Goal: Transaction & Acquisition: Purchase product/service

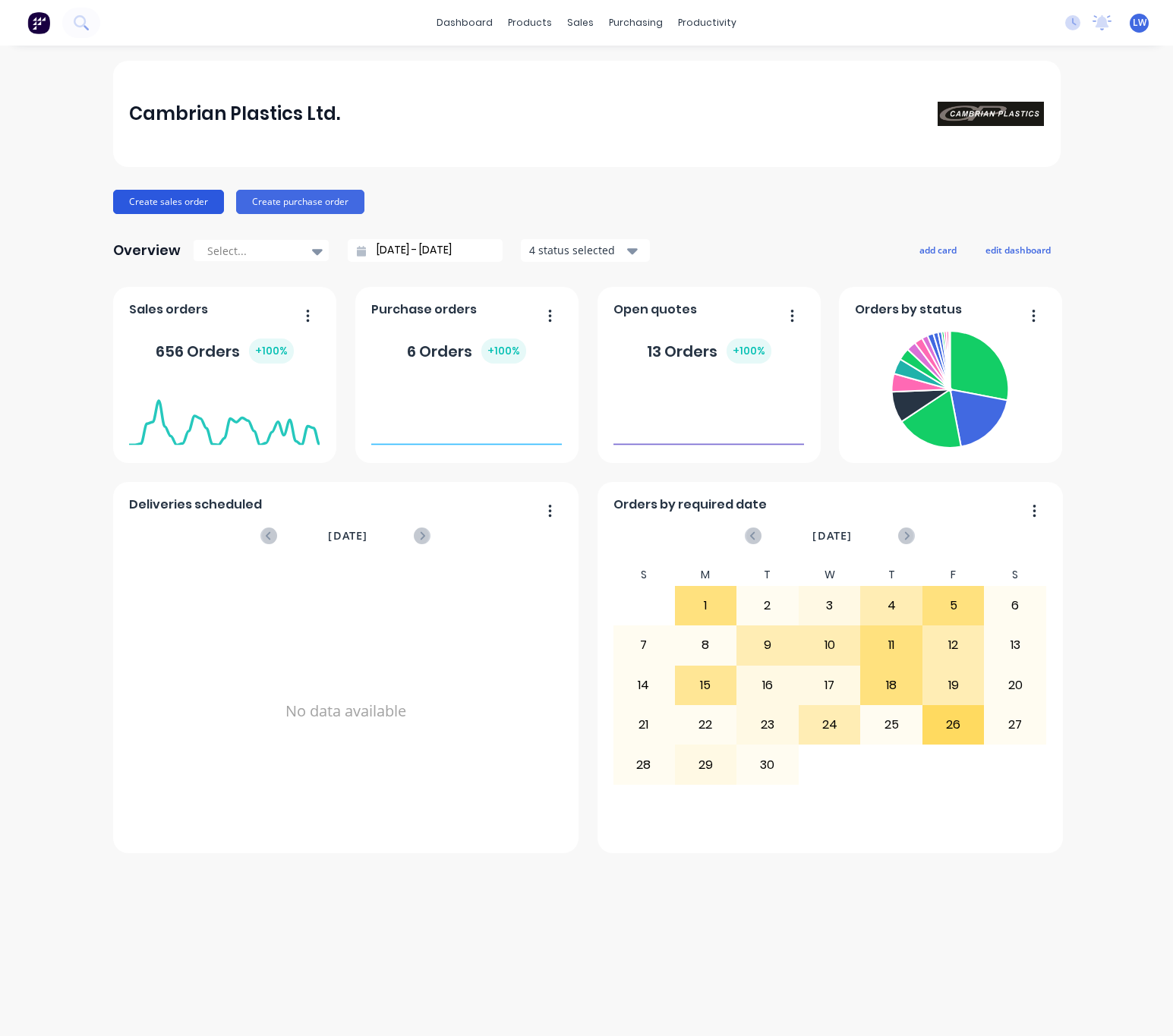
click at [171, 202] on button "Create sales order" at bounding box center [168, 202] width 111 height 24
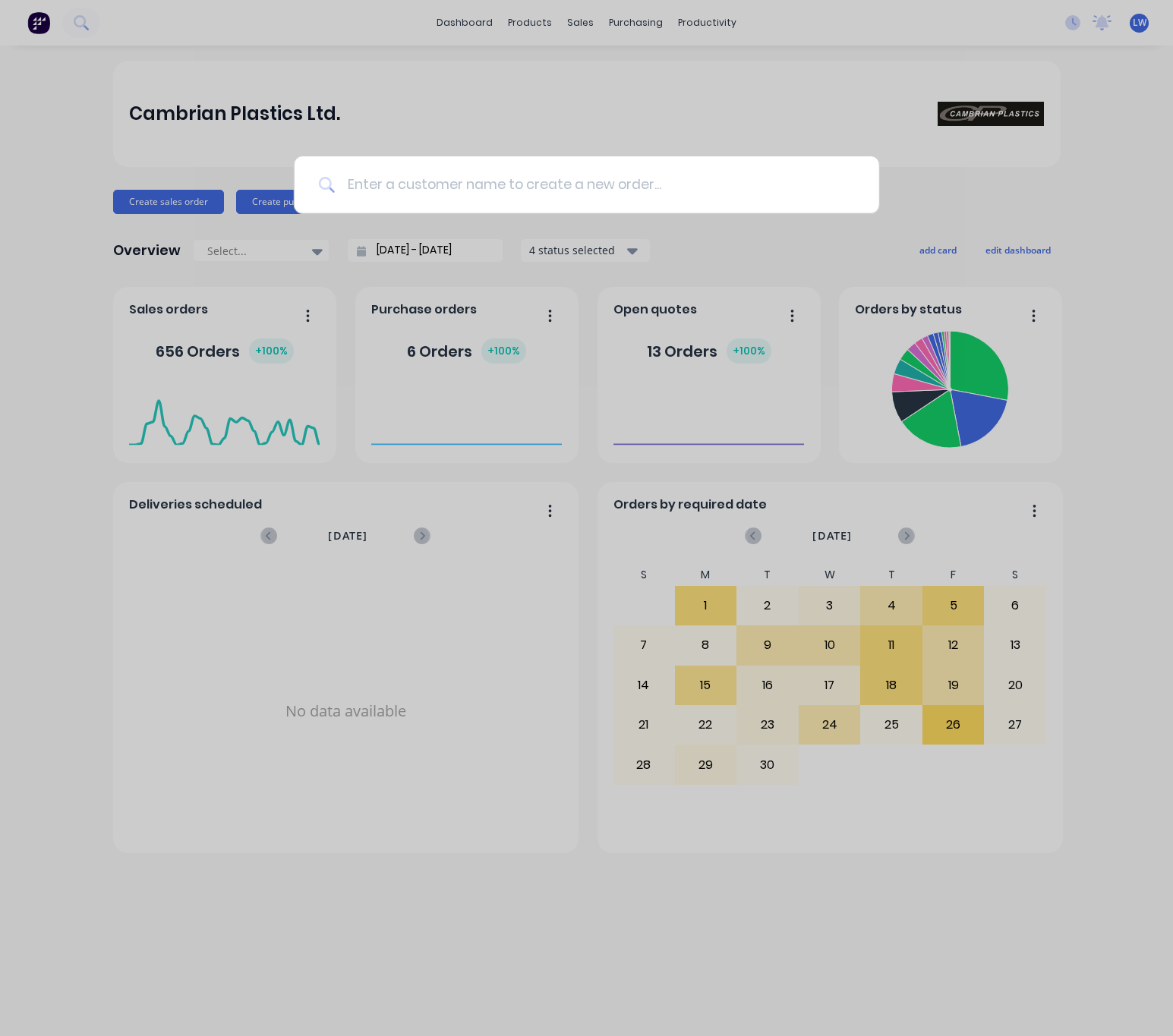
click at [469, 202] on input at bounding box center [595, 184] width 520 height 57
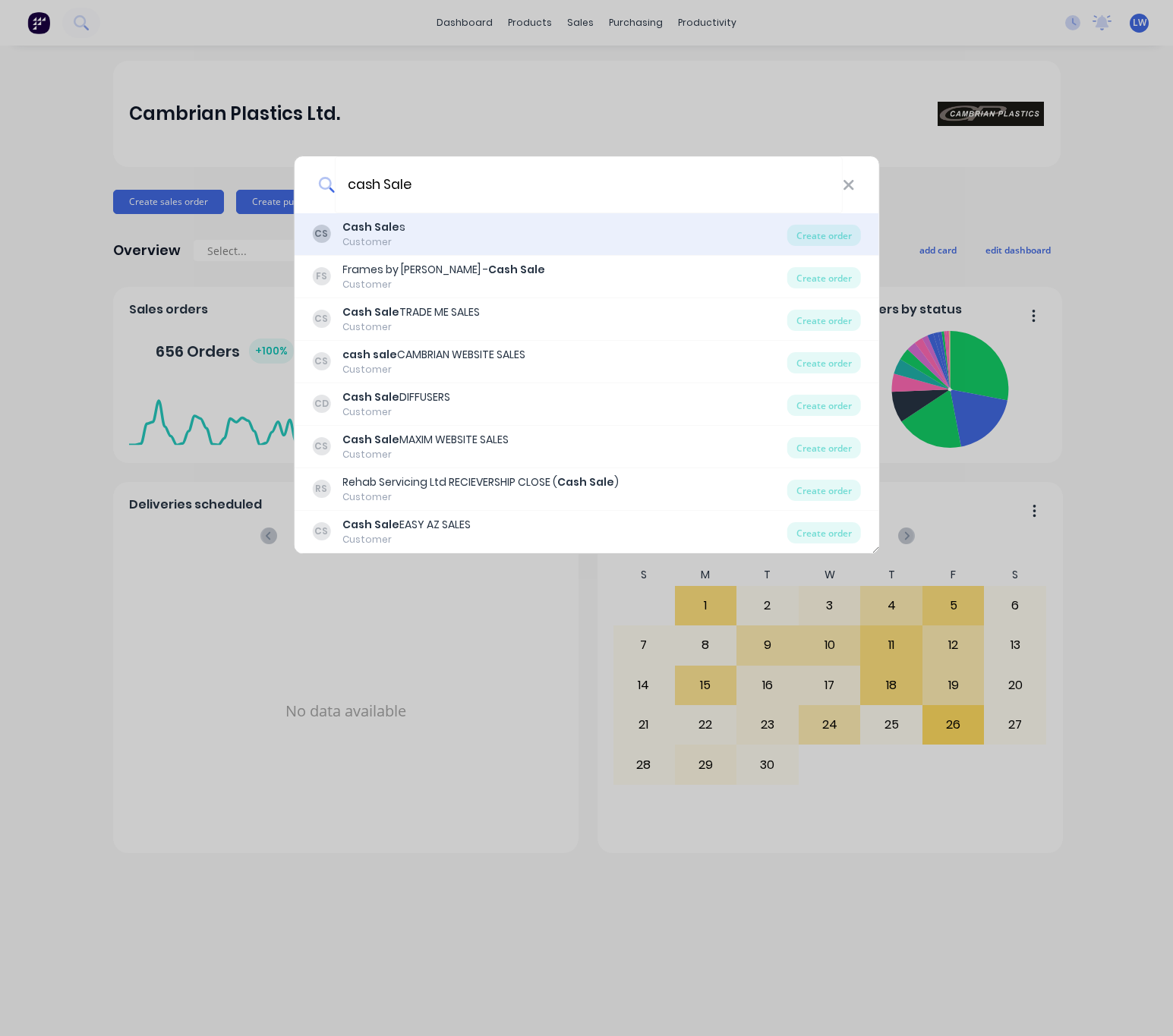
type input "cash Sale"
click at [485, 219] on div "CS Cash Sale s Customer" at bounding box center [549, 234] width 475 height 30
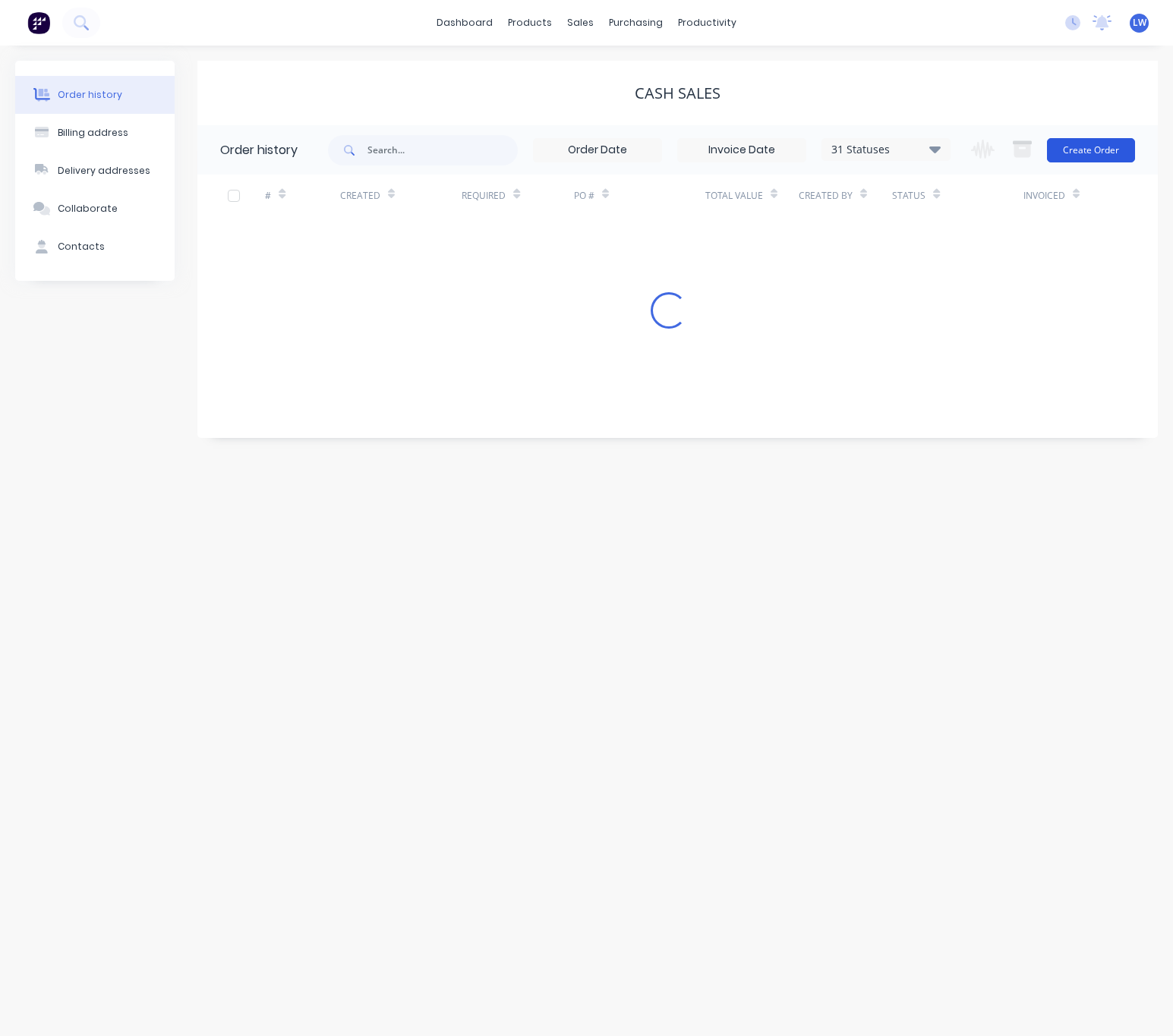
click at [1105, 147] on button "Create Order" at bounding box center [1091, 150] width 88 height 24
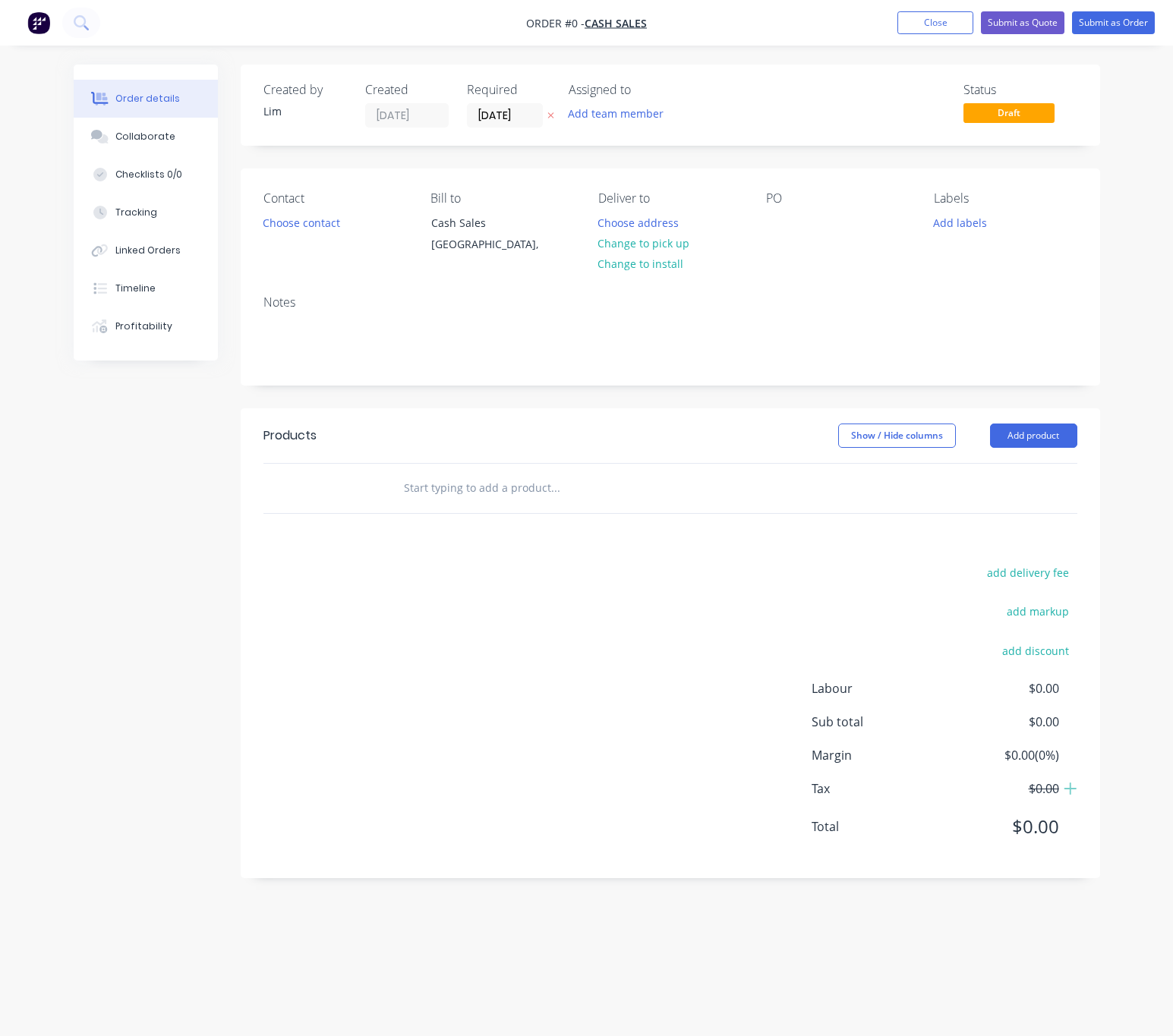
click at [550, 117] on icon "button" at bounding box center [551, 115] width 7 height 9
click at [320, 226] on button "Choose contact" at bounding box center [300, 222] width 94 height 20
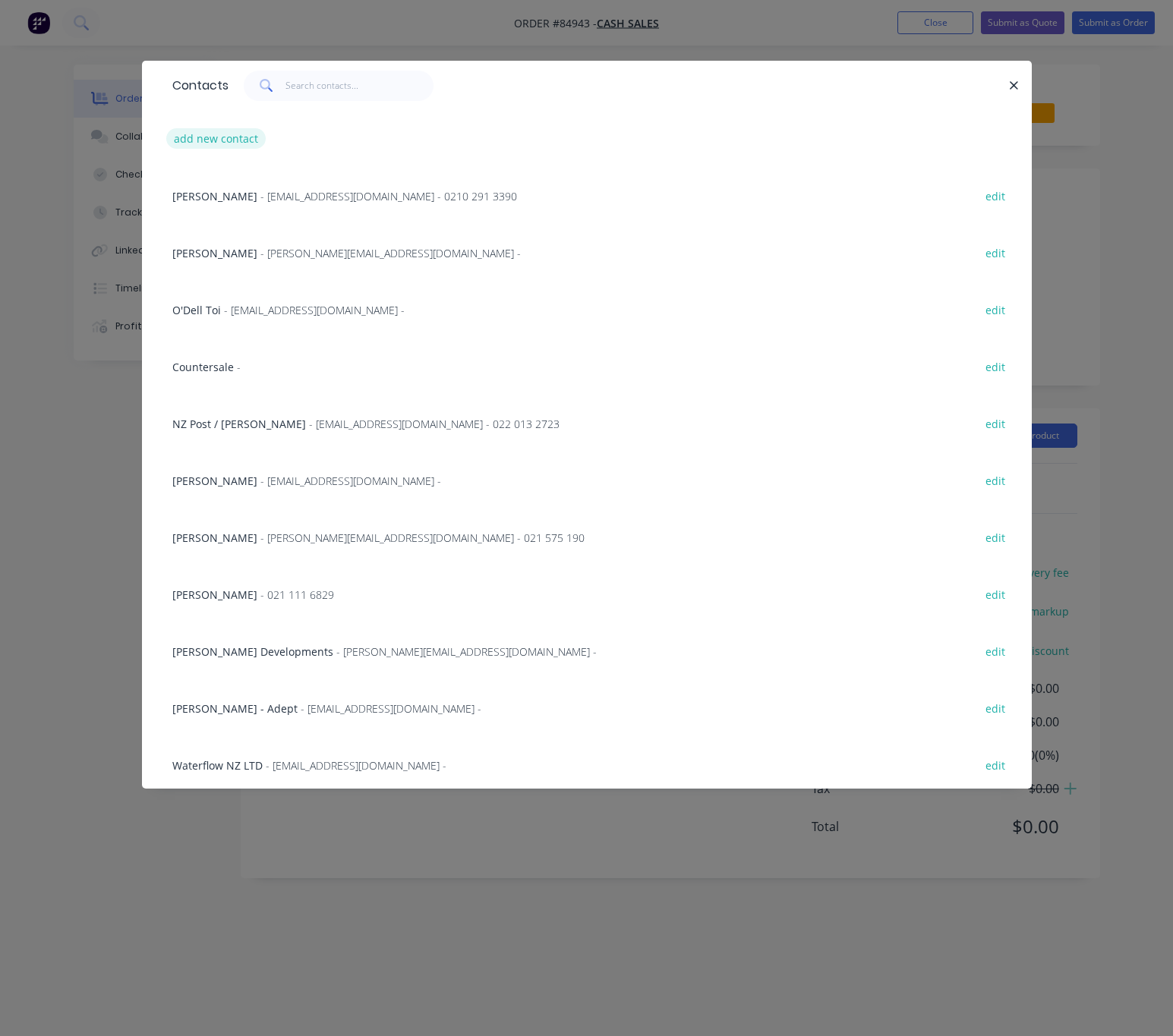
click at [208, 138] on button "add new contact" at bounding box center [216, 138] width 100 height 20
select select "NZ"
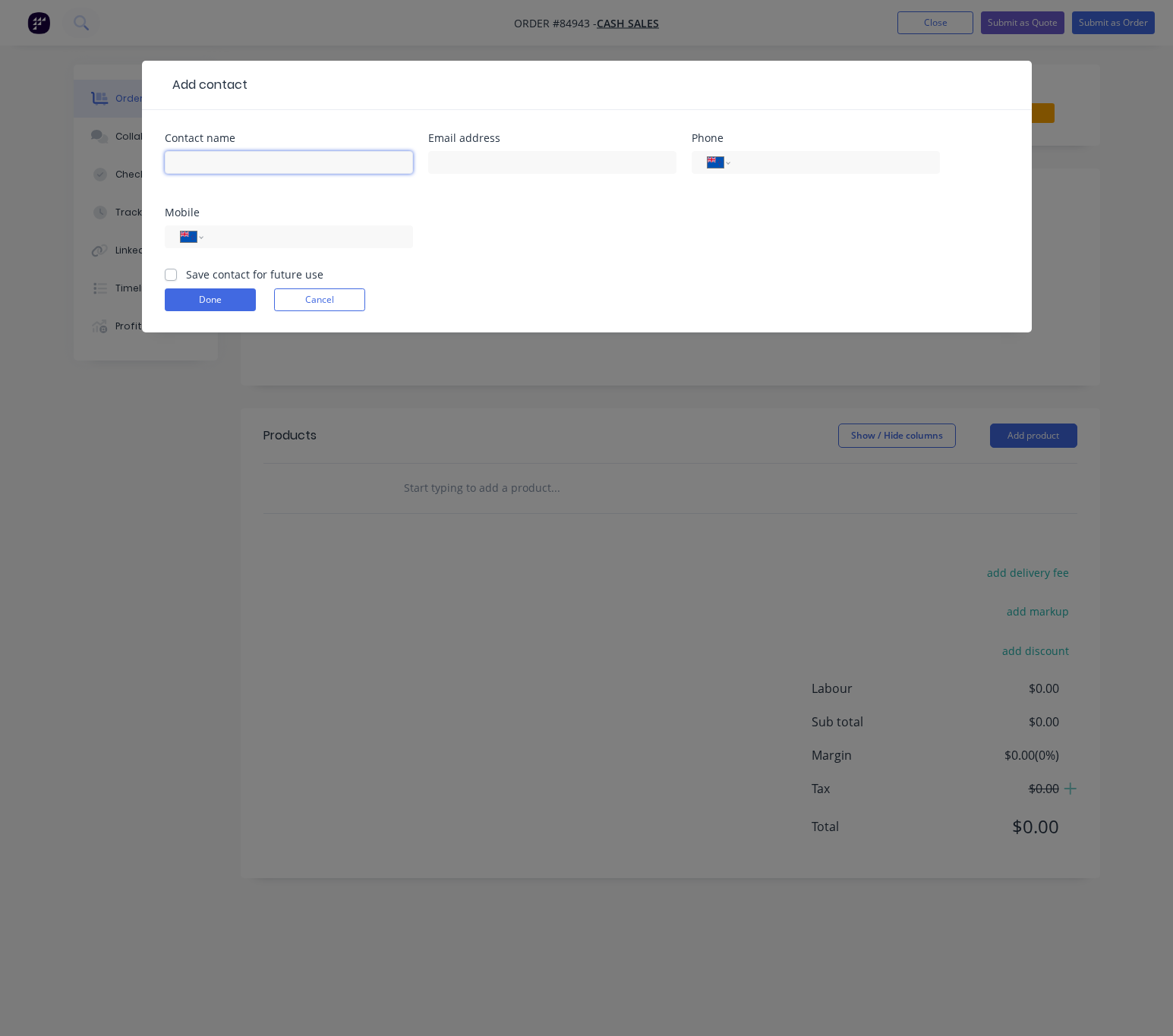
click at [216, 155] on input "text" at bounding box center [289, 162] width 248 height 23
type input "Nigel Wright"
click at [500, 148] on div at bounding box center [553, 170] width 248 height 45
click at [543, 170] on input "text" at bounding box center [553, 162] width 248 height 23
type input "wriden23@icloud.com"
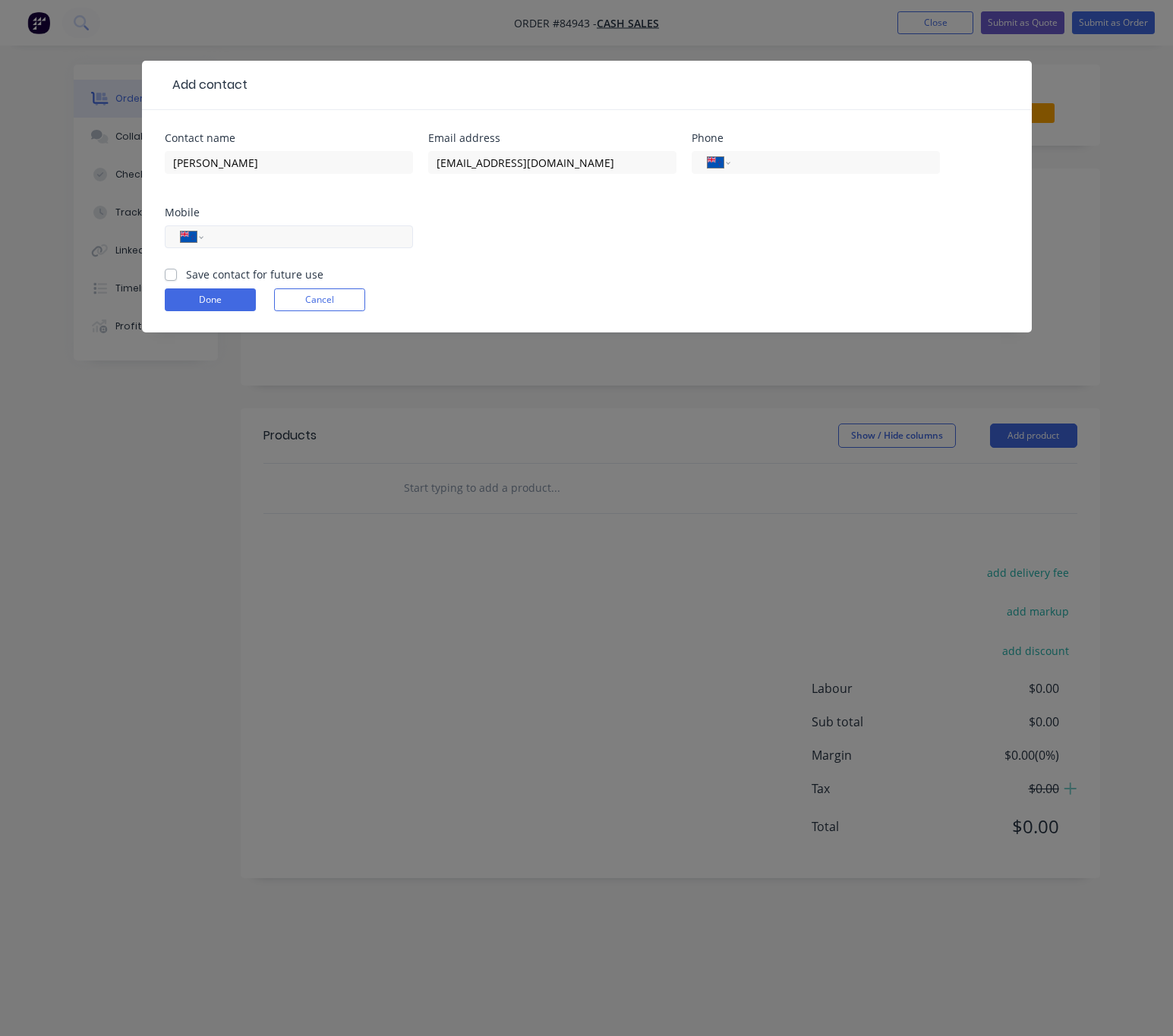
click at [338, 229] on input "tel" at bounding box center [305, 237] width 182 height 18
type input "0210 309 994"
click at [186, 277] on label "Save contact for future use" at bounding box center [254, 274] width 138 height 16
click at [170, 277] on input "Save contact for future use" at bounding box center [170, 273] width 12 height 14
checkbox input "true"
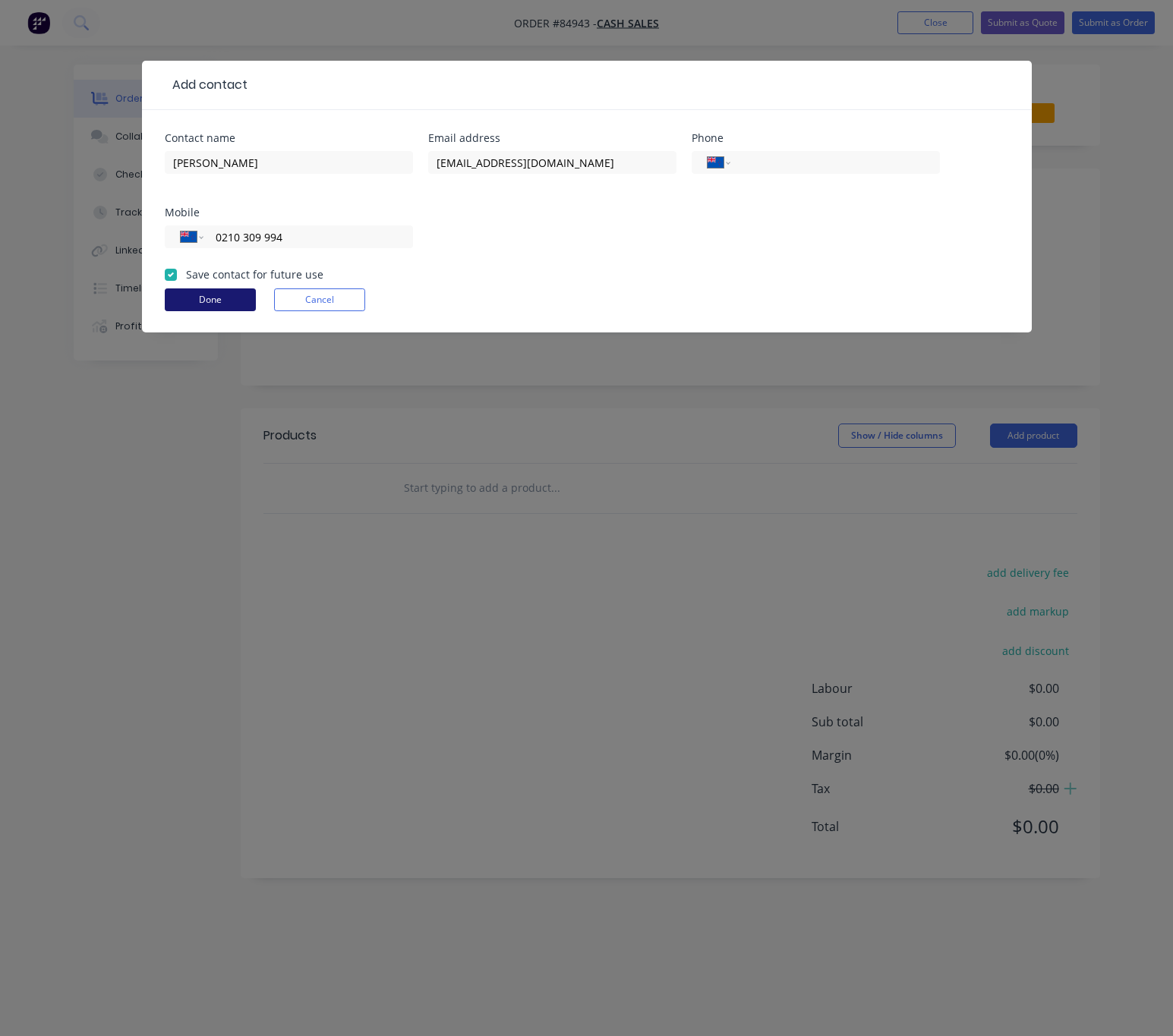
click at [196, 300] on button "Done" at bounding box center [210, 299] width 91 height 23
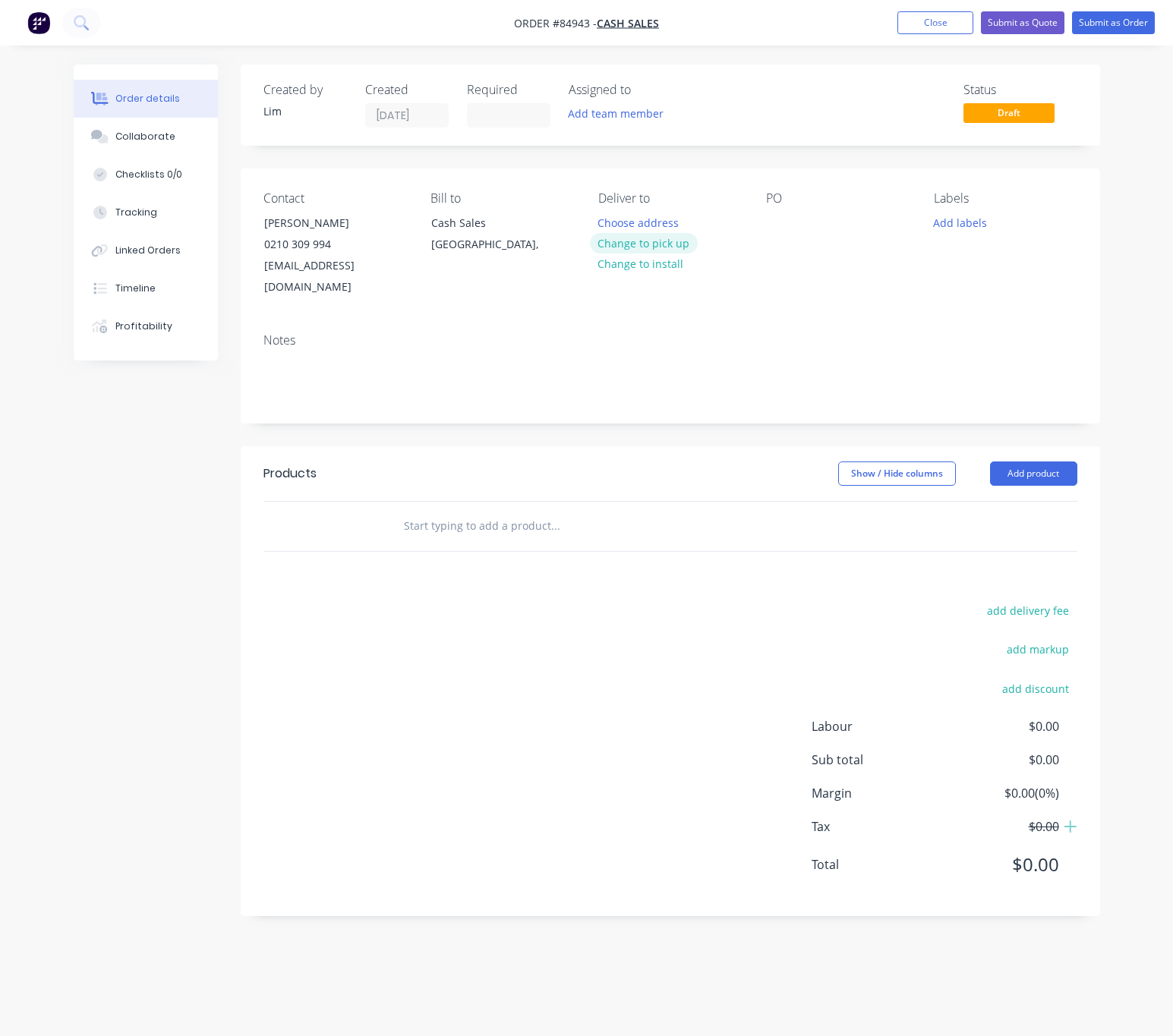
click at [658, 248] on button "Change to pick up" at bounding box center [644, 243] width 108 height 20
click at [779, 224] on div at bounding box center [778, 223] width 24 height 22
click at [976, 216] on button "Add labels" at bounding box center [960, 222] width 70 height 20
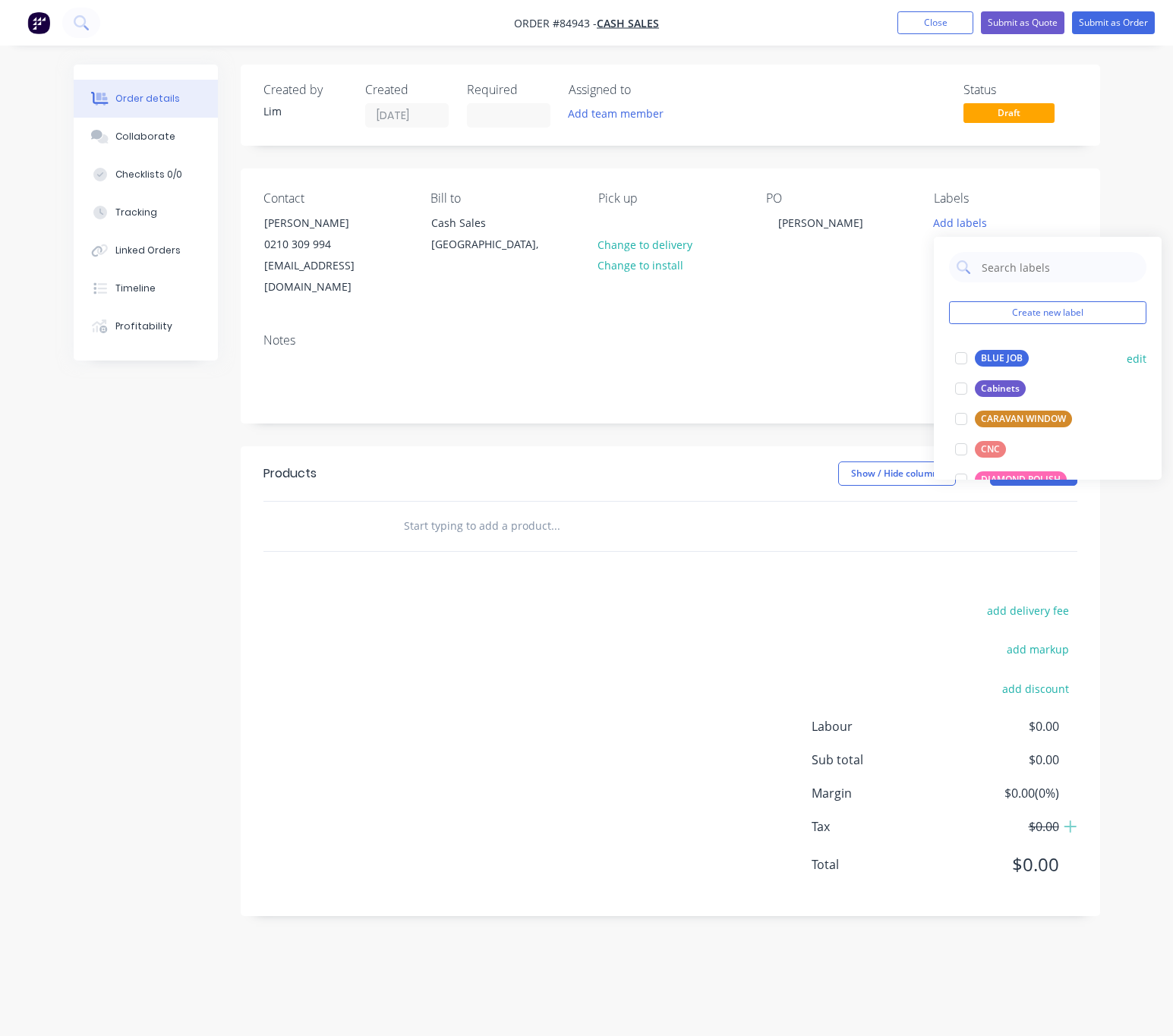
click at [1012, 365] on div "BLUE JOB" at bounding box center [1003, 359] width 54 height 17
click at [365, 765] on div "add delivery fee add markup add discount Labour $0.00 Sub total $0.00 Margin $0…" at bounding box center [670, 747] width 814 height 293
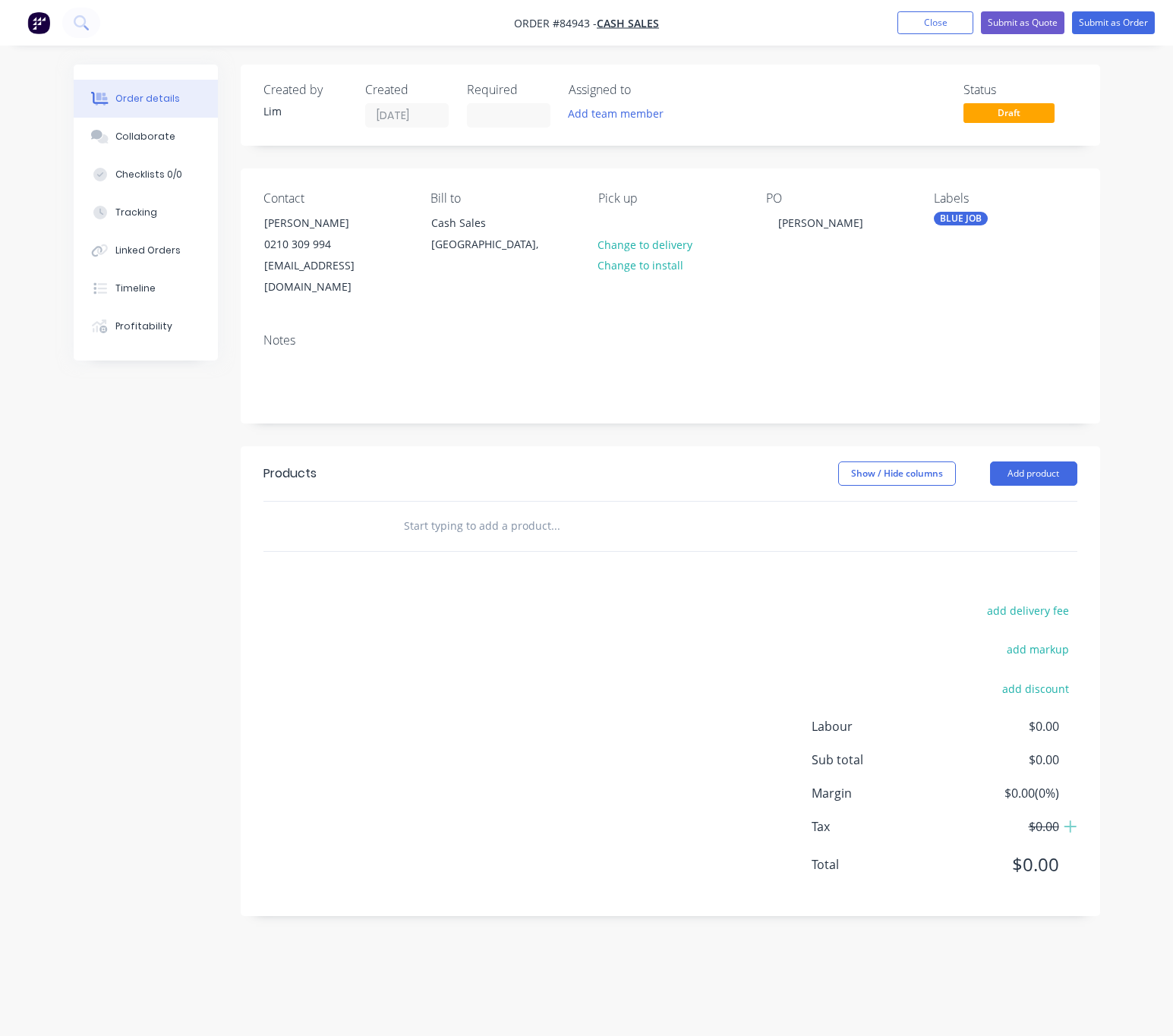
click at [522, 511] on input "text" at bounding box center [555, 526] width 304 height 30
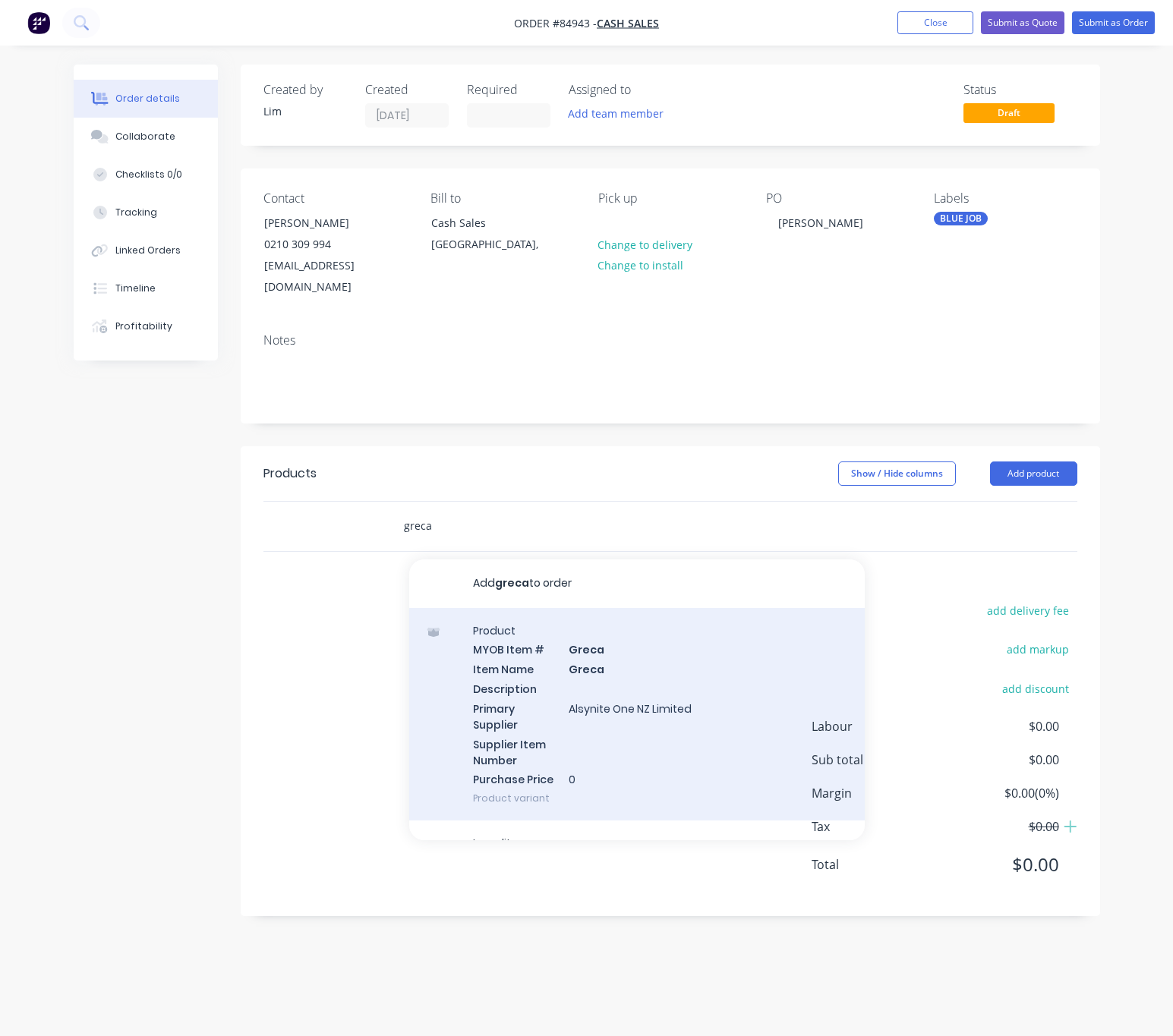
type input "greca"
click at [697, 759] on div "Product MYOB Item # Greca Item Name Greca Description Primary Supplier Alsynite…" at bounding box center [637, 715] width 456 height 213
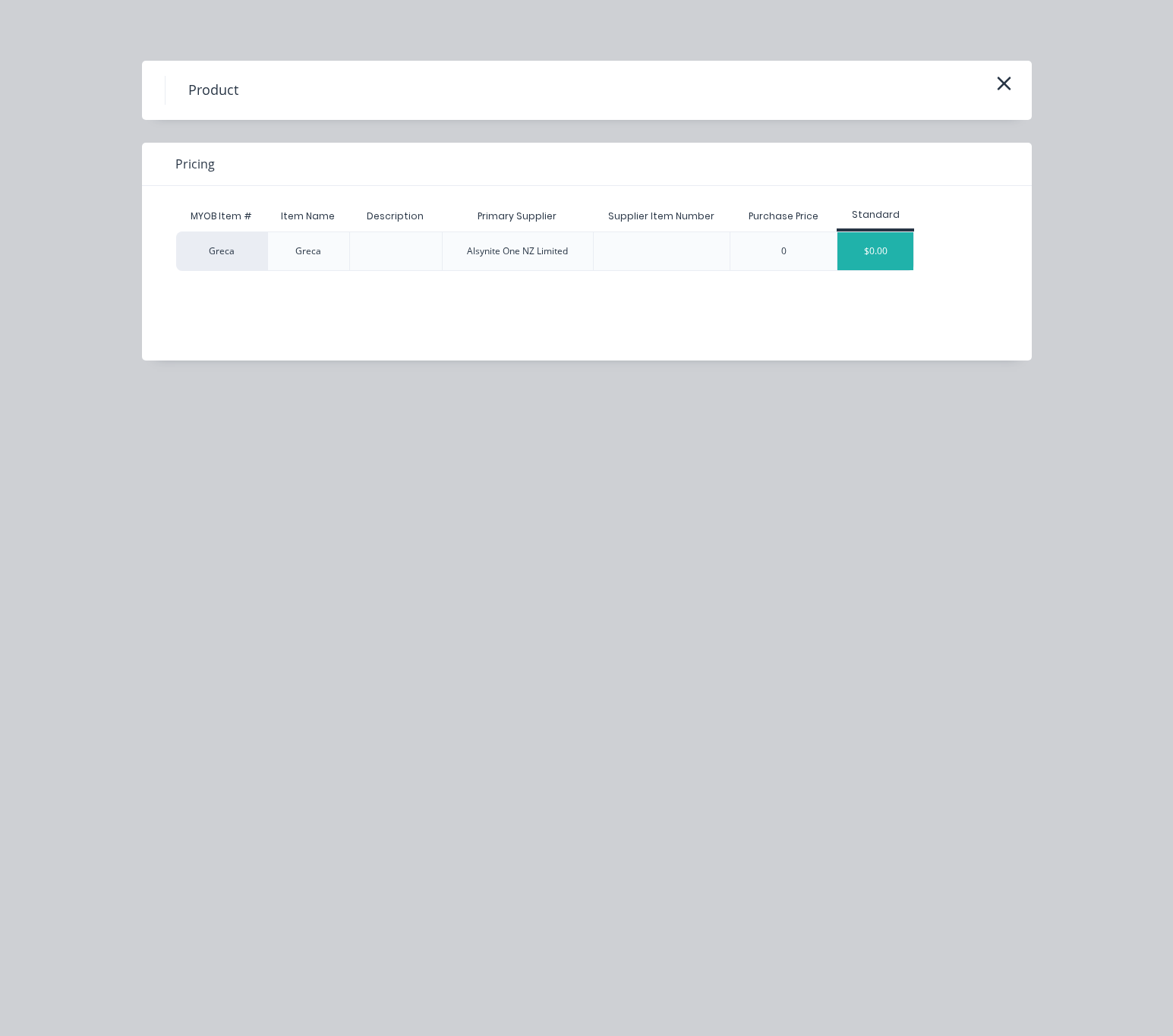
click at [883, 241] on div "$0.00" at bounding box center [876, 251] width 76 height 38
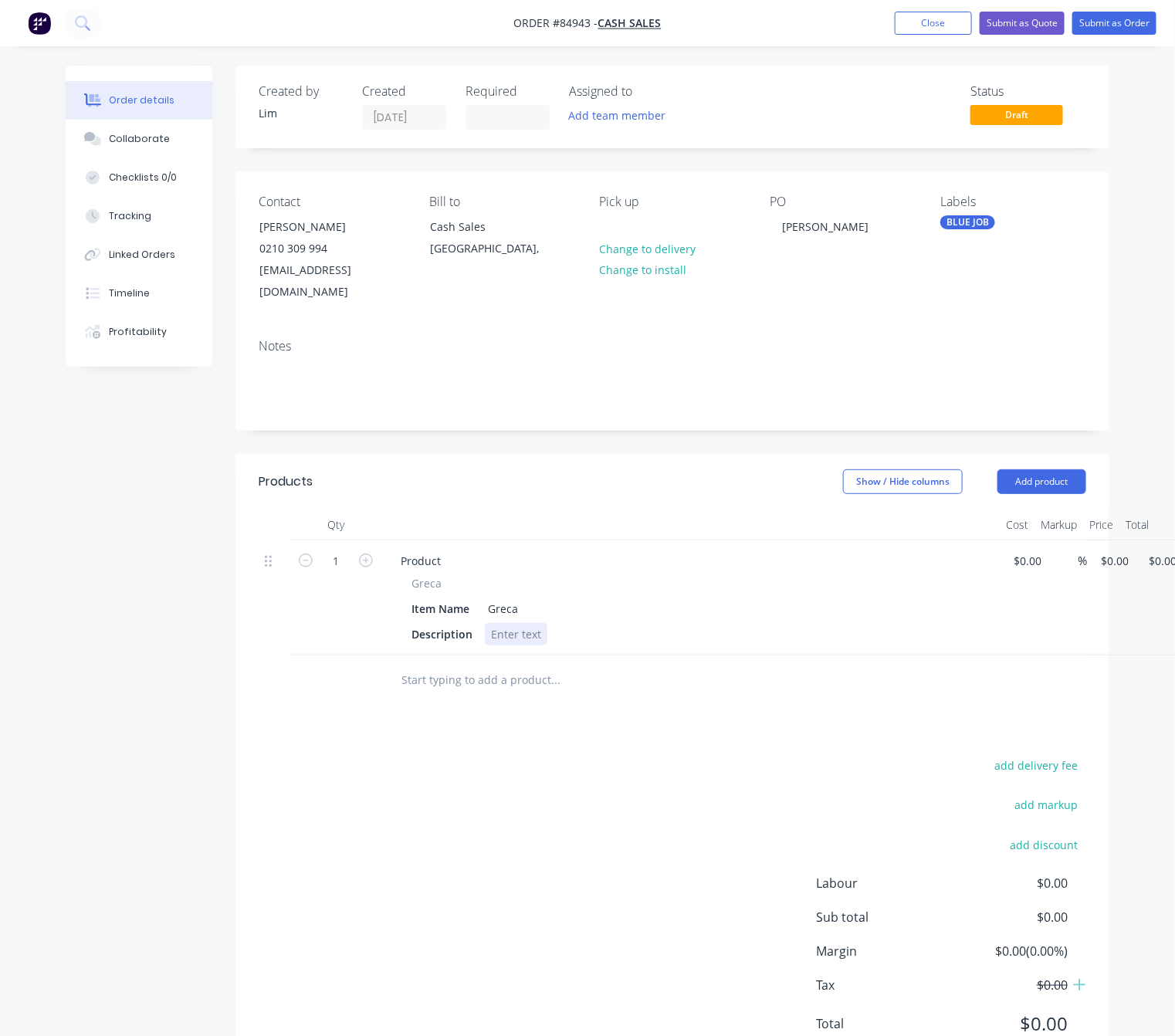
drag, startPoint x: 505, startPoint y: 618, endPoint x: 517, endPoint y: 618, distance: 12.0
click at [505, 623] on div at bounding box center [515, 634] width 63 height 22
drag, startPoint x: 515, startPoint y: 587, endPoint x: 467, endPoint y: 593, distance: 48.4
click at [467, 598] on div "Item Name Greca" at bounding box center [687, 609] width 565 height 22
paste div
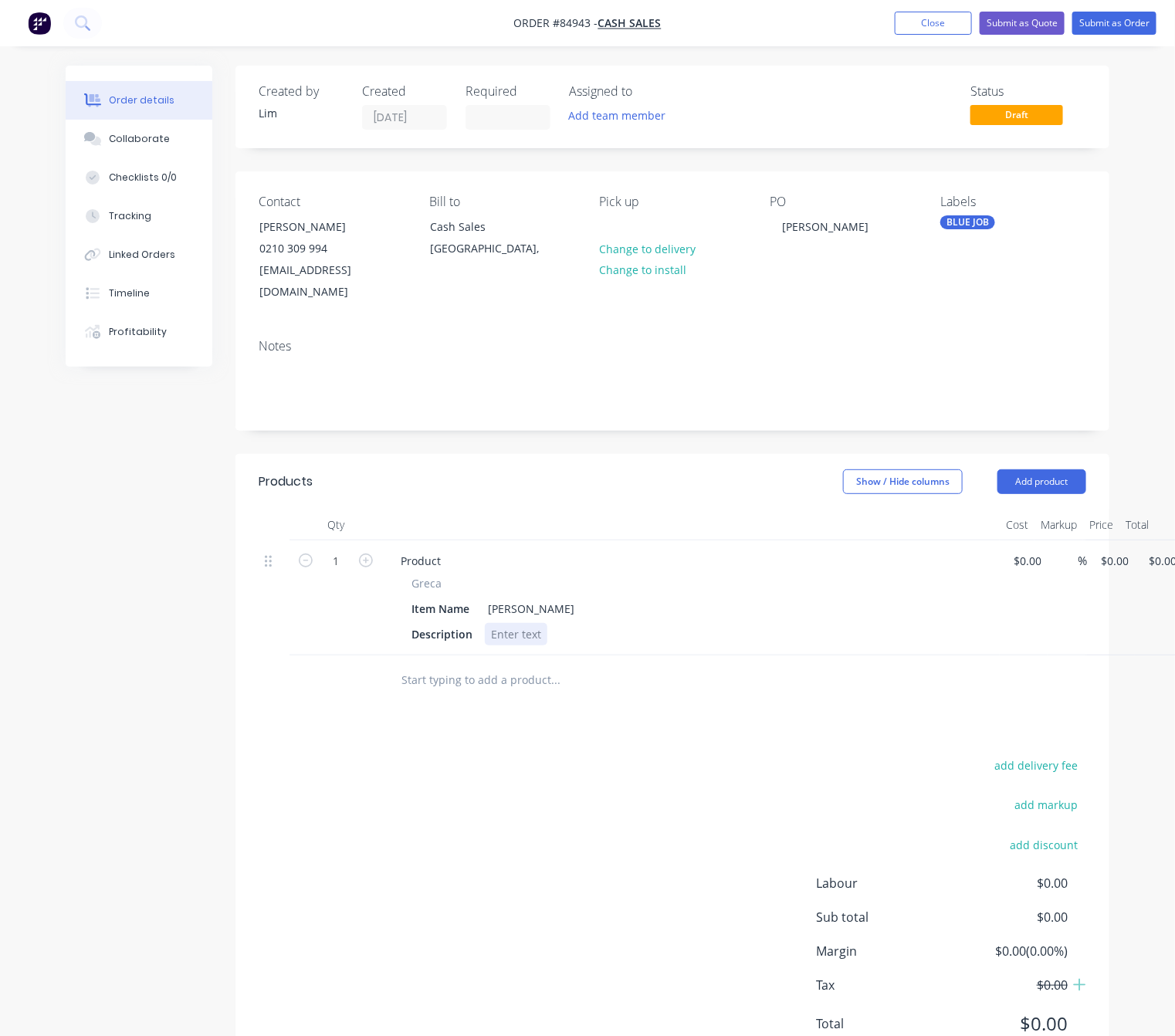
click at [530, 623] on div at bounding box center [515, 634] width 63 height 22
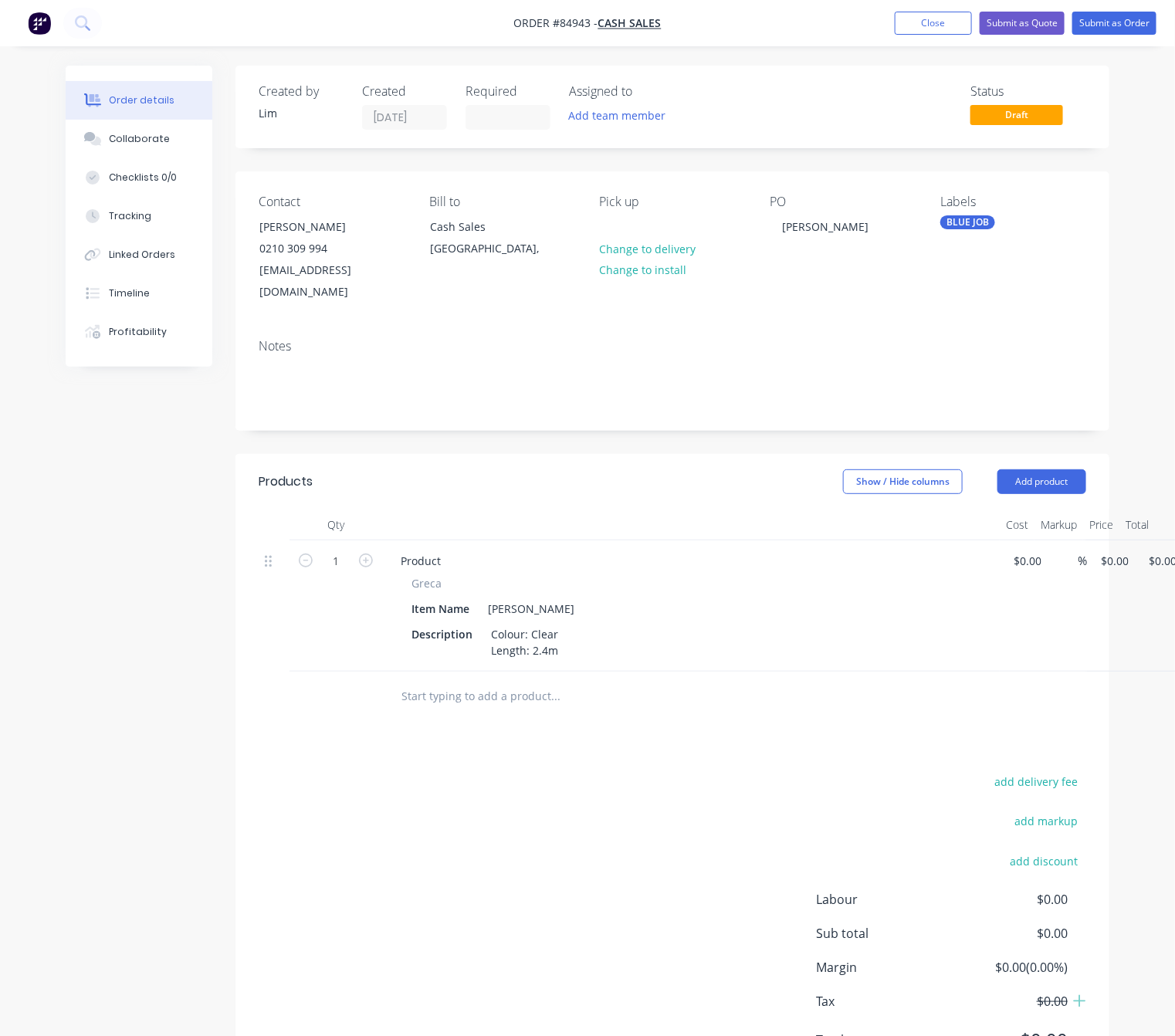
click at [596, 836] on div "add delivery fee add markup add discount Labour $0.00 Sub total $0.00 Margin $0…" at bounding box center [672, 919] width 828 height 298
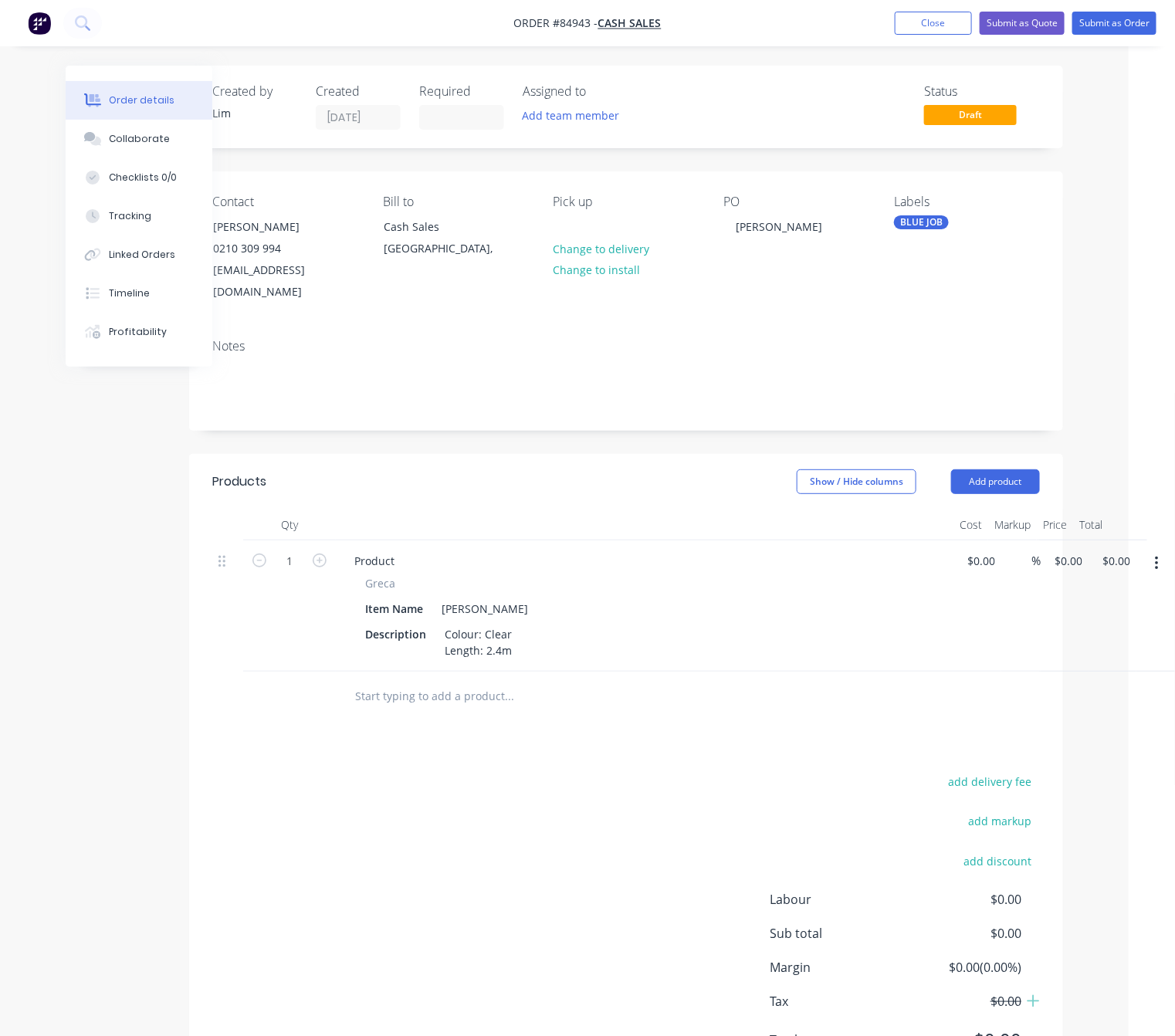
click at [1163, 550] on button "button" at bounding box center [1156, 563] width 36 height 27
click at [1119, 623] on div "Duplicate" at bounding box center [1101, 635] width 119 height 22
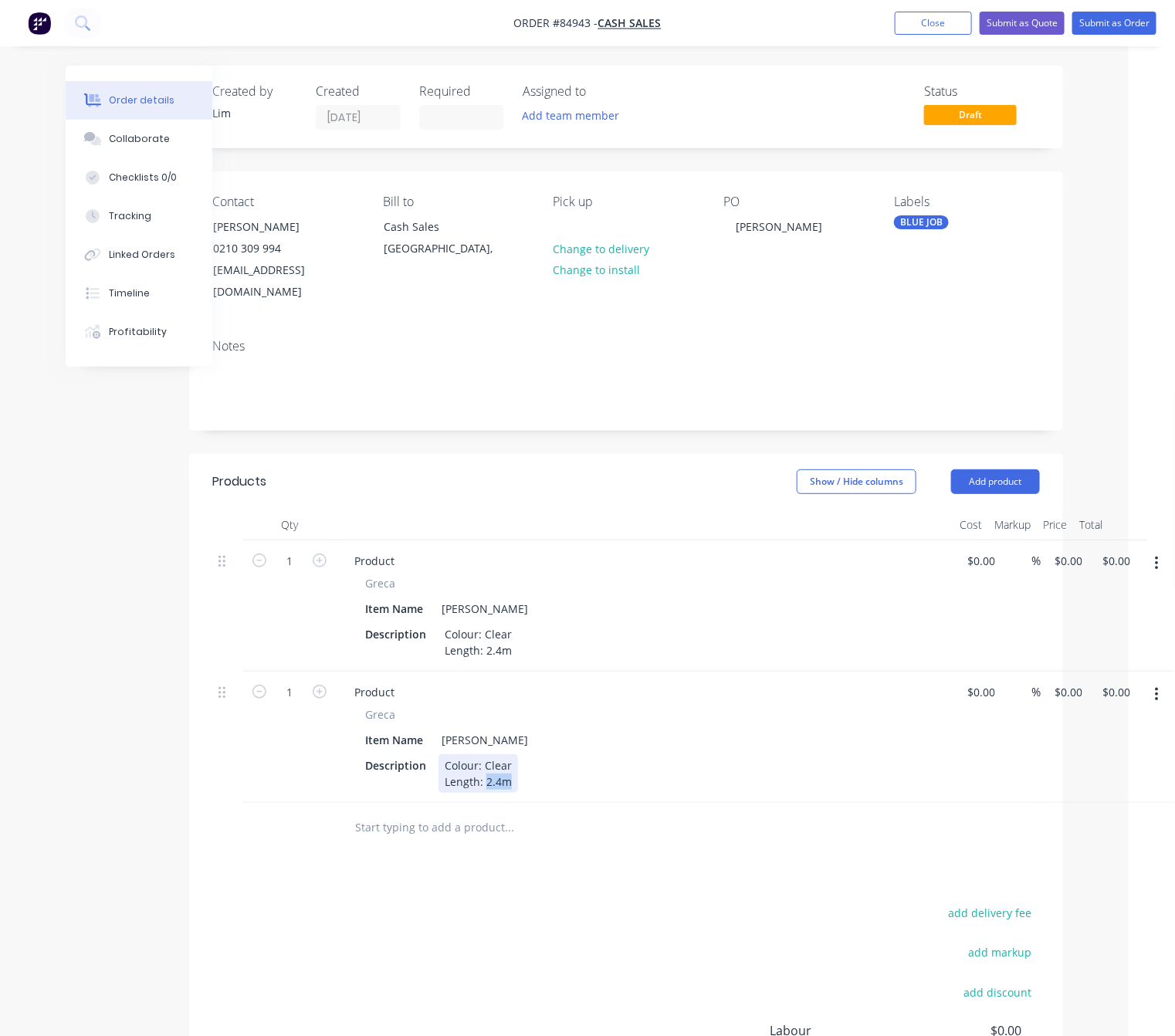
drag, startPoint x: 507, startPoint y: 765, endPoint x: 484, endPoint y: 765, distance: 23.0
click at [484, 765] on div "Colour: Clear Length: 2.4m" at bounding box center [478, 773] width 80 height 39
click at [621, 941] on div "add delivery fee add markup add discount Labour $0.00 Sub total $0.00 Margin $0…" at bounding box center [625, 1051] width 828 height 298
click at [1039, 540] on div "1 Product Greca Item Name Sunline Greca Description Colour: Clear Length: 2.4m …" at bounding box center [625, 605] width 828 height 131
type input "$64.68"
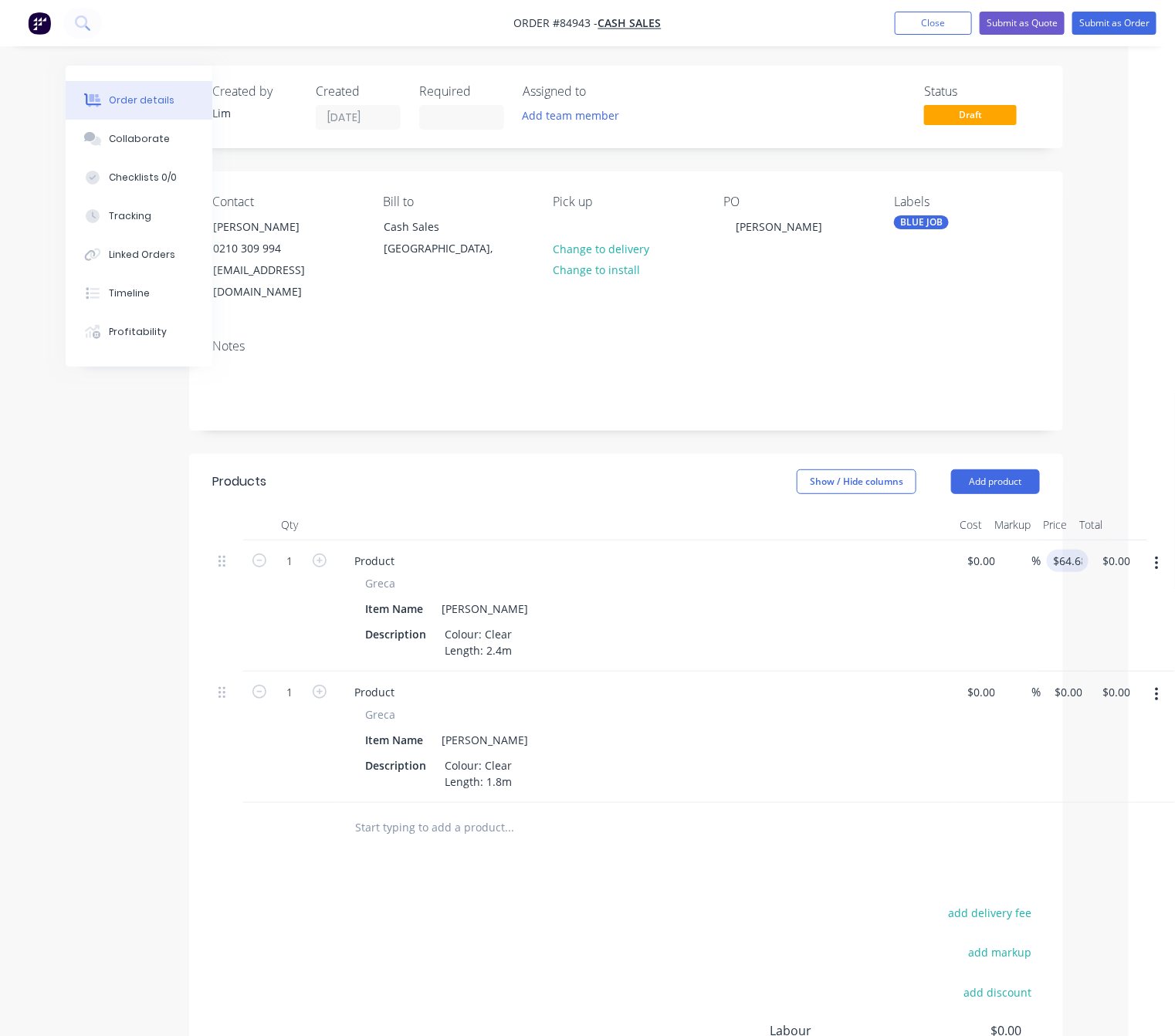
type input "$64.68"
click at [558, 919] on div "add delivery fee add markup add discount Labour $0.00 Sub total $0.00 Margin $0…" at bounding box center [625, 1051] width 828 height 298
click at [1039, 672] on div "1 Product Greca Item Name Sunline Greca Description Colour: Clear Length: 1.8m …" at bounding box center [625, 737] width 828 height 131
type input "$48.51"
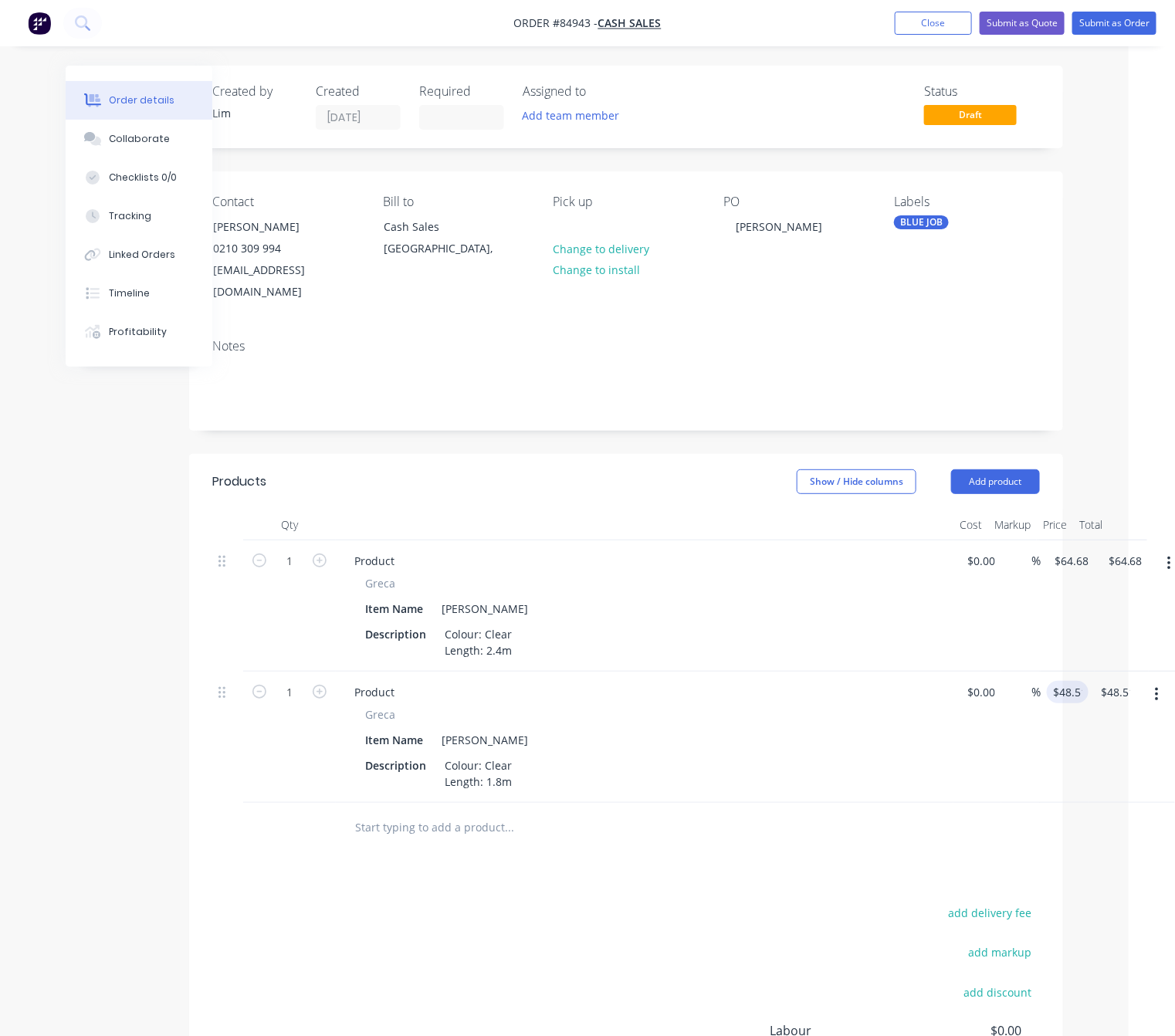
click at [617, 927] on div "add delivery fee add markup add discount Labour $0.00 Sub total $64.68 Margin $…" at bounding box center [625, 1051] width 828 height 298
click at [1138, 23] on button "Submit as Order" at bounding box center [1114, 22] width 84 height 23
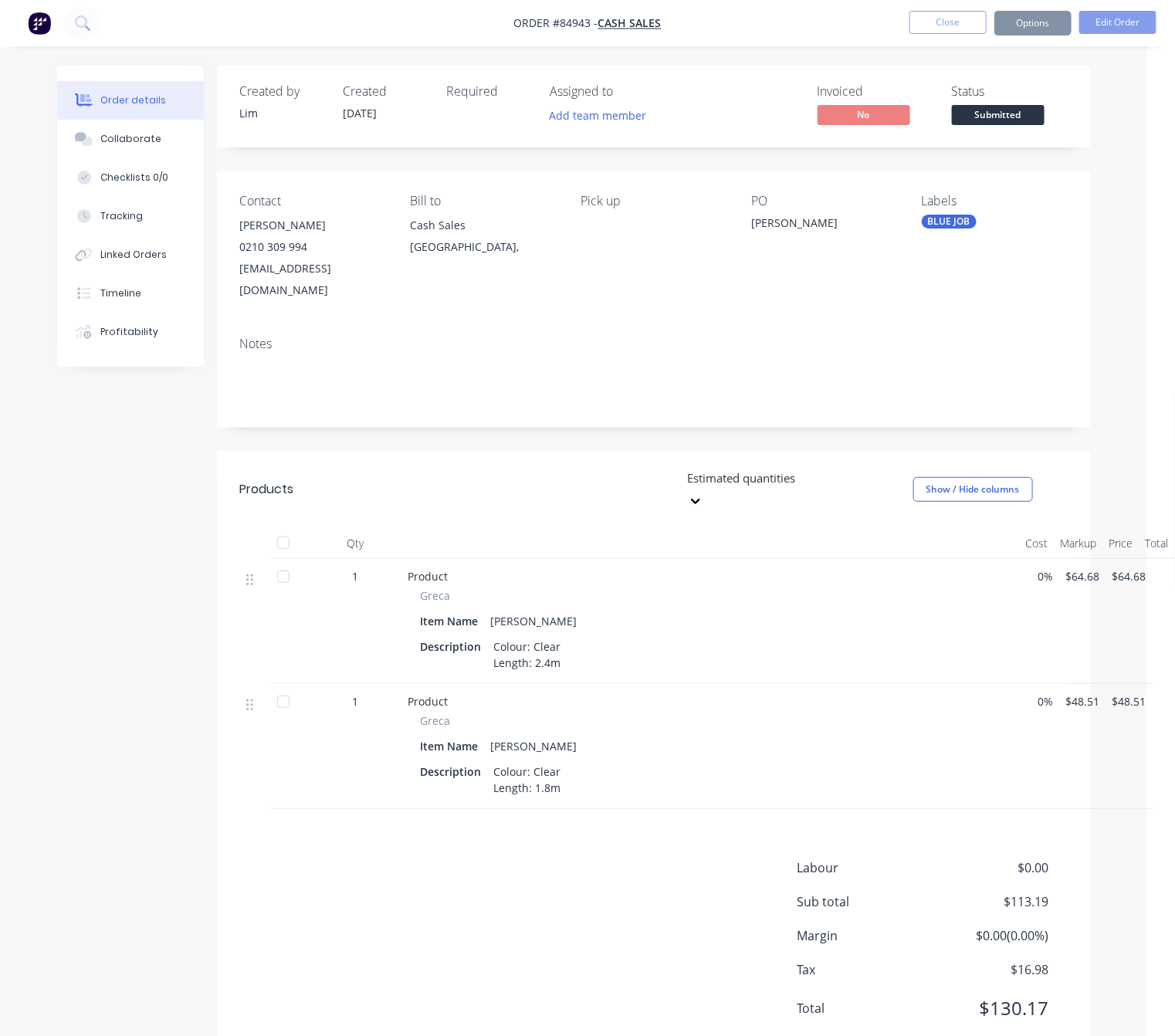
scroll to position [0, 0]
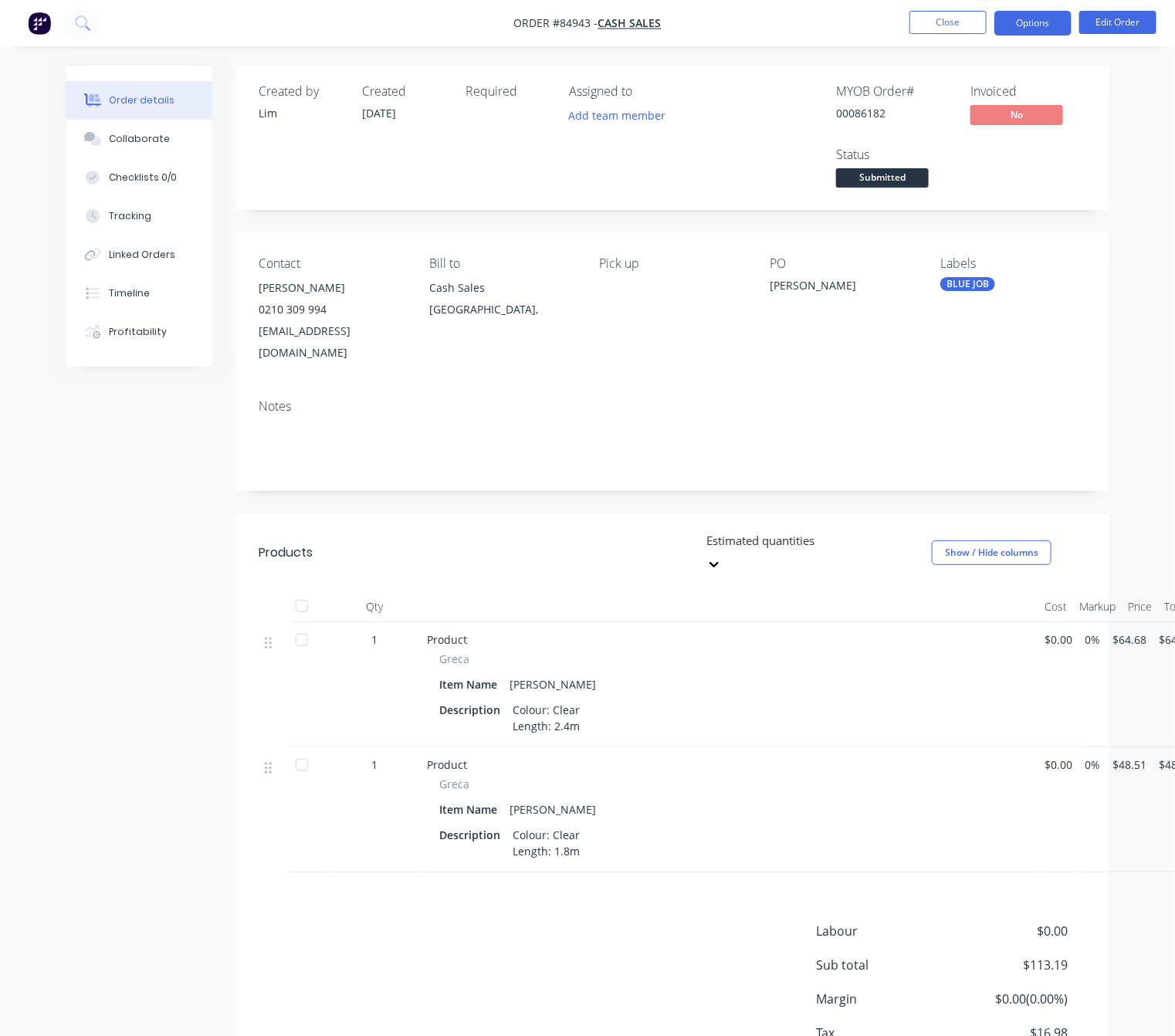
click at [1029, 24] on button "Options" at bounding box center [1033, 23] width 77 height 25
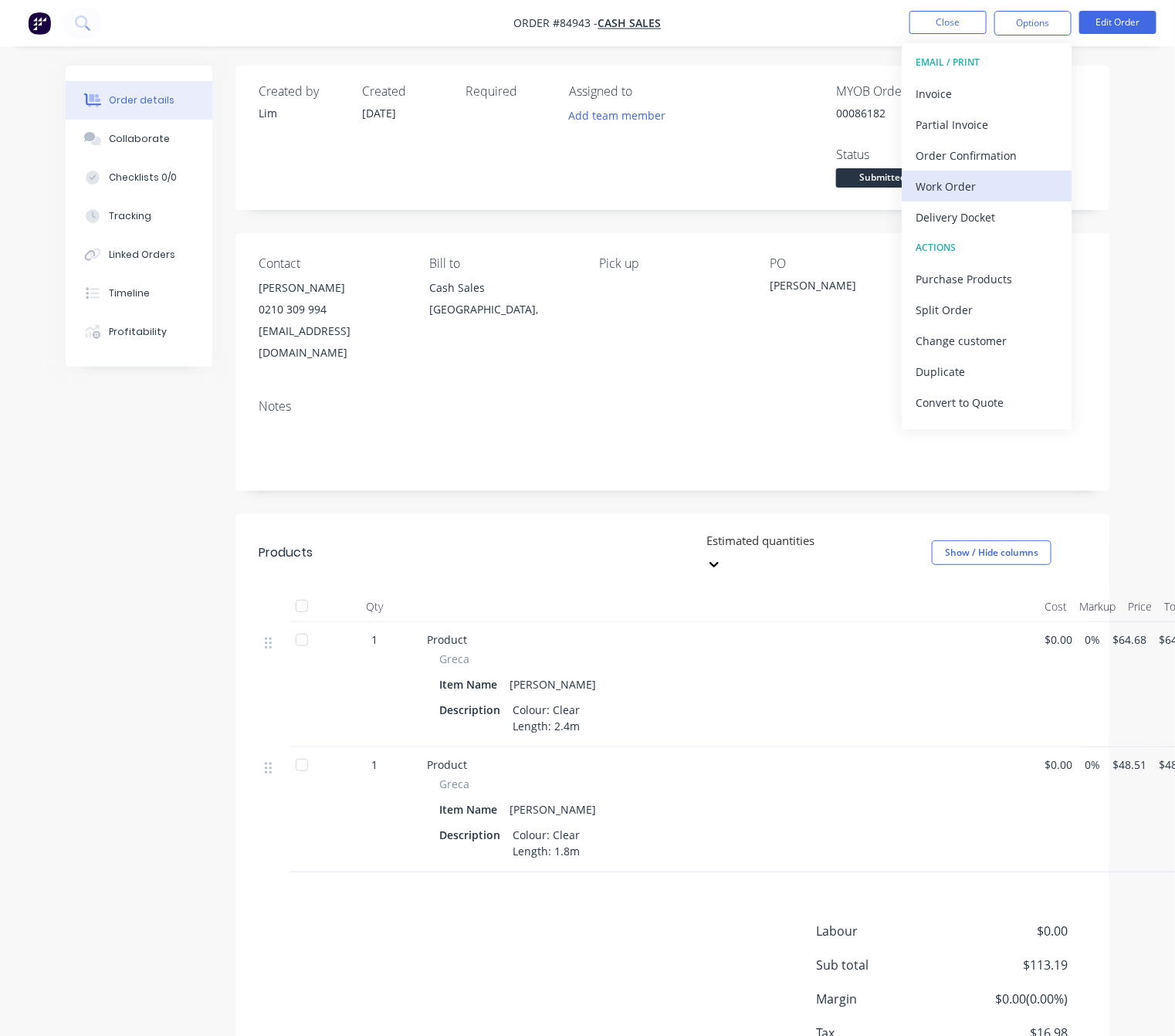
click at [971, 190] on div "Work Order" at bounding box center [986, 186] width 142 height 22
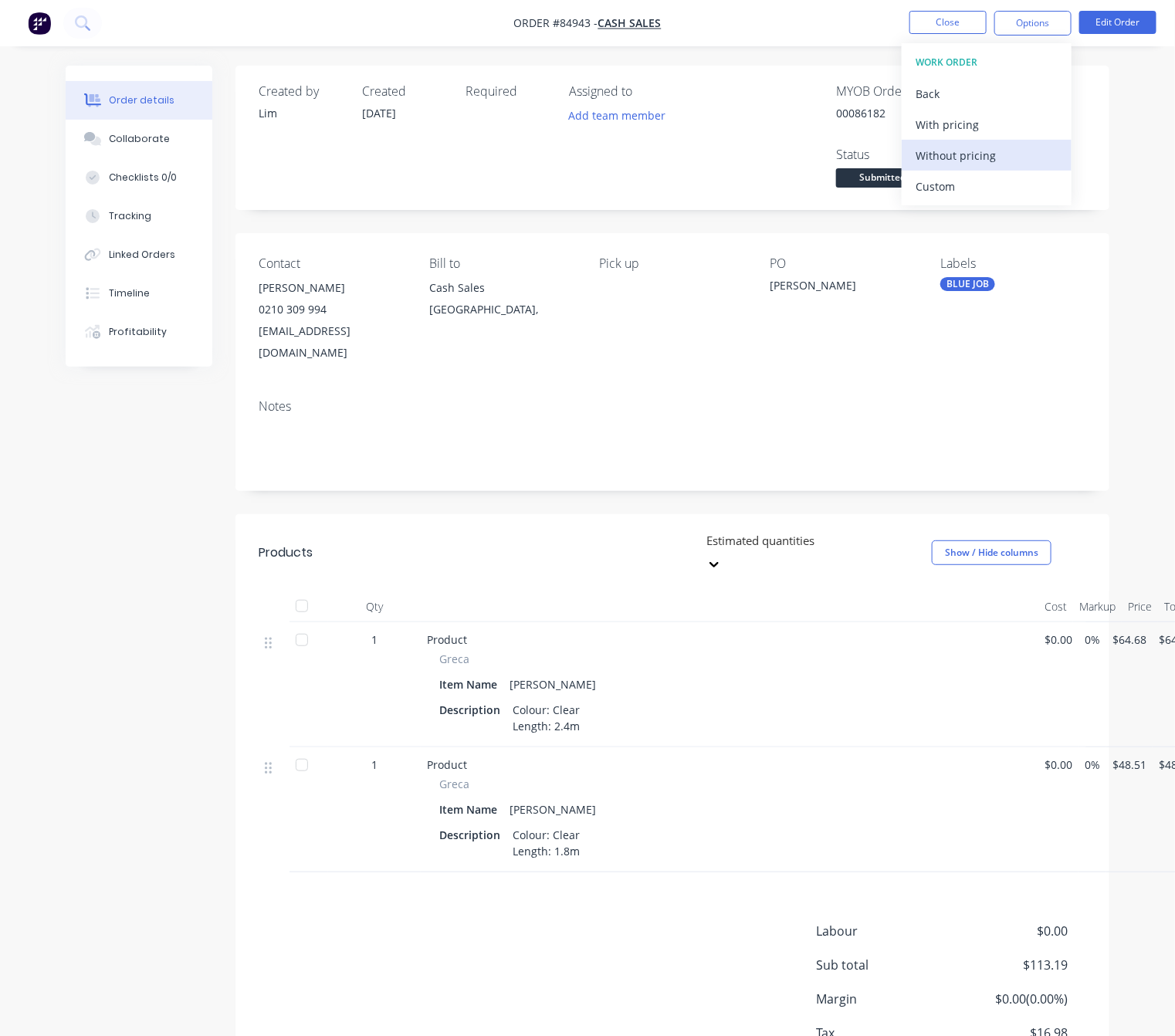
click at [977, 154] on div "Without pricing" at bounding box center [986, 155] width 142 height 22
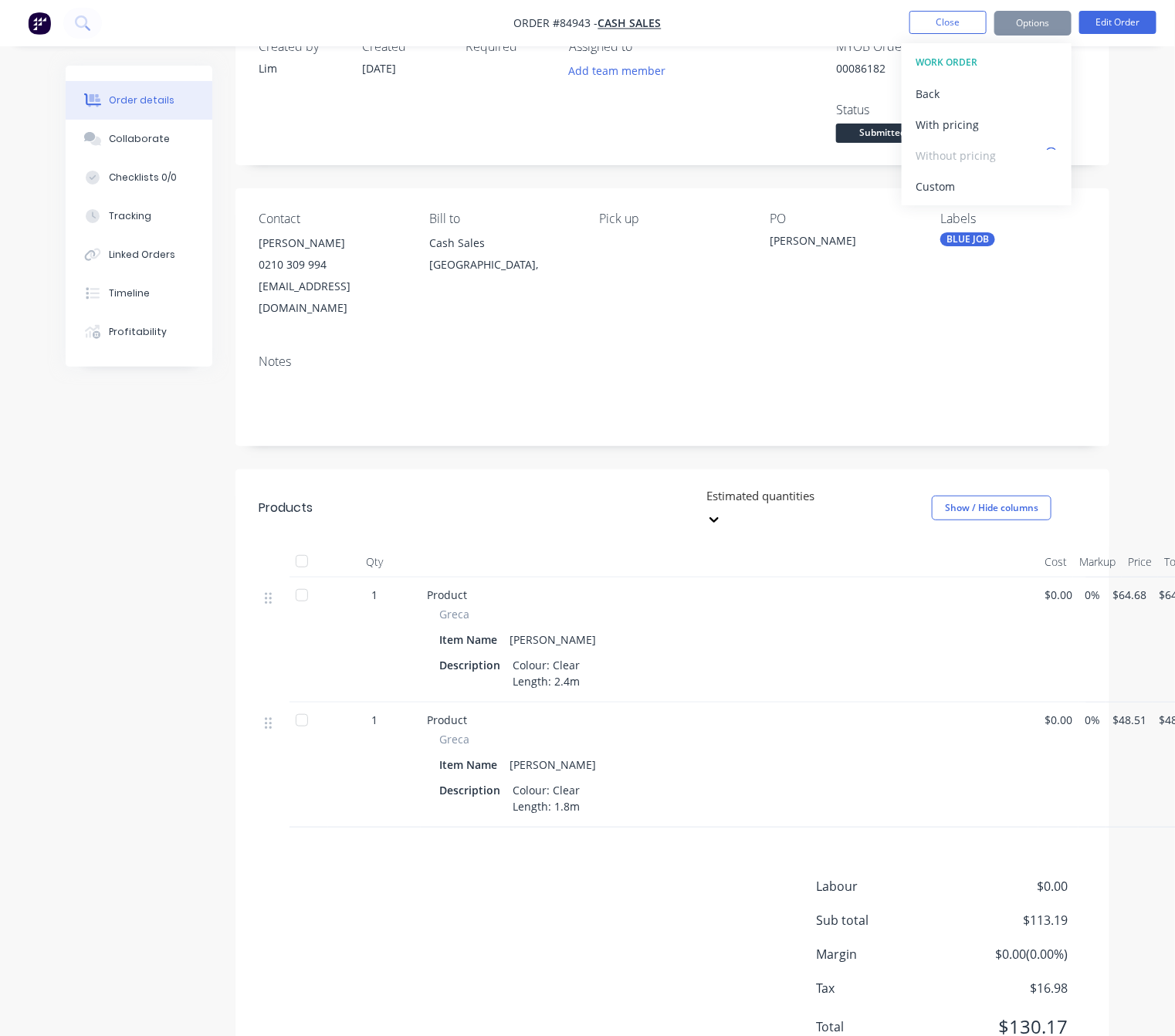
scroll to position [69, 0]
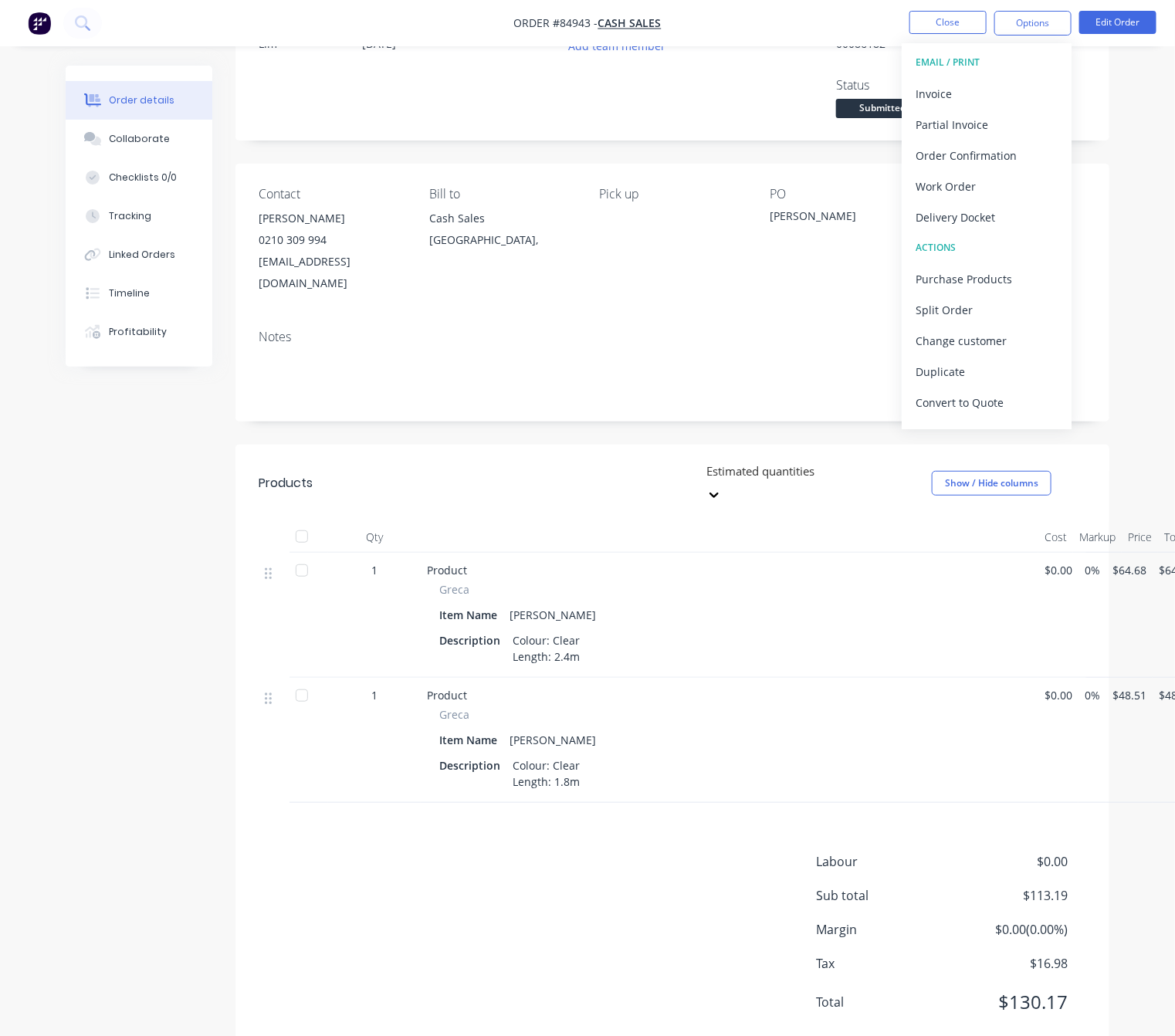
click at [166, 584] on div "Created by Lim Created 30/09/25 Required Assigned to Add team member MYOB Order…" at bounding box center [587, 537] width 1044 height 1081
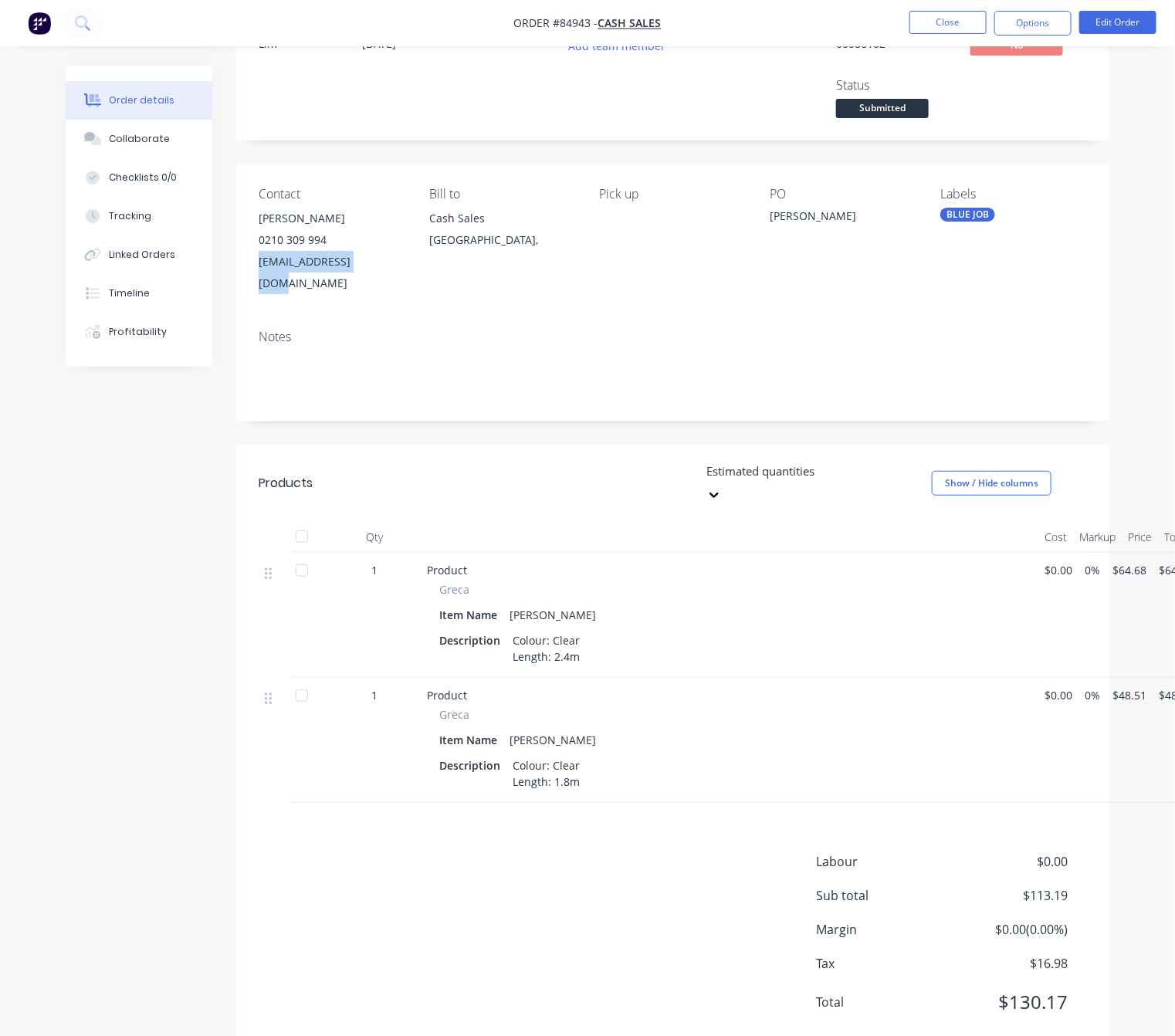
drag, startPoint x: 250, startPoint y: 266, endPoint x: 381, endPoint y: 275, distance: 131.3
click at [381, 275] on div "Contact Nigel Wright 0210 309 994 wriden23@icloud.com Bill to Cash Sales Auckla…" at bounding box center [672, 240] width 874 height 154
copy div "wriden23@icloud.com"
drag, startPoint x: 1012, startPoint y: 23, endPoint x: 1010, endPoint y: 40, distance: 17.1
click at [1012, 23] on button "Options" at bounding box center [1033, 23] width 77 height 25
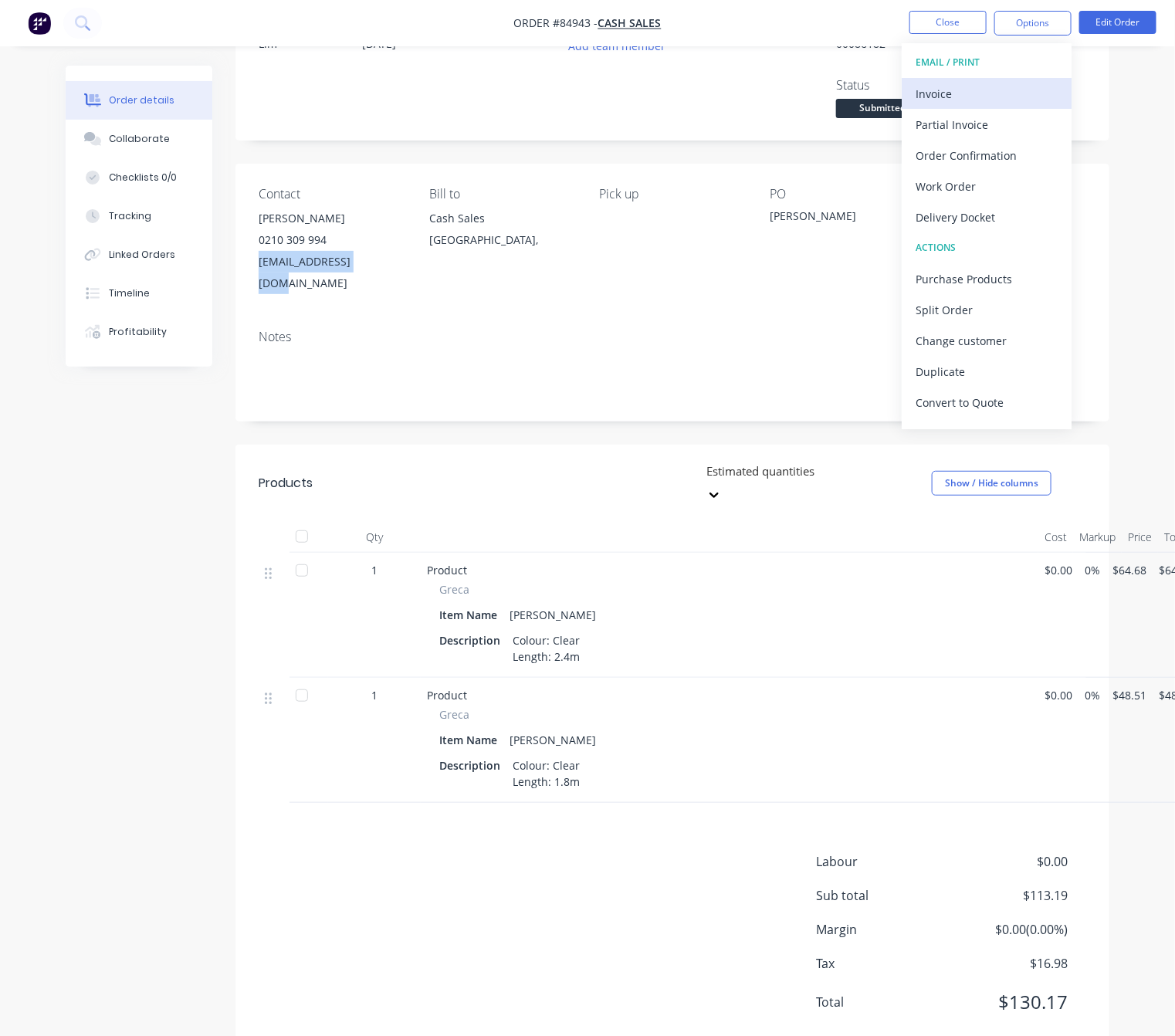
click at [997, 91] on div "Invoice" at bounding box center [986, 93] width 142 height 22
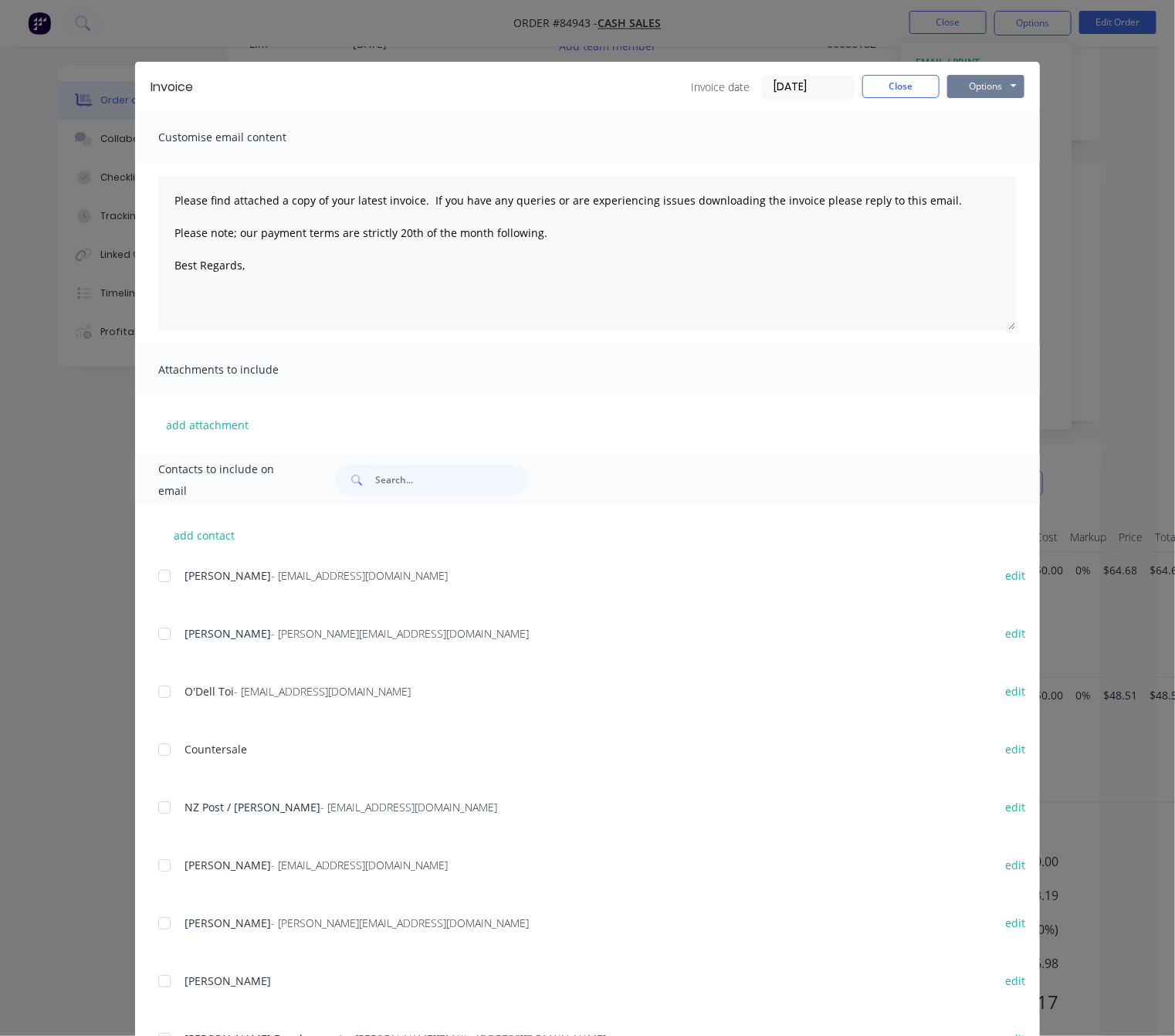
click at [983, 76] on button "Options" at bounding box center [985, 86] width 77 height 23
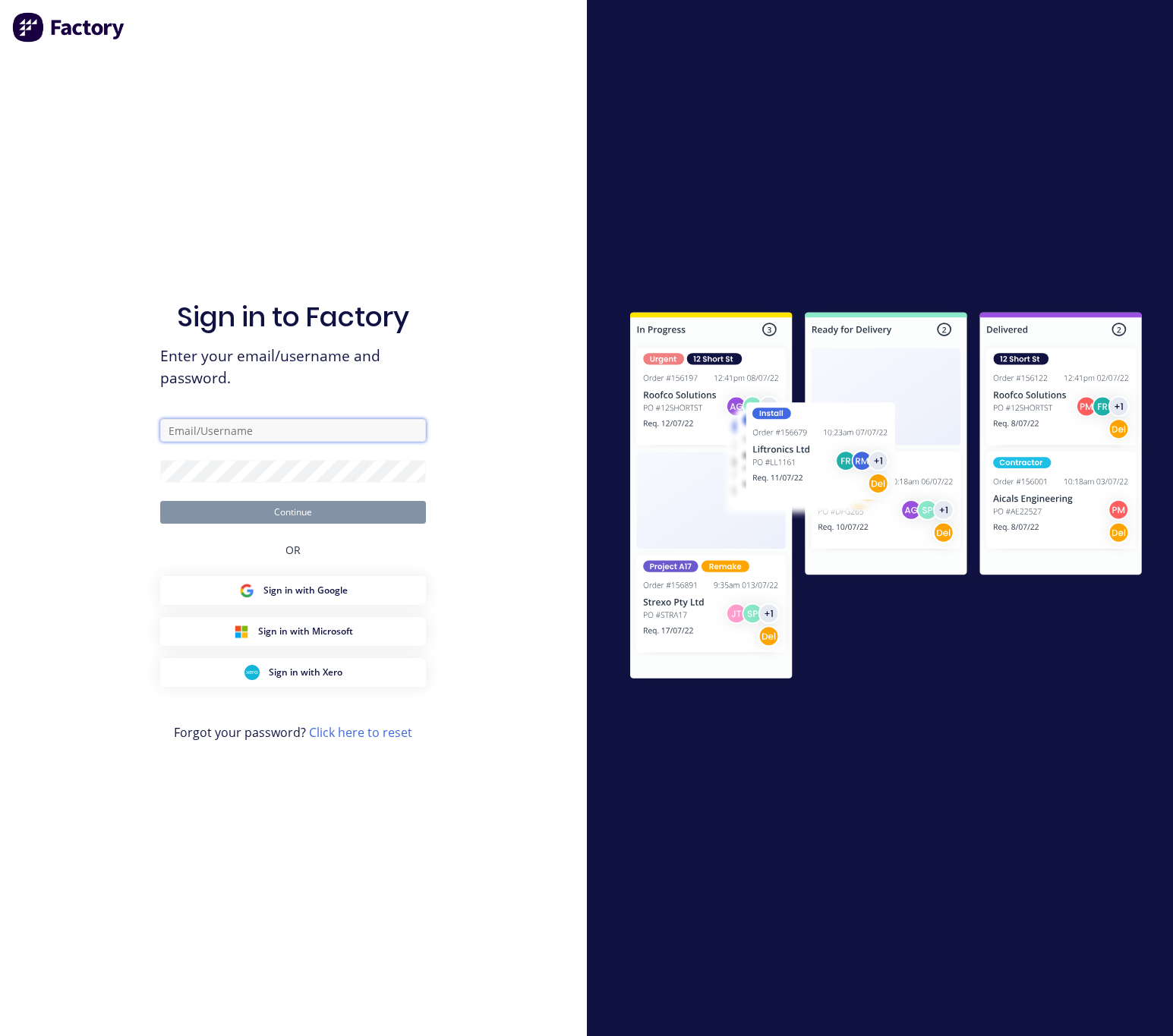
click at [322, 430] on input "text" at bounding box center [293, 430] width 266 height 23
type input "lim@cambrianplastics.co.nz"
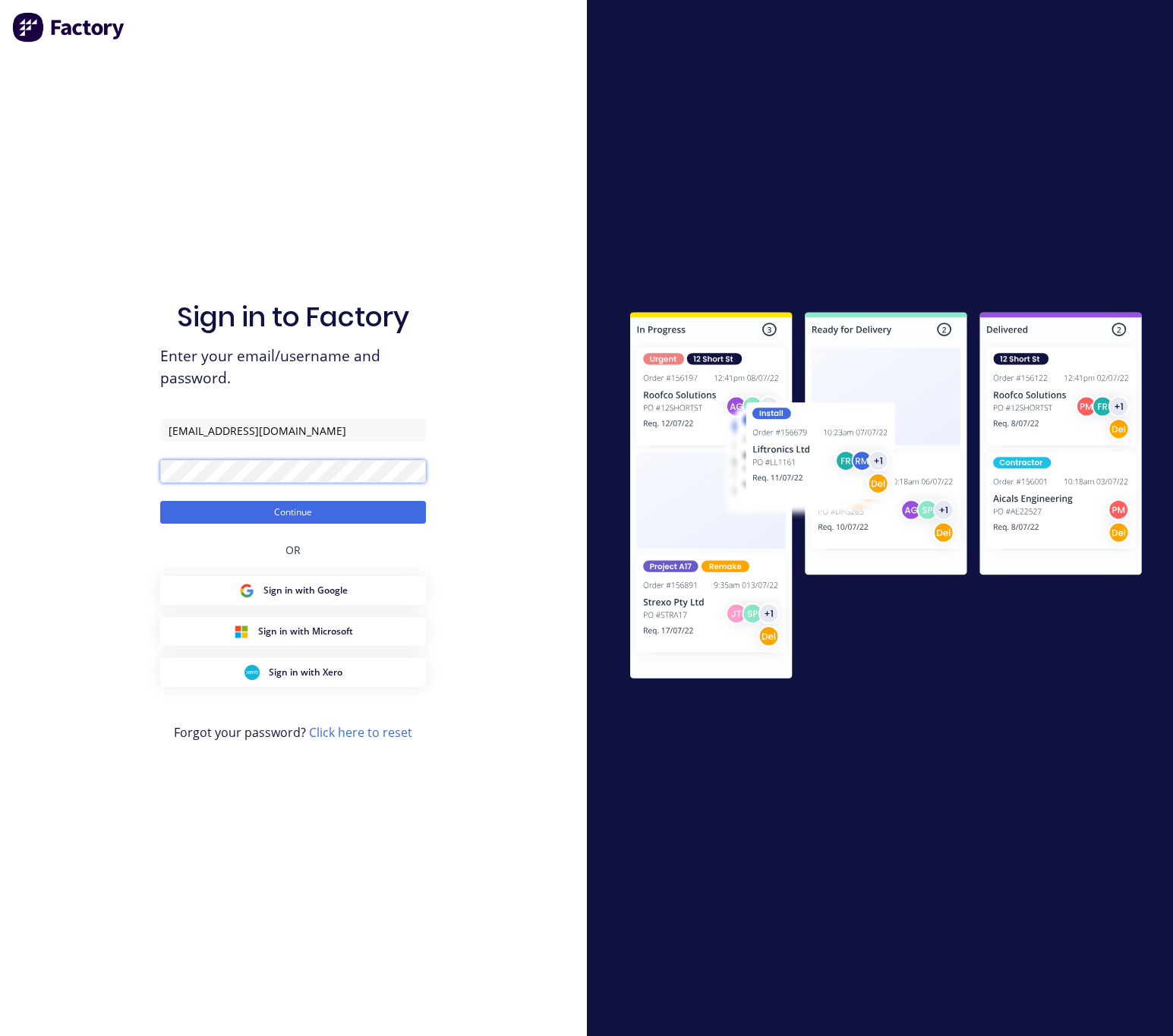
click at [160, 501] on button "Continue" at bounding box center [293, 512] width 266 height 23
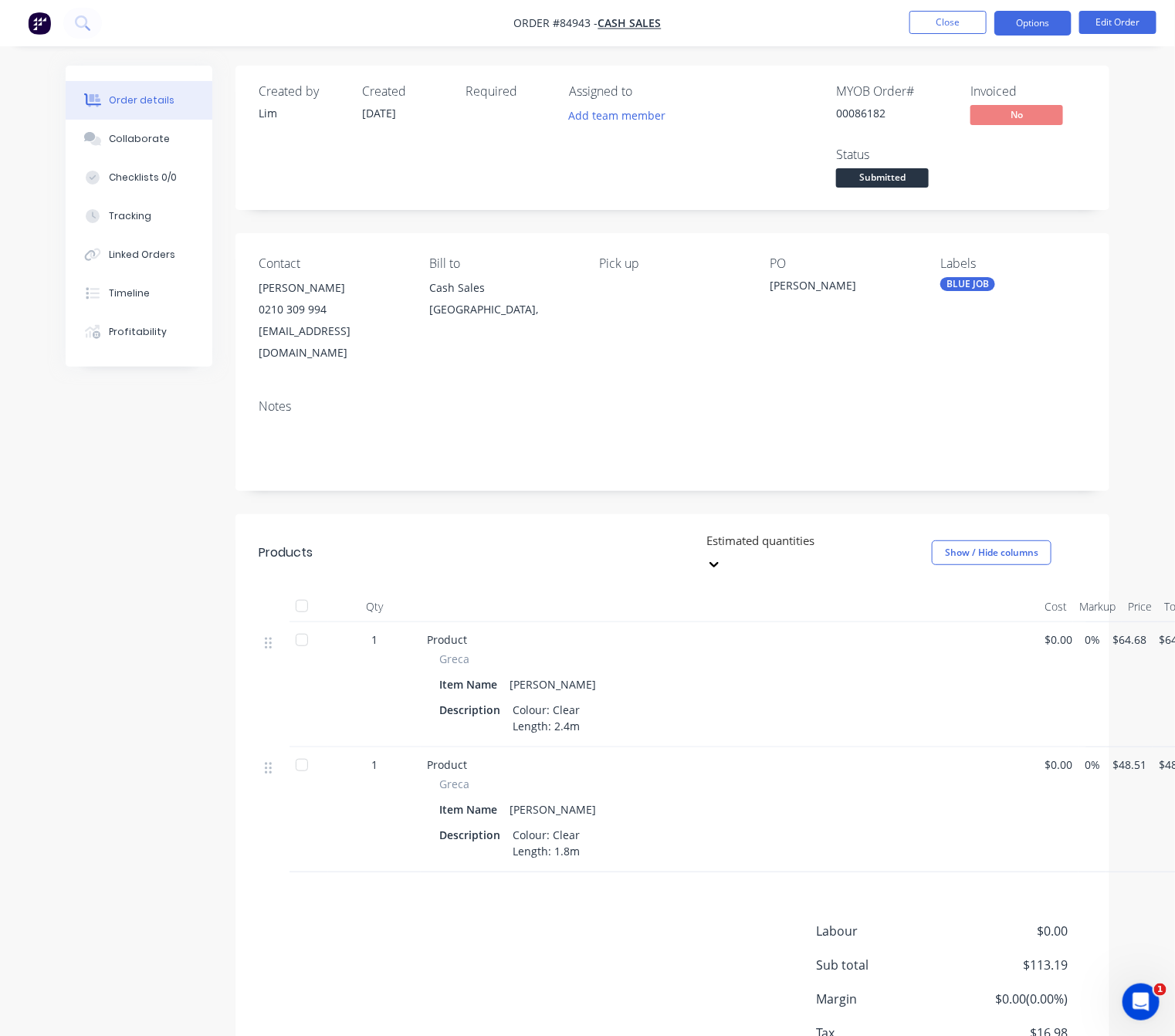
click at [1028, 19] on button "Options" at bounding box center [1033, 23] width 77 height 25
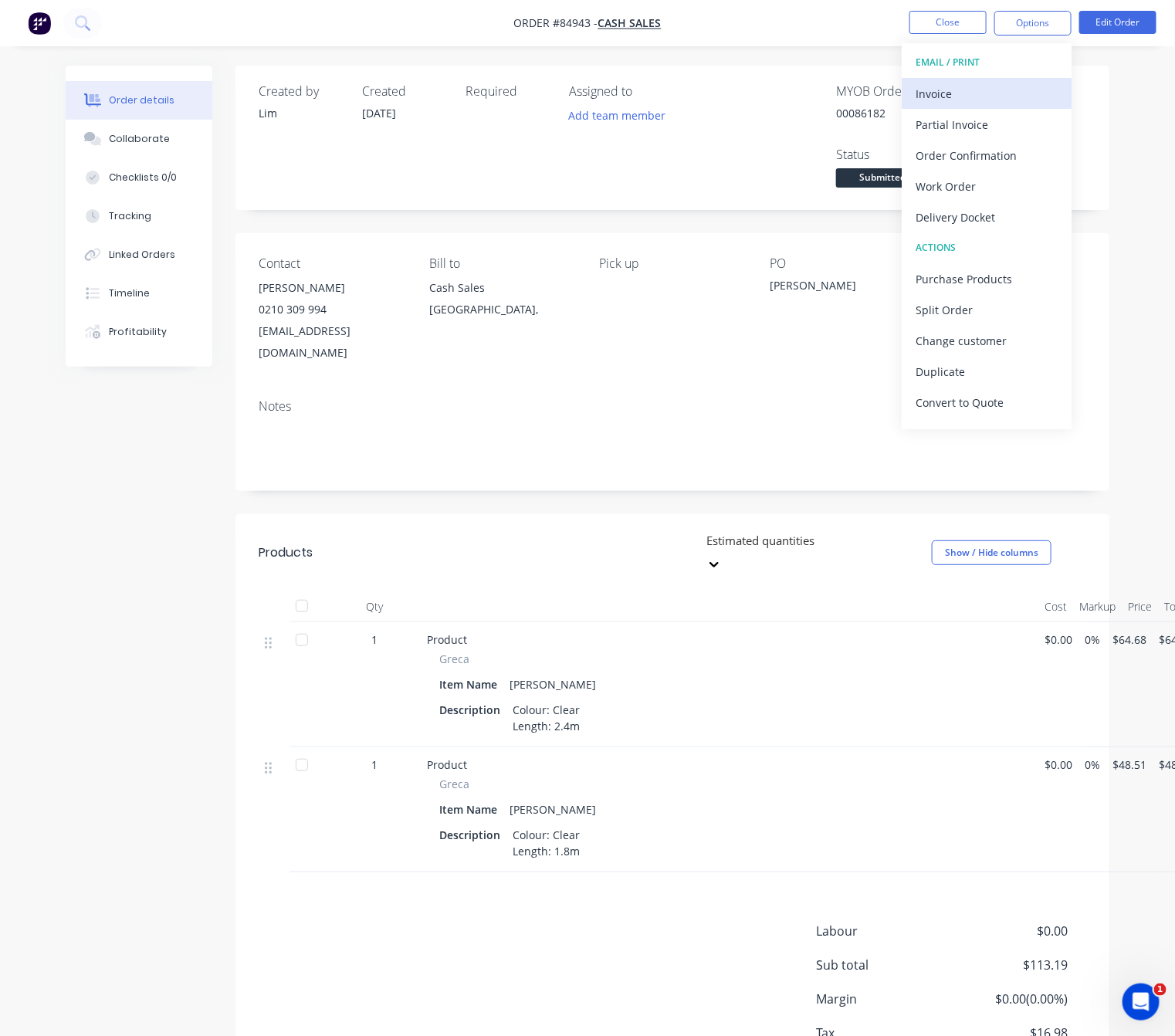
click at [991, 93] on div "Invoice" at bounding box center [986, 93] width 142 height 22
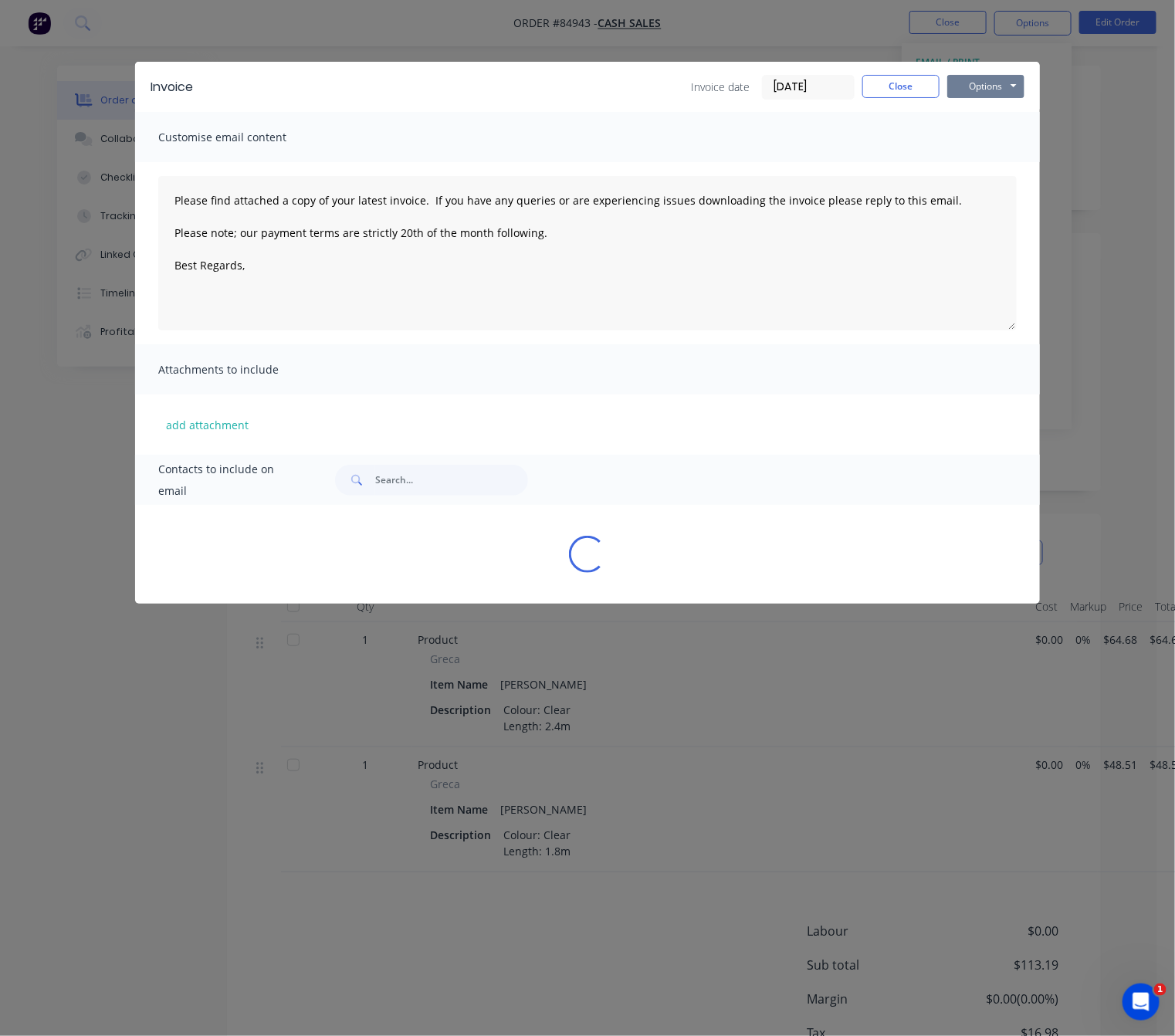
click at [985, 88] on button "Options" at bounding box center [985, 86] width 77 height 23
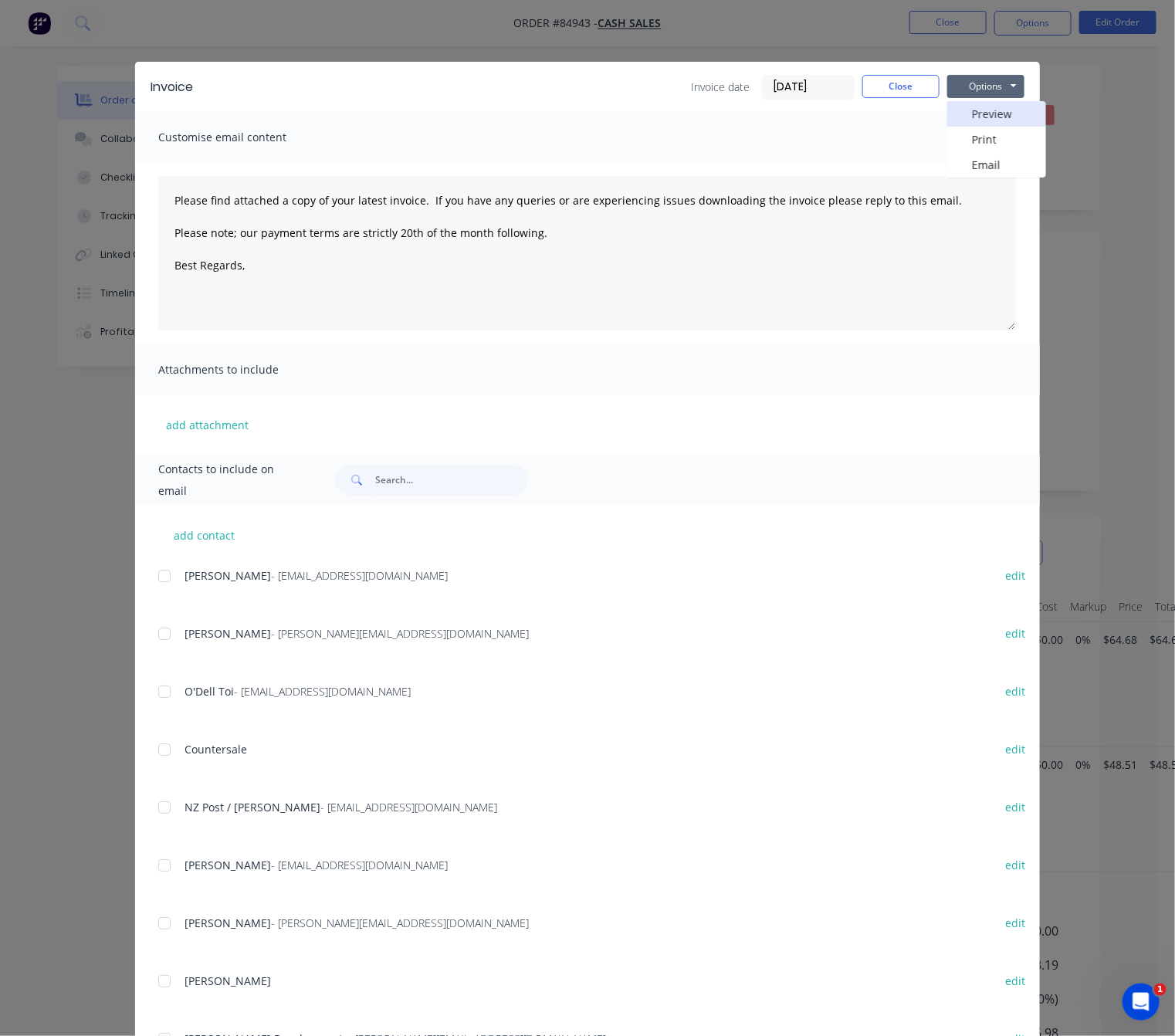
click at [985, 114] on button "Preview" at bounding box center [996, 114] width 99 height 26
click at [901, 86] on button "Close" at bounding box center [901, 86] width 77 height 23
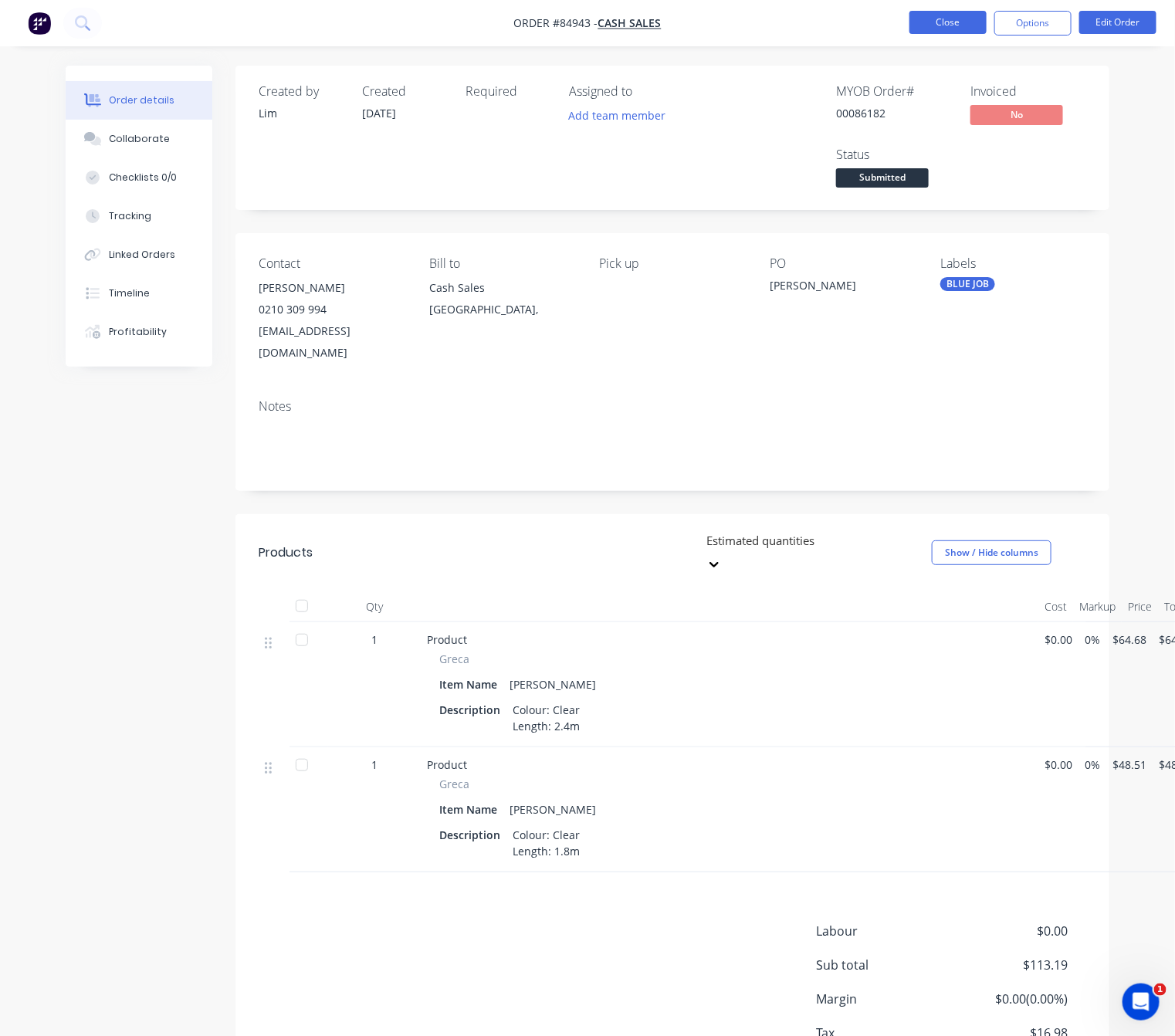
click at [929, 27] on button "Close" at bounding box center [948, 22] width 77 height 23
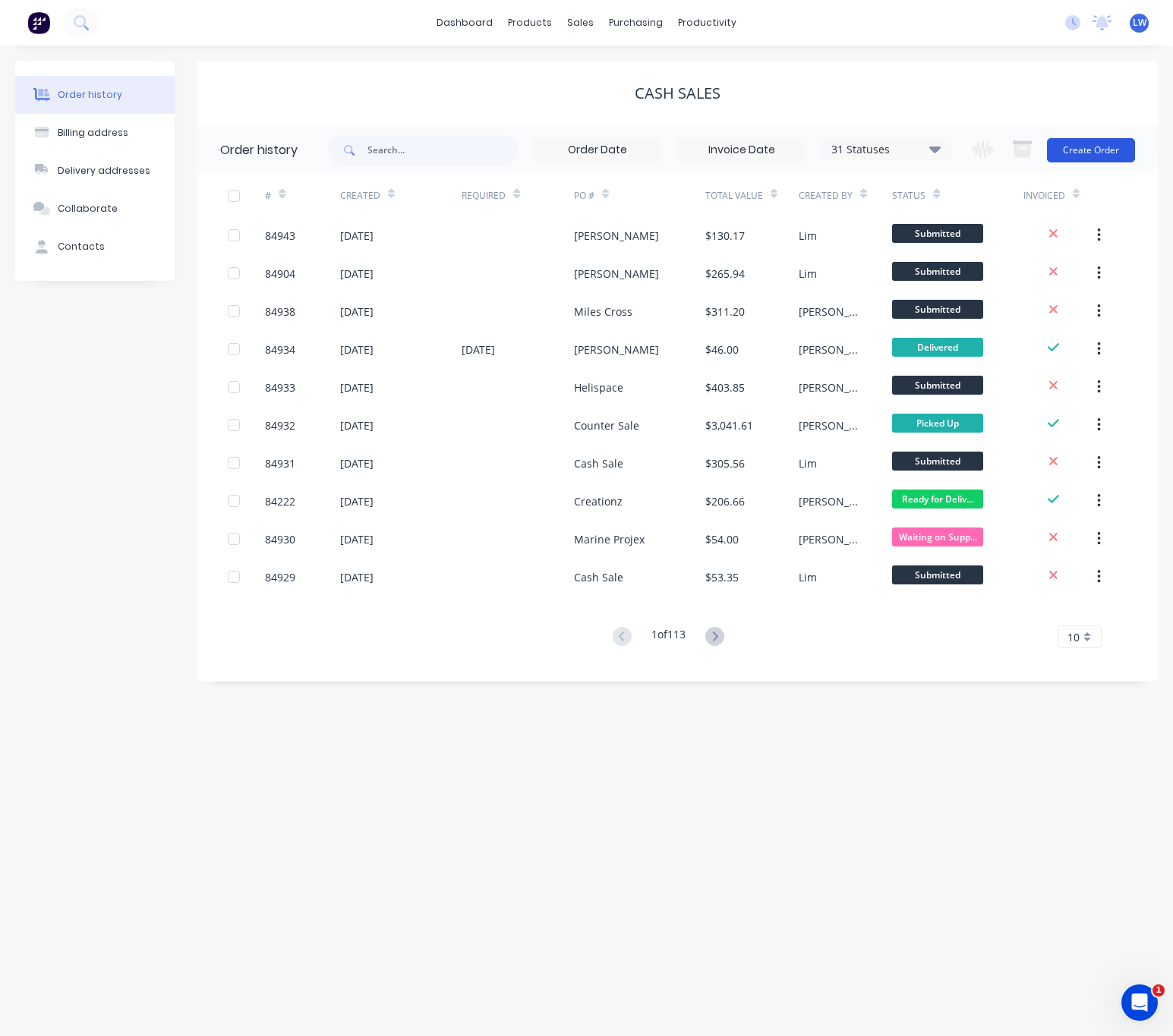
click at [1089, 158] on button "Create Order" at bounding box center [1091, 150] width 88 height 24
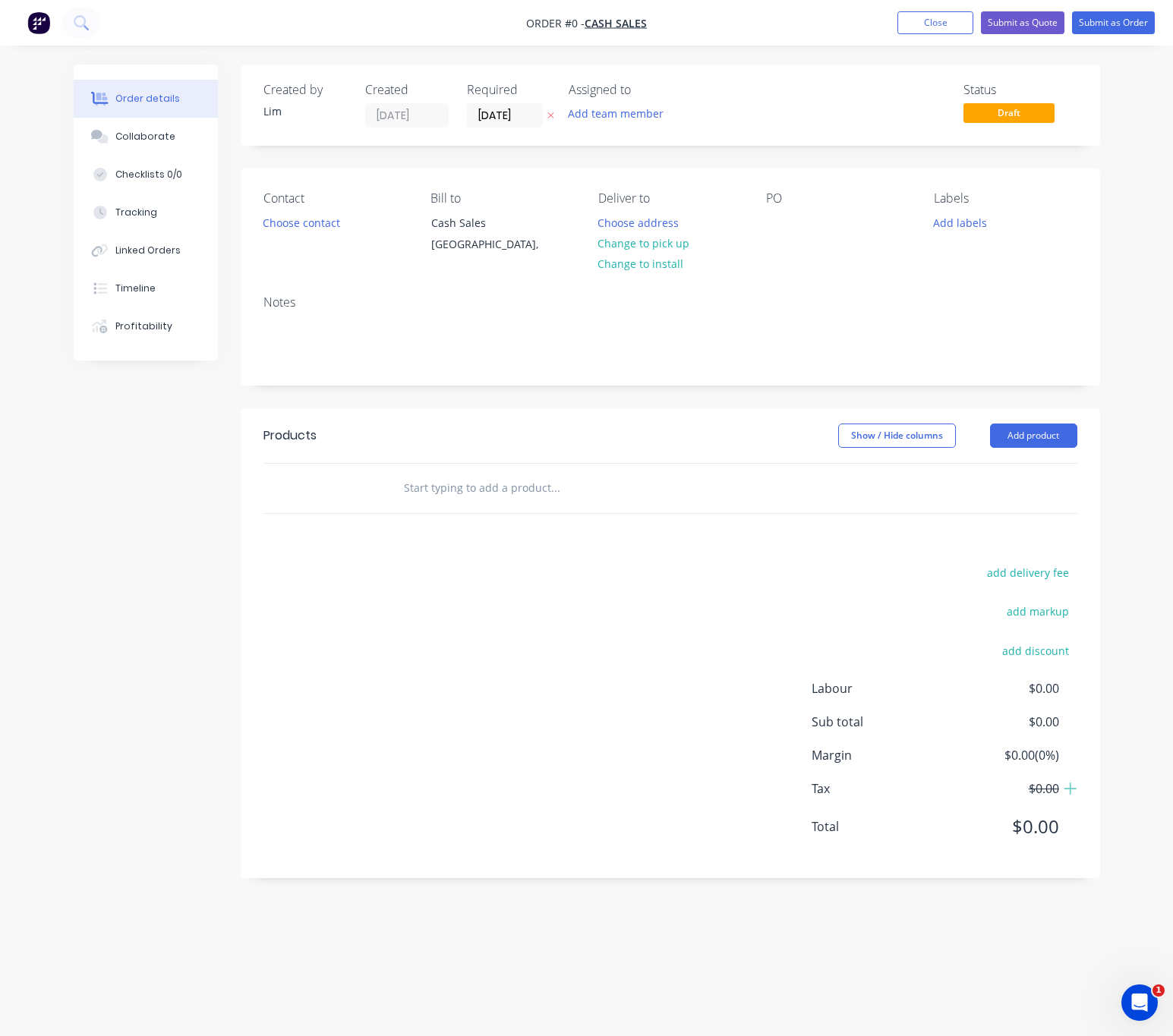
click at [556, 118] on button "button" at bounding box center [550, 116] width 16 height 18
click at [296, 229] on button "Choose contact" at bounding box center [300, 222] width 94 height 20
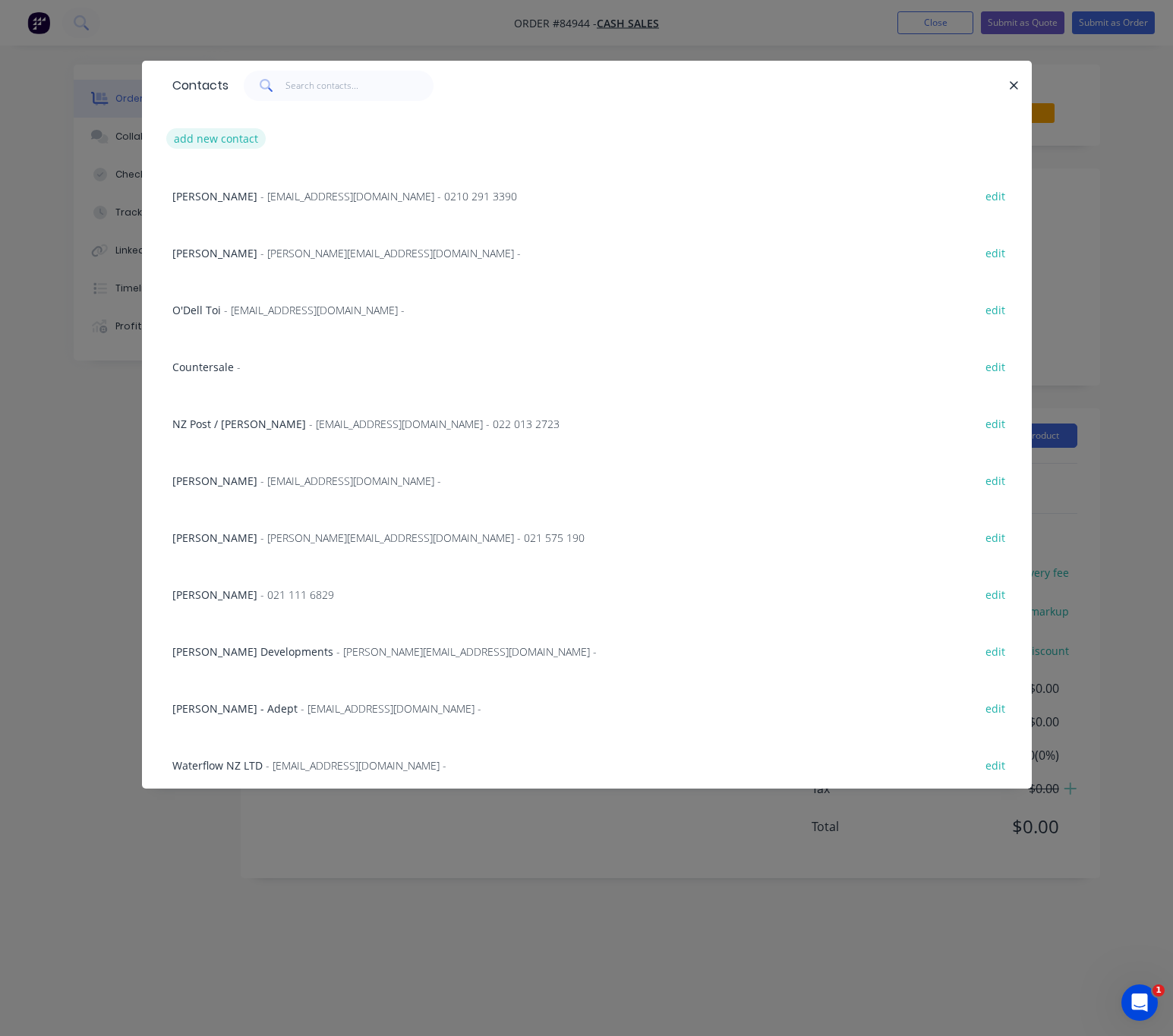
click at [244, 143] on button "add new contact" at bounding box center [216, 138] width 100 height 20
select select "NZ"
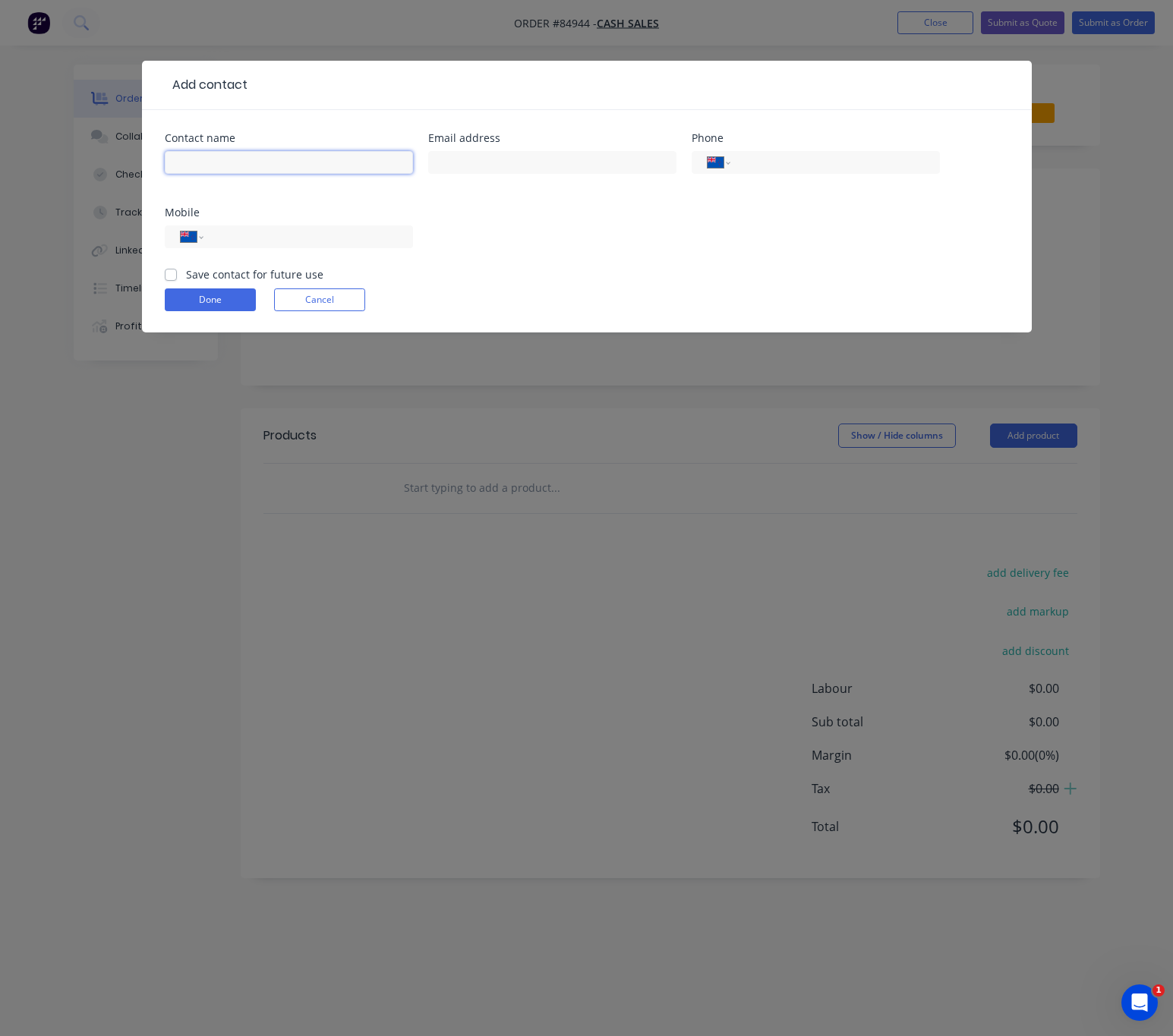
click at [251, 170] on input "text" at bounding box center [289, 162] width 248 height 23
type input "Philip Ching"
click at [522, 162] on input "text" at bounding box center [553, 162] width 248 height 23
type input "philching59@gmail.com"
drag, startPoint x: 365, startPoint y: 214, endPoint x: 369, endPoint y: 237, distance: 23.3
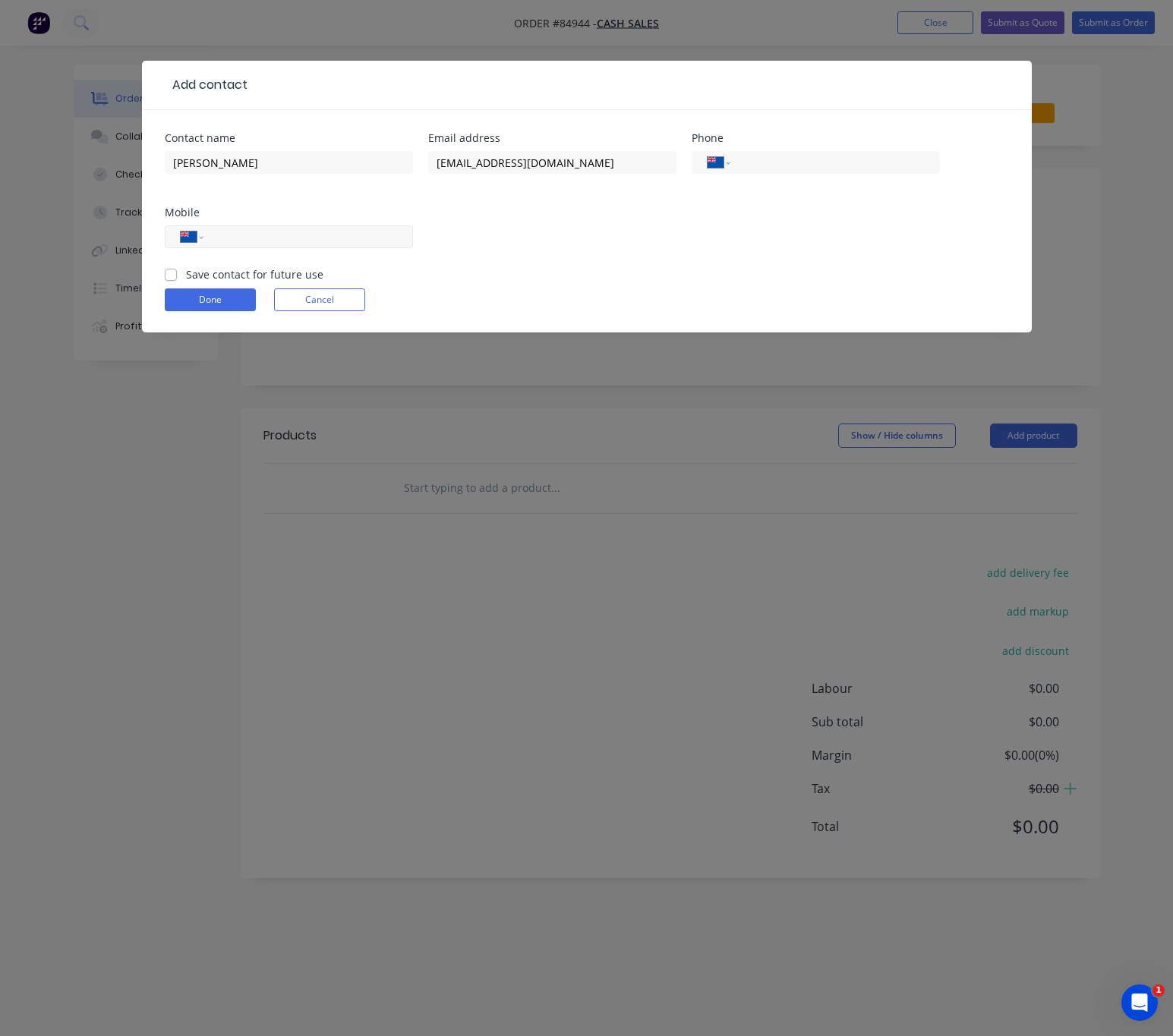
click at [363, 215] on div "Mobile" at bounding box center [289, 213] width 248 height 11
click at [358, 230] on input "tel" at bounding box center [305, 237] width 182 height 18
type input "027 573 7771"
drag, startPoint x: 163, startPoint y: 272, endPoint x: 171, endPoint y: 274, distance: 8.2
click at [164, 272] on div "Contact name Philip Ching Email address philching59@gmail.com Phone Internation…" at bounding box center [586, 221] width 890 height 223
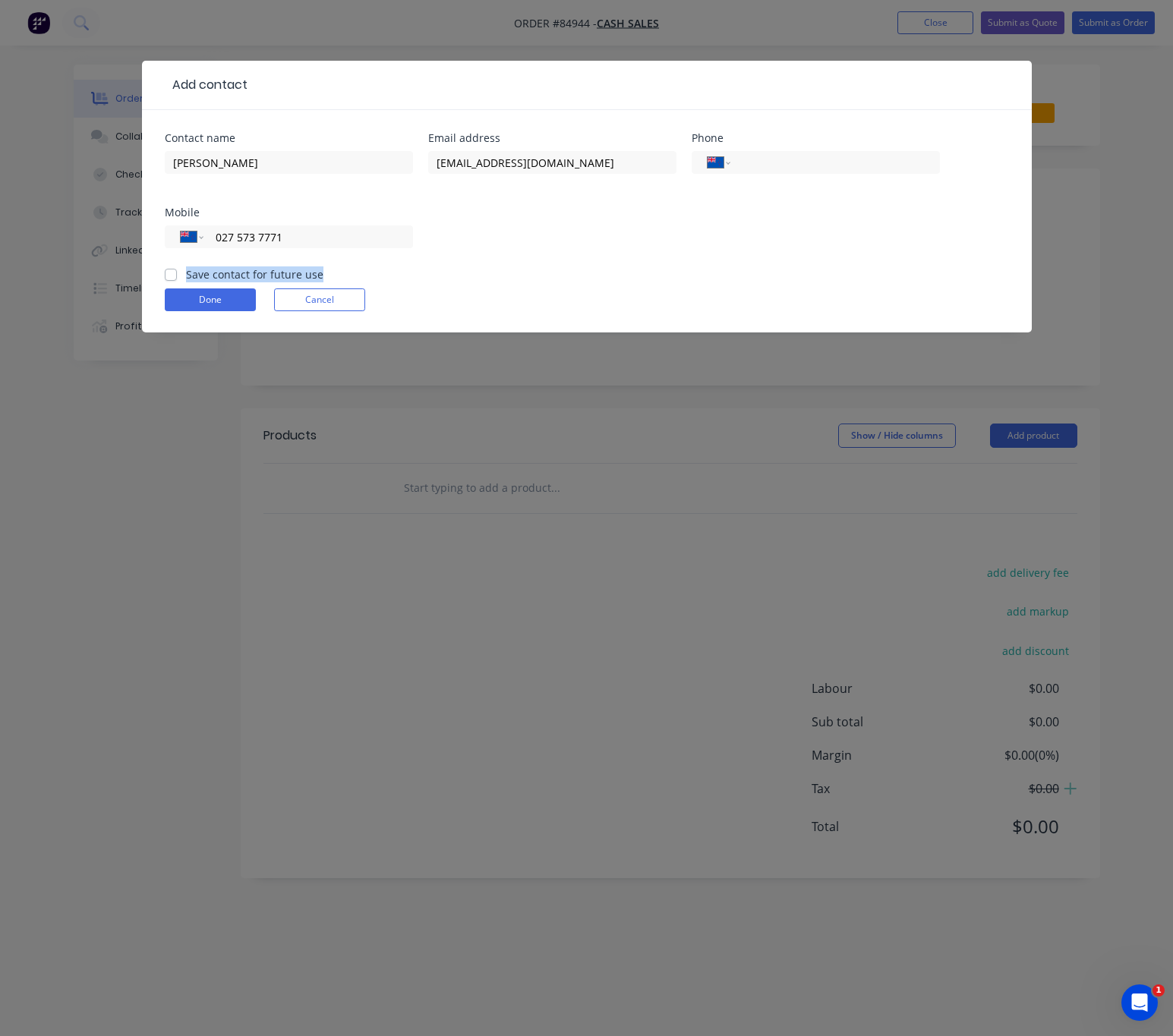
click at [186, 271] on label "Save contact for future use" at bounding box center [254, 274] width 138 height 16
click at [174, 271] on input "Save contact for future use" at bounding box center [170, 273] width 12 height 14
checkbox input "true"
click at [221, 301] on button "Done" at bounding box center [210, 299] width 91 height 23
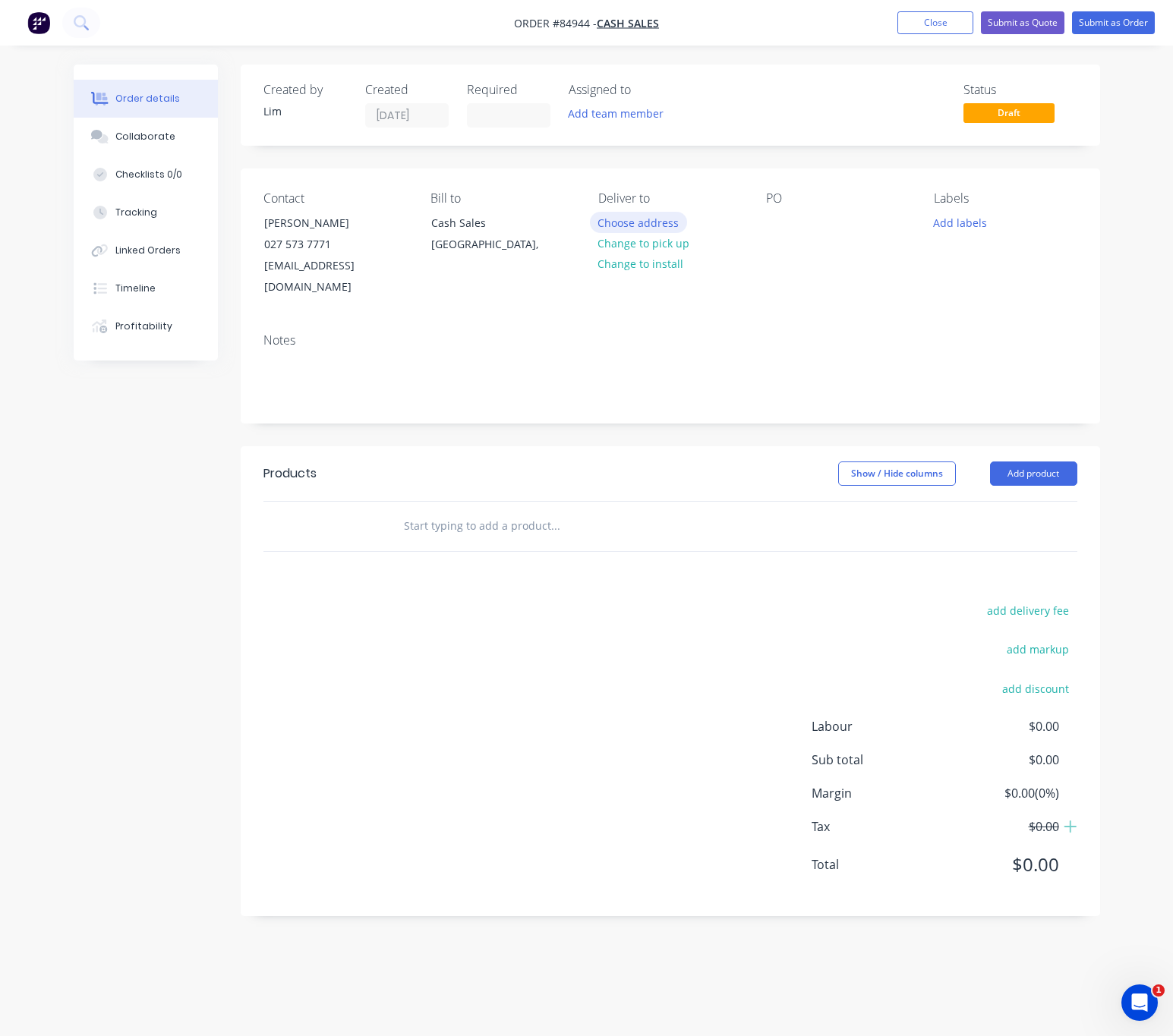
click at [649, 219] on button "Choose address" at bounding box center [638, 222] width 97 height 20
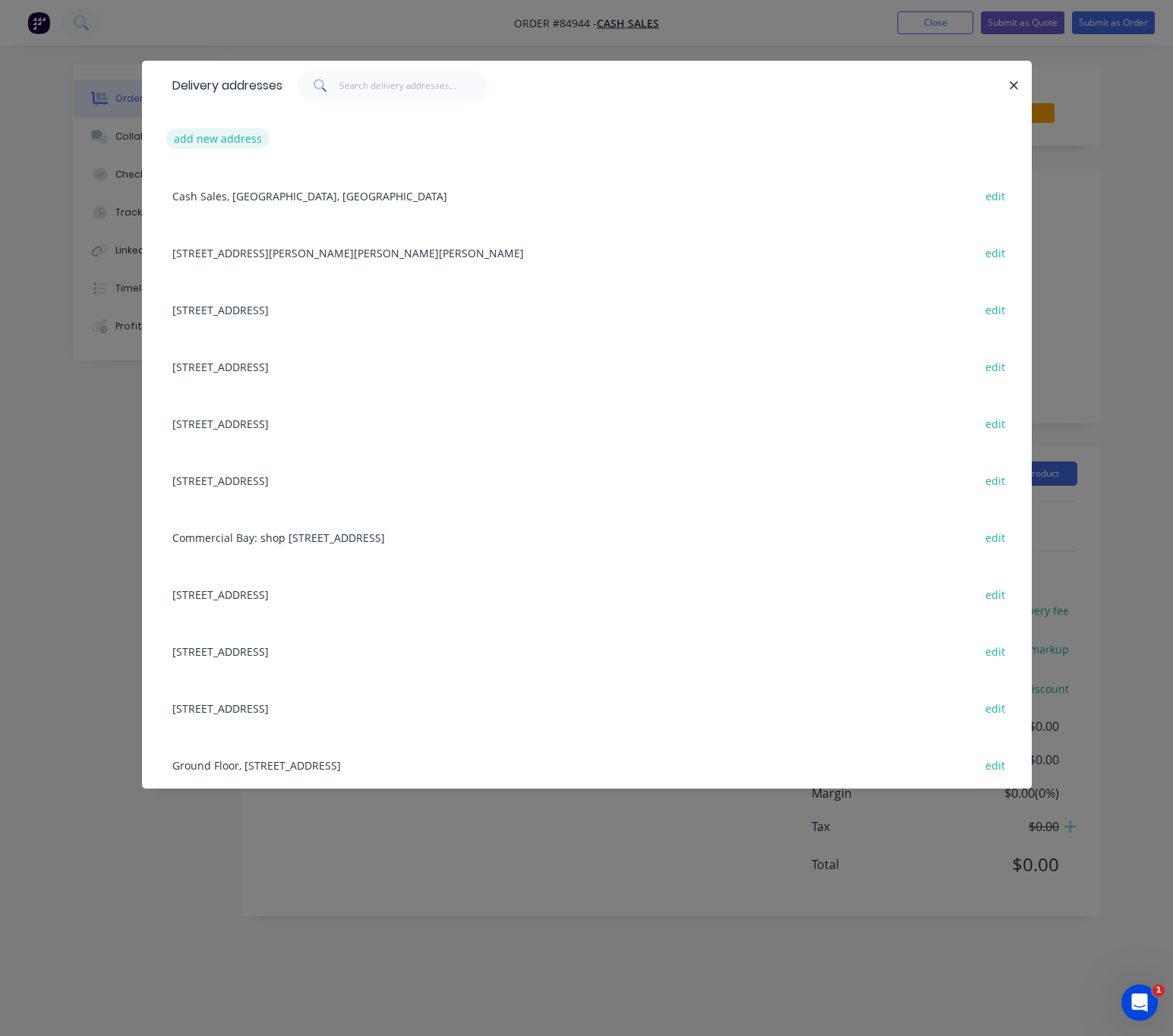
click at [246, 139] on button "add new address" at bounding box center [218, 138] width 104 height 20
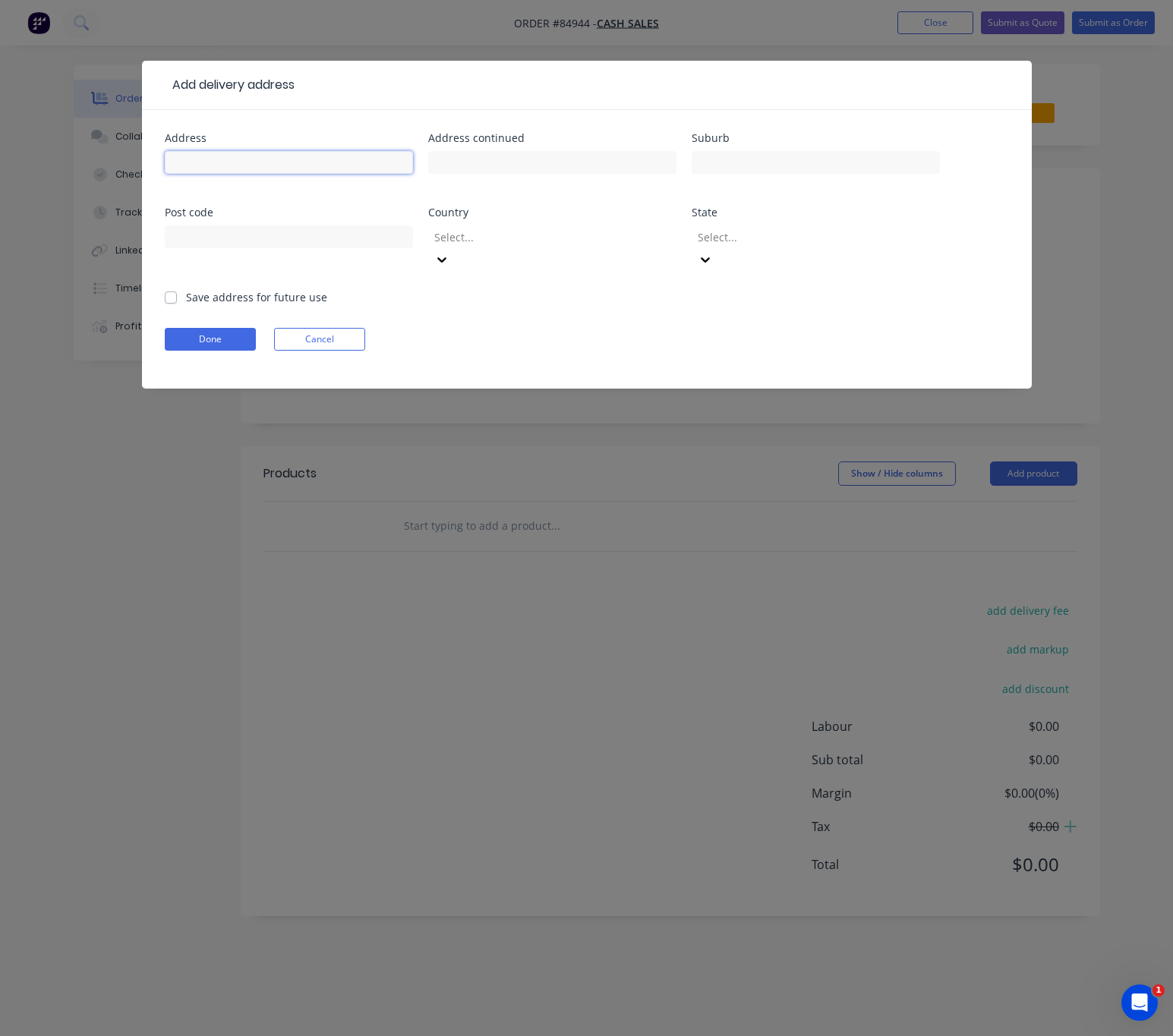
click at [262, 159] on input "text" at bounding box center [289, 162] width 248 height 23
drag, startPoint x: 254, startPoint y: 160, endPoint x: 132, endPoint y: 167, distance: 122.2
click at [132, 167] on div "Add delivery address Address 48 Dunster St Address continued Suburb Post code C…" at bounding box center [586, 518] width 1173 height 1036
type input "48 Dunster St"
drag, startPoint x: 738, startPoint y: 166, endPoint x: 763, endPoint y: 167, distance: 25.0
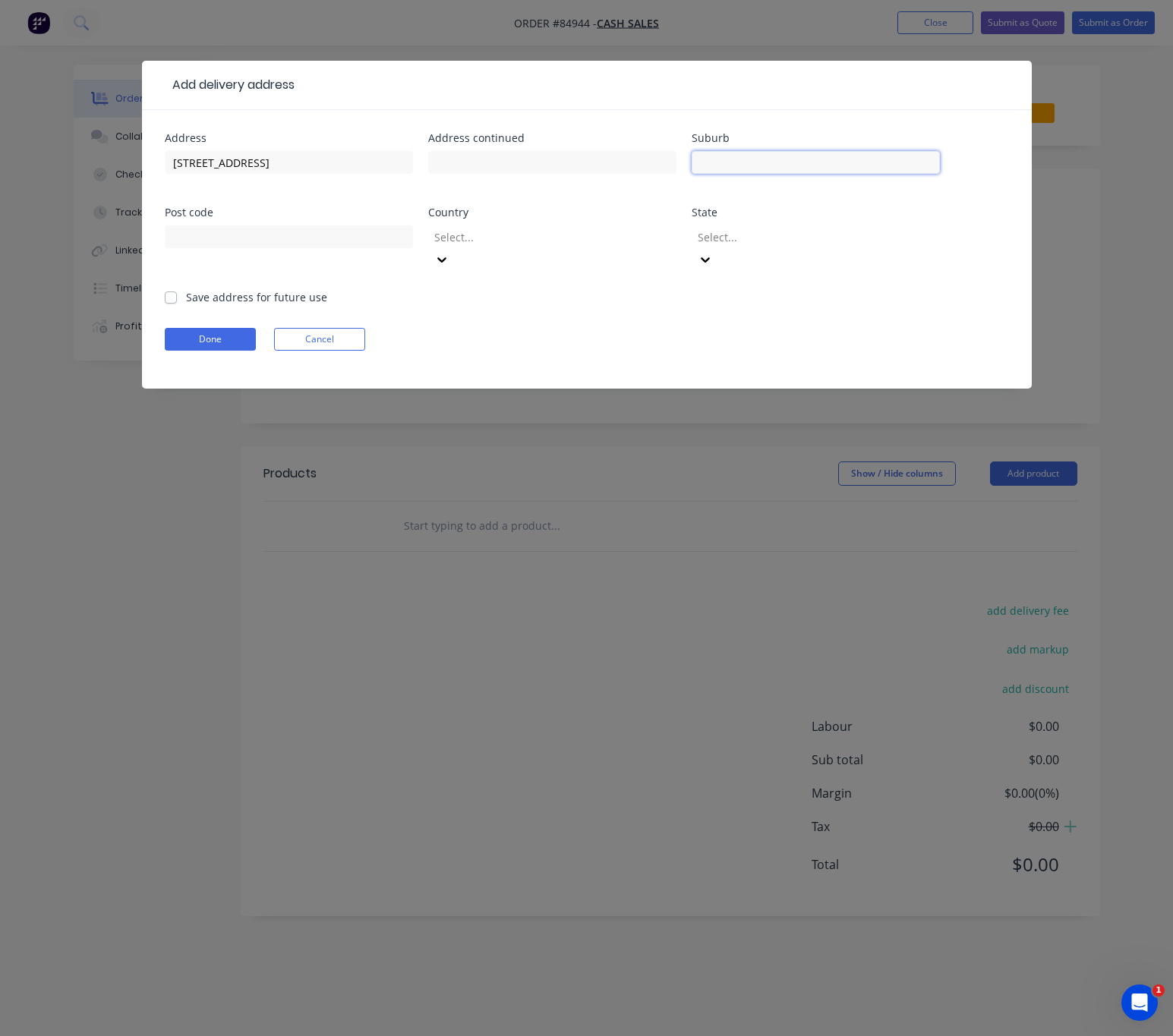
click at [738, 166] on input "text" at bounding box center [816, 162] width 248 height 23
type input "Burnside, Christchurch"
click at [346, 246] on input "text" at bounding box center [289, 236] width 248 height 23
type input "8053"
click at [574, 235] on div at bounding box center [542, 237] width 219 height 19
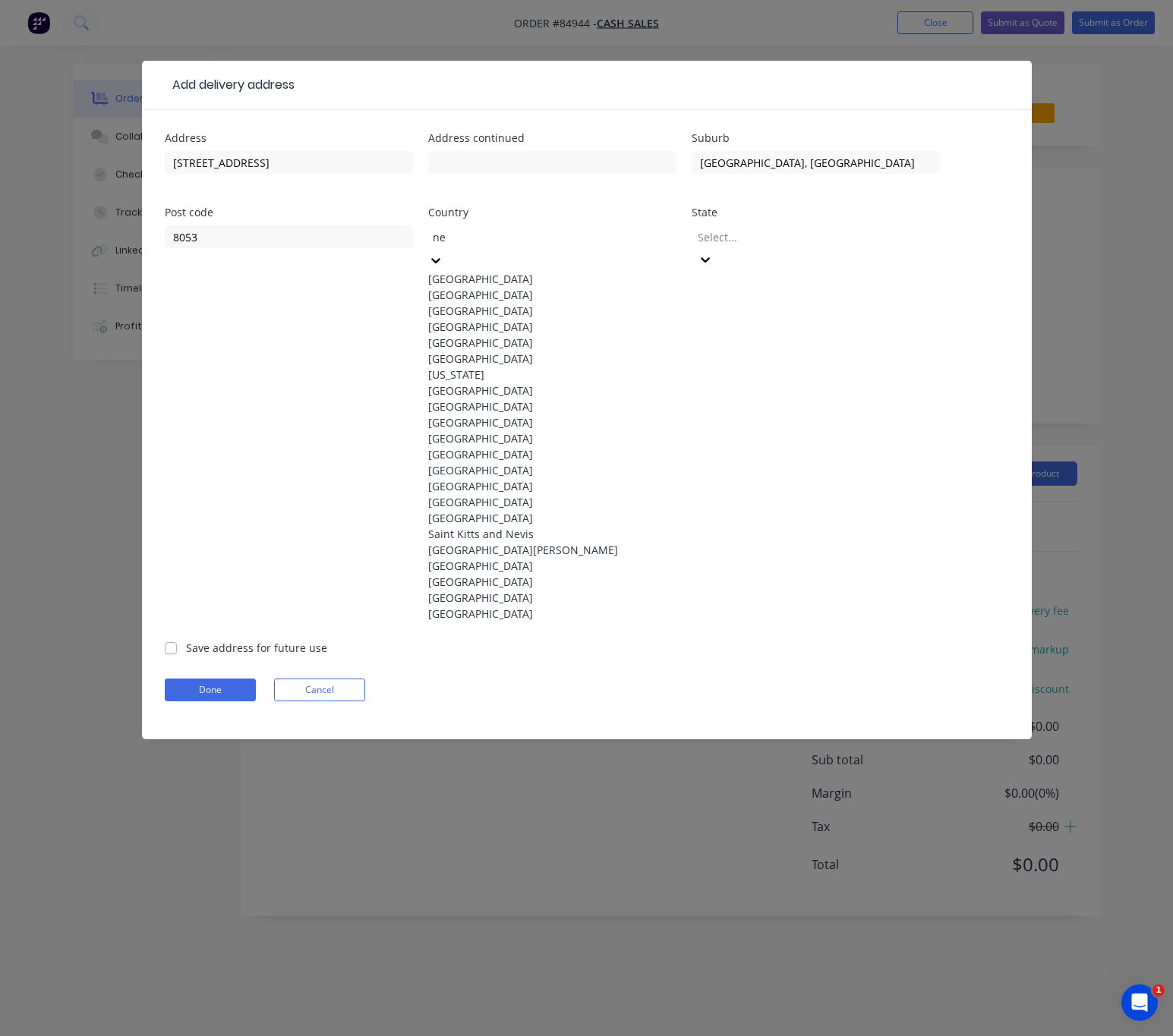
type input "new"
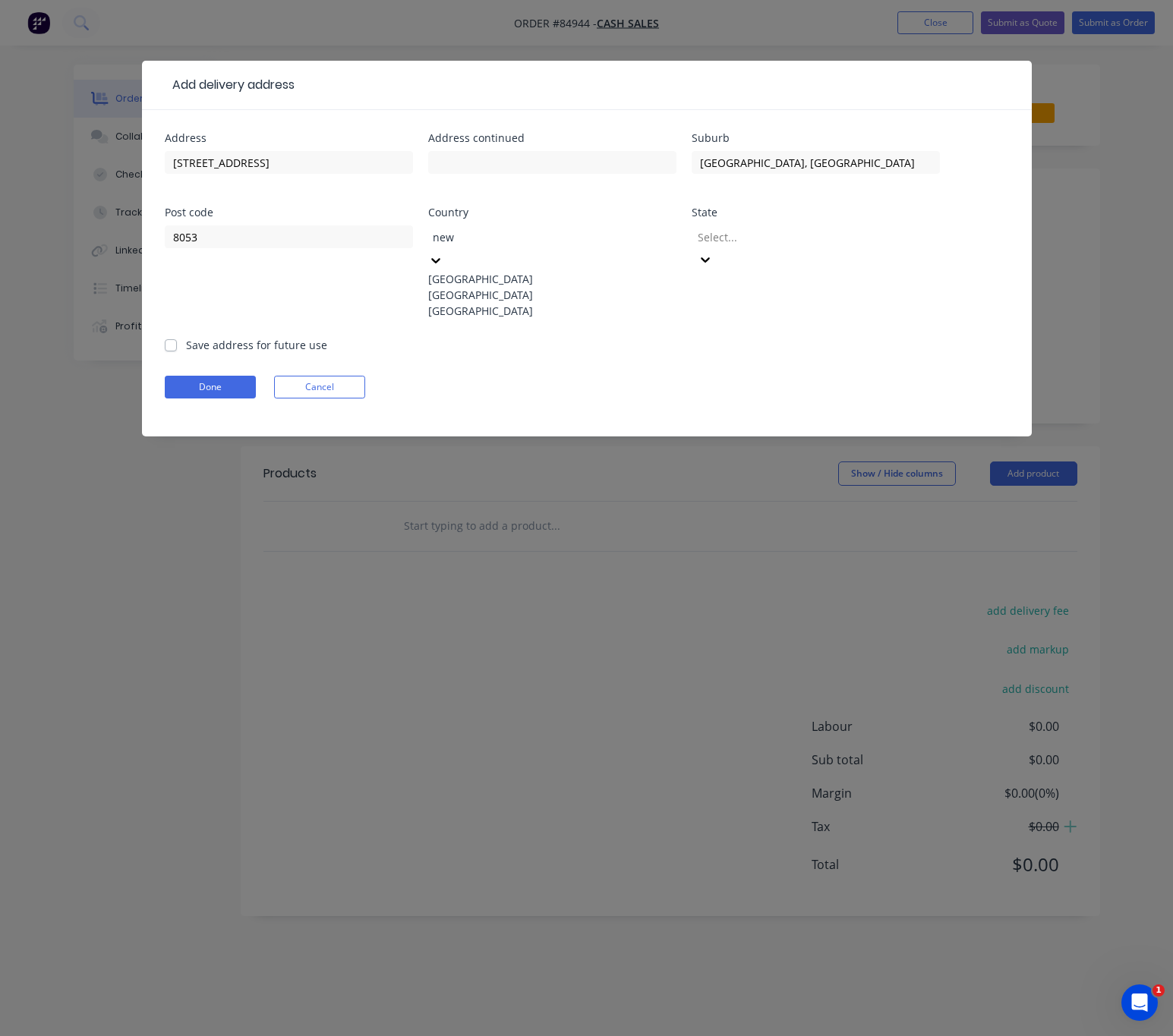
click at [531, 303] on div "New Zealand" at bounding box center [553, 294] width 248 height 16
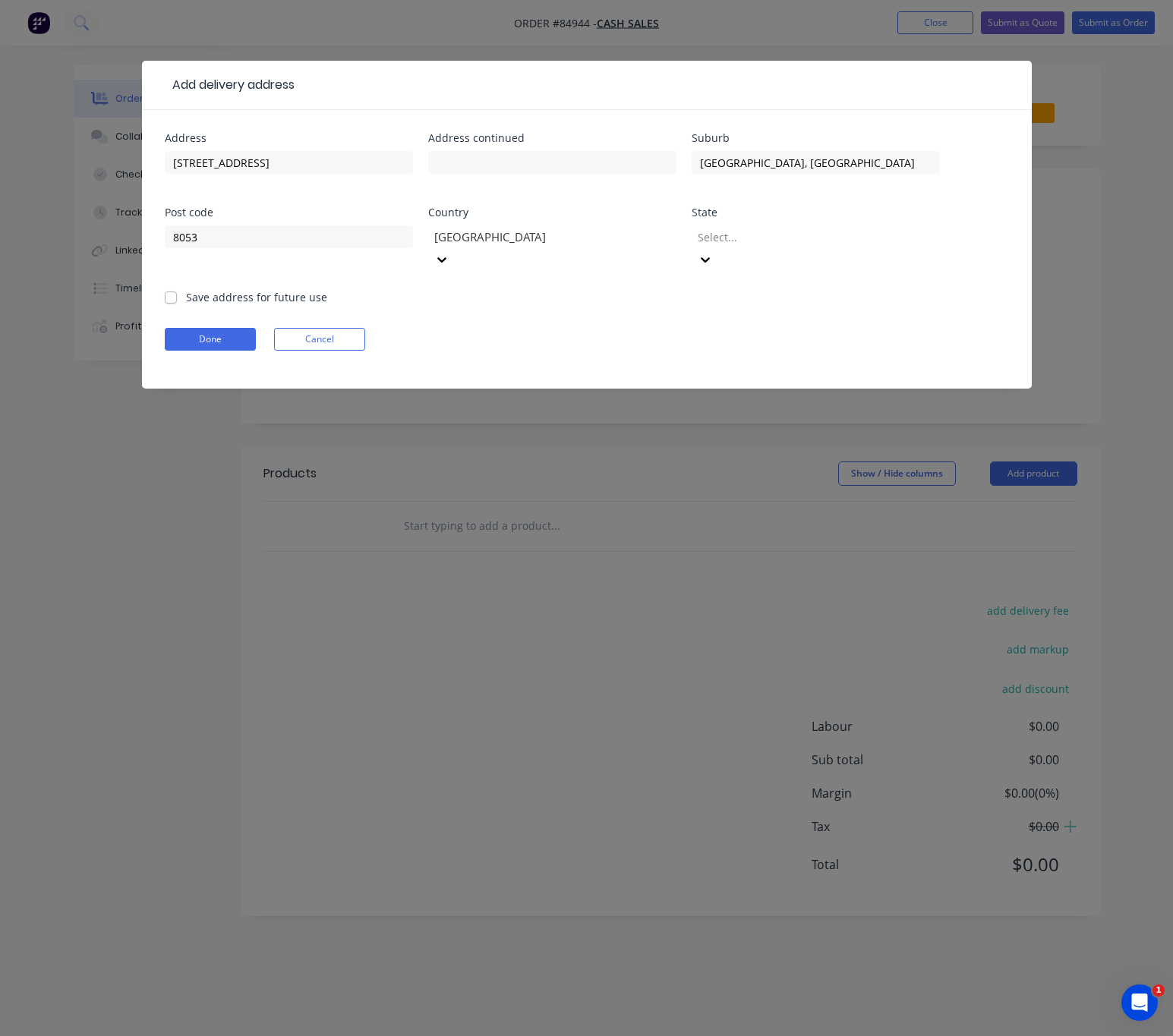
click at [899, 238] on div at bounding box center [805, 237] width 219 height 19
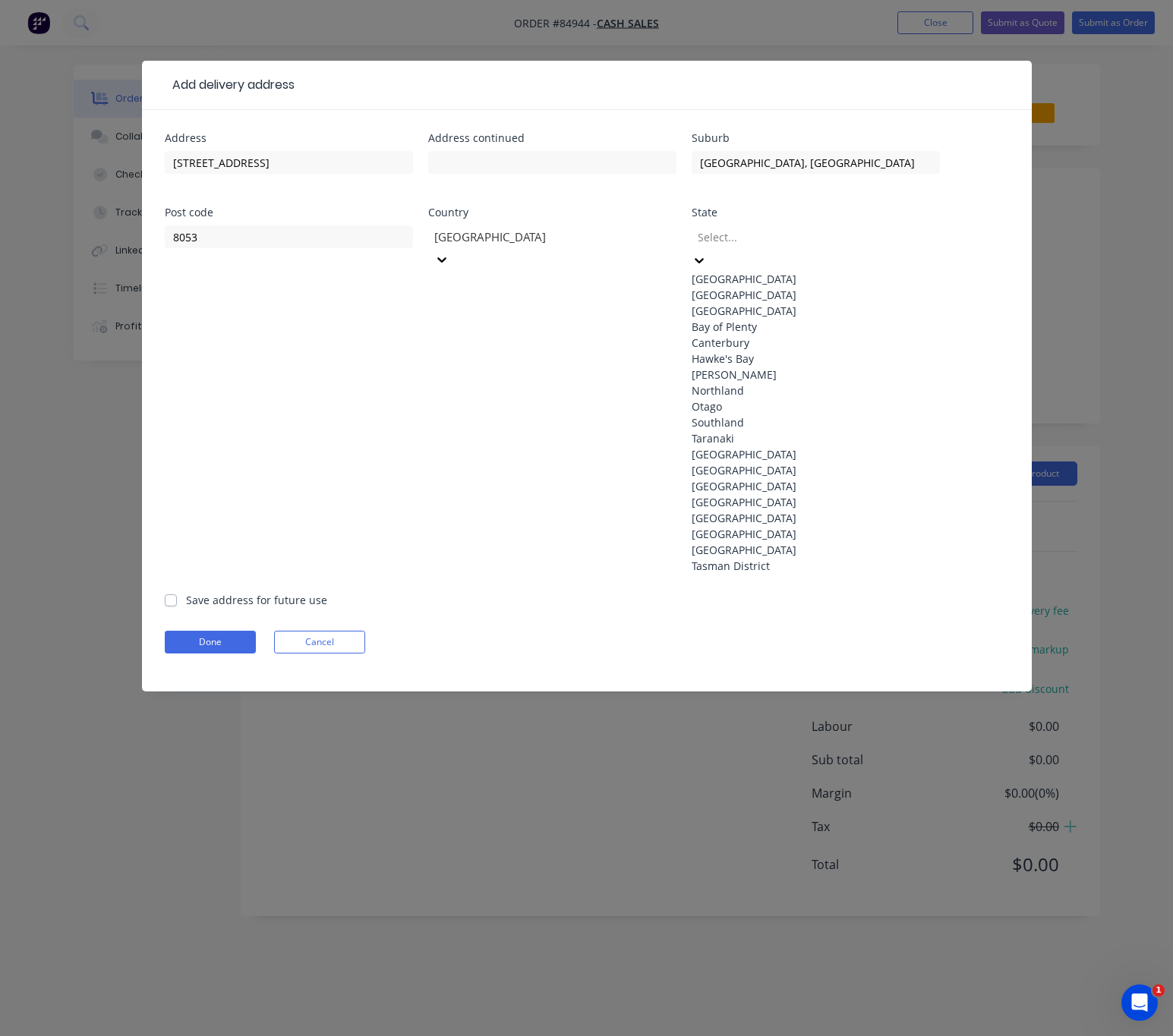
click at [834, 297] on div "South Island" at bounding box center [816, 294] width 248 height 16
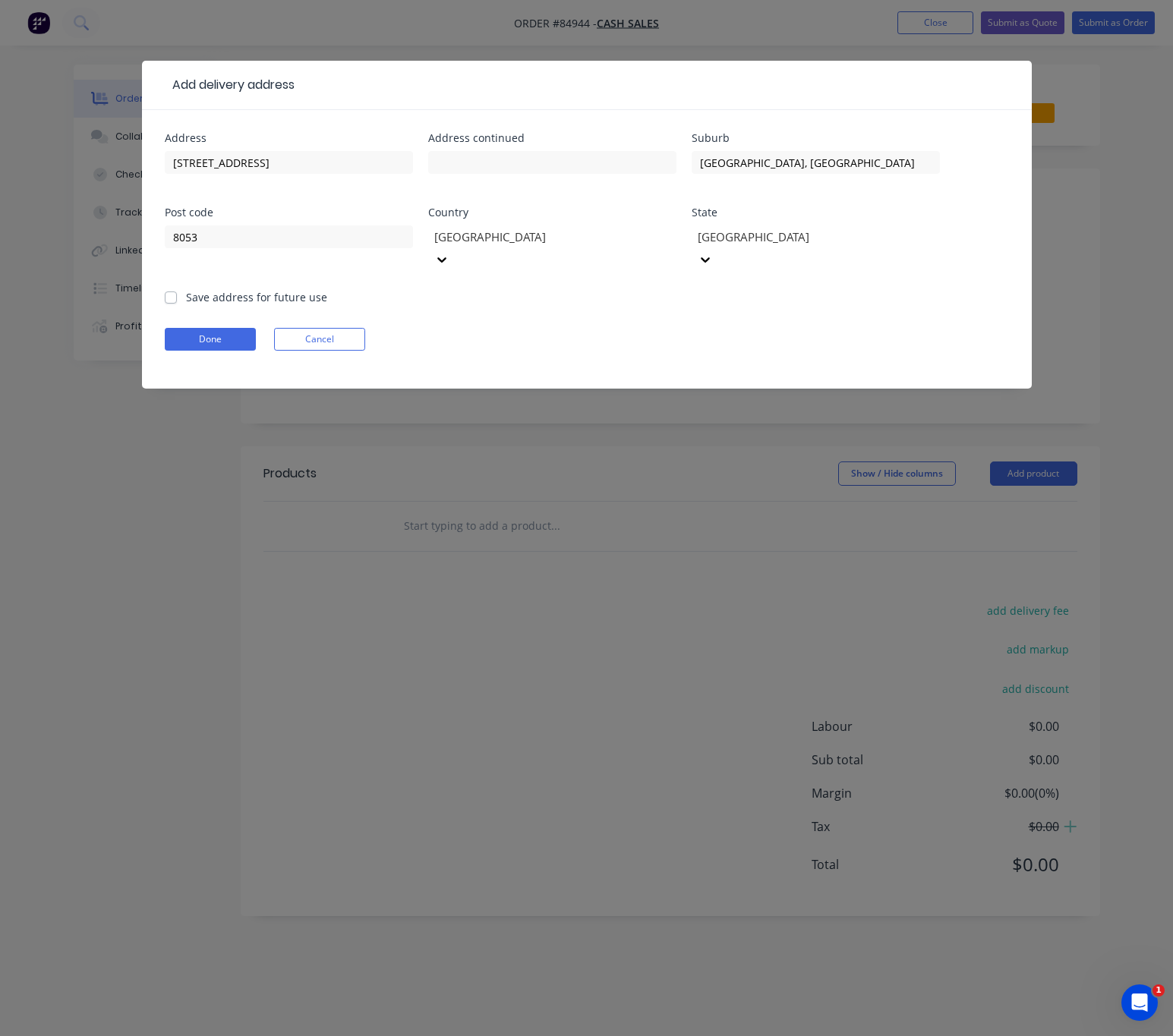
click at [186, 289] on label "Save address for future use" at bounding box center [256, 297] width 141 height 16
click at [170, 289] on input "Save address for future use" at bounding box center [170, 296] width 12 height 14
checkbox input "true"
click at [187, 328] on button "Done" at bounding box center [210, 339] width 91 height 23
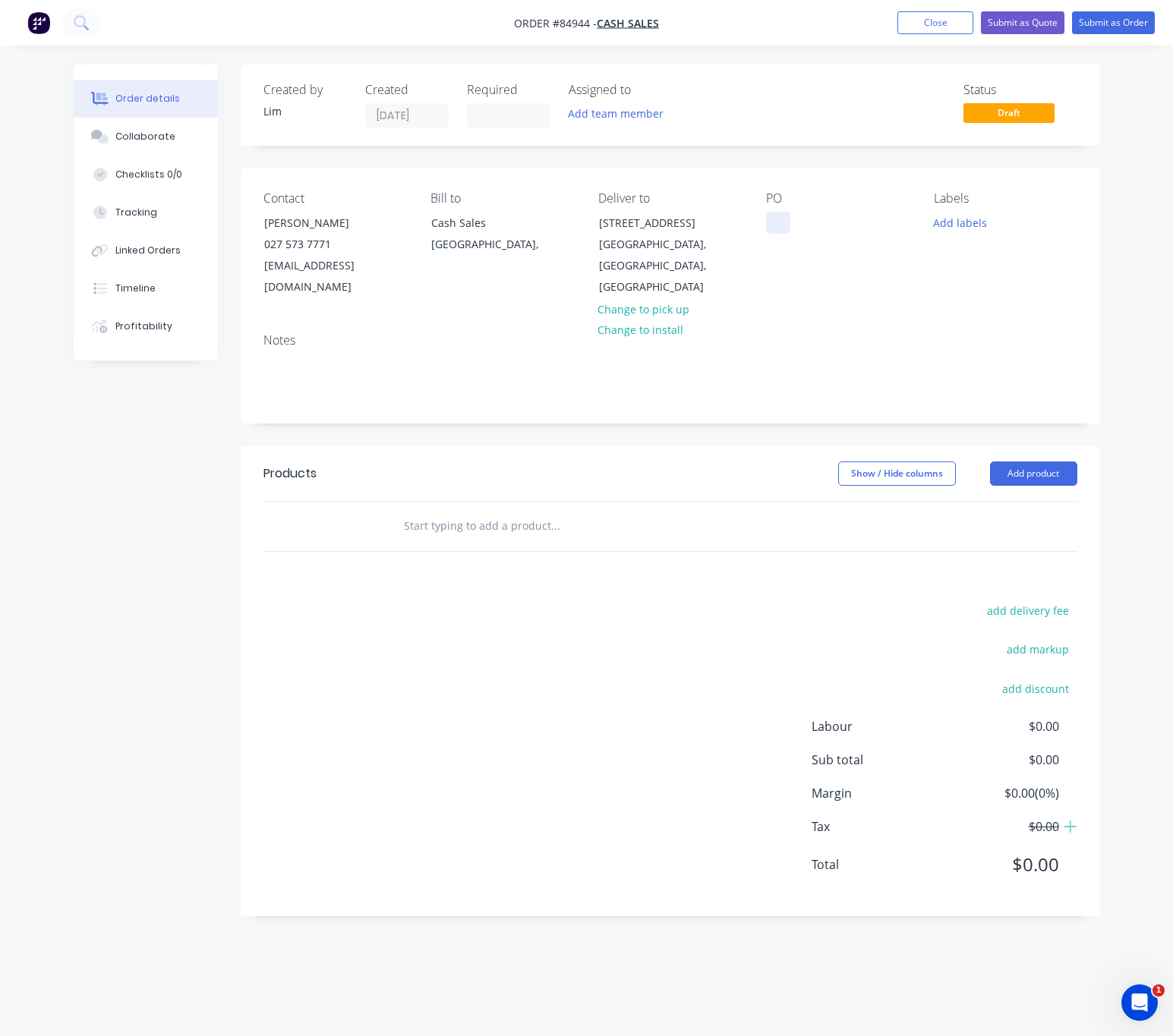
click at [770, 219] on div at bounding box center [778, 223] width 24 height 22
click at [957, 216] on button "Add labels" at bounding box center [960, 222] width 70 height 20
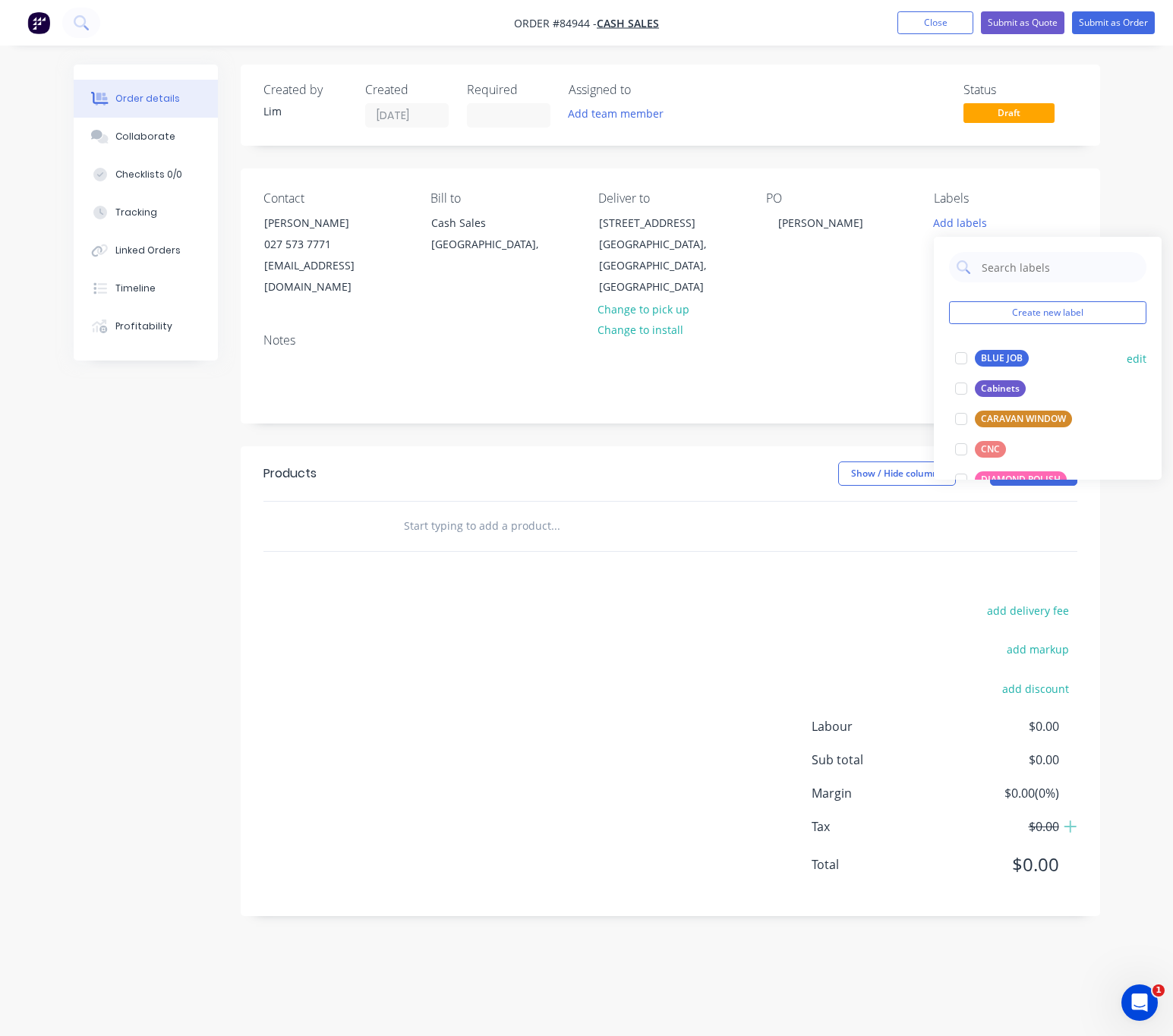
click at [1014, 364] on div "BLUE JOB" at bounding box center [1003, 359] width 54 height 17
drag, startPoint x: 654, startPoint y: 632, endPoint x: 540, endPoint y: 505, distance: 170.7
click at [651, 631] on div "add delivery fee add markup add discount Labour $0.00 Sub total $0.00 Margin $0…" at bounding box center [670, 747] width 814 height 293
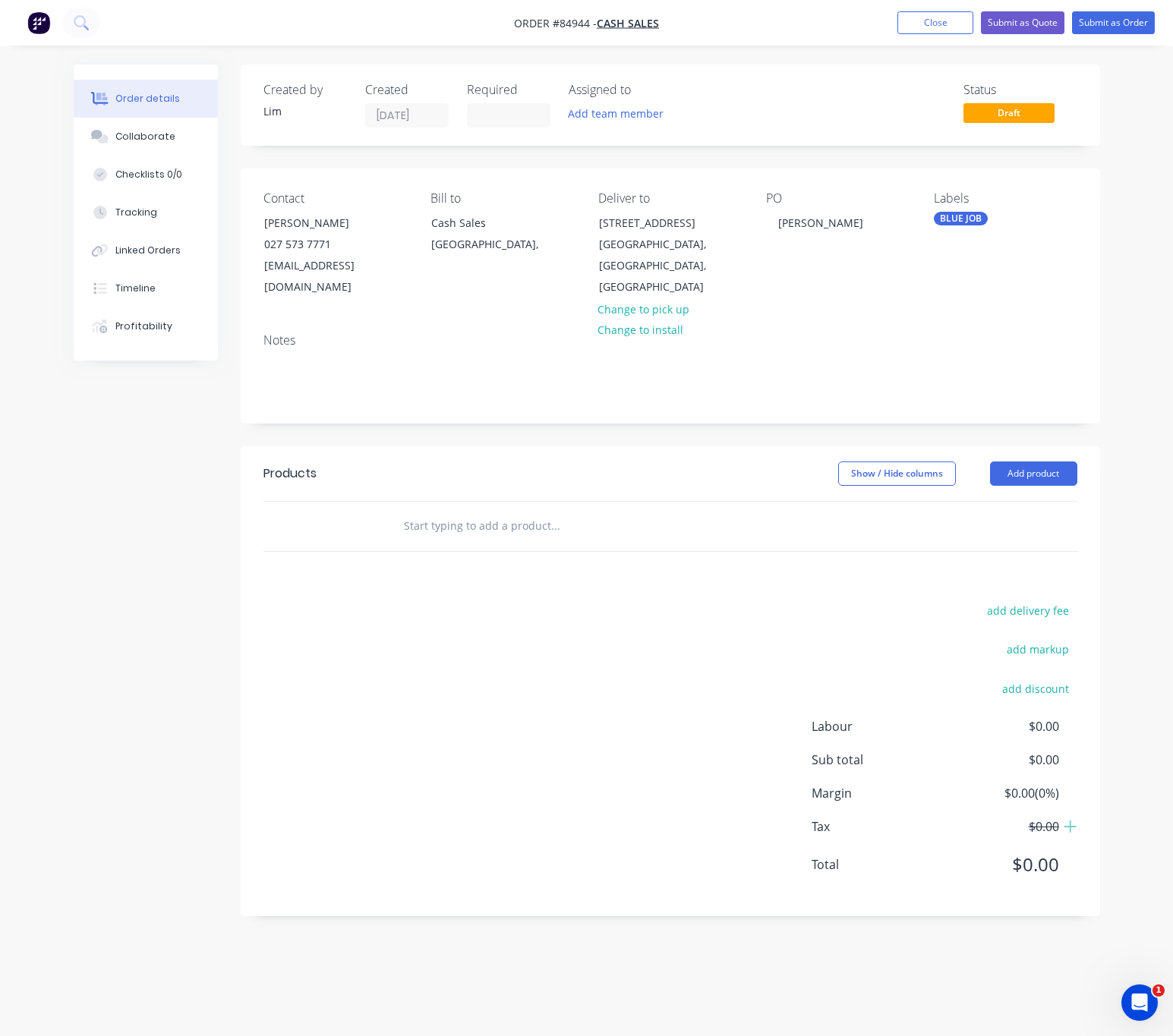
click at [531, 511] on input "text" at bounding box center [555, 526] width 304 height 30
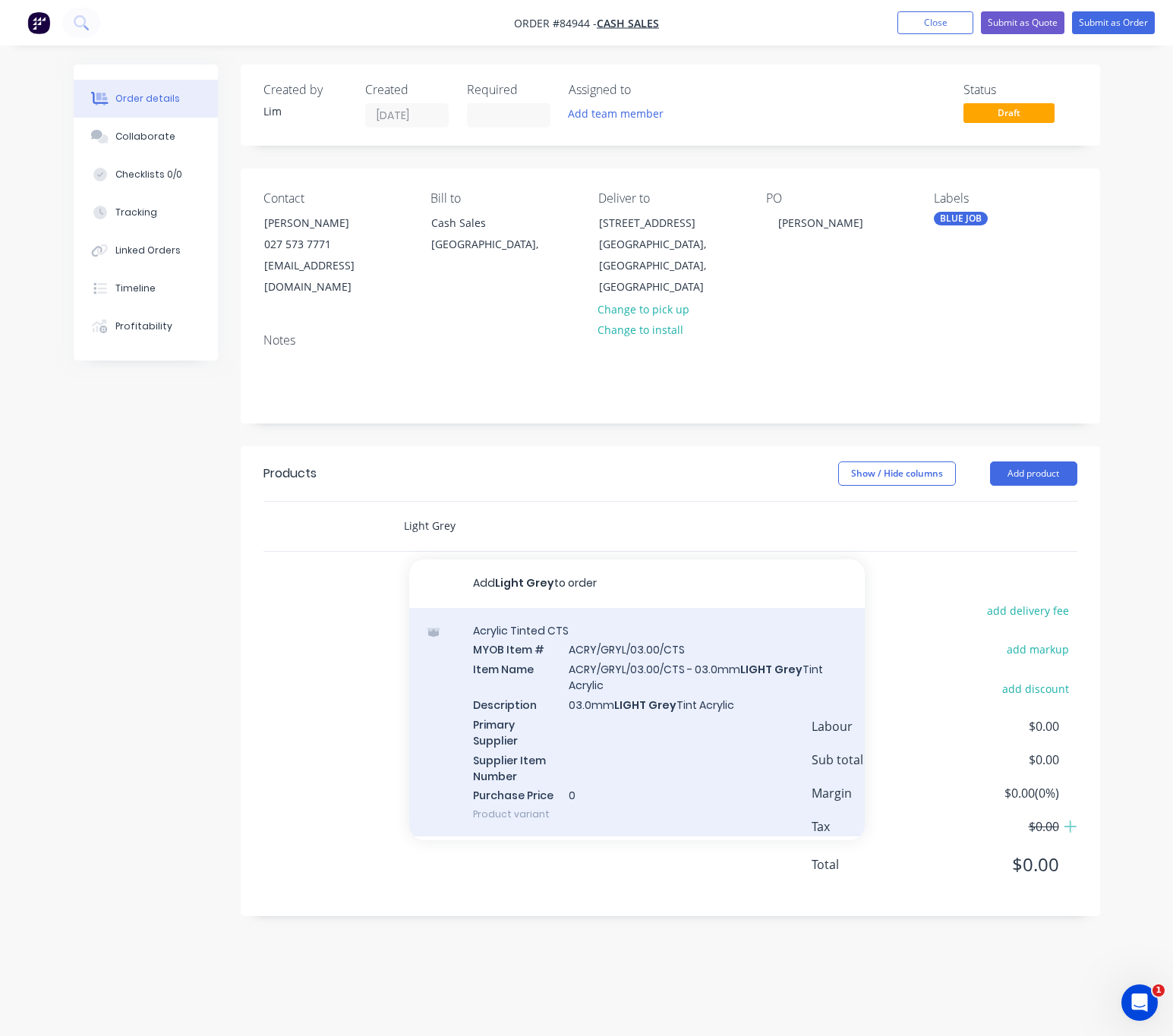
type input "Light Grey"
click at [740, 720] on div "Acrylic Tinted CTS MYOB Item # ACRY/GRYL/03.00/CTS Item Name ACRY/GRYL/03.00/CT…" at bounding box center [637, 723] width 456 height 229
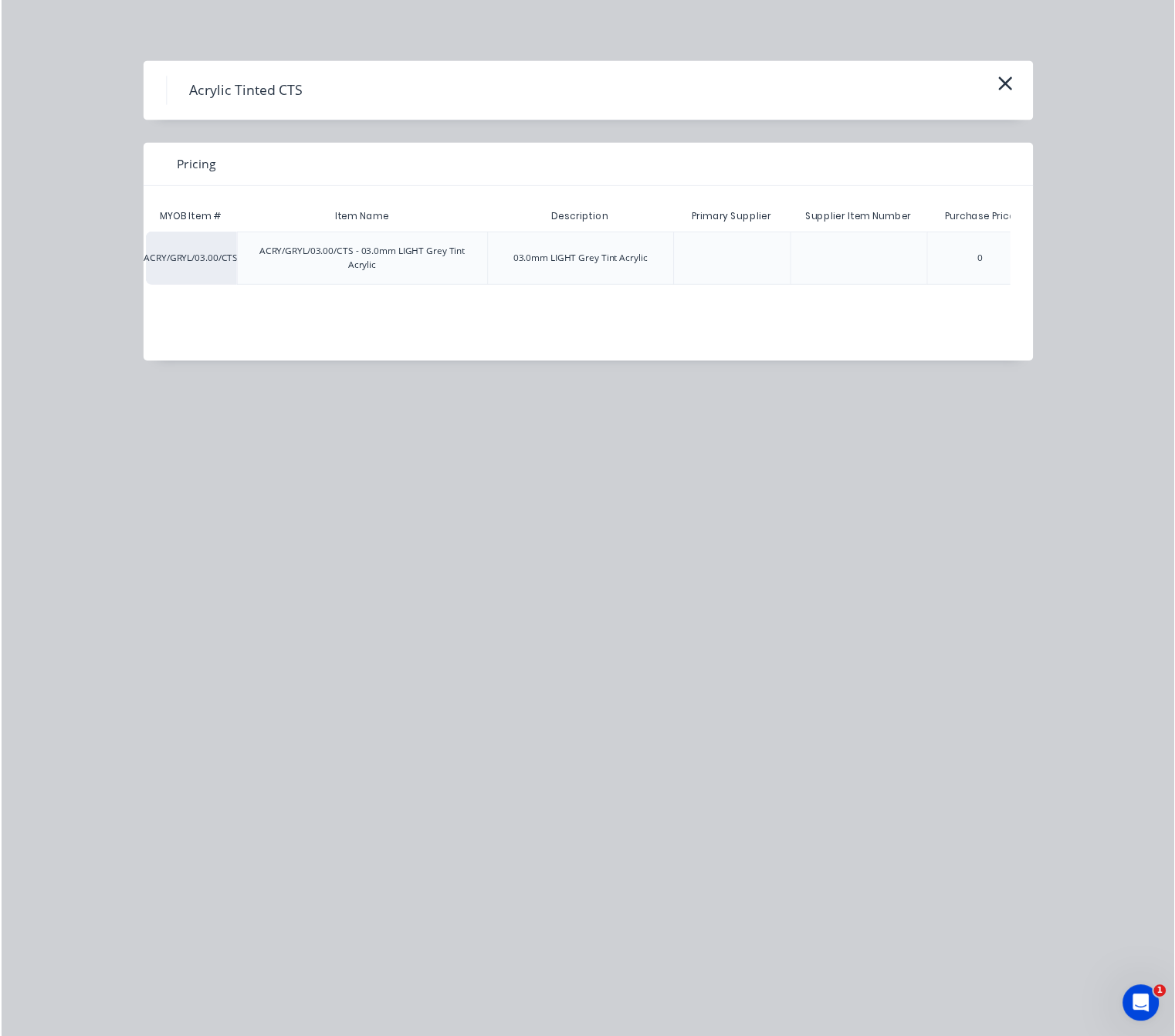
scroll to position [0, 135]
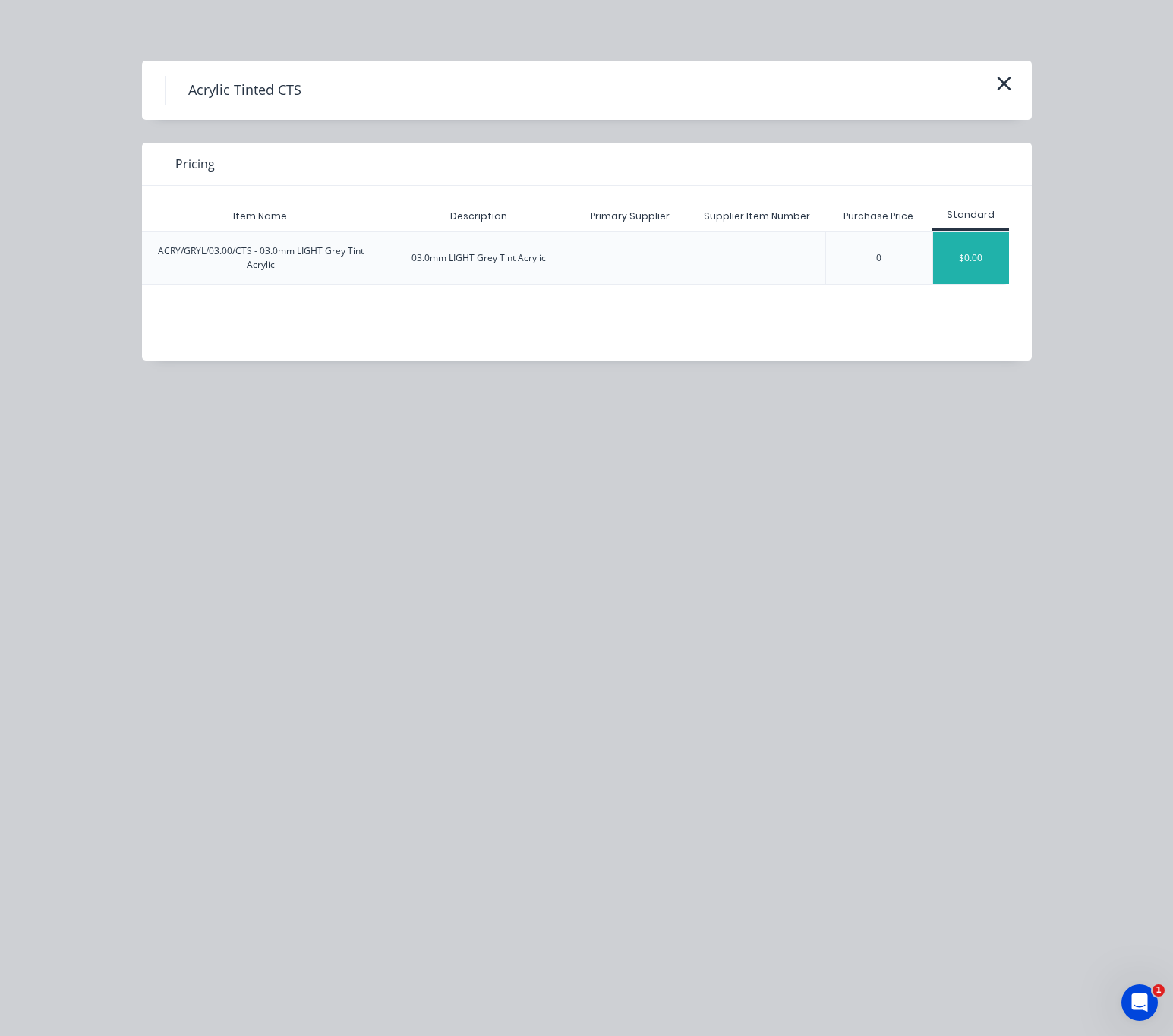
click at [984, 271] on div "$0.00" at bounding box center [971, 257] width 76 height 51
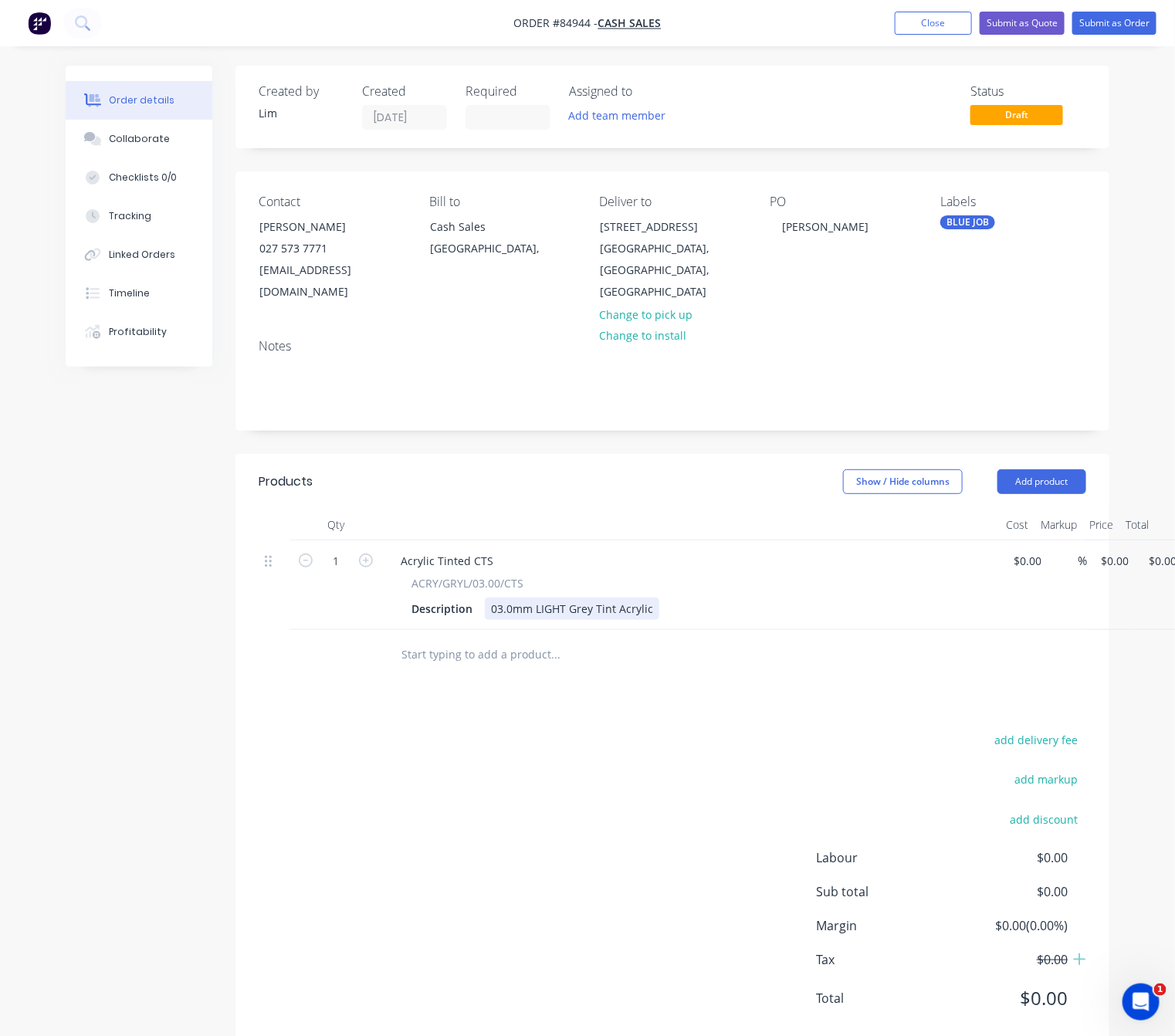
click at [652, 598] on div "03.0mm LIGHT Grey Tint Acrylic" at bounding box center [571, 609] width 174 height 22
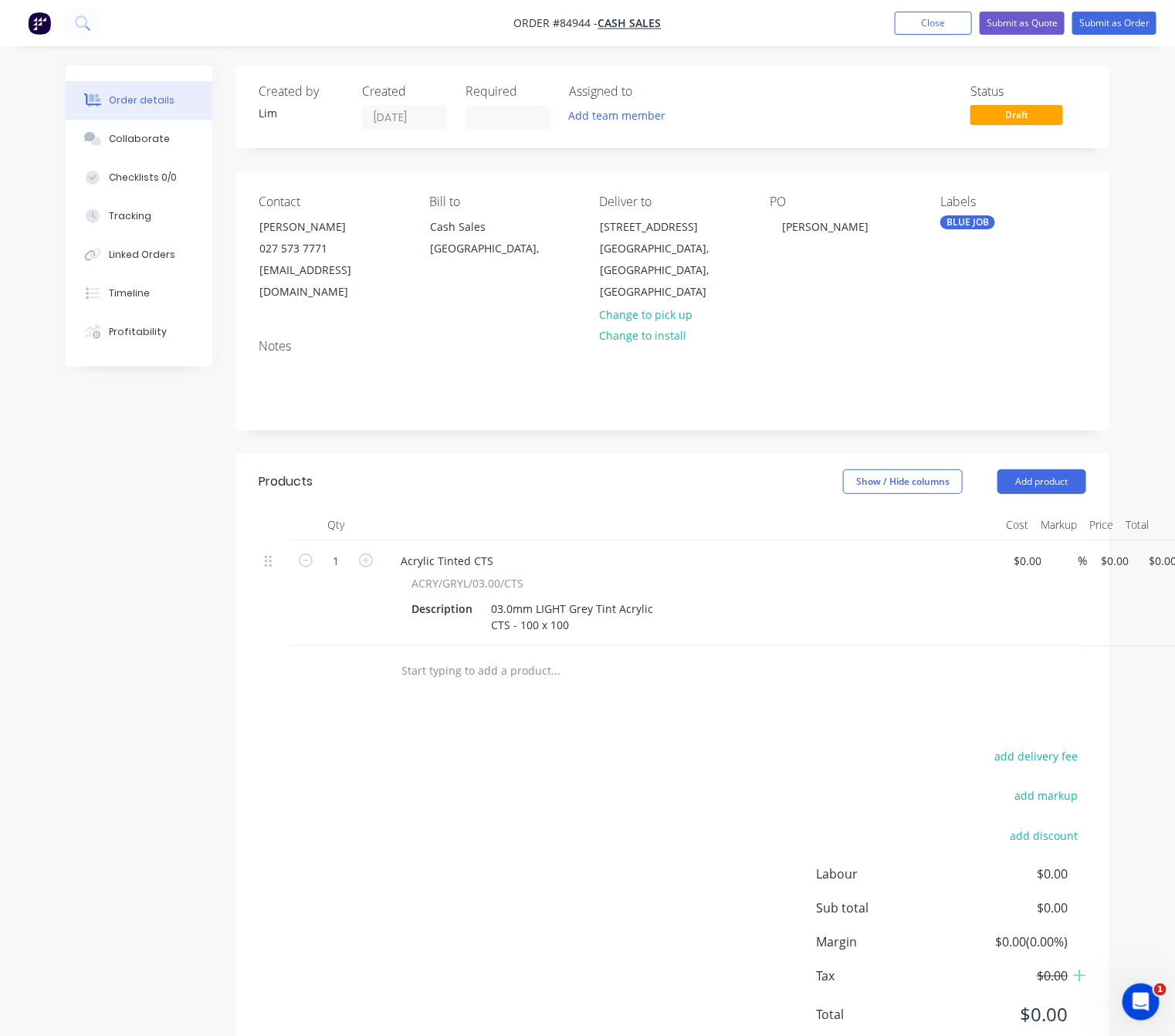
click at [503, 783] on div "add delivery fee add markup add discount Labour $0.00 Sub total $0.00 Margin $0…" at bounding box center [672, 894] width 828 height 298
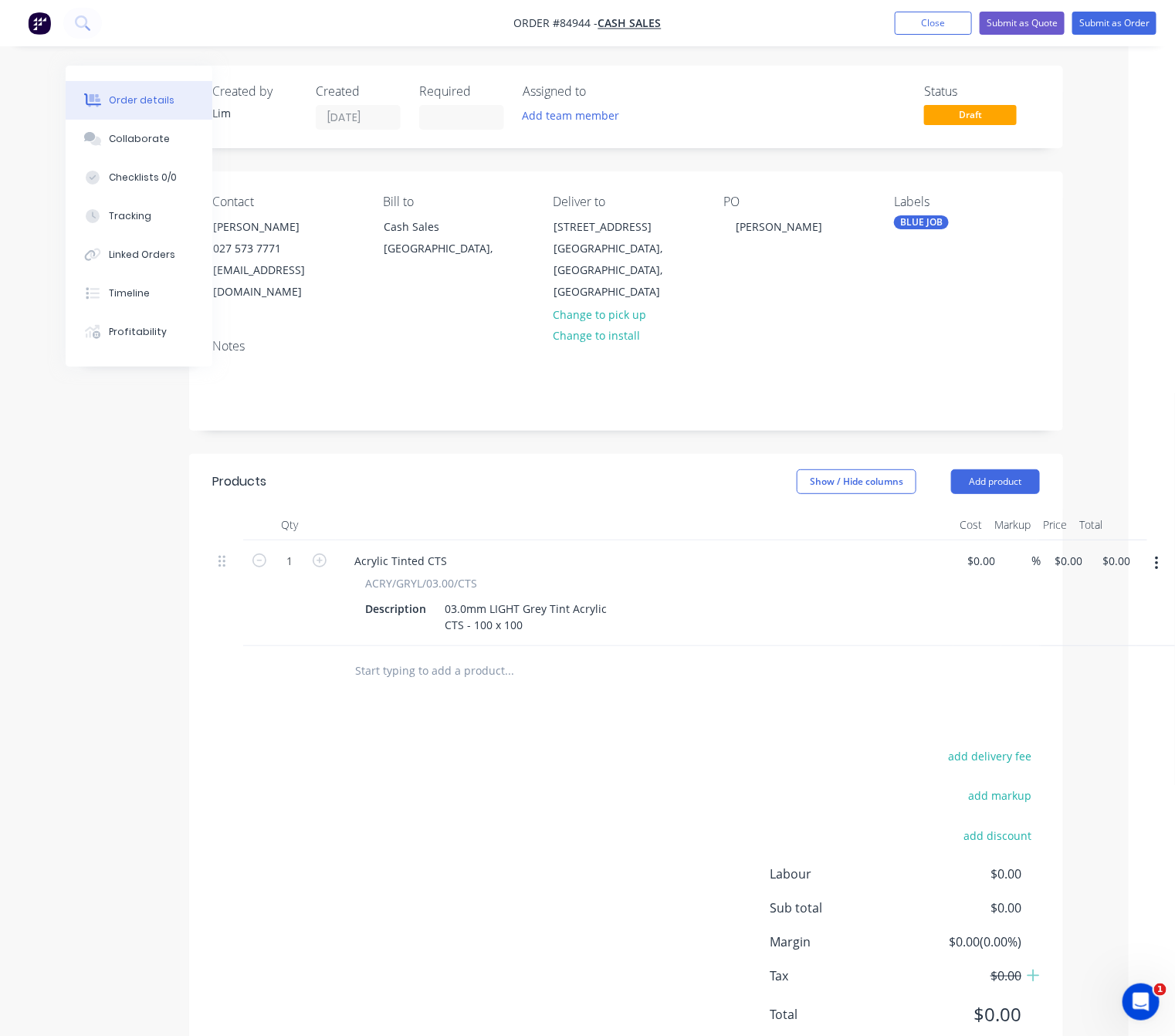
click at [1149, 551] on button "button" at bounding box center [1156, 563] width 36 height 27
click at [485, 705] on div "Products Show / Hide columns Add product Qty Cost Markup Price Total 1 Acrylic …" at bounding box center [625, 760] width 874 height 613
click at [443, 659] on input "text" at bounding box center [509, 671] width 309 height 31
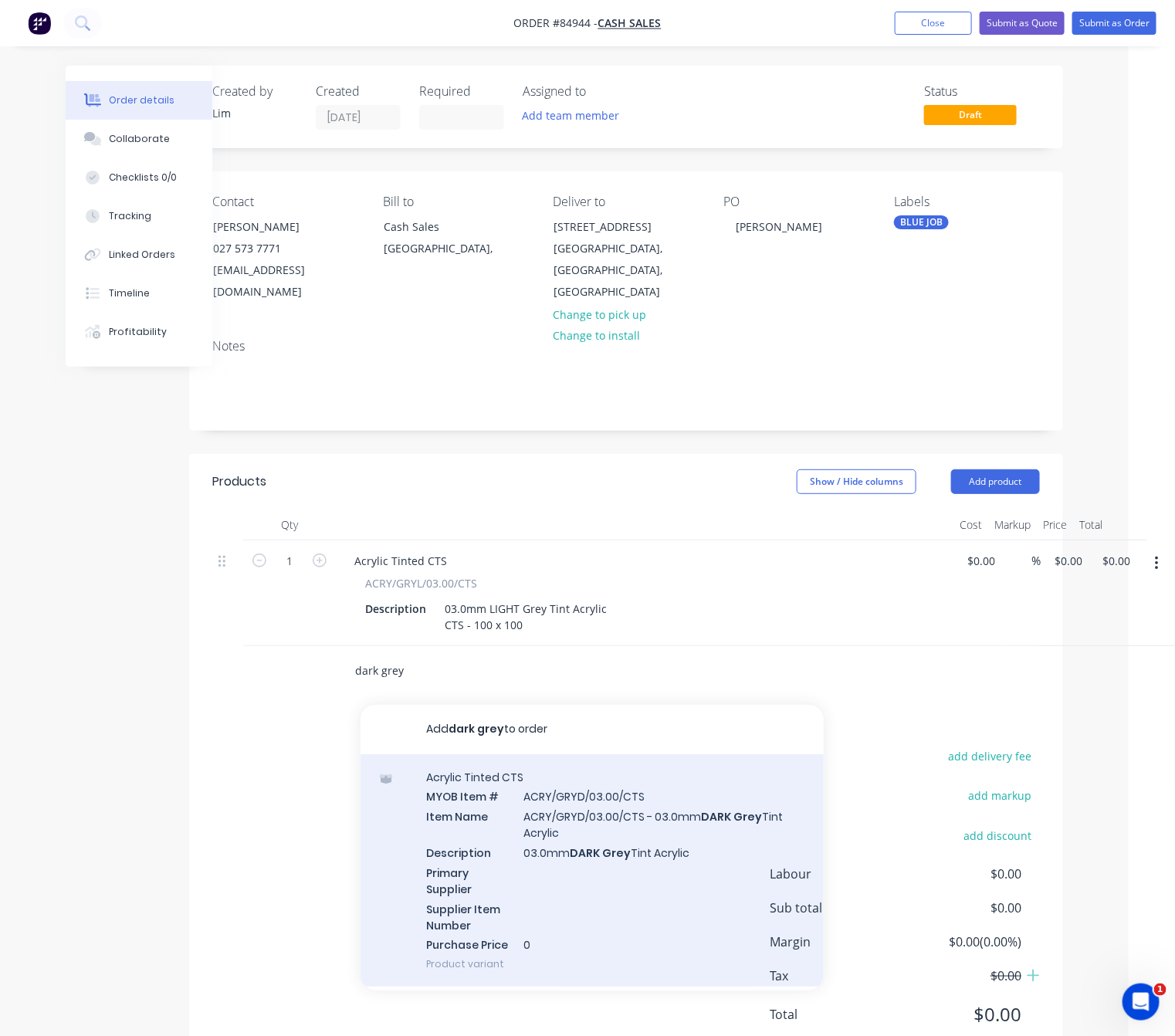
type input "dark grey"
click at [672, 834] on div "Acrylic Tinted CTS MYOB Item # ACRY/GRYD/03.00/CTS Item Name ACRY/GRYD/03.00/CT…" at bounding box center [592, 870] width 463 height 233
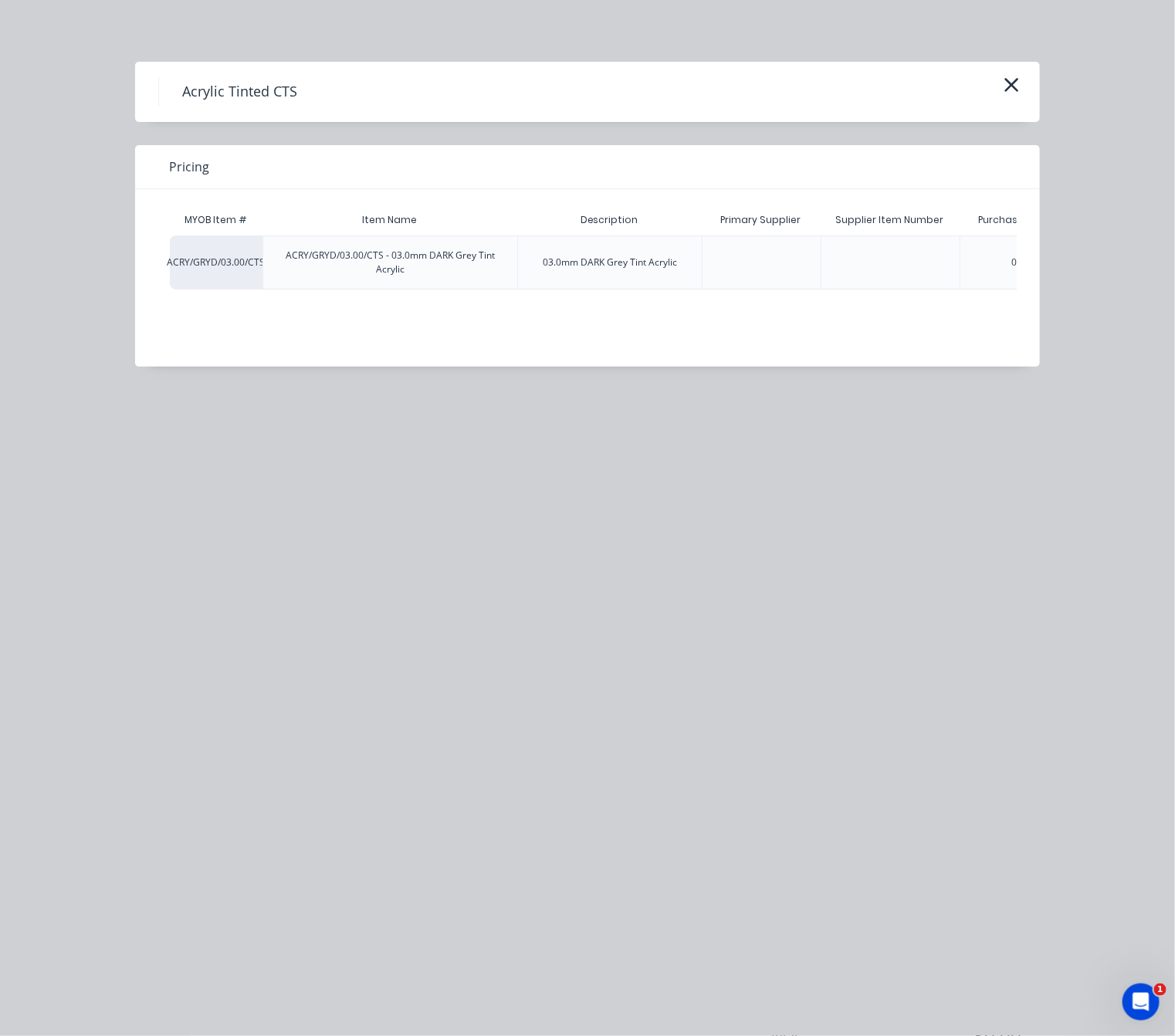
scroll to position [0, 130]
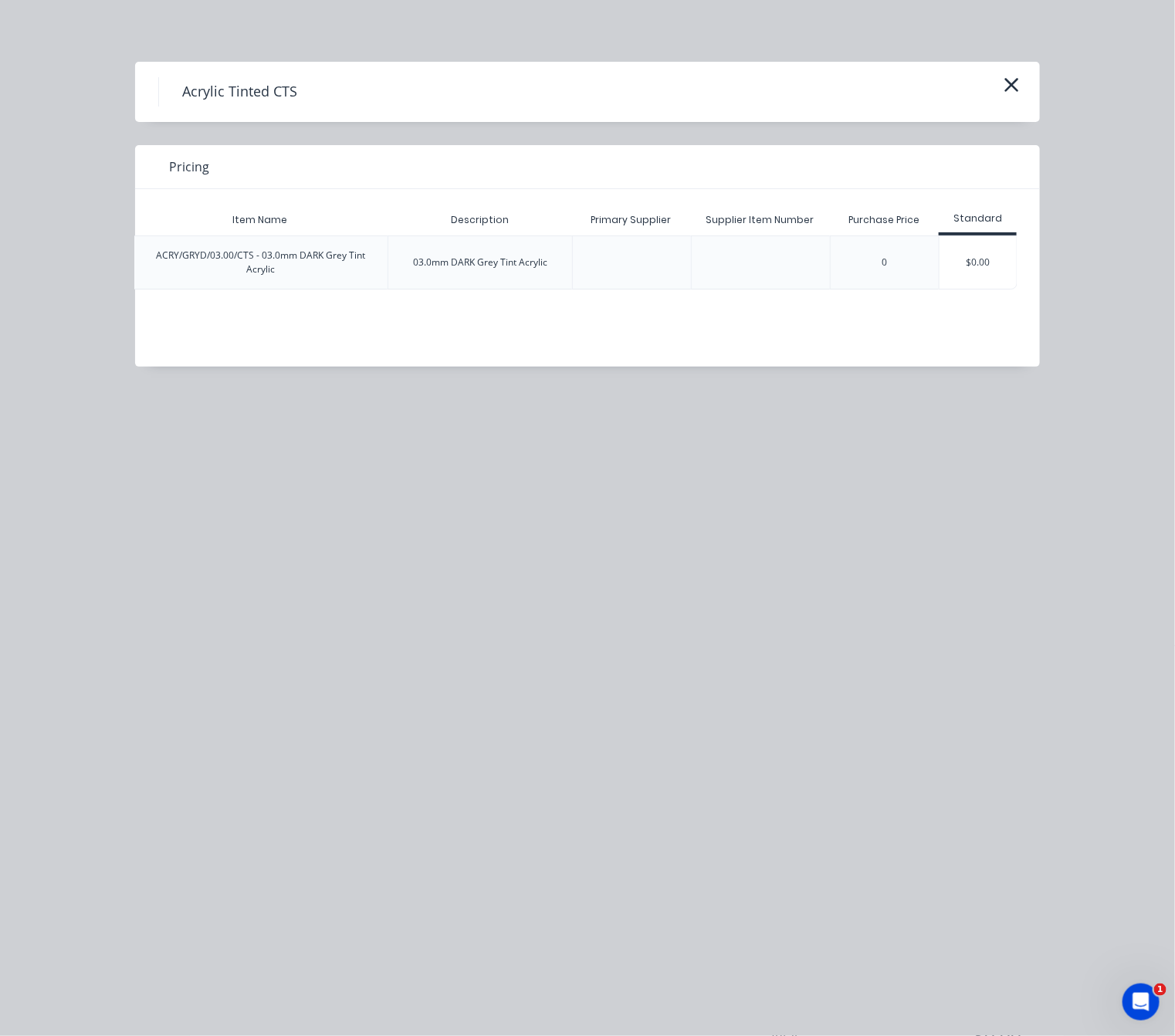
click at [1000, 265] on div "$0.00" at bounding box center [978, 262] width 77 height 52
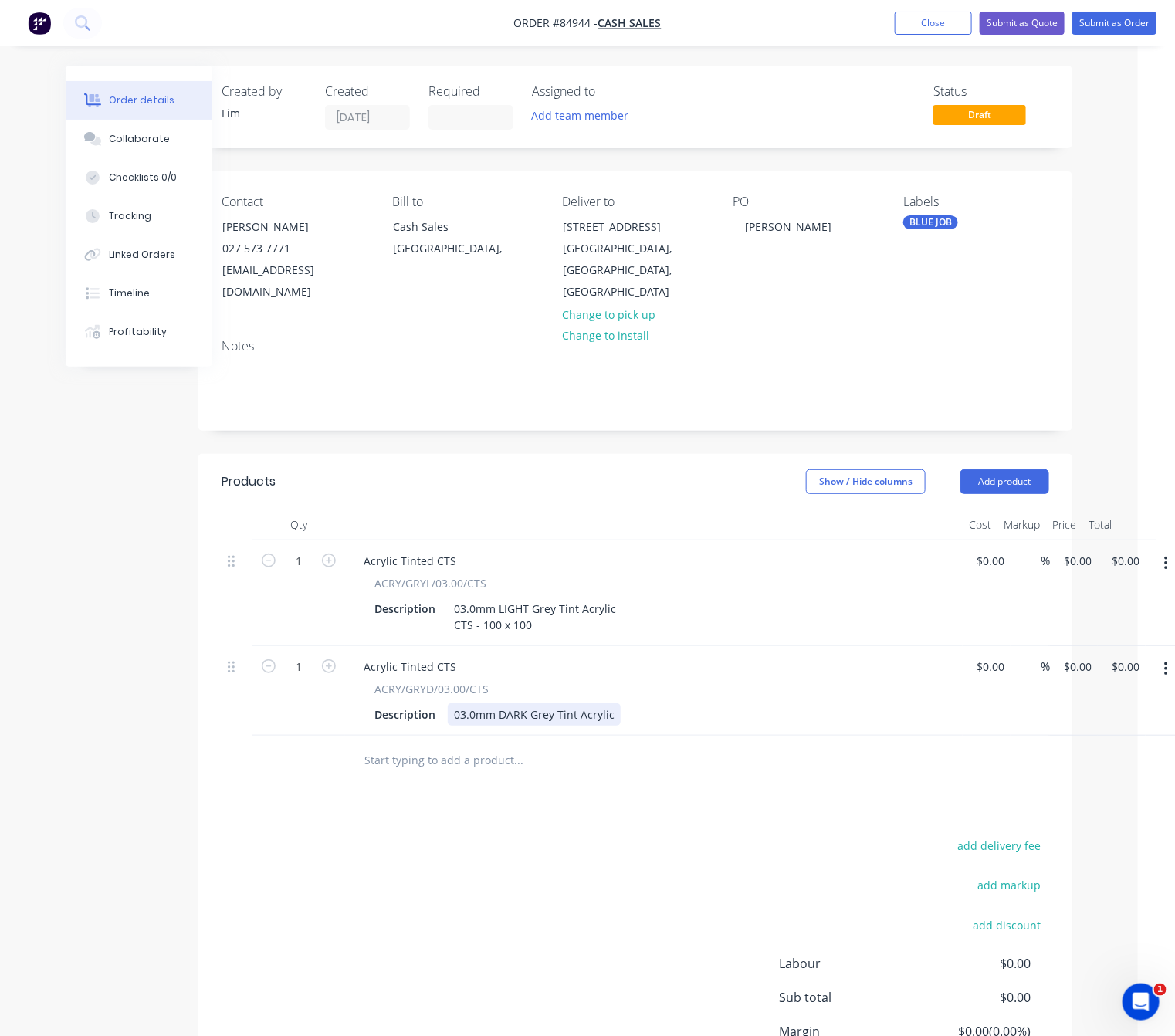
click at [607, 703] on div "03.0mm DARK Grey Tint Acrylic" at bounding box center [534, 714] width 173 height 22
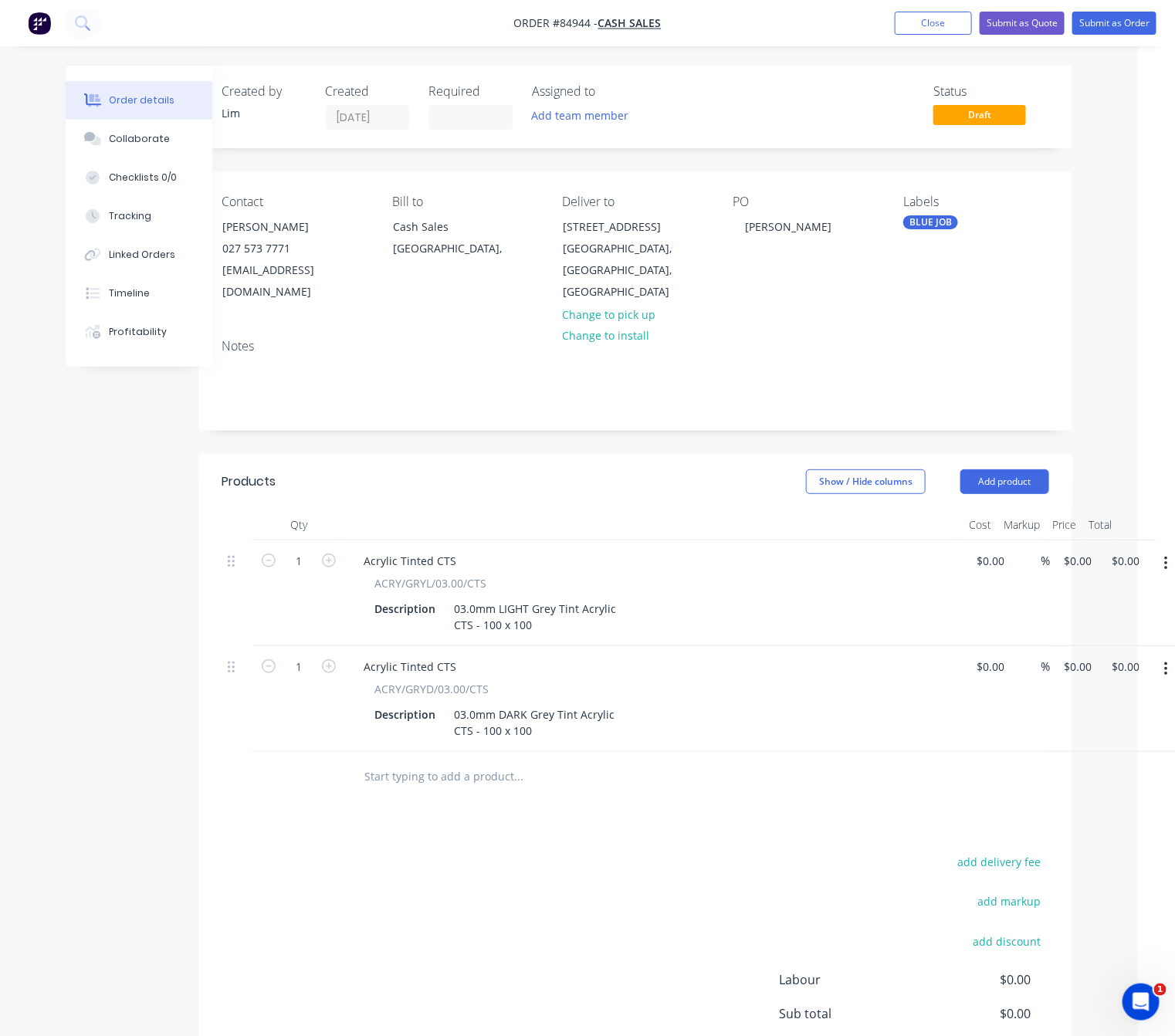
click at [509, 899] on div "add delivery fee add markup add discount Labour $0.00 Sub total $0.00 Margin $0…" at bounding box center [635, 1000] width 828 height 298
click at [1049, 540] on div "1 Acrylic Tinted CTS ACRY/GRYL/03.00/CTS Description 03.0mm LIGHT Grey Tint Acr…" at bounding box center [635, 593] width 828 height 105
type input "$12.50"
click at [1077, 655] on input "0" at bounding box center [1079, 666] width 35 height 22
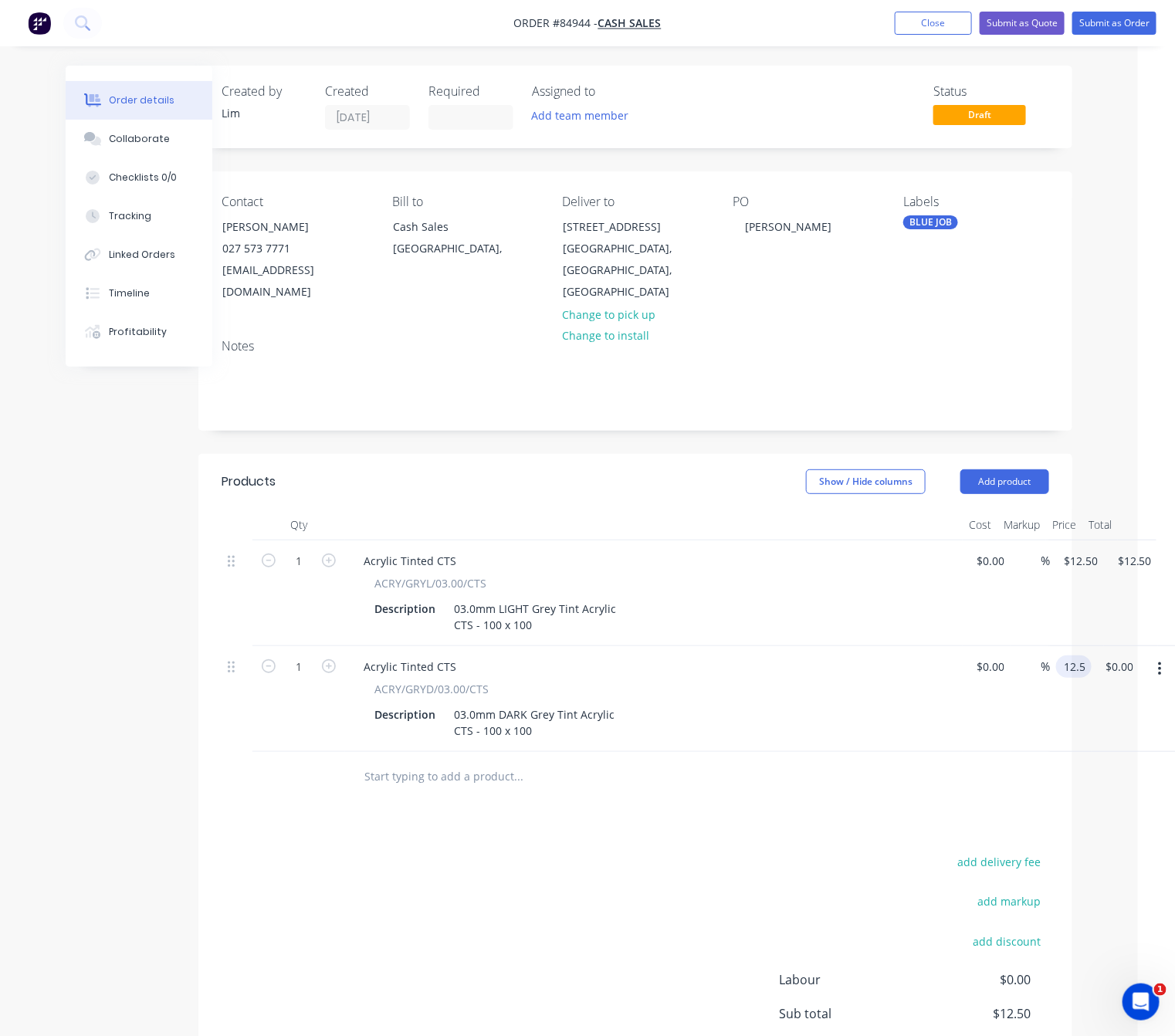
type input "$12.50"
click at [775, 852] on div "add delivery fee add markup add discount Labour $0.00 Sub total $12.50 Margin $…" at bounding box center [635, 1000] width 828 height 298
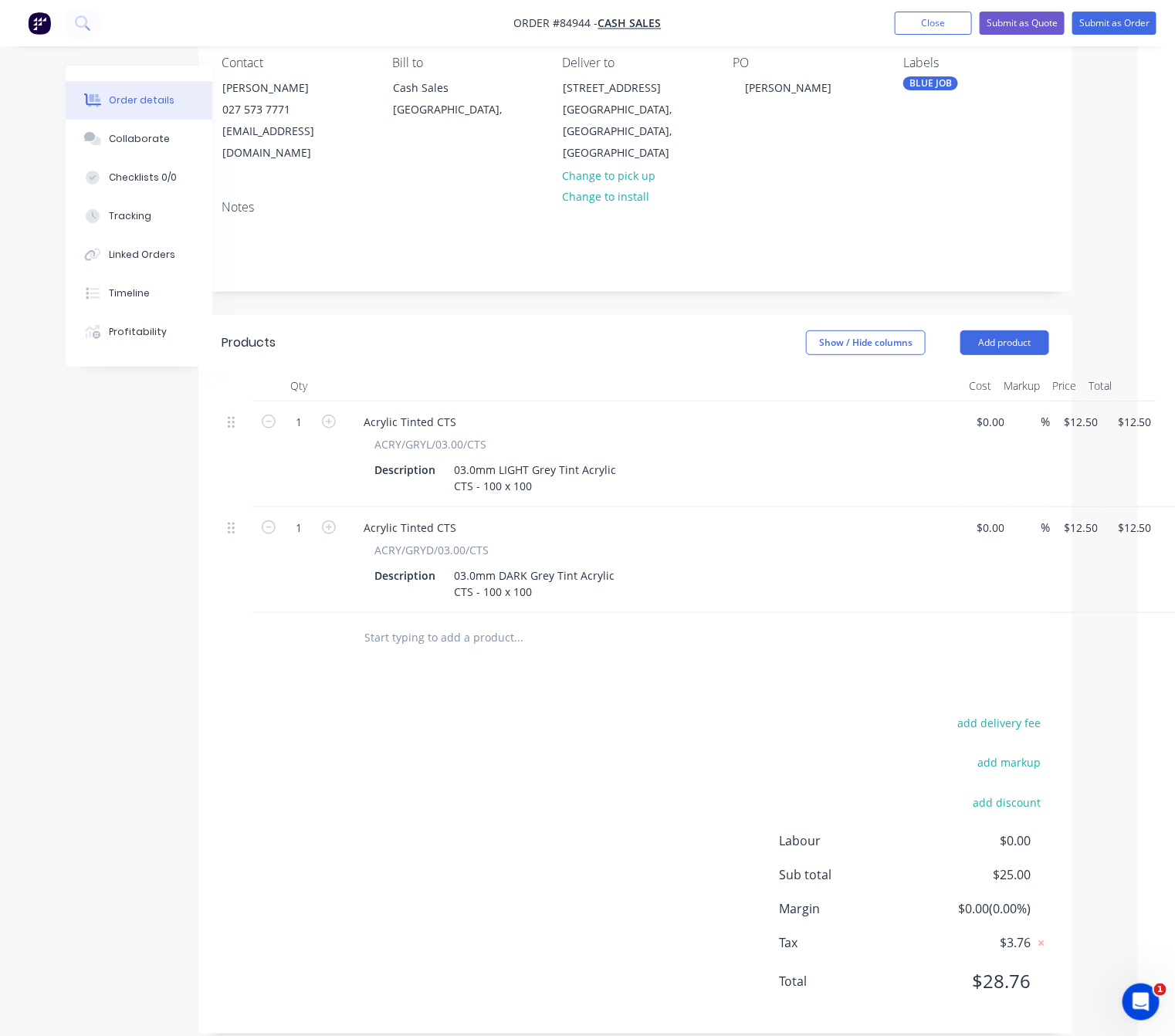
scroll to position [0, 37]
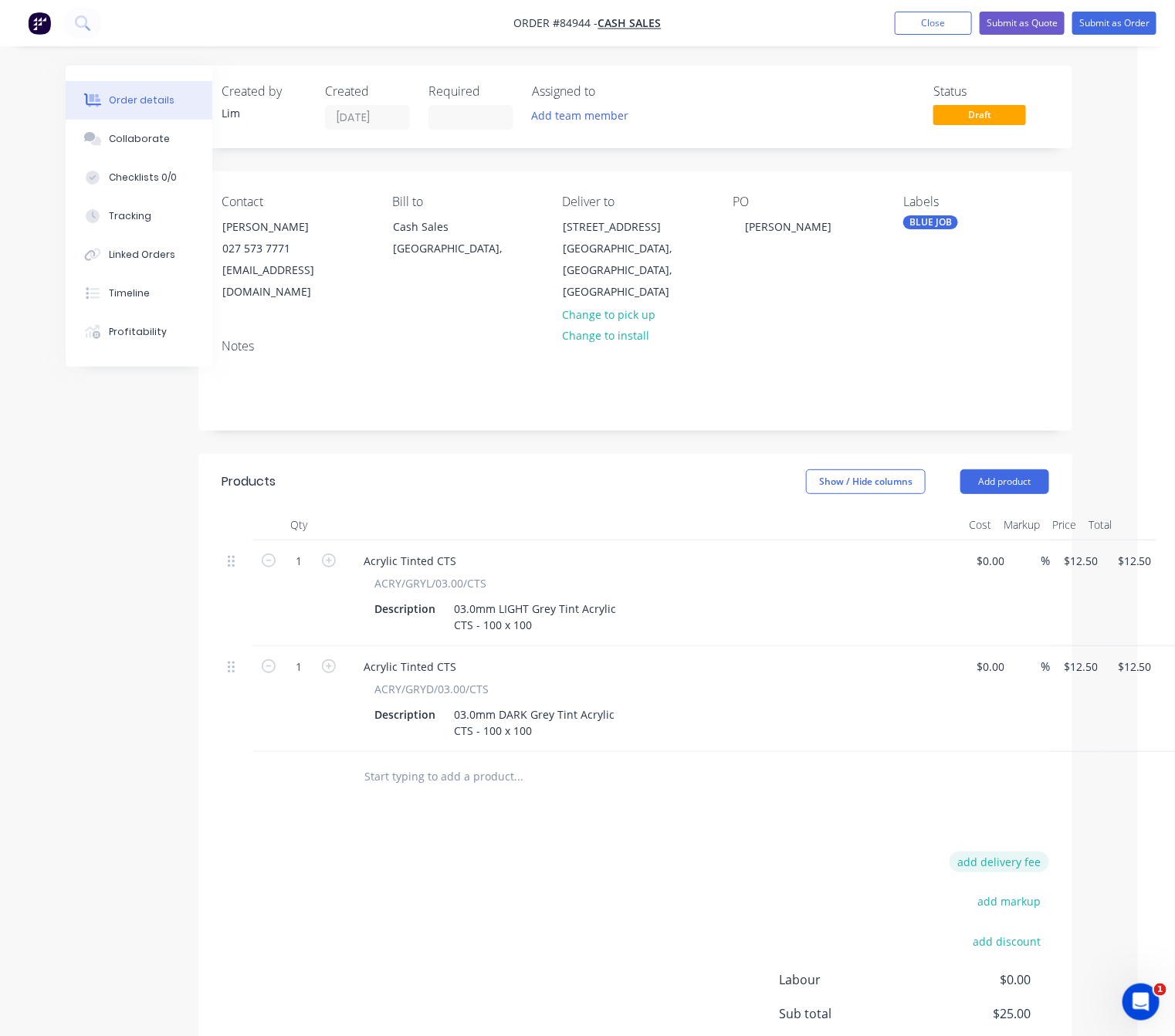
click at [991, 852] on button "add delivery fee" at bounding box center [999, 862] width 99 height 21
type input "10"
click at [496, 888] on div "Delivery fee Delivery fee Delivery fee name (Optional) 10 10 $0 add markup add …" at bounding box center [635, 998] width 828 height 294
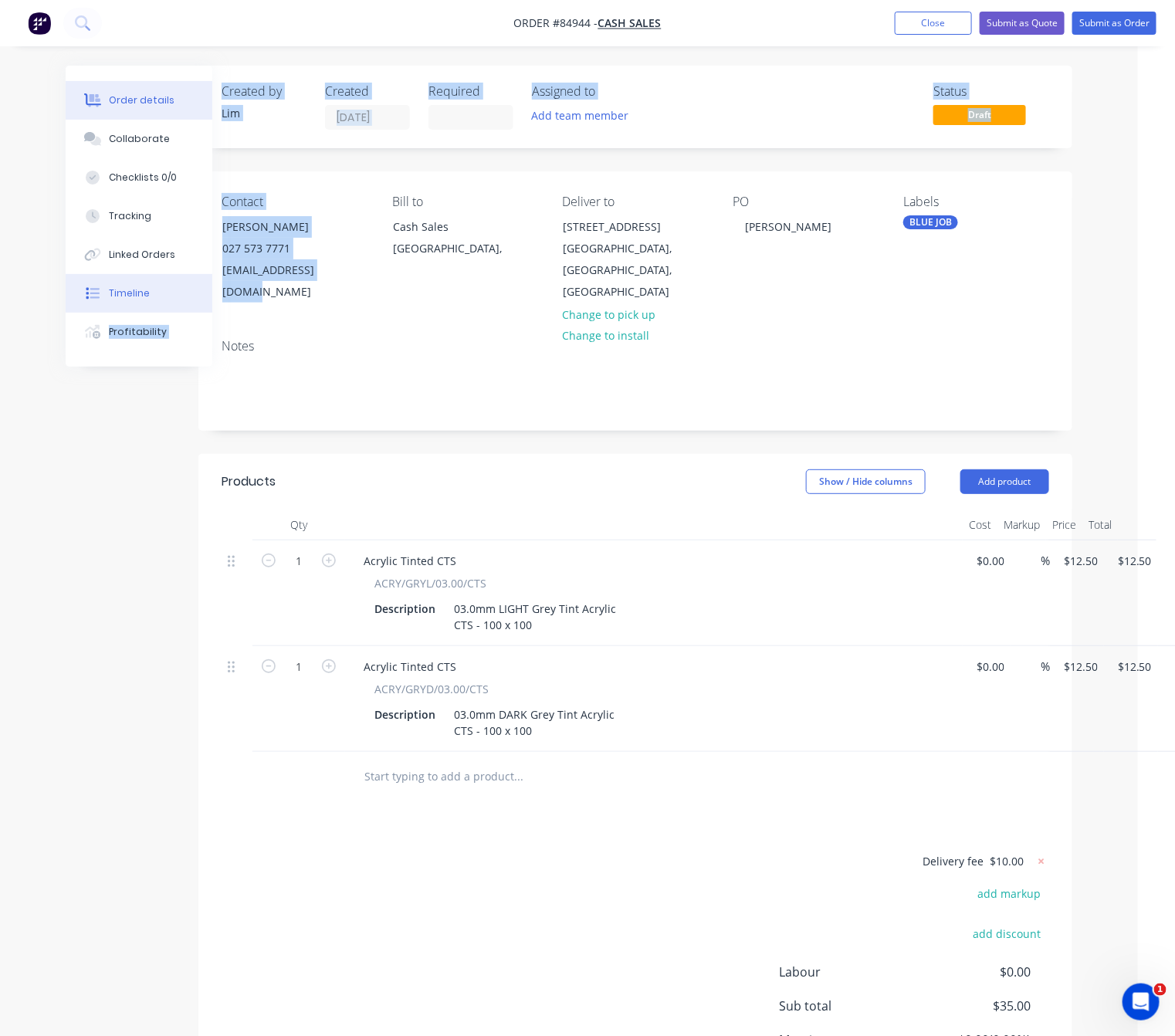
drag, startPoint x: 347, startPoint y: 278, endPoint x: 208, endPoint y: 281, distance: 139.0
click at [190, 283] on div "Order details Collaborate Checklists 0/0 Tracking Linked Orders Timeline Profit…" at bounding box center [550, 626] width 1075 height 1123
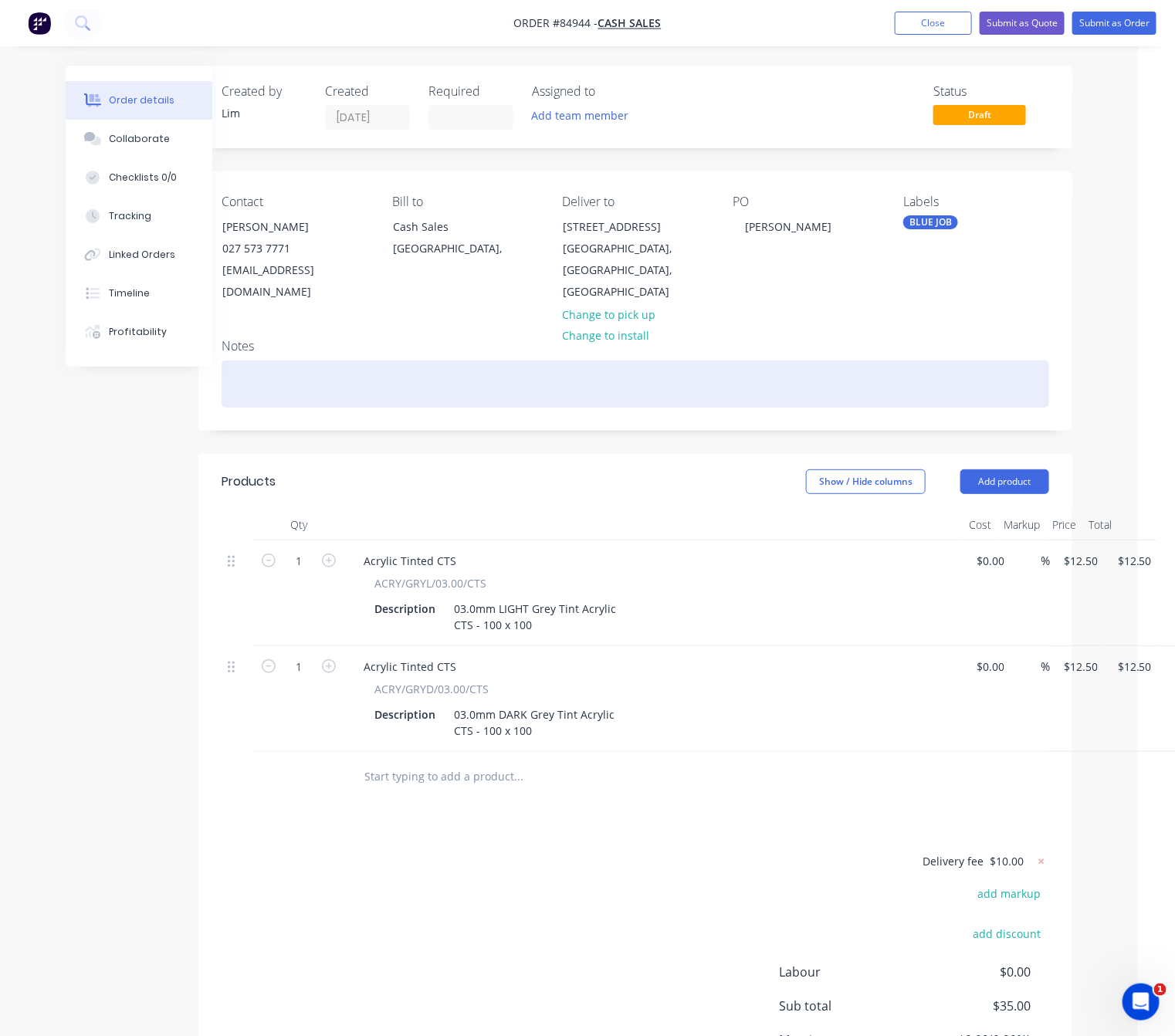
click at [375, 360] on div at bounding box center [635, 383] width 828 height 47
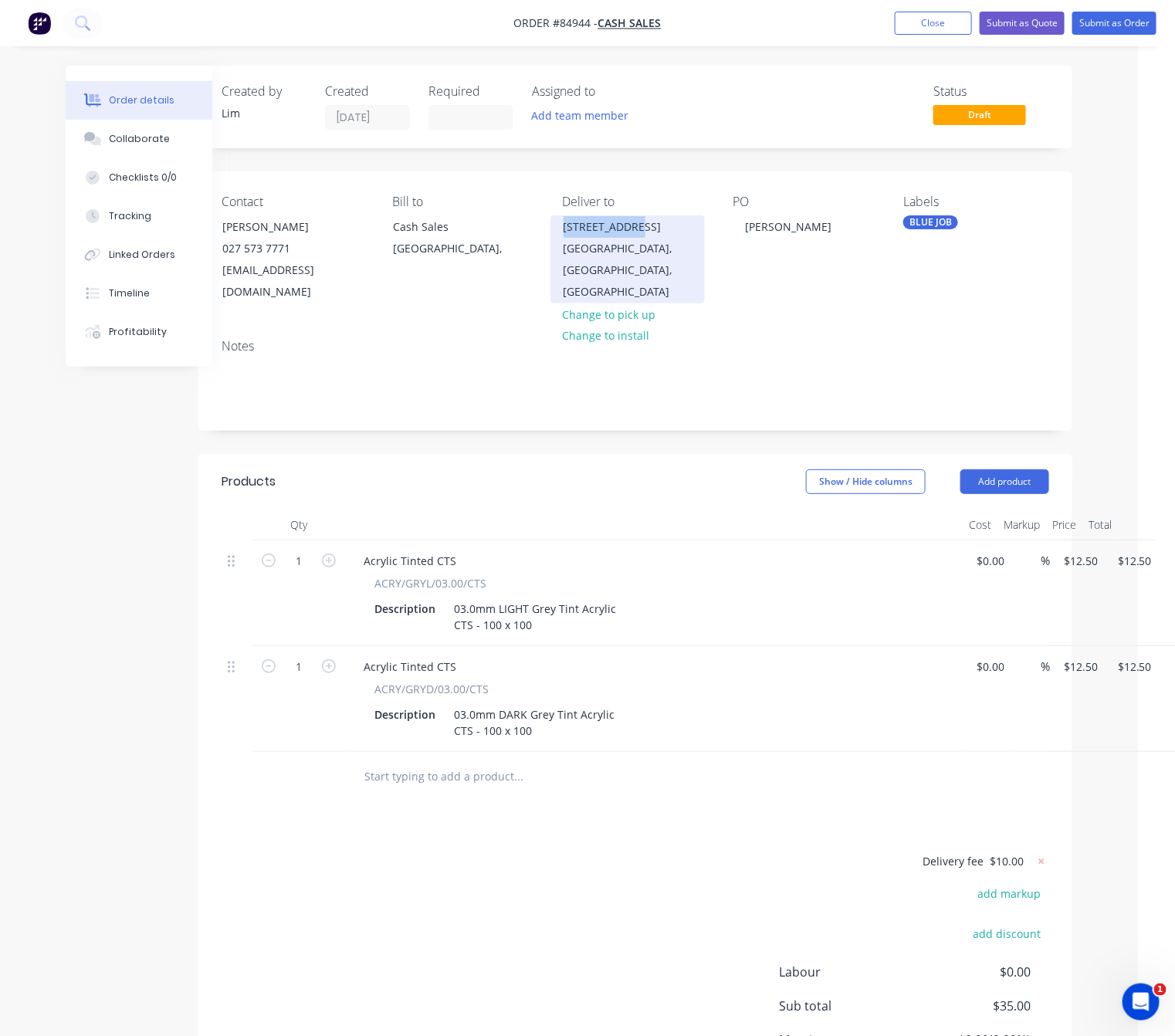
drag, startPoint x: 560, startPoint y: 227, endPoint x: 649, endPoint y: 216, distance: 89.7
click at [649, 216] on div "48 Dunster St Burnside, Christchurch, South Island, 8053" at bounding box center [628, 259] width 154 height 88
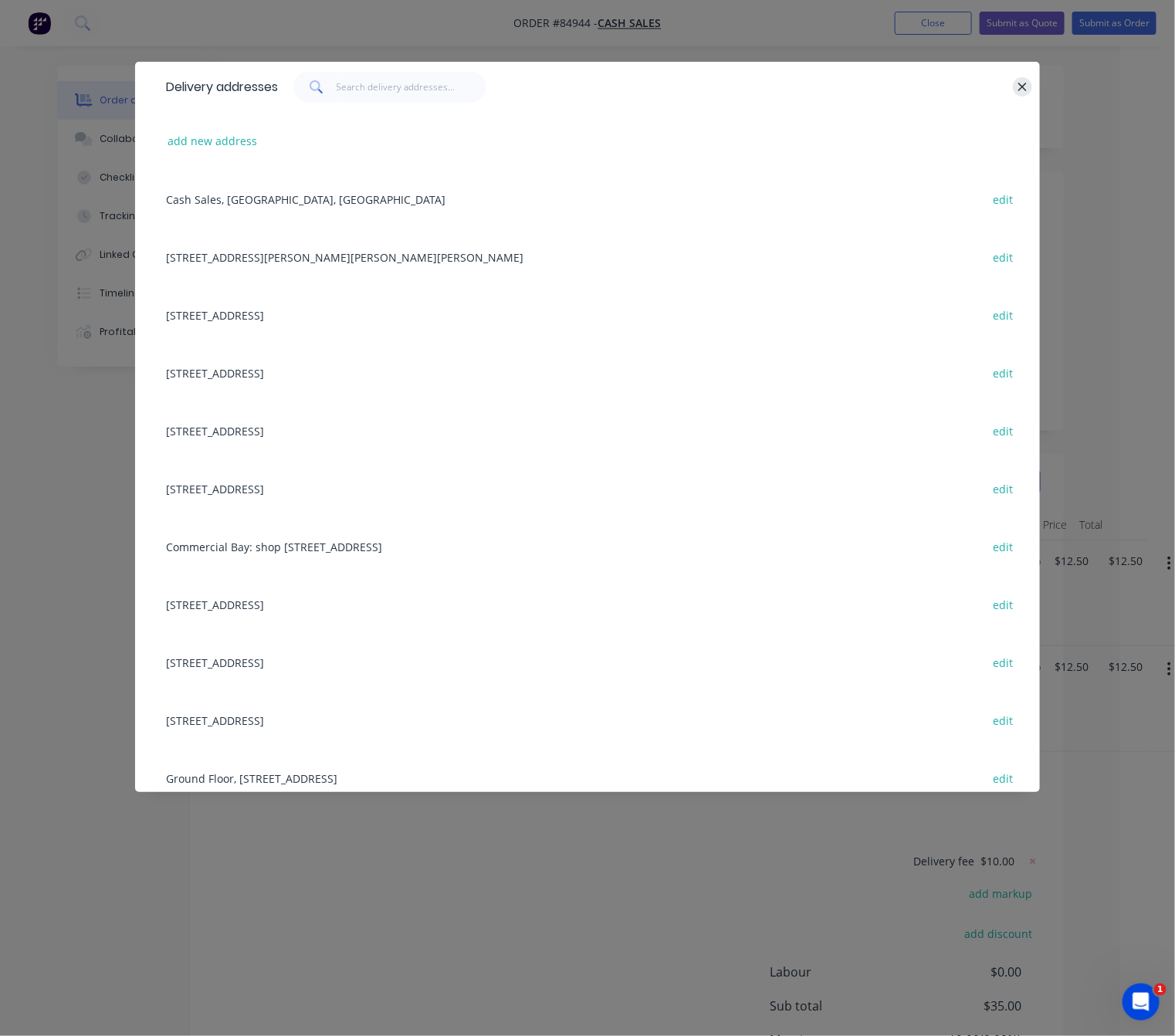
click at [1017, 77] on button "button" at bounding box center [1022, 87] width 19 height 19
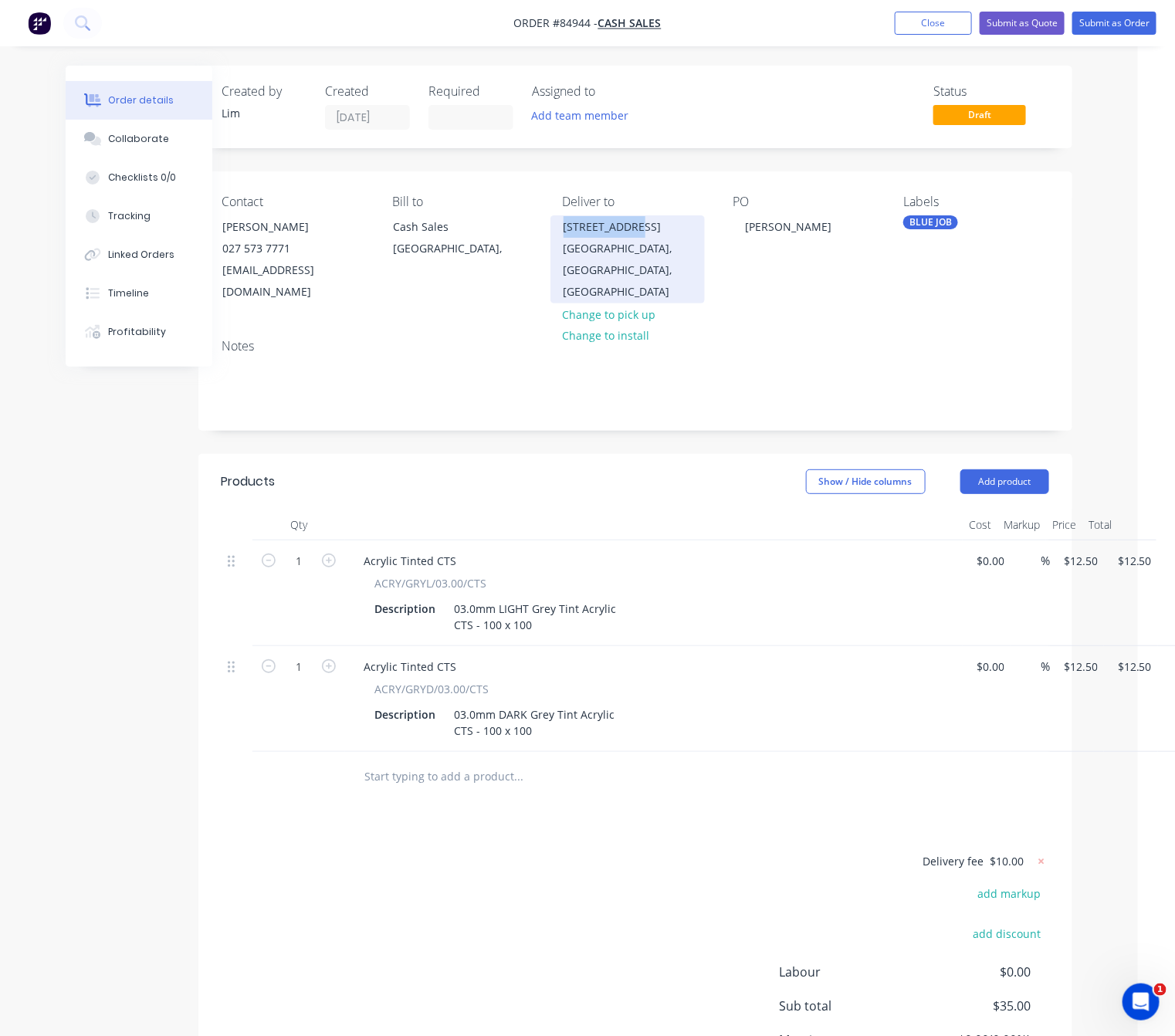
copy div "48 Dunster St"
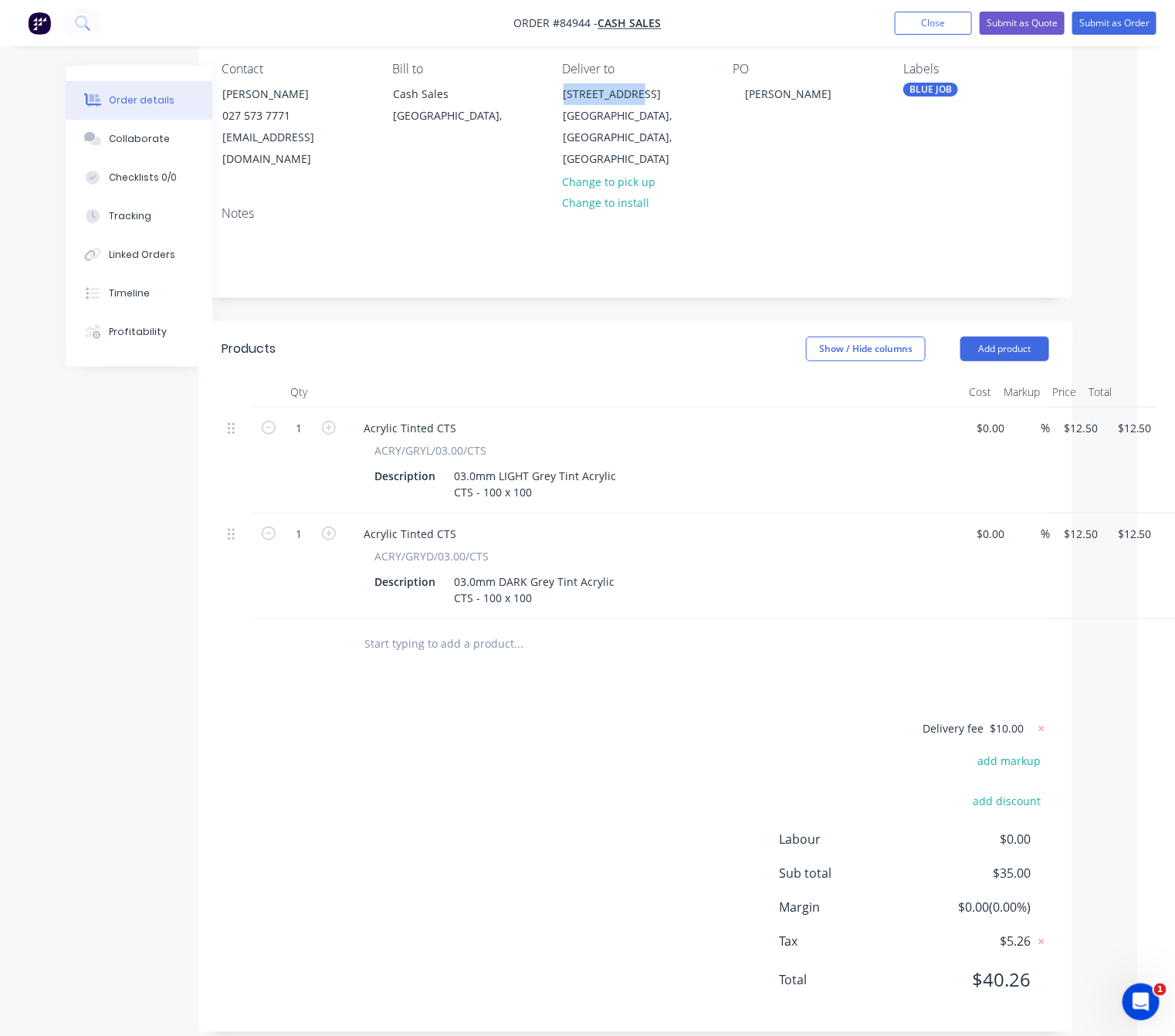
scroll to position [133, 58]
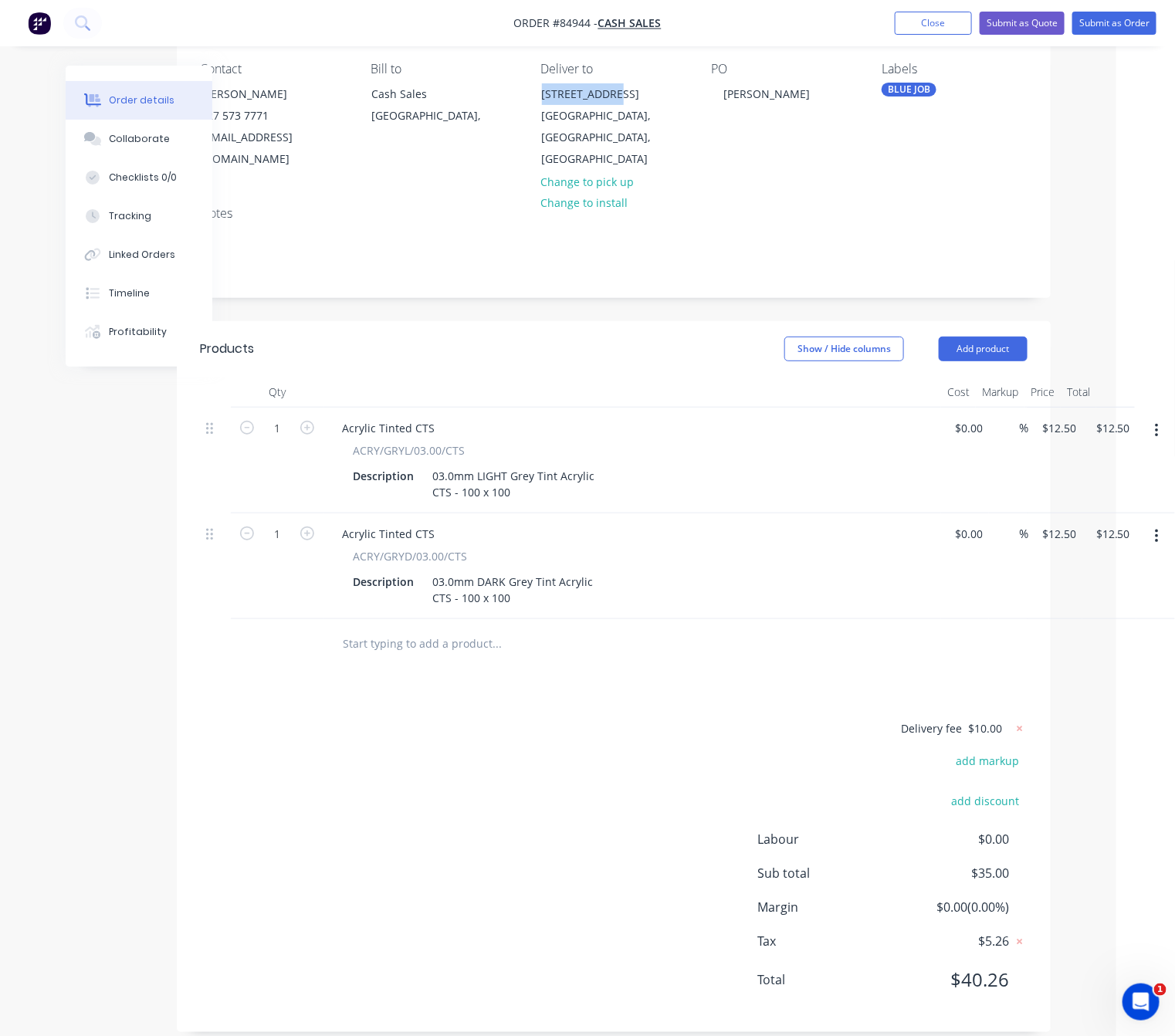
click at [989, 336] on button "Add product" at bounding box center [982, 348] width 88 height 25
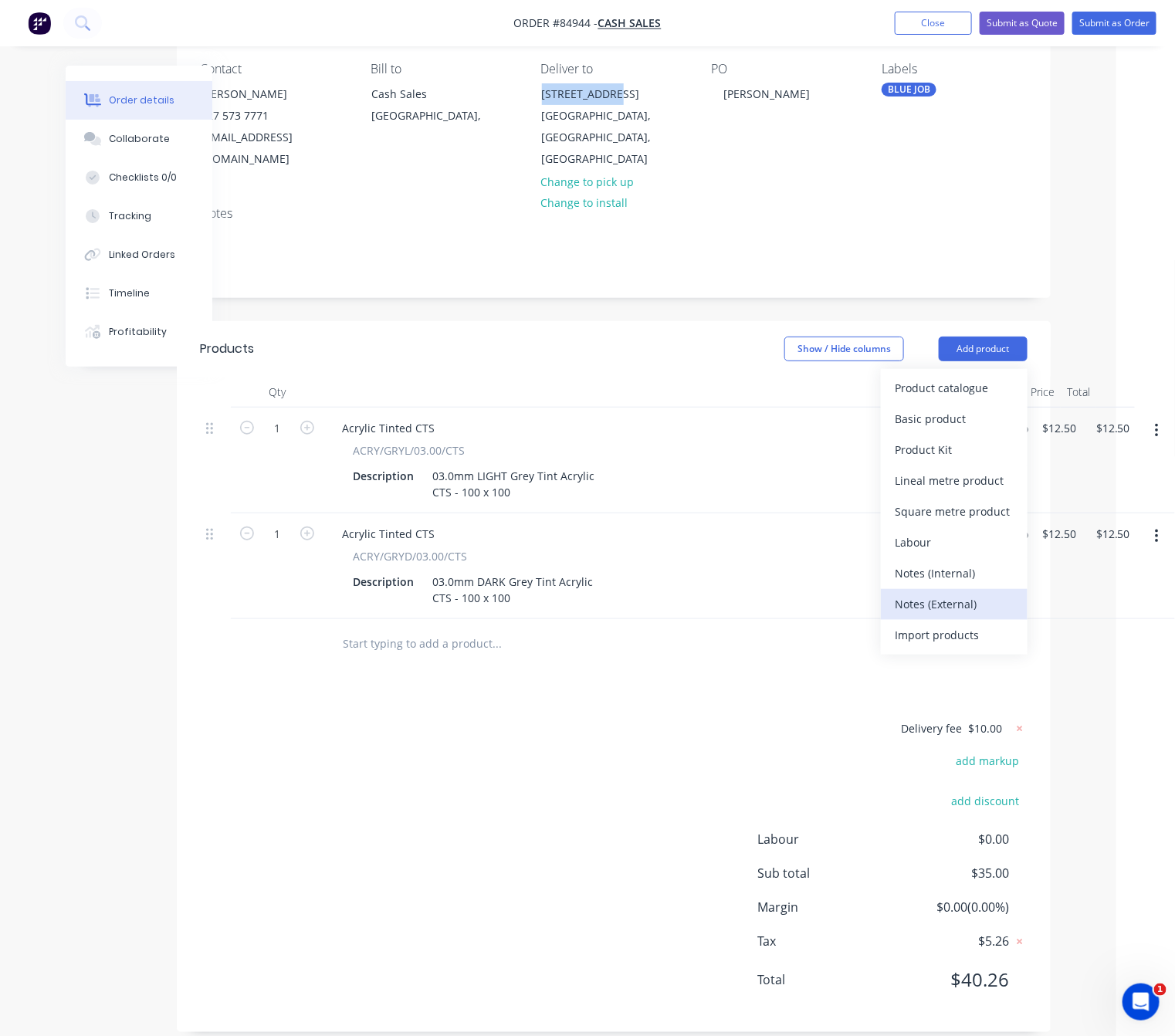
click at [998, 593] on div "Notes (External)" at bounding box center [954, 604] width 119 height 22
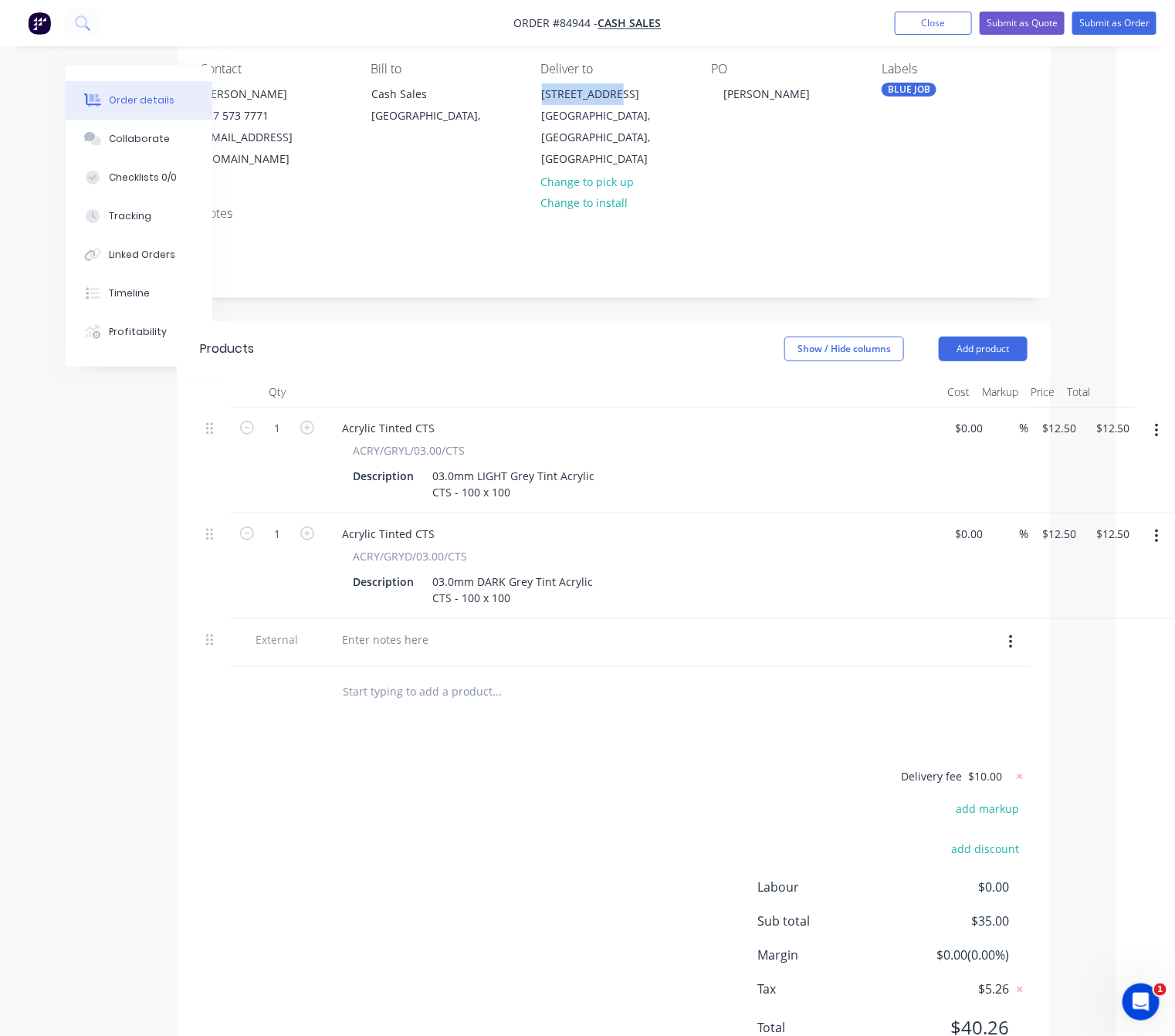
scroll to position [133, 57]
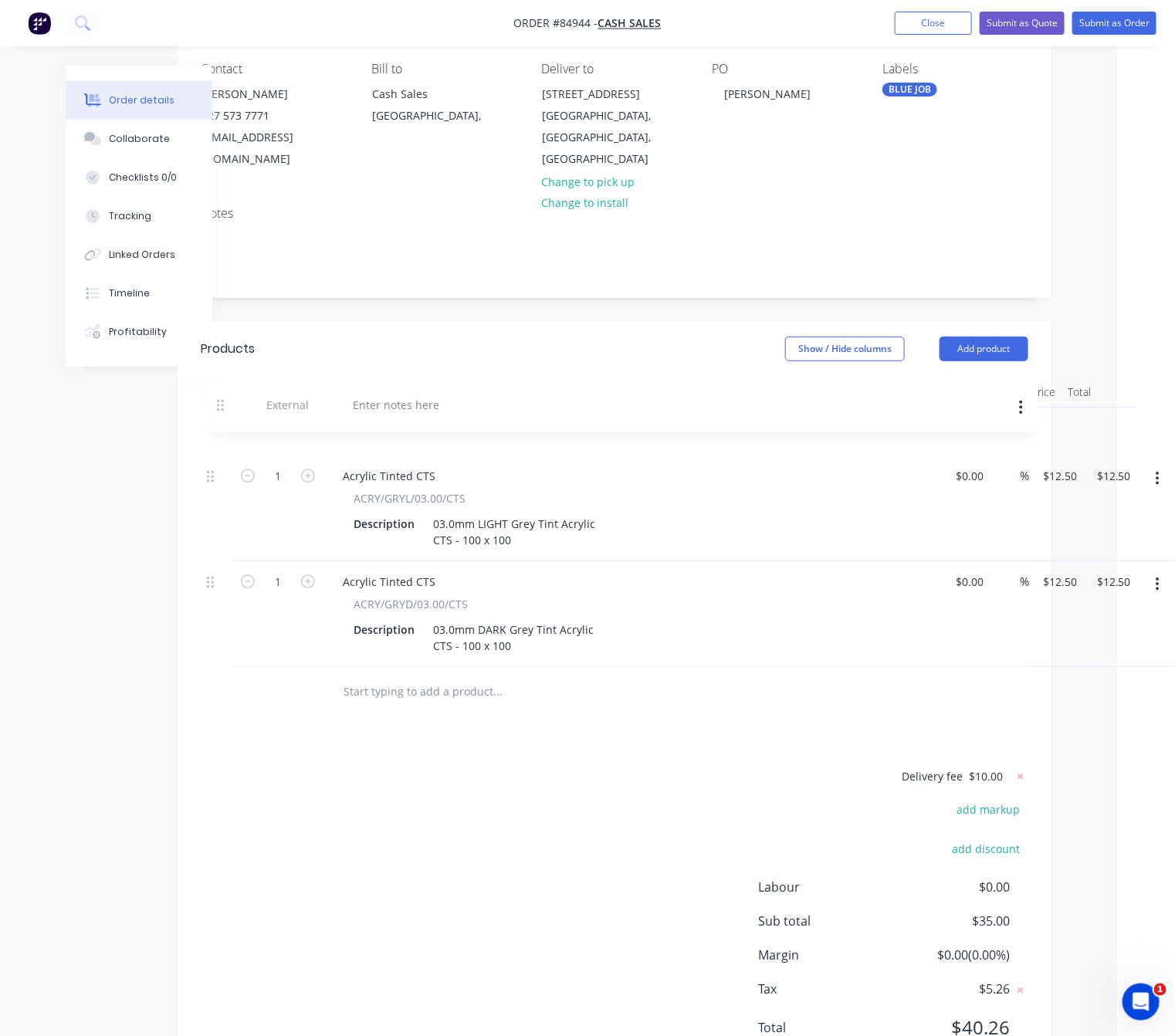
drag, startPoint x: 212, startPoint y: 621, endPoint x: 222, endPoint y: 401, distance: 220.2
click at [222, 407] on div "1 Acrylic Tinted CTS ACRY/GRYL/03.00/CTS Description 03.0mm LIGHT Grey Tint Acr…" at bounding box center [614, 537] width 828 height 259
click at [373, 417] on div at bounding box center [386, 428] width 111 height 22
drag, startPoint x: 433, startPoint y: 415, endPoint x: 290, endPoint y: 401, distance: 143.7
click at [299, 407] on div "External Ship Via Satchell" at bounding box center [614, 431] width 828 height 48
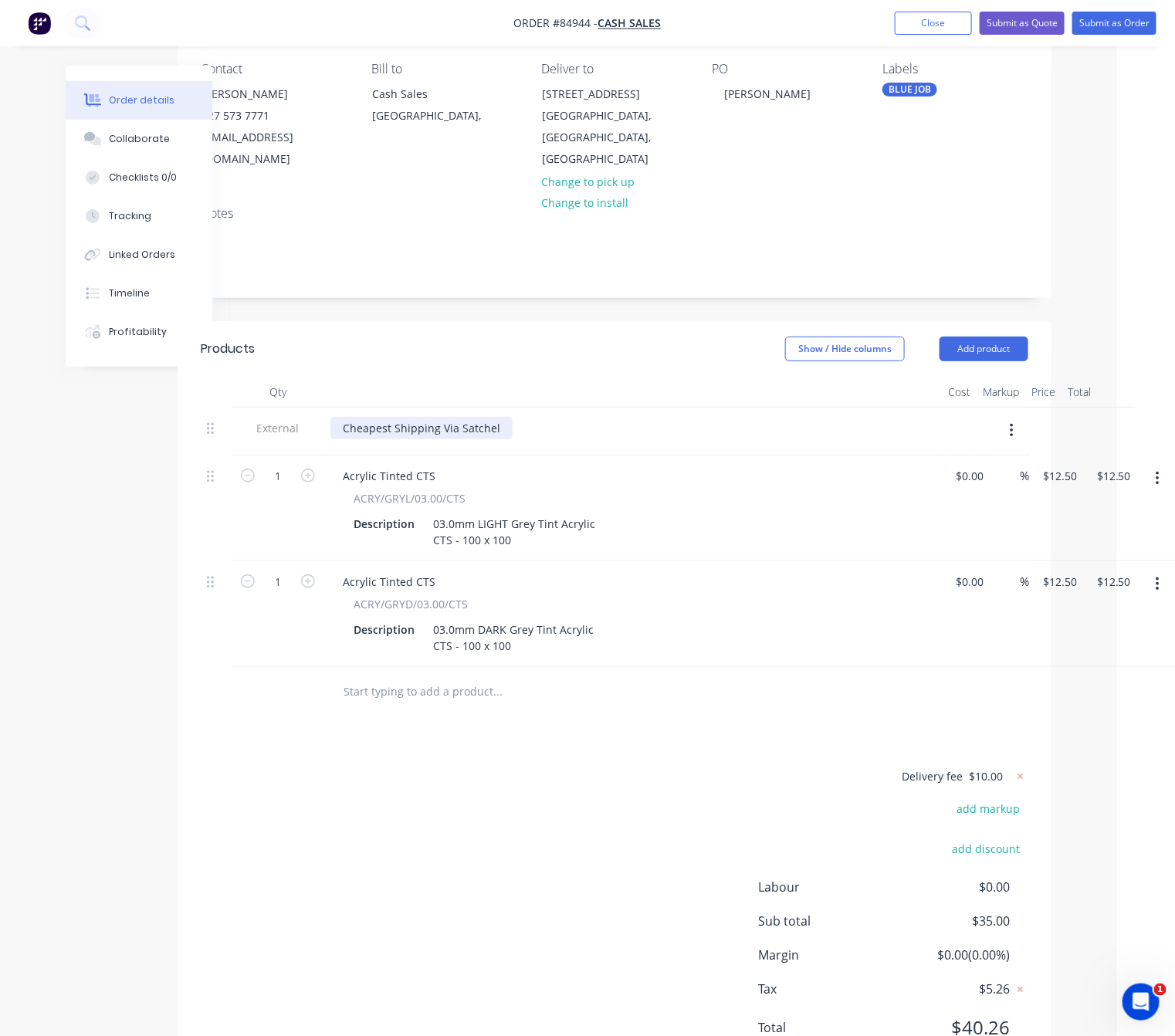
click at [457, 417] on div "Cheapest Shipping Via Satchel" at bounding box center [421, 428] width 182 height 22
drag, startPoint x: 491, startPoint y: 410, endPoint x: 457, endPoint y: 408, distance: 34.1
click at [457, 417] on div "Cheapest Shipping Via Satchel" at bounding box center [421, 428] width 182 height 22
drag, startPoint x: 493, startPoint y: 410, endPoint x: 456, endPoint y: 406, distance: 37.2
click at [456, 417] on div "Cheapest Shipping Via Satchel" at bounding box center [421, 428] width 182 height 22
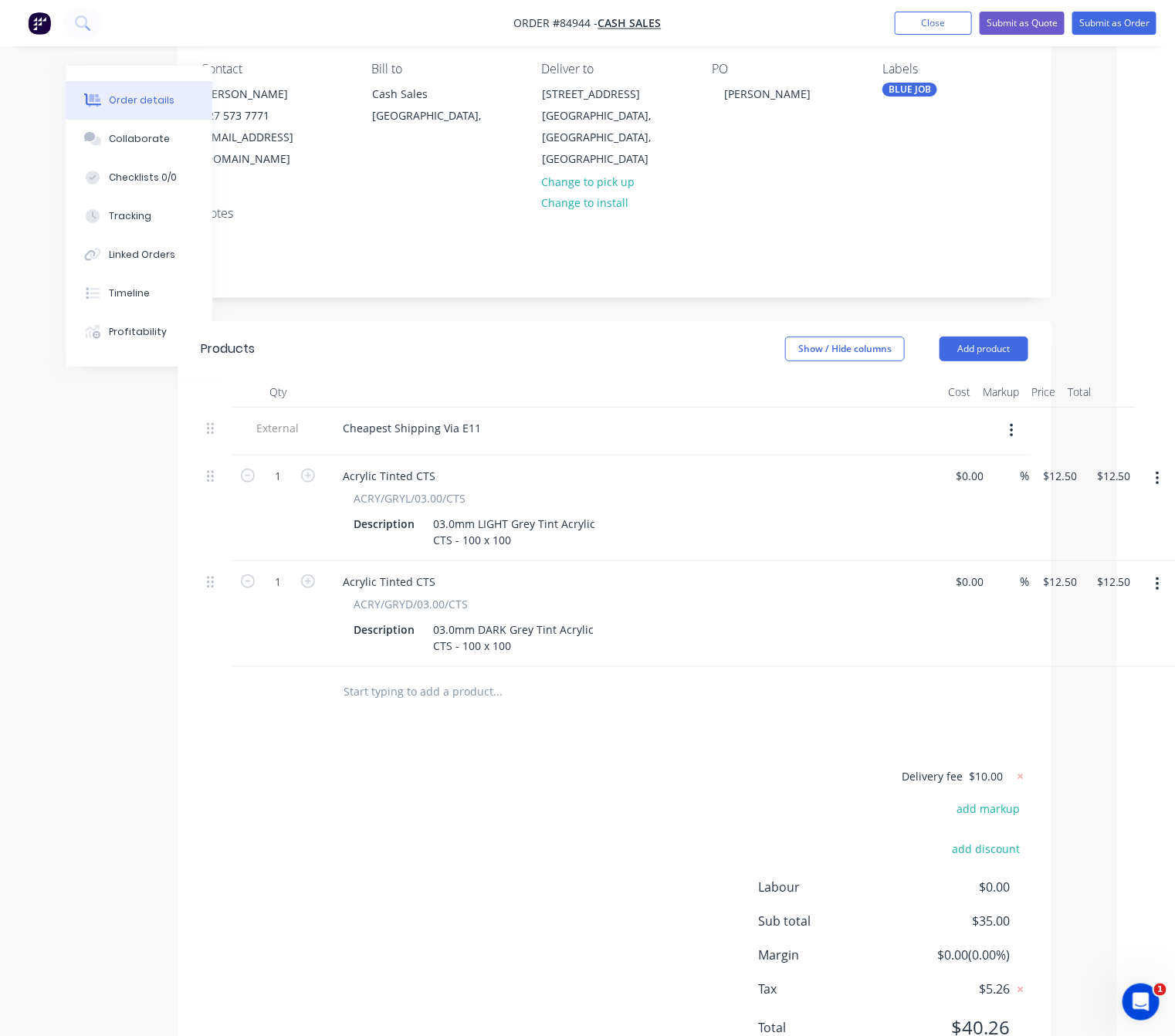
click at [477, 867] on div "Delivery fee $10.00 add markup add discount Labour $0.00 Sub total $35.00 Margi…" at bounding box center [614, 912] width 828 height 290
drag, startPoint x: 454, startPoint y: 404, endPoint x: 434, endPoint y: 407, distance: 20.2
click at [434, 417] on div "Cheapest Shipping Via E11" at bounding box center [412, 428] width 163 height 22
drag, startPoint x: 391, startPoint y: 407, endPoint x: 289, endPoint y: 413, distance: 102.2
click at [289, 413] on div "External Cheapest Shipping E11" at bounding box center [614, 431] width 828 height 48
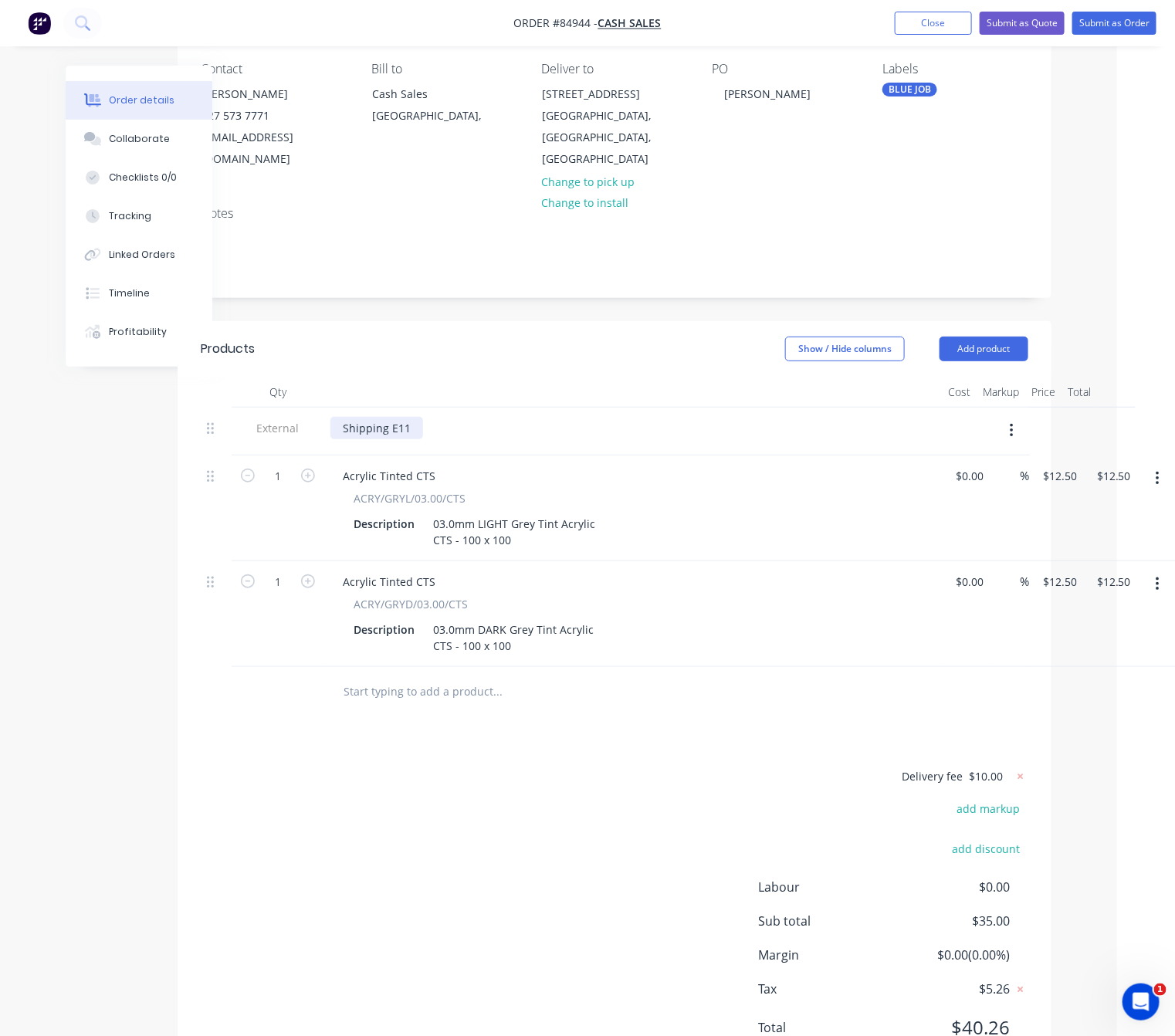
click at [394, 417] on div "Shipping E11" at bounding box center [377, 428] width 93 height 22
click at [425, 417] on div "Shipping - E11" at bounding box center [380, 428] width 99 height 22
click at [434, 852] on div "Delivery fee $10.00 add markup add discount Labour $0.00 Sub total $35.00 Margi…" at bounding box center [614, 912] width 828 height 290
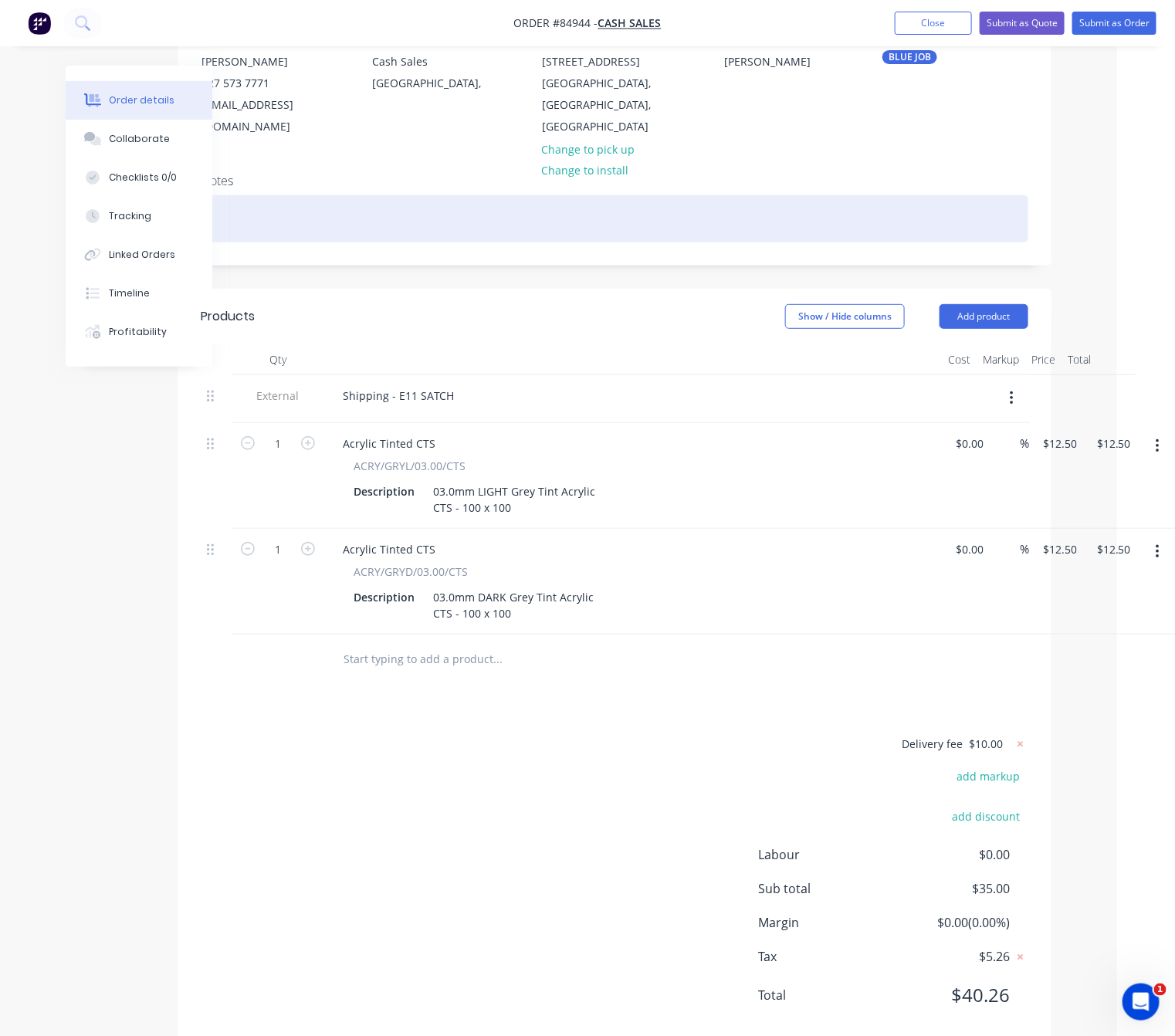
scroll to position [0, 57]
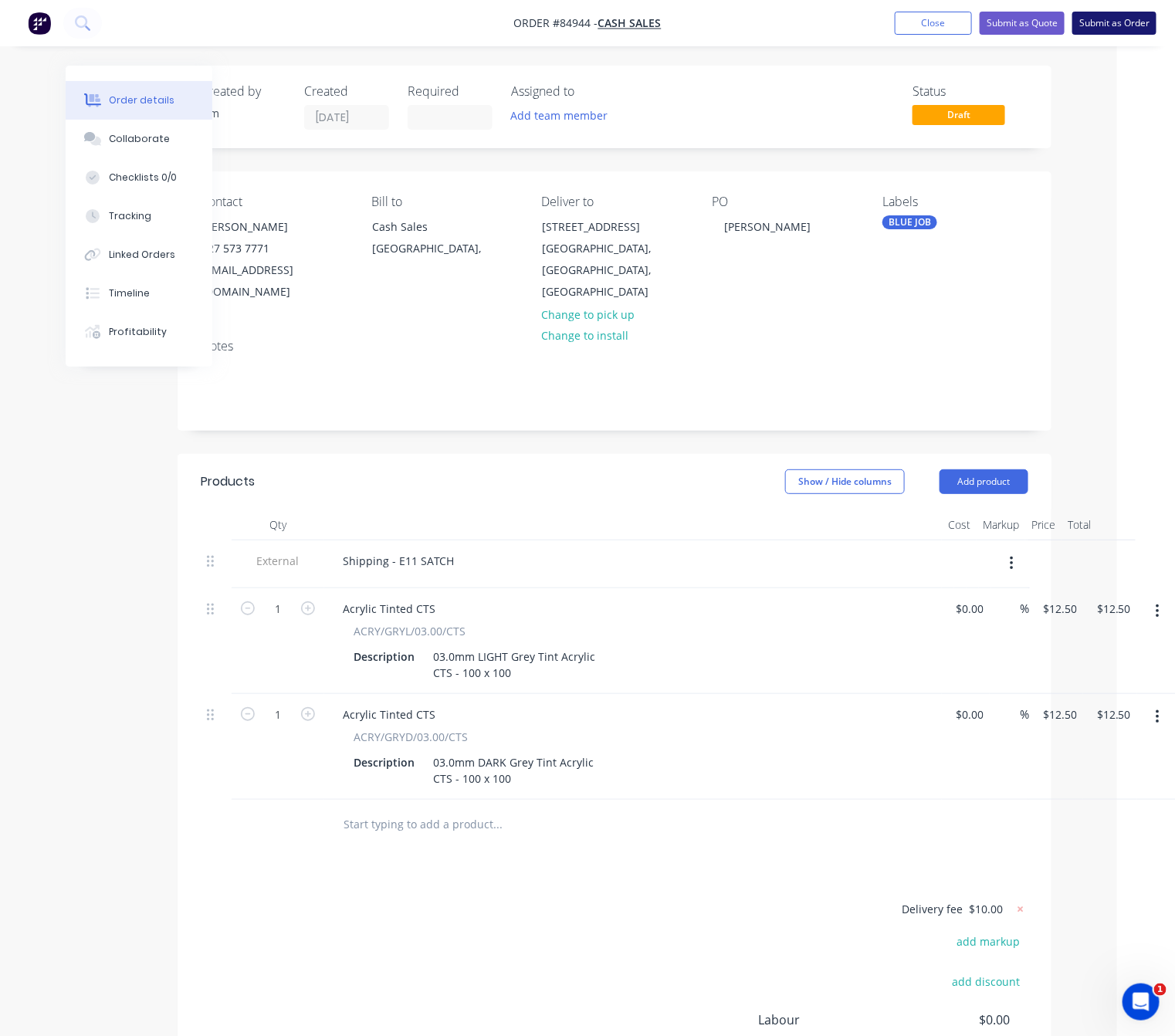
click at [1103, 24] on button "Submit as Order" at bounding box center [1114, 22] width 84 height 23
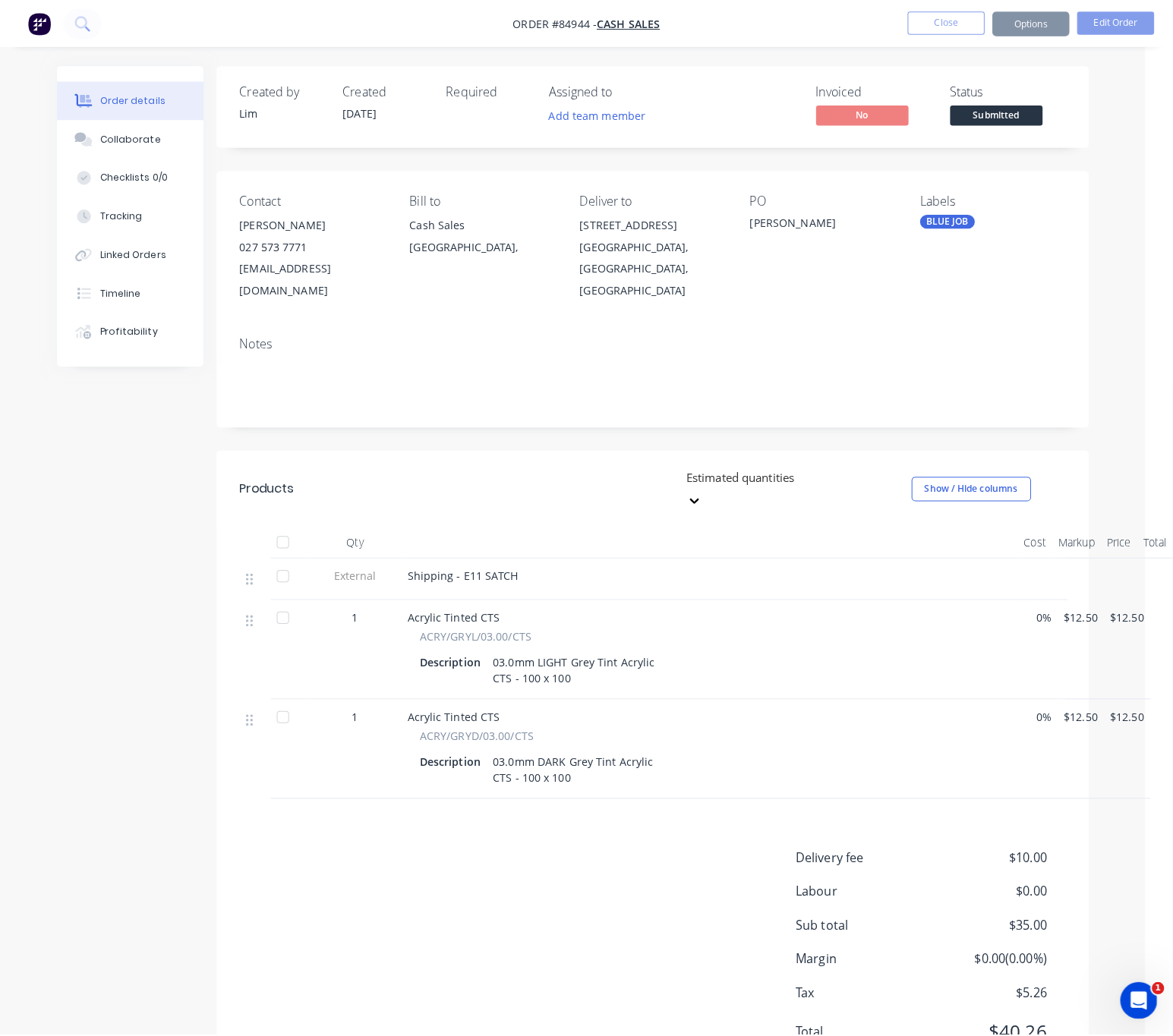
scroll to position [0, 0]
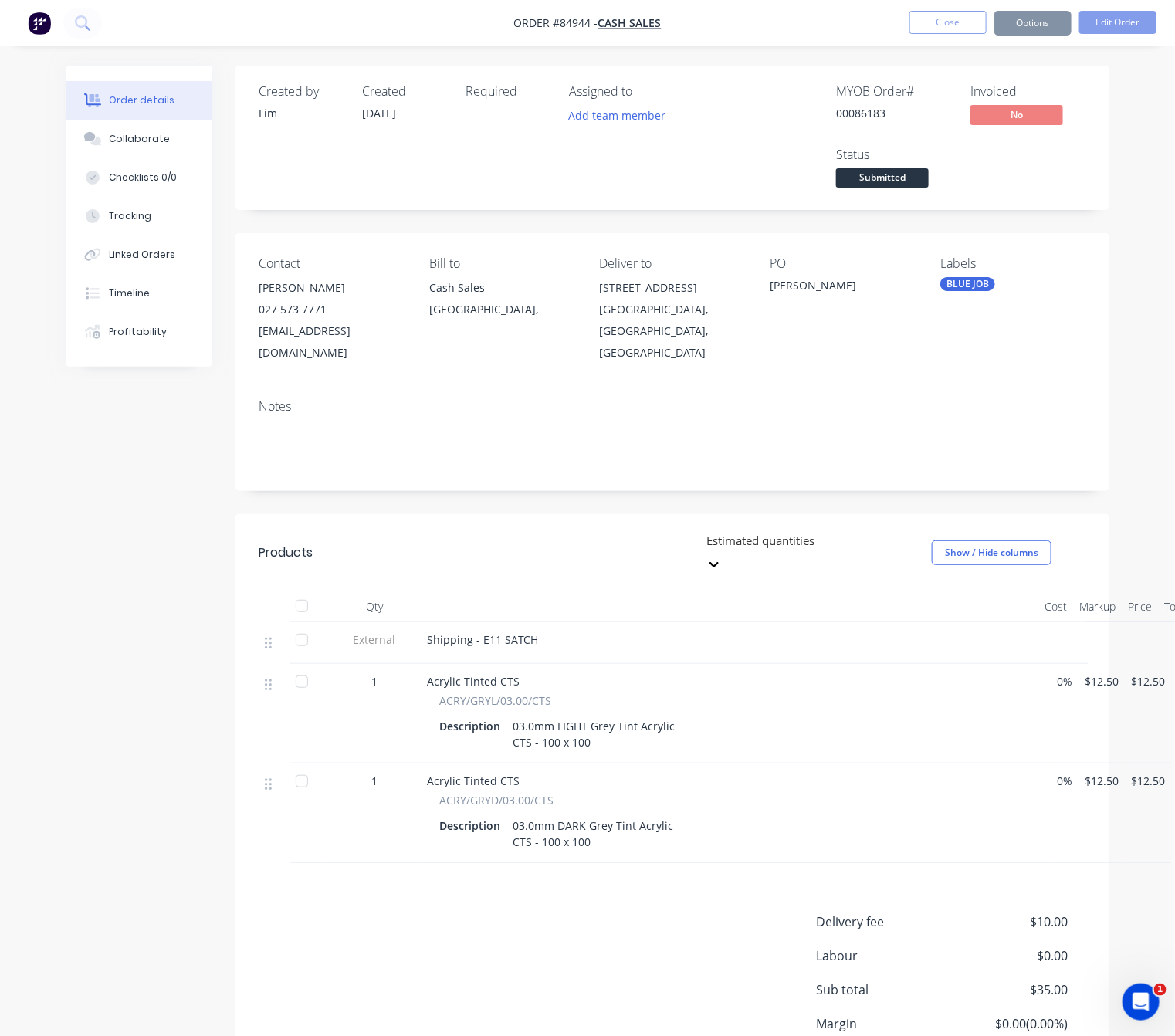
click at [1040, 27] on button "Options" at bounding box center [1033, 23] width 77 height 25
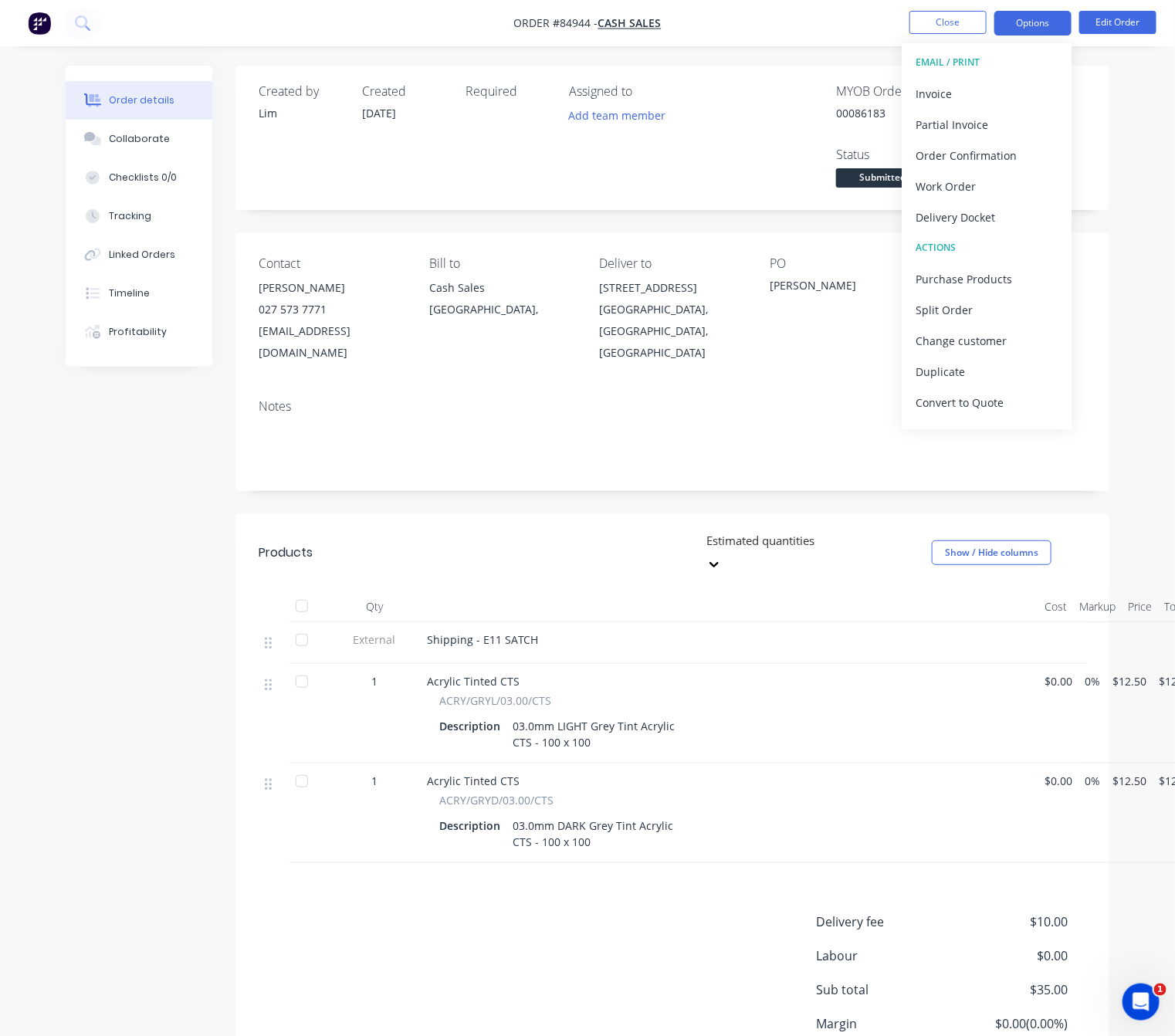
click at [1039, 23] on button "Options" at bounding box center [1033, 23] width 77 height 25
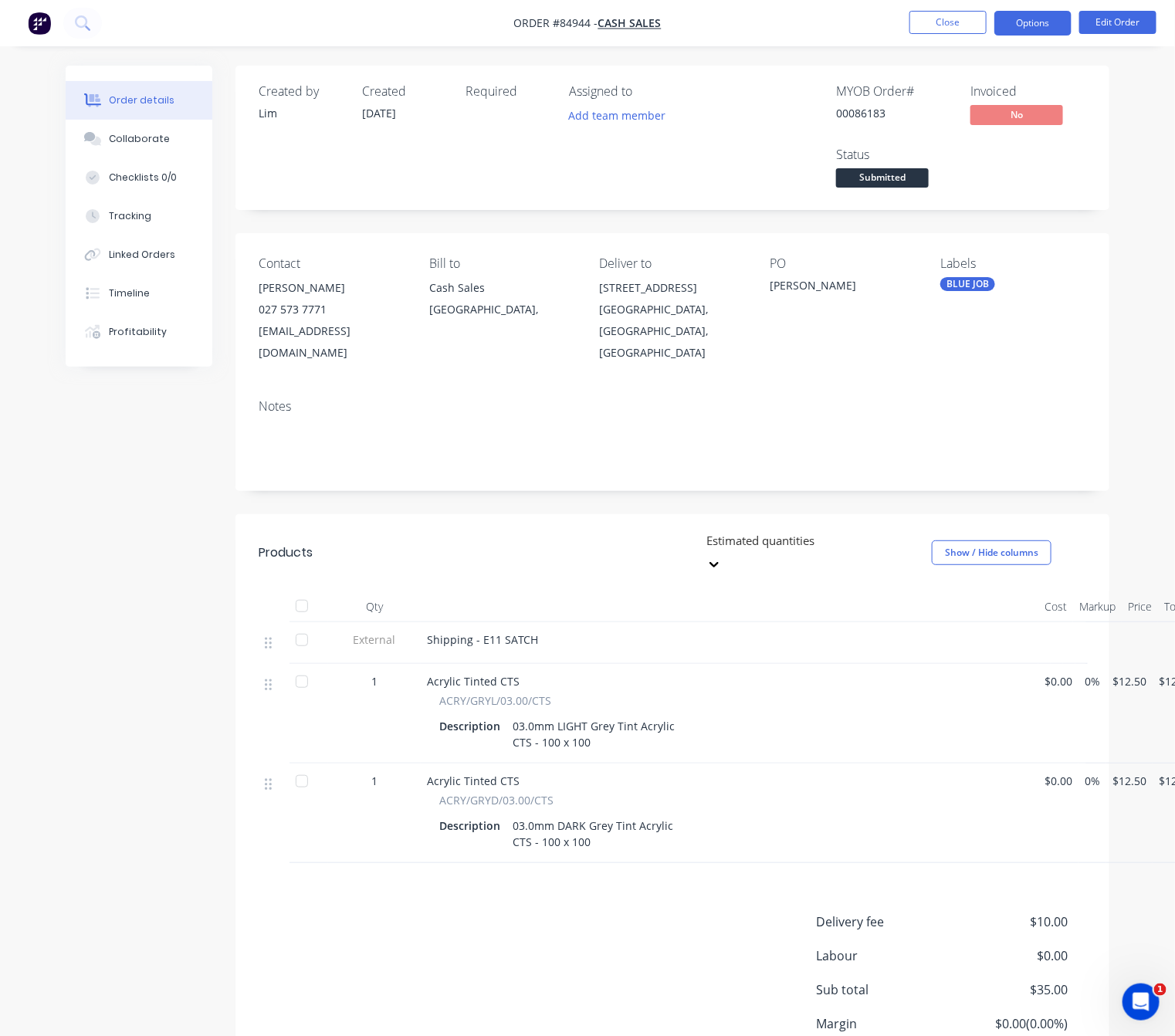
click at [1039, 24] on button "Options" at bounding box center [1033, 23] width 77 height 25
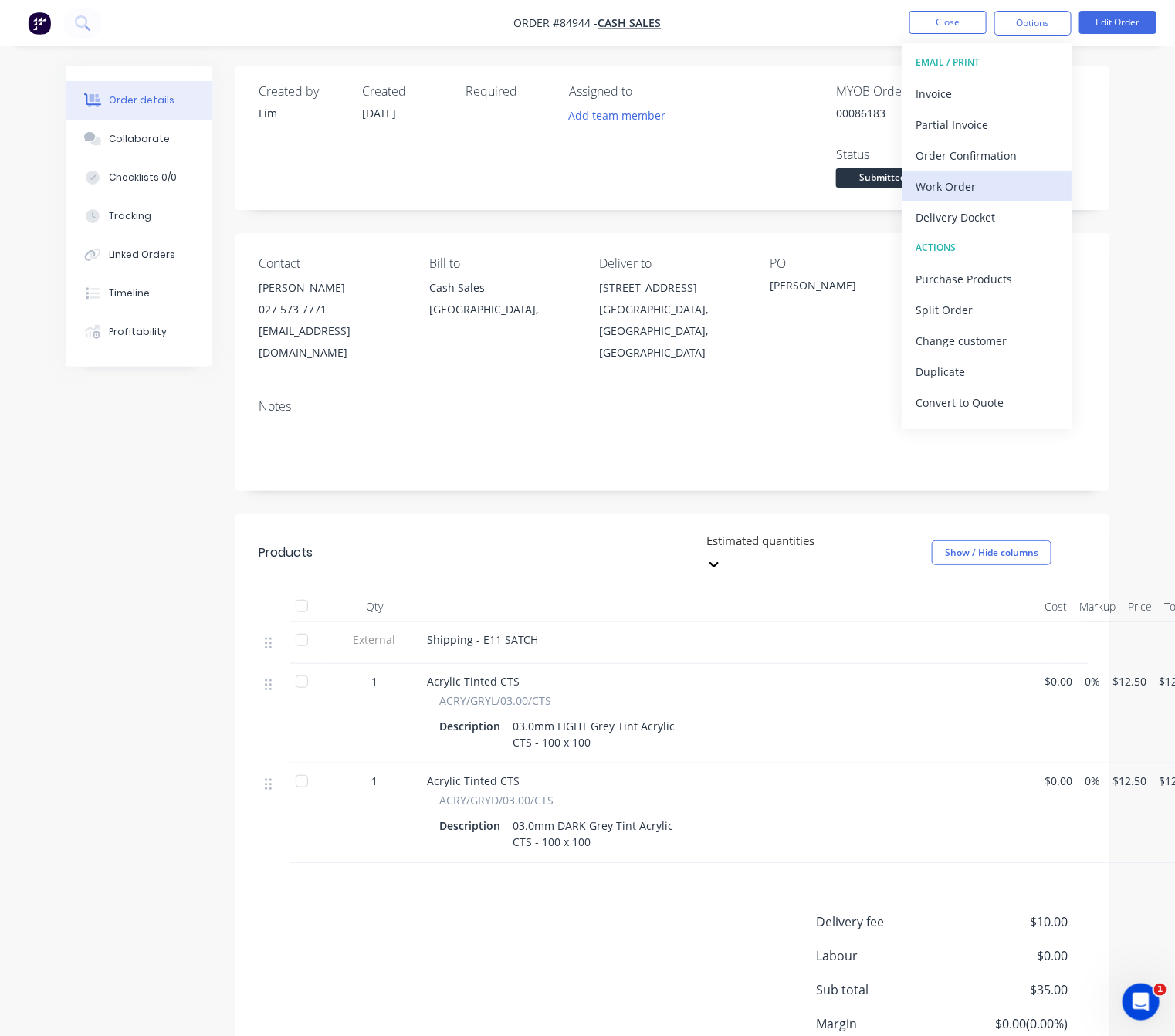
click at [1013, 184] on div "Work Order" at bounding box center [986, 186] width 142 height 22
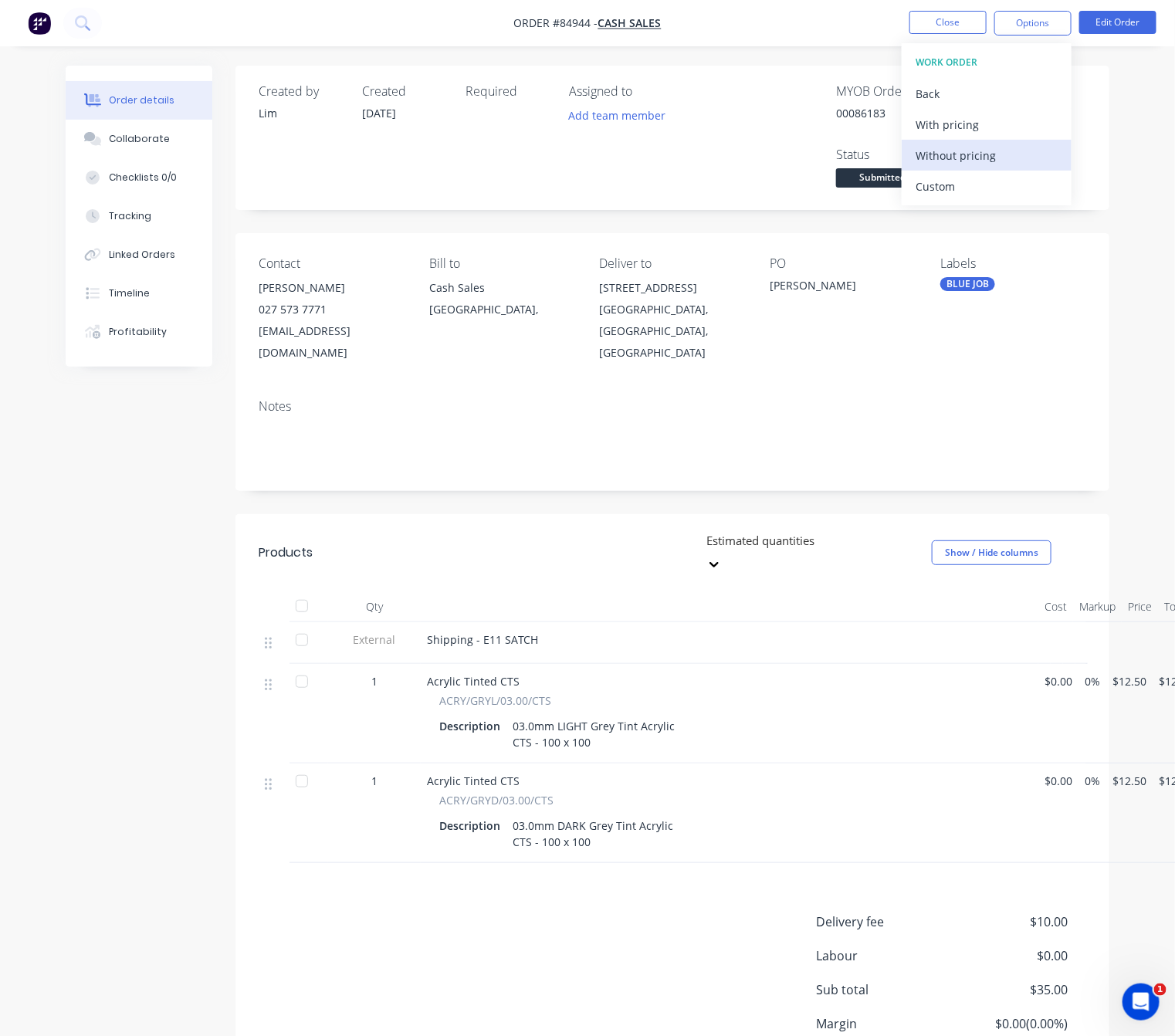
click at [1003, 158] on div "Without pricing" at bounding box center [986, 155] width 142 height 22
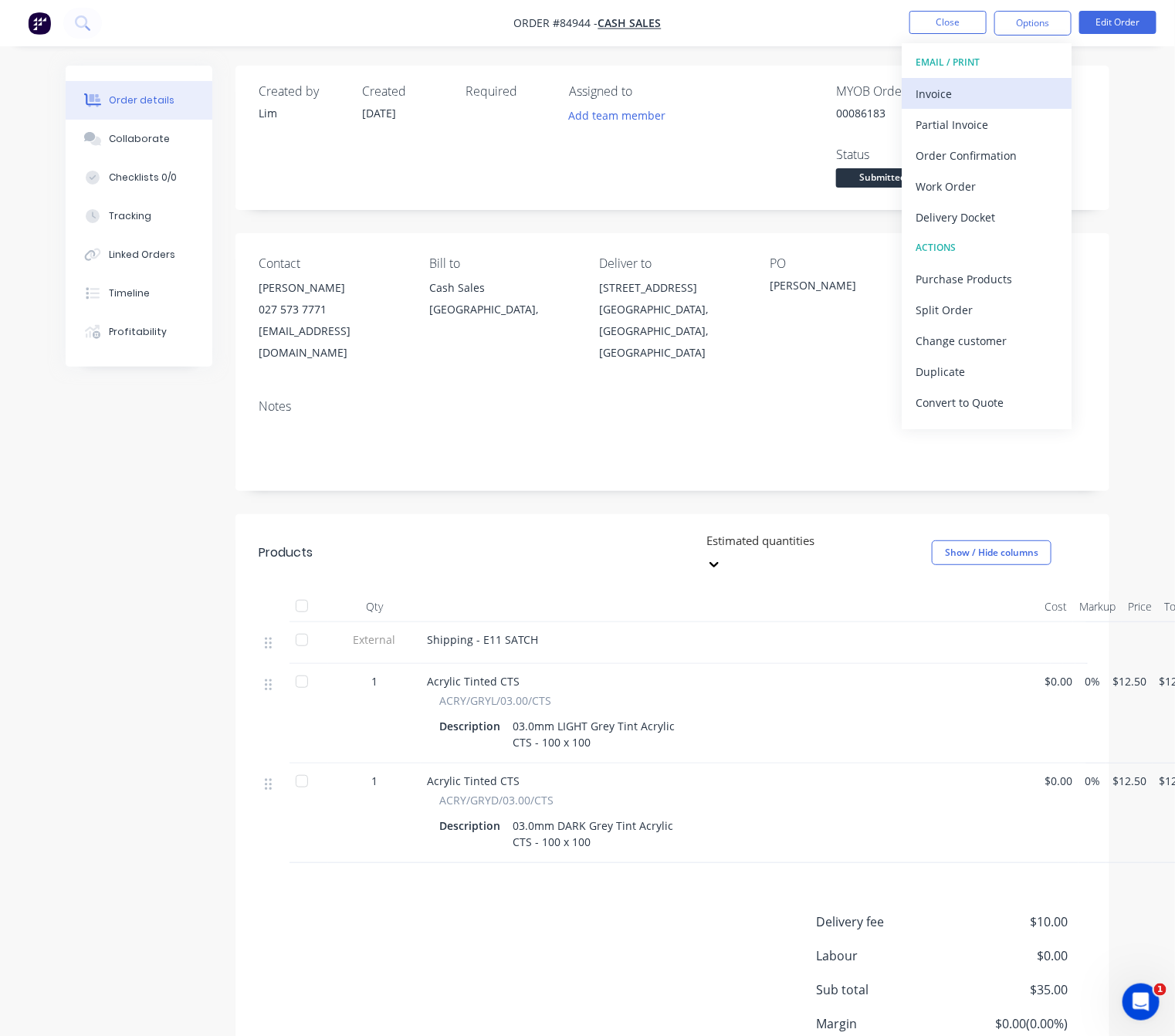
click at [987, 95] on div "Invoice" at bounding box center [986, 93] width 142 height 22
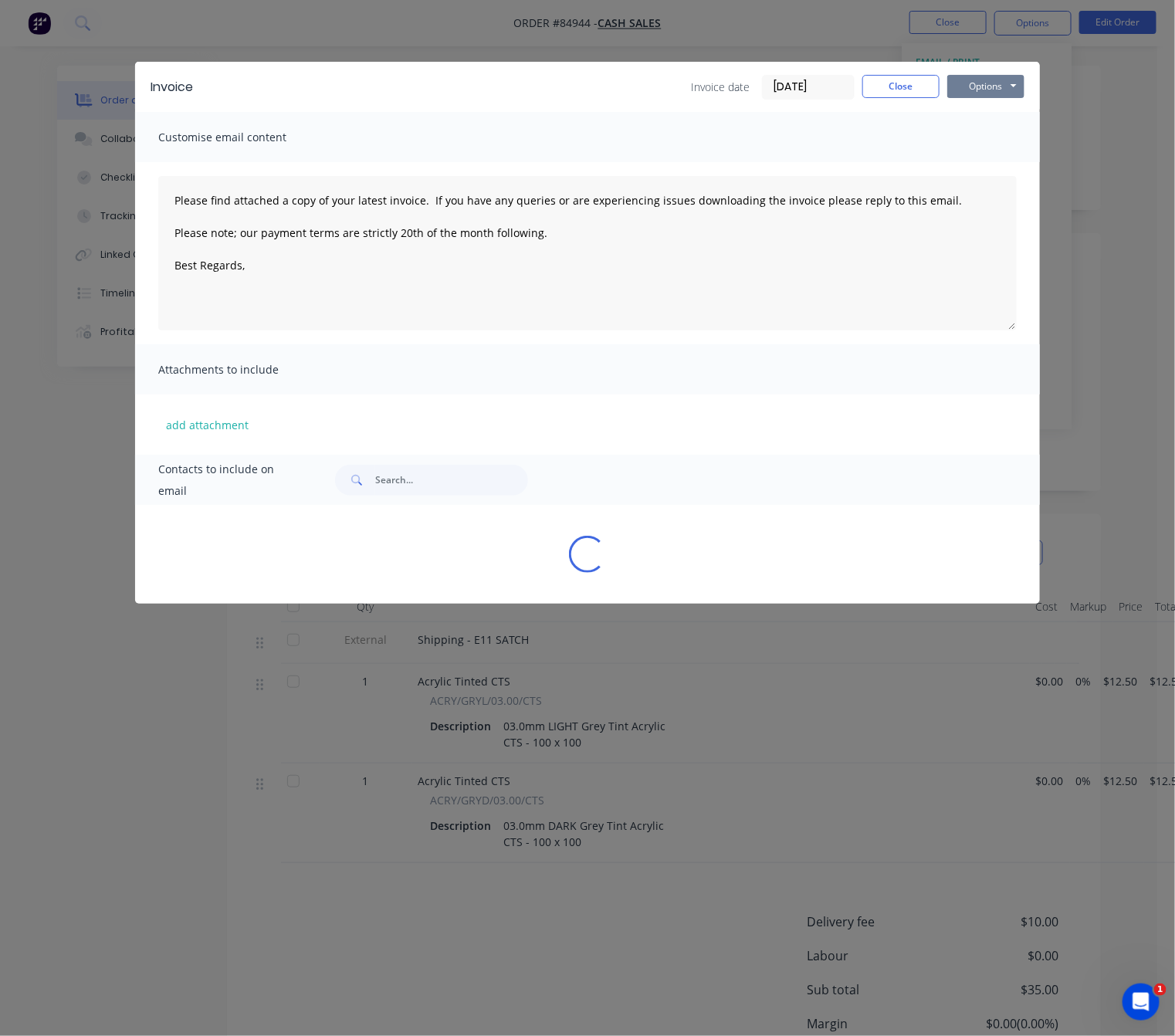
click at [991, 95] on button "Options" at bounding box center [985, 86] width 77 height 23
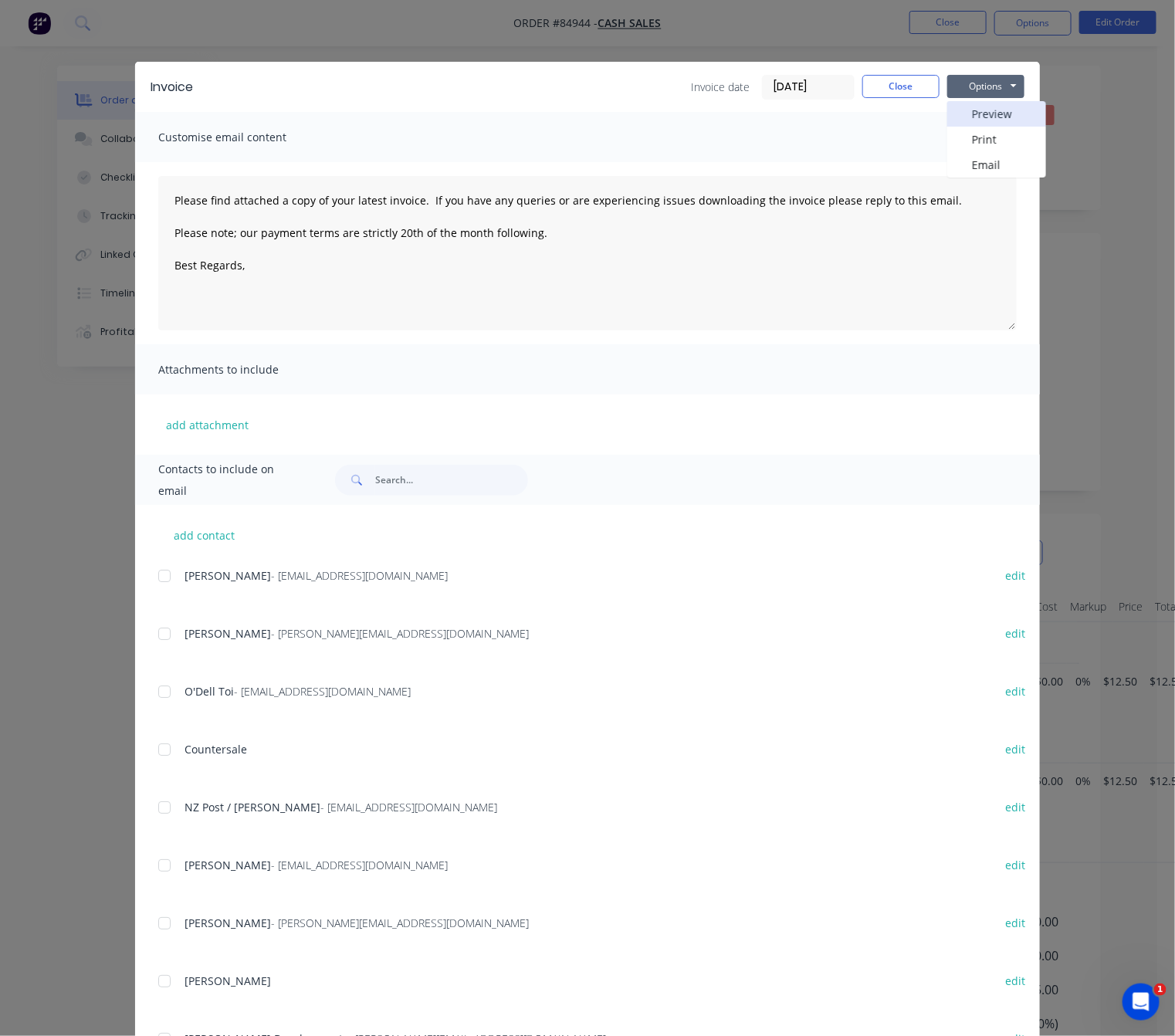
click at [1005, 107] on button "Preview" at bounding box center [996, 114] width 99 height 26
click at [906, 93] on button "Close" at bounding box center [901, 86] width 77 height 23
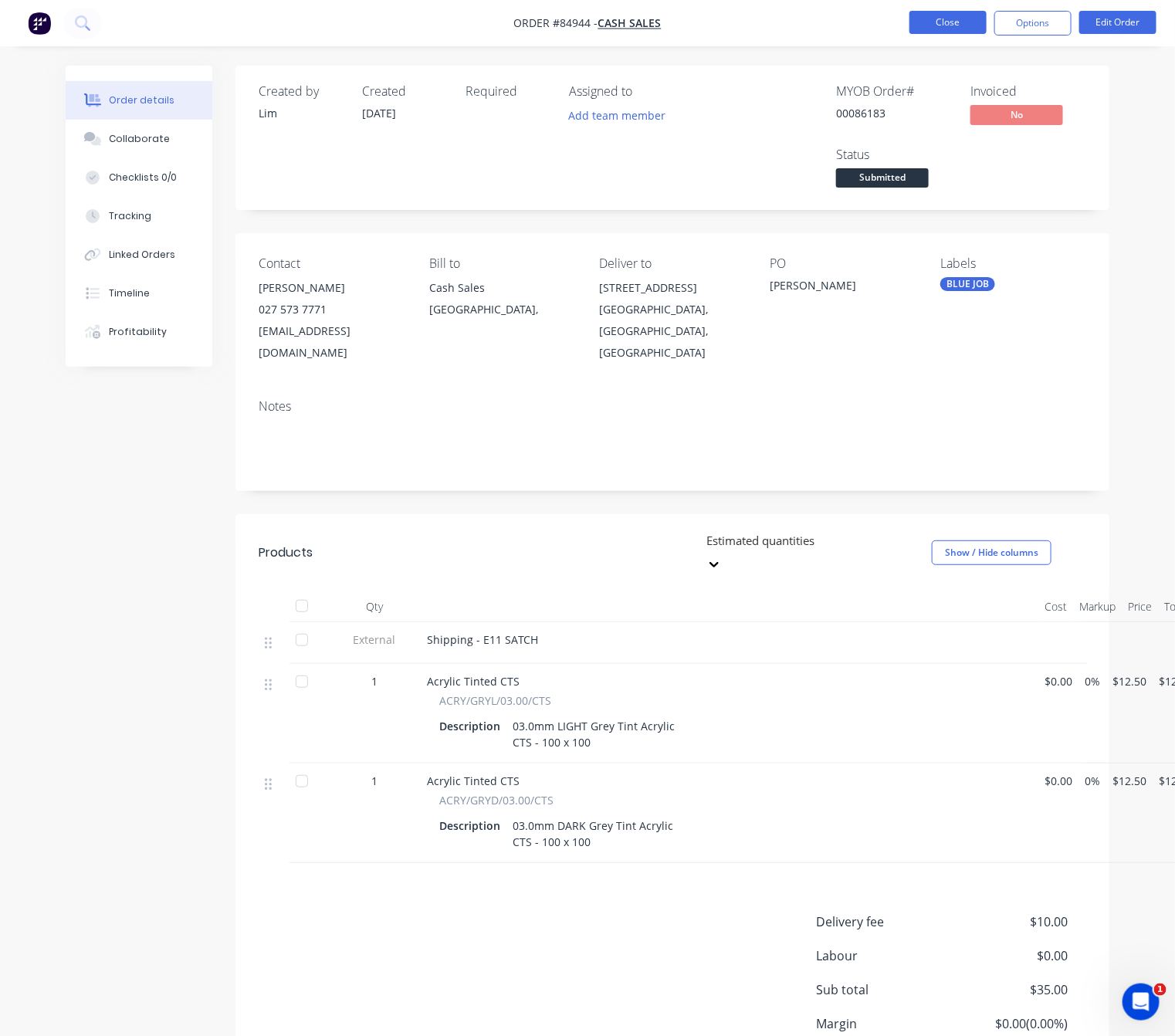
click at [954, 26] on button "Close" at bounding box center [948, 22] width 77 height 23
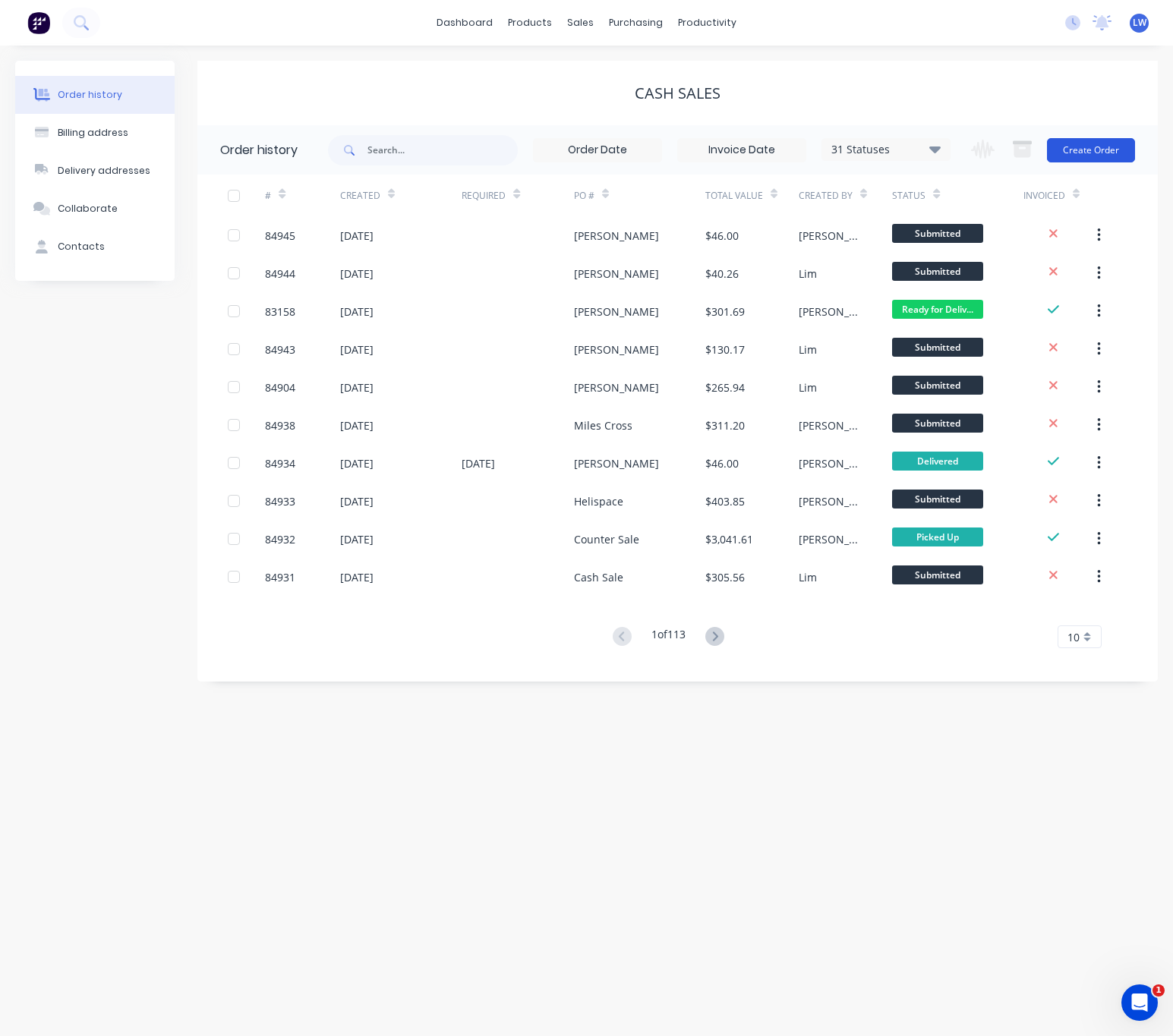
click at [1078, 139] on button "Create Order" at bounding box center [1091, 150] width 88 height 24
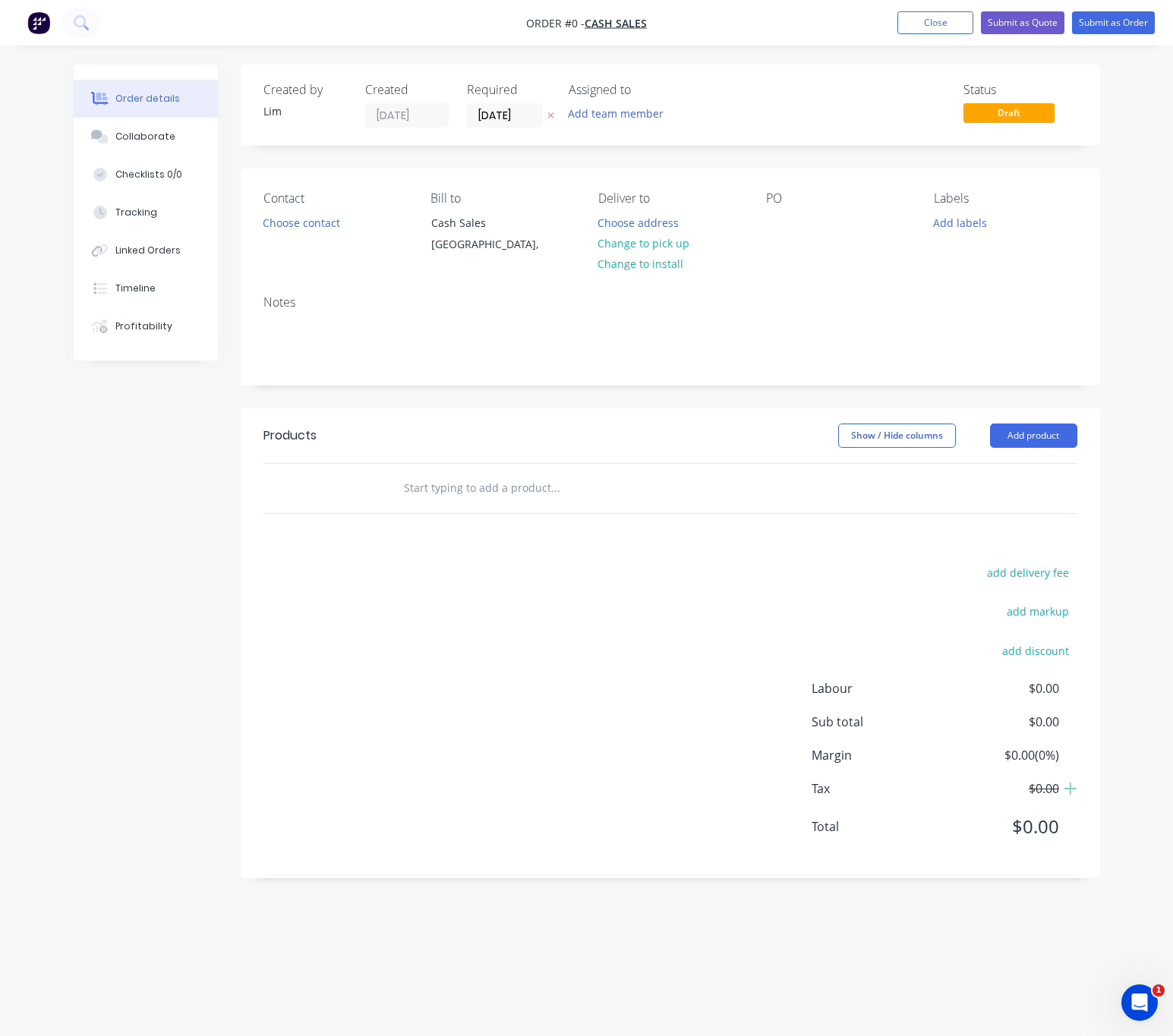
click at [554, 111] on icon "button" at bounding box center [551, 115] width 7 height 9
click at [305, 222] on button "Choose contact" at bounding box center [300, 222] width 94 height 20
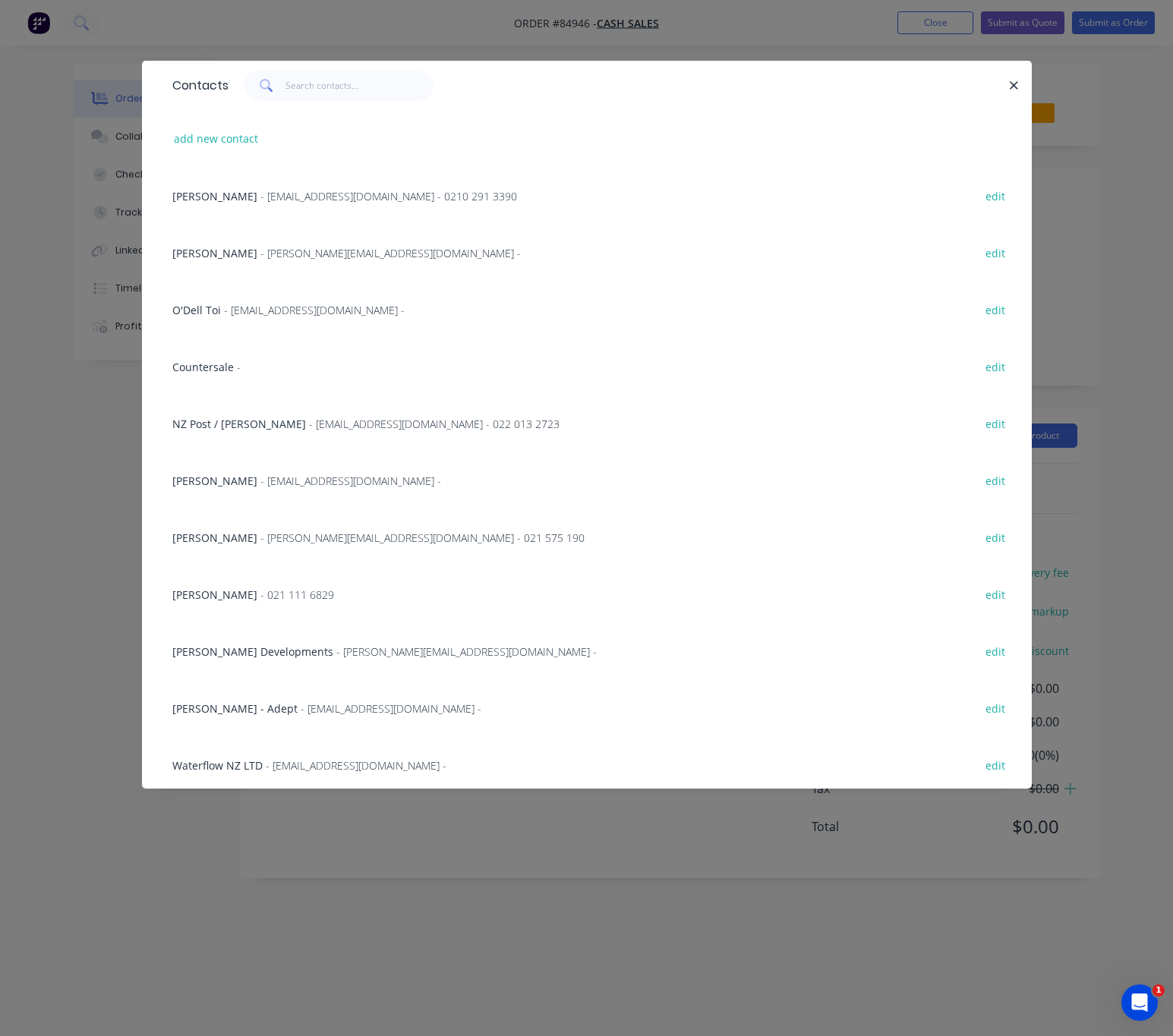
click at [228, 126] on div "add new contact" at bounding box center [586, 138] width 845 height 57
click at [235, 146] on button "add new contact" at bounding box center [216, 138] width 100 height 20
select select "NZ"
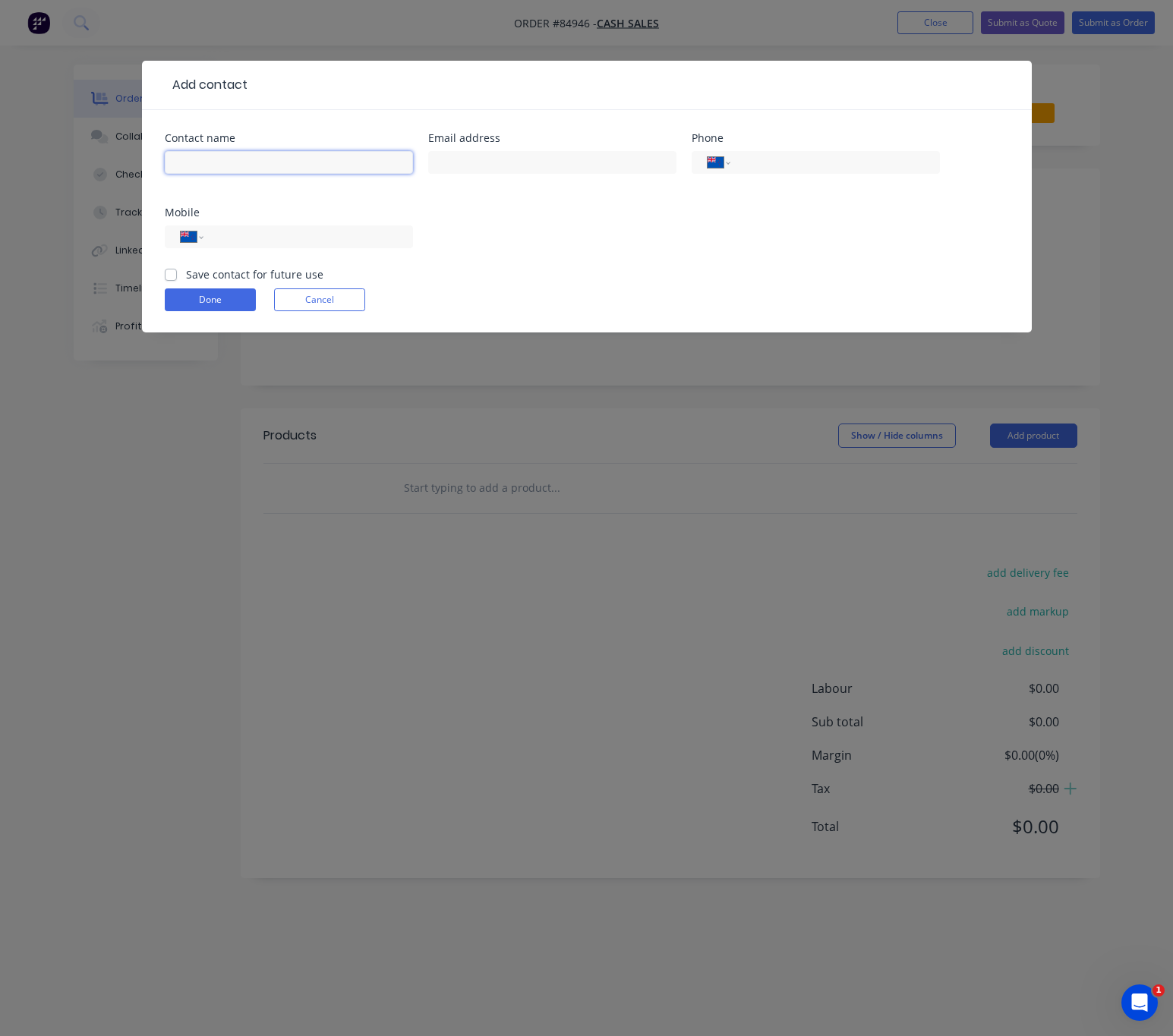
click at [238, 162] on input "text" at bounding box center [289, 162] width 248 height 23
type input "[PERSON_NAME]"
click at [538, 159] on input "text" at bounding box center [553, 162] width 248 height 23
type input "grant@patonroofing.co.nz"
click at [301, 241] on input "tel" at bounding box center [305, 237] width 182 height 18
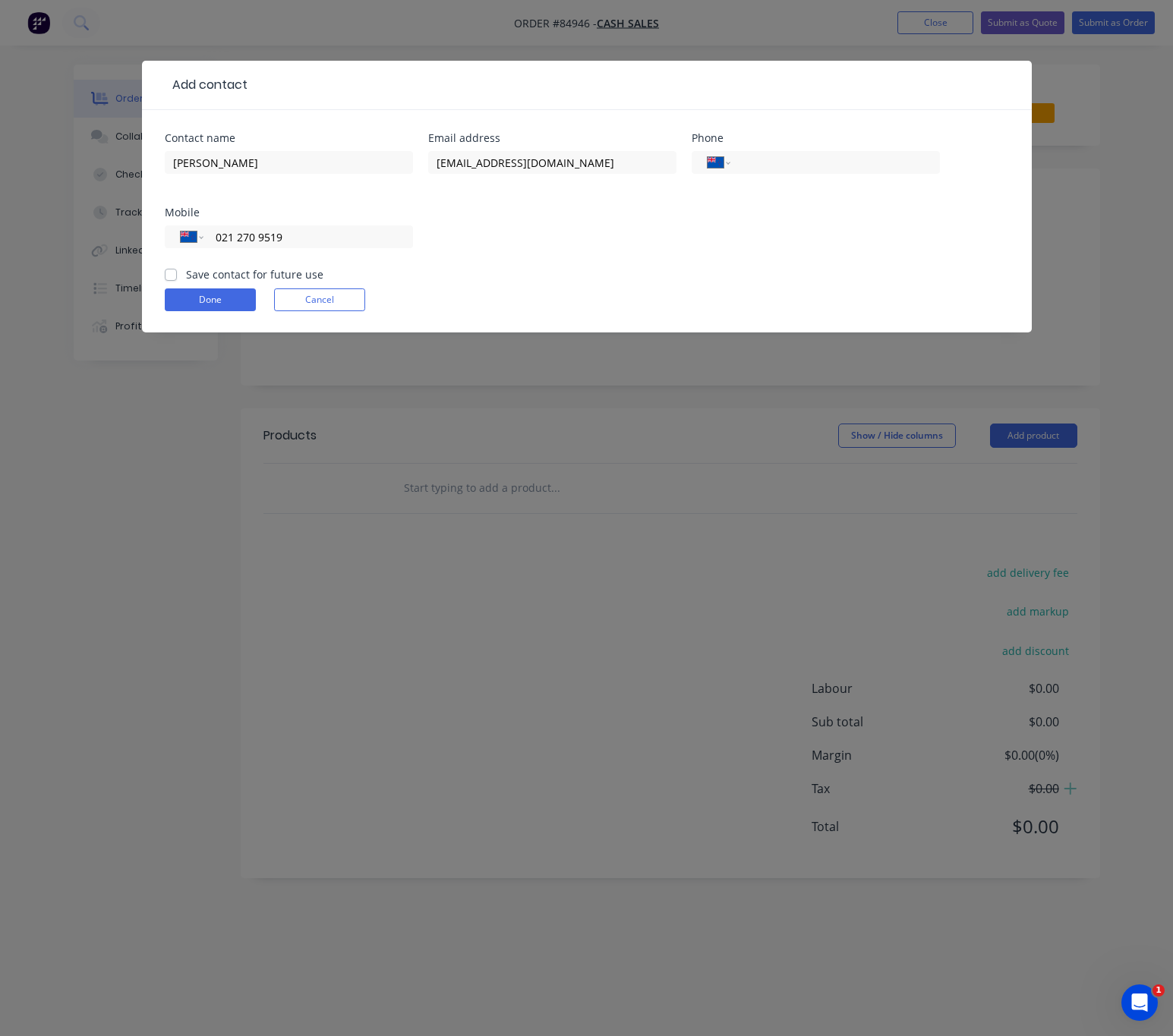
type input "021 270 9519"
click at [186, 274] on label "Save contact for future use" at bounding box center [254, 274] width 138 height 16
click at [171, 274] on input "Save contact for future use" at bounding box center [170, 273] width 12 height 14
checkbox input "true"
click at [224, 299] on button "Done" at bounding box center [210, 299] width 91 height 23
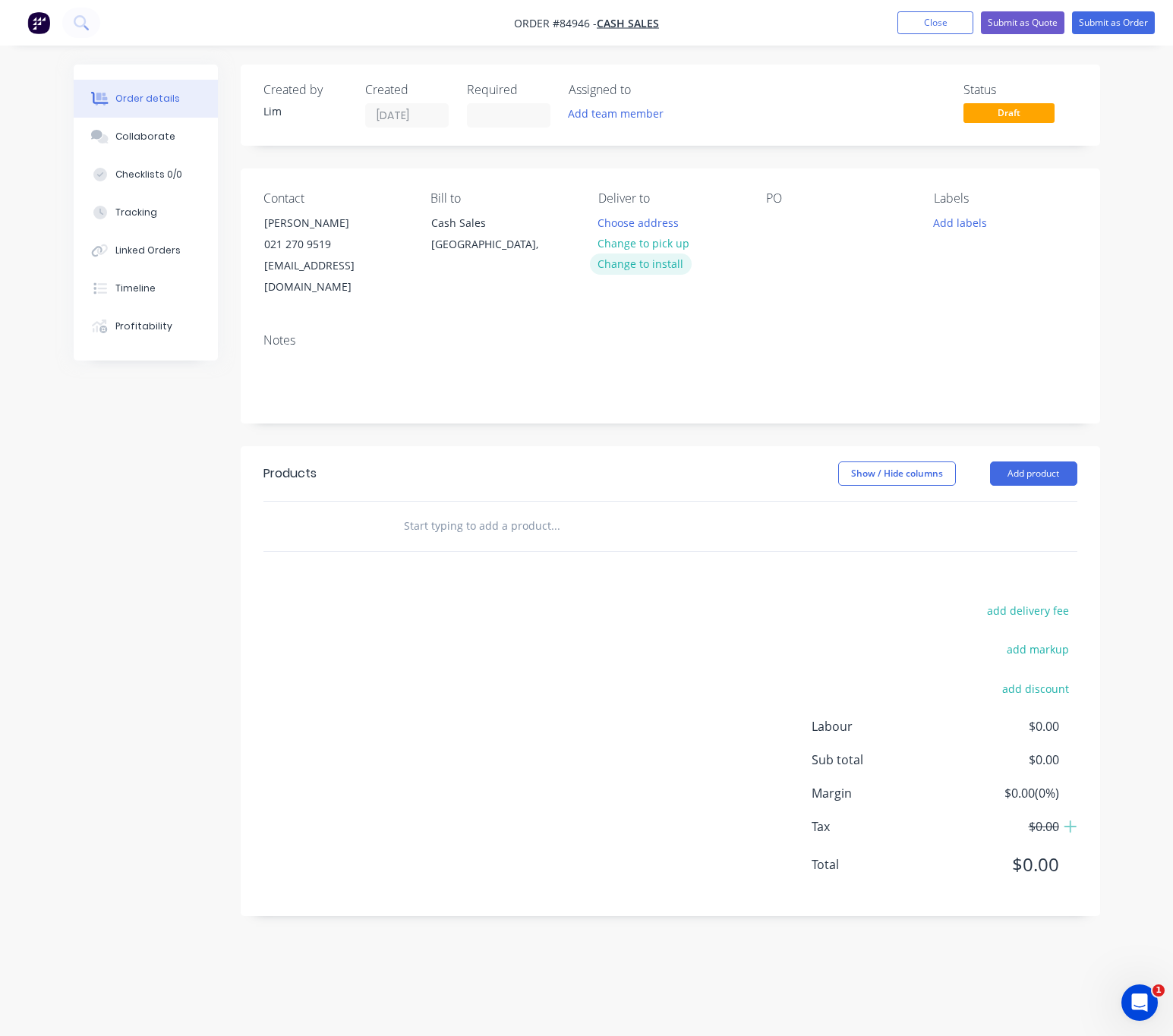
click at [679, 256] on button "Change to install" at bounding box center [641, 264] width 102 height 20
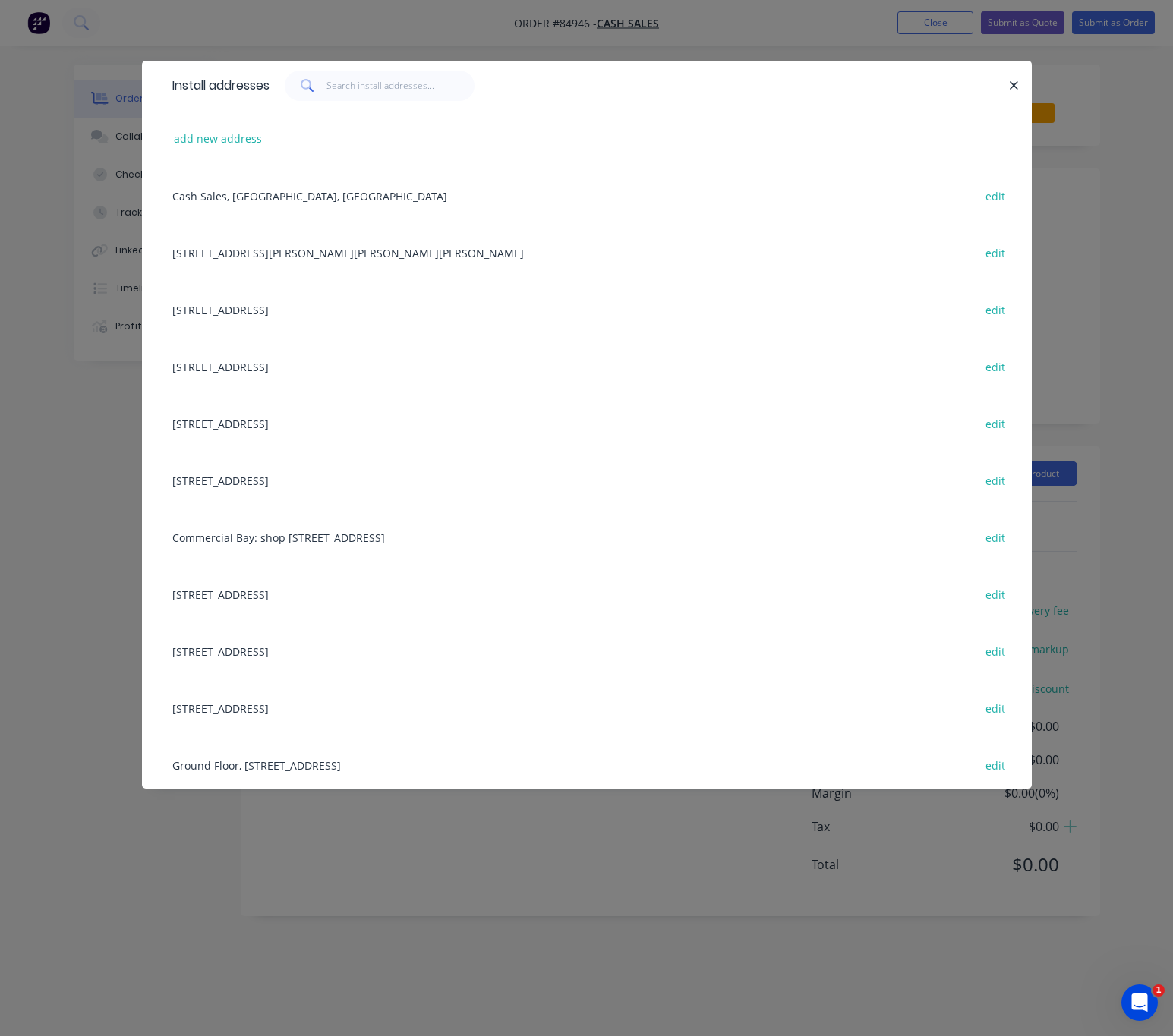
click at [1019, 76] on div "Install addresses" at bounding box center [586, 85] width 890 height 49
click at [1017, 79] on icon "button" at bounding box center [1014, 86] width 10 height 13
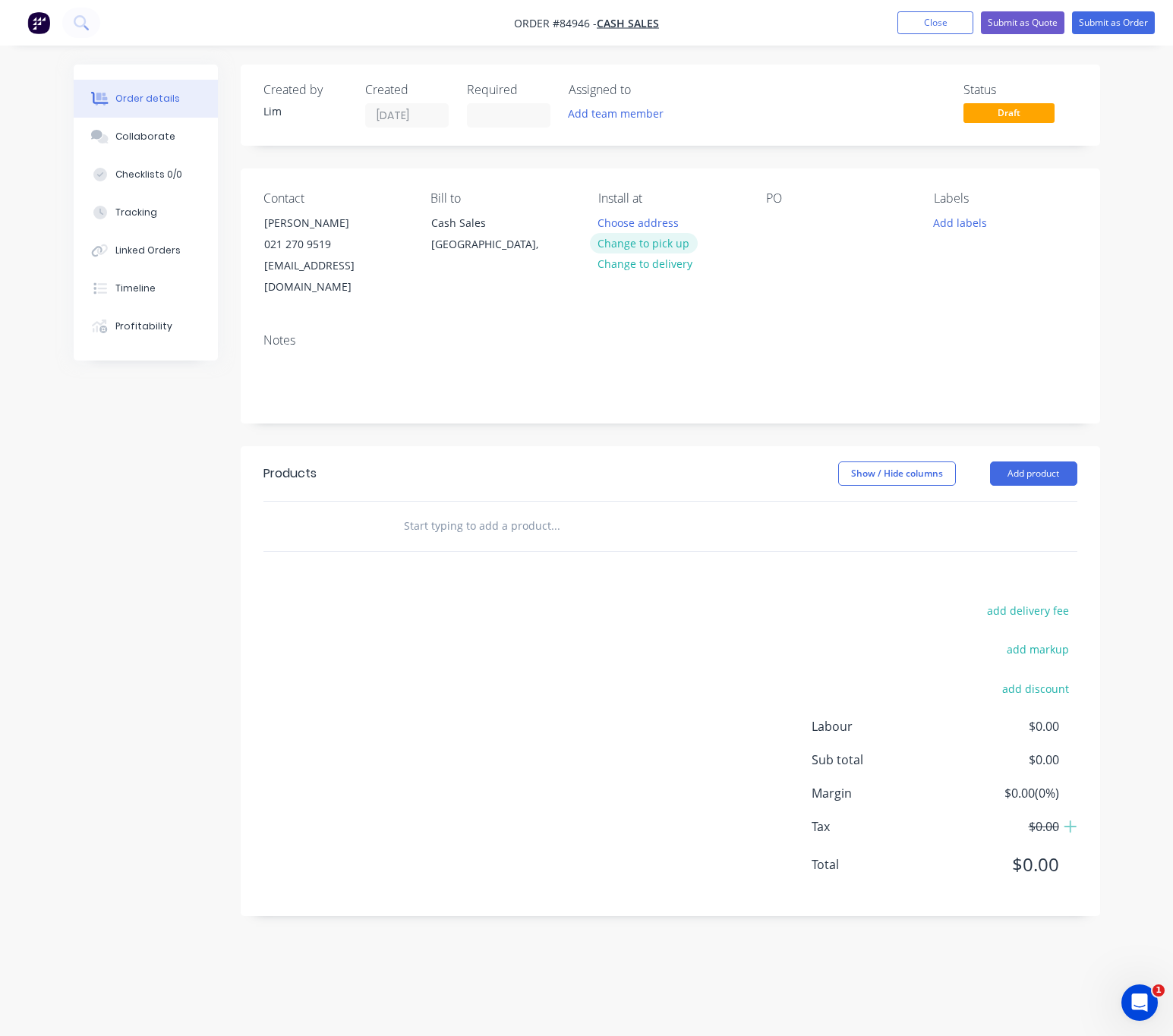
click at [675, 248] on button "Change to pick up" at bounding box center [644, 243] width 108 height 20
click at [773, 219] on div at bounding box center [778, 223] width 24 height 22
click at [962, 222] on button "Add labels" at bounding box center [960, 222] width 70 height 20
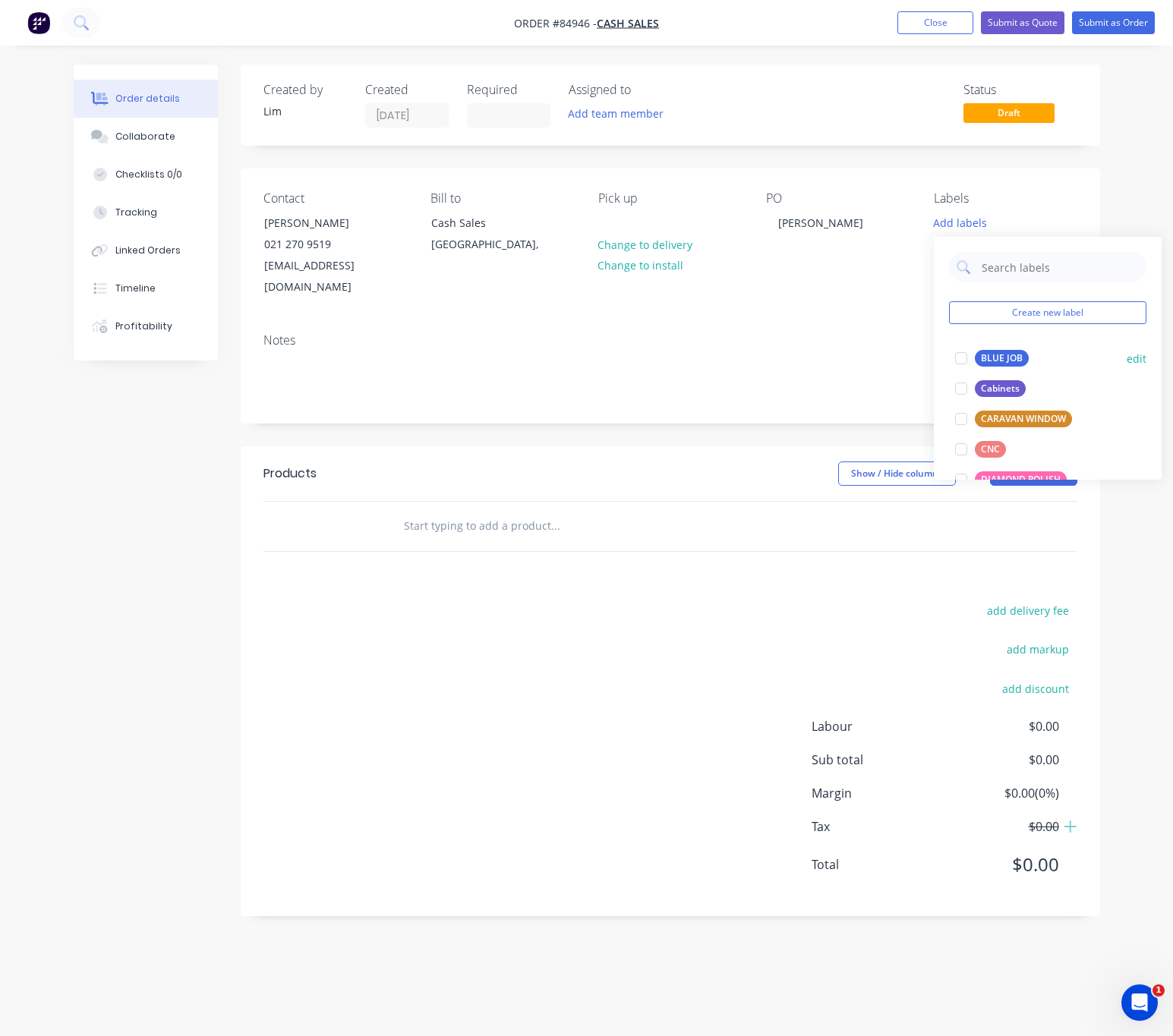
click at [1005, 351] on div "BLUE JOB" at bounding box center [1003, 359] width 54 height 17
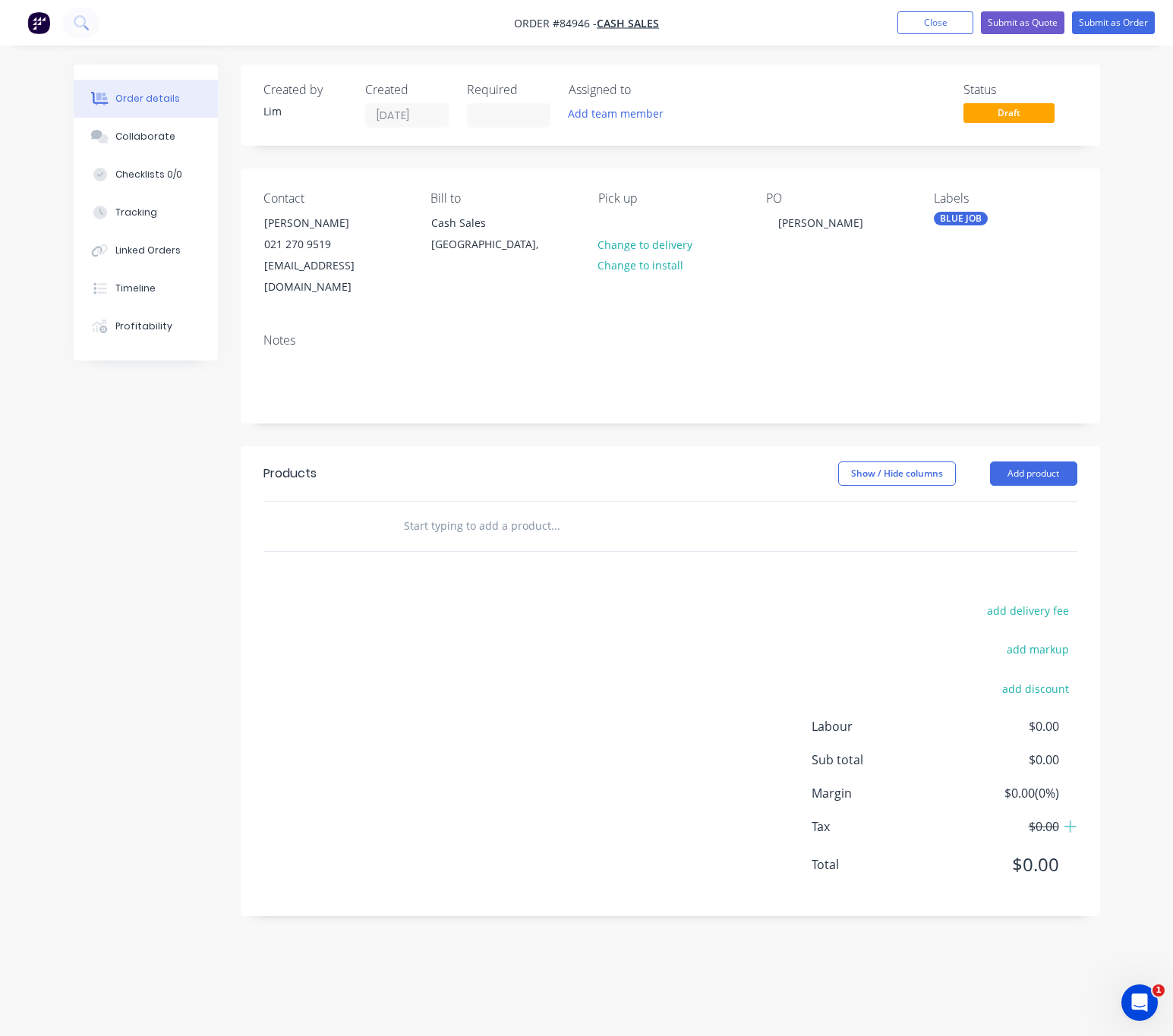
click at [402, 601] on div "add delivery fee add markup add discount Labour $0.00 Sub total $0.00 Margin $0…" at bounding box center [670, 747] width 814 height 293
click at [463, 511] on input "text" at bounding box center [555, 526] width 304 height 30
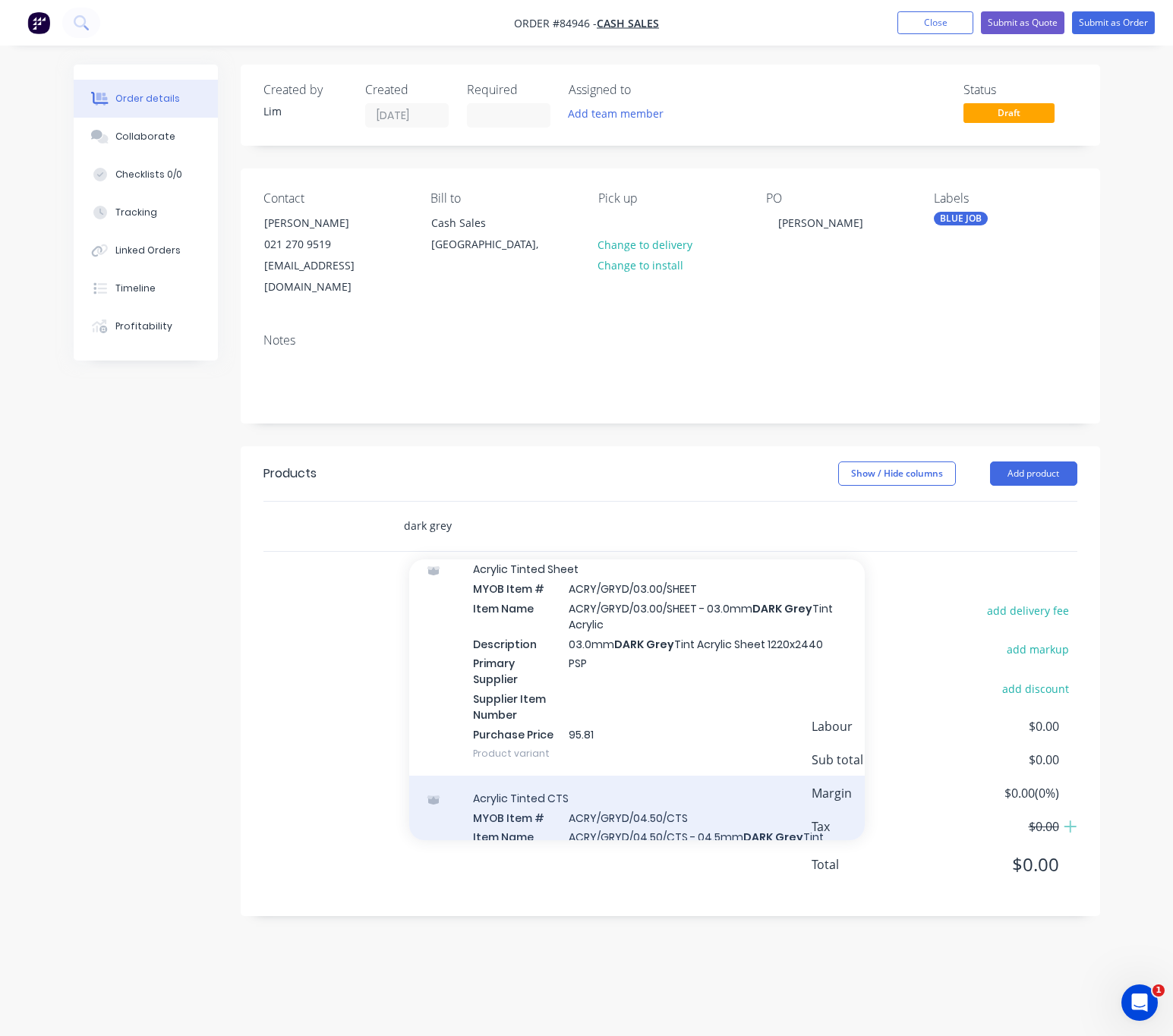
scroll to position [456, 0]
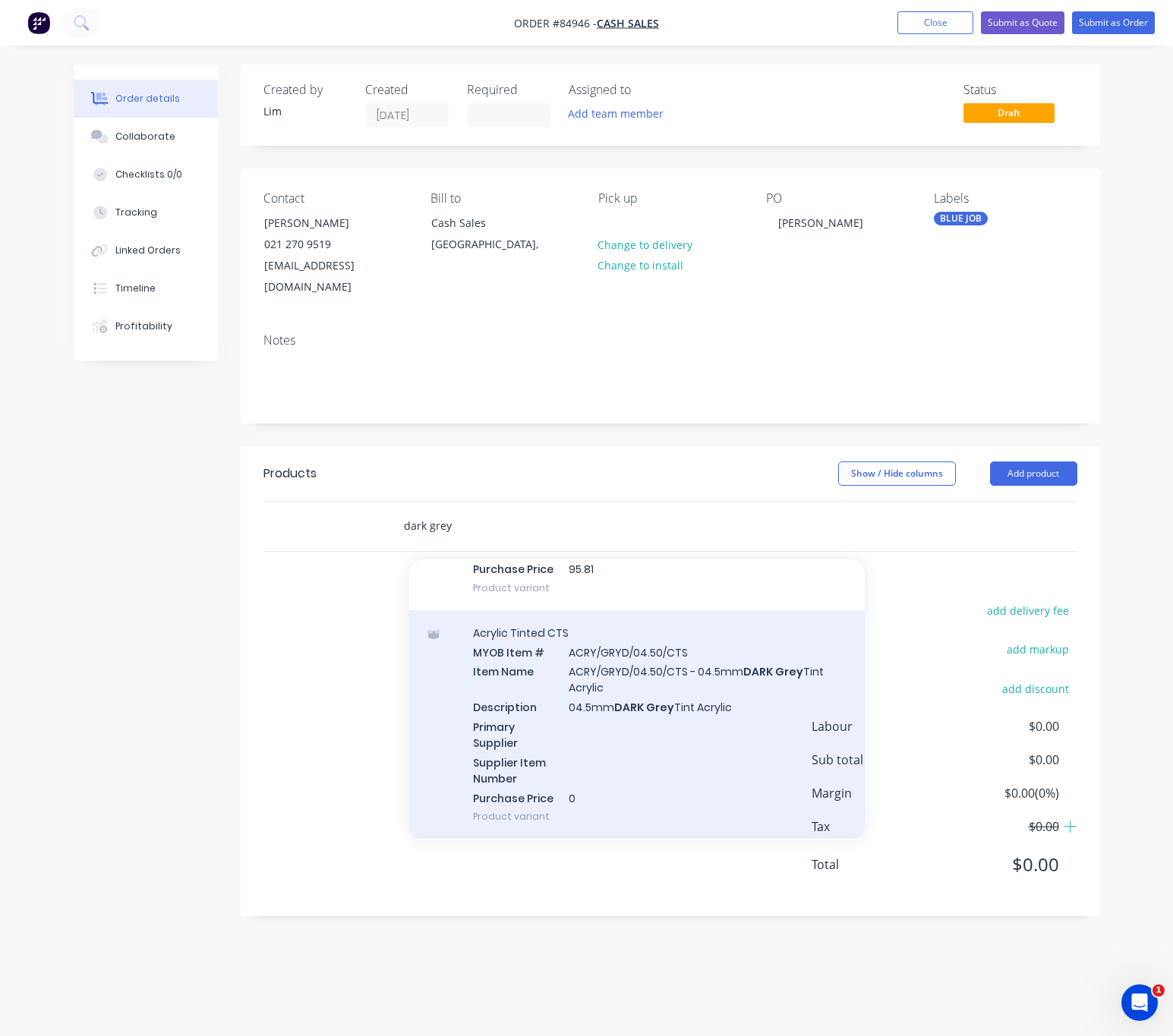
type input "dark grey"
click at [662, 704] on div "Acrylic Tinted CTS MYOB Item # ACRY/GRYD/04.50/CTS Item Name ACRY/GRYD/04.50/CT…" at bounding box center [637, 726] width 456 height 229
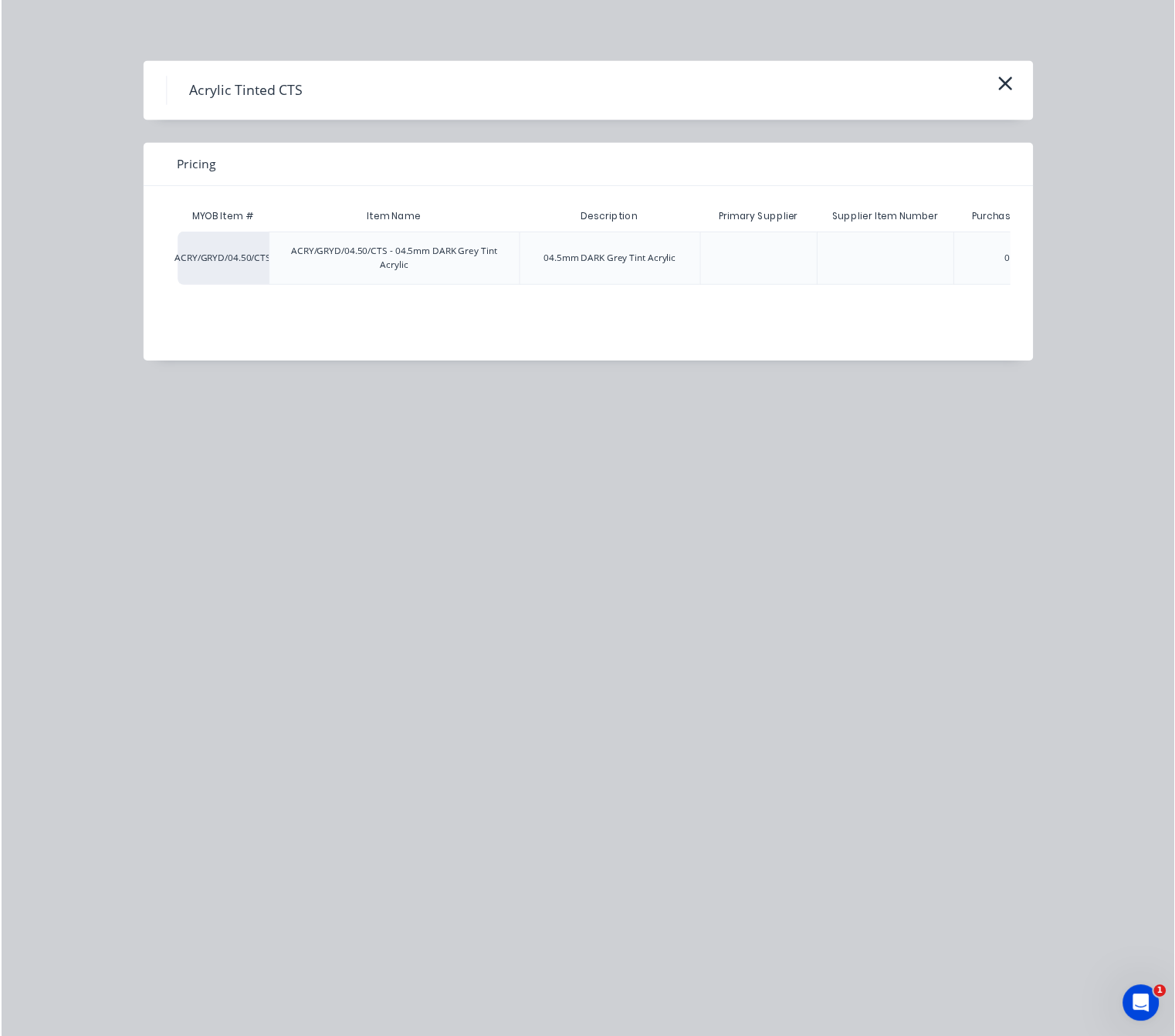
scroll to position [0, 130]
click at [1008, 260] on div "$0.00" at bounding box center [986, 262] width 77 height 52
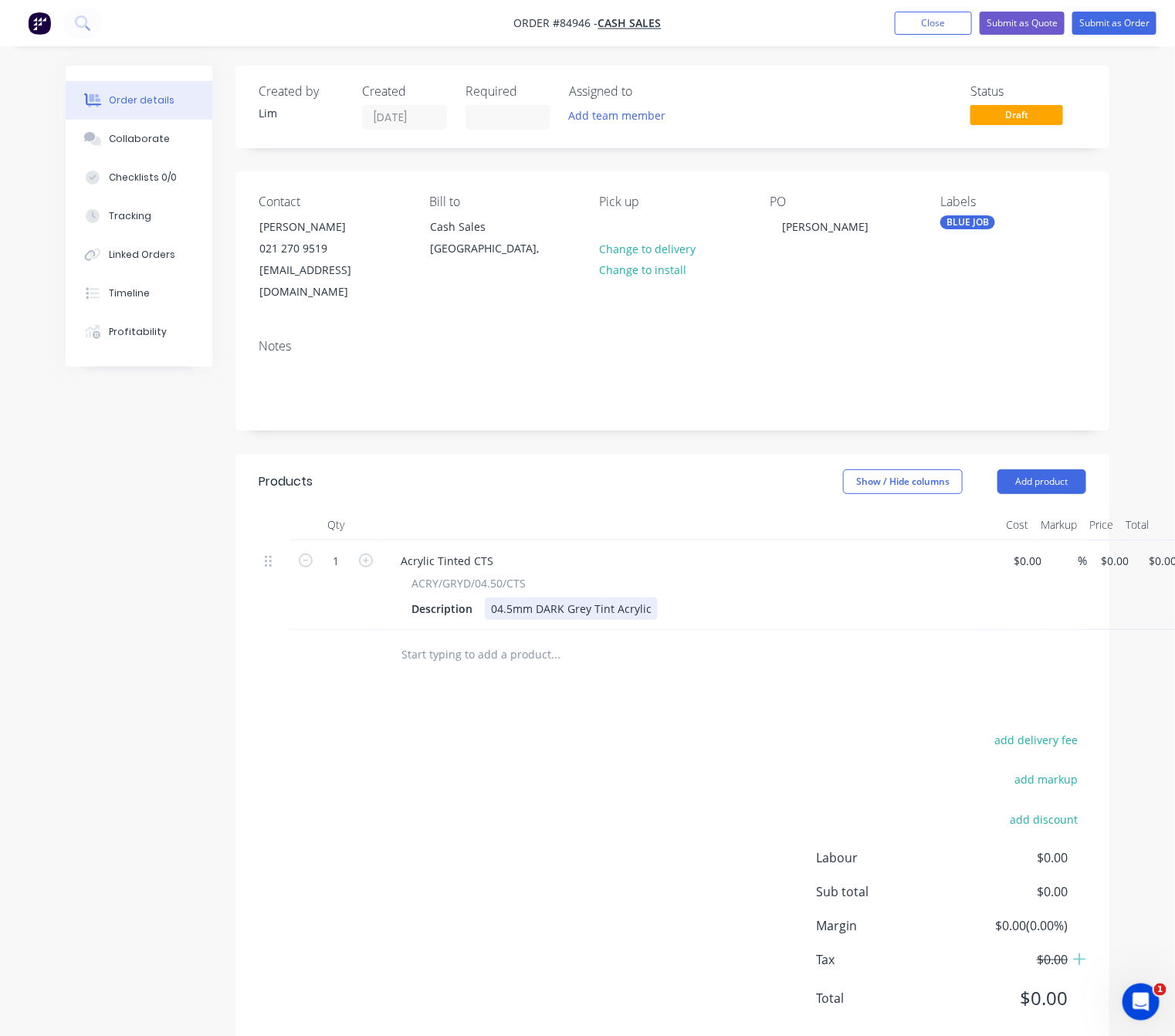
click at [647, 598] on div "04.5mm DARK Grey Tint Acrylic" at bounding box center [571, 609] width 173 height 22
drag, startPoint x: 644, startPoint y: 596, endPoint x: 656, endPoint y: 600, distance: 12.6
click at [644, 598] on div "04.5mm DARK Grey Tint Acrylic CTS" at bounding box center [582, 609] width 196 height 22
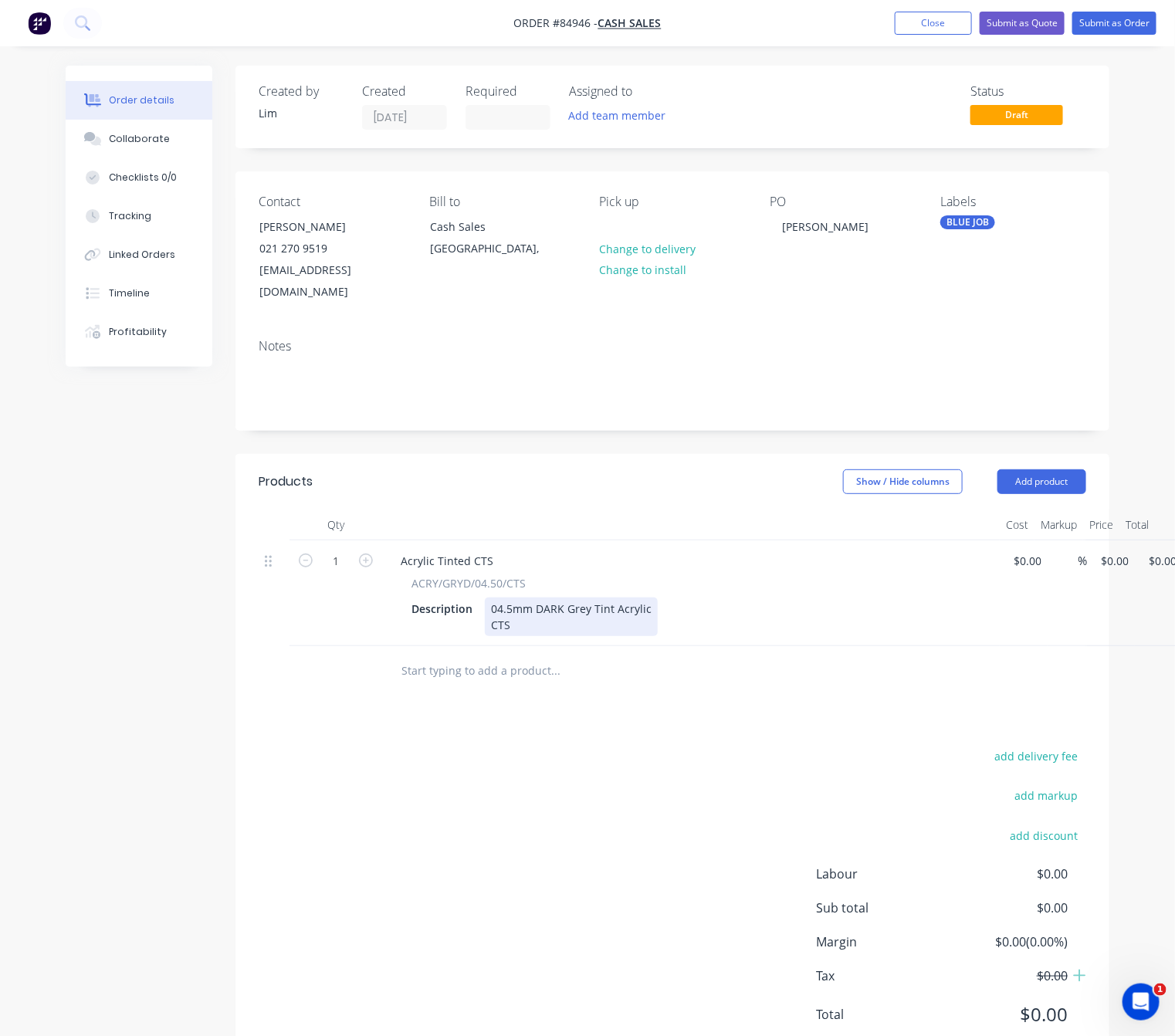
click at [494, 602] on div "04.5mm DARK Grey Tint Acrylic CTS" at bounding box center [571, 617] width 173 height 39
click at [523, 605] on div "04.5mm DARK Grey Tint Acrylic CTS" at bounding box center [571, 617] width 173 height 39
click at [537, 605] on div "04.5mm DARK Grey Tint Acrylic CTS - 305 x 45mm" at bounding box center [571, 617] width 173 height 39
click at [618, 610] on div "04.5mm DARK Grey Tint Acrylic CTS - 305mm x 45mm" at bounding box center [571, 617] width 173 height 39
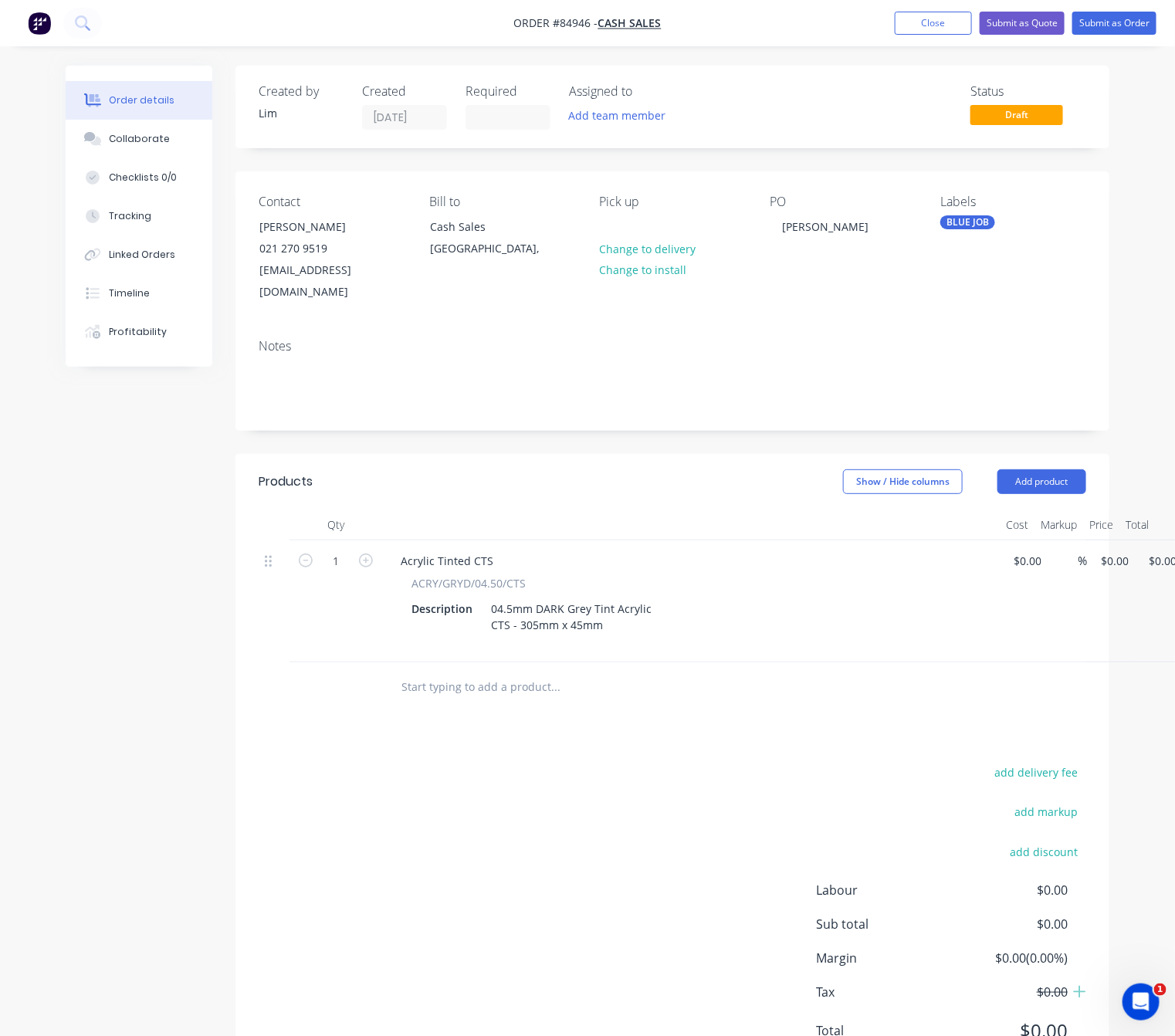
drag, startPoint x: 632, startPoint y: 774, endPoint x: 630, endPoint y: 765, distance: 9.2
click at [630, 774] on div "add delivery fee add markup add discount Labour $0.00 Sub total $0.00 Margin $0…" at bounding box center [672, 910] width 828 height 298
click at [591, 623] on div "04.5mm DARK Grey Tint Acrylic CTS - 305mm x 45mm" at bounding box center [571, 625] width 173 height 55
click at [498, 619] on div "04.5mm DARK Grey Tint Acrylic CTS - 305mm x 45mm w/ x4 "R5" Corners" at bounding box center [571, 625] width 173 height 55
click at [544, 618] on div "04.5mm DARK Grey Tint Acrylic CTS - 305mm x 45mm w/ x4 "R5" Corners" at bounding box center [571, 625] width 173 height 55
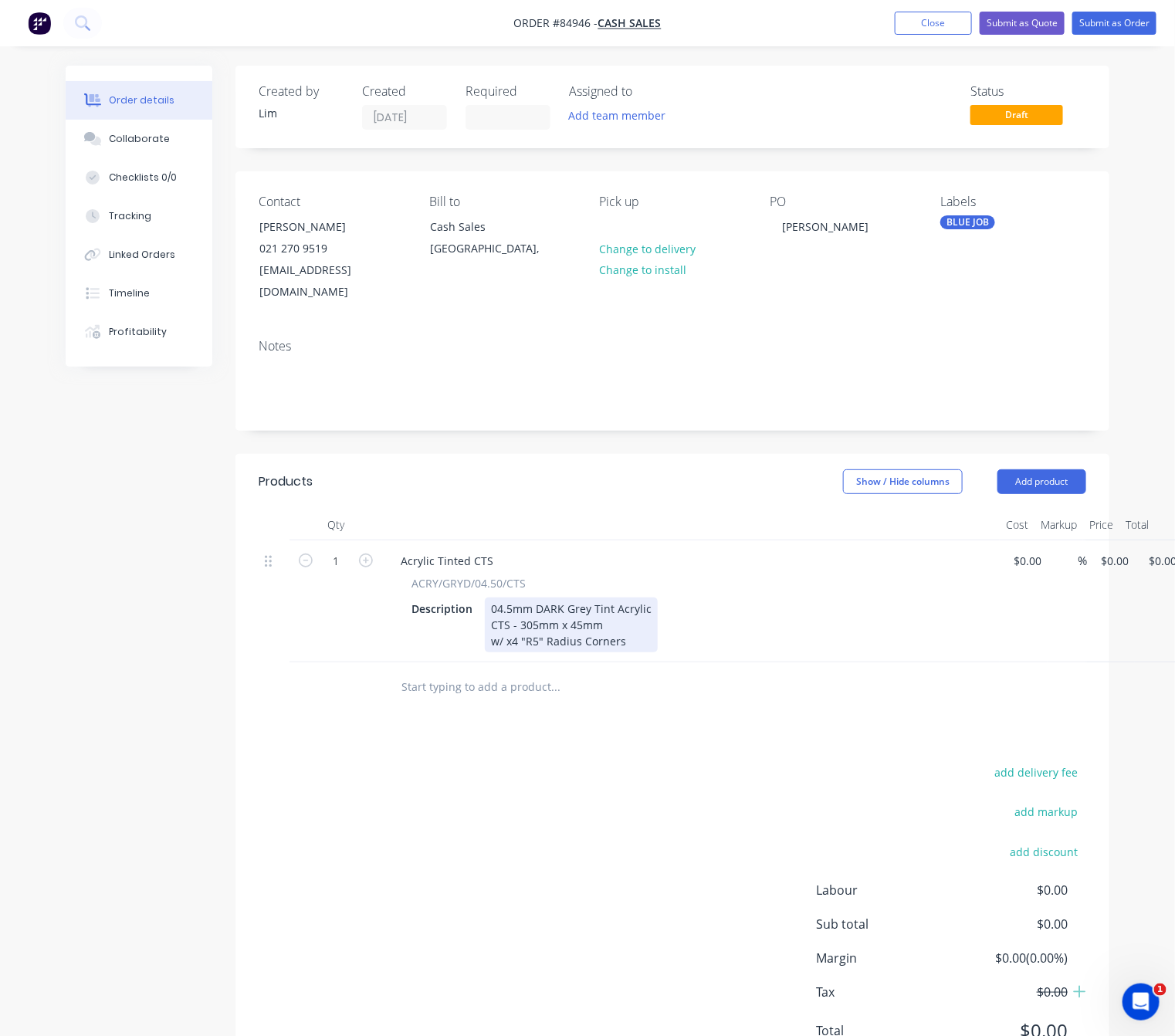
click at [630, 618] on div "04.5mm DARK Grey Tint Acrylic CTS - 305mm x 45mm w/ x4 "R5" Radius Corners" at bounding box center [571, 625] width 173 height 55
click at [698, 829] on div "add delivery fee add markup add discount Labour $0.00 Sub total $0.00 Margin $0…" at bounding box center [672, 910] width 828 height 298
click at [1115, 550] on input "0" at bounding box center [1117, 561] width 35 height 22
type input "$31.25"
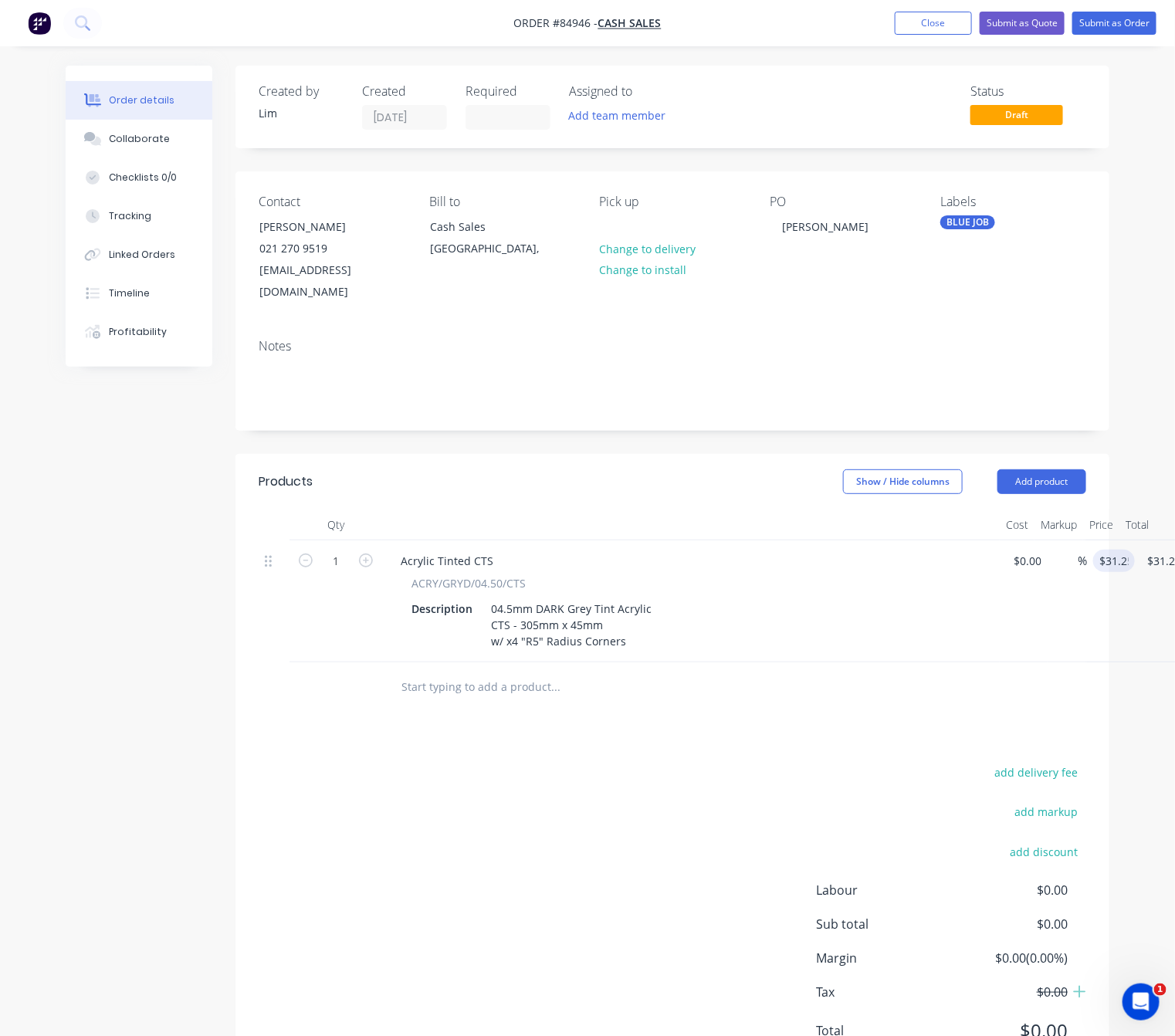
click at [440, 804] on div "add delivery fee add markup add discount Labour $0.00 Sub total $0.00 Margin $0…" at bounding box center [672, 910] width 828 height 298
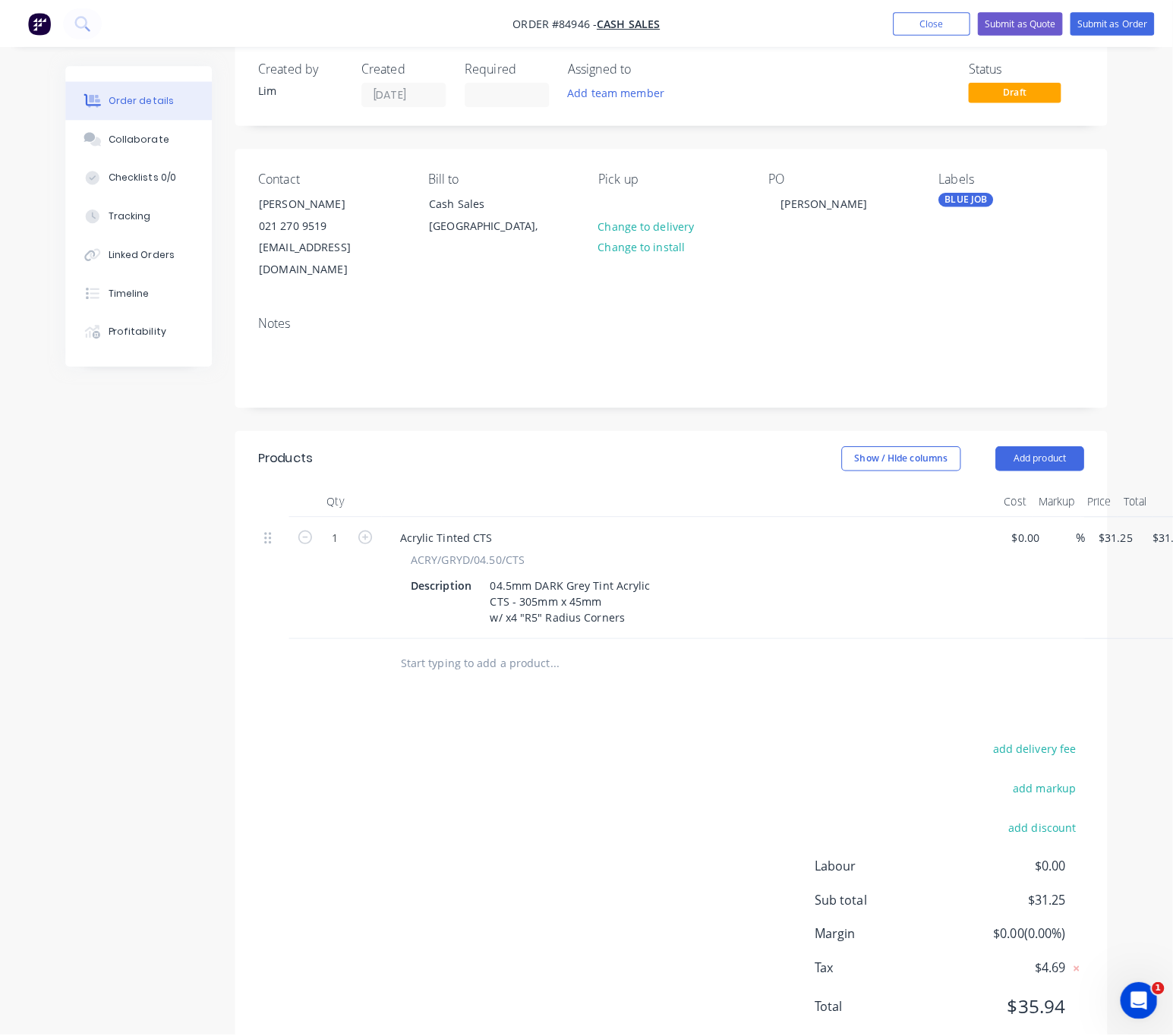
scroll to position [0, 0]
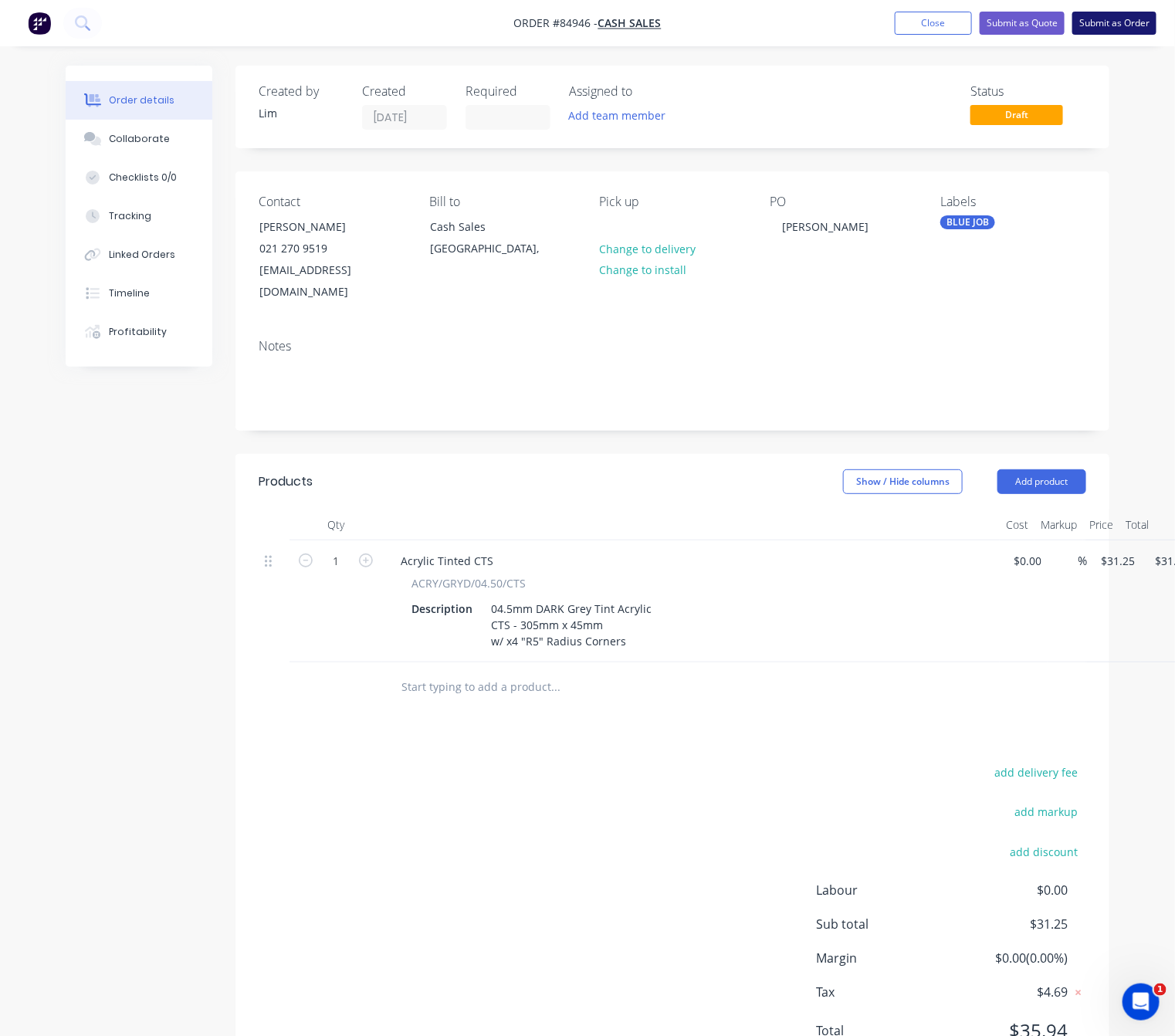
click at [1137, 26] on button "Submit as Order" at bounding box center [1114, 22] width 84 height 23
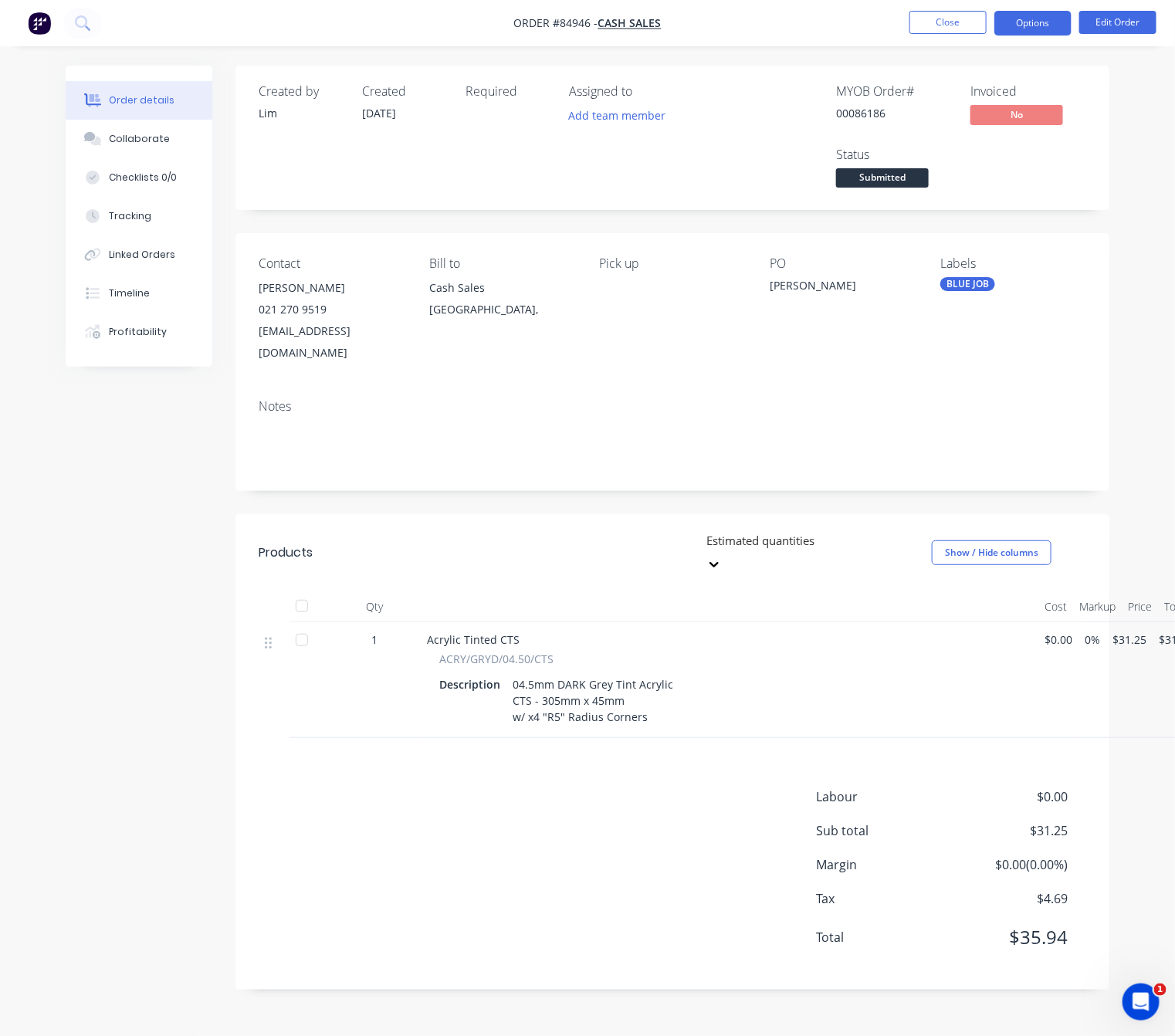
click at [1043, 23] on button "Options" at bounding box center [1033, 23] width 77 height 25
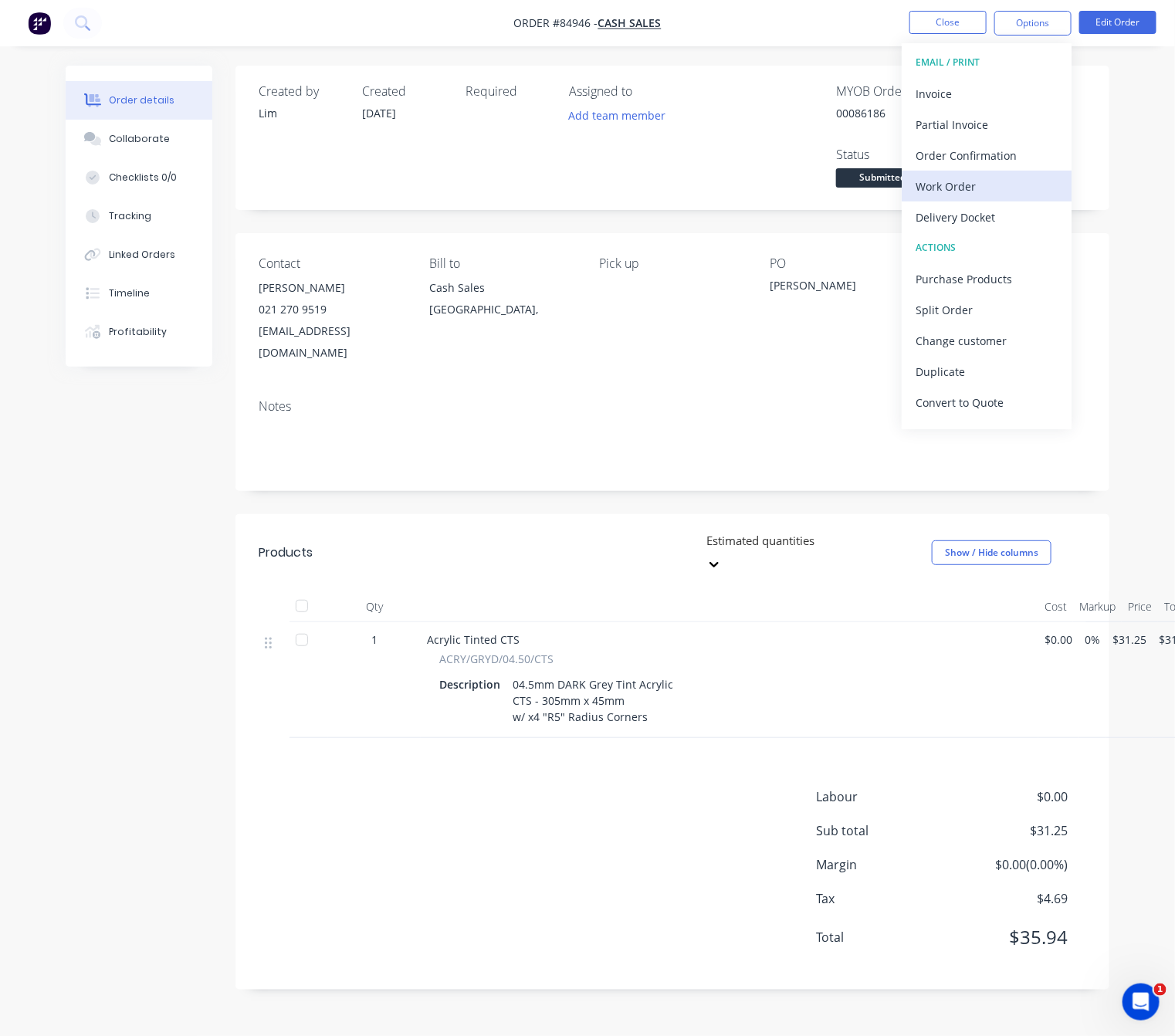
click at [1003, 176] on div "Work Order" at bounding box center [986, 186] width 142 height 22
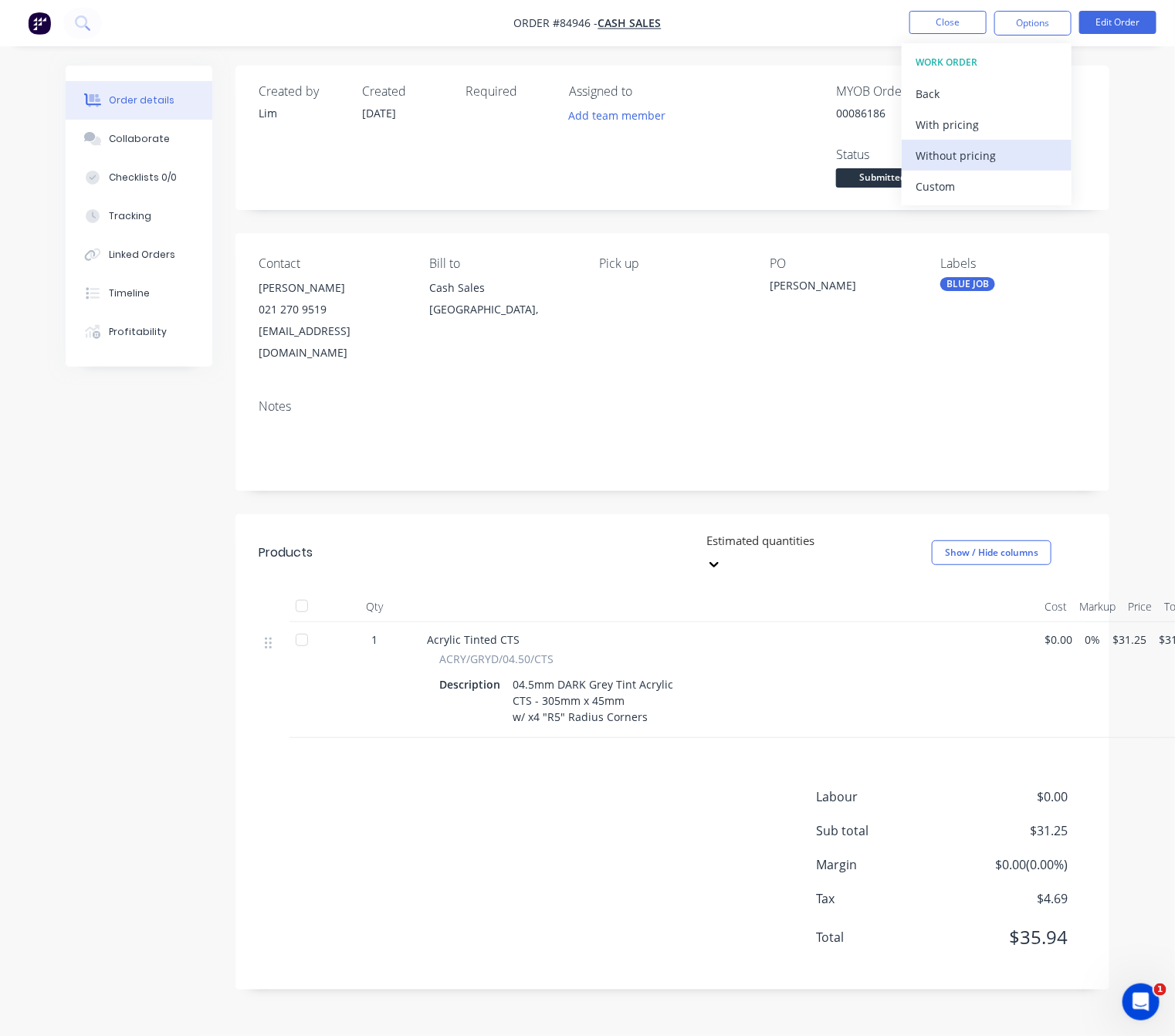
click at [1008, 151] on div "Without pricing" at bounding box center [986, 155] width 142 height 22
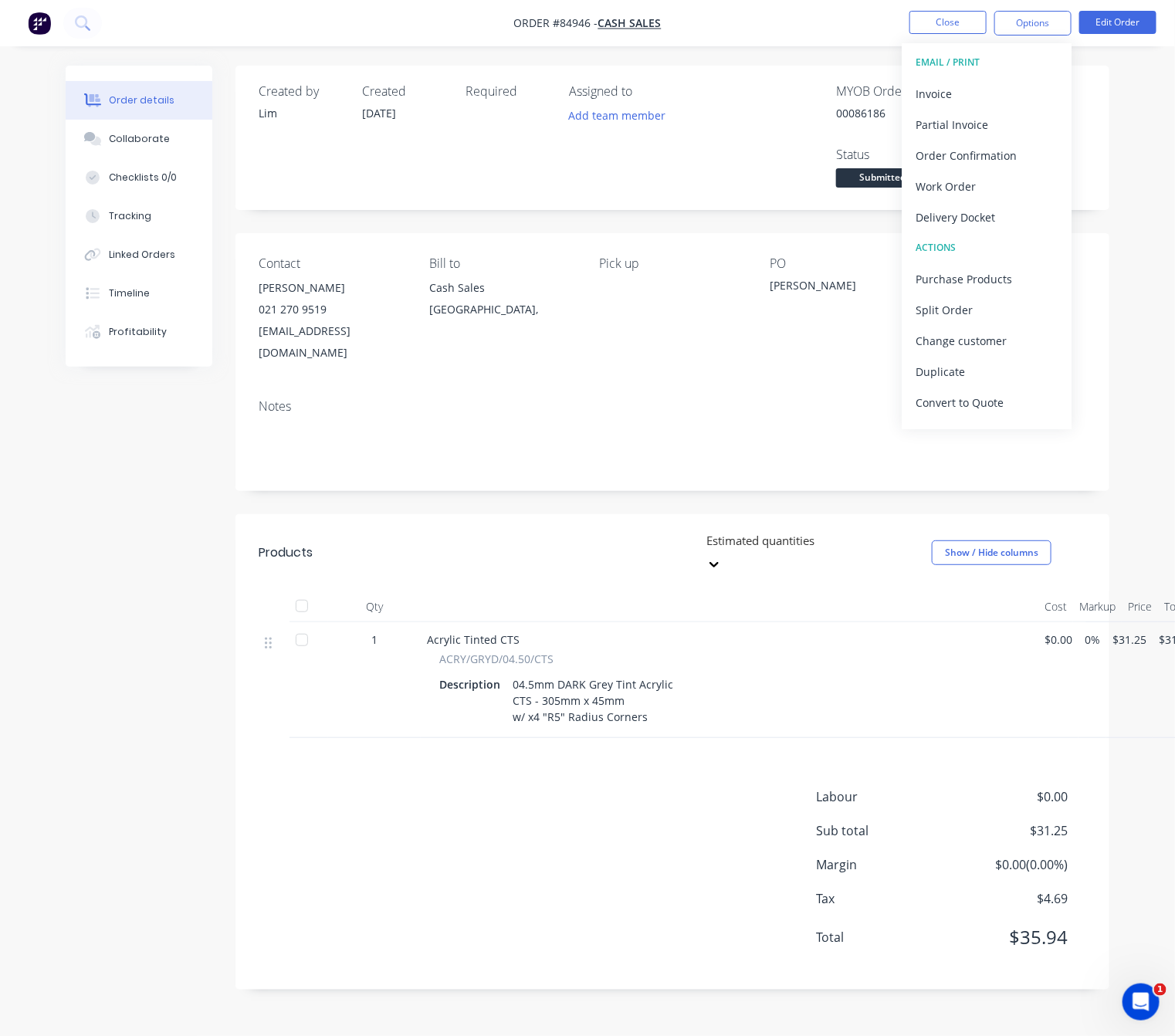
click at [744, 387] on div "Notes" at bounding box center [672, 438] width 874 height 104
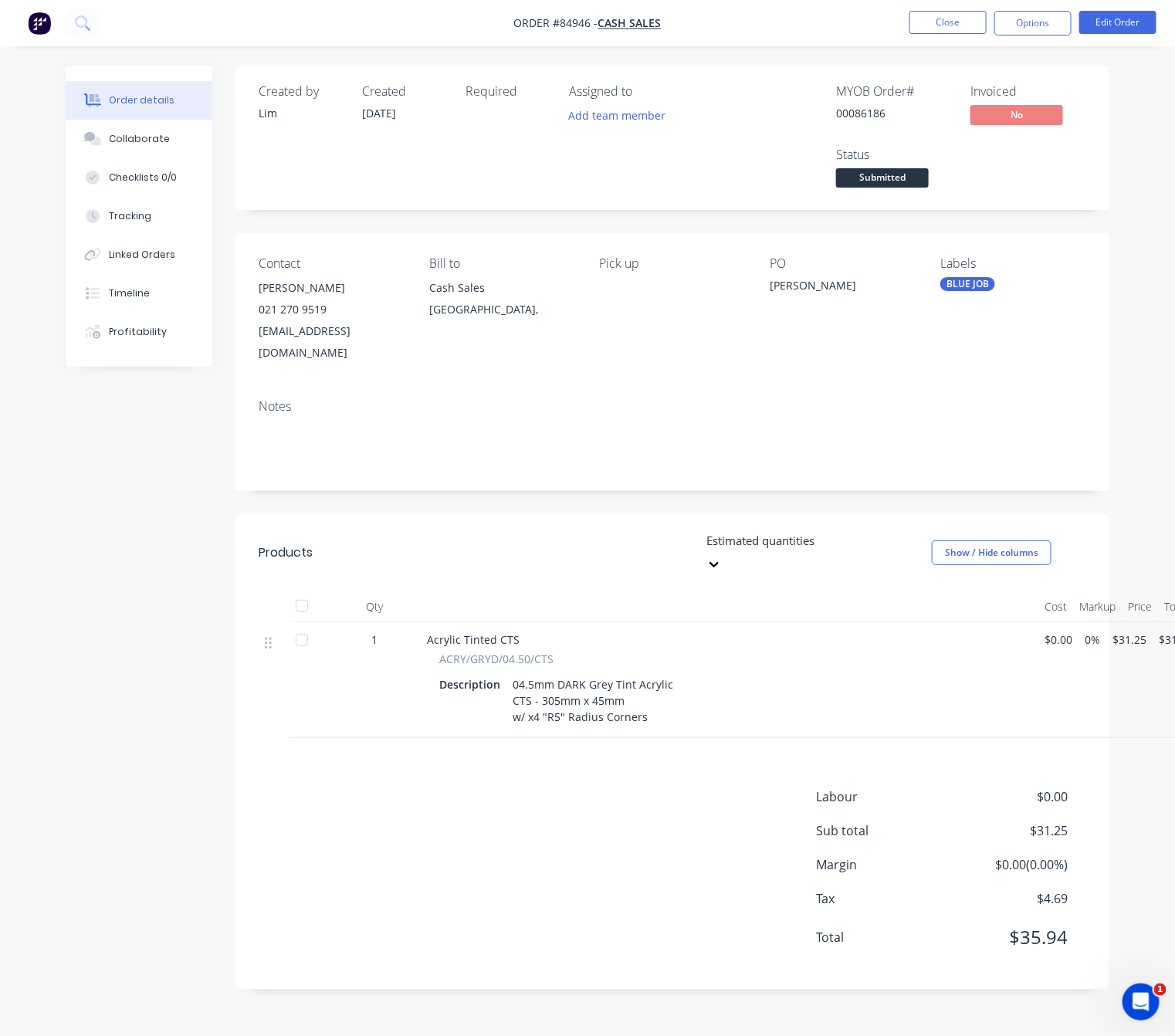
click at [798, 286] on div "Greant Gilmore" at bounding box center [842, 287] width 146 height 21
click at [1132, 27] on button "Edit Order" at bounding box center [1118, 22] width 77 height 23
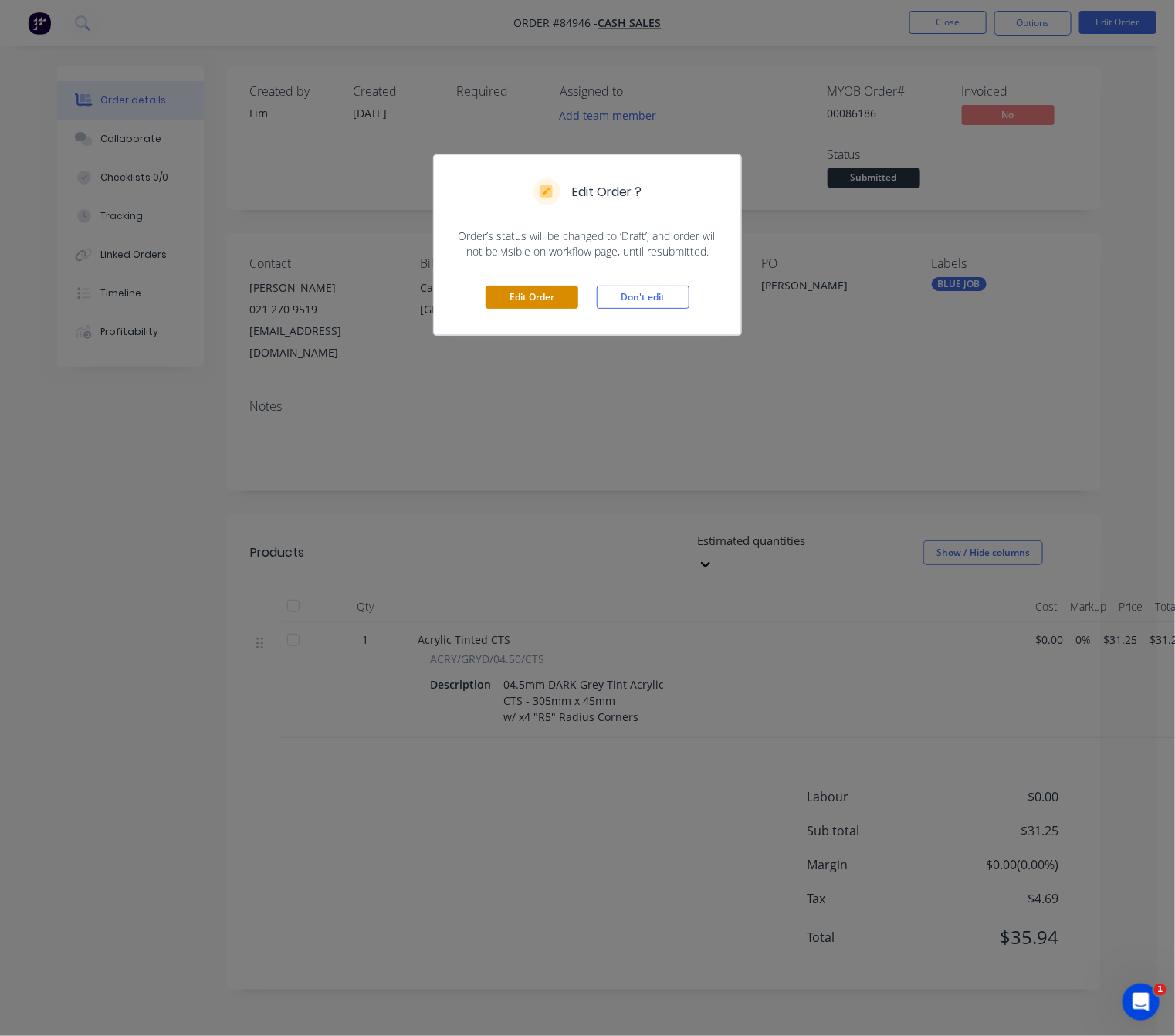
click at [513, 301] on button "Edit Order" at bounding box center [532, 297] width 93 height 23
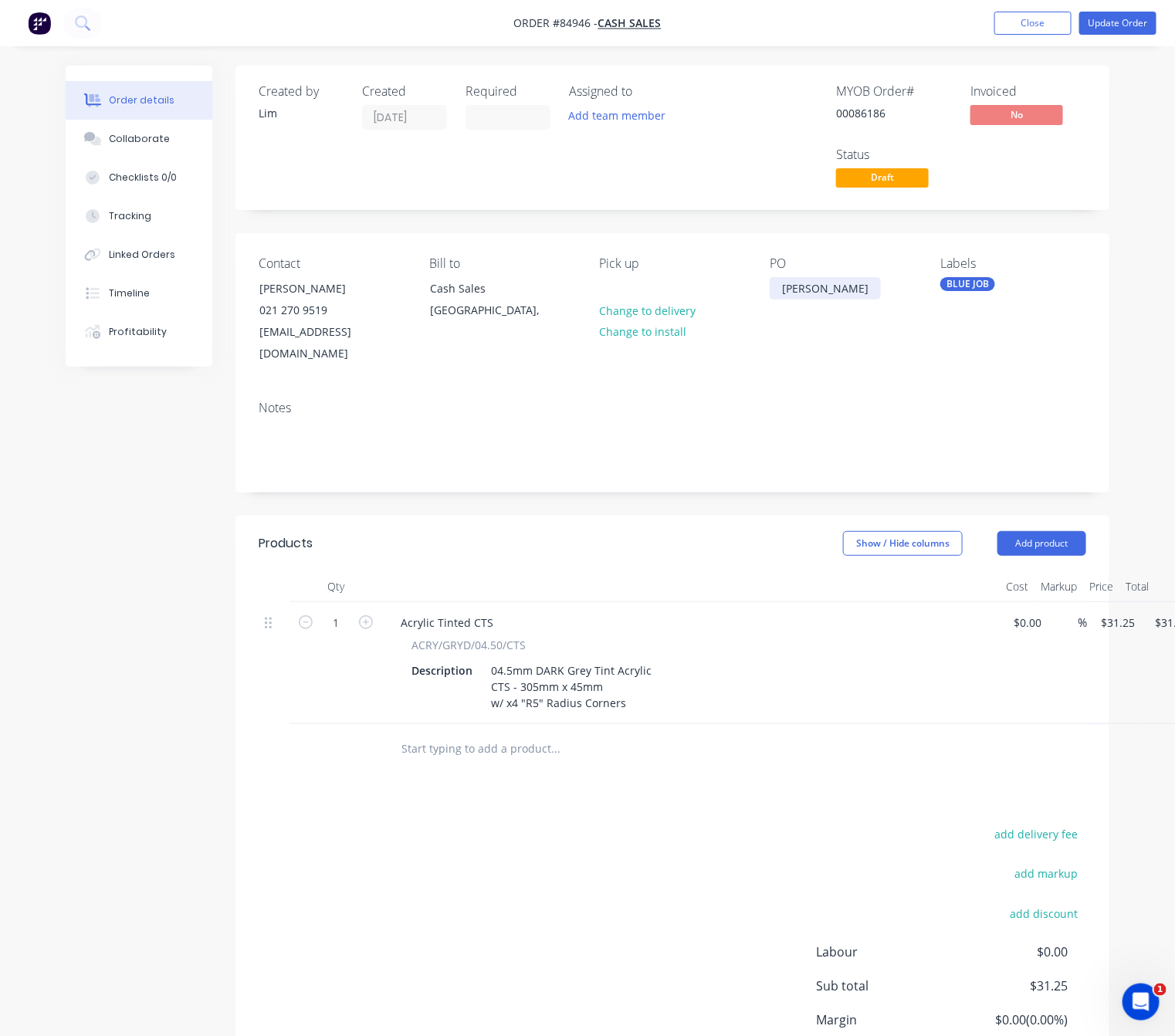
click at [806, 288] on div "Greant Gilmore" at bounding box center [825, 288] width 111 height 22
click at [804, 287] on div "Greant Gilmore" at bounding box center [825, 288] width 111 height 22
click at [801, 292] on div "Greant Gilmore" at bounding box center [825, 288] width 111 height 22
click at [741, 457] on div "Notes" at bounding box center [672, 440] width 874 height 104
drag, startPoint x: 1126, startPoint y: 30, endPoint x: 1126, endPoint y: 57, distance: 27.0
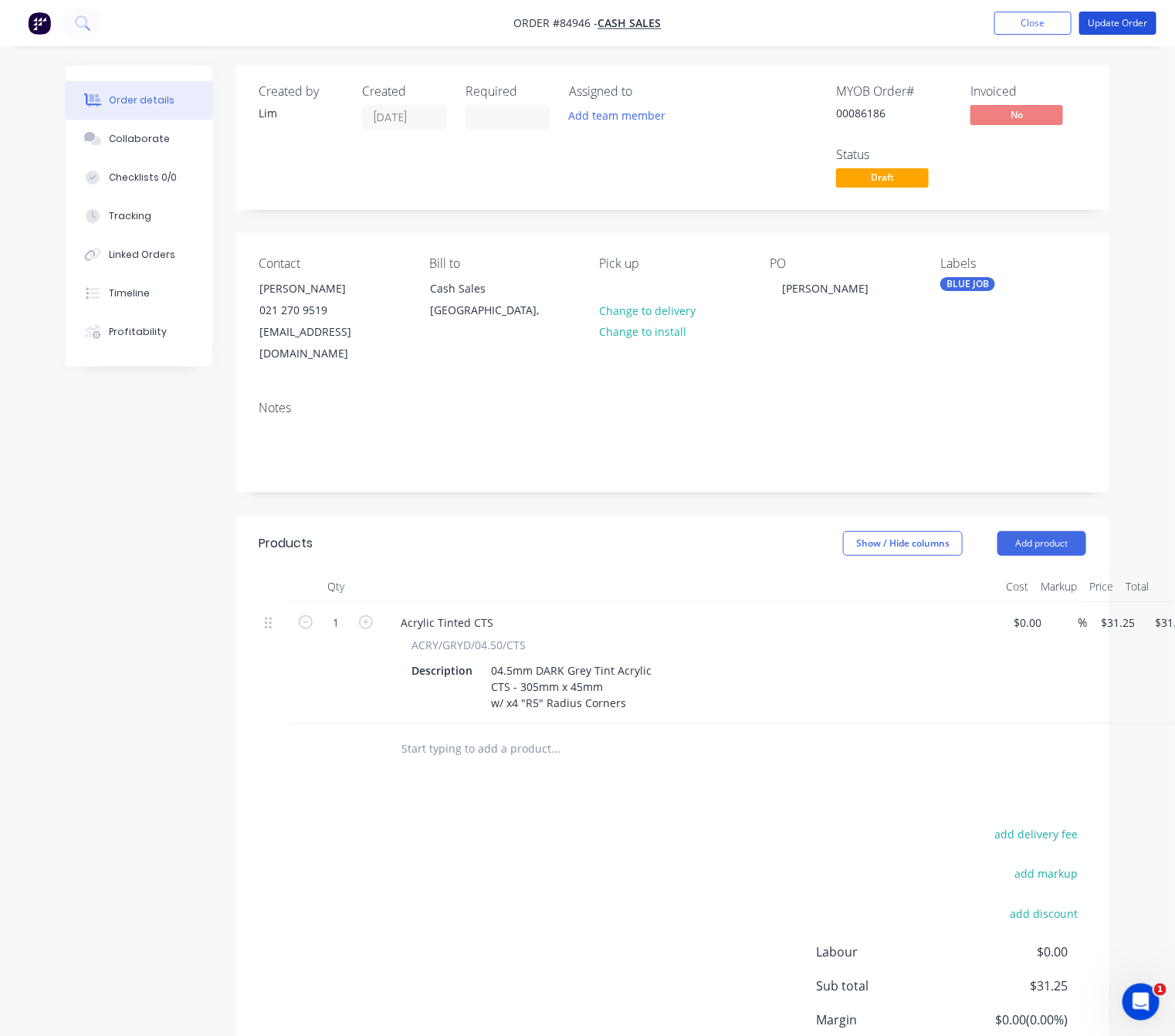
click at [1124, 28] on button "Update Order" at bounding box center [1118, 22] width 77 height 23
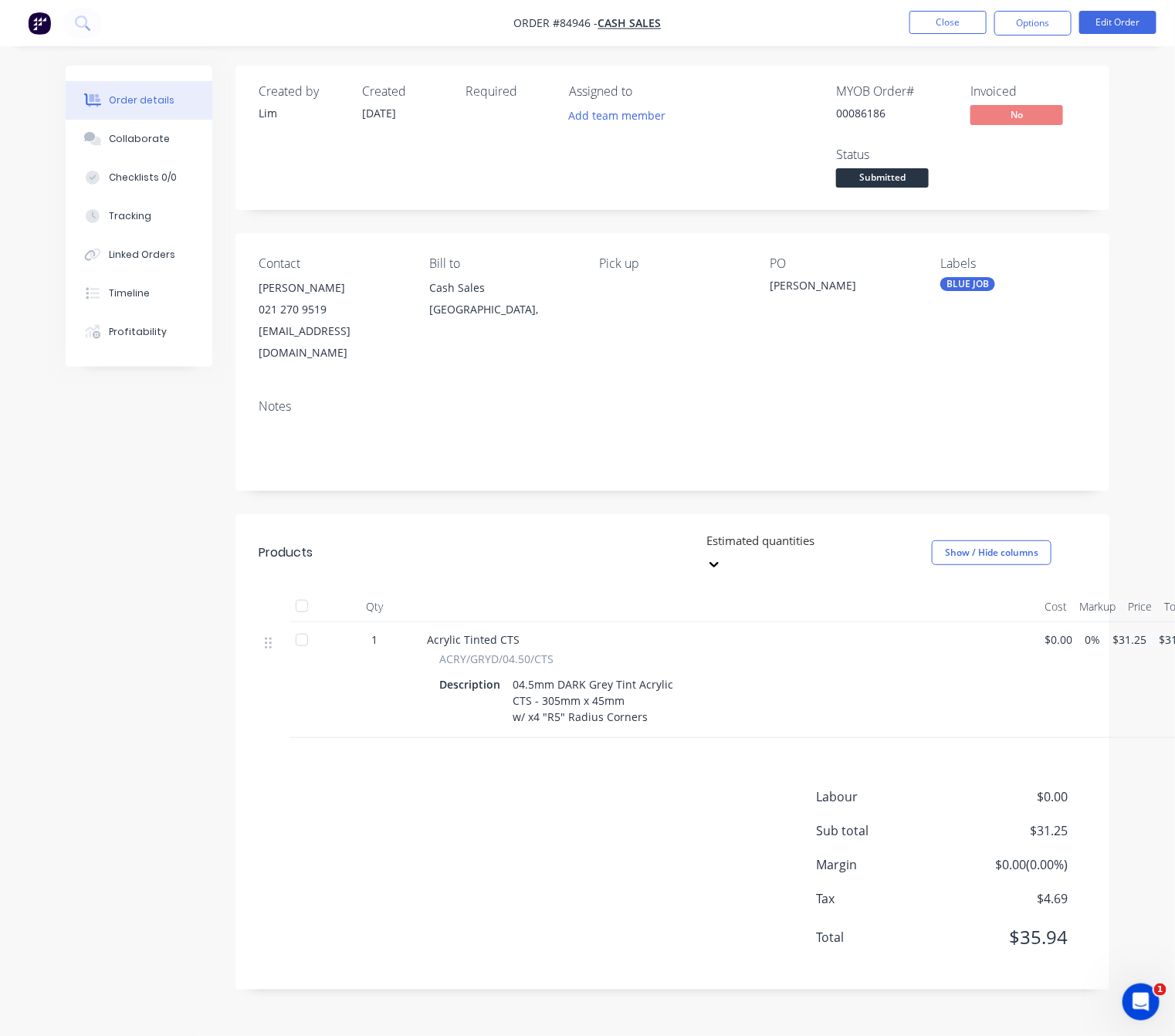
click at [1040, 5] on nav "Order #84946 - Cash Sales Close Options Edit Order" at bounding box center [588, 23] width 1175 height 46
click at [1045, 34] on button "Options" at bounding box center [1033, 23] width 77 height 25
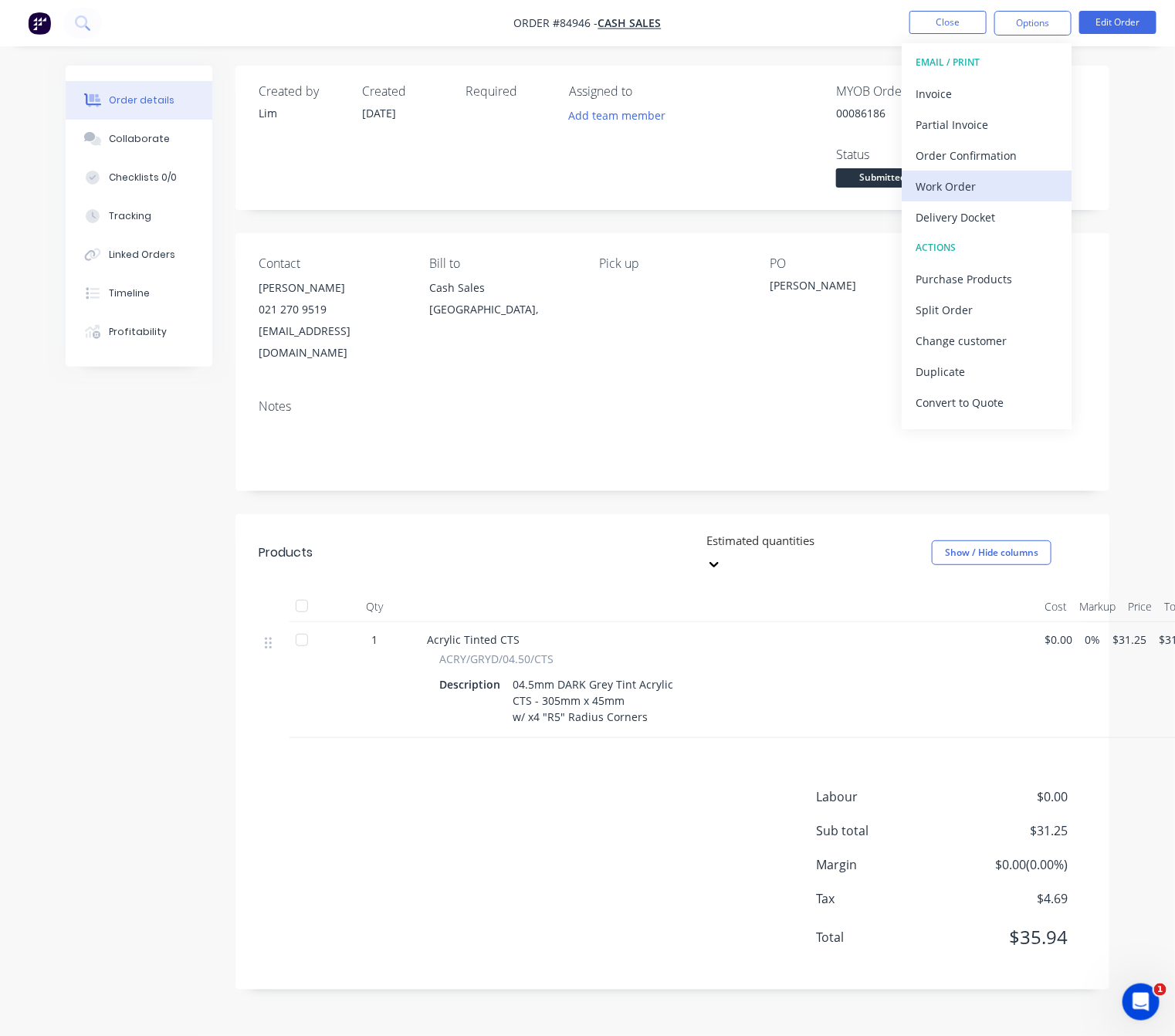
click at [991, 188] on div "Work Order" at bounding box center [986, 186] width 142 height 22
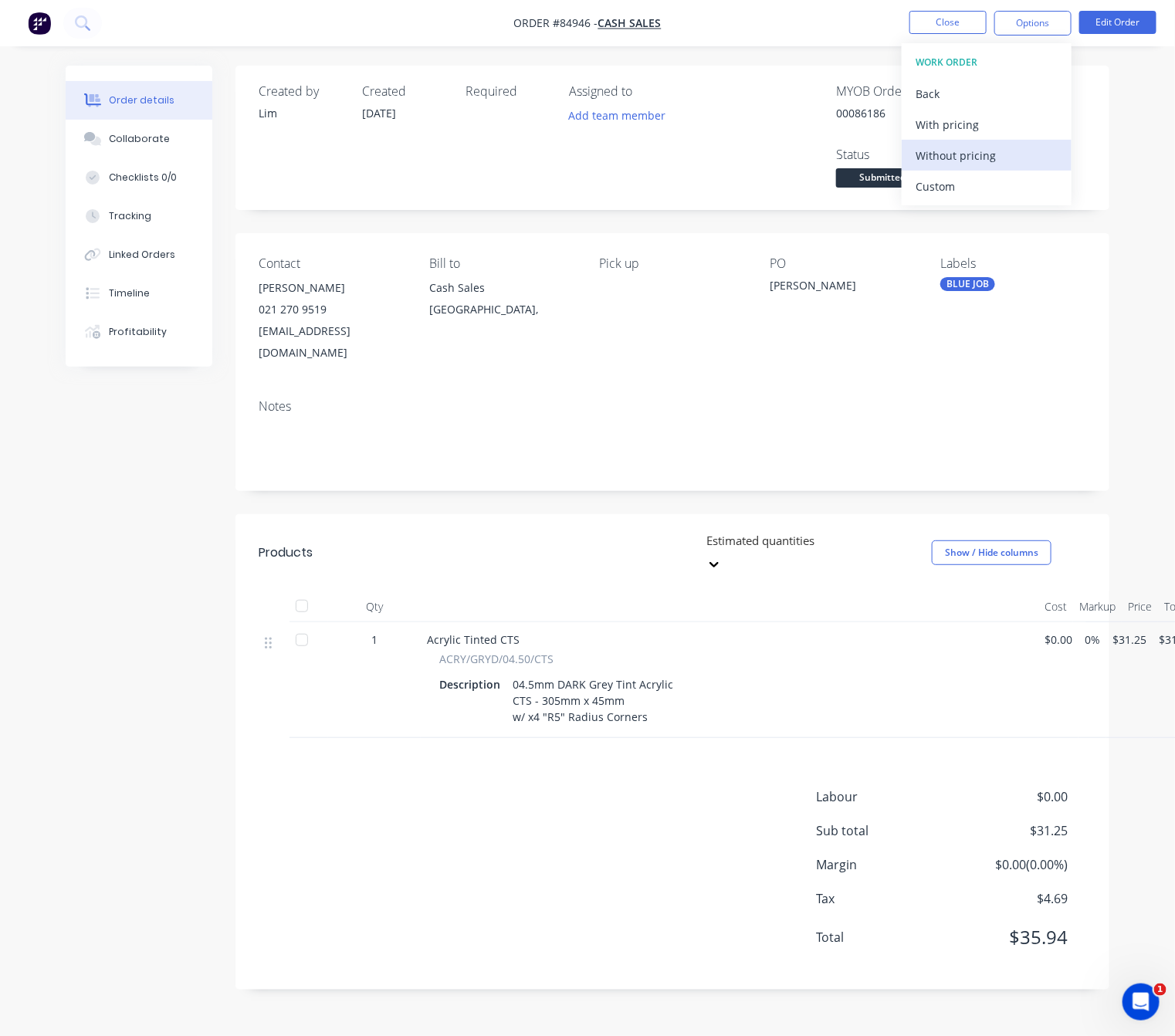
click at [987, 153] on div "Without pricing" at bounding box center [986, 155] width 142 height 22
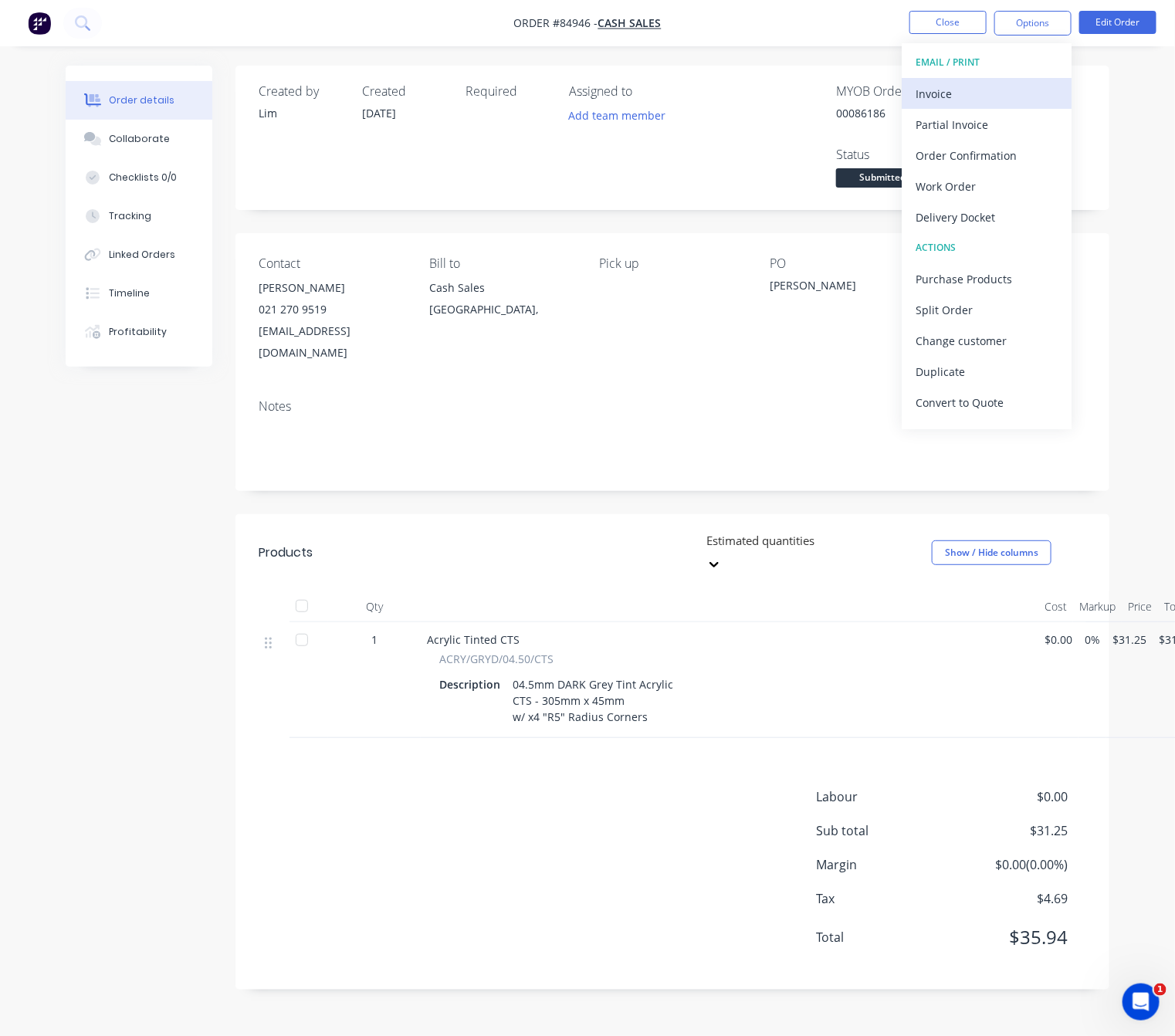
click at [980, 106] on button "Invoice" at bounding box center [986, 93] width 170 height 31
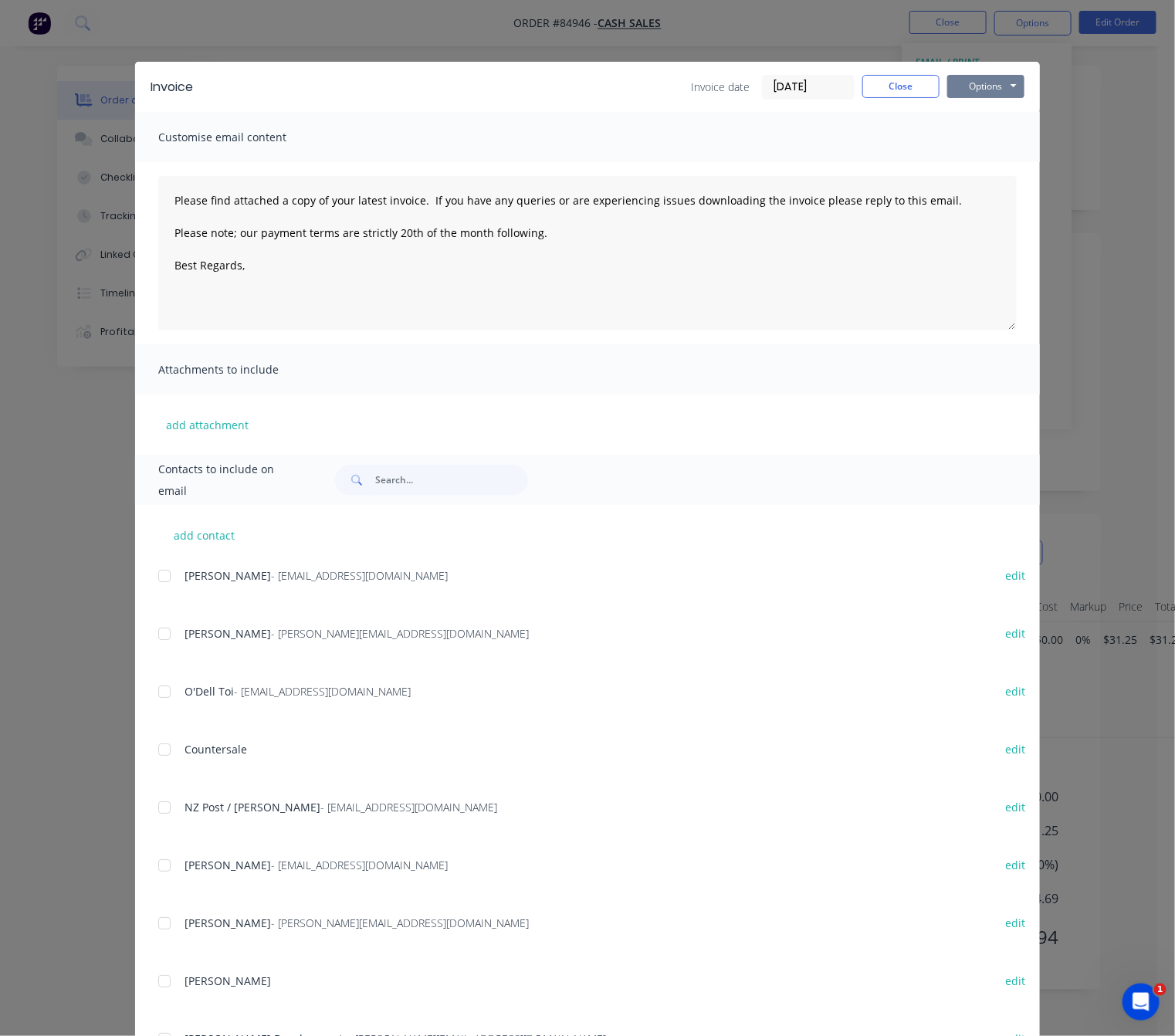
click at [993, 91] on button "Options" at bounding box center [985, 86] width 77 height 23
click at [998, 103] on button "Preview" at bounding box center [996, 114] width 99 height 26
click at [897, 84] on button "Close" at bounding box center [901, 86] width 77 height 23
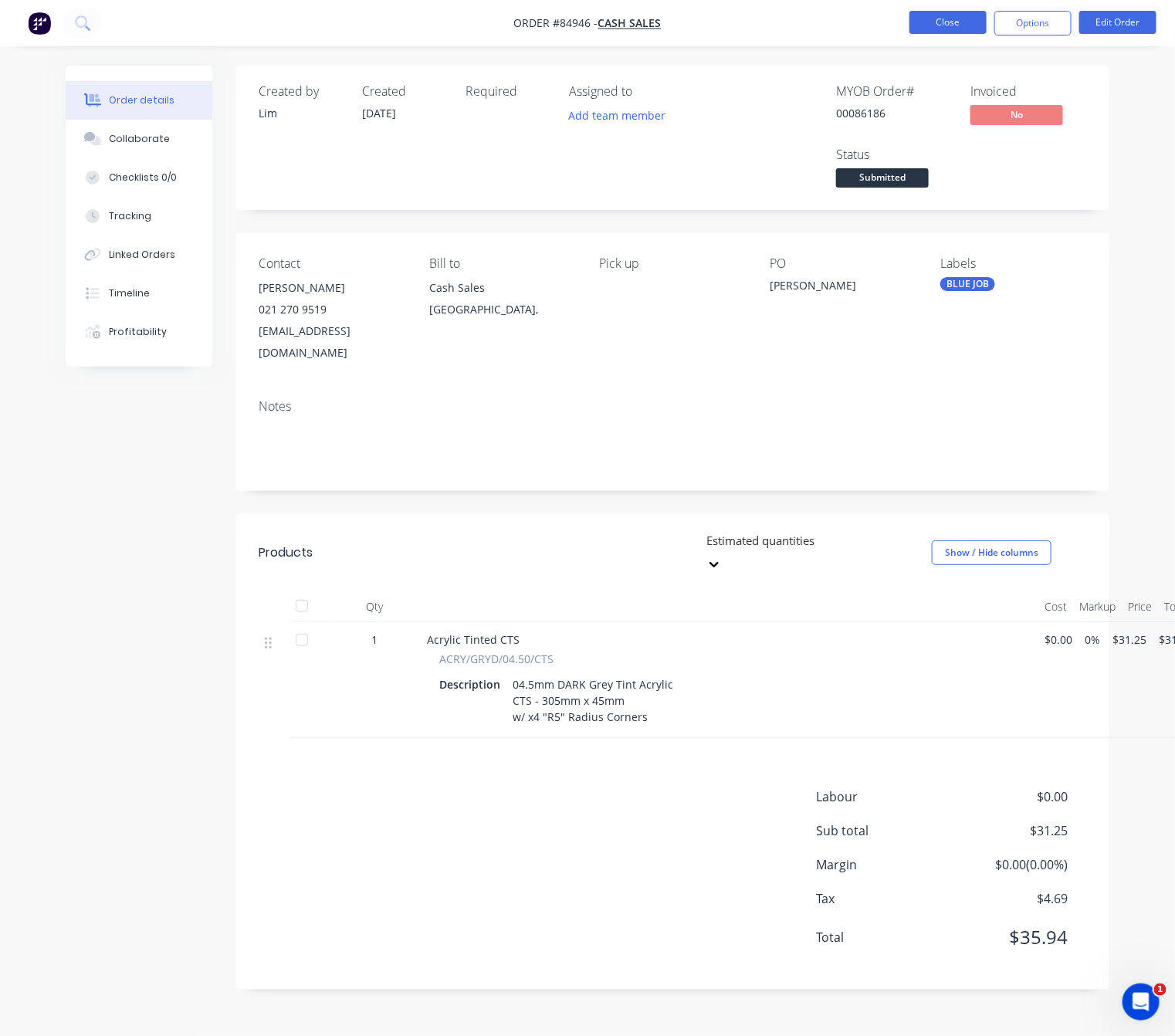
click at [950, 17] on button "Close" at bounding box center [948, 22] width 77 height 23
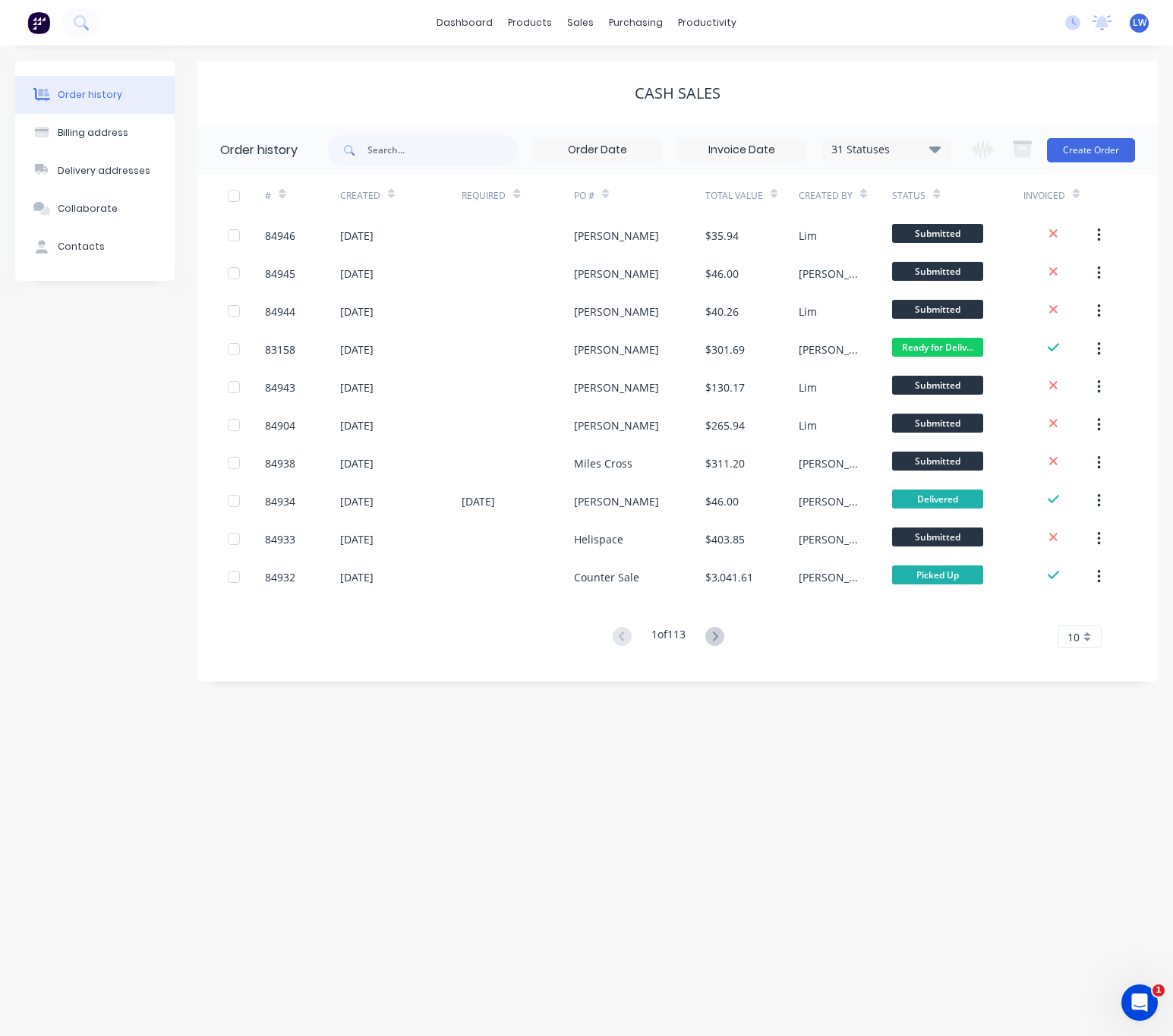
click at [1084, 164] on div "Change order status Submitted Waiting on Supplier Waiting on Payment CNC Cut Sh…" at bounding box center [1048, 149] width 173 height 49
click at [1081, 140] on button "Create Order" at bounding box center [1091, 150] width 88 height 24
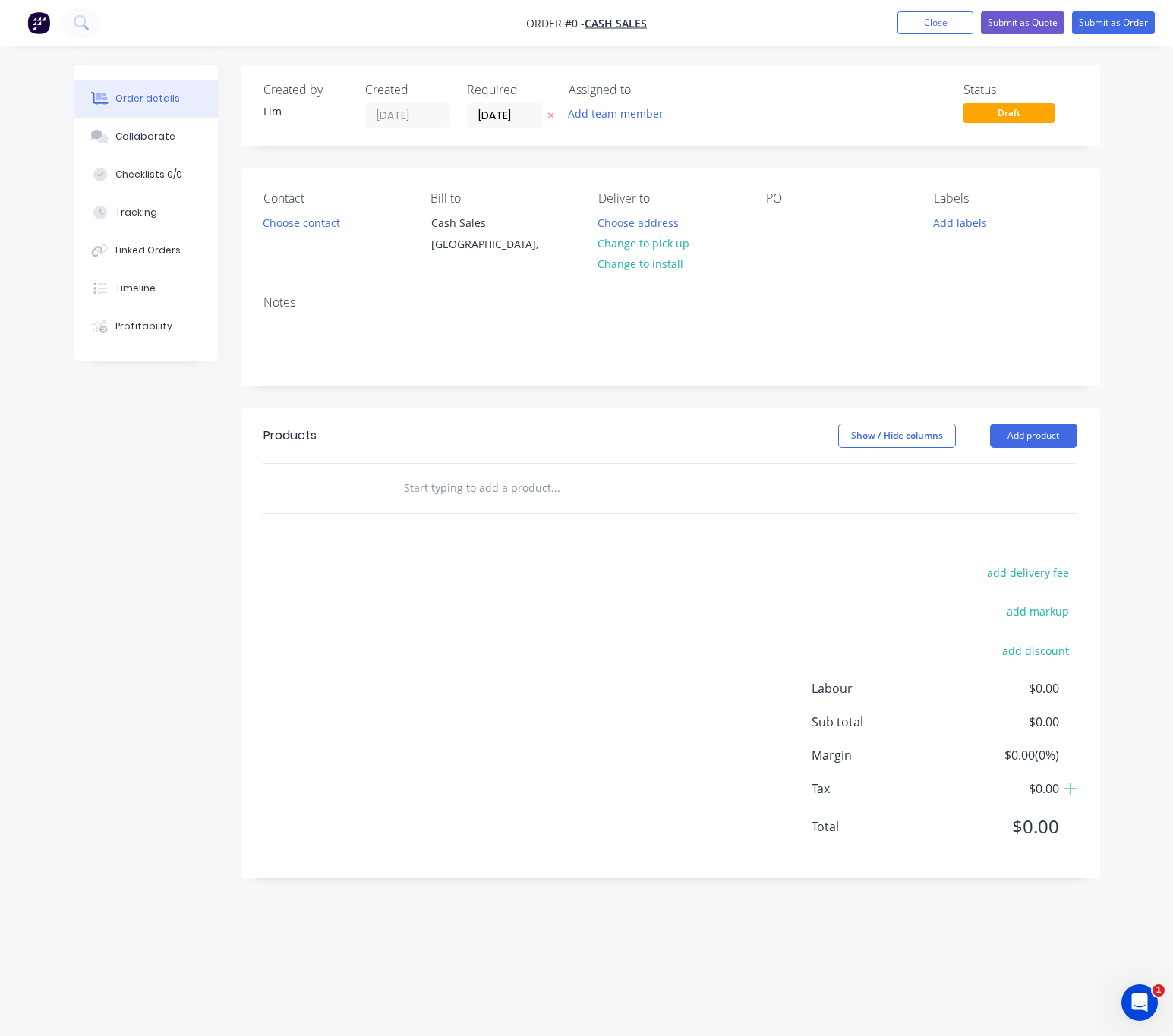
click at [548, 114] on icon "button" at bounding box center [551, 115] width 7 height 9
click at [295, 225] on button "Choose contact" at bounding box center [300, 222] width 94 height 20
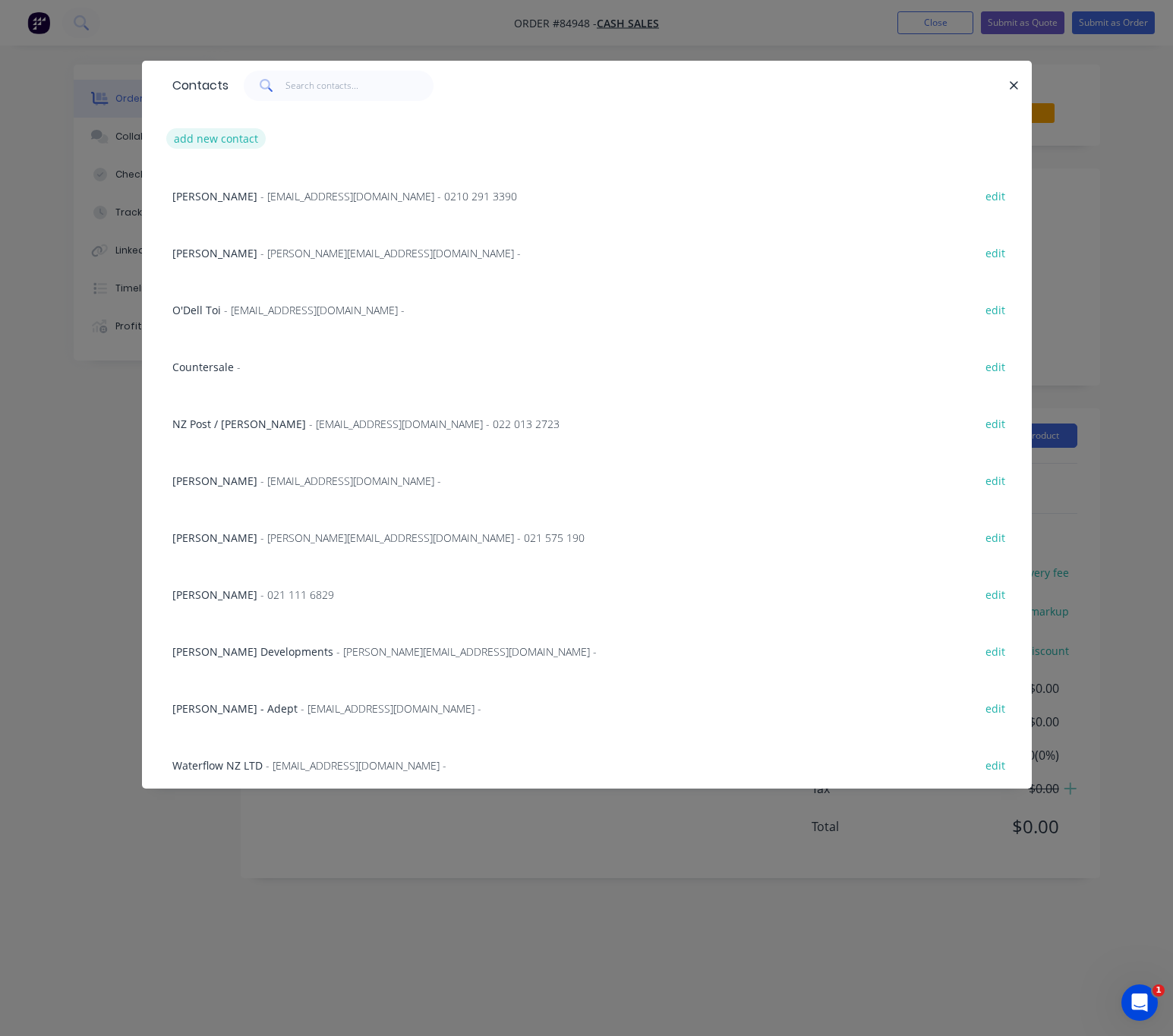
click at [222, 139] on button "add new contact" at bounding box center [216, 138] width 100 height 20
select select "NZ"
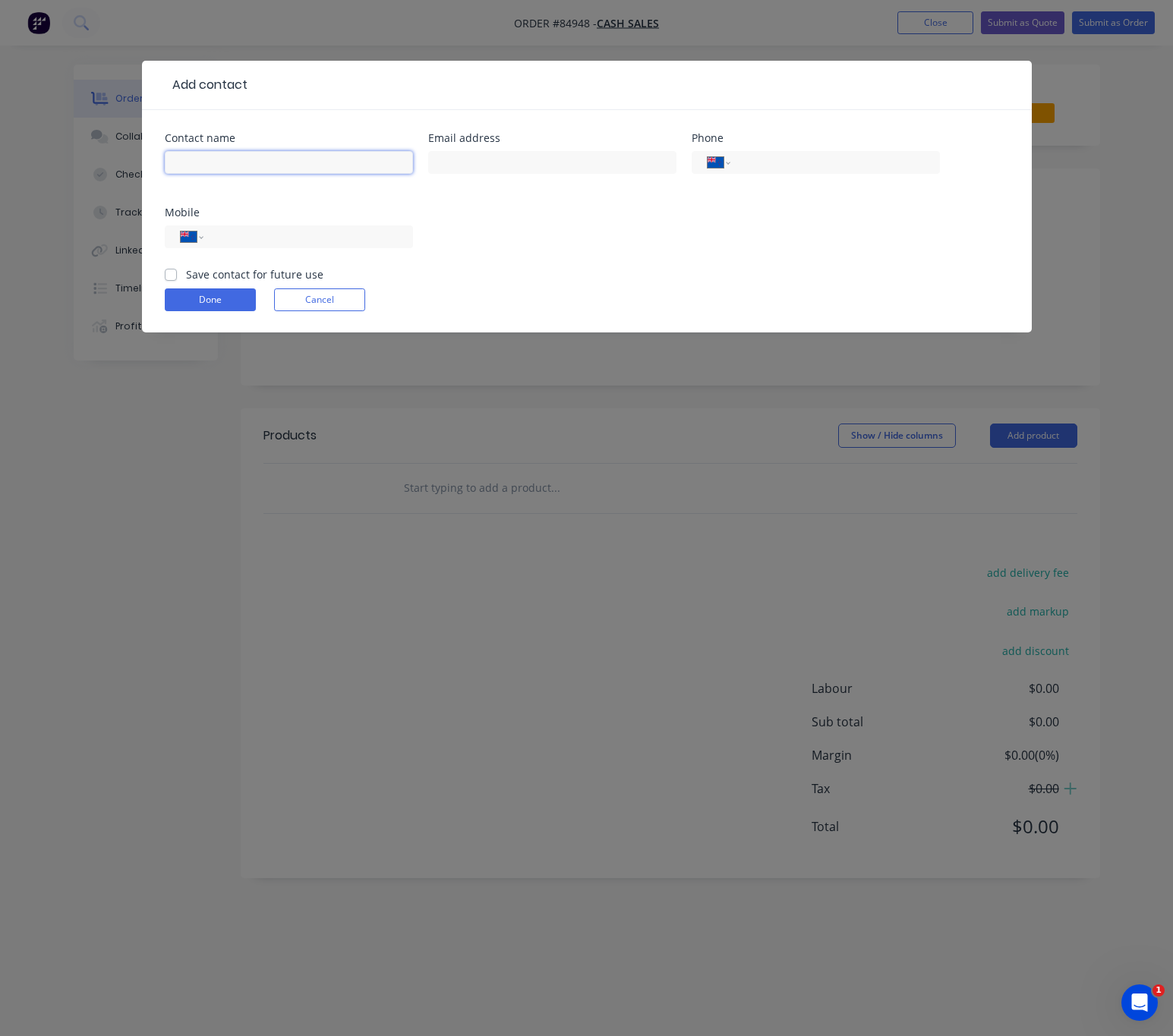
click at [242, 151] on input "text" at bounding box center [289, 162] width 248 height 23
type input "Carl Tellett"
click at [465, 155] on input "text" at bounding box center [553, 162] width 248 height 23
click at [766, 163] on input "tel" at bounding box center [832, 163] width 182 height 18
type input "09 626 8075"
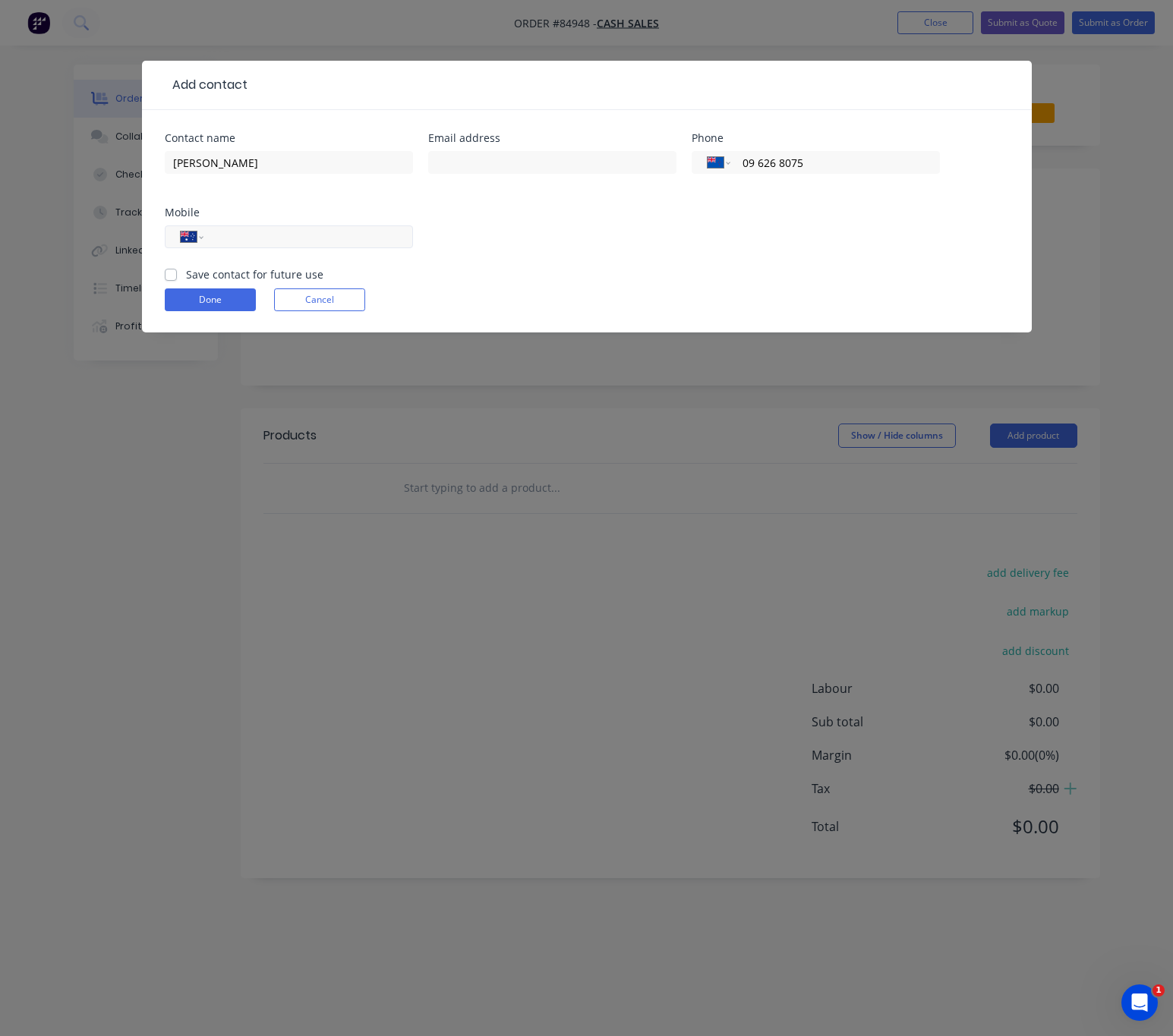
click at [284, 241] on input "tel" at bounding box center [305, 237] width 182 height 18
type input "(02) 1041 5975"
click at [459, 169] on input "text" at bounding box center [553, 162] width 248 height 23
type input "carlt@metlifecare.co.nz"
click at [186, 276] on label "Save contact for future use" at bounding box center [254, 274] width 138 height 16
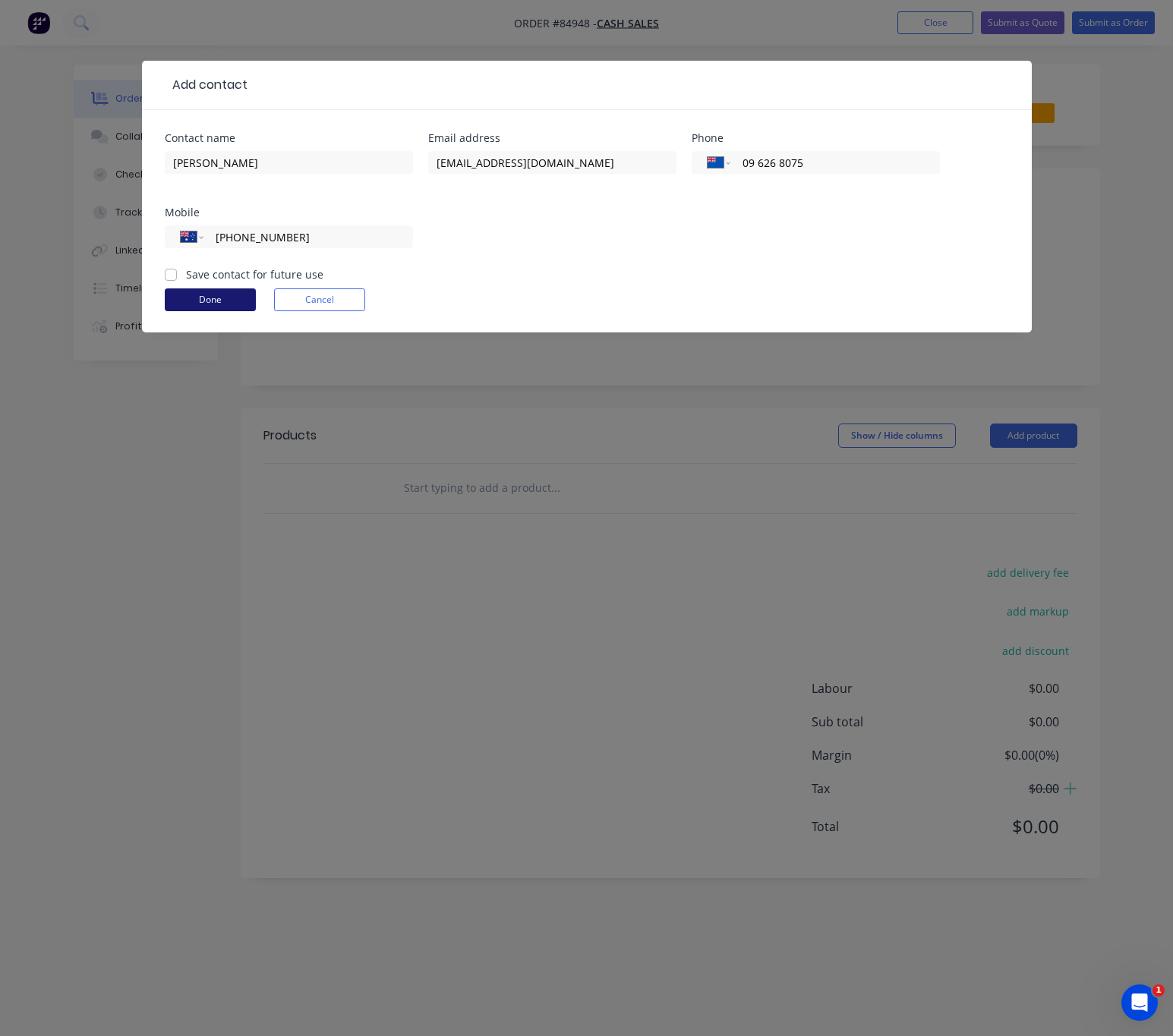
click at [167, 276] on input "Save contact for future use" at bounding box center [170, 273] width 12 height 14
checkbox input "true"
drag, startPoint x: 205, startPoint y: 300, endPoint x: 224, endPoint y: 304, distance: 19.4
click at [206, 300] on button "Done" at bounding box center [210, 299] width 91 height 23
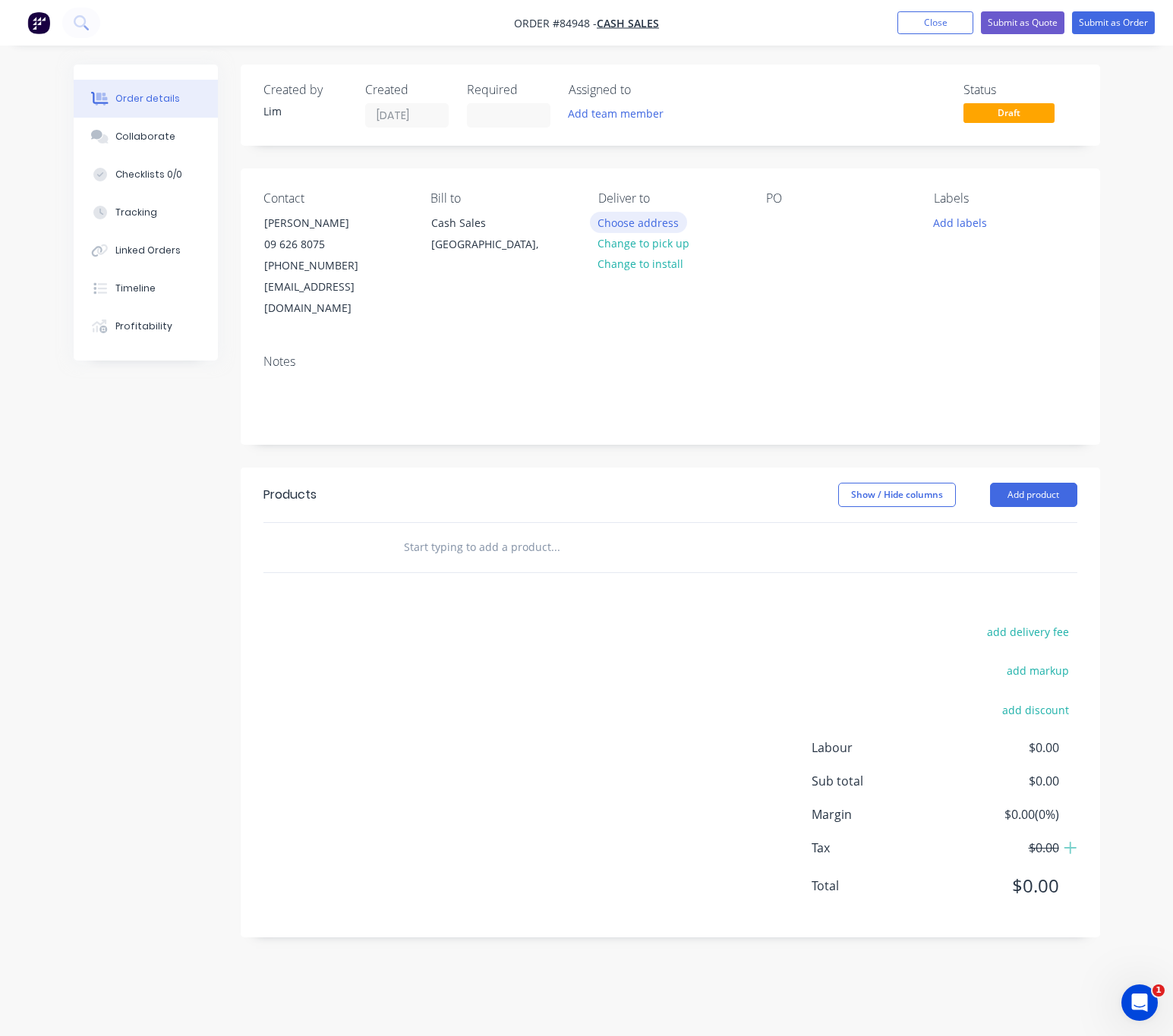
click at [664, 219] on button "Choose address" at bounding box center [638, 222] width 97 height 20
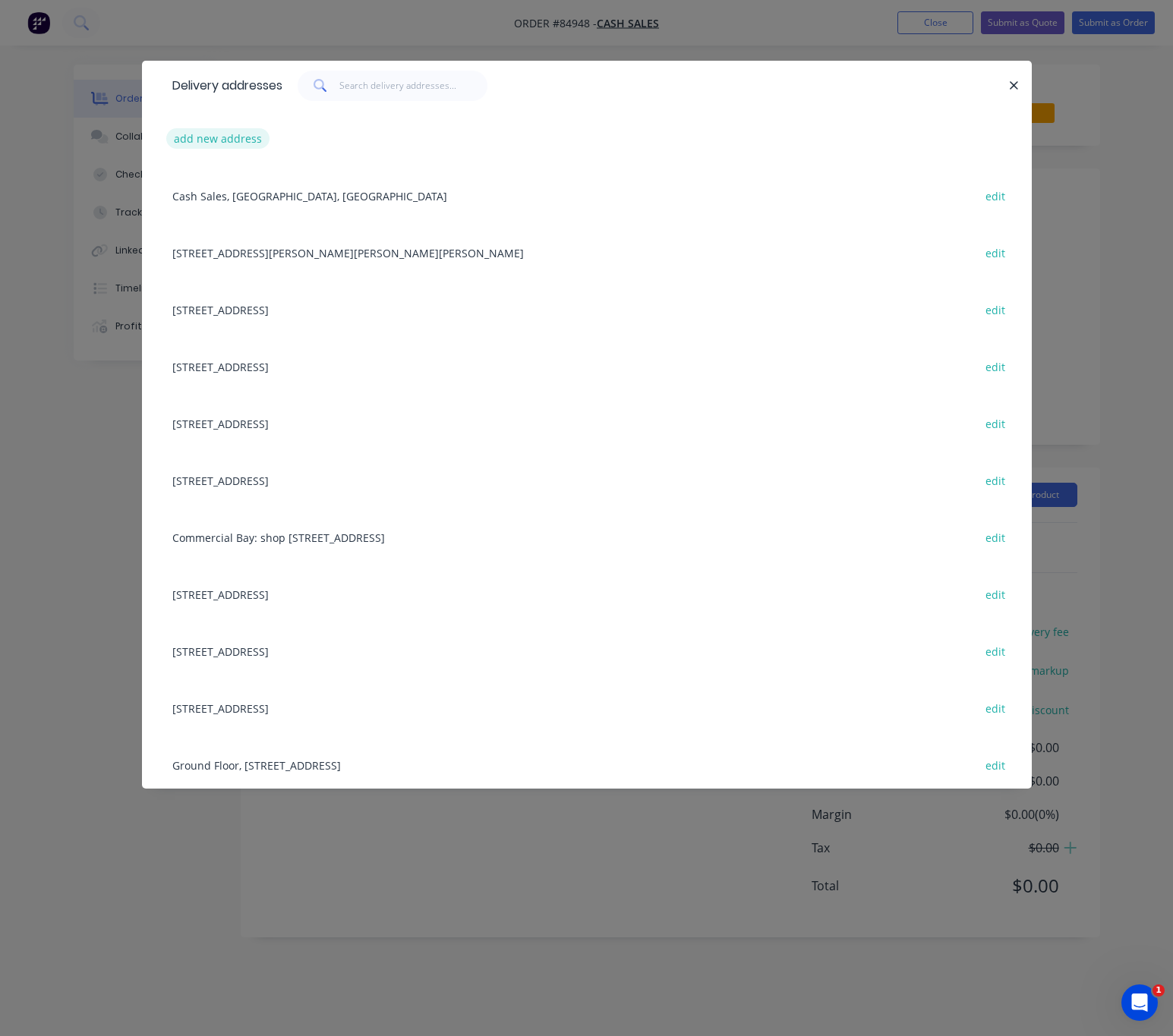
click at [226, 139] on button "add new address" at bounding box center [218, 138] width 104 height 20
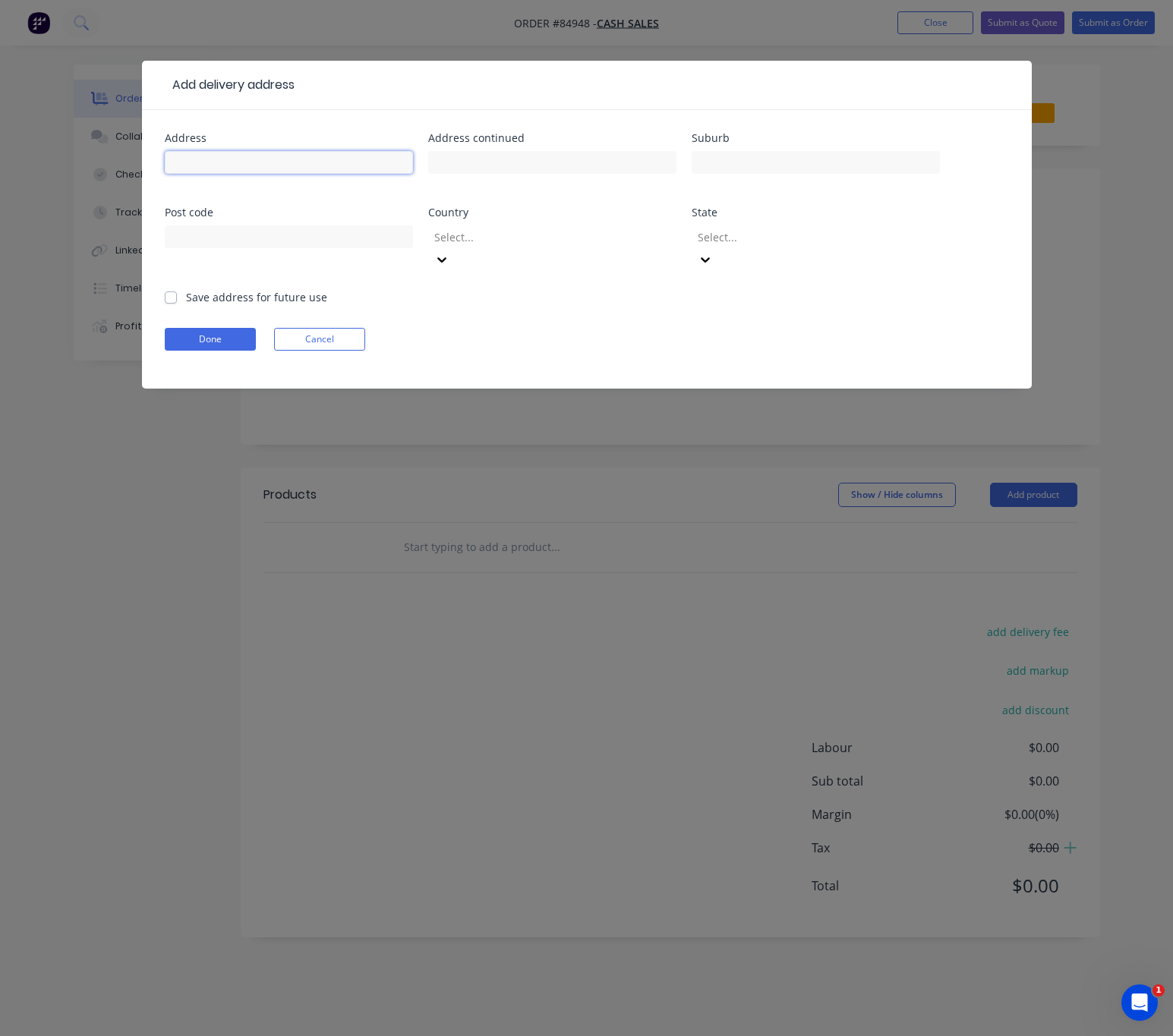
click at [240, 157] on input "text" at bounding box center [289, 162] width 248 height 23
type input "1381 Dominion Road"
click at [473, 169] on input "text" at bounding box center [553, 162] width 248 height 23
type input "Ext"
drag, startPoint x: 294, startPoint y: 160, endPoint x: 166, endPoint y: 170, distance: 128.4
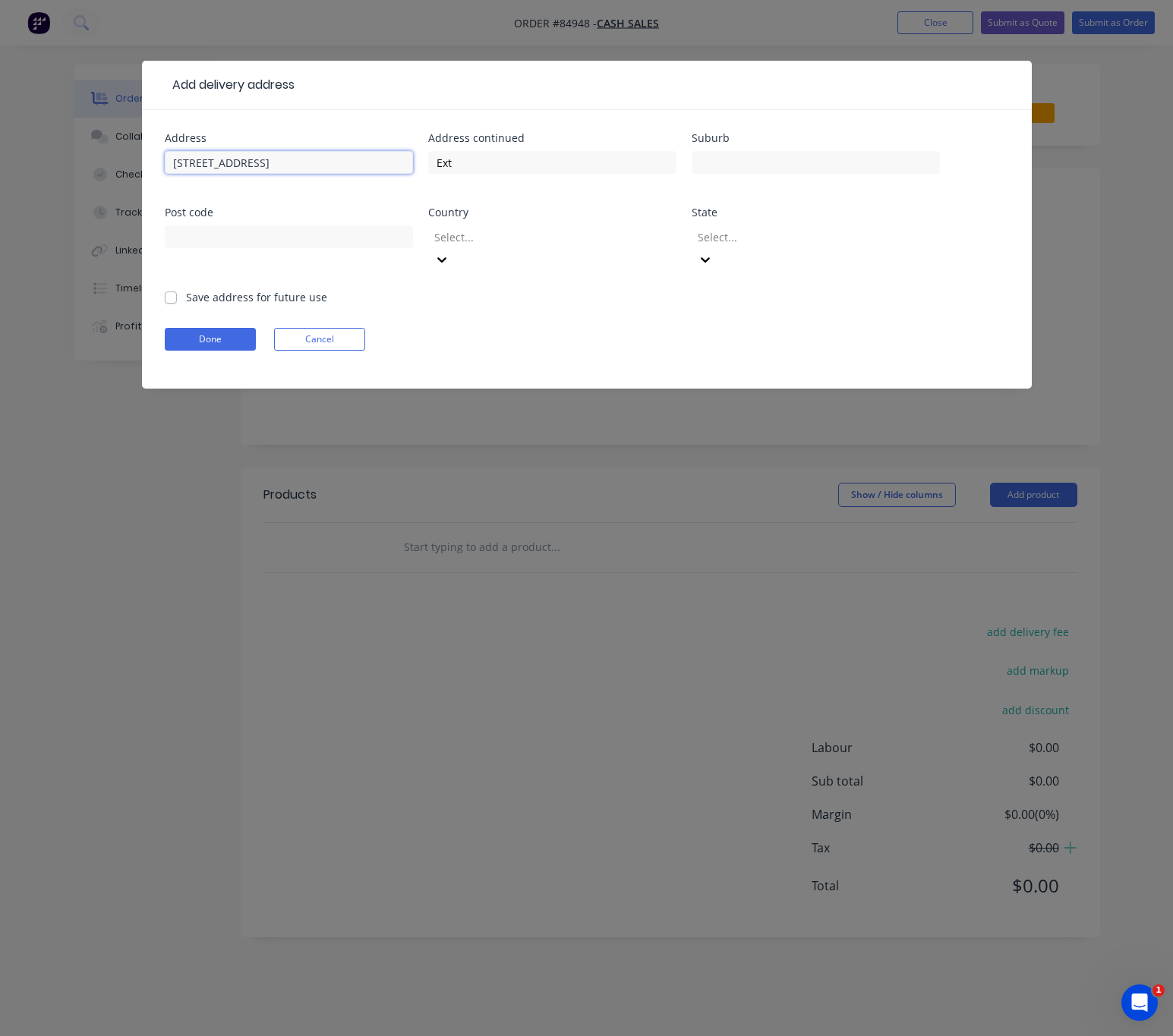
click at [147, 169] on div "Address 1381 Dominion Road Address continued Ext Suburb Post code Country Selec…" at bounding box center [586, 249] width 890 height 278
click at [343, 159] on input "1381 Dominion Road" at bounding box center [289, 162] width 248 height 23
click at [315, 169] on input "1381 Dominion Road" at bounding box center [289, 162] width 248 height 23
paste input "Extension"
type input "1381 Dominion Road Extension"
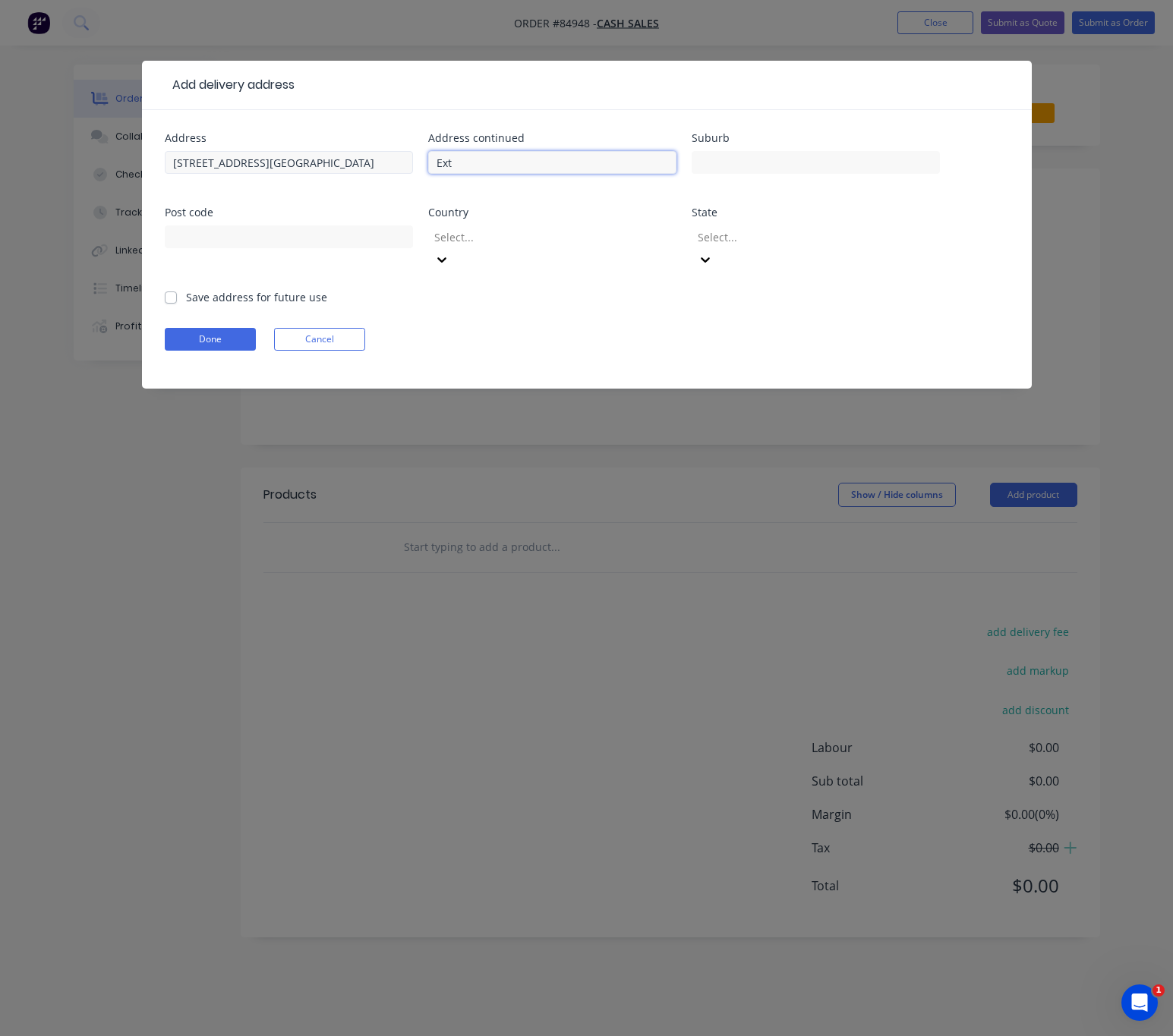
drag, startPoint x: 419, startPoint y: 163, endPoint x: 327, endPoint y: 163, distance: 92.0
click at [335, 155] on div "Address 1381 Dominion Road Extension Address continued Ext Suburb Post code Cou…" at bounding box center [586, 210] width 845 height 156
click at [588, 162] on input "text" at bounding box center [553, 162] width 248 height 23
paste input "Mount Roskill, Auckland 1041"
drag, startPoint x: 511, startPoint y: 162, endPoint x: 429, endPoint y: 162, distance: 82.0
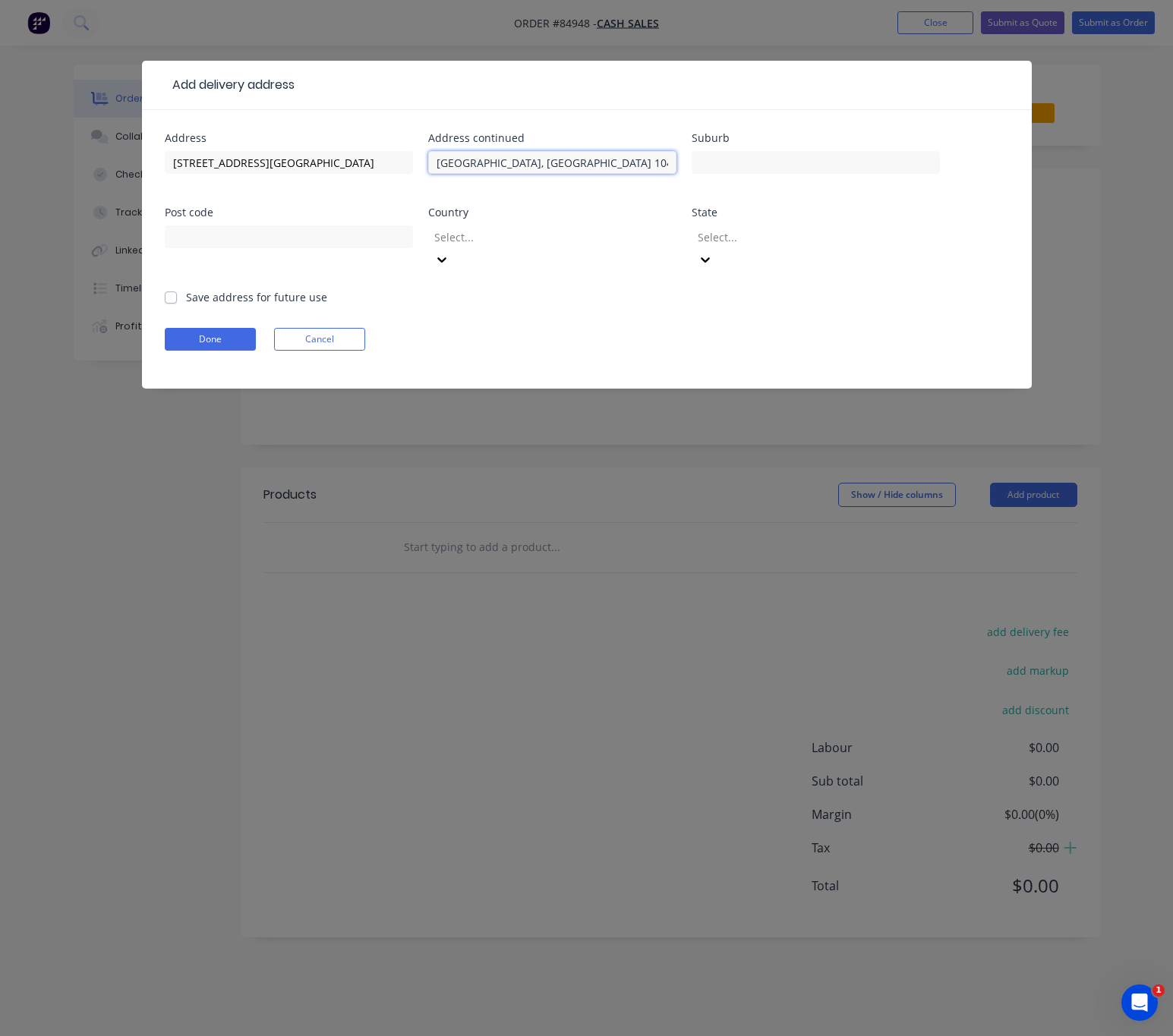
click at [424, 162] on div "Address 1381 Dominion Road Extension Address continued Mount Roskill, Auckland …" at bounding box center [586, 210] width 845 height 156
drag, startPoint x: 517, startPoint y: 166, endPoint x: 485, endPoint y: 160, distance: 32.6
click at [485, 160] on input "Auckland 1041" at bounding box center [553, 162] width 248 height 23
type input "Auckland 1041"
drag, startPoint x: 495, startPoint y: 163, endPoint x: 532, endPoint y: 173, distance: 38.3
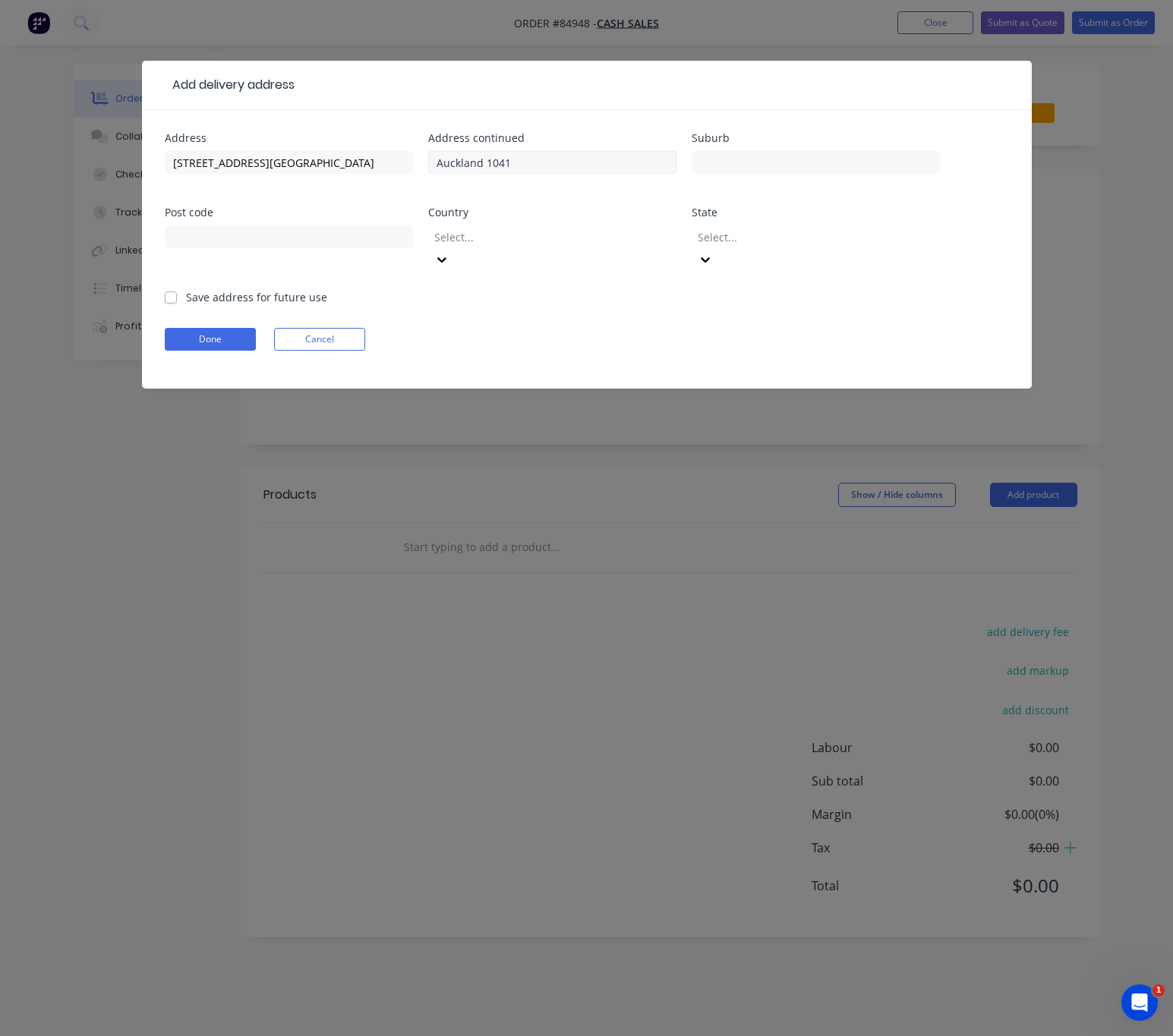
click at [445, 148] on div "Auckland 1041" at bounding box center [553, 170] width 248 height 45
click at [739, 167] on input "text" at bounding box center [816, 162] width 248 height 23
paste input "Mount Roskill,"
type input "Mount Roskill"
drag, startPoint x: 508, startPoint y: 158, endPoint x: 485, endPoint y: 162, distance: 23.3
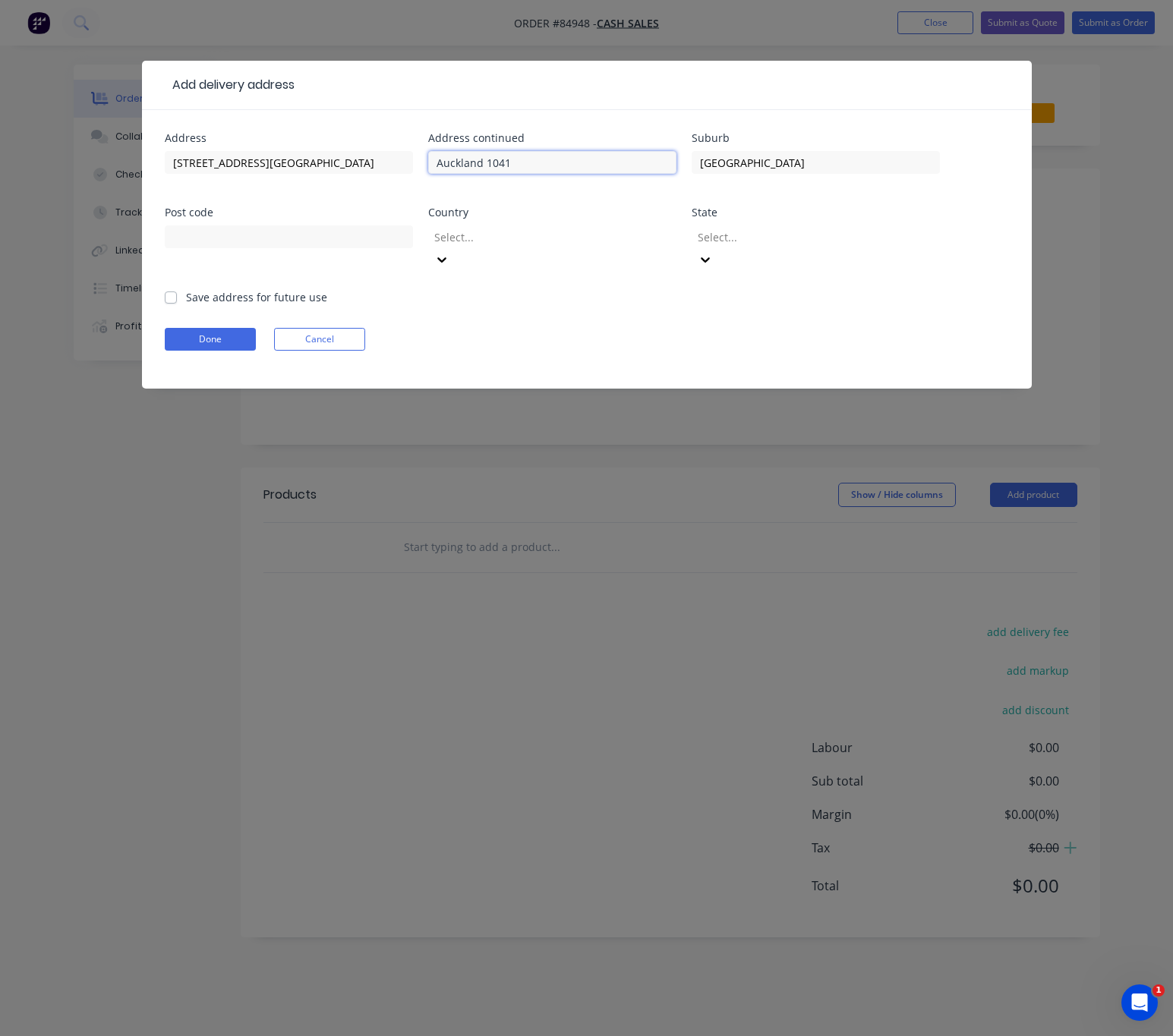
click at [485, 162] on input "Auckland 1041" at bounding box center [553, 162] width 248 height 23
type input "Auckland"
click at [303, 235] on input "text" at bounding box center [289, 236] width 248 height 23
paste input "1041"
type input "1041"
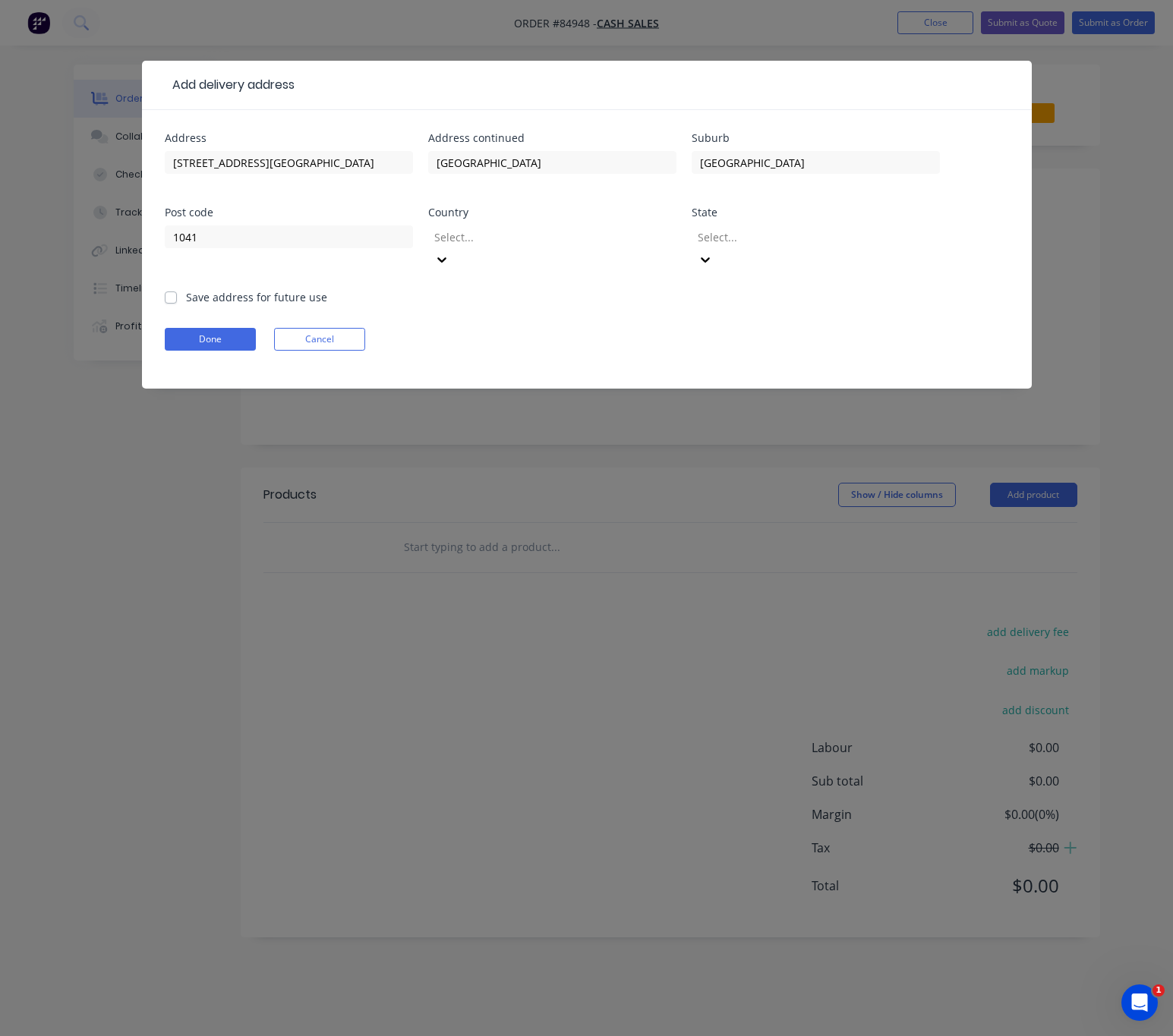
click at [483, 239] on div at bounding box center [542, 237] width 219 height 19
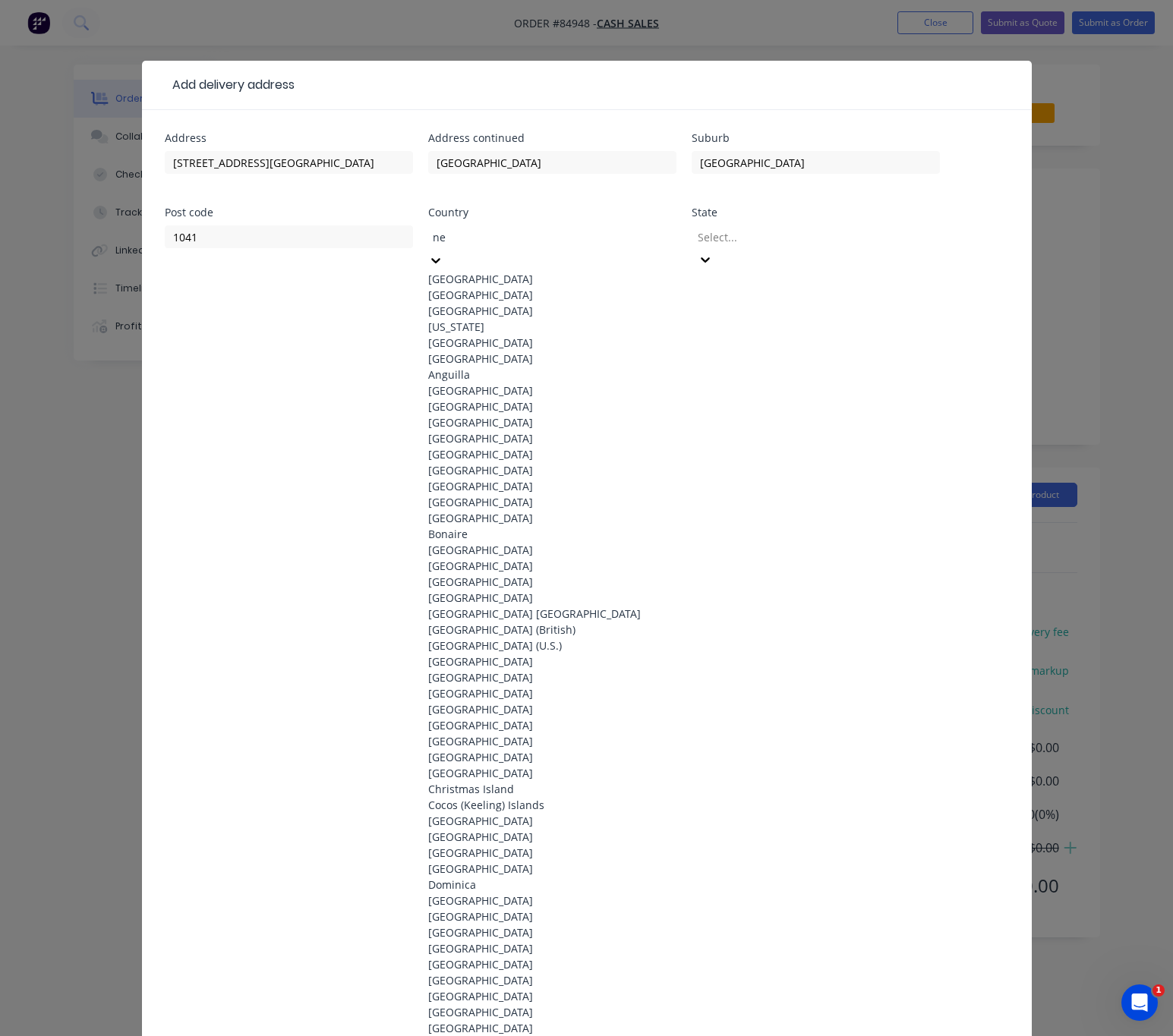
type input "new"
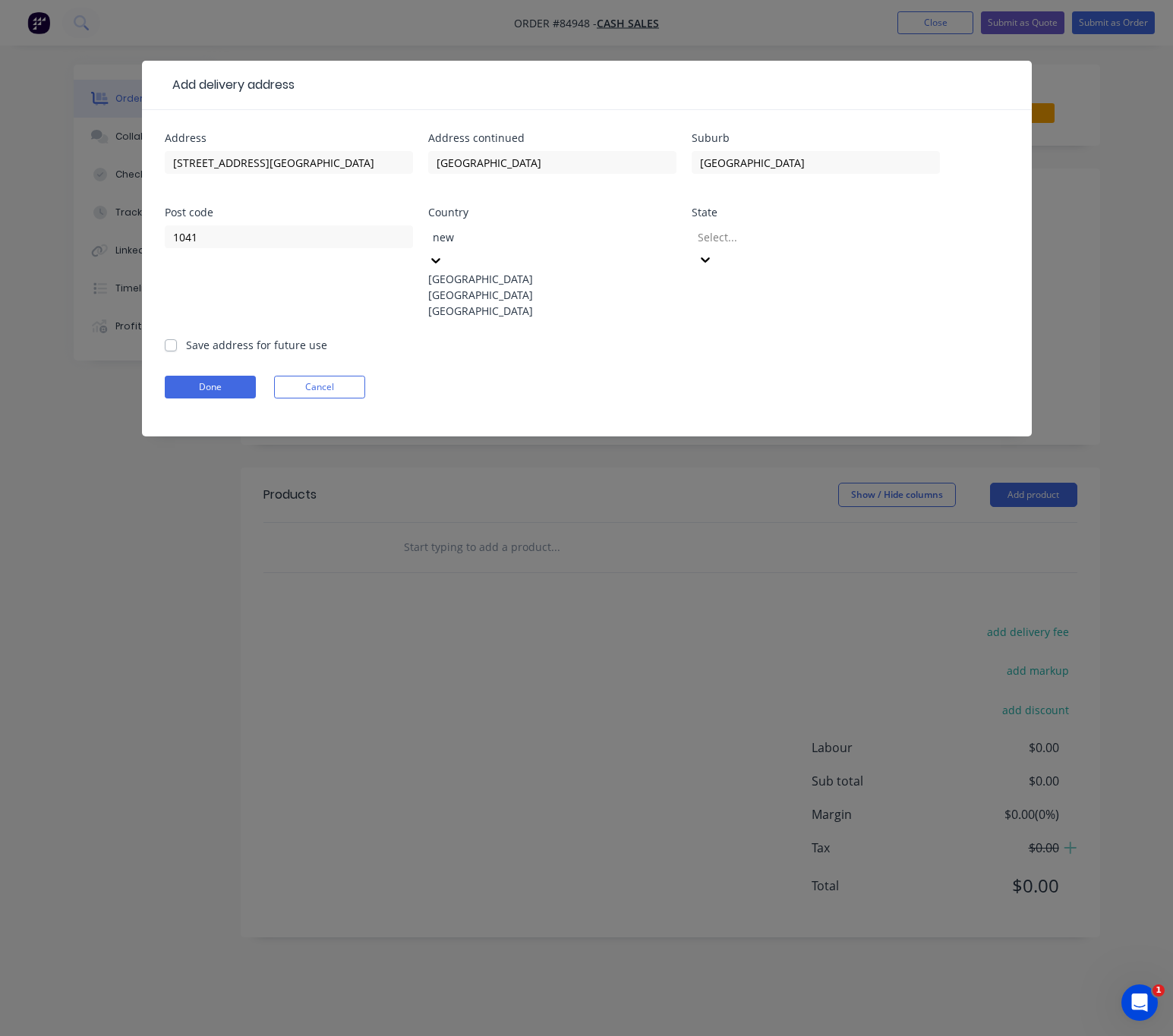
drag, startPoint x: 500, startPoint y: 285, endPoint x: 658, endPoint y: 281, distance: 158.1
click at [501, 287] on div "New Zealand" at bounding box center [553, 294] width 248 height 16
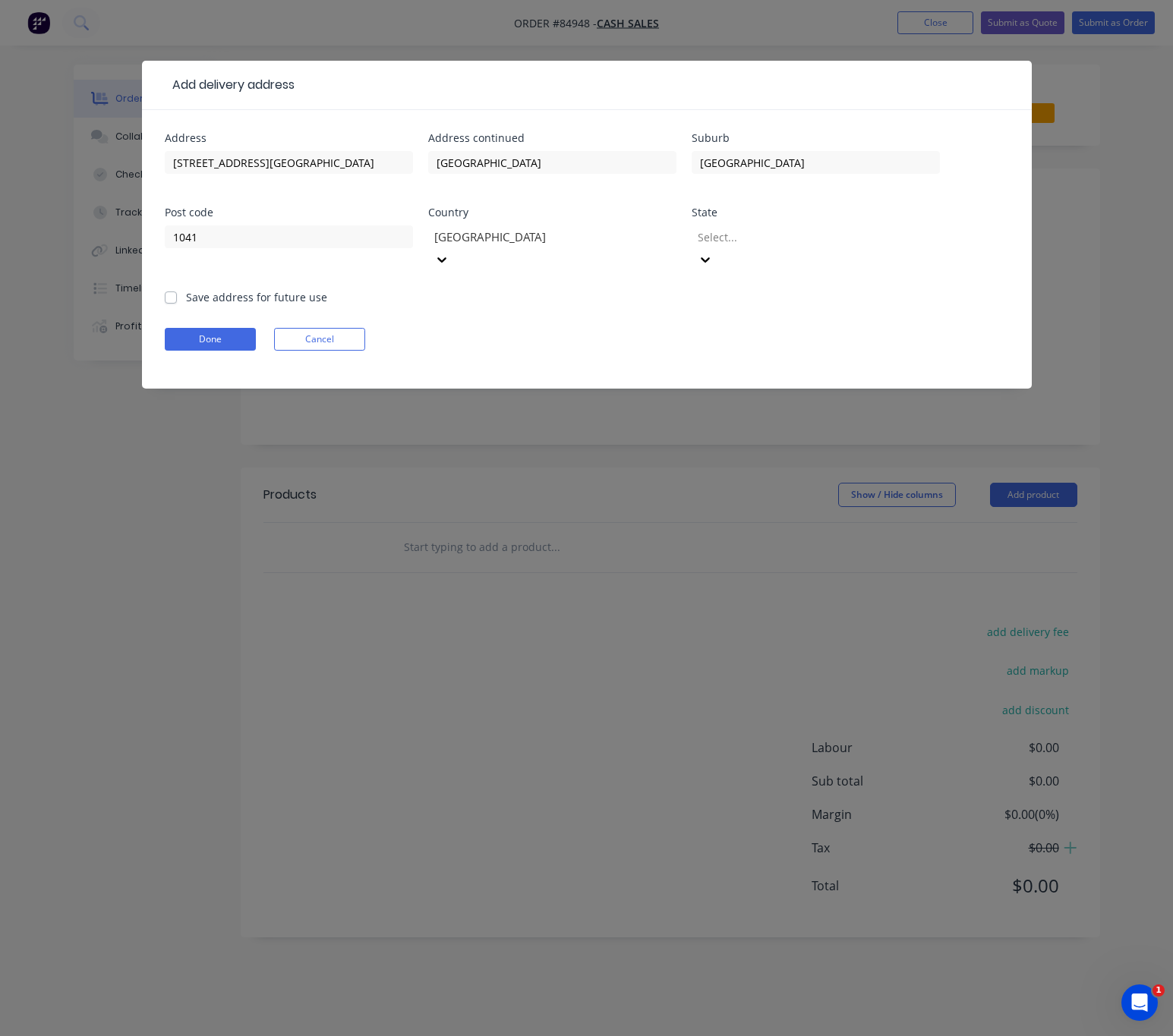
drag, startPoint x: 700, startPoint y: 232, endPoint x: 723, endPoint y: 246, distance: 26.9
click at [704, 235] on div "Select..." at bounding box center [806, 236] width 228 height 23
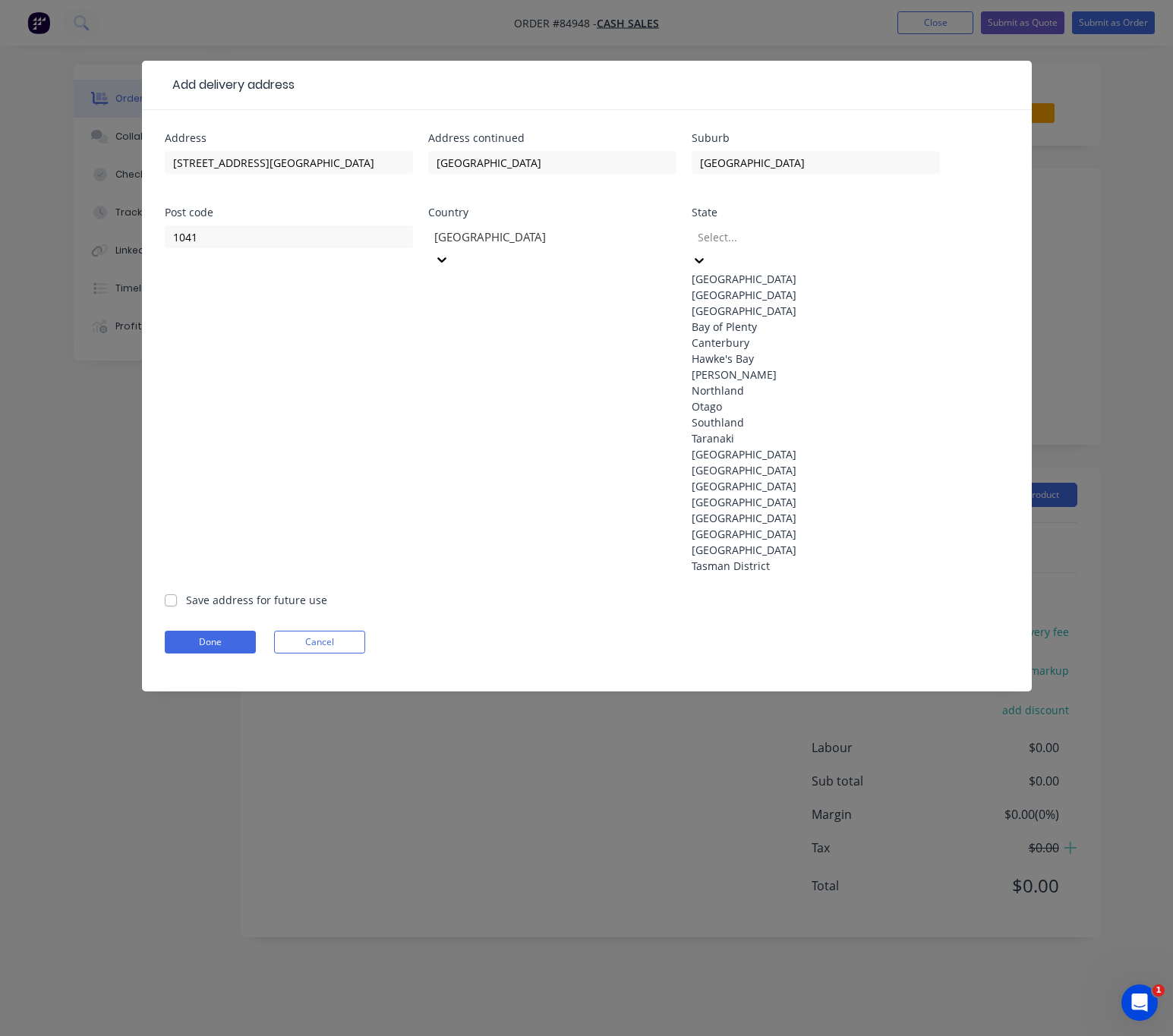
click at [763, 276] on div "North Island" at bounding box center [816, 278] width 248 height 16
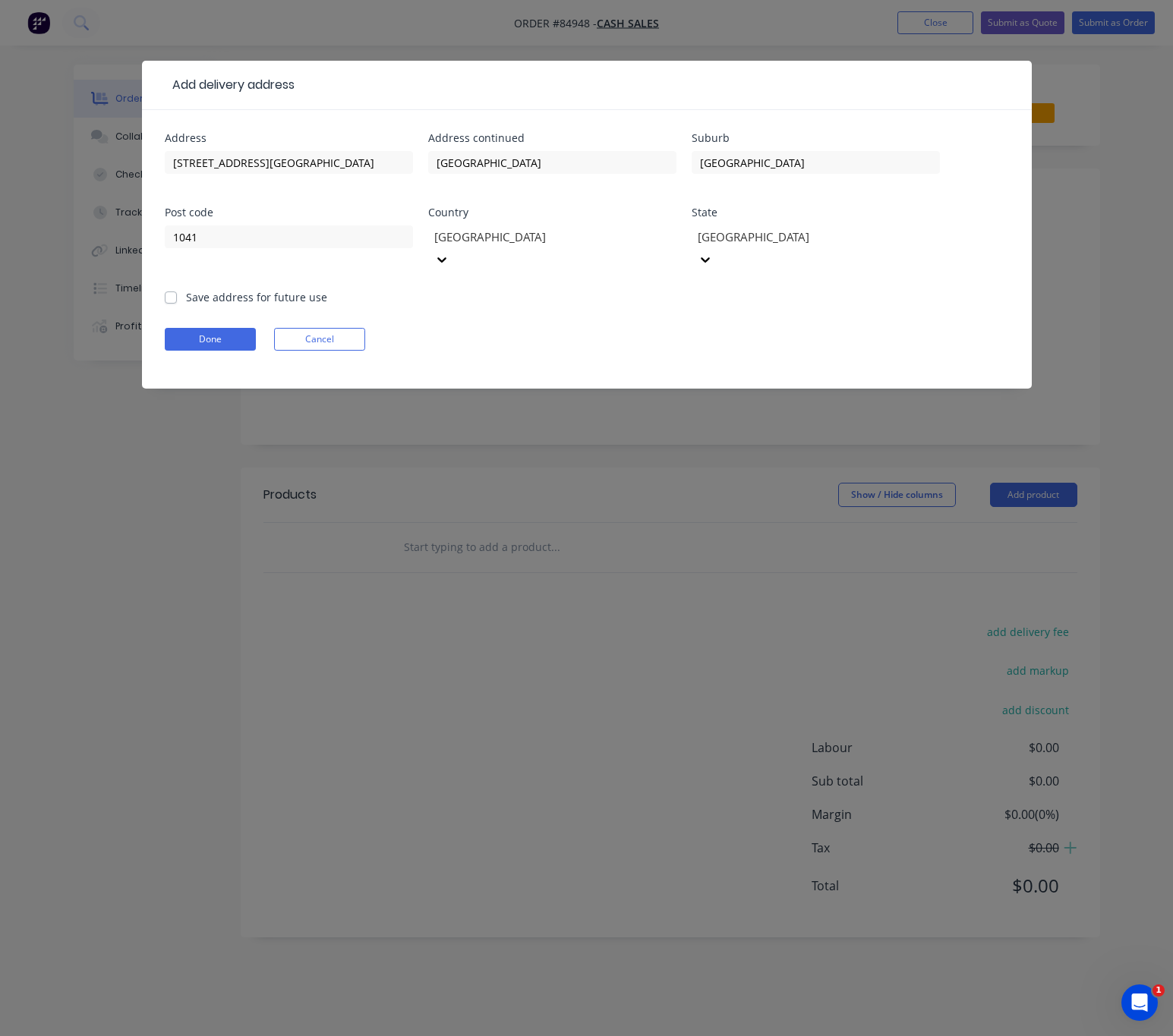
click at [186, 289] on label "Save address for future use" at bounding box center [256, 297] width 141 height 16
click at [171, 289] on input "Save address for future use" at bounding box center [170, 296] width 12 height 14
checkbox input "true"
drag, startPoint x: 205, startPoint y: 315, endPoint x: 269, endPoint y: 326, distance: 64.9
click at [206, 328] on button "Done" at bounding box center [210, 339] width 91 height 23
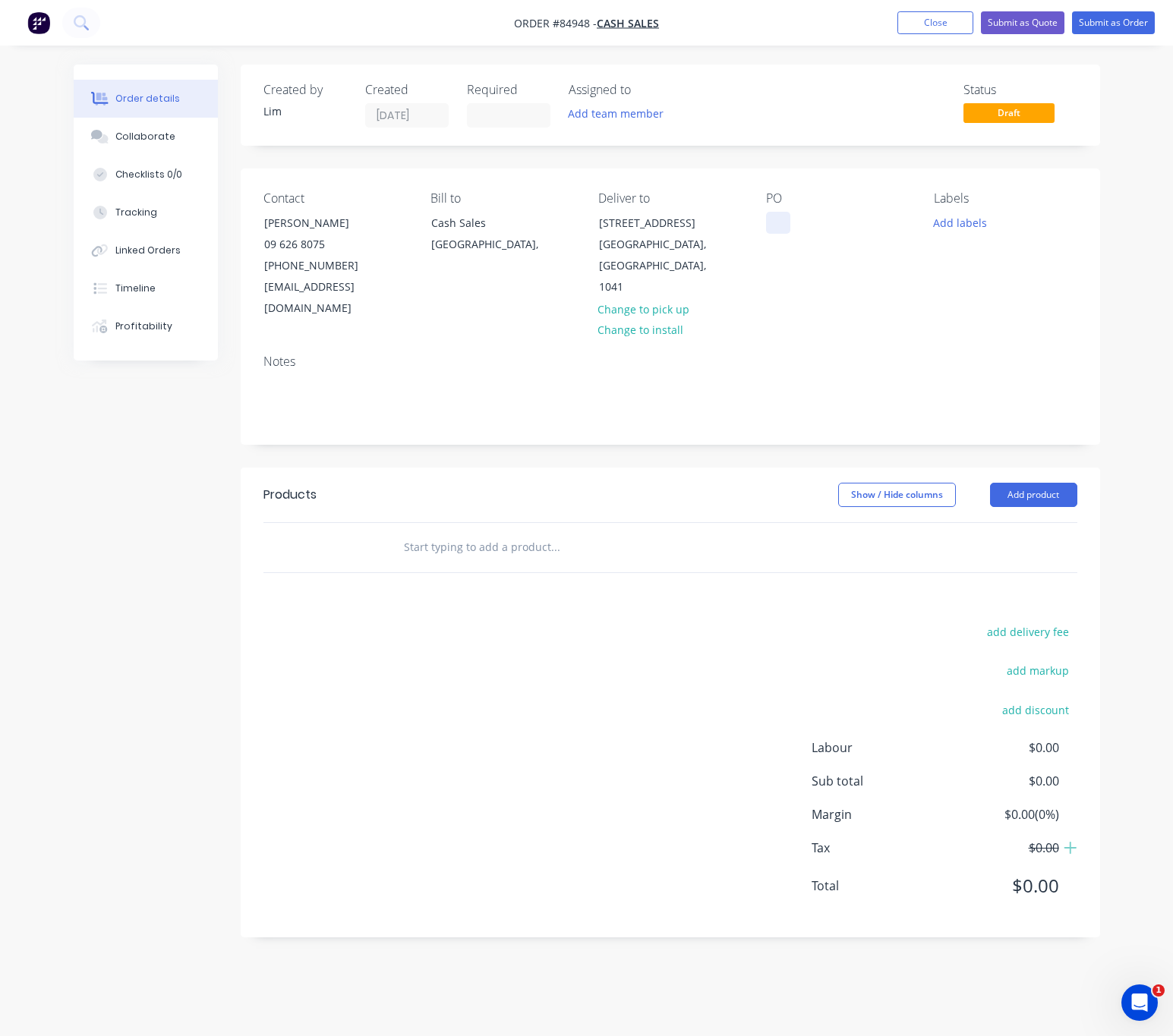
click at [768, 224] on div at bounding box center [778, 223] width 24 height 22
click at [962, 224] on button "Add labels" at bounding box center [960, 222] width 70 height 20
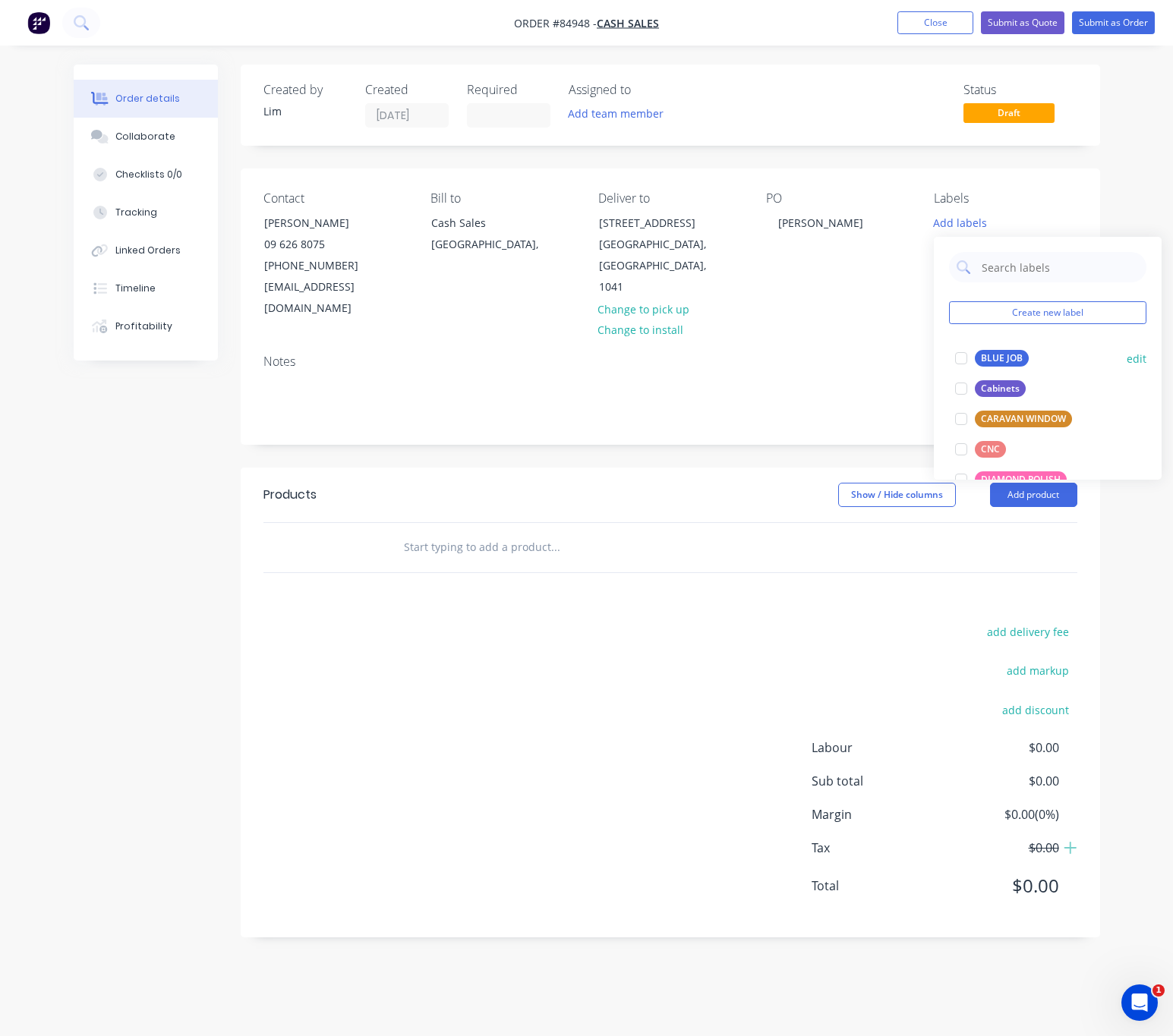
click at [1016, 356] on div "BLUE JOB" at bounding box center [1003, 359] width 54 height 17
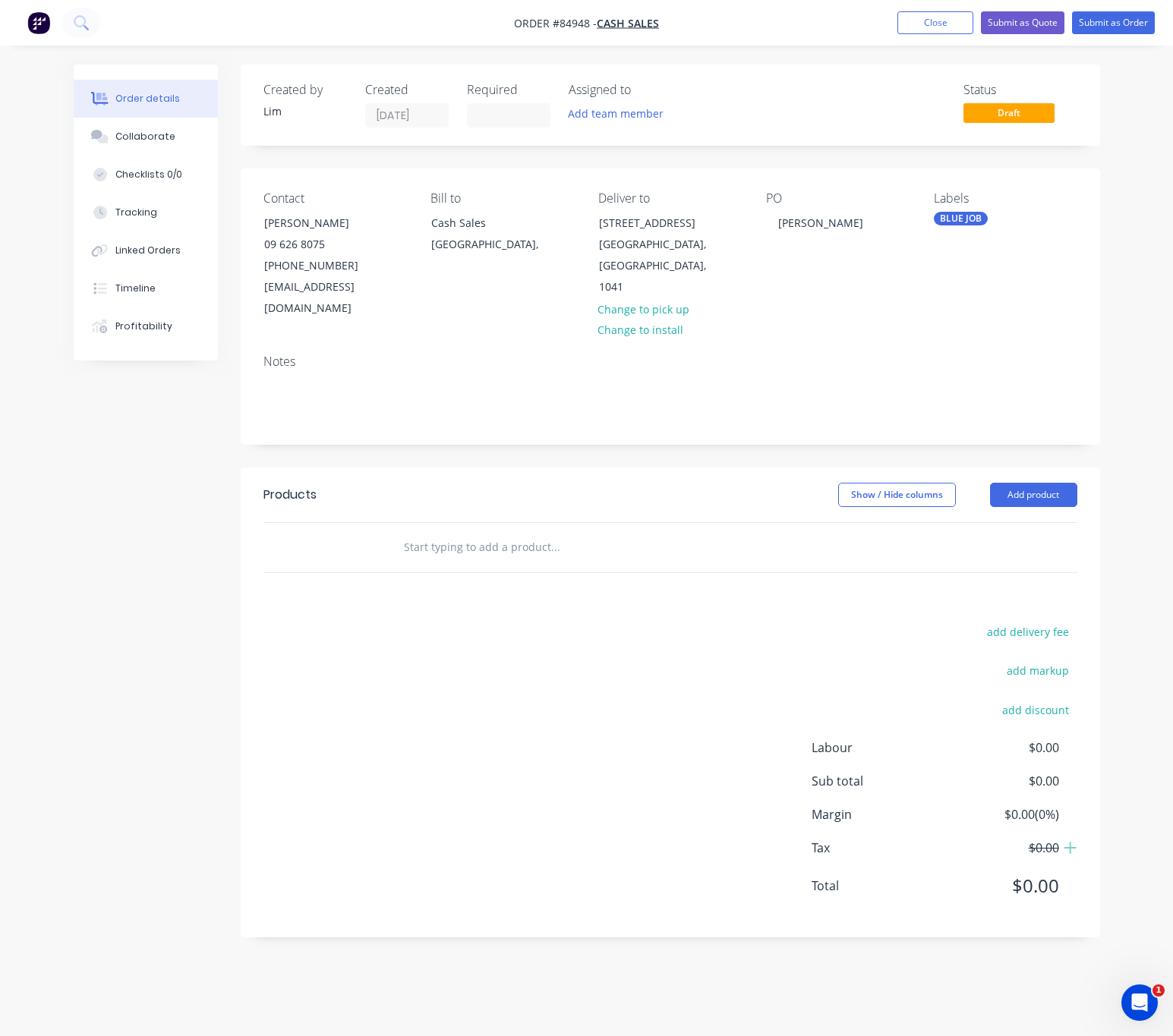
drag, startPoint x: 559, startPoint y: 645, endPoint x: 550, endPoint y: 636, distance: 12.7
click at [558, 645] on div "add delivery fee add markup add discount Labour $0.00 Sub total $0.00 Margin $0…" at bounding box center [670, 768] width 814 height 293
click at [459, 536] on input "text" at bounding box center [555, 548] width 304 height 30
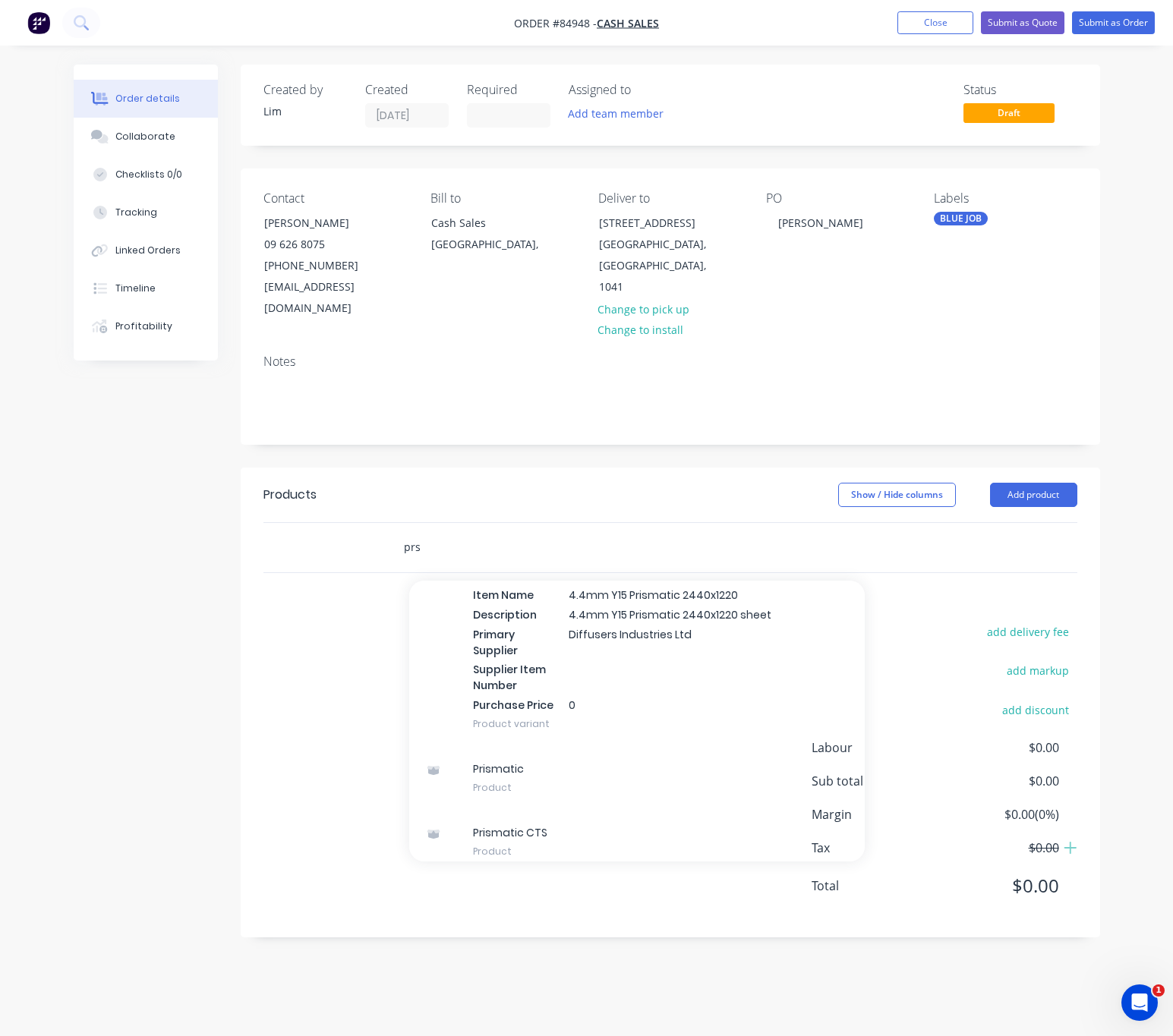
scroll to position [2661, 0]
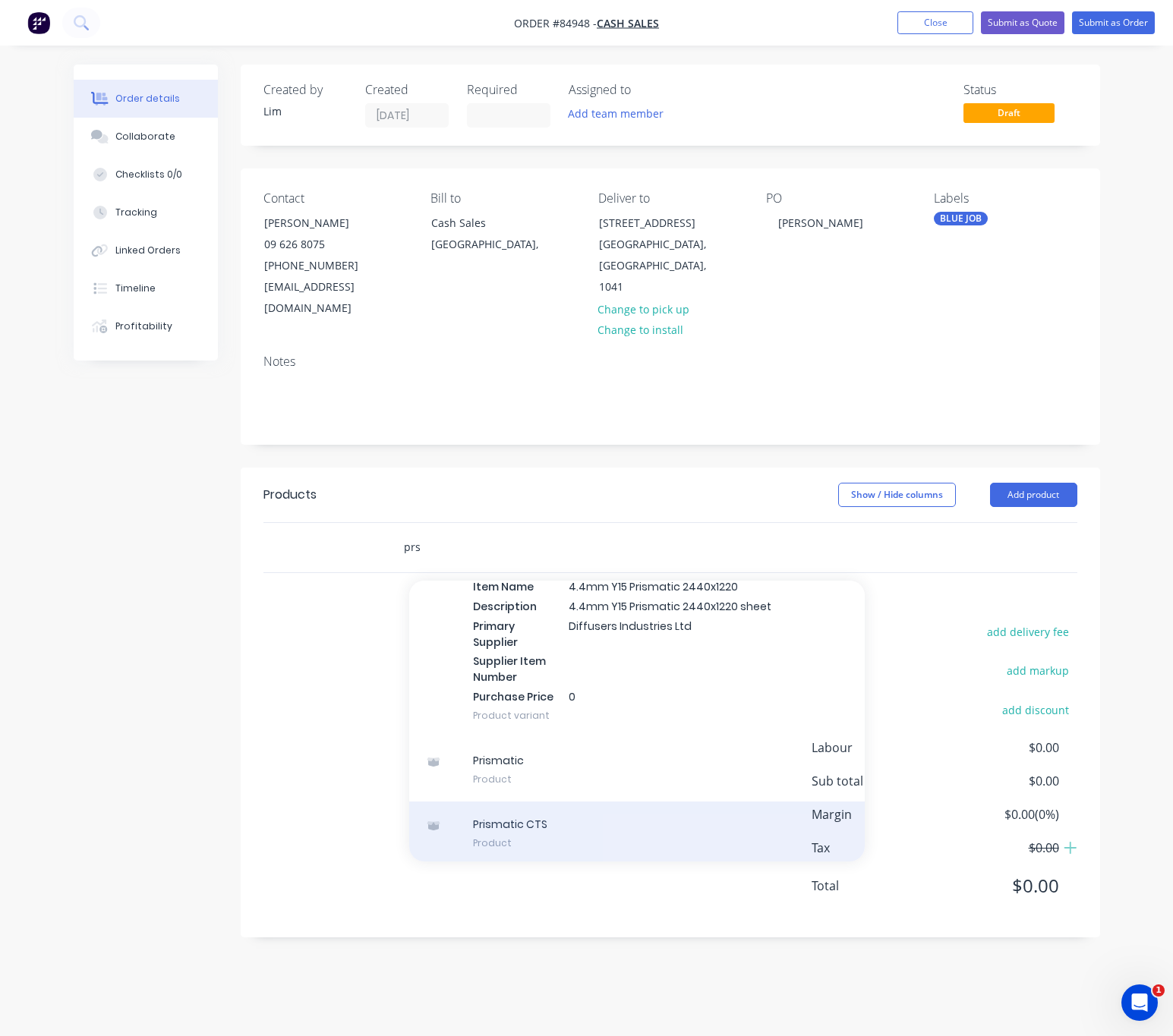
type input "prs"
click at [634, 823] on div "Prismatic CTS Product" at bounding box center [637, 834] width 456 height 64
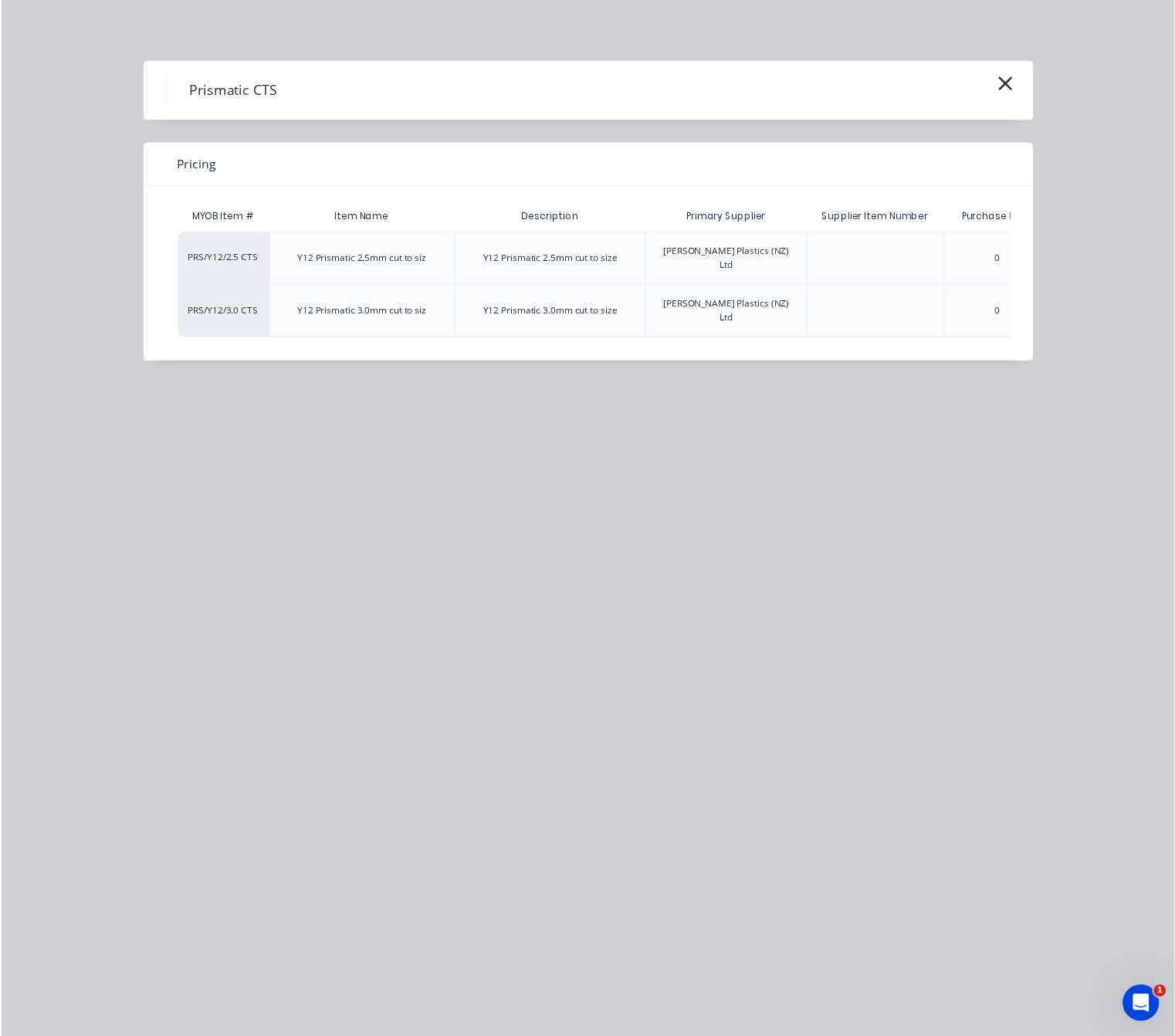
scroll to position [0, 119]
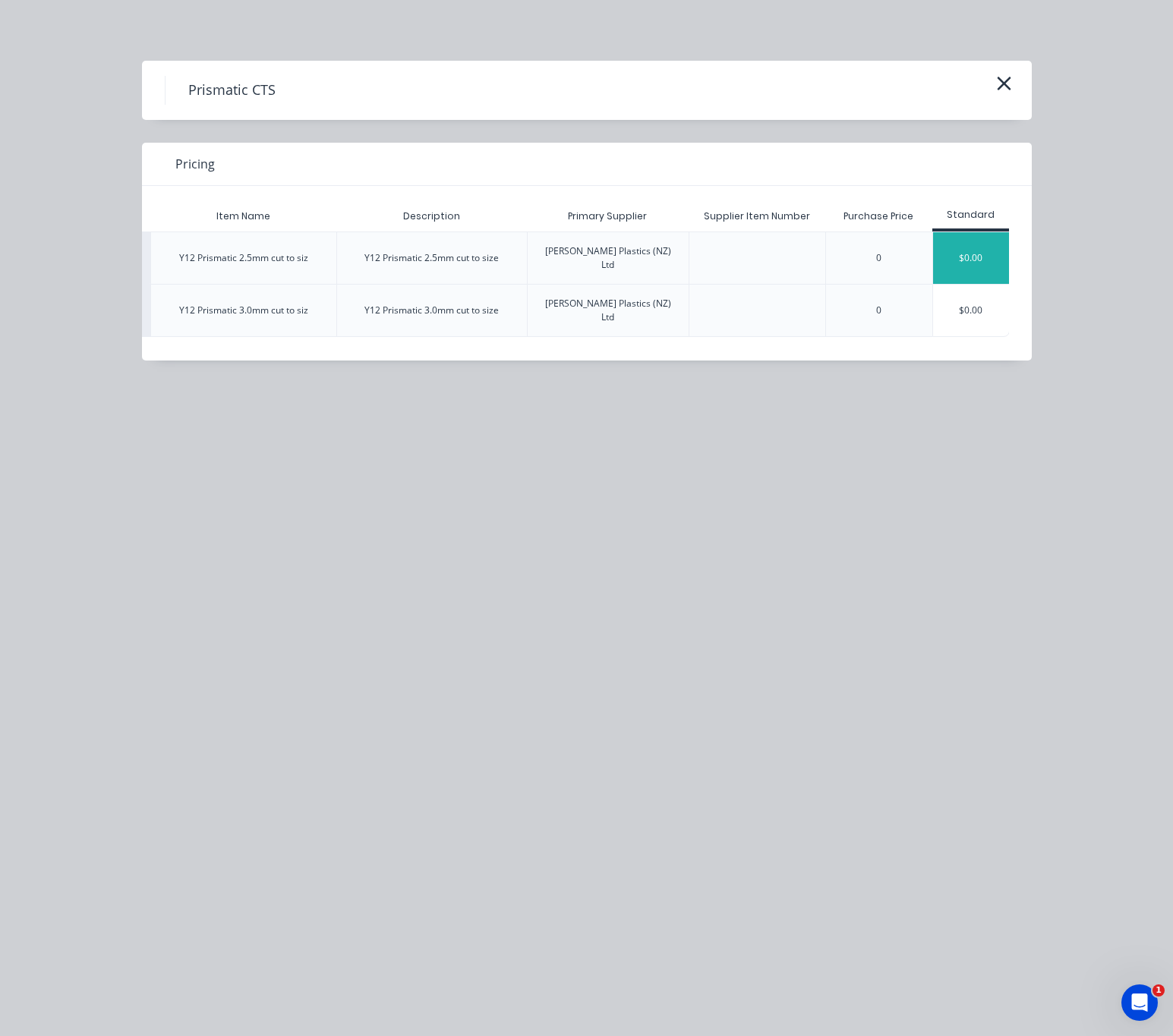
click at [958, 253] on div "$0.00" at bounding box center [971, 257] width 76 height 51
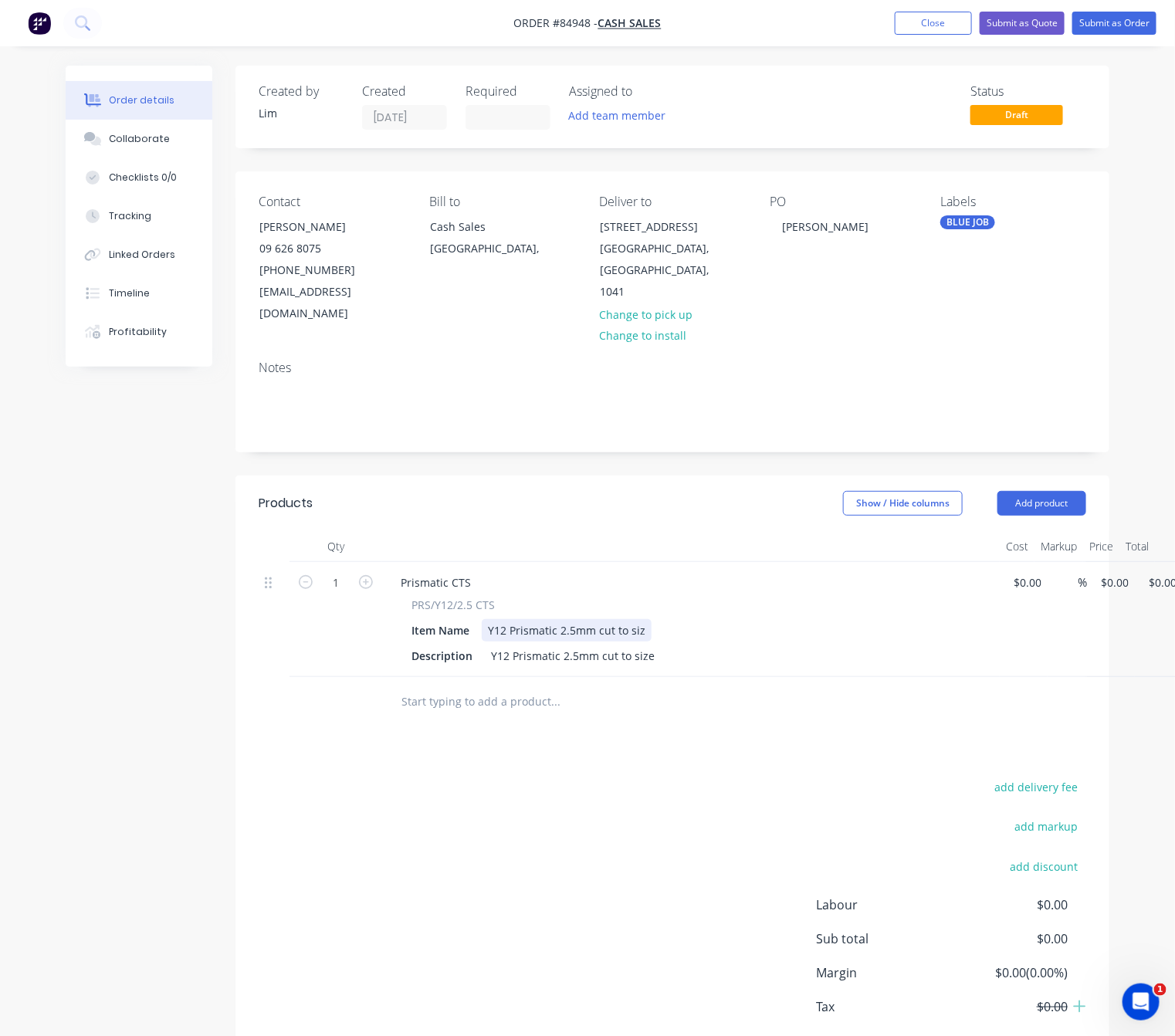
click at [644, 619] on div "Y12 Prismatic 2.5mm cut to siz" at bounding box center [567, 630] width 170 height 22
drag, startPoint x: 639, startPoint y: 639, endPoint x: 602, endPoint y: 635, distance: 37.2
click at [602, 644] on div "Y12 Prismatic 2.5mm cut to size" at bounding box center [572, 655] width 176 height 22
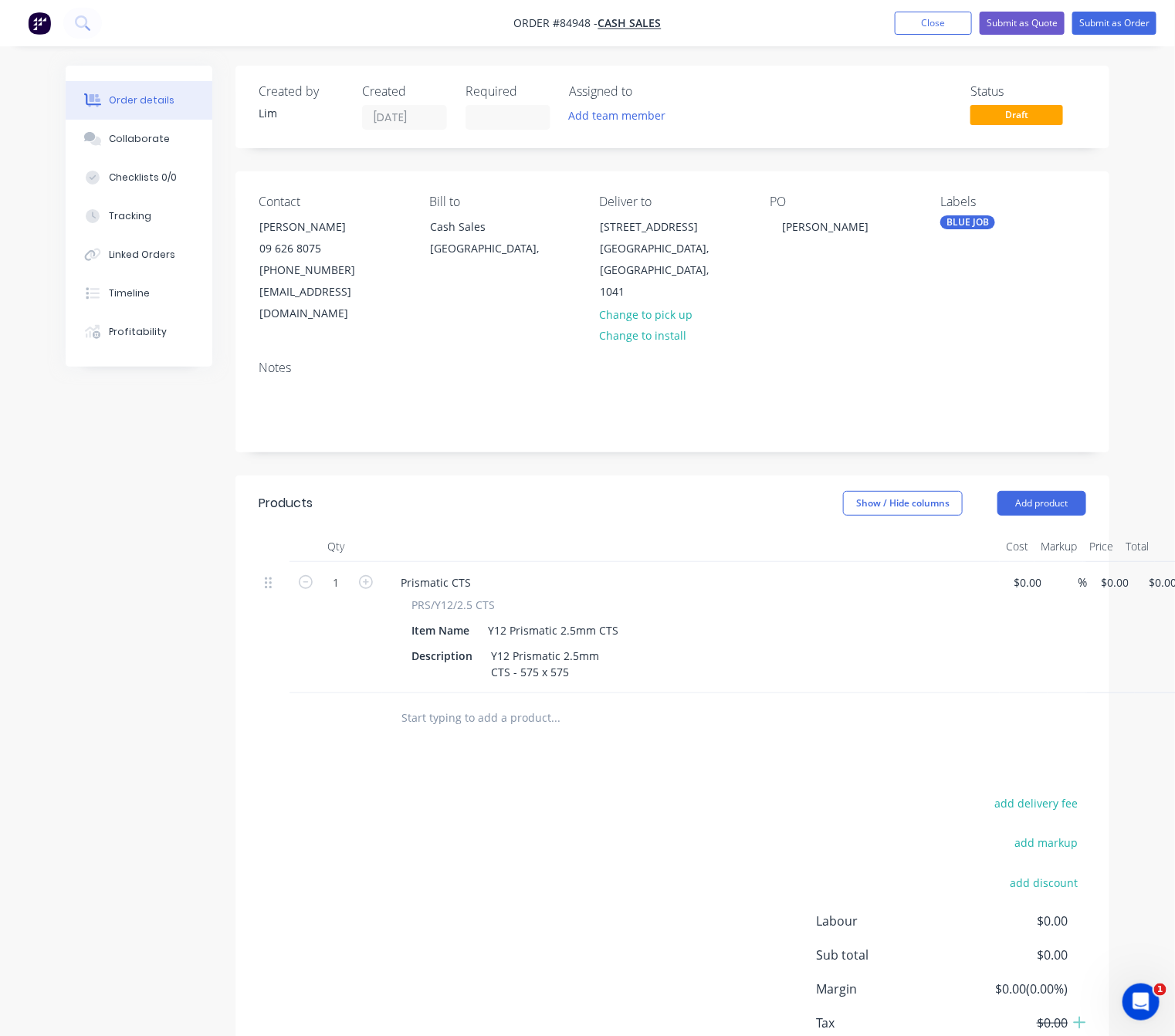
click at [614, 913] on div "add delivery fee add markup add discount Labour $0.00 Sub total $0.00 Margin $0…" at bounding box center [672, 941] width 828 height 298
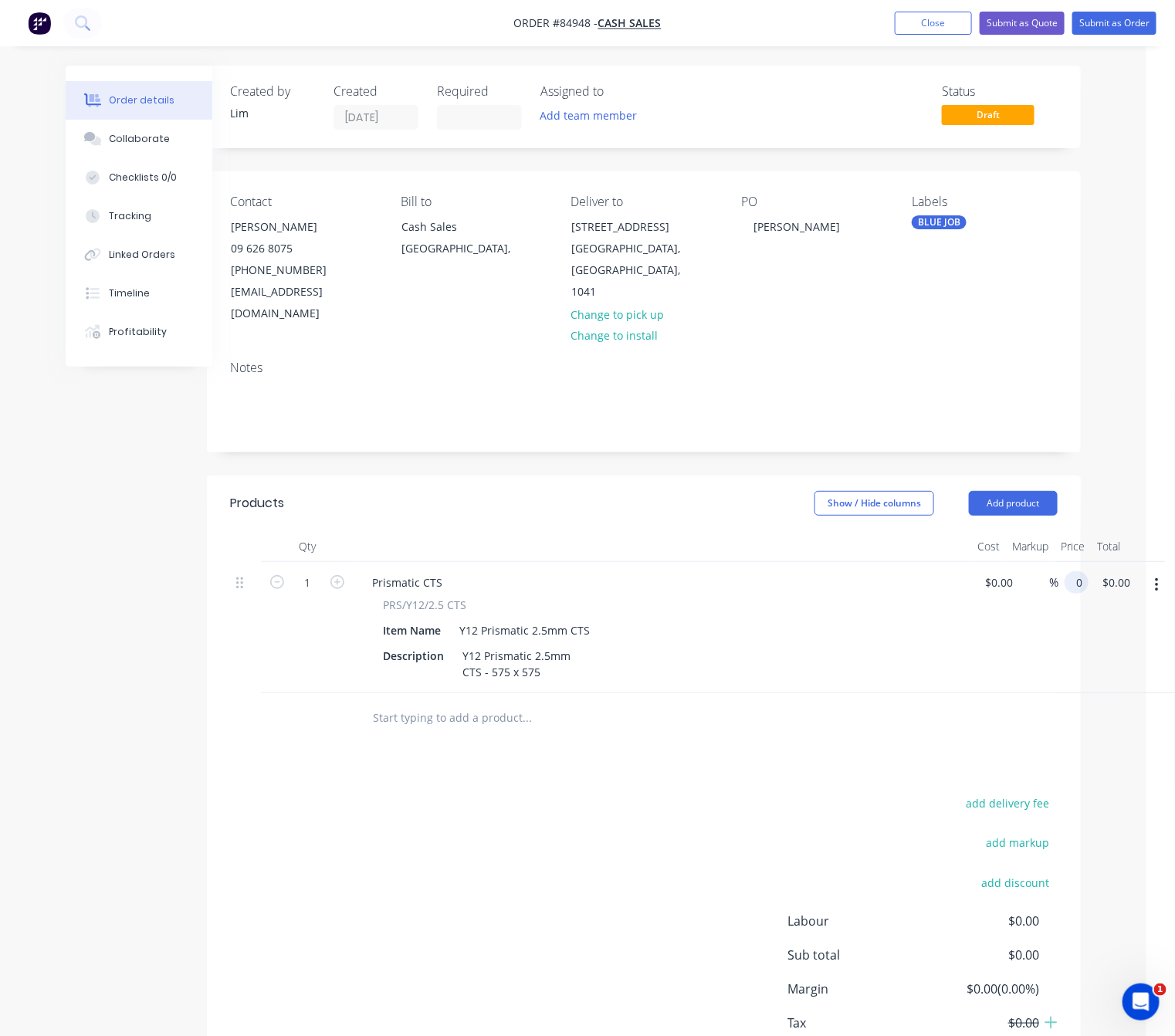
click at [1061, 563] on div "0 0" at bounding box center [1073, 627] width 30 height 131
type input "1"
type input "$25.00"
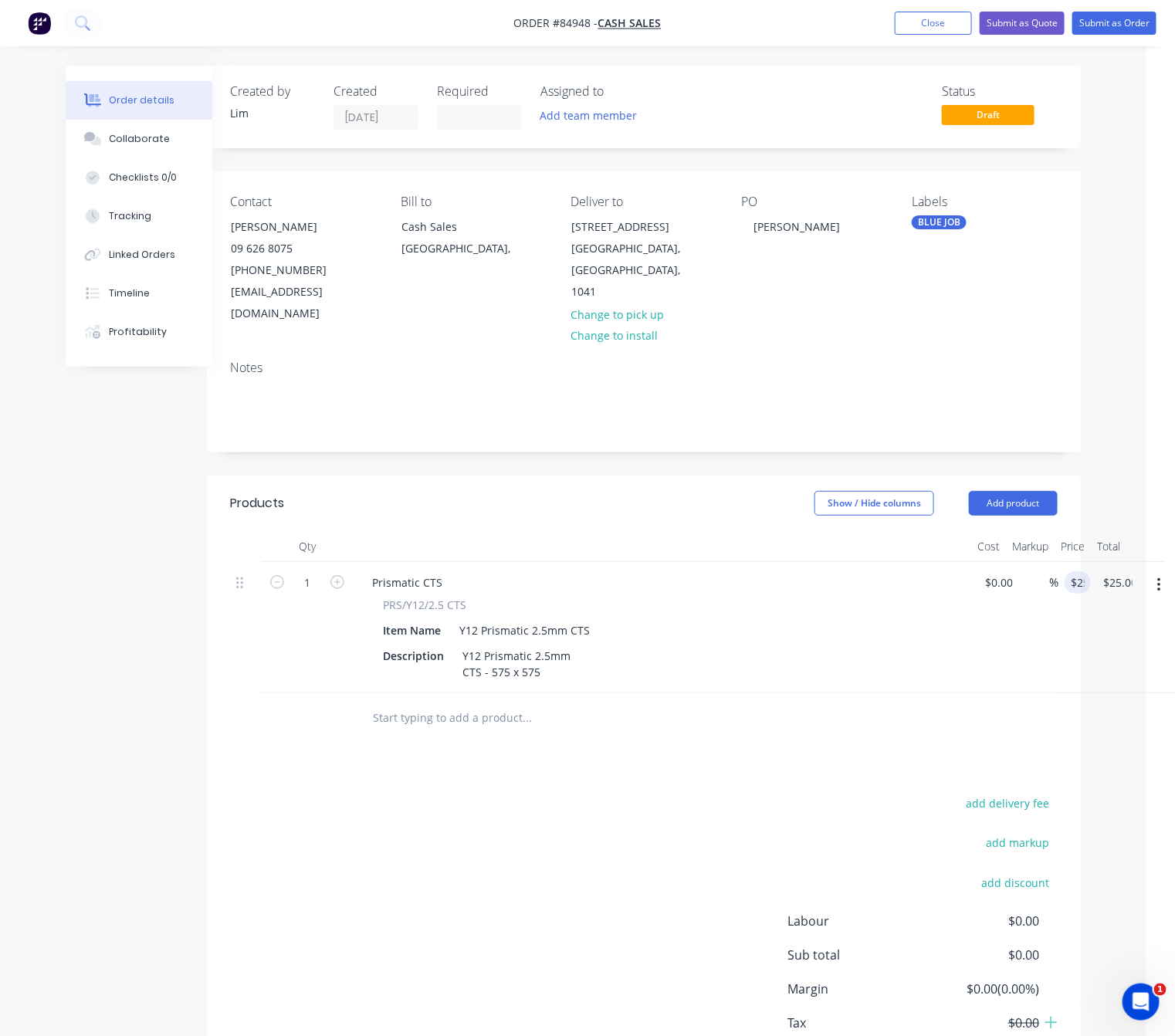
click at [311, 871] on div "add delivery fee add markup add discount Labour $0.00 Sub total $0.00 Margin $0…" at bounding box center [643, 941] width 828 height 298
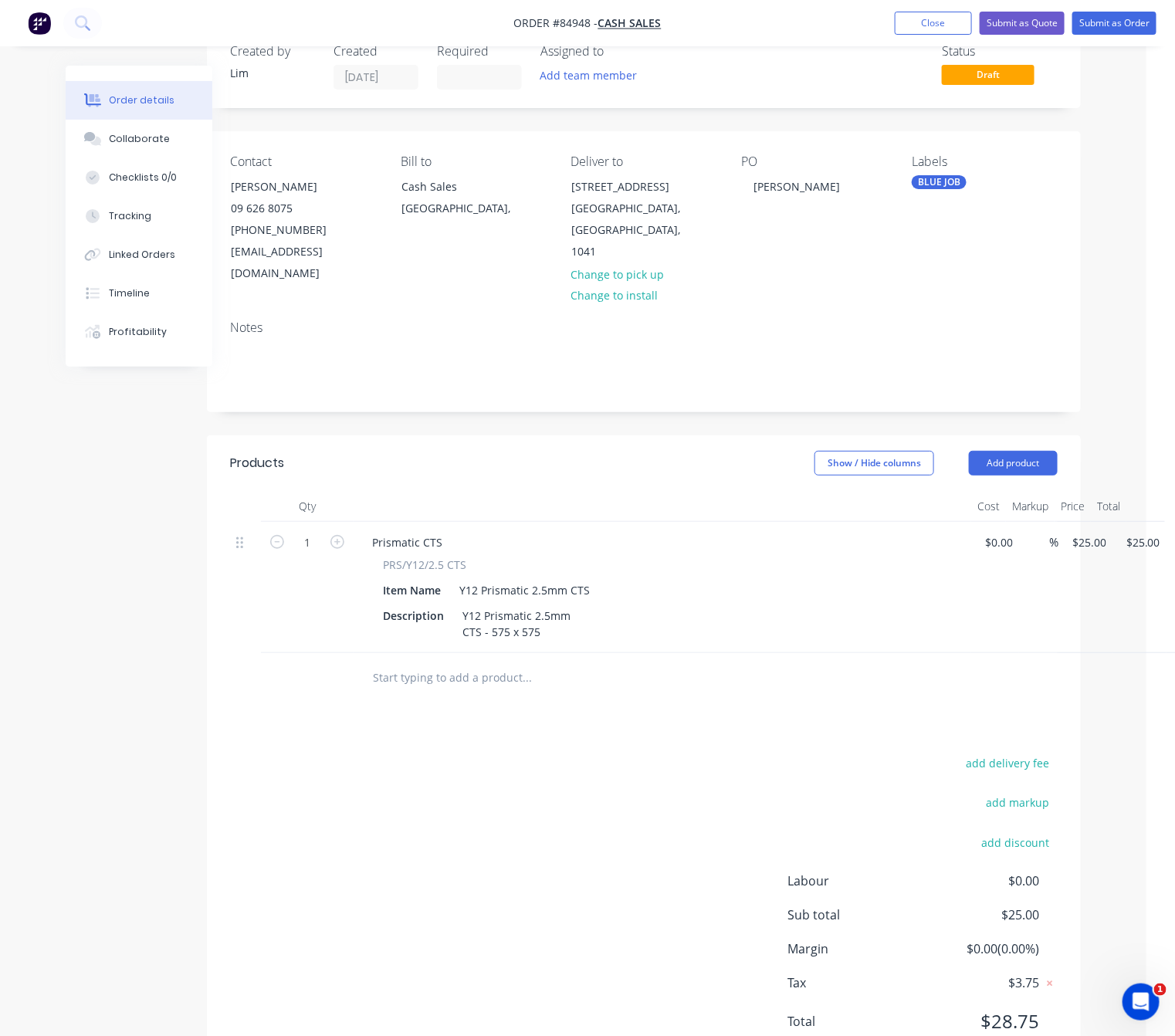
scroll to position [81, 28]
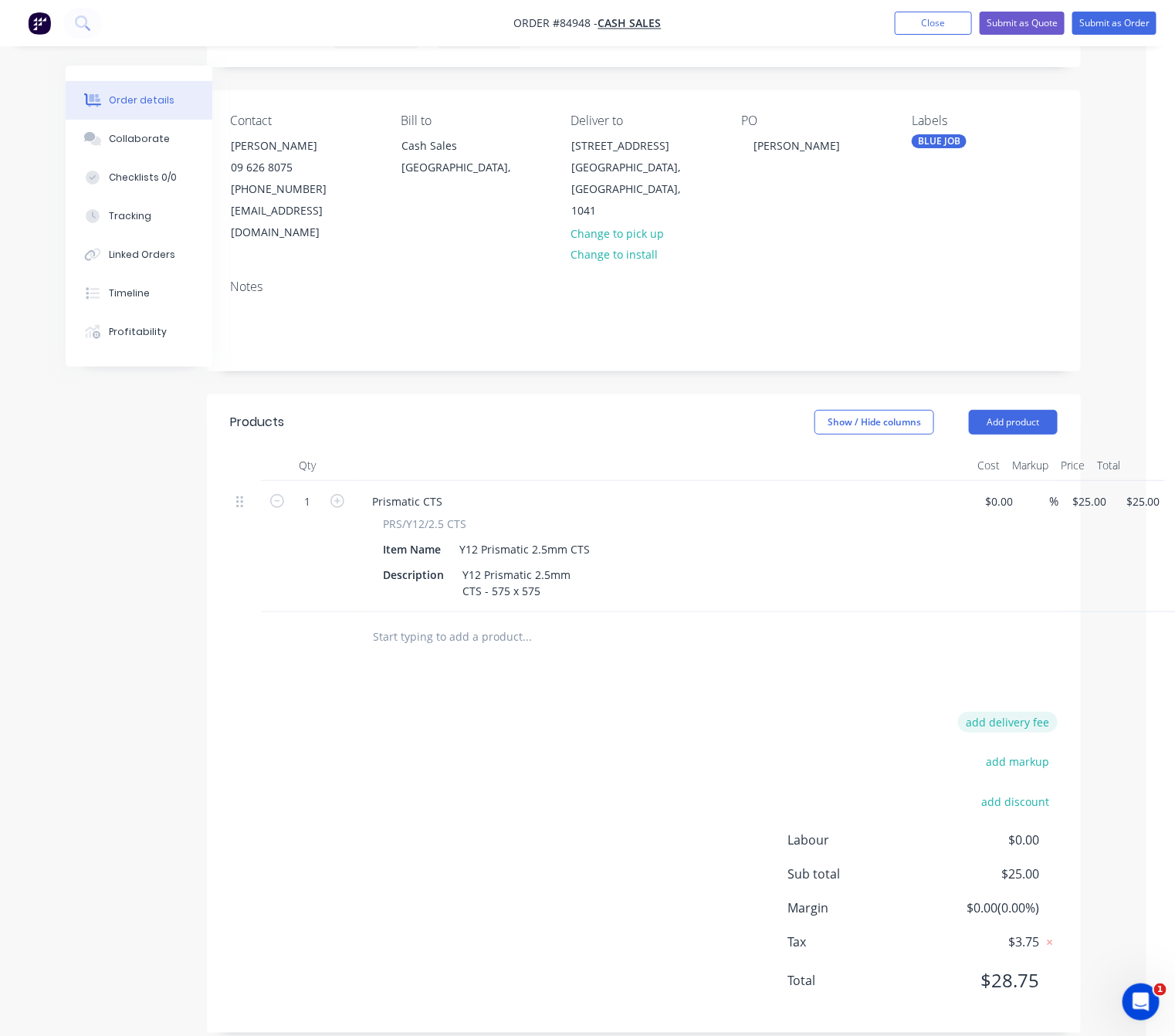
click at [1036, 712] on button "add delivery fee" at bounding box center [1008, 722] width 99 height 21
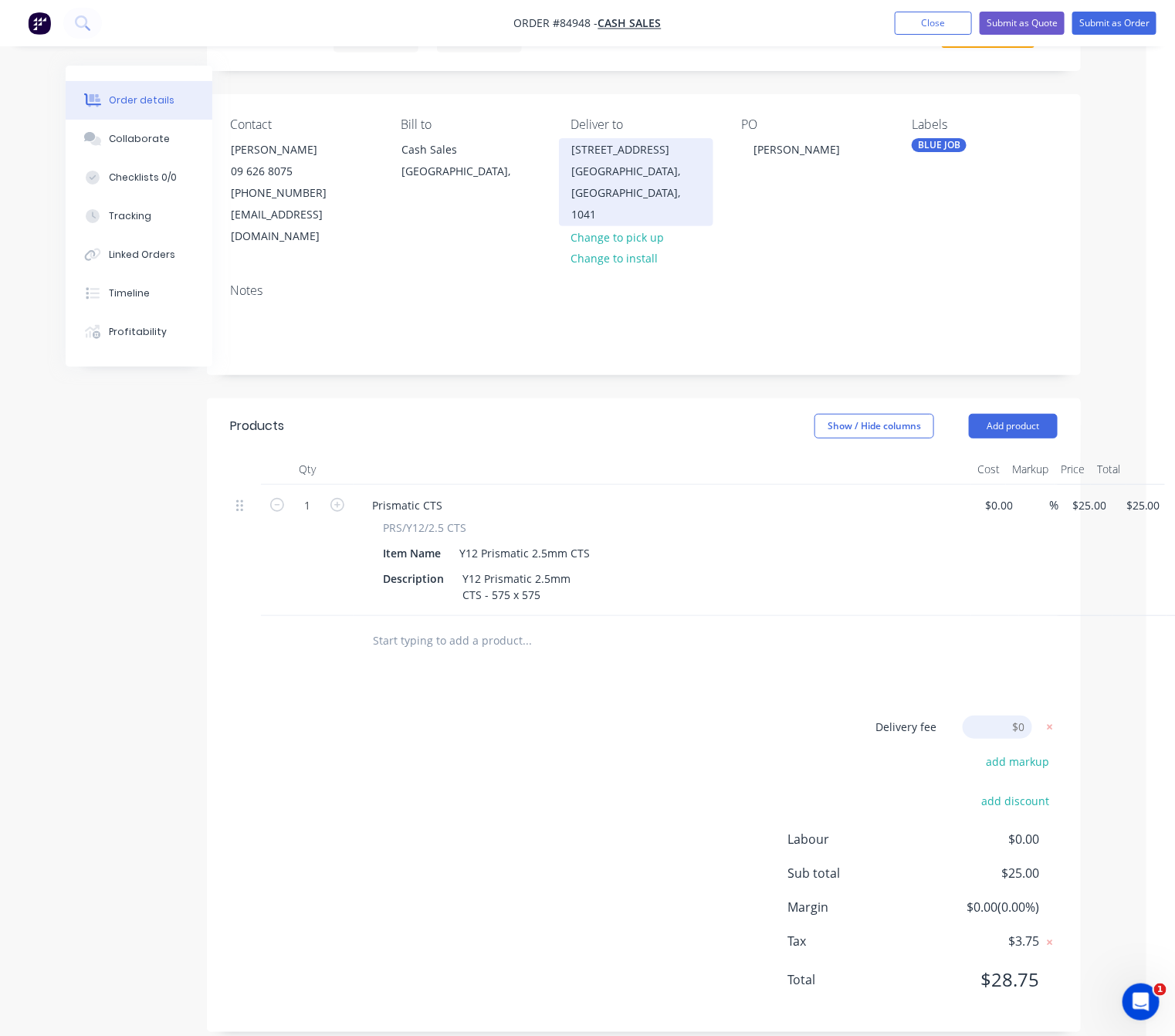
drag, startPoint x: 572, startPoint y: 143, endPoint x: 621, endPoint y: 172, distance: 56.9
click at [621, 160] on div "1381 Dominion Road Extension Auckland" at bounding box center [636, 149] width 128 height 21
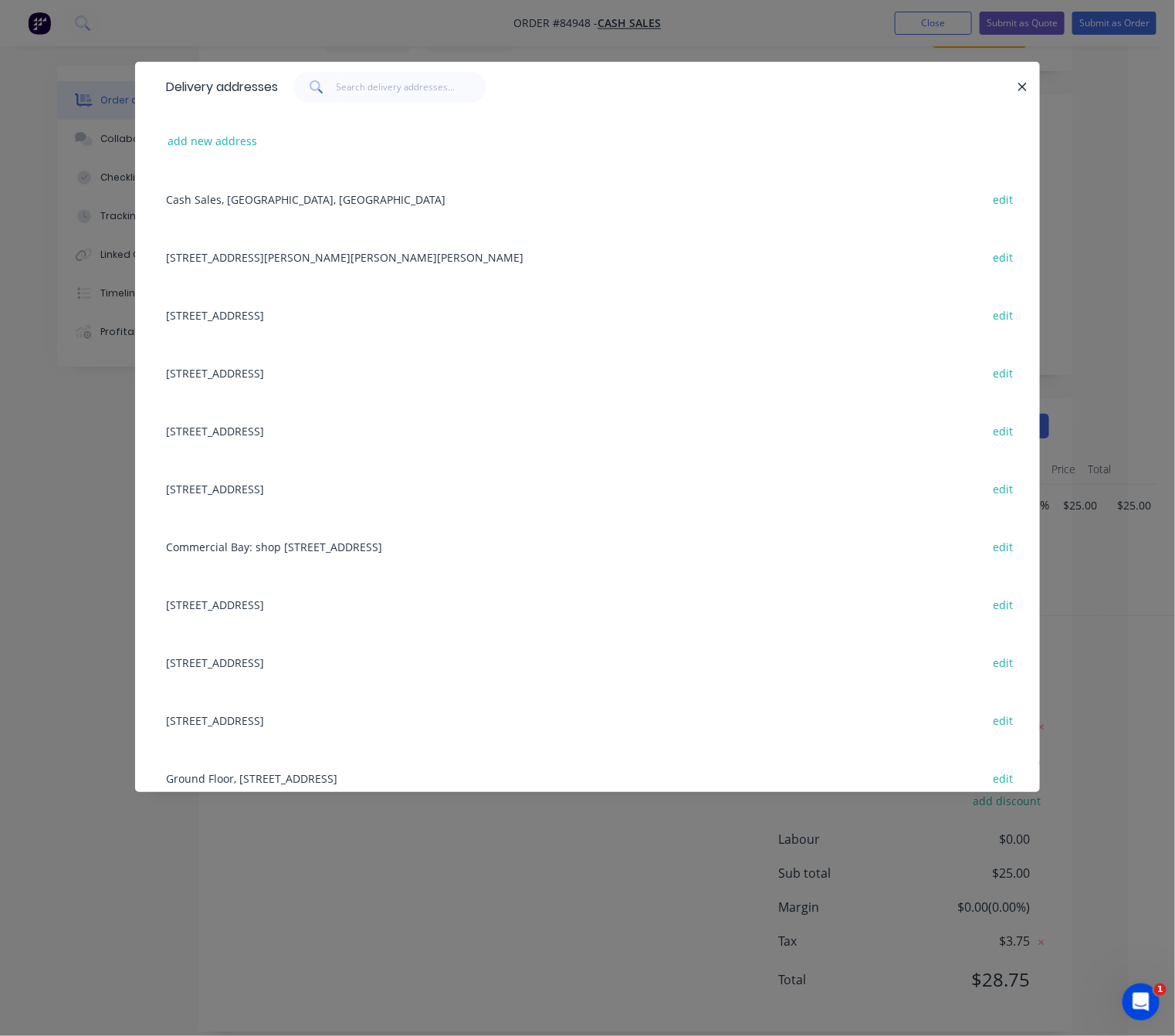
click at [1013, 84] on div at bounding box center [1015, 87] width 3 height 31
drag, startPoint x: 1016, startPoint y: 84, endPoint x: 897, endPoint y: 119, distance: 124.0
click at [1017, 84] on icon "button" at bounding box center [1022, 87] width 10 height 14
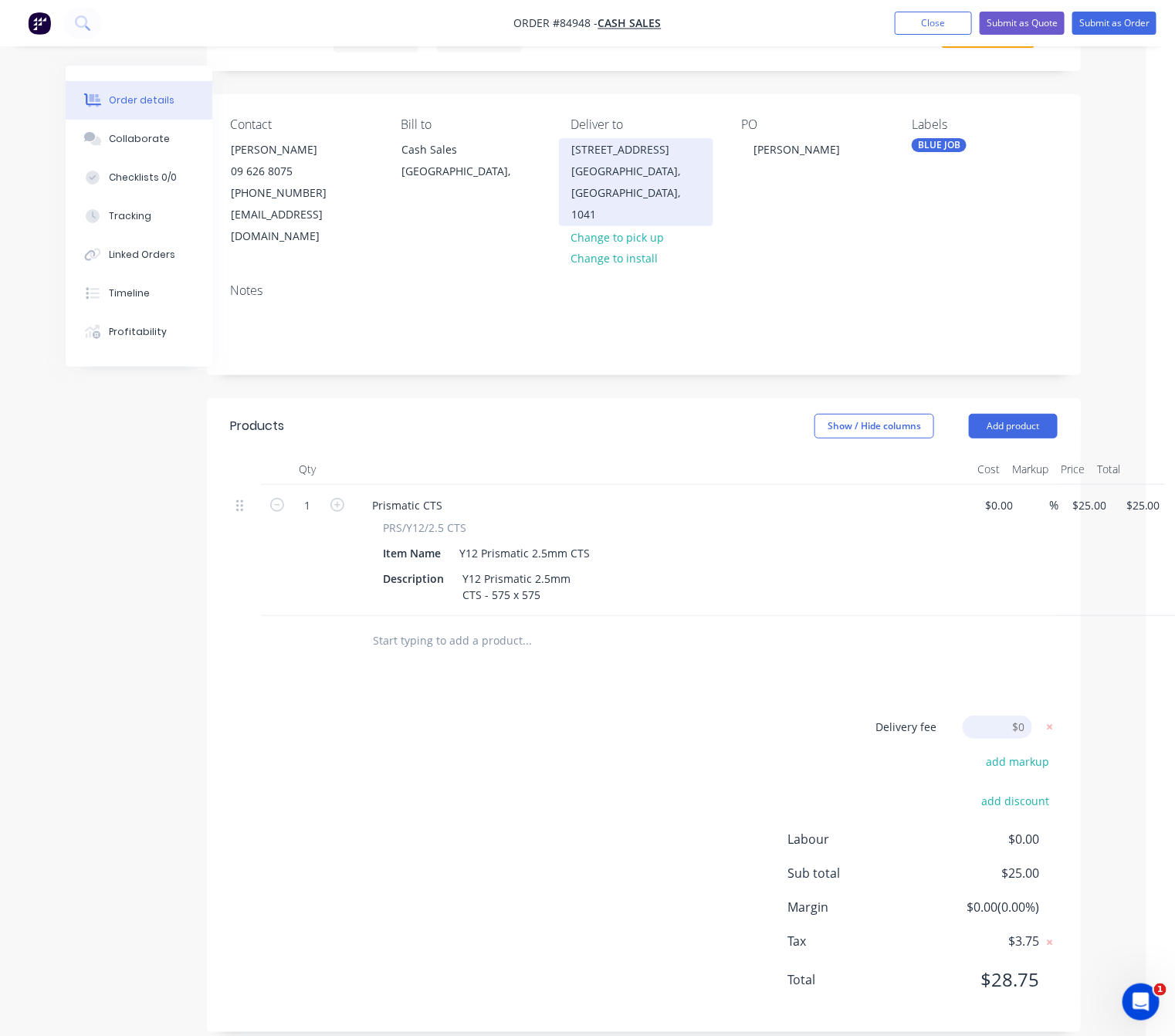
drag, startPoint x: 575, startPoint y: 150, endPoint x: 618, endPoint y: 172, distance: 48.3
click at [618, 160] on div "1381 Dominion Road Extension Auckland" at bounding box center [636, 149] width 128 height 21
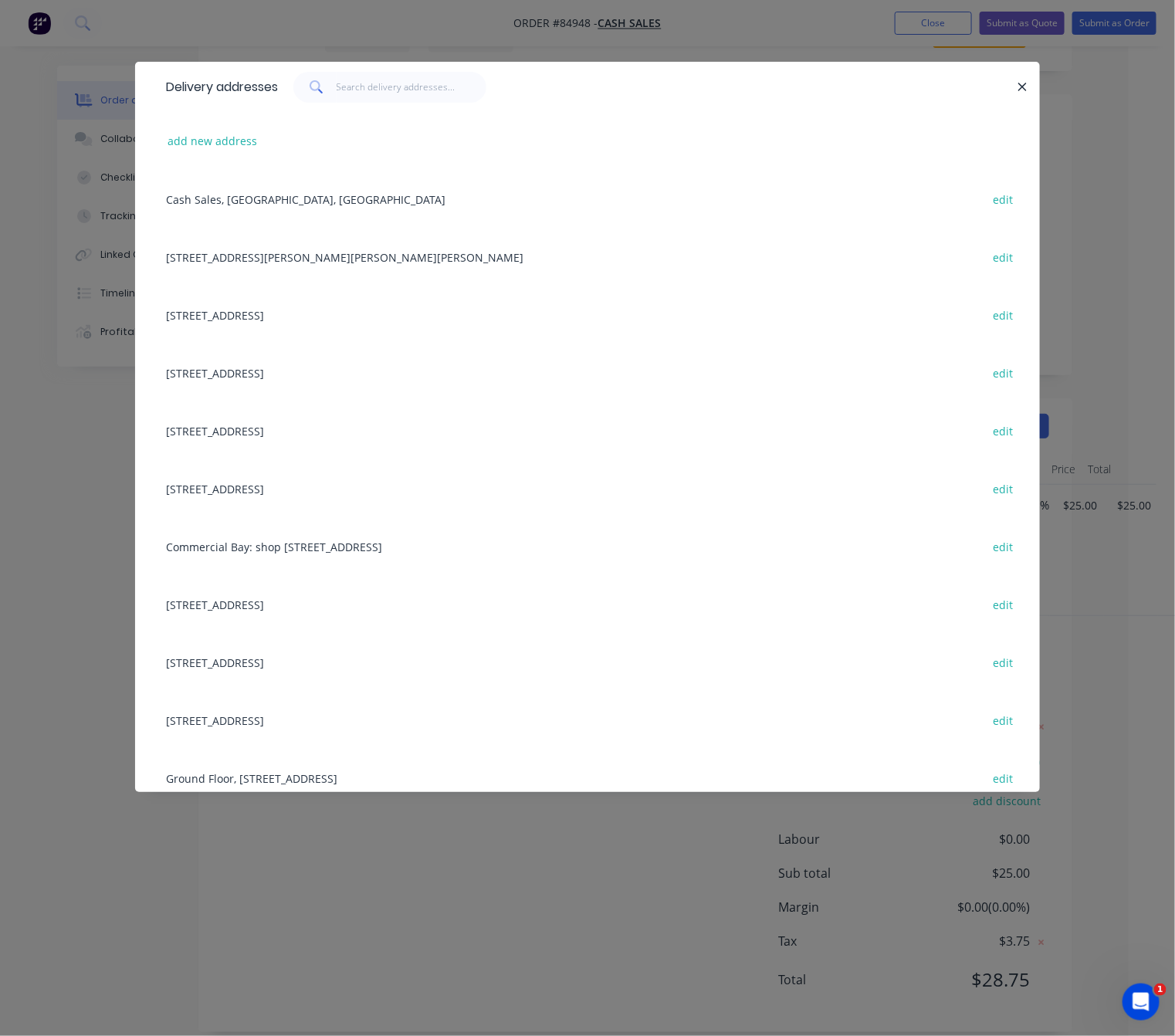
drag, startPoint x: 607, startPoint y: 172, endPoint x: 1015, endPoint y: 88, distance: 416.6
click at [1015, 88] on button "button" at bounding box center [1022, 87] width 19 height 19
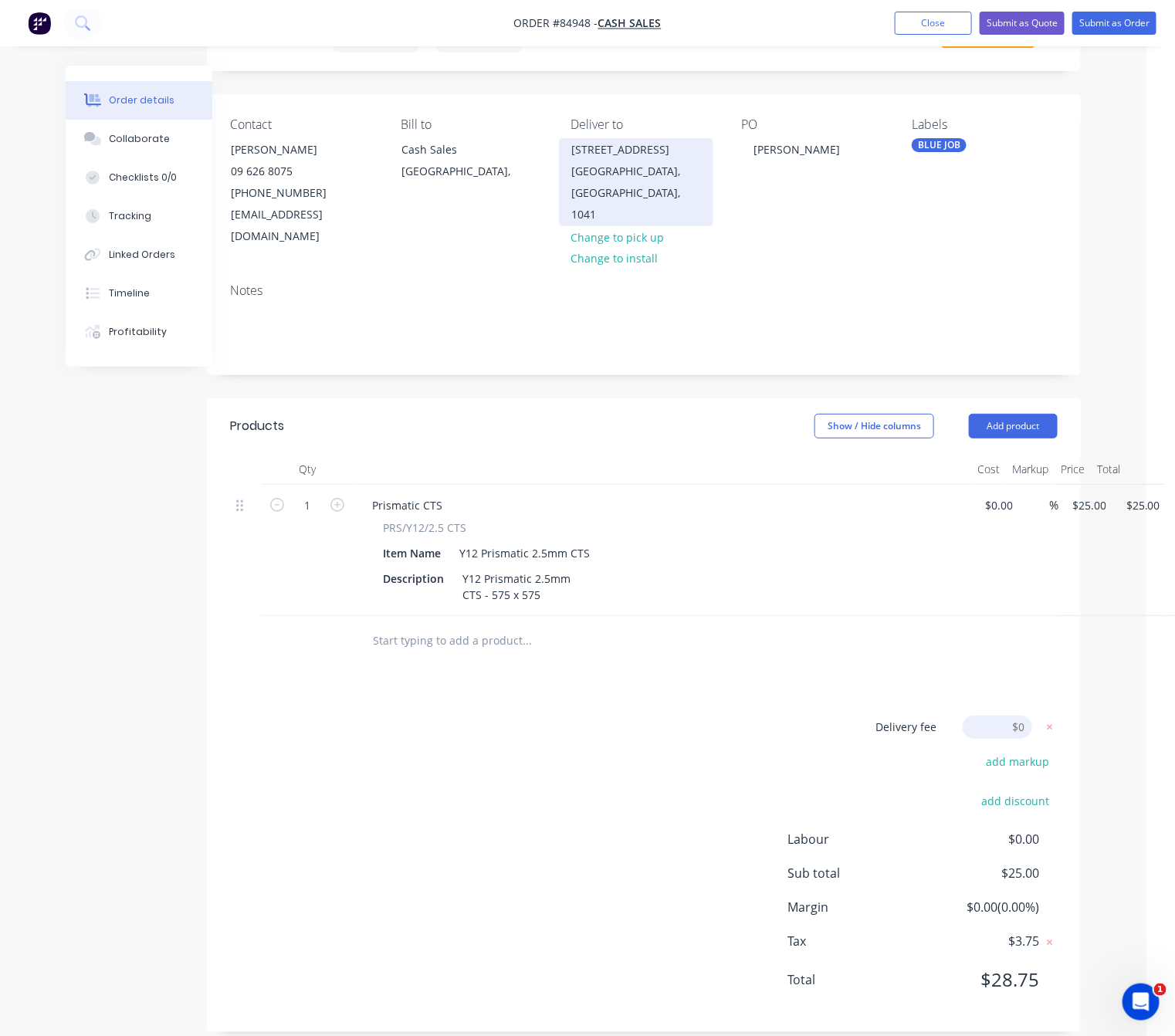
drag, startPoint x: 619, startPoint y: 172, endPoint x: 570, endPoint y: 148, distance: 54.6
click at [572, 148] on div "1381 Dominion Road Extension Auckland" at bounding box center [636, 149] width 128 height 21
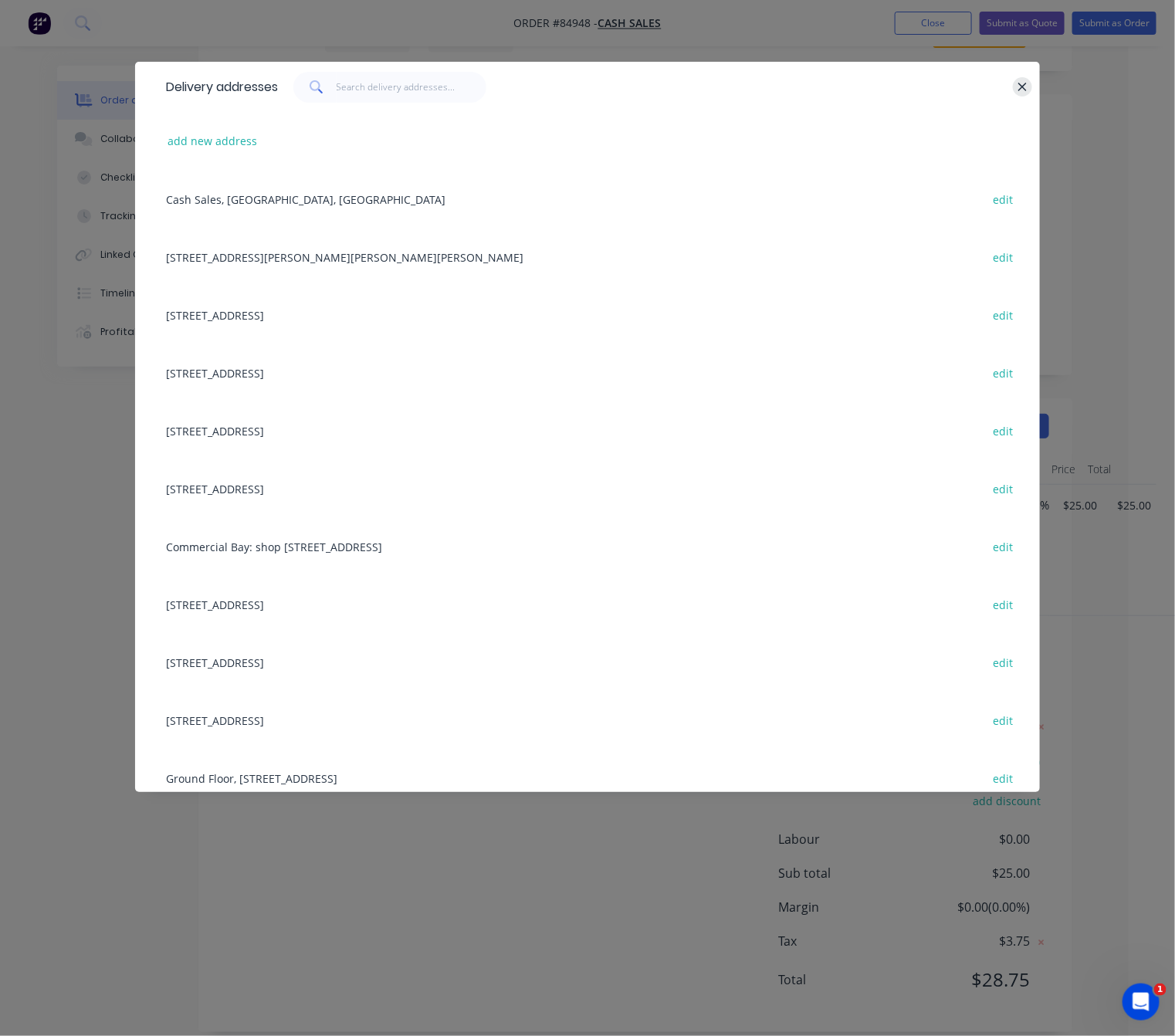
click at [1021, 88] on icon "button" at bounding box center [1022, 87] width 9 height 9
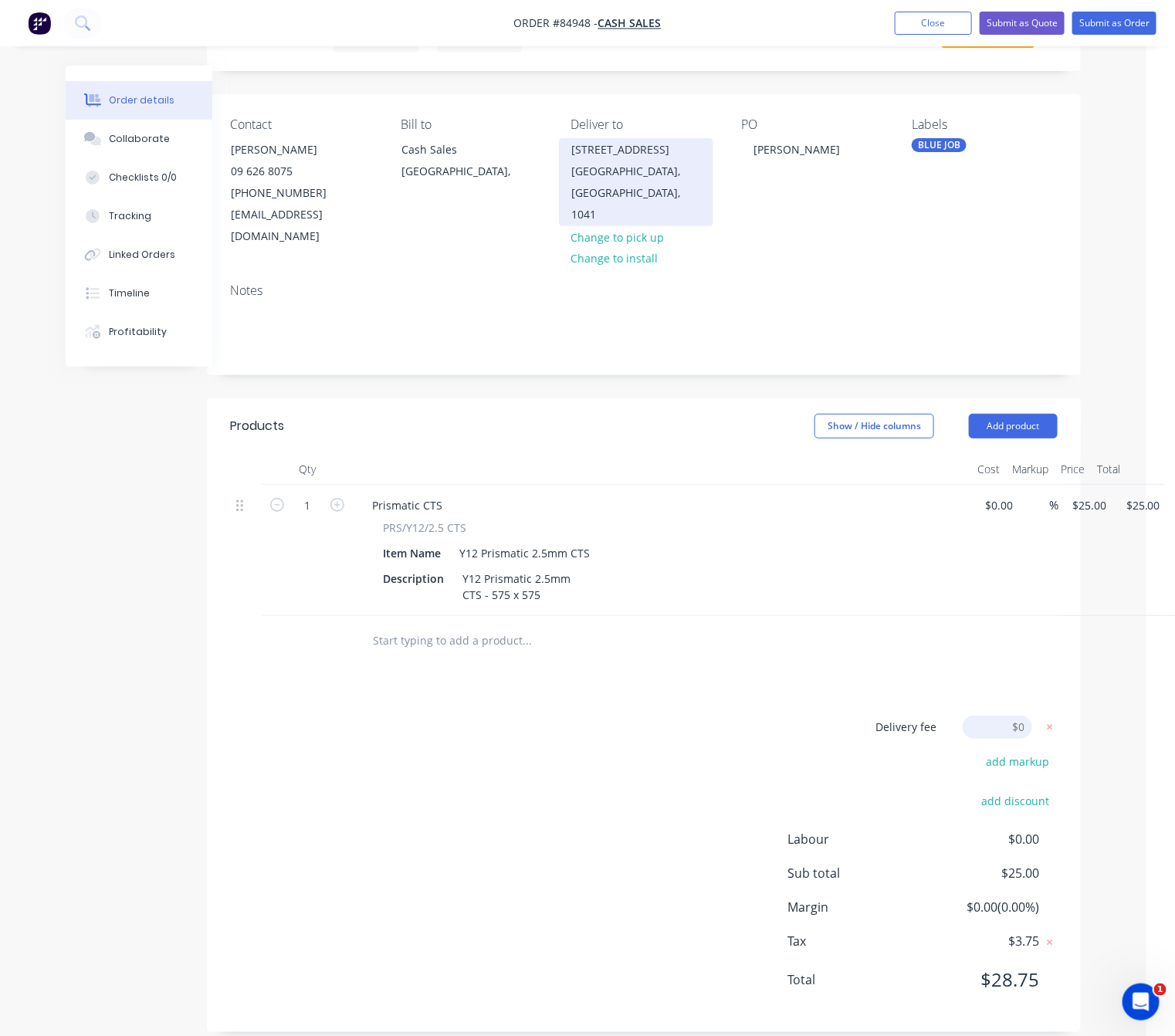
copy div "1381 Dominion Road Extension"
click at [1017, 715] on input at bounding box center [997, 726] width 69 height 23
type input "10.27"
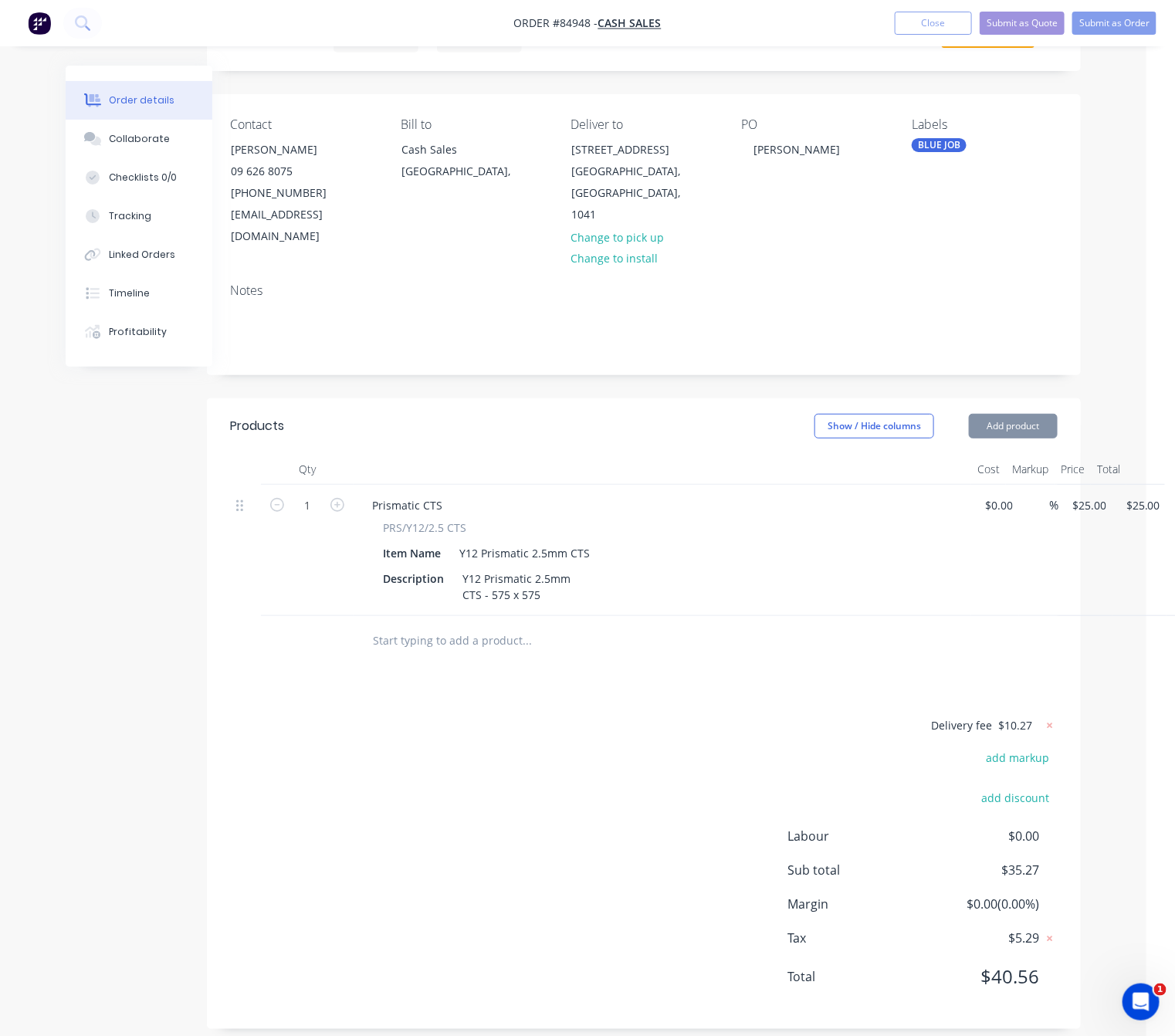
click at [737, 715] on div "Delivery fee $10.27 add markup add discount Labour $0.00 Sub total $35.27 Margi…" at bounding box center [643, 860] width 828 height 290
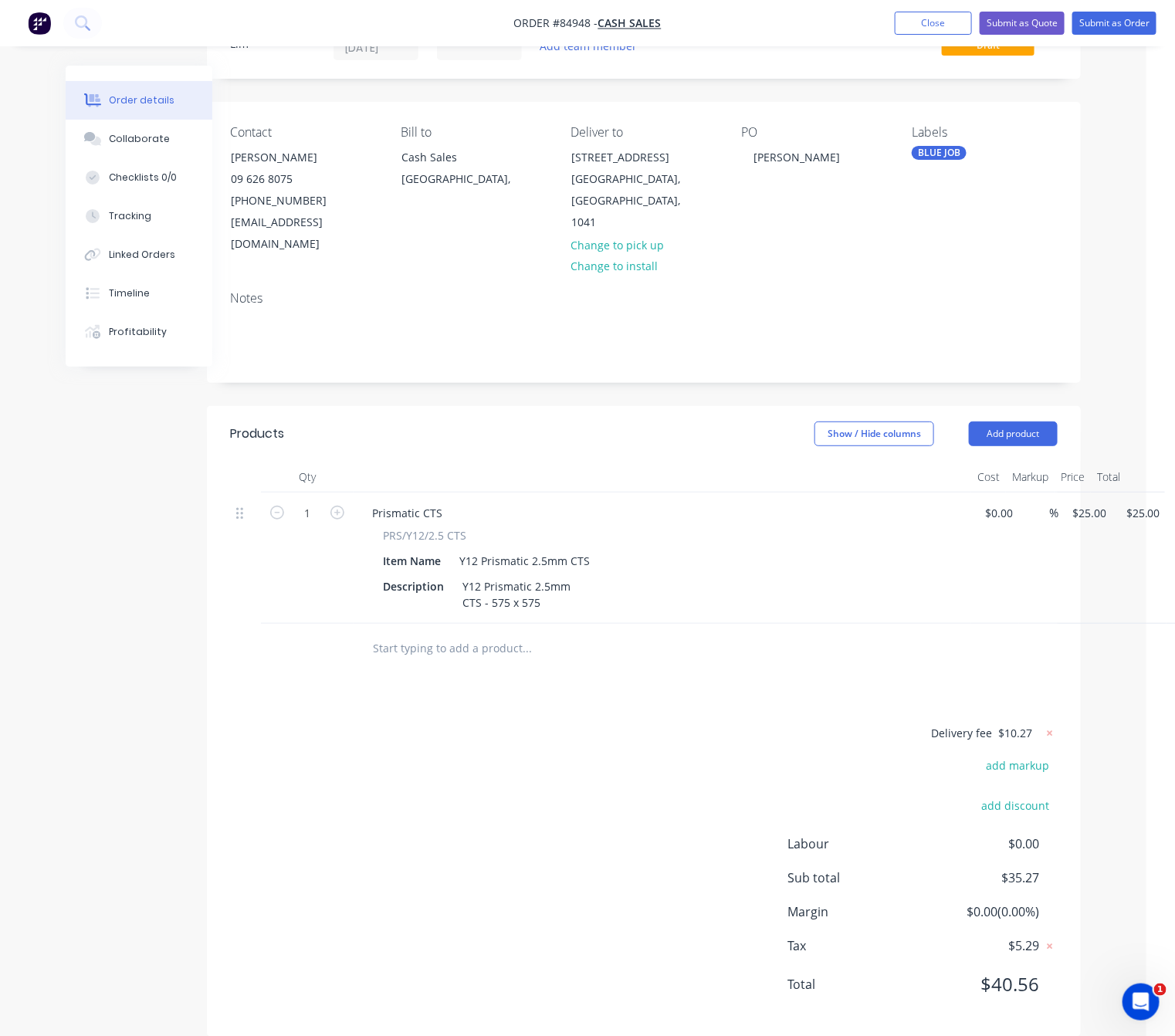
scroll to position [0, 28]
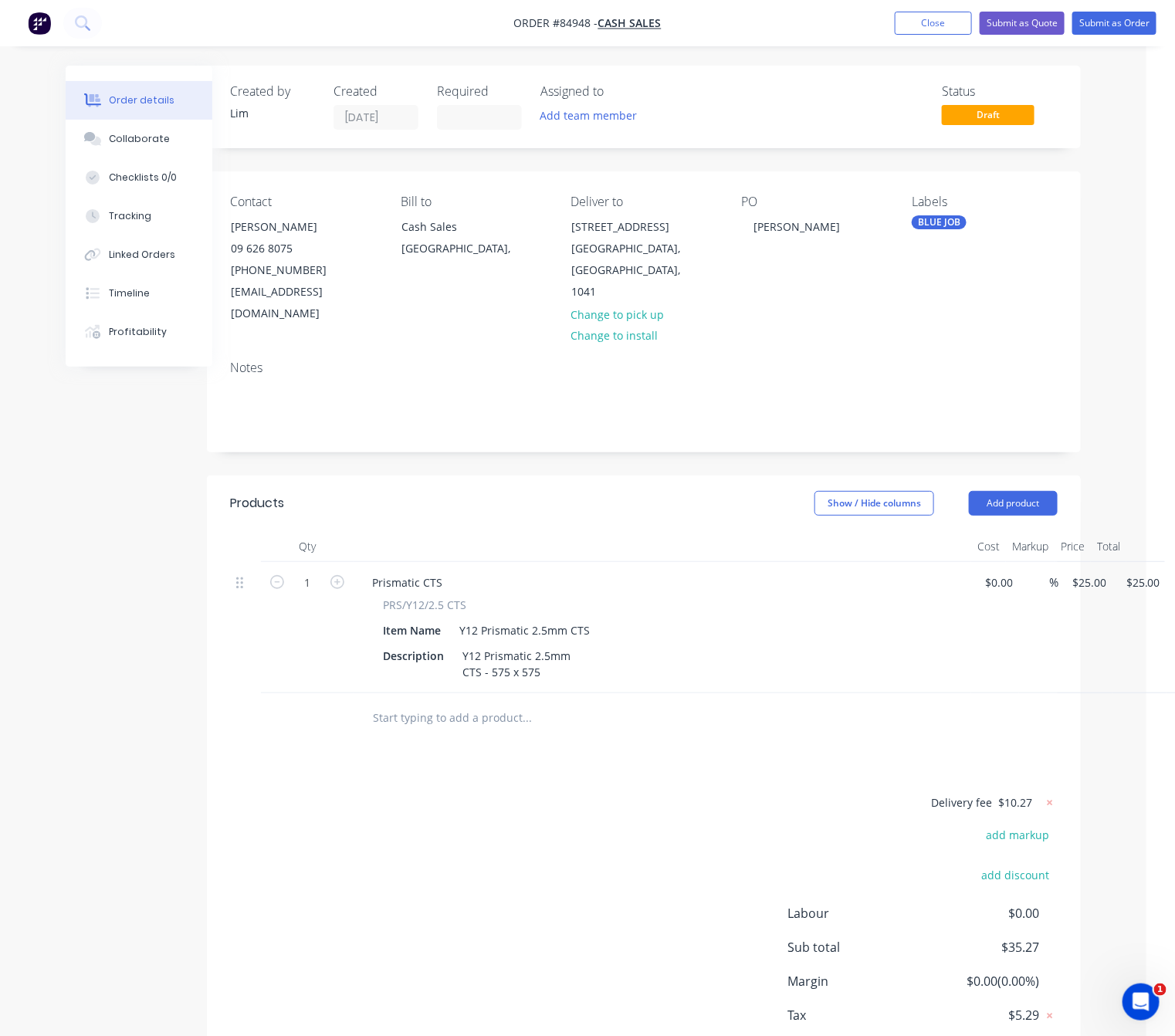
click at [1016, 794] on span "$10.27" at bounding box center [1015, 802] width 34 height 16
click at [1052, 795] on g at bounding box center [1050, 803] width 15 height 15
click at [1013, 792] on button "add delivery fee" at bounding box center [1008, 803] width 99 height 21
type input "10.50"
click at [684, 799] on div "Delivery fee Delivery fee Delivery fee name (Optional) 10.50 10.50 $0 add marku…" at bounding box center [643, 939] width 828 height 294
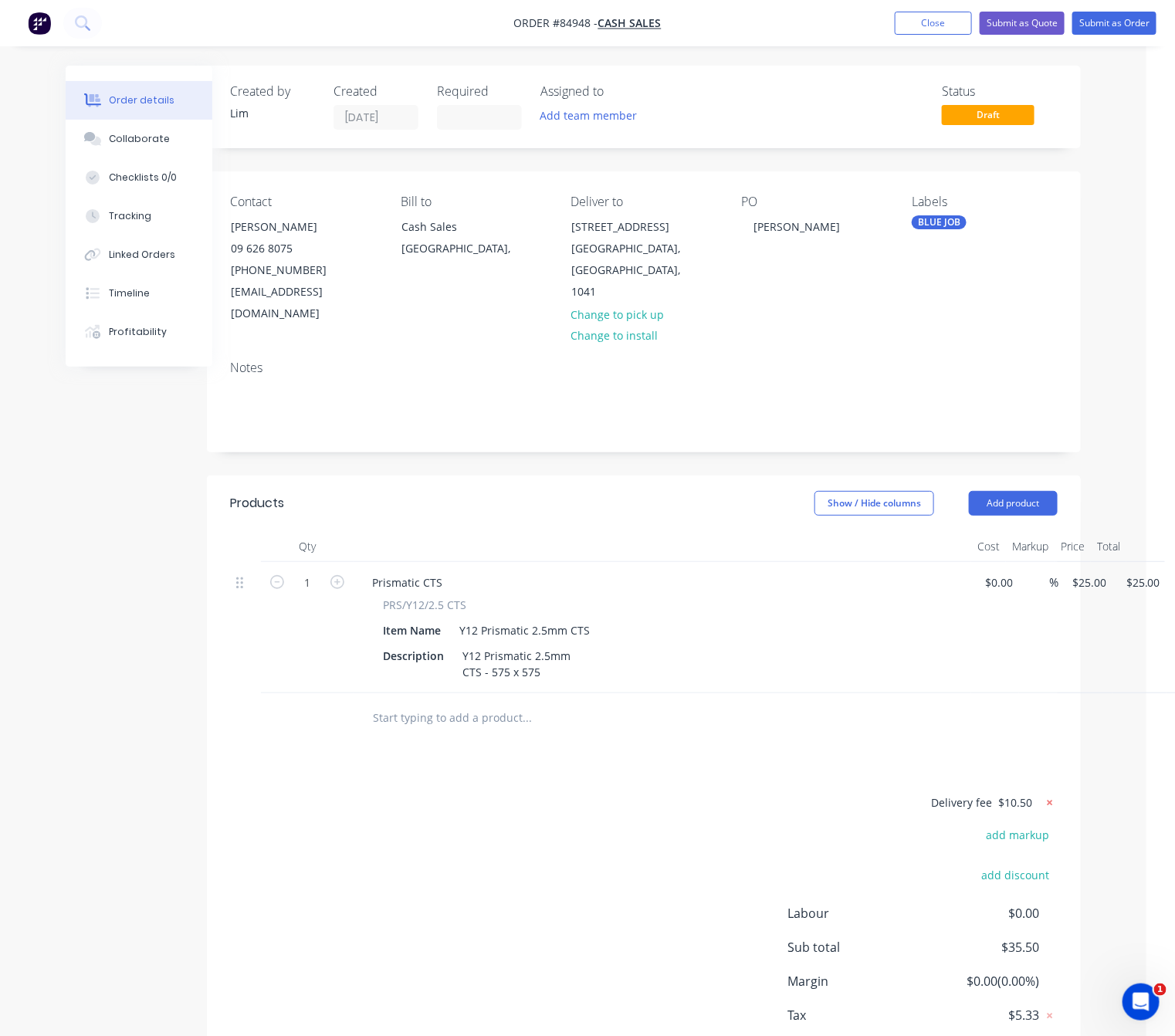
click at [1046, 795] on icon at bounding box center [1050, 803] width 15 height 15
click at [1016, 792] on button "add delivery fee" at bounding box center [1008, 803] width 99 height 21
type input "12"
click at [679, 767] on div "Products Show / Hide columns Add product Qty Cost Markup Price Total 1 Prismati…" at bounding box center [643, 790] width 874 height 630
click at [1116, 27] on button "Submit as Order" at bounding box center [1114, 22] width 84 height 23
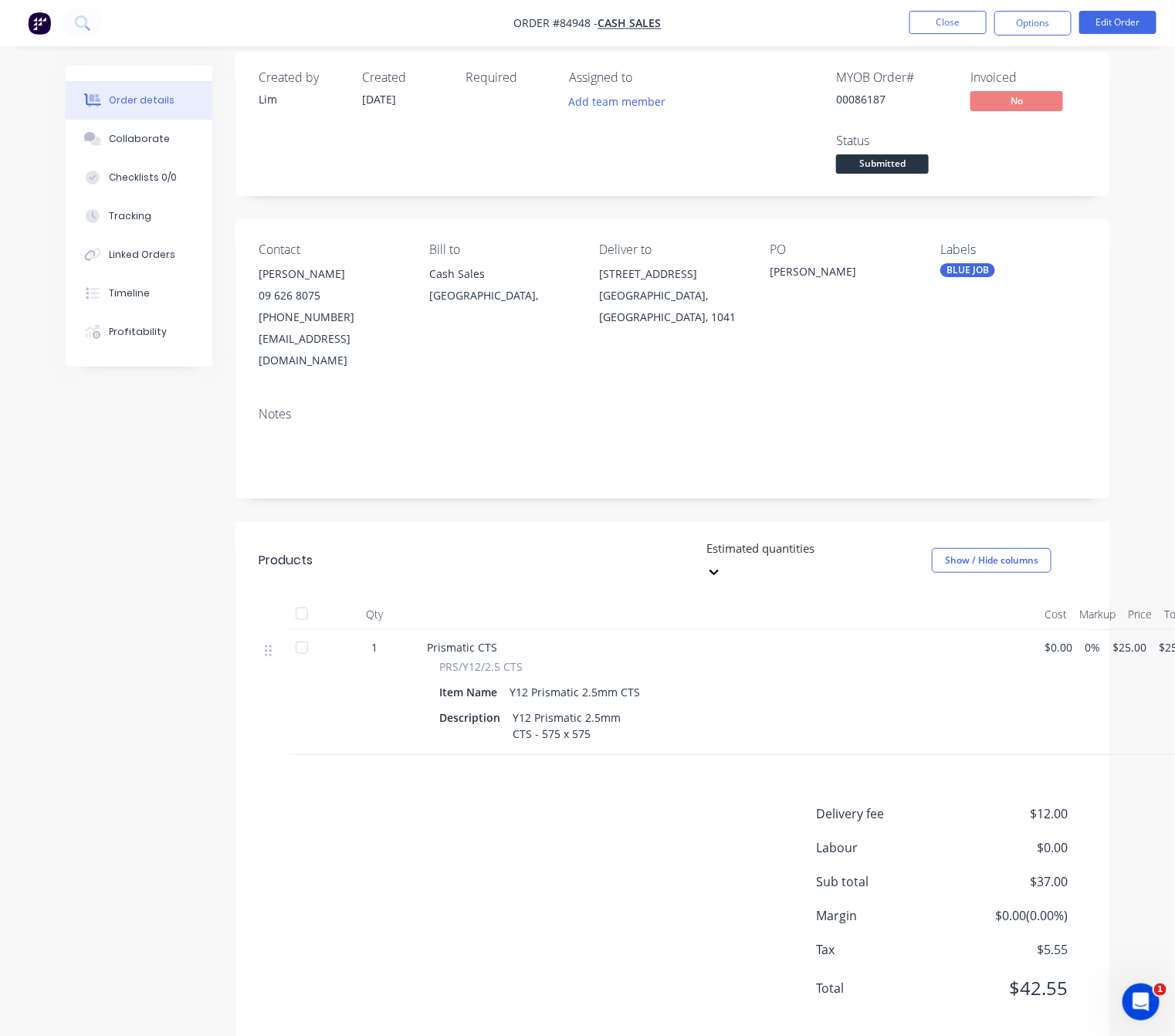
scroll to position [17, 0]
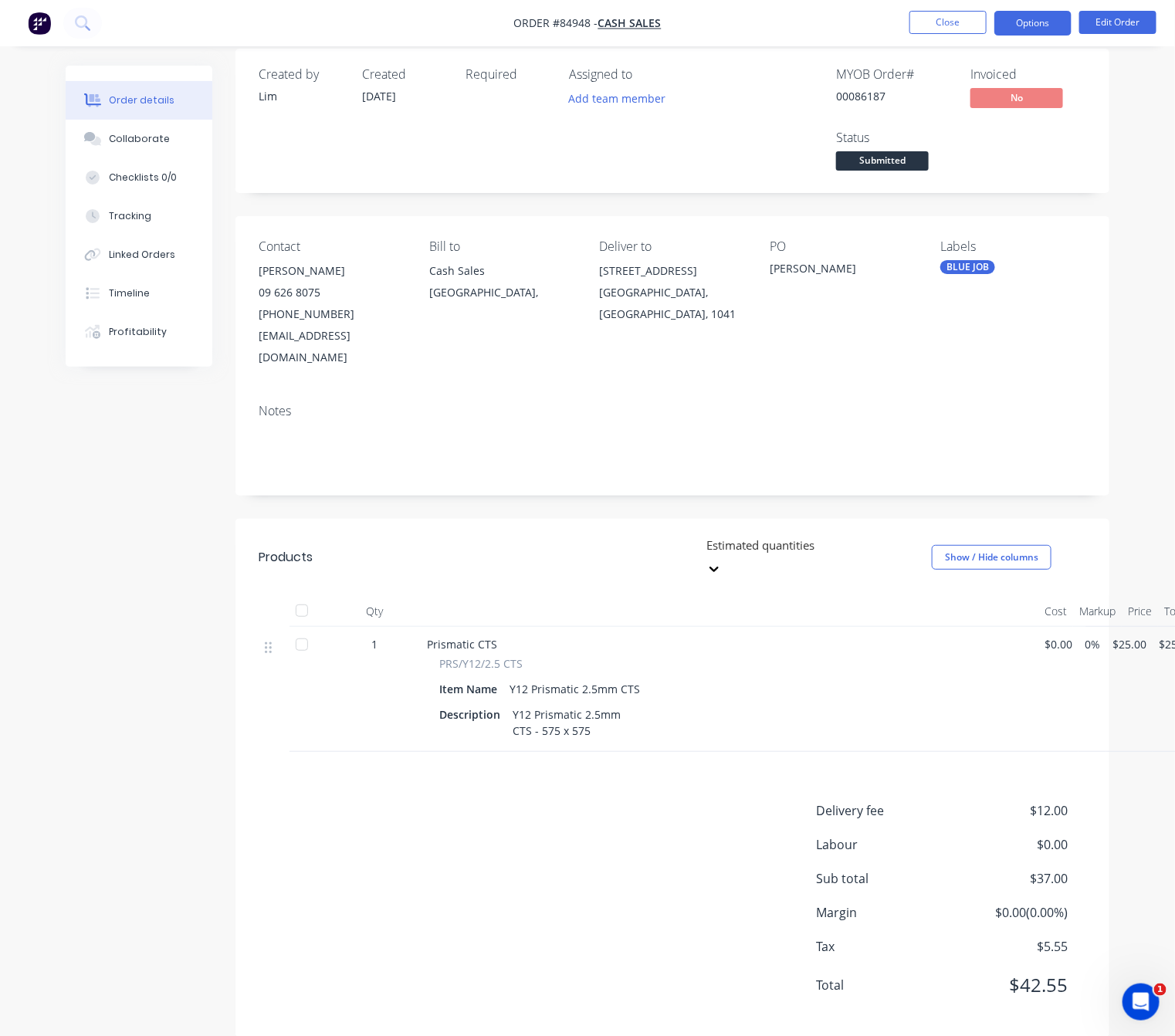
click at [1045, 34] on button "Options" at bounding box center [1033, 23] width 77 height 25
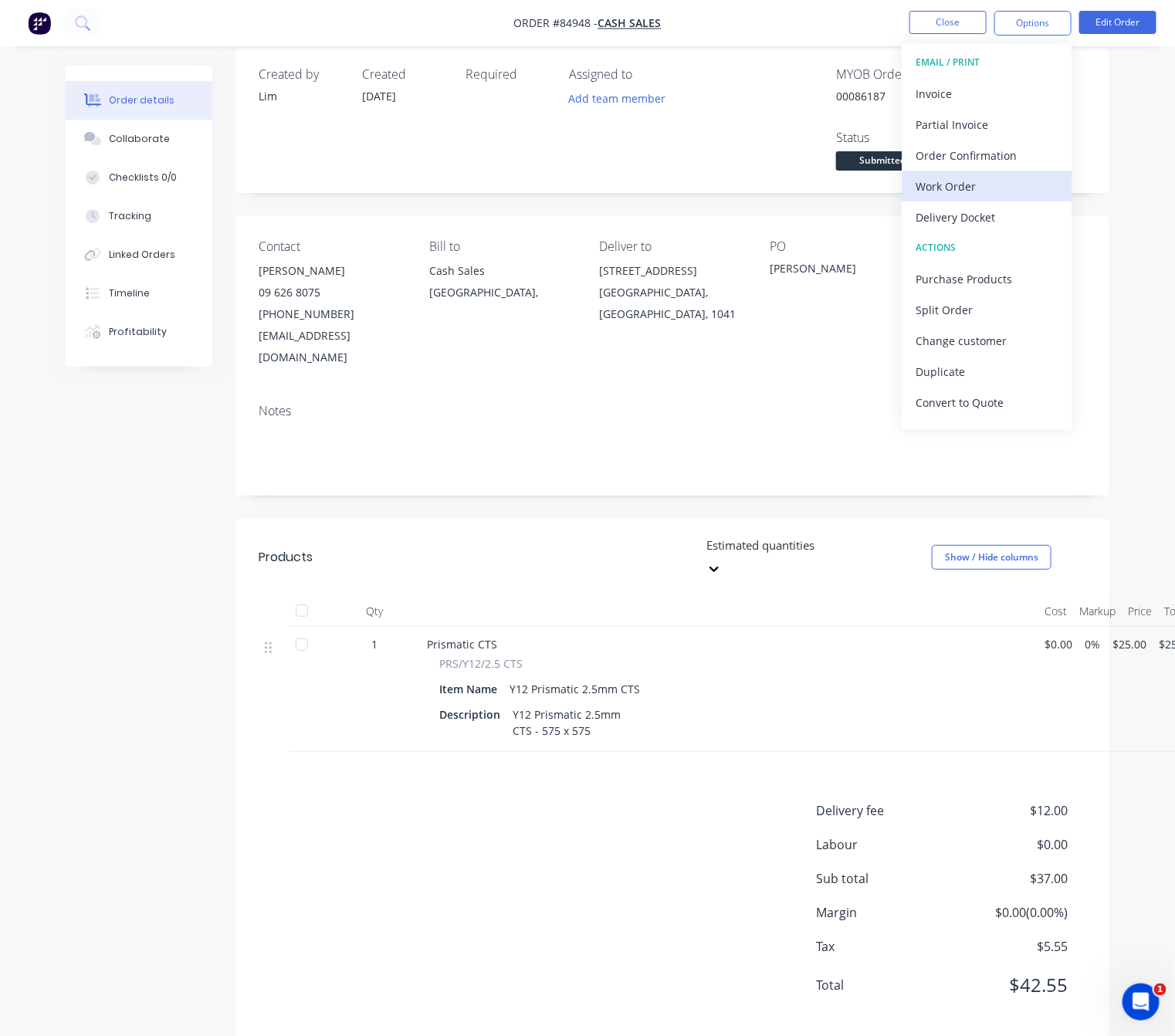
click at [991, 185] on div "Work Order" at bounding box center [986, 186] width 142 height 22
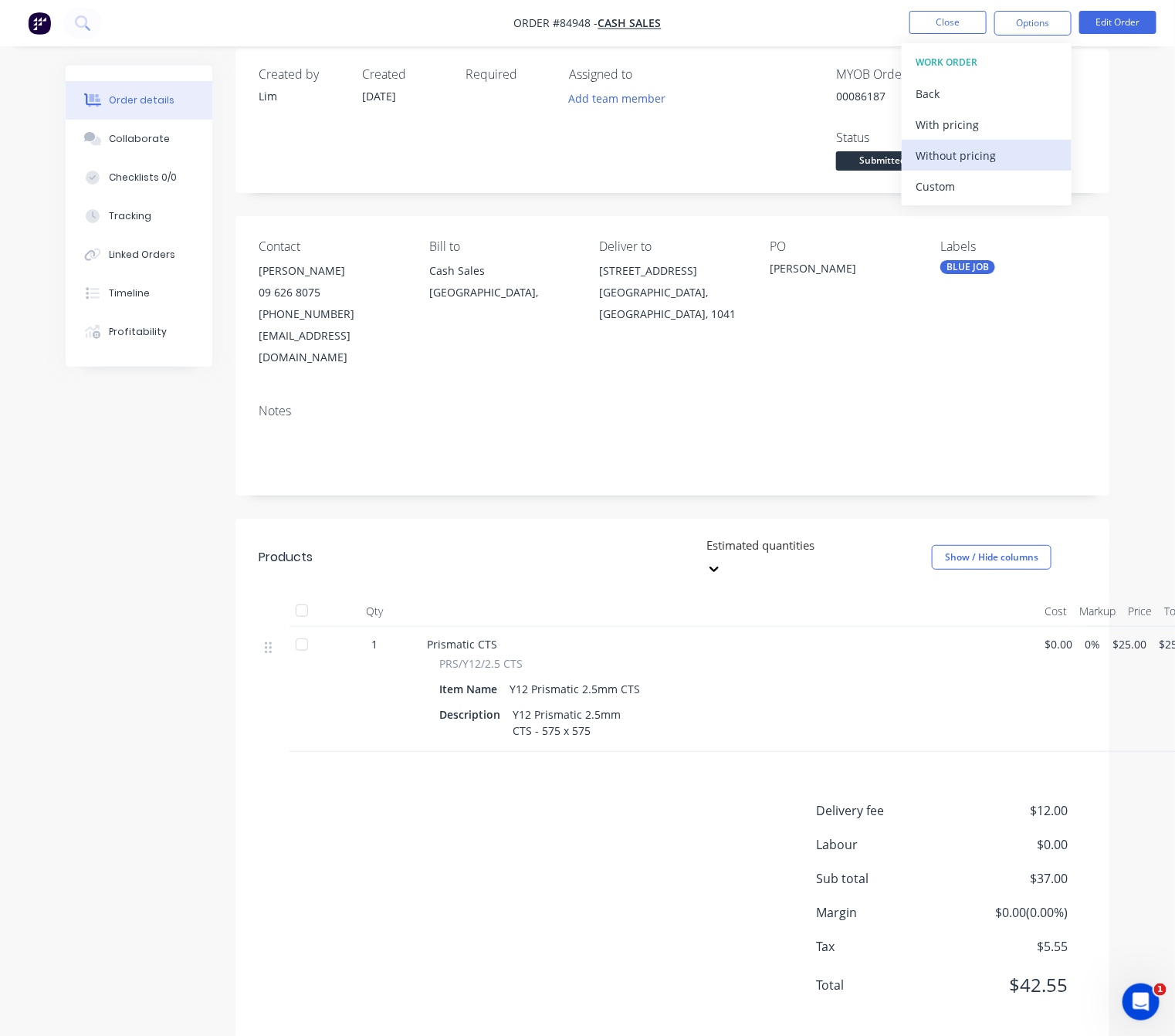
click at [987, 156] on div "Without pricing" at bounding box center [986, 155] width 142 height 22
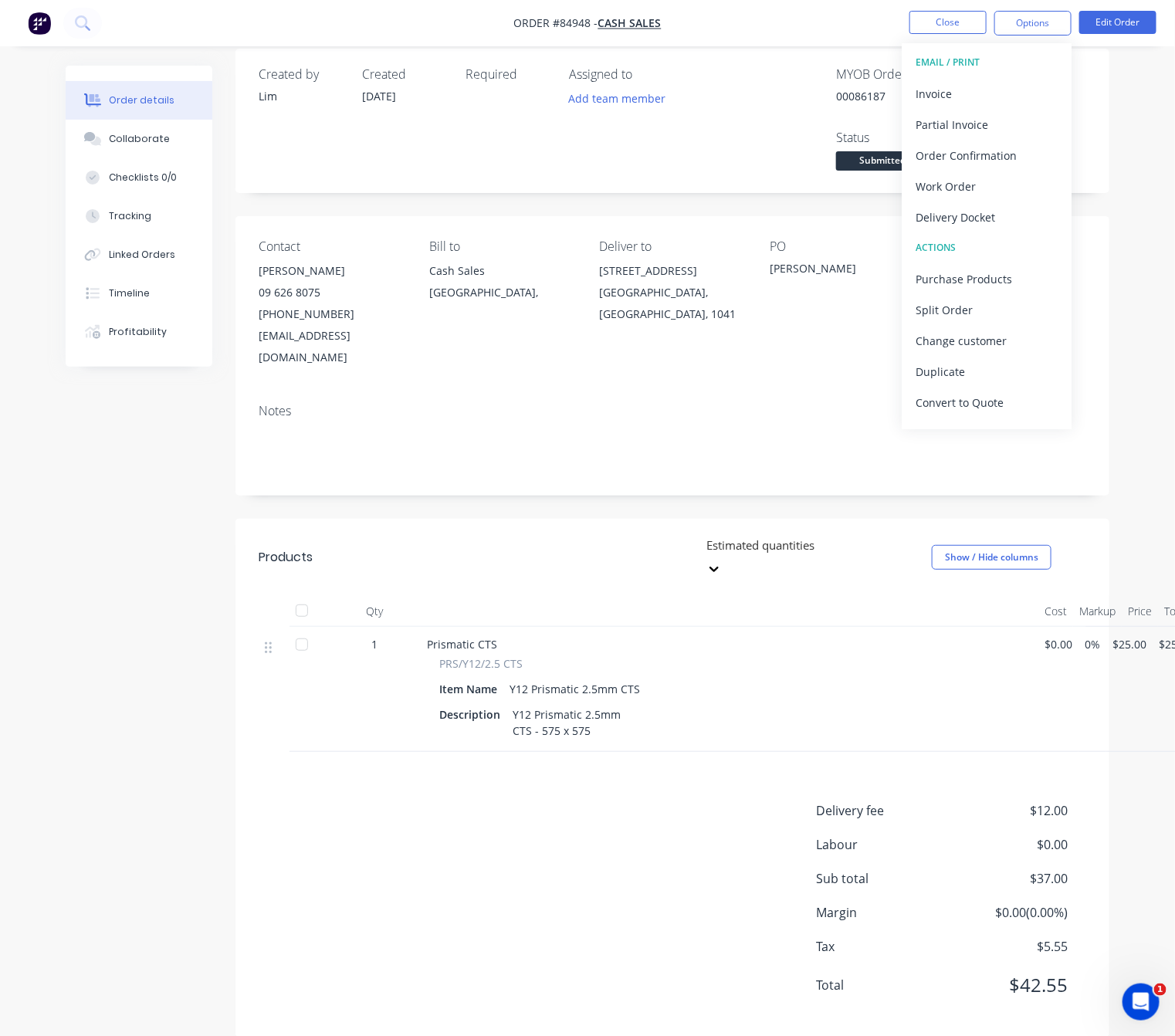
click at [107, 599] on div "Created by Lim Created 30/09/25 Required Assigned to Add team member MYOB Order…" at bounding box center [587, 555] width 1044 height 1012
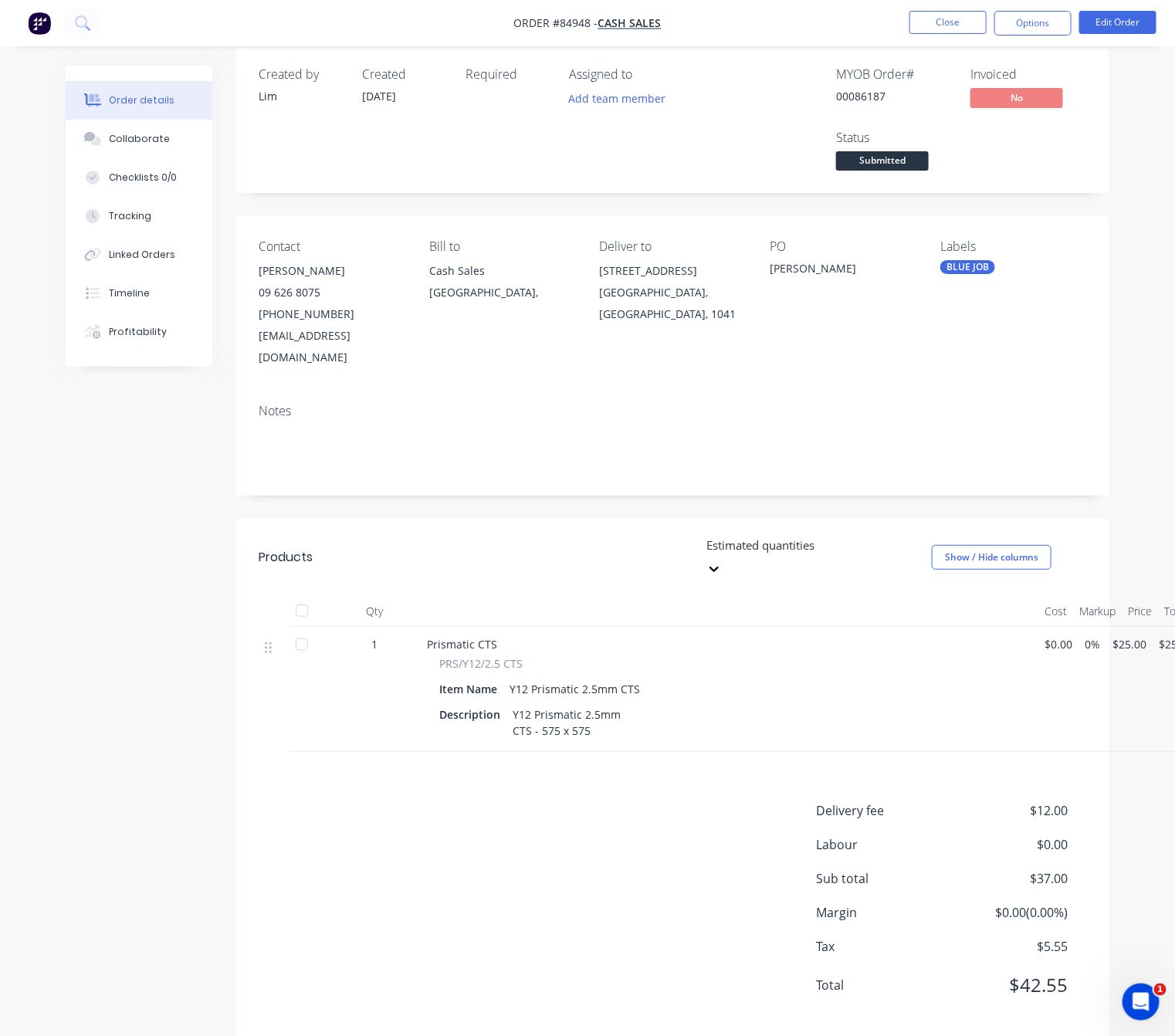
scroll to position [17, 23]
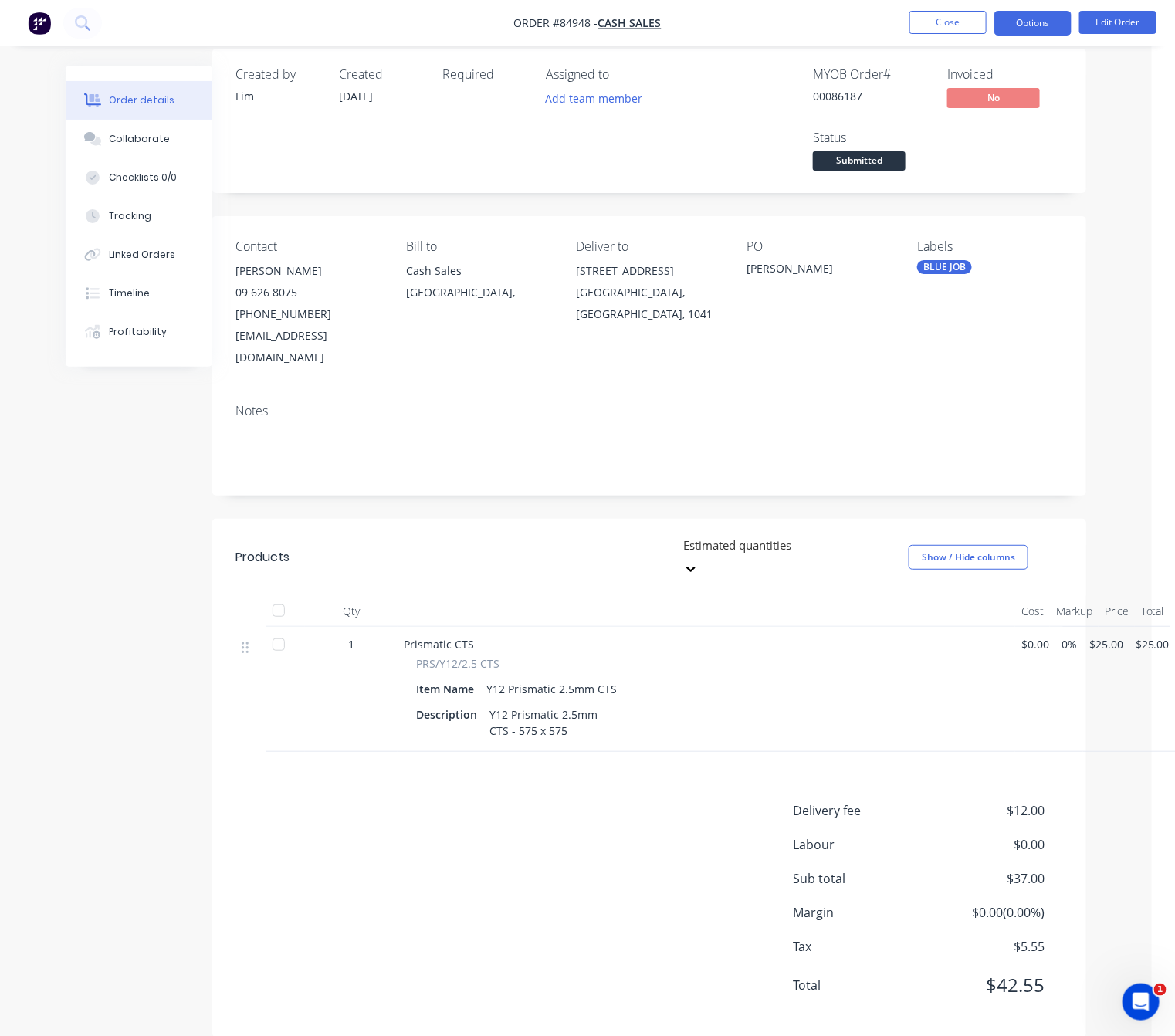
click at [1039, 19] on button "Options" at bounding box center [1033, 23] width 77 height 25
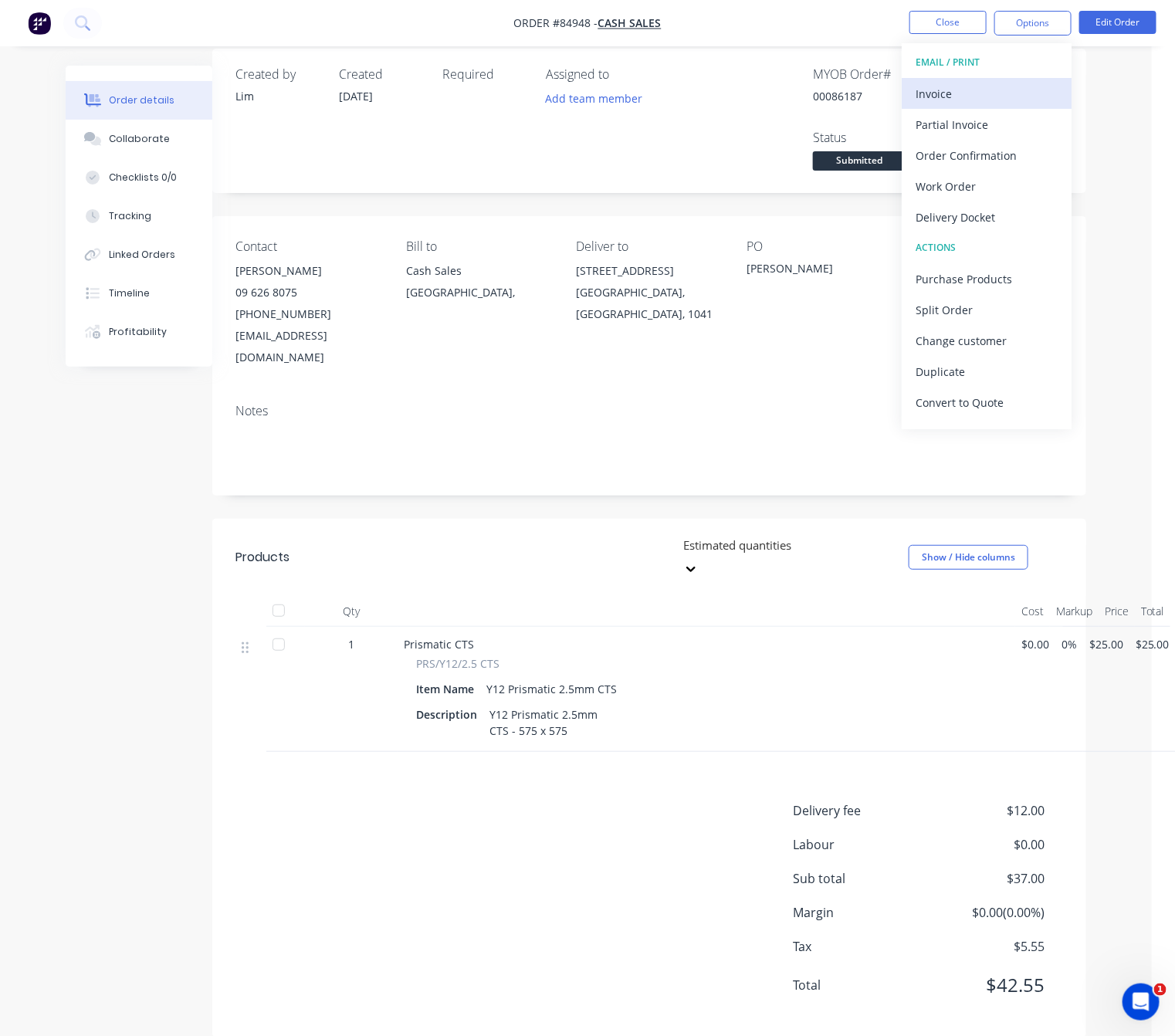
click at [990, 98] on div "Invoice" at bounding box center [986, 93] width 142 height 22
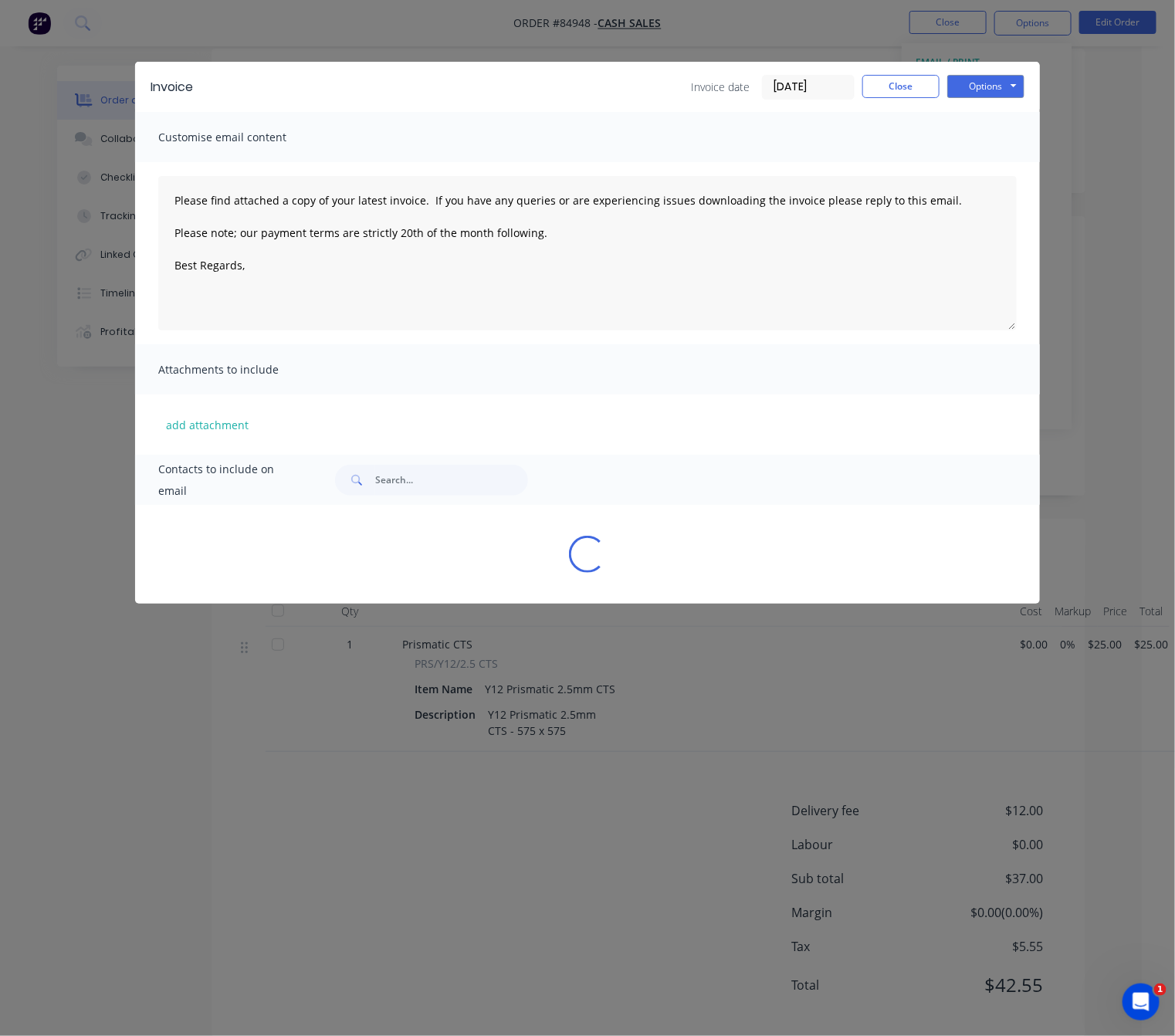
scroll to position [0, 4]
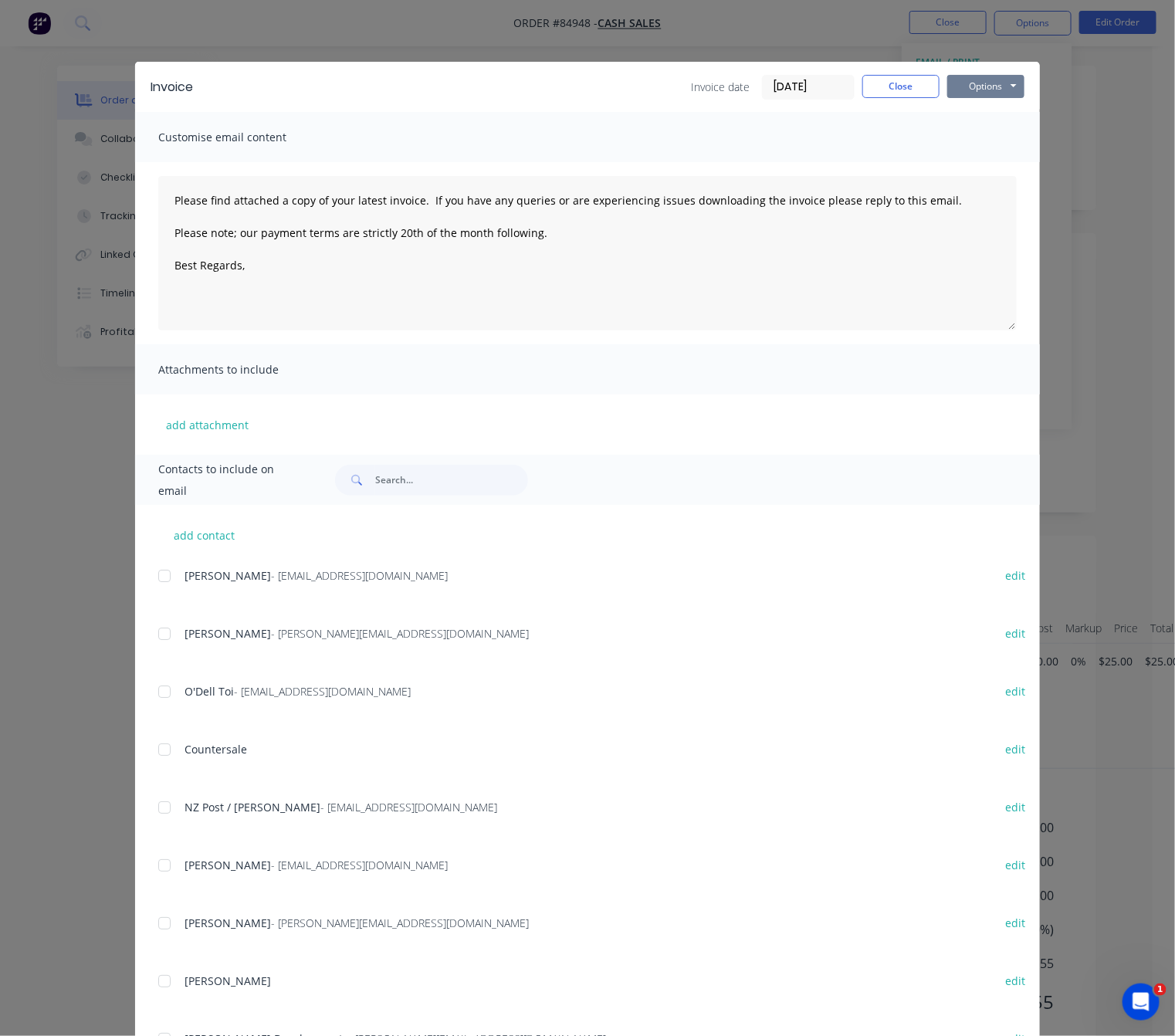
click at [996, 86] on button "Options" at bounding box center [985, 86] width 77 height 23
click at [1007, 102] on button "Preview" at bounding box center [996, 114] width 99 height 26
click at [876, 87] on button "Close" at bounding box center [901, 86] width 77 height 23
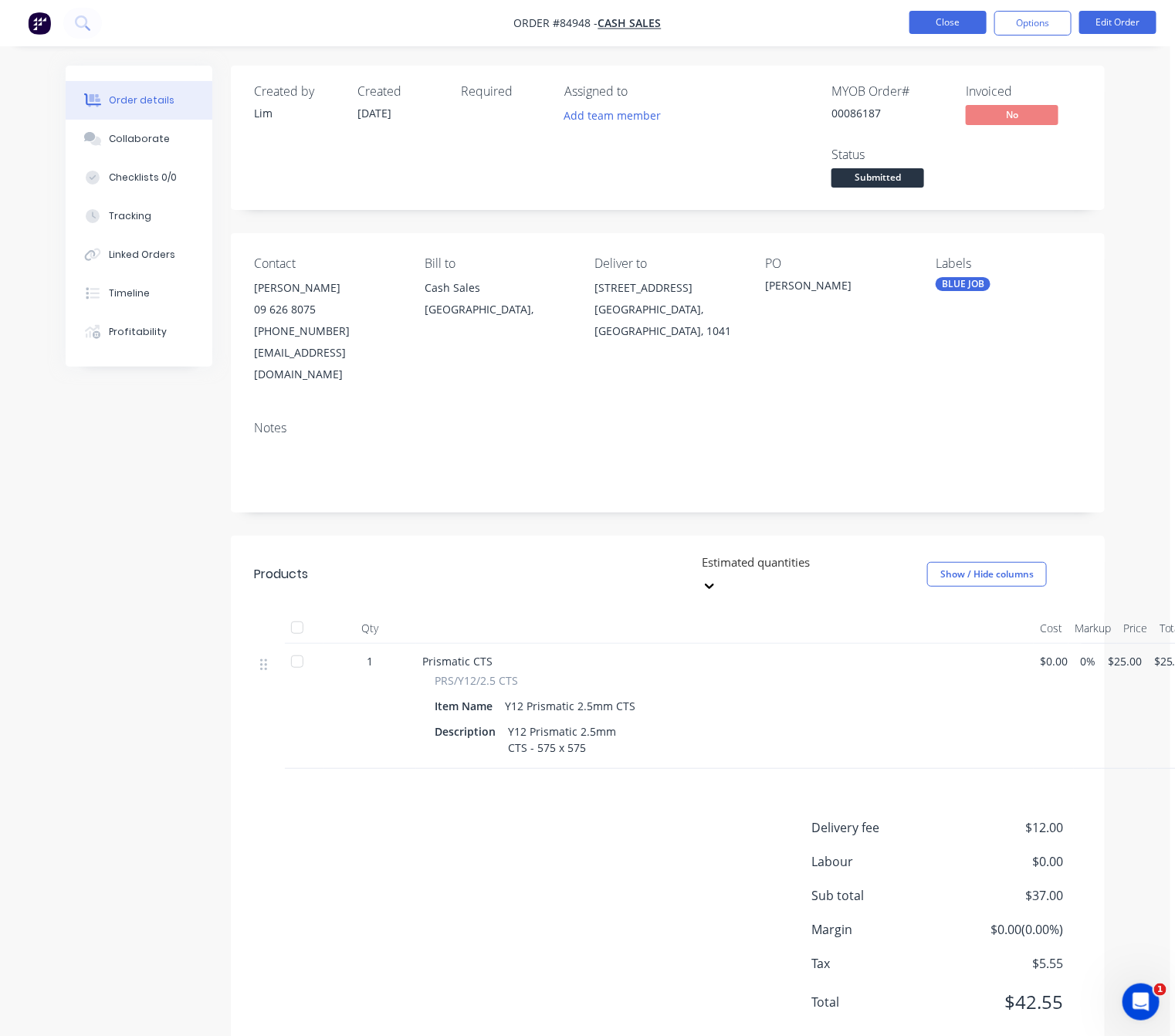
click at [940, 21] on button "Close" at bounding box center [948, 22] width 77 height 23
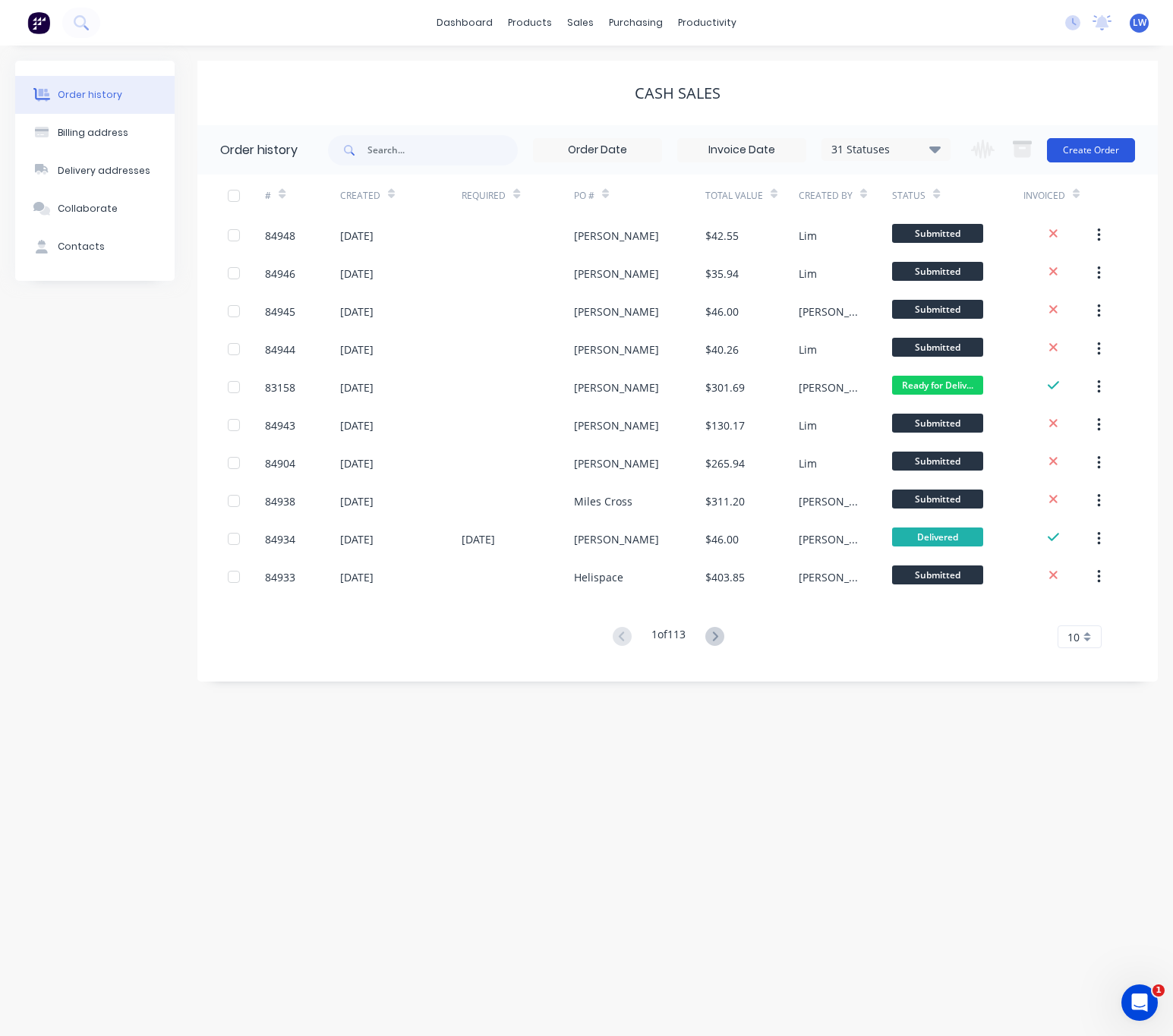
click at [1110, 153] on button "Create Order" at bounding box center [1091, 150] width 88 height 24
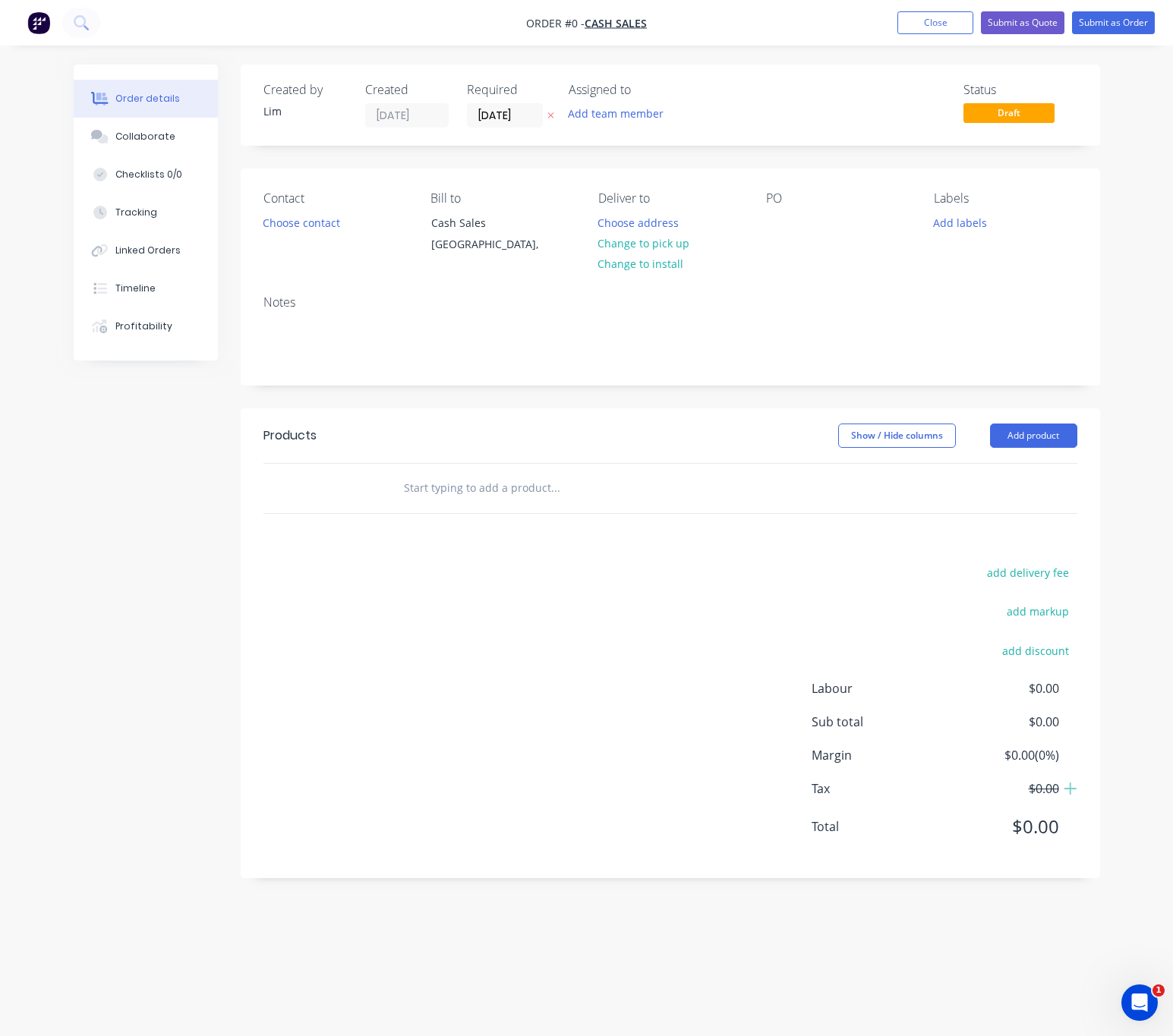
click at [551, 117] on icon "button" at bounding box center [551, 115] width 7 height 9
click at [343, 228] on button "Choose contact" at bounding box center [300, 222] width 94 height 20
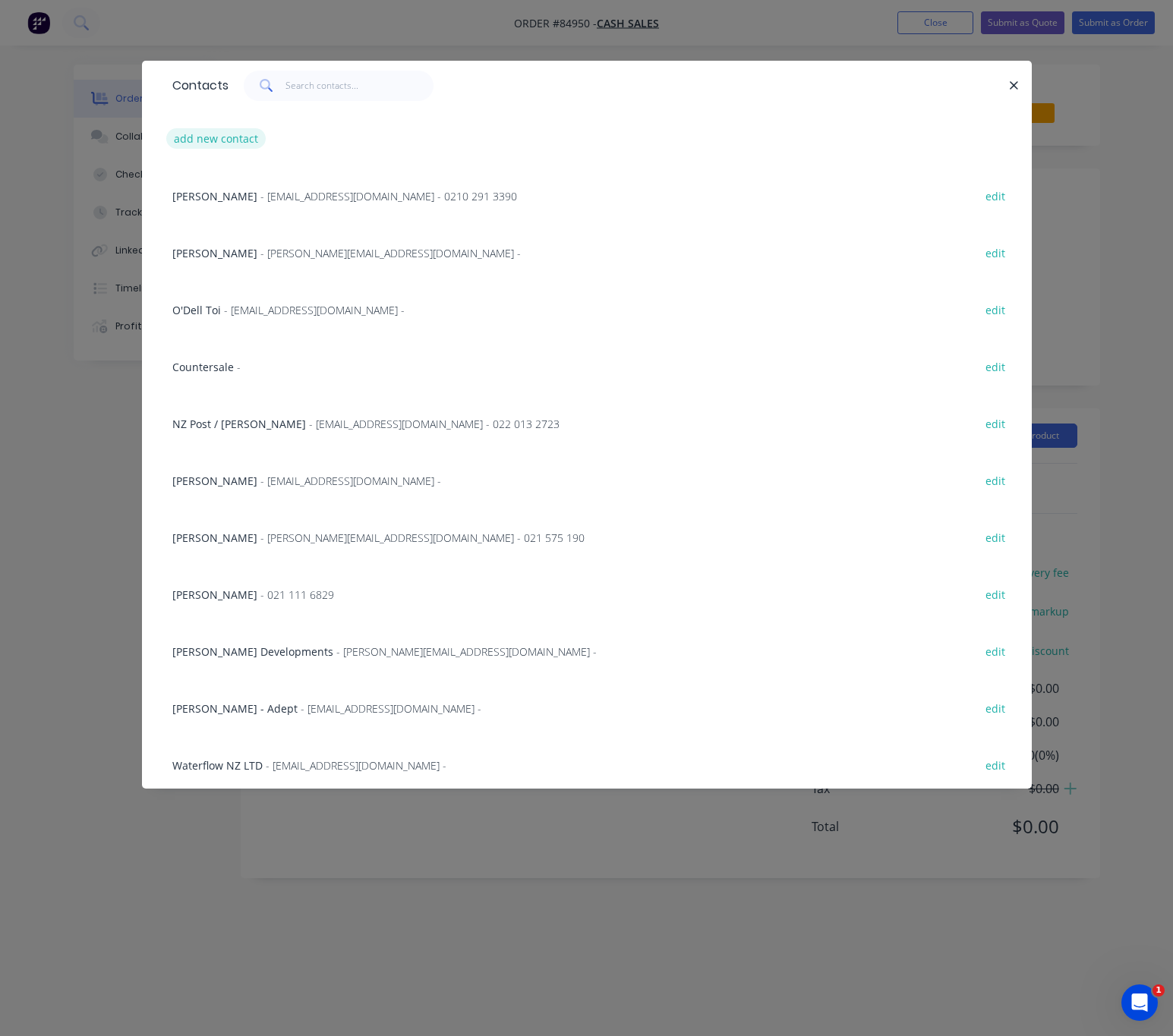
click at [228, 134] on button "add new contact" at bounding box center [216, 138] width 100 height 20
select select "NZ"
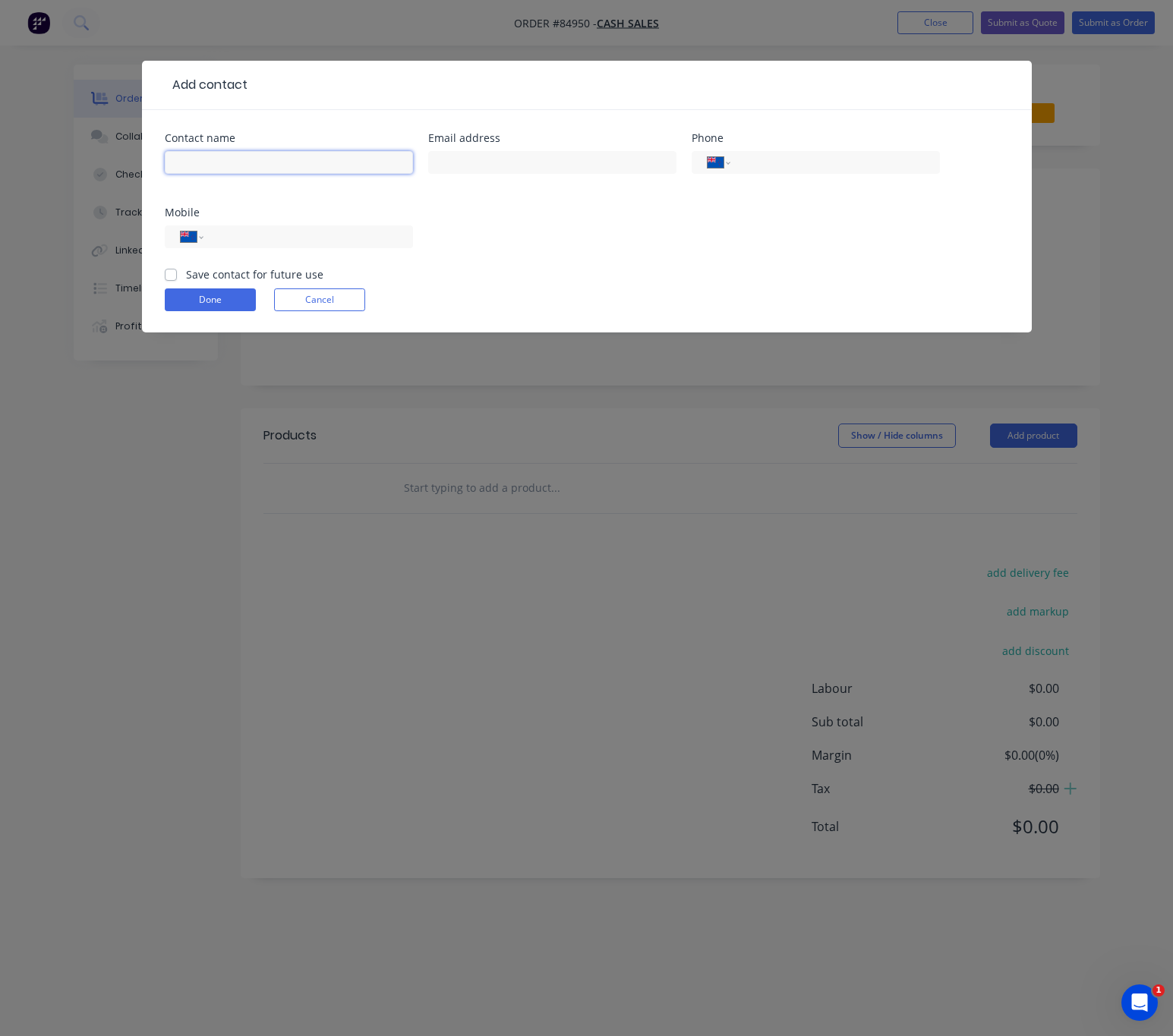
click at [235, 160] on input "text" at bounding box center [289, 162] width 248 height 23
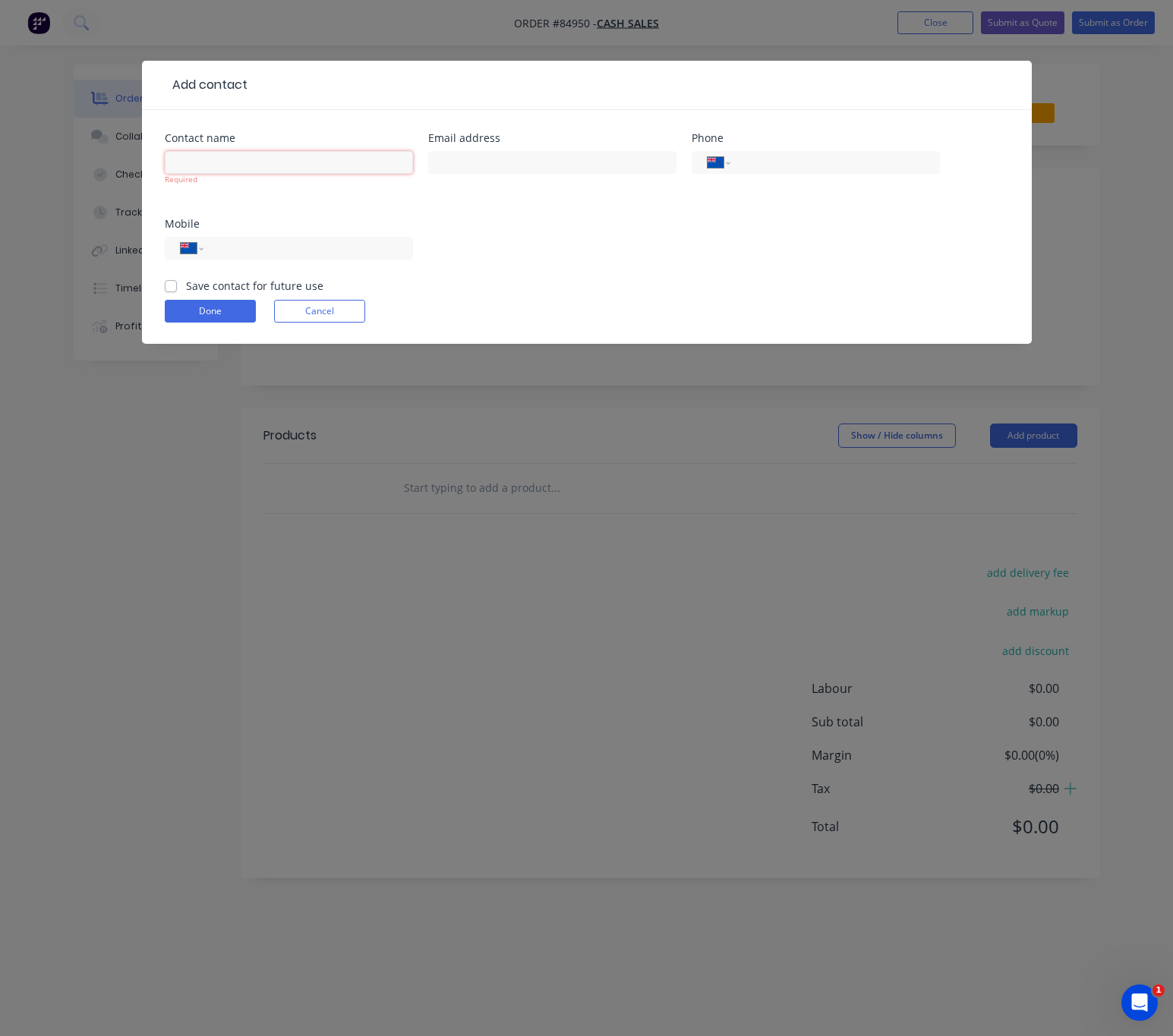
click at [285, 155] on input "text" at bounding box center [289, 162] width 248 height 23
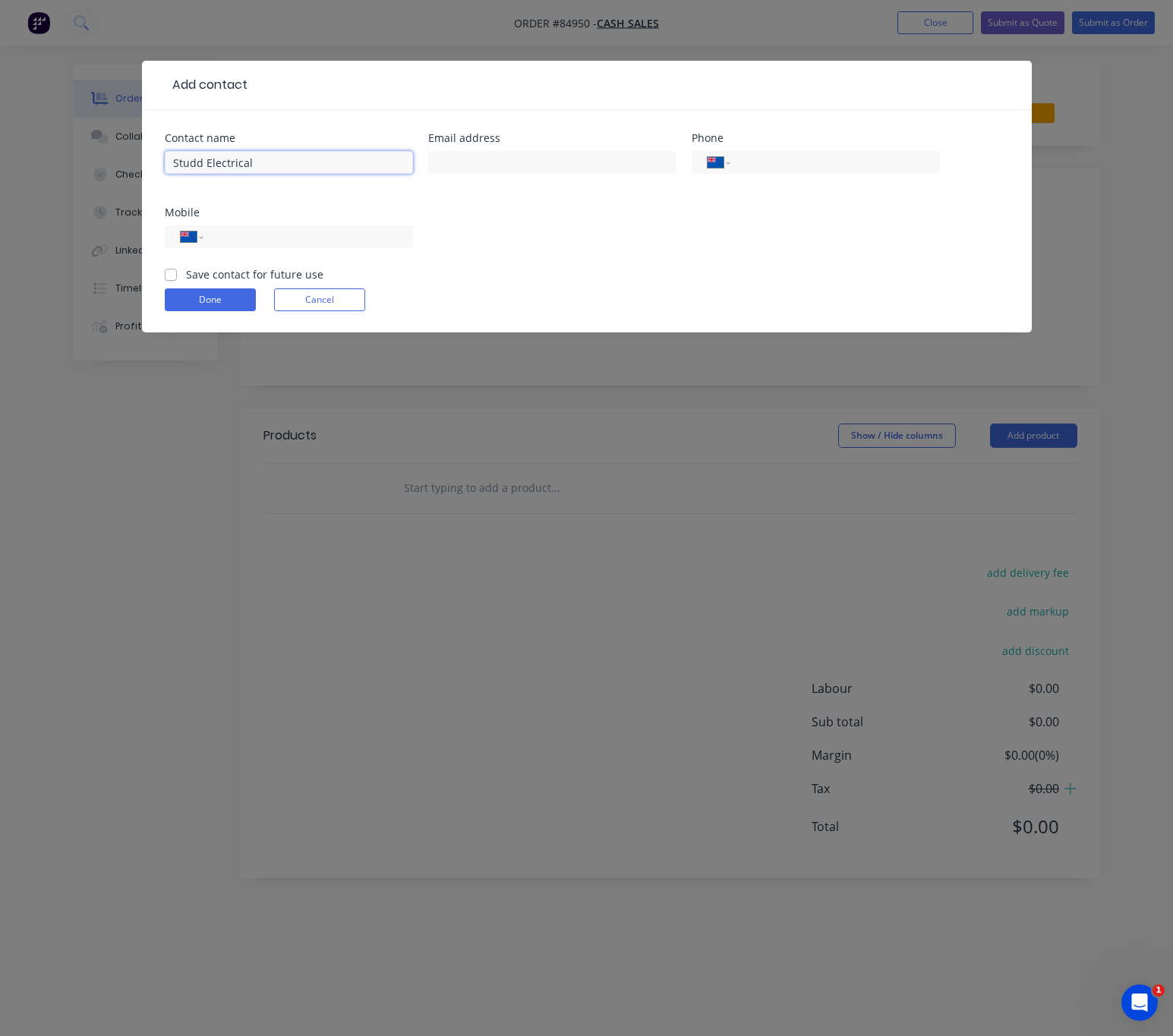
drag, startPoint x: 186, startPoint y: 162, endPoint x: 107, endPoint y: 155, distance: 79.3
click at [107, 155] on div "Add contact Contact name Studd Electrical Email address Phone International Afg…" at bounding box center [586, 518] width 1173 height 1036
paste input "Ltd"
click at [335, 159] on input "Studd Electrical Ltd -" at bounding box center [289, 162] width 248 height 23
type input "Studd Electrical Ltd - Jake"
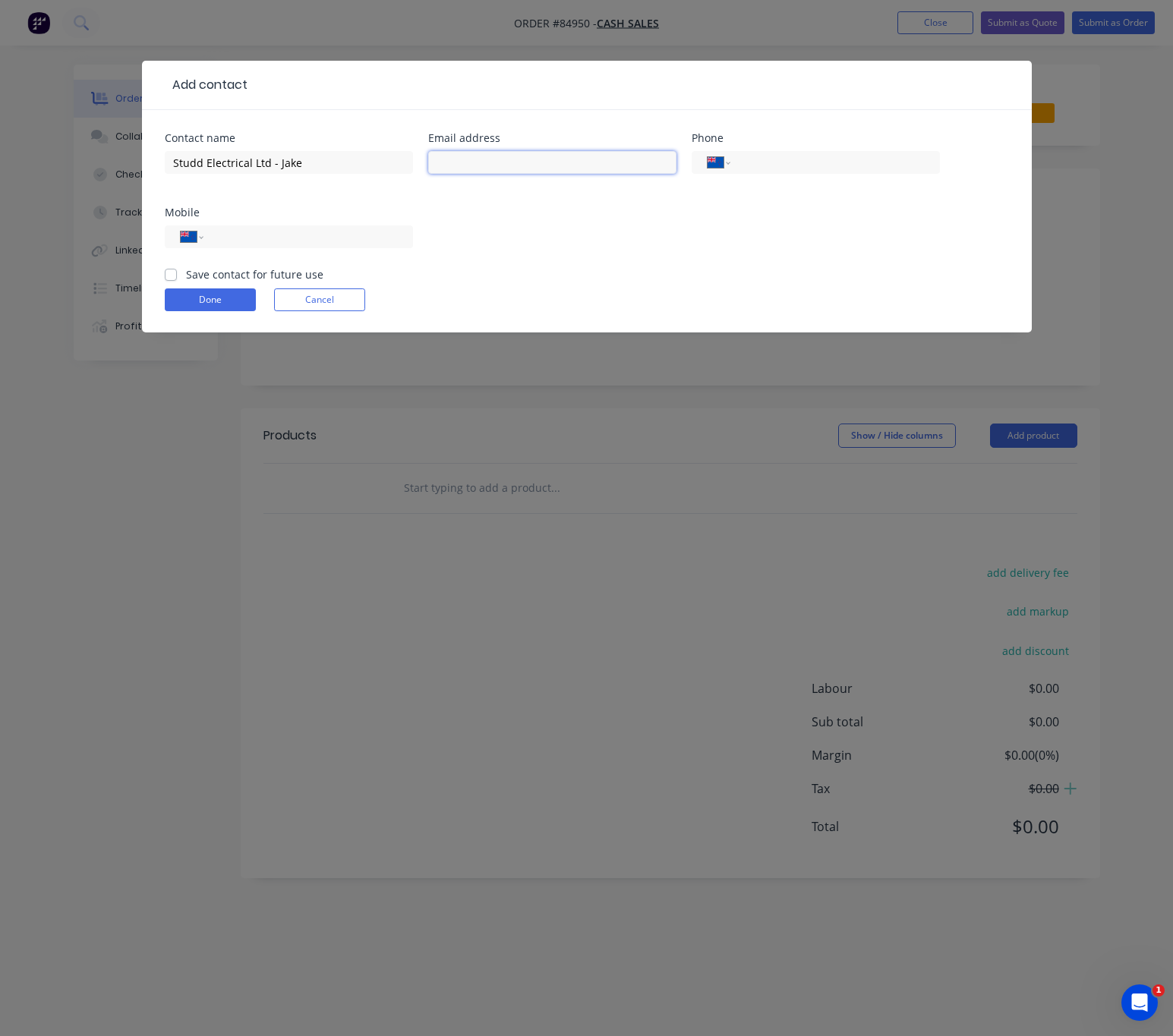
click at [470, 158] on input "text" at bounding box center [553, 162] width 248 height 23
type input "jake@studdelectrical.co.nz"
click at [322, 233] on input "tel" at bounding box center [305, 237] width 182 height 18
type input "027 776 4985"
click at [186, 272] on label "Save contact for future use" at bounding box center [254, 274] width 138 height 16
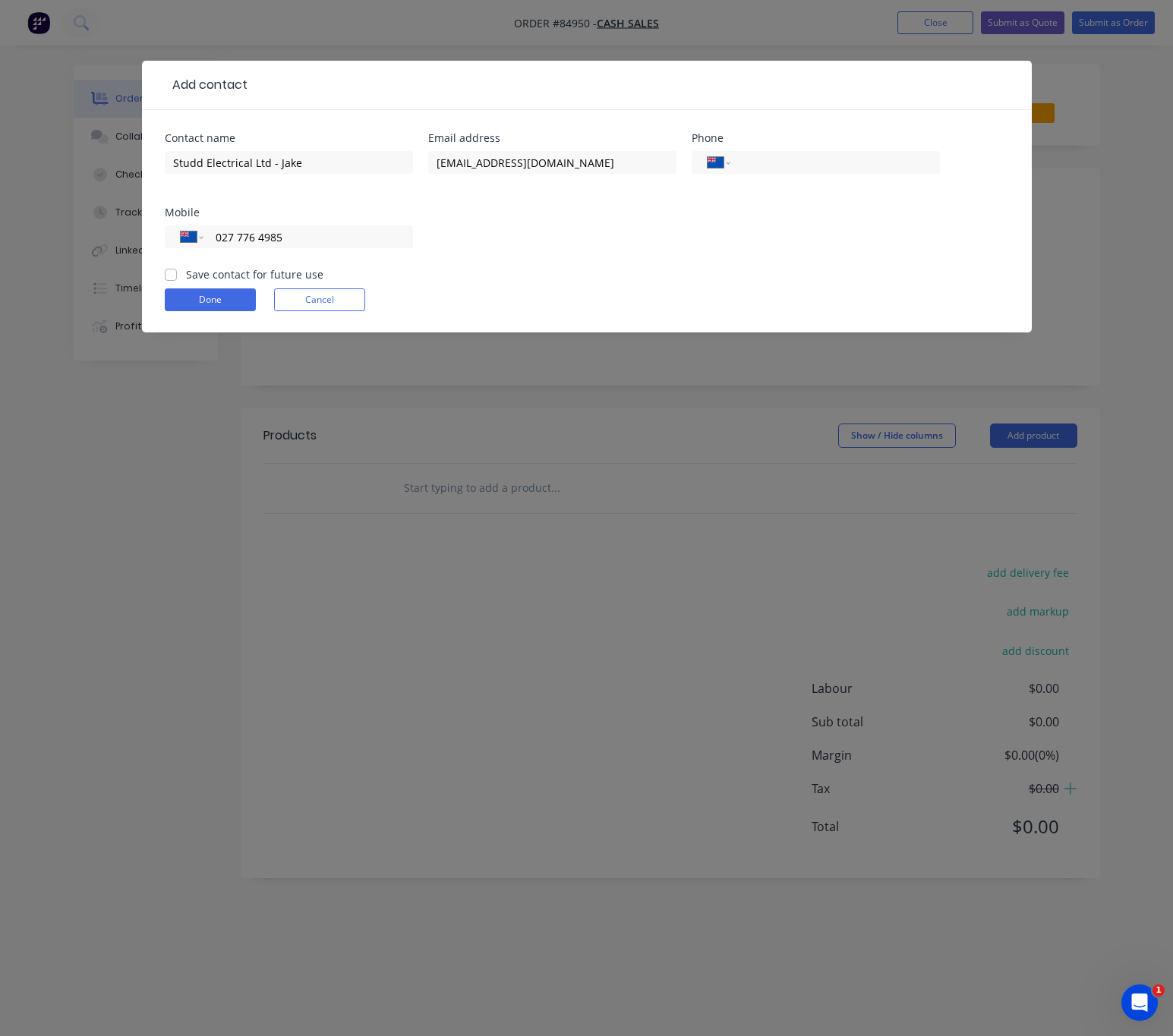
click at [170, 272] on input "Save contact for future use" at bounding box center [170, 273] width 12 height 14
checkbox input "true"
click at [197, 297] on button "Done" at bounding box center [210, 299] width 91 height 23
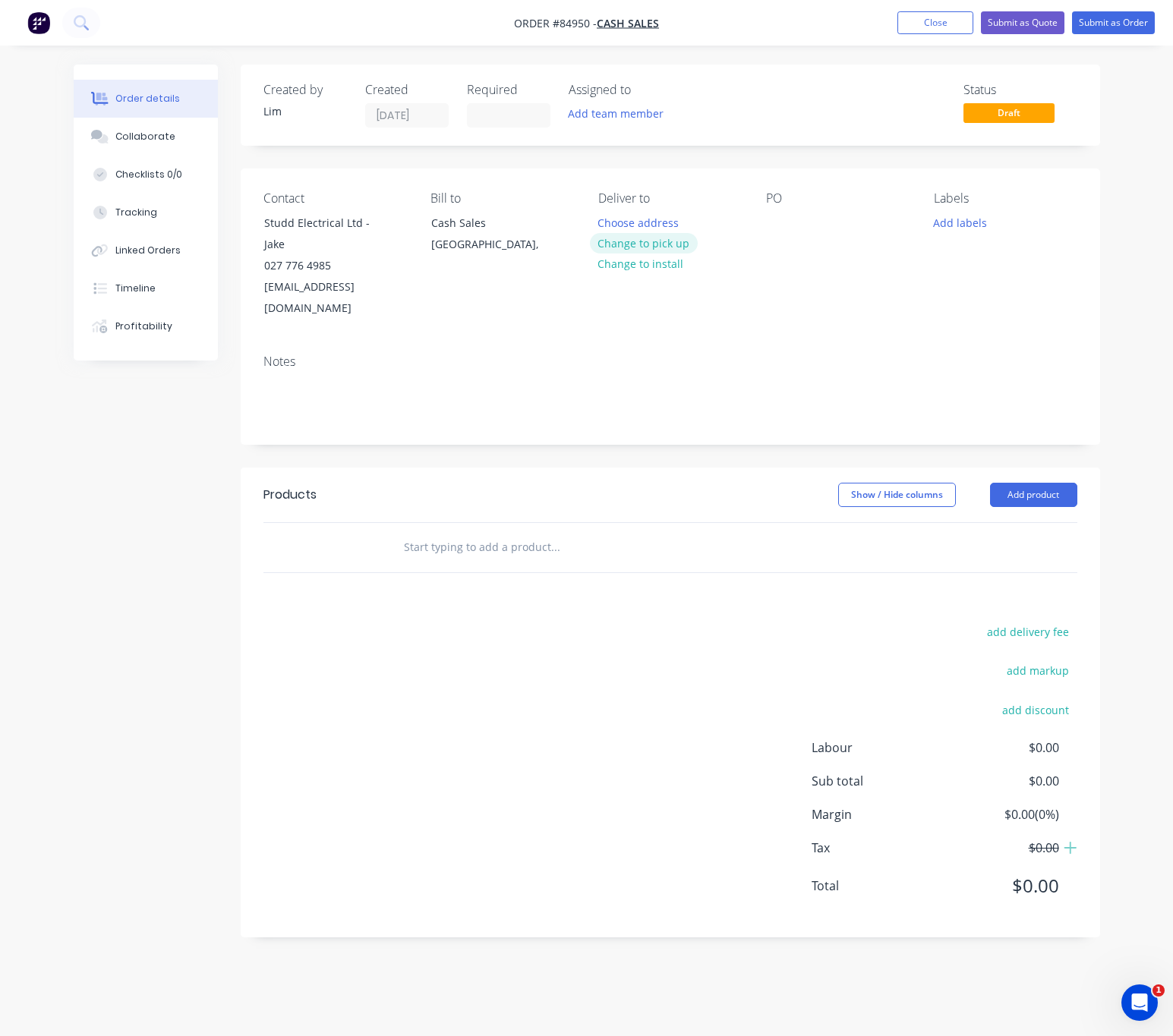
click at [672, 251] on button "Change to pick up" at bounding box center [644, 243] width 108 height 20
click at [772, 222] on div at bounding box center [778, 223] width 24 height 22
drag, startPoint x: 274, startPoint y: 221, endPoint x: 410, endPoint y: 224, distance: 136.0
click at [410, 224] on div "Contact Studd Electrical Ltd - Jake 027 776 4985 jake@studdelectrical.co.nz Bil…" at bounding box center [670, 256] width 860 height 174
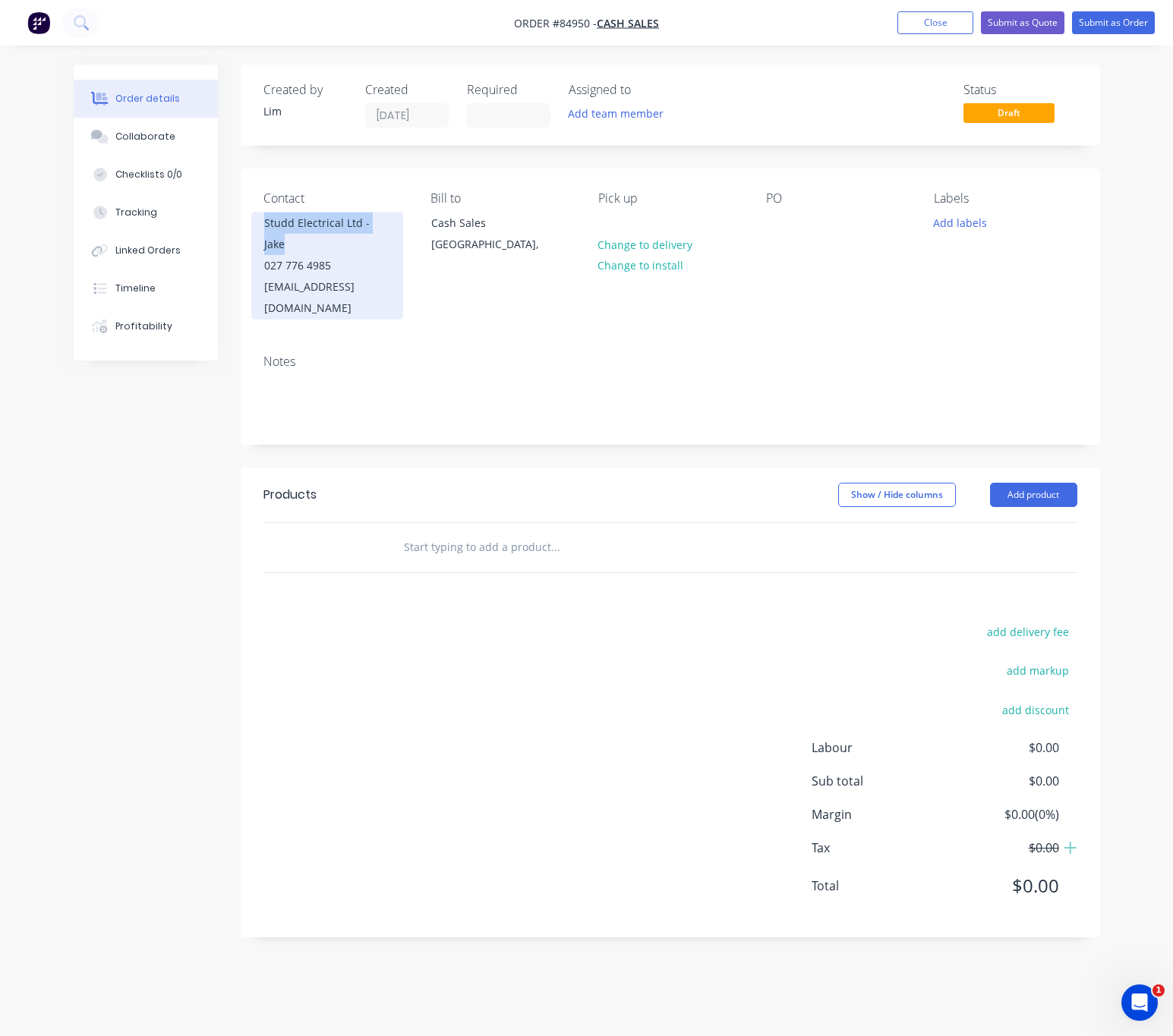
copy div "Studd Electrical Ltd - Jake"
click at [779, 217] on div at bounding box center [778, 223] width 24 height 22
paste div
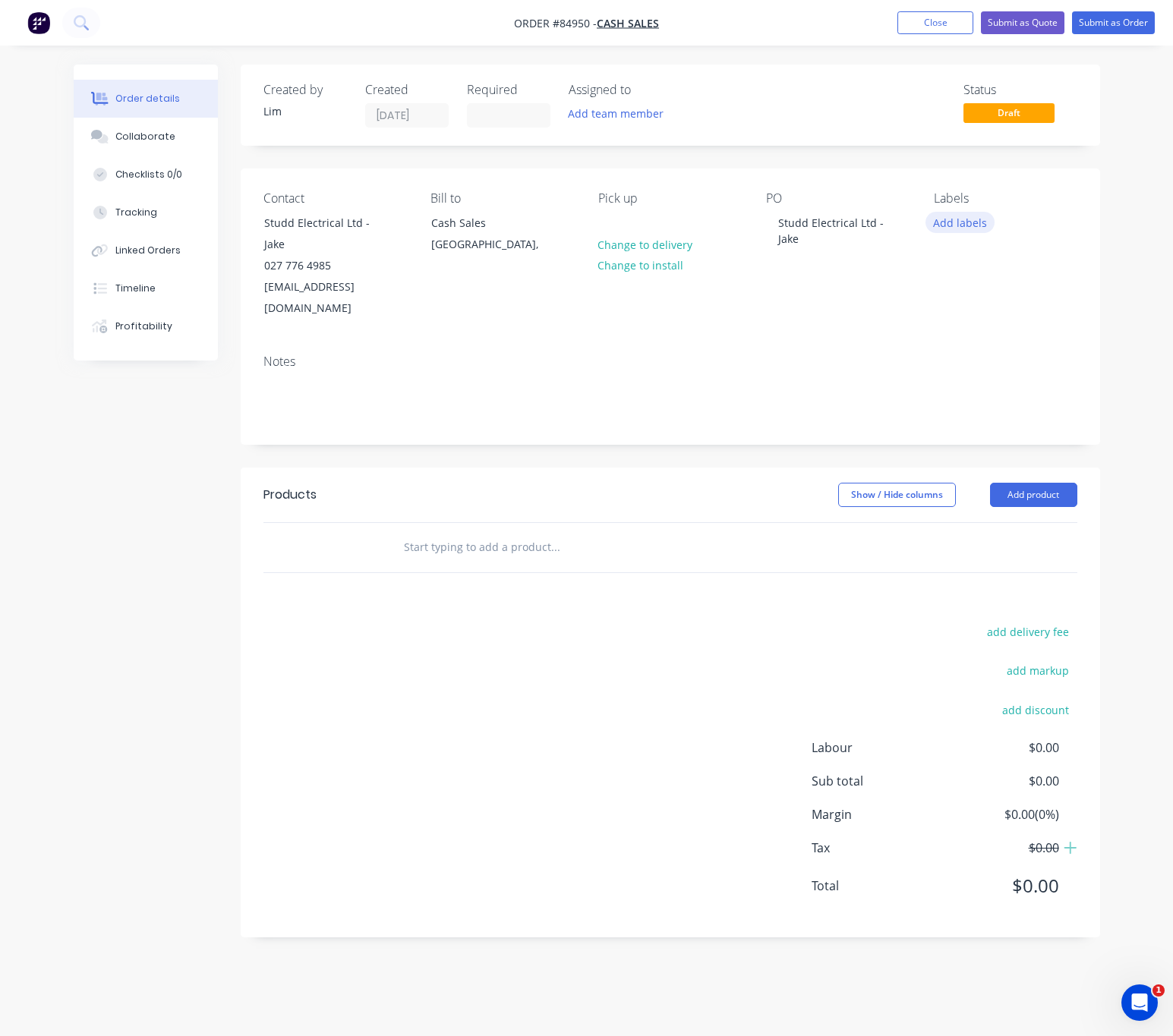
click at [973, 225] on button "Add labels" at bounding box center [960, 222] width 70 height 20
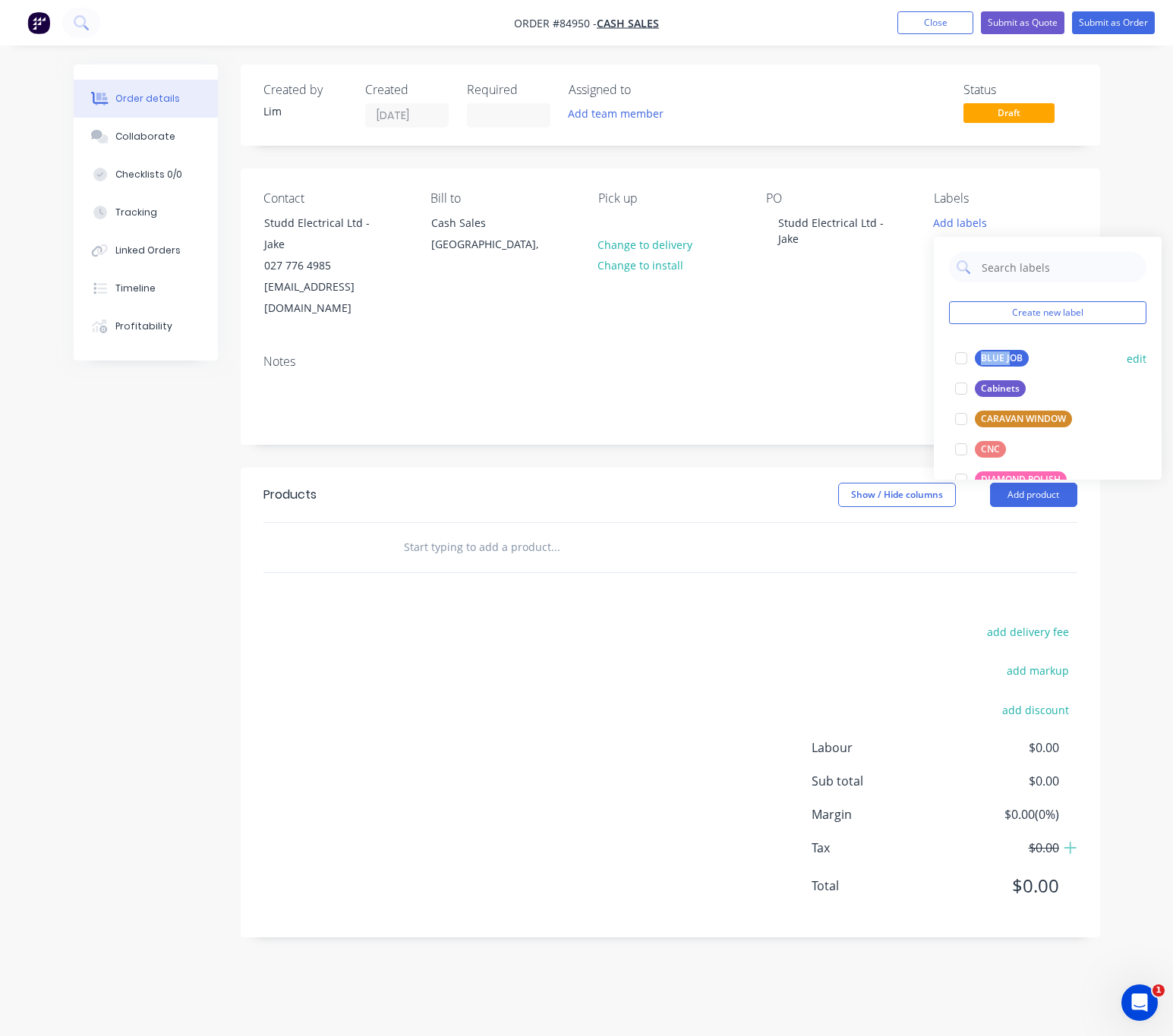
click at [1008, 346] on div "Create new label BLUE JOB edit Cabinets edit CARAVAN WINDOW edit CNC edit DIAMO…" at bounding box center [1048, 359] width 228 height 243
click at [1008, 353] on div "BLUE JOB" at bounding box center [1003, 359] width 54 height 17
click at [552, 622] on div "add delivery fee add markup add discount Labour $0.00 Sub total $0.00 Margin $0…" at bounding box center [670, 768] width 814 height 293
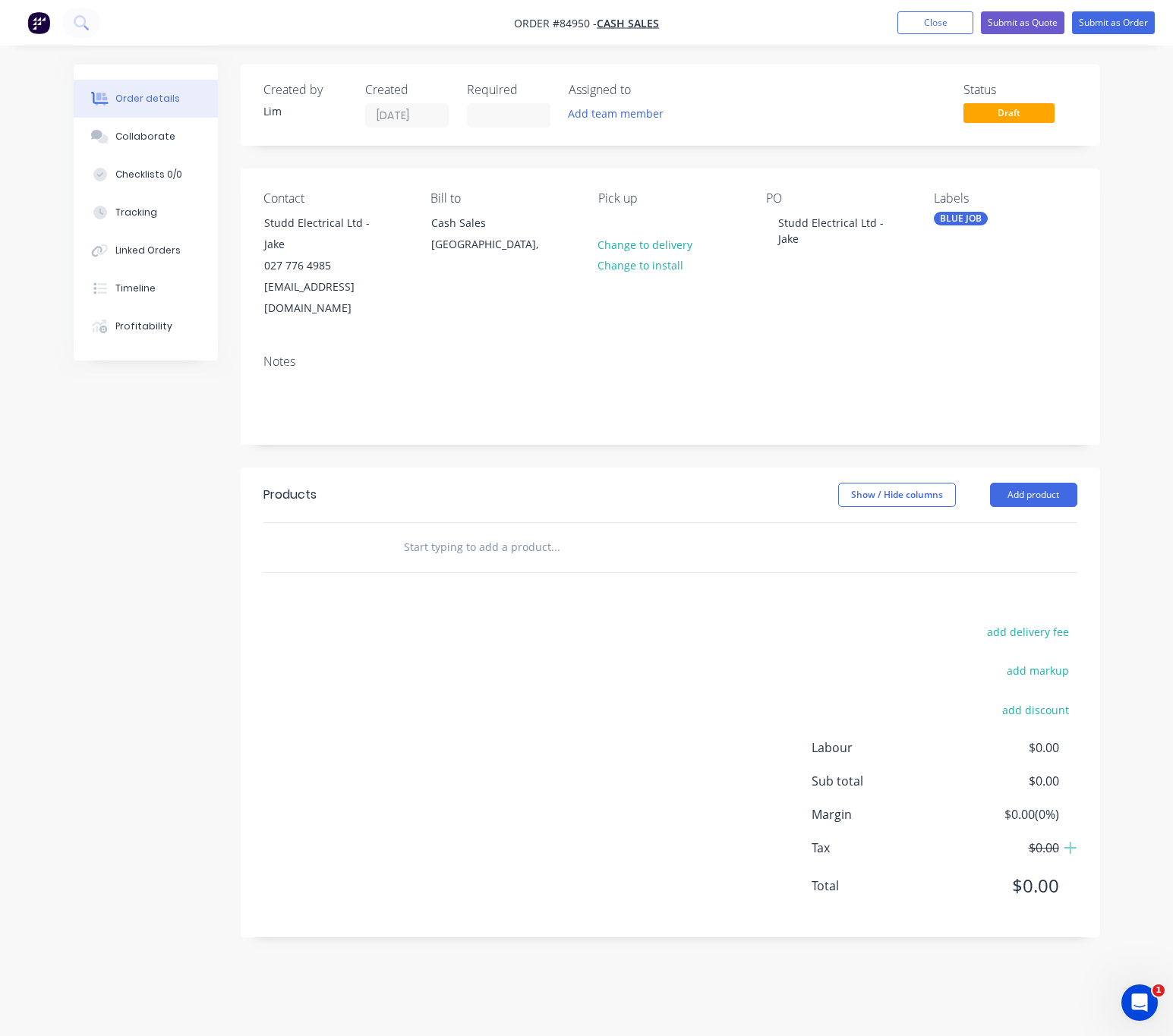
click at [483, 532] on input "text" at bounding box center [555, 548] width 304 height 30
type input "u"
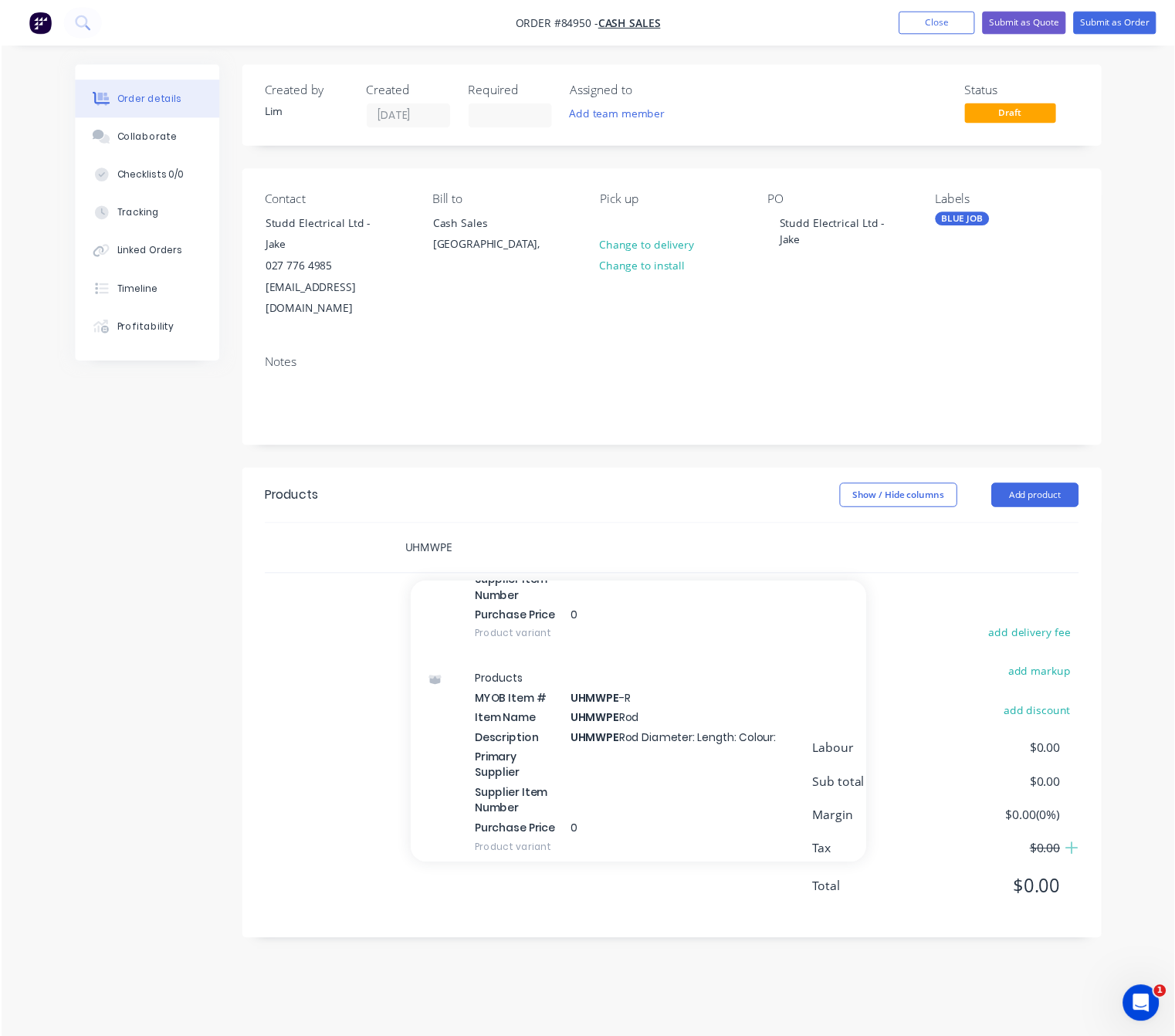
scroll to position [3216, 0]
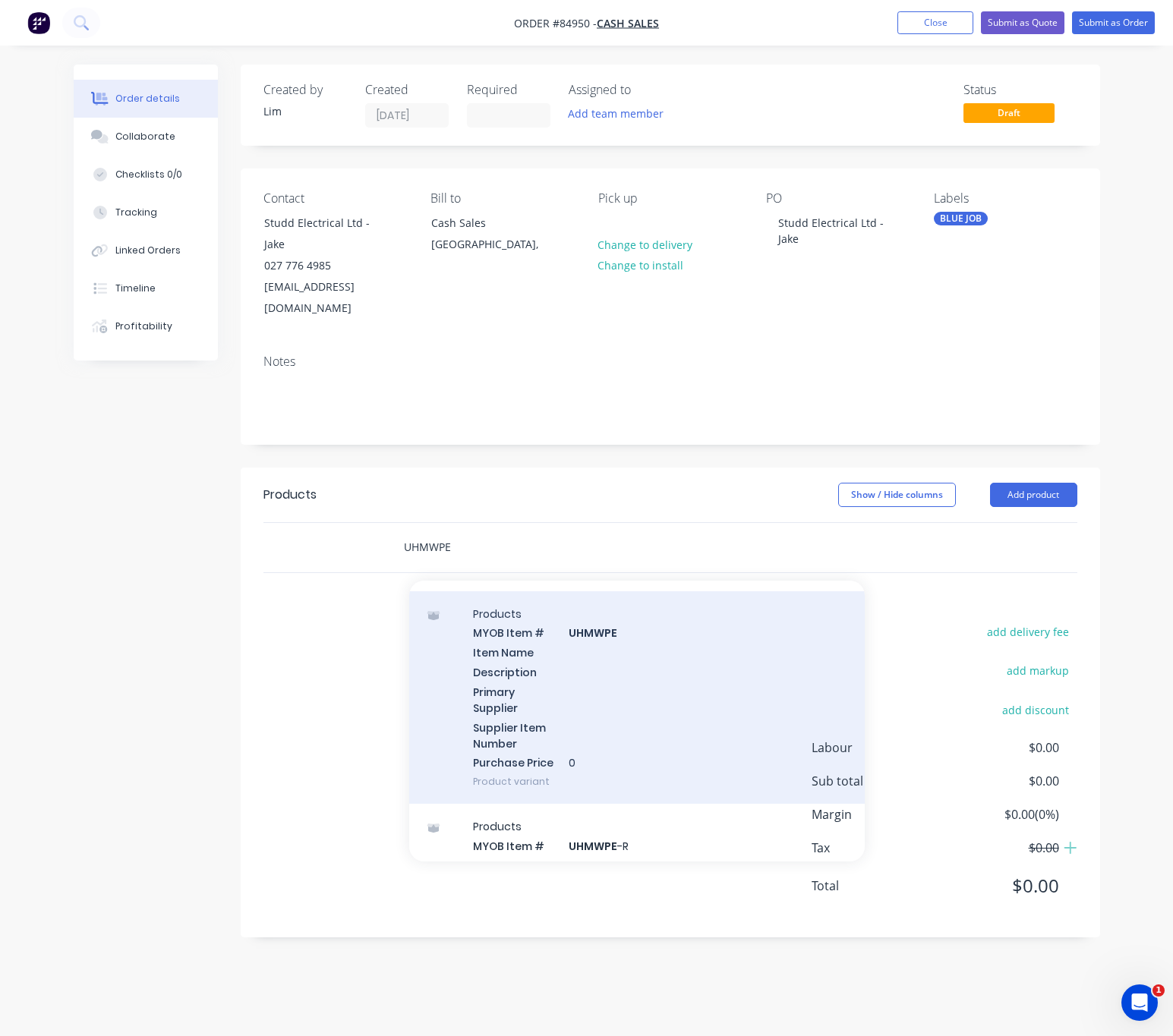
type input "UHMWPE"
click at [670, 672] on div "Products MYOB Item # UHMWPE Item Name Description Primary Supplier Supplier Ite…" at bounding box center [637, 698] width 456 height 213
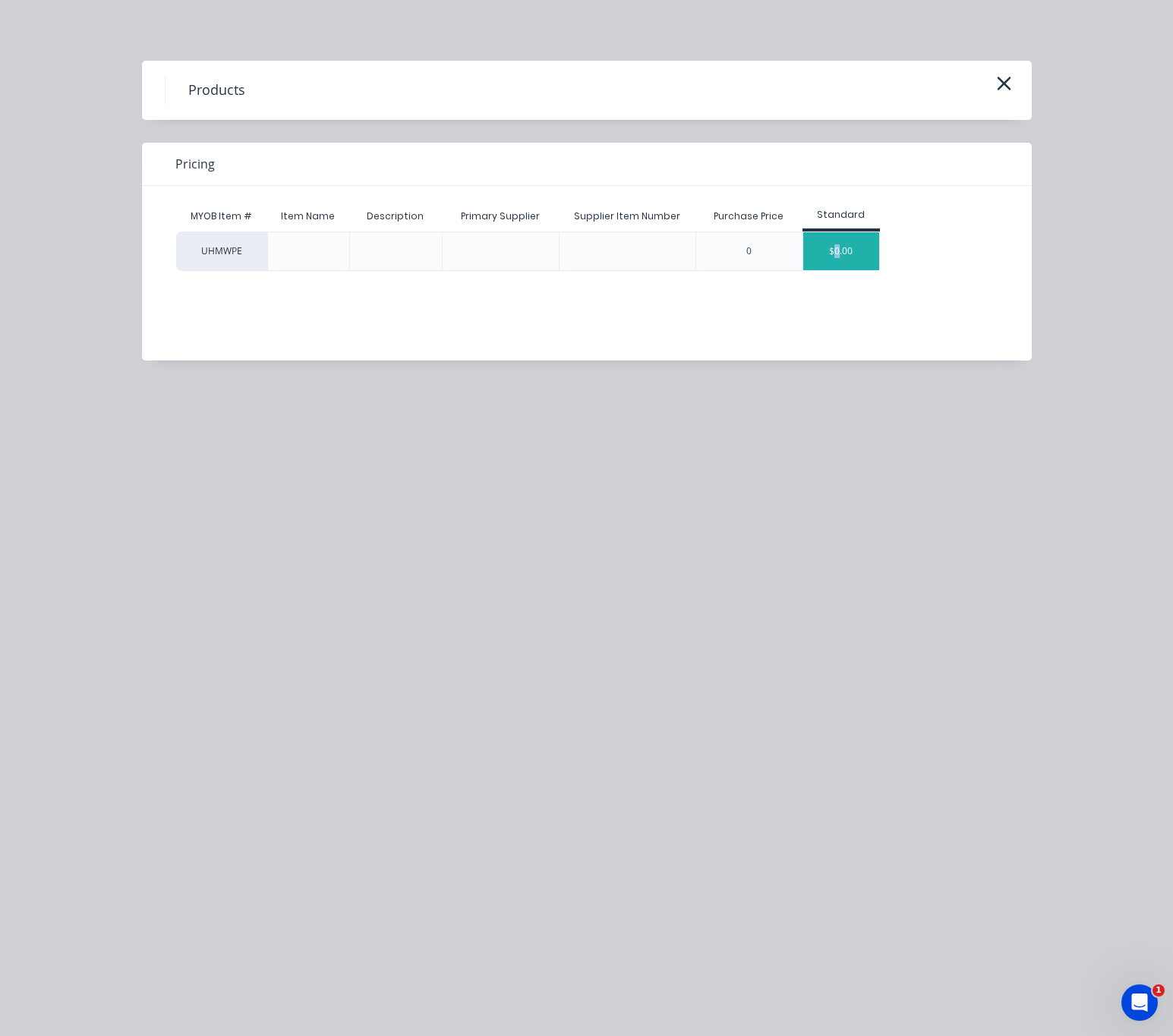
click at [839, 265] on div "$0.00" at bounding box center [841, 251] width 76 height 38
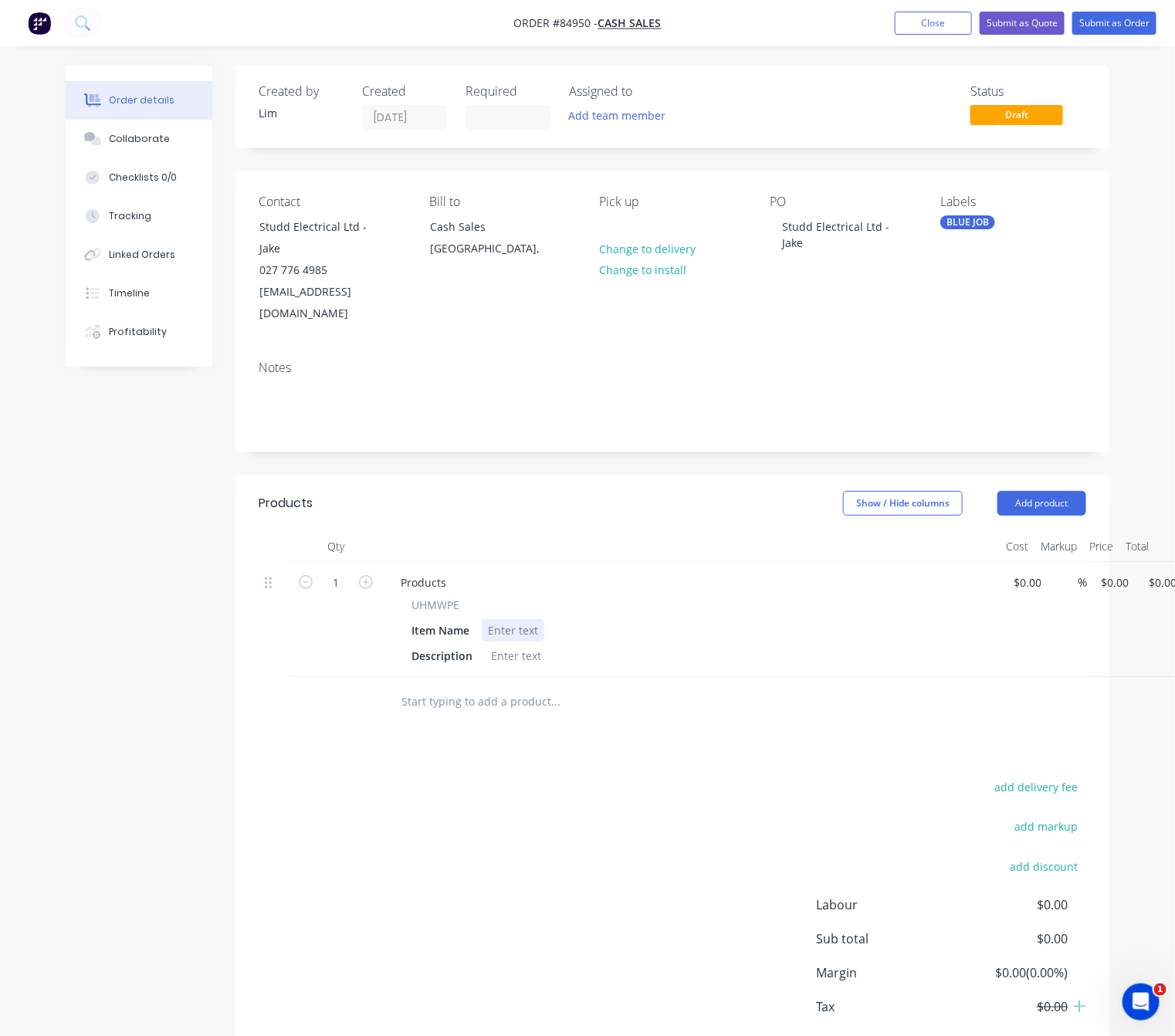
click at [510, 619] on div at bounding box center [513, 630] width 63 height 22
click at [523, 644] on div at bounding box center [515, 655] width 63 height 22
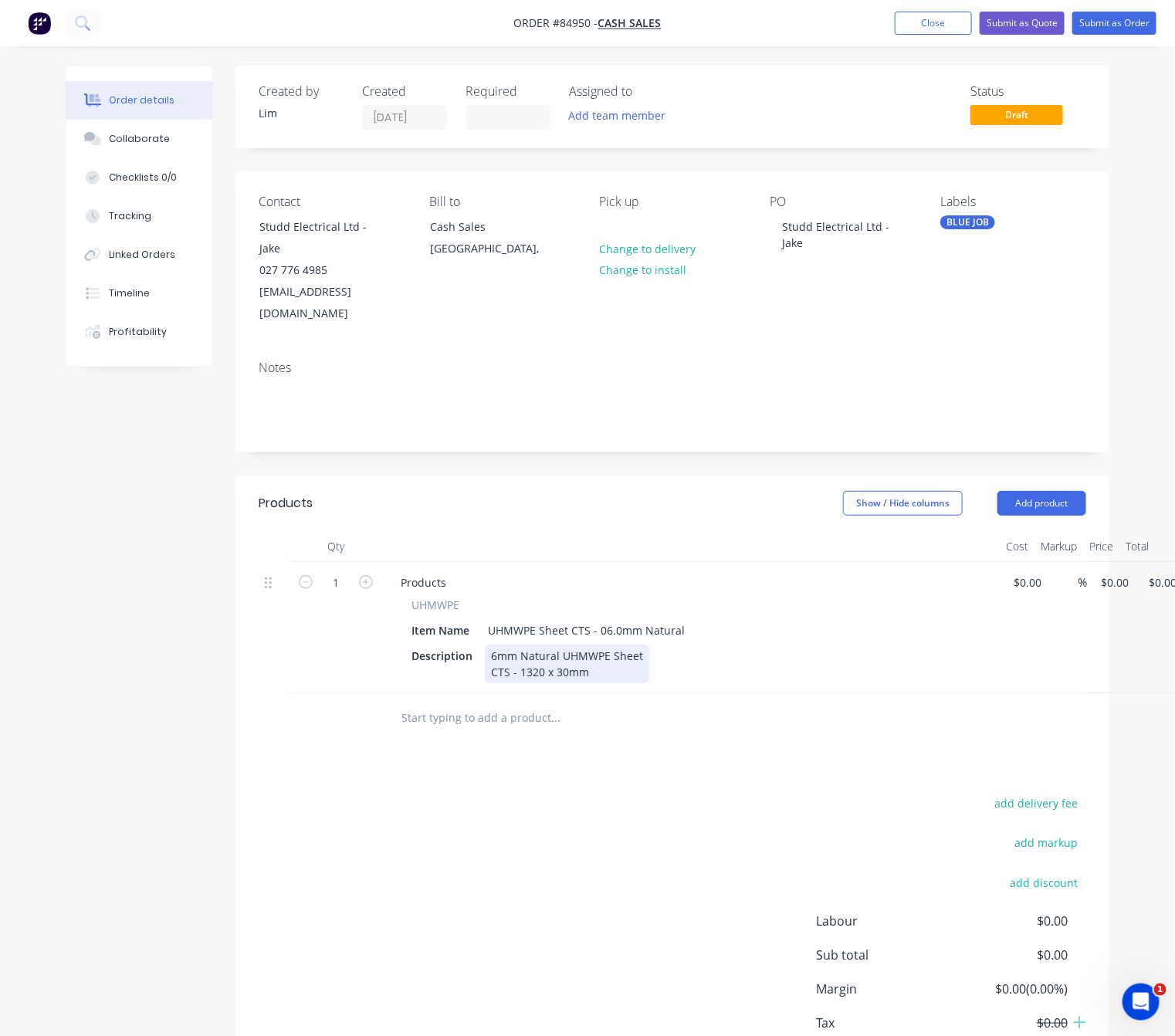
click at [542, 644] on div "6mm Natural UHMWPE Sheet CTS - 1320 x 30mm" at bounding box center [567, 663] width 165 height 39
click at [629, 644] on div "6mm Natural UHMWPE Sheet CTS - 1320mm x 30mm" at bounding box center [567, 663] width 165 height 39
click at [600, 829] on div "add delivery fee add markup add discount Labour $0.00 Sub total $0.00 Margin $0…" at bounding box center [672, 941] width 828 height 298
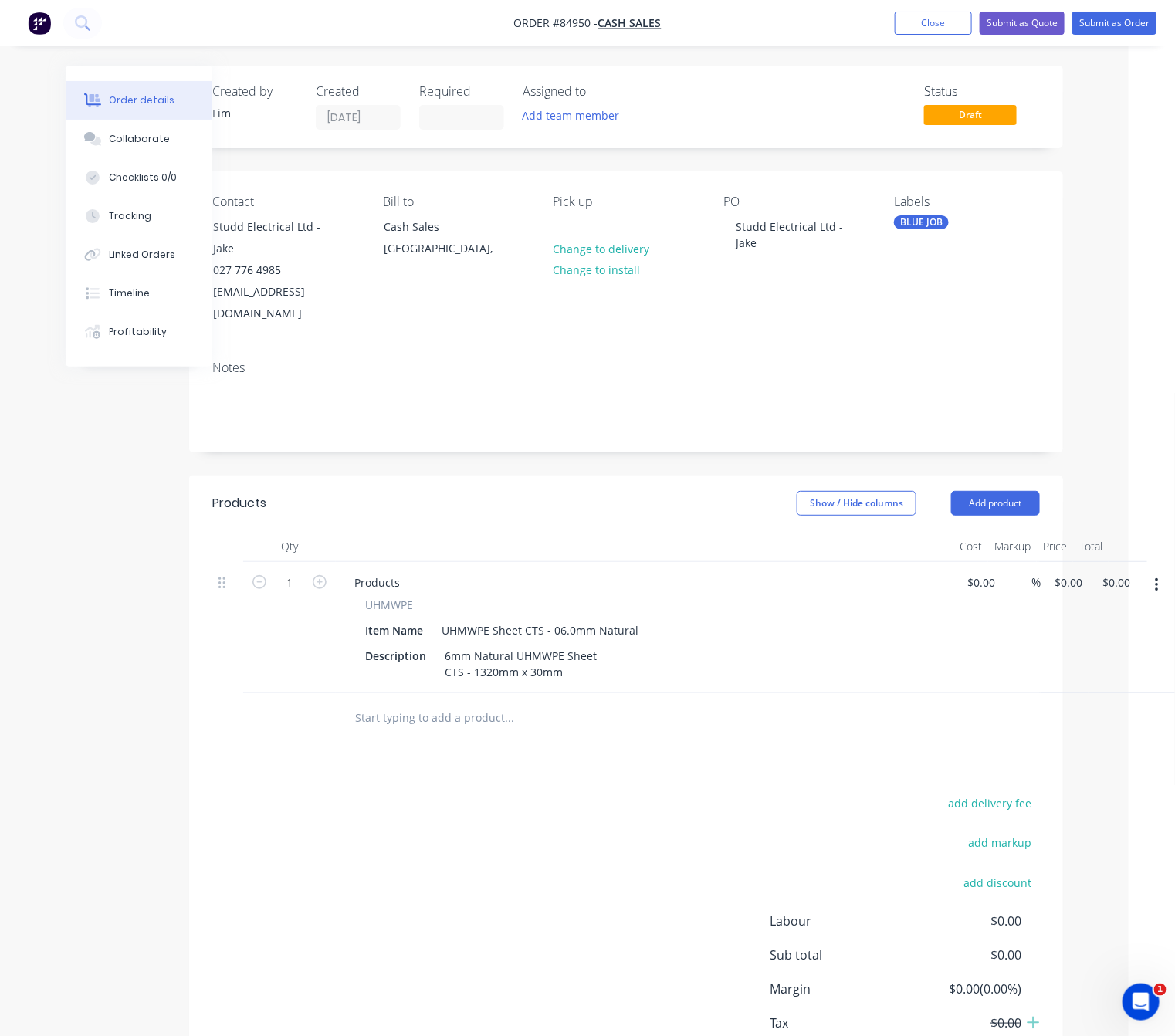
click at [1158, 576] on icon "button" at bounding box center [1156, 585] width 3 height 17
click at [1137, 645] on div "Duplicate" at bounding box center [1101, 656] width 119 height 22
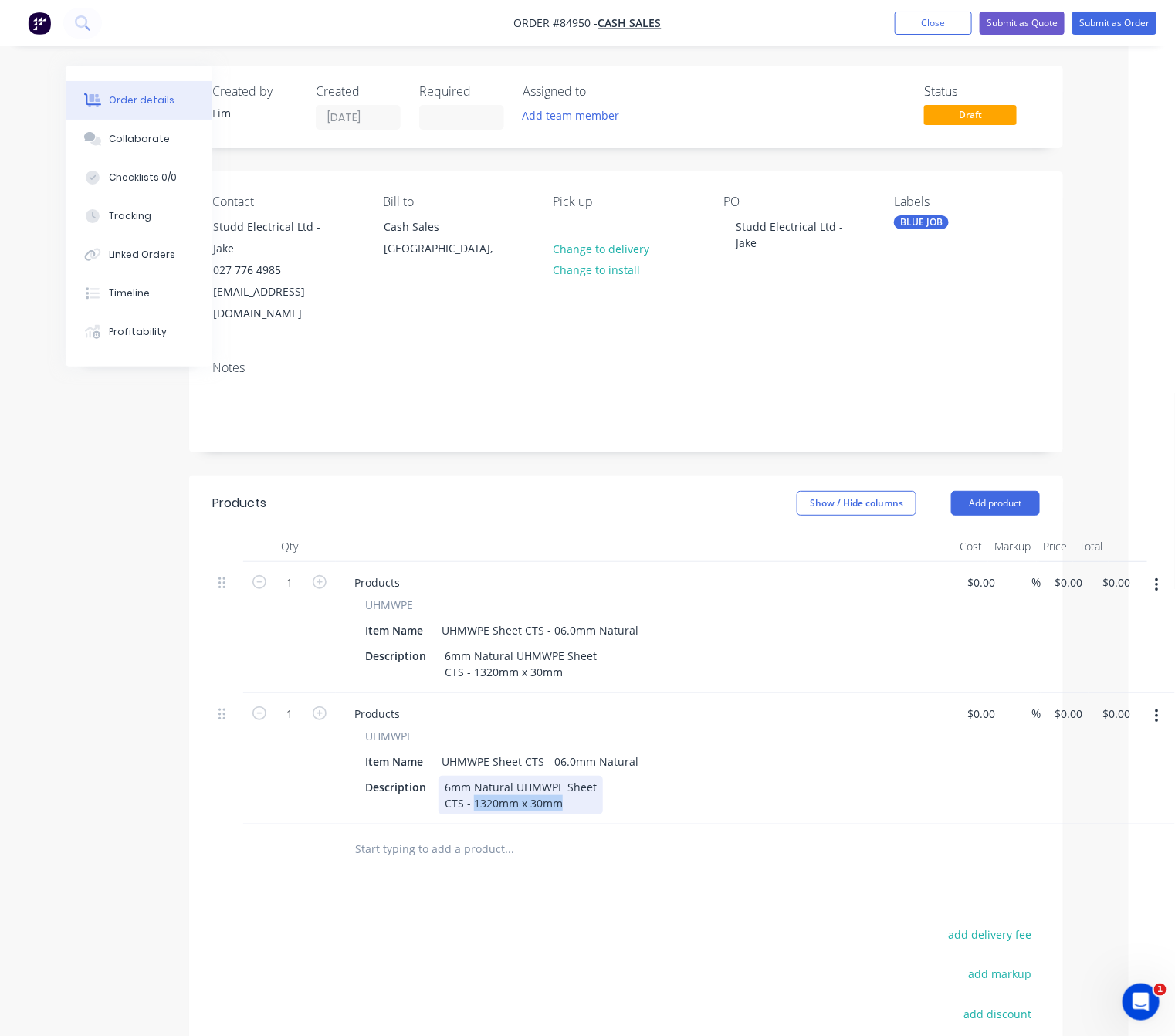
drag, startPoint x: 565, startPoint y: 765, endPoint x: 473, endPoint y: 760, distance: 92.1
click at [473, 775] on div "6mm Natural UHMWPE Sheet CTS - 1320mm x 30mm" at bounding box center [521, 794] width 165 height 39
drag, startPoint x: 436, startPoint y: 897, endPoint x: 473, endPoint y: 897, distance: 37.0
click at [1069, 571] on input "0" at bounding box center [1070, 582] width 35 height 22
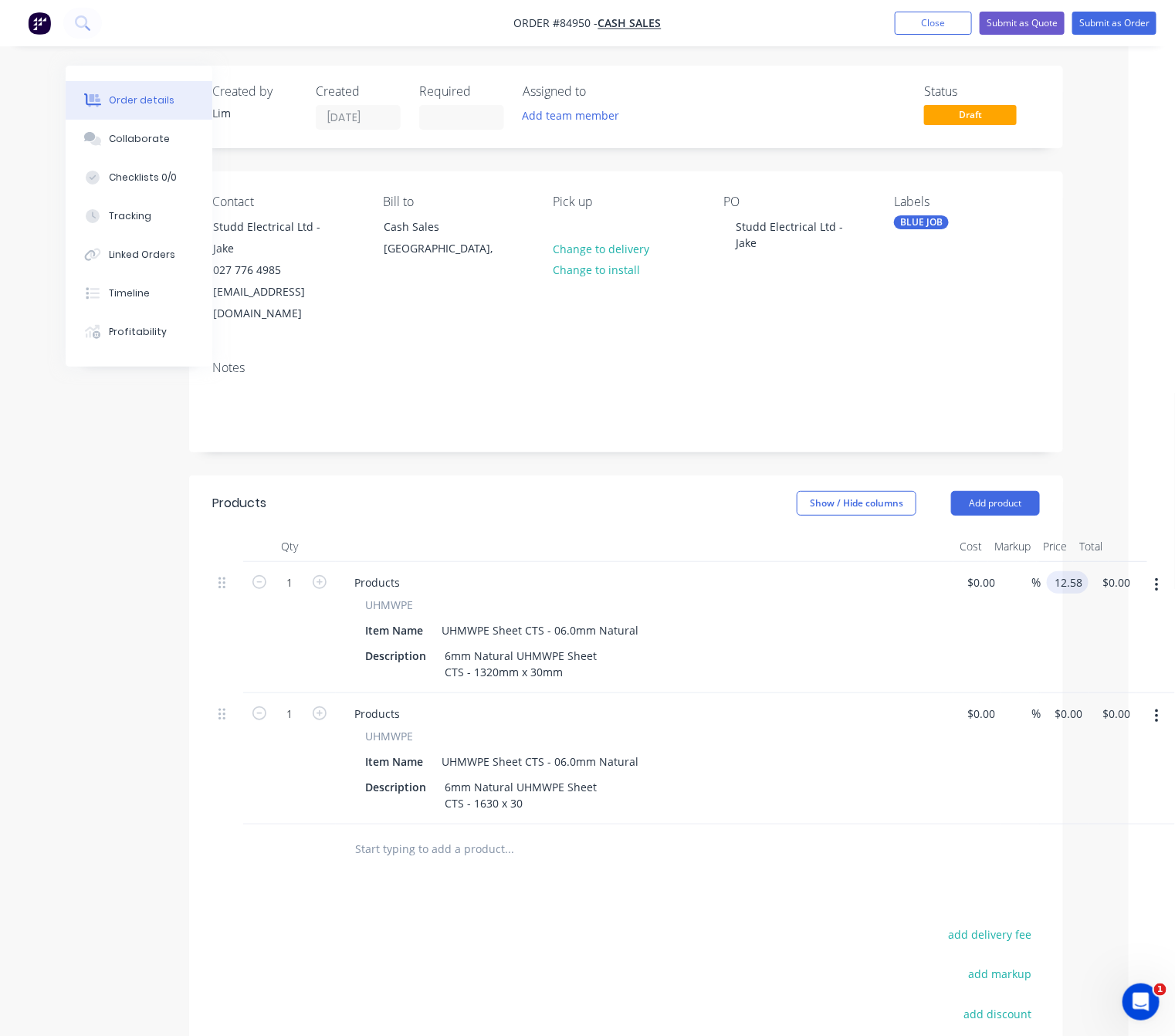
type input "$12.58"
click at [757, 880] on div "Products Show / Hide columns Add product Qty Cost Markup Price Total 1 Products…" at bounding box center [625, 859] width 874 height 769
click at [1068, 702] on input "0" at bounding box center [1070, 714] width 35 height 22
type input "$15.54"
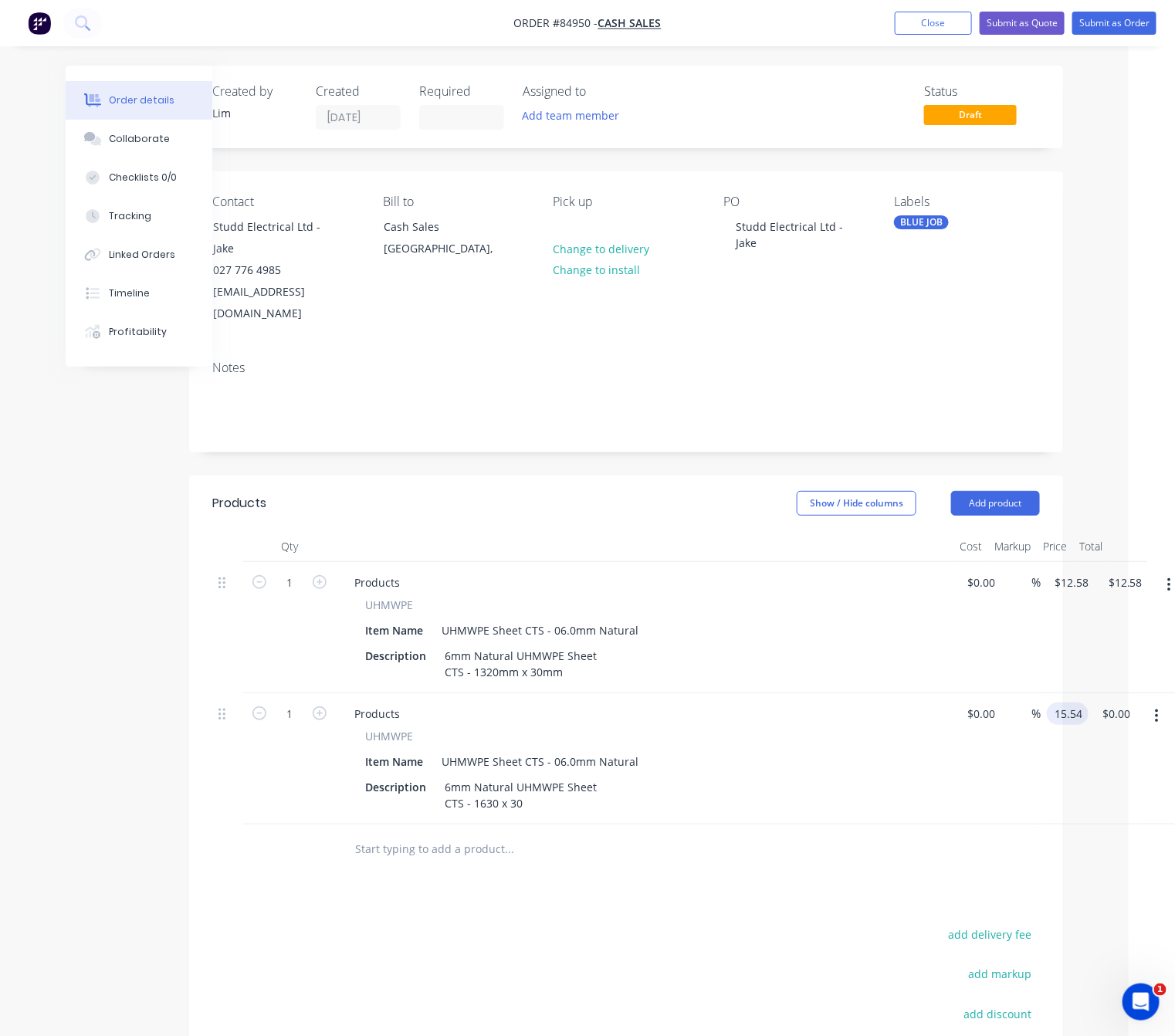
type input "$15.54"
click at [636, 851] on div "Products Show / Hide columns Add product Qty Cost Markup Price Total 1 Products…" at bounding box center [625, 859] width 874 height 769
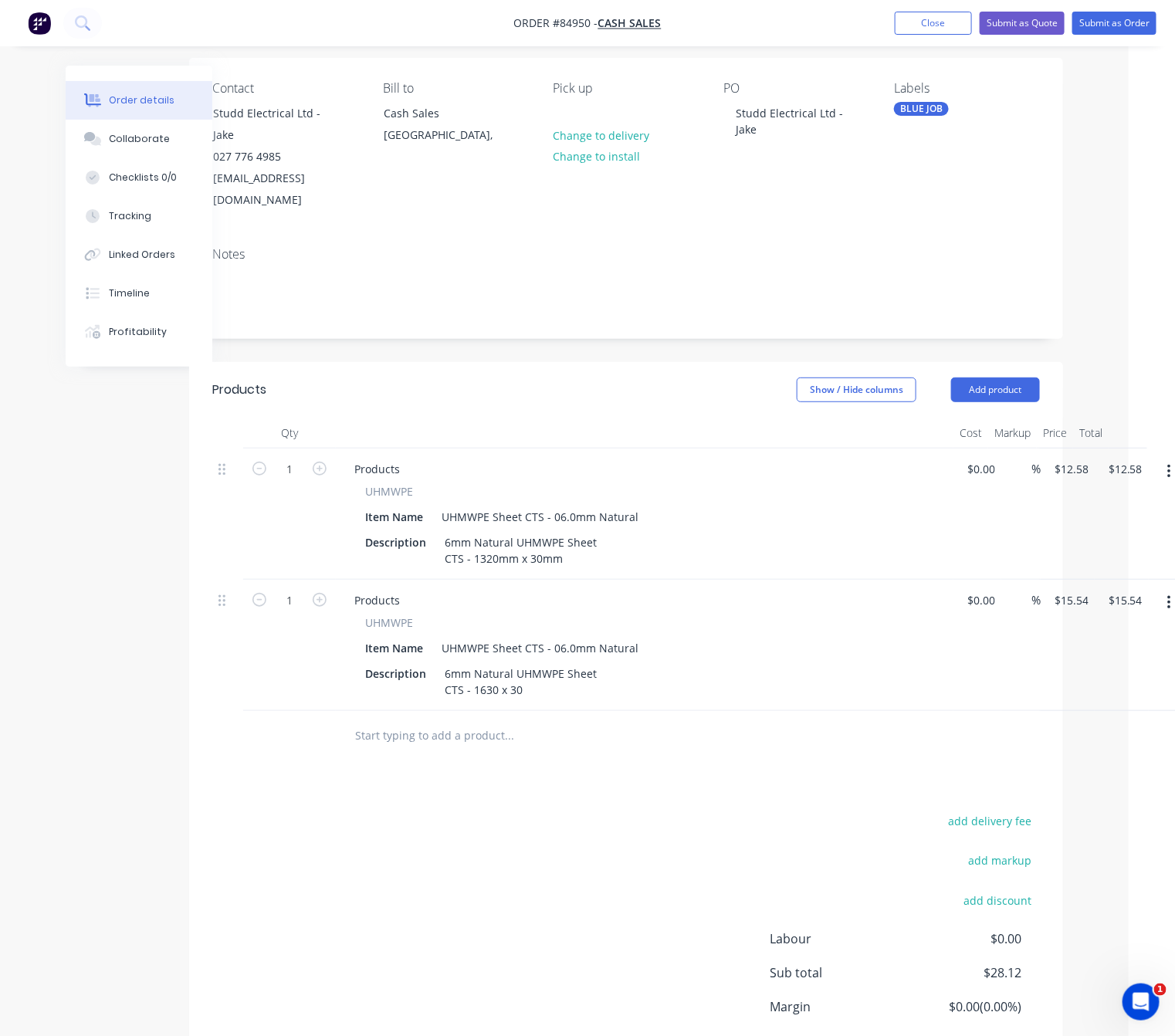
scroll to position [190, 46]
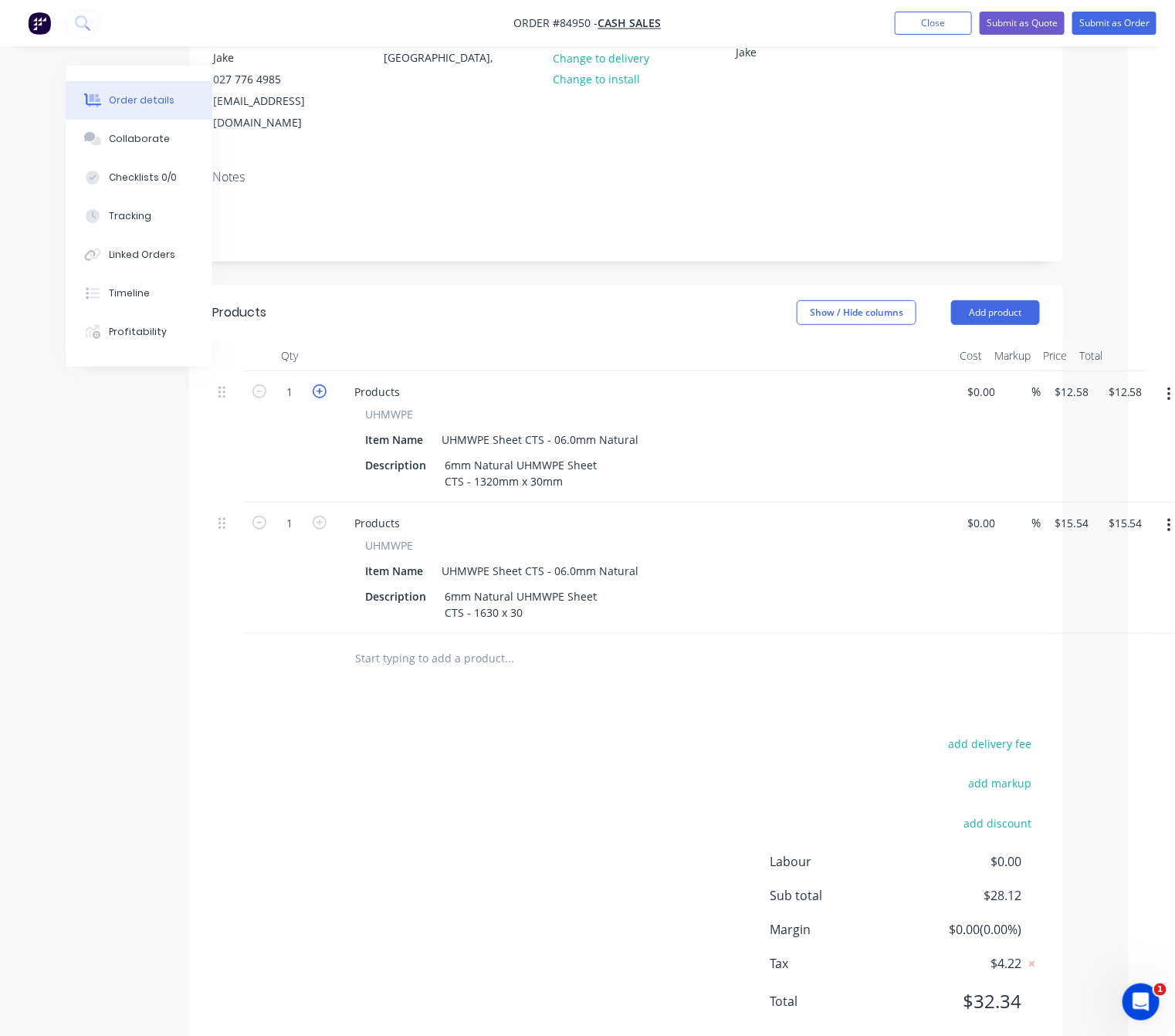
click at [320, 384] on icon "button" at bounding box center [319, 391] width 14 height 14
type input "2"
type input "$25.16"
click at [320, 384] on icon "button" at bounding box center [319, 391] width 14 height 14
type input "3"
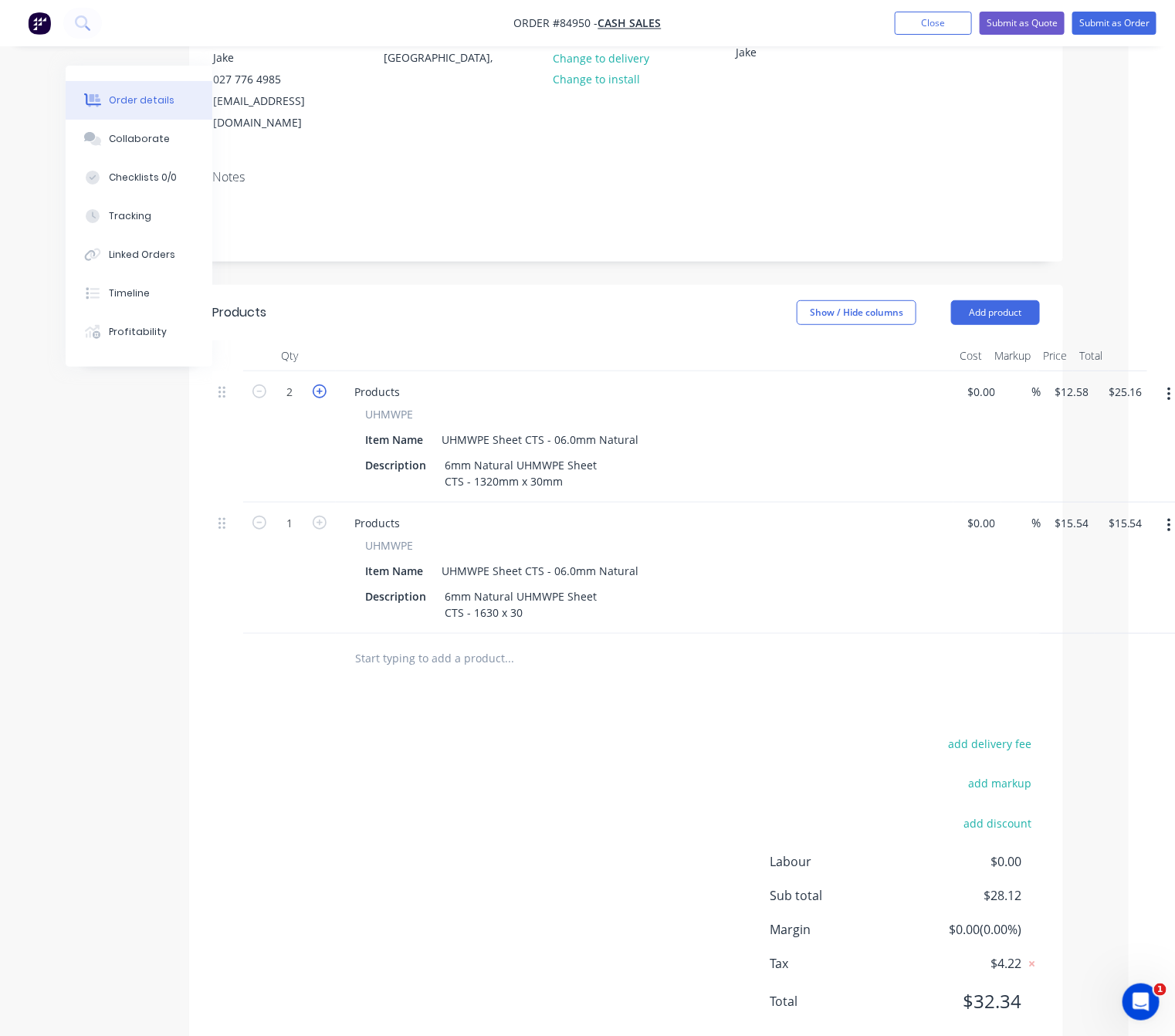
type input "$37.74"
click at [316, 515] on icon "button" at bounding box center [319, 522] width 14 height 14
type input "2"
type input "$31.08"
click at [316, 515] on icon "button" at bounding box center [319, 522] width 14 height 14
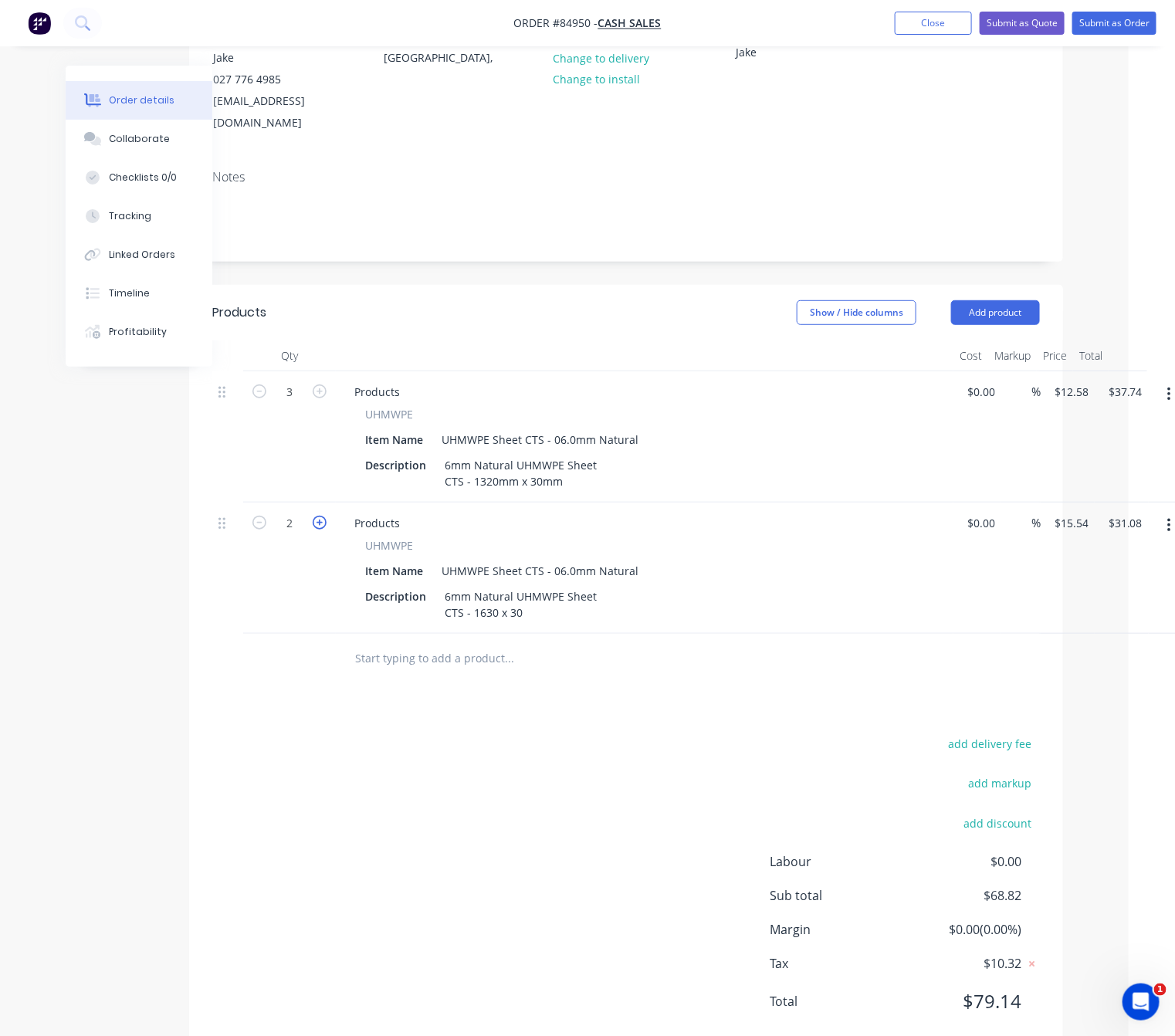
type input "3"
type input "$46.62"
click at [471, 750] on div "add delivery fee add markup add discount Labour $0.00 Sub total $84.36 Margin $…" at bounding box center [625, 882] width 828 height 298
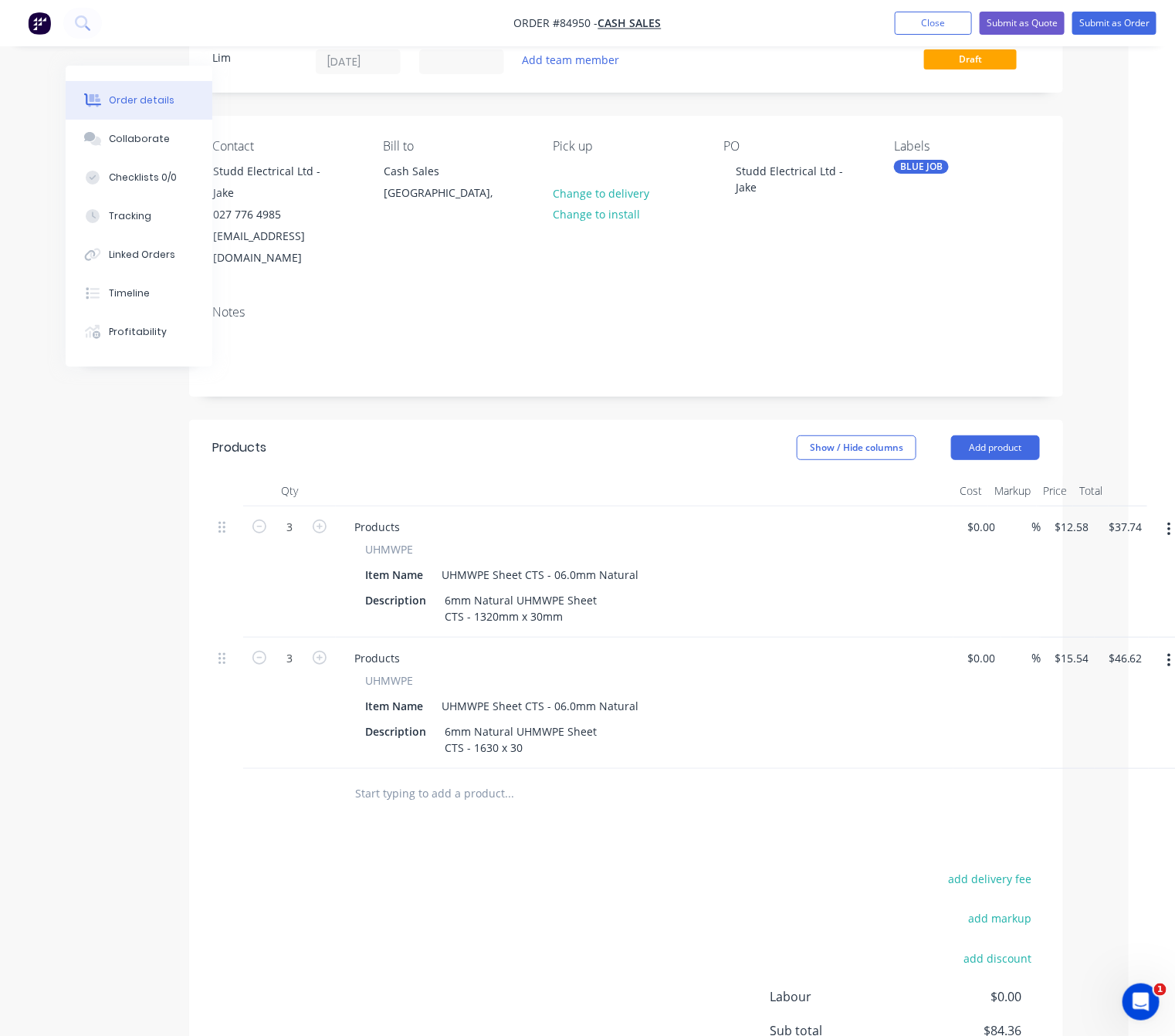
scroll to position [0, 46]
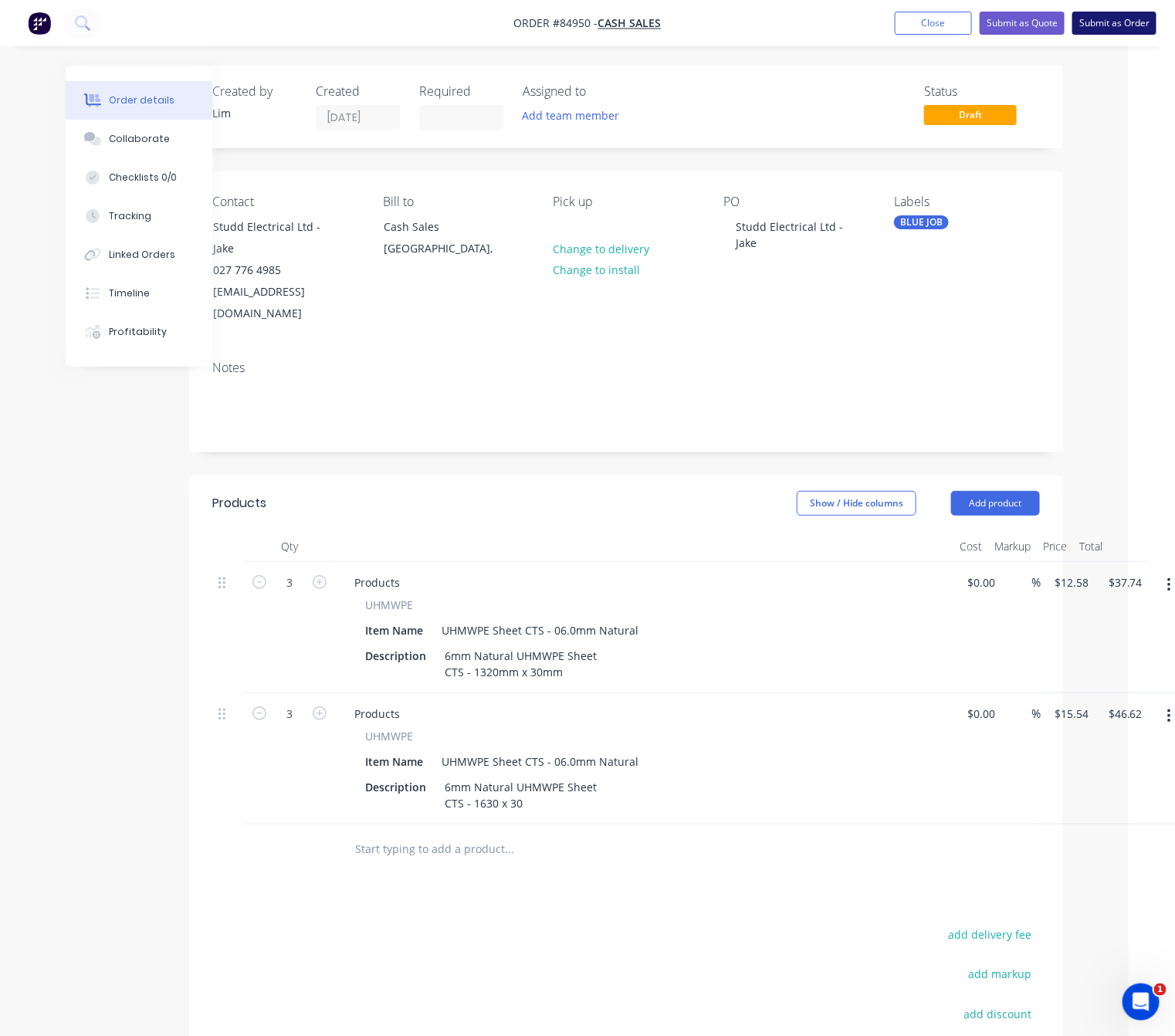
click at [1107, 26] on button "Submit as Order" at bounding box center [1114, 22] width 84 height 23
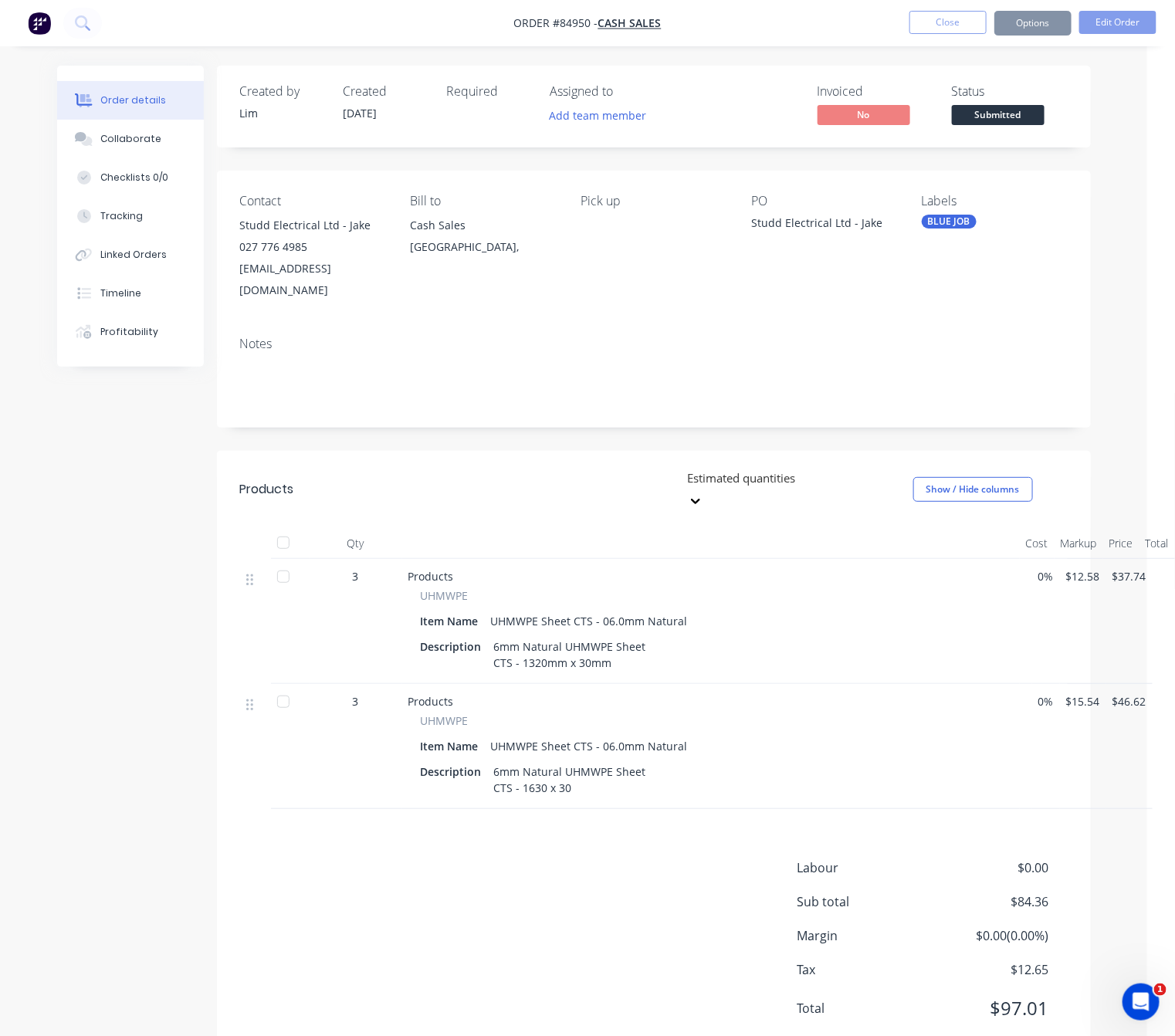
scroll to position [0, 0]
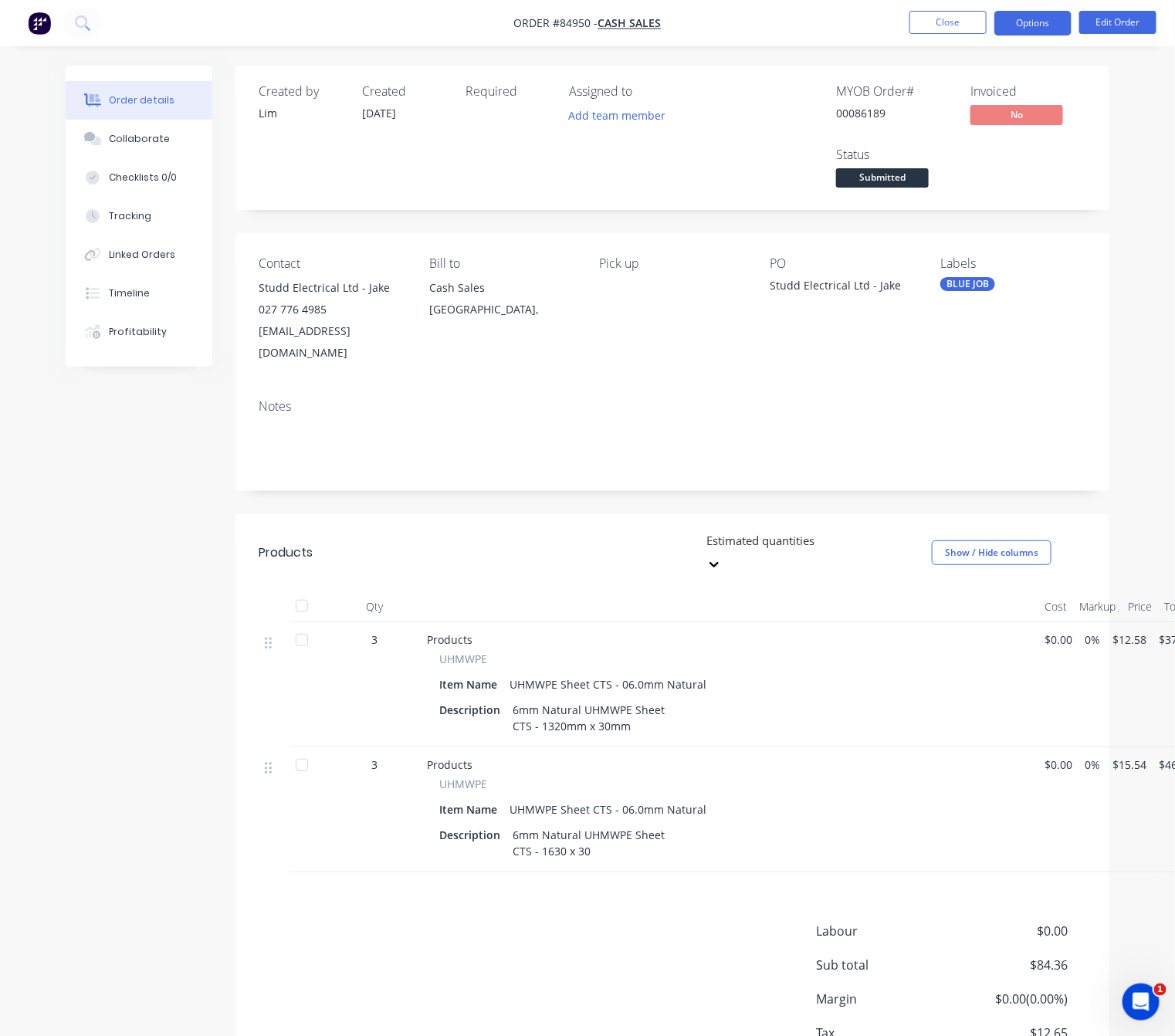
click at [1026, 15] on button "Options" at bounding box center [1033, 23] width 77 height 25
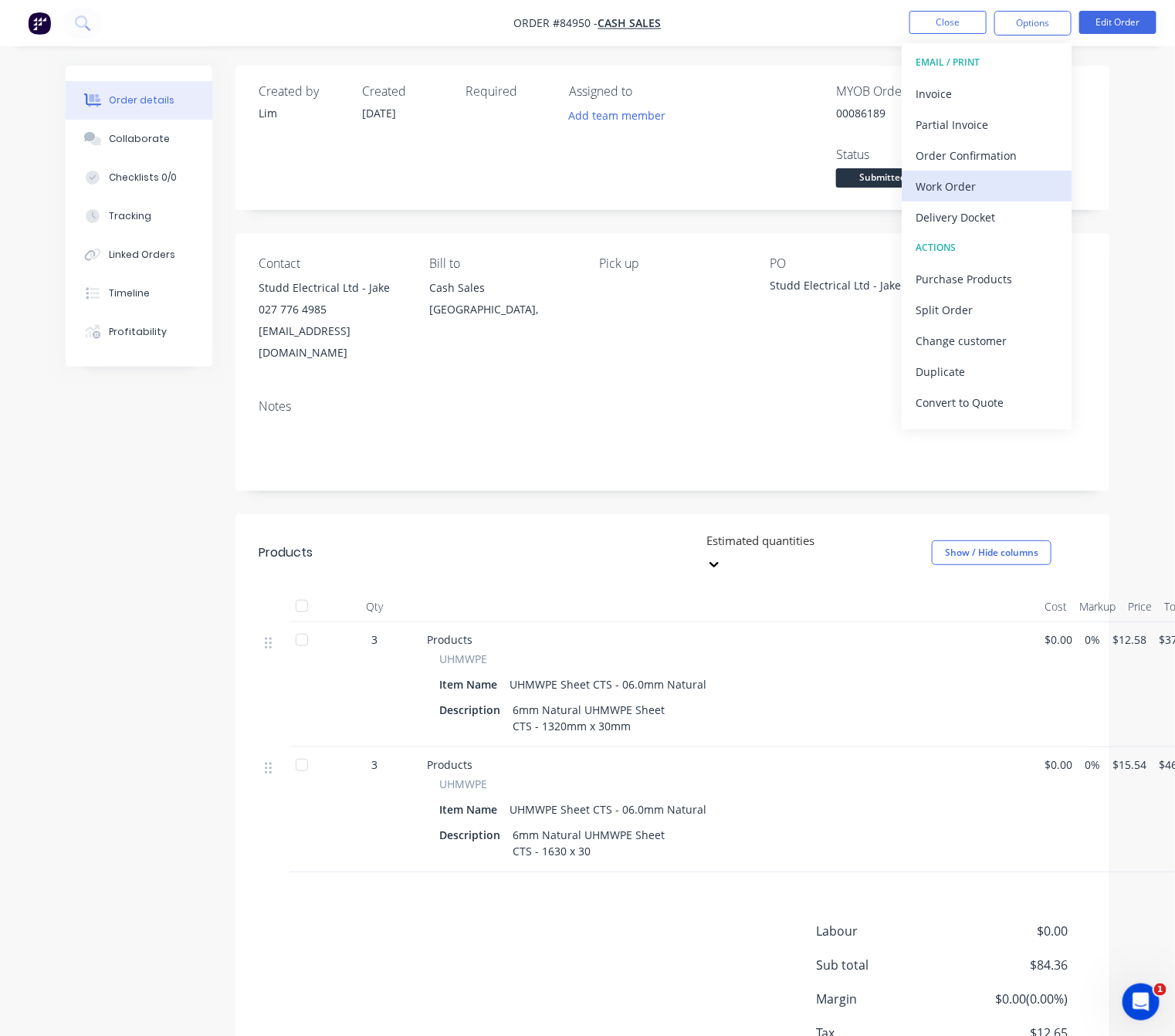
click at [982, 190] on div "Work Order" at bounding box center [986, 186] width 142 height 22
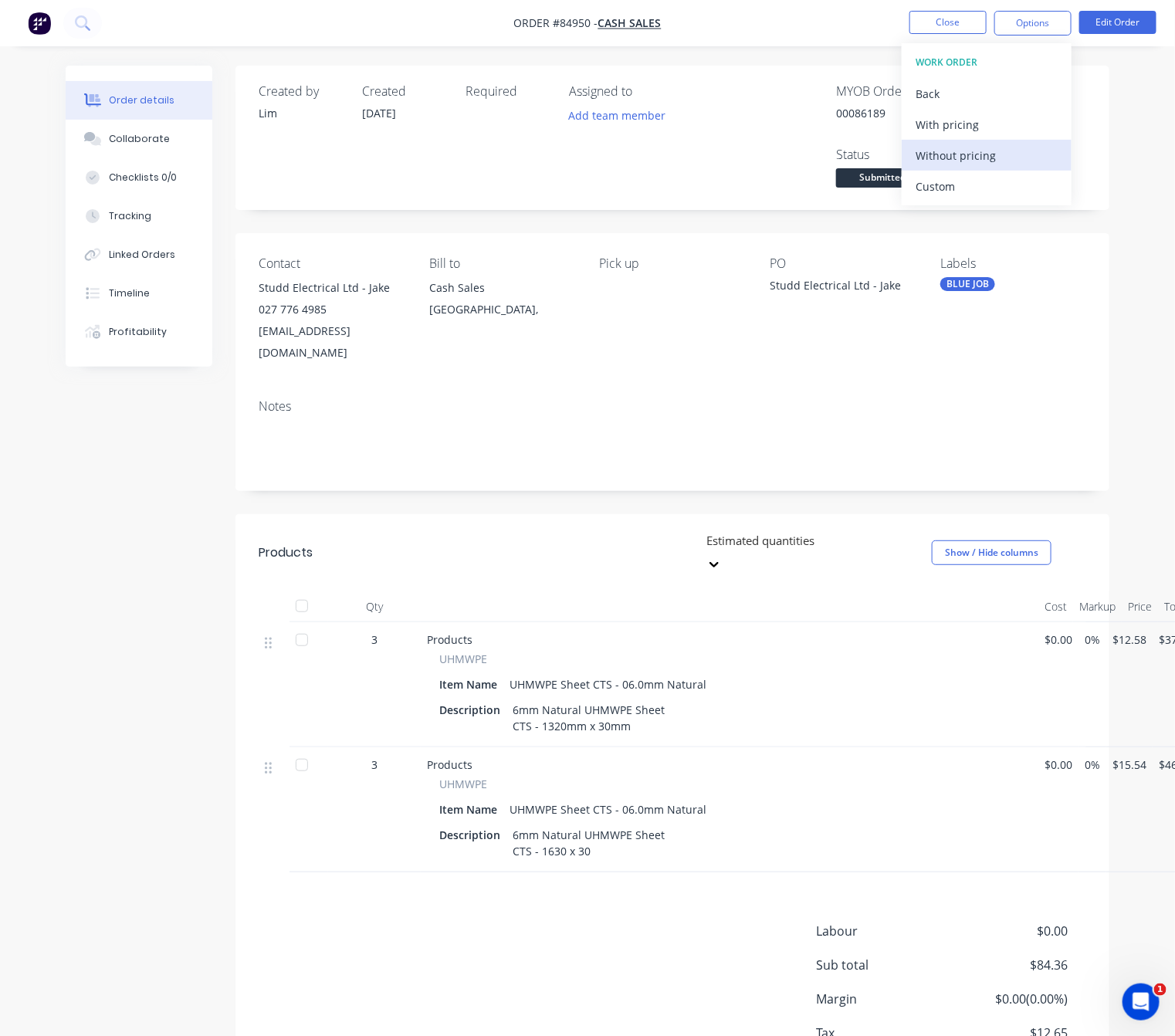
drag, startPoint x: 998, startPoint y: 158, endPoint x: 1015, endPoint y: 165, distance: 18.4
click at [1000, 158] on div "Without pricing" at bounding box center [986, 155] width 142 height 22
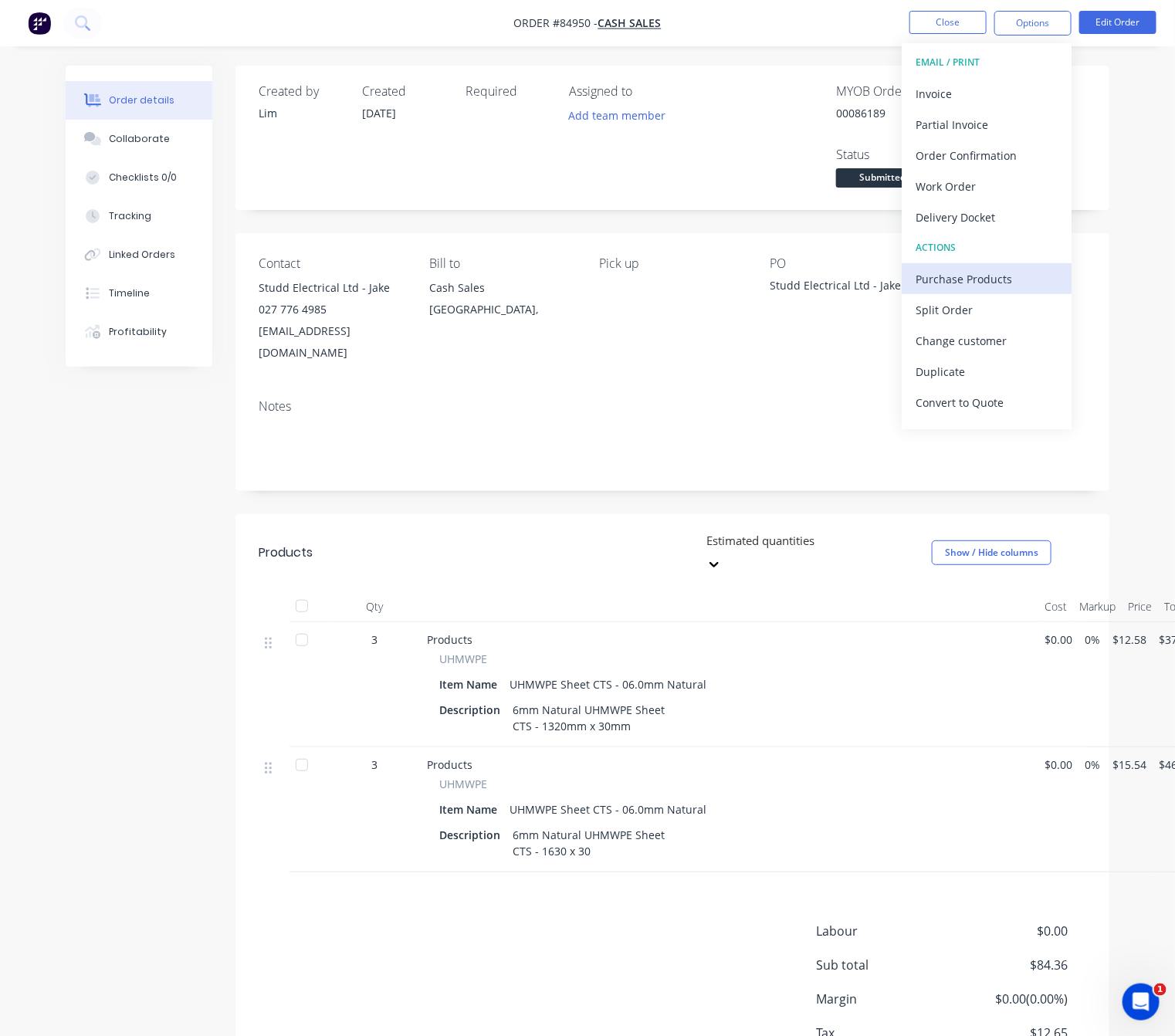
click at [961, 275] on div "Purchase Products" at bounding box center [986, 279] width 142 height 22
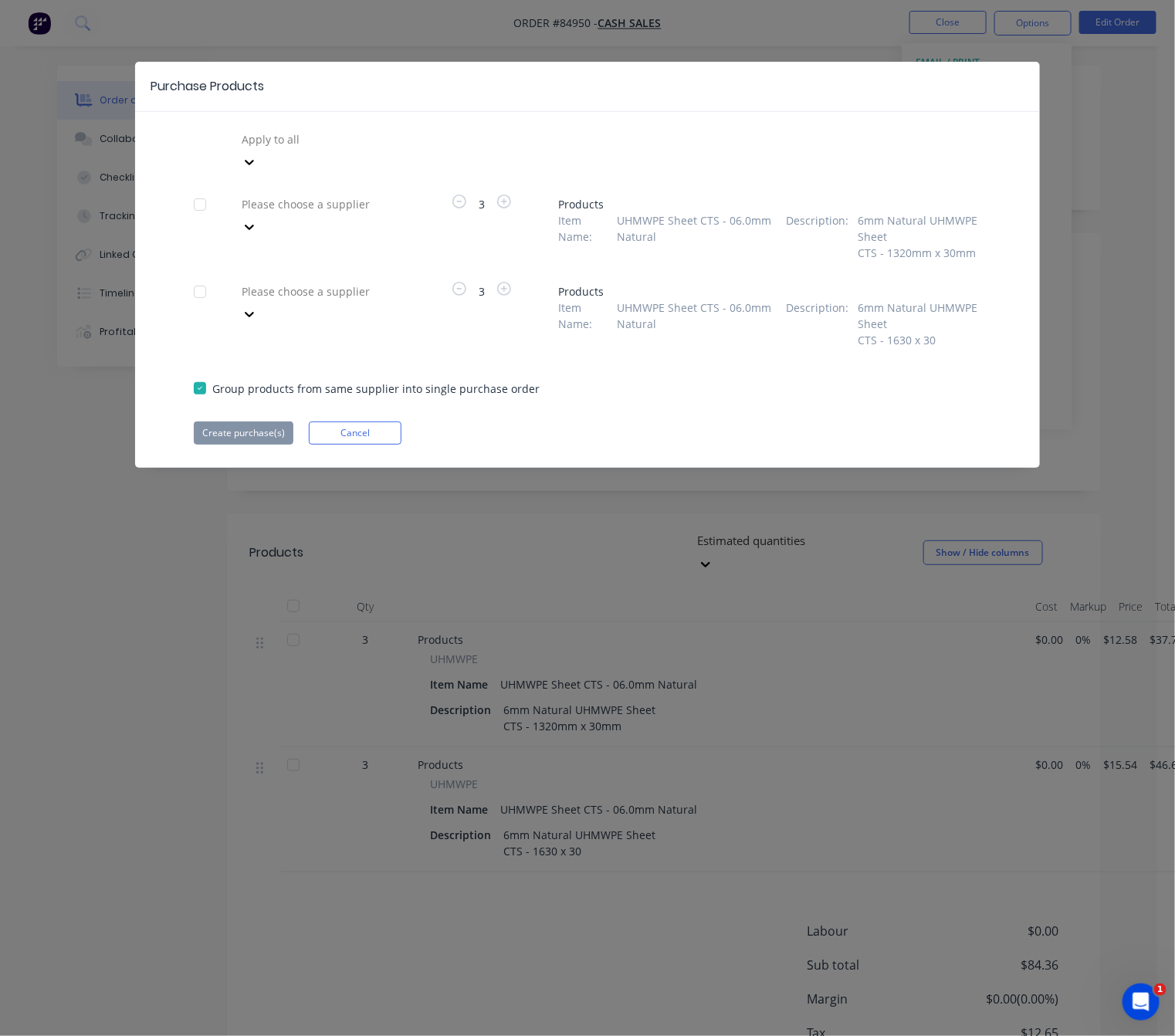
click at [199, 189] on div at bounding box center [200, 204] width 31 height 31
click at [378, 195] on div at bounding box center [351, 204] width 222 height 19
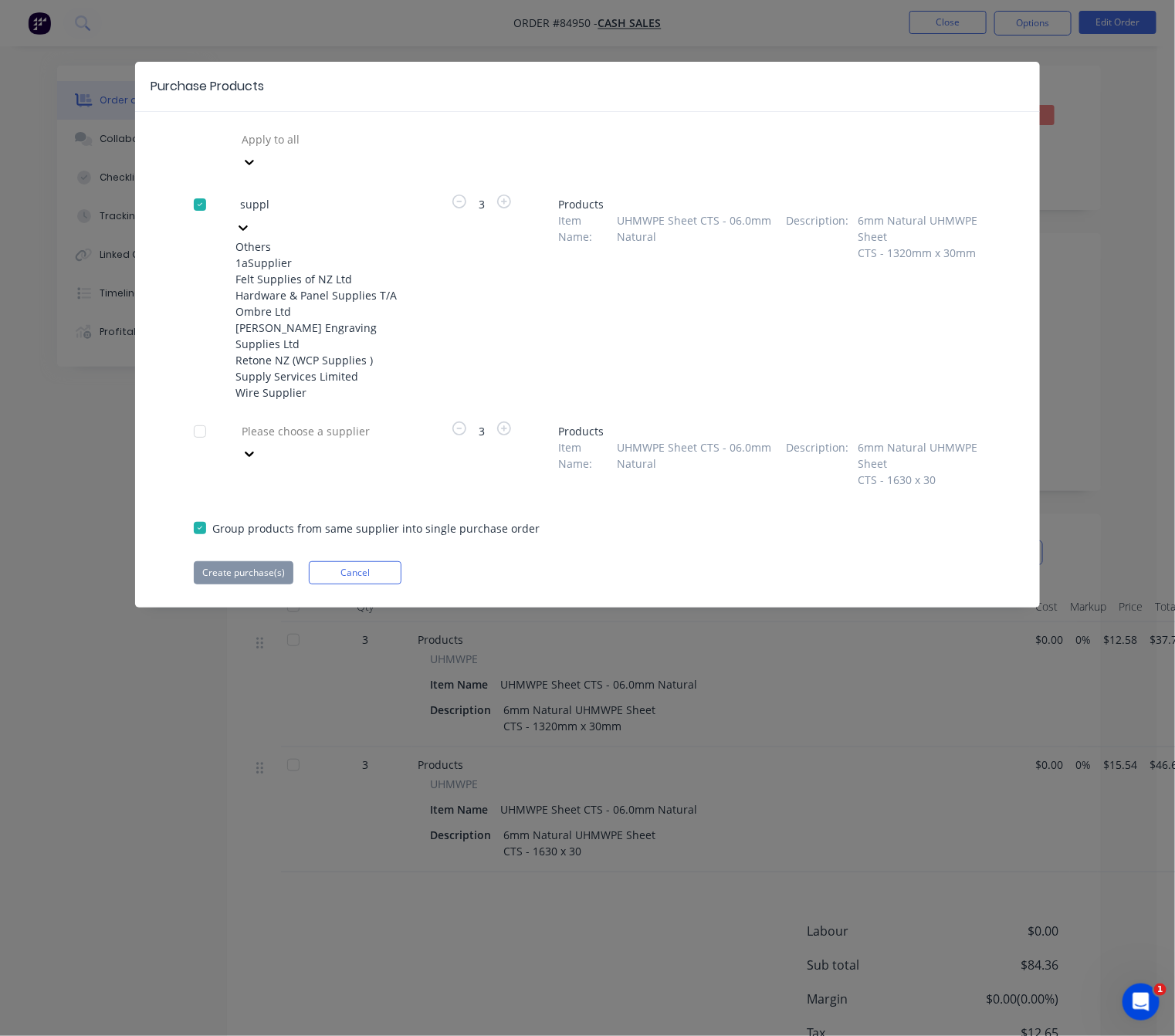
type input "supply"
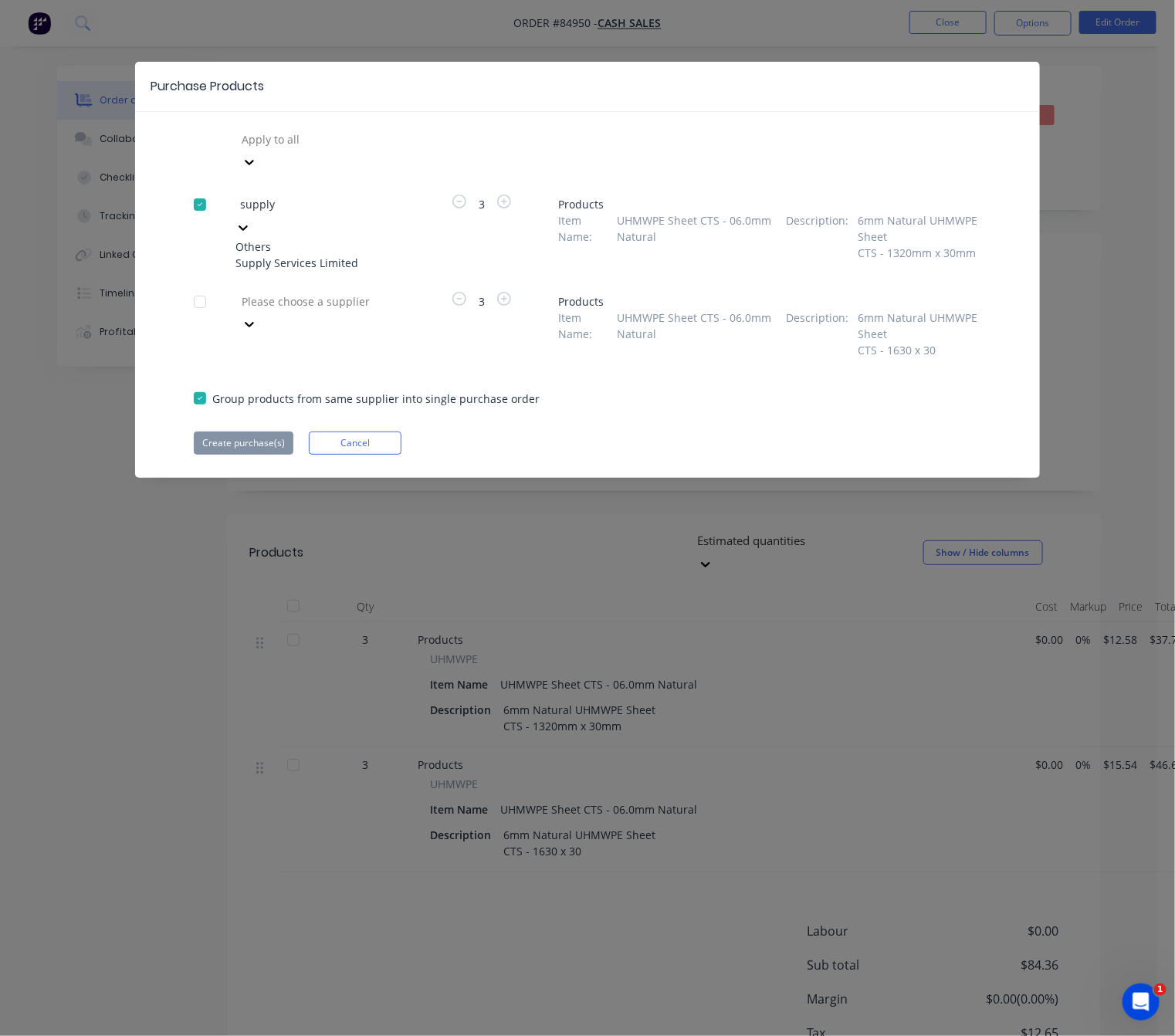
click at [371, 255] on div "Supply Services Limited" at bounding box center [320, 262] width 170 height 16
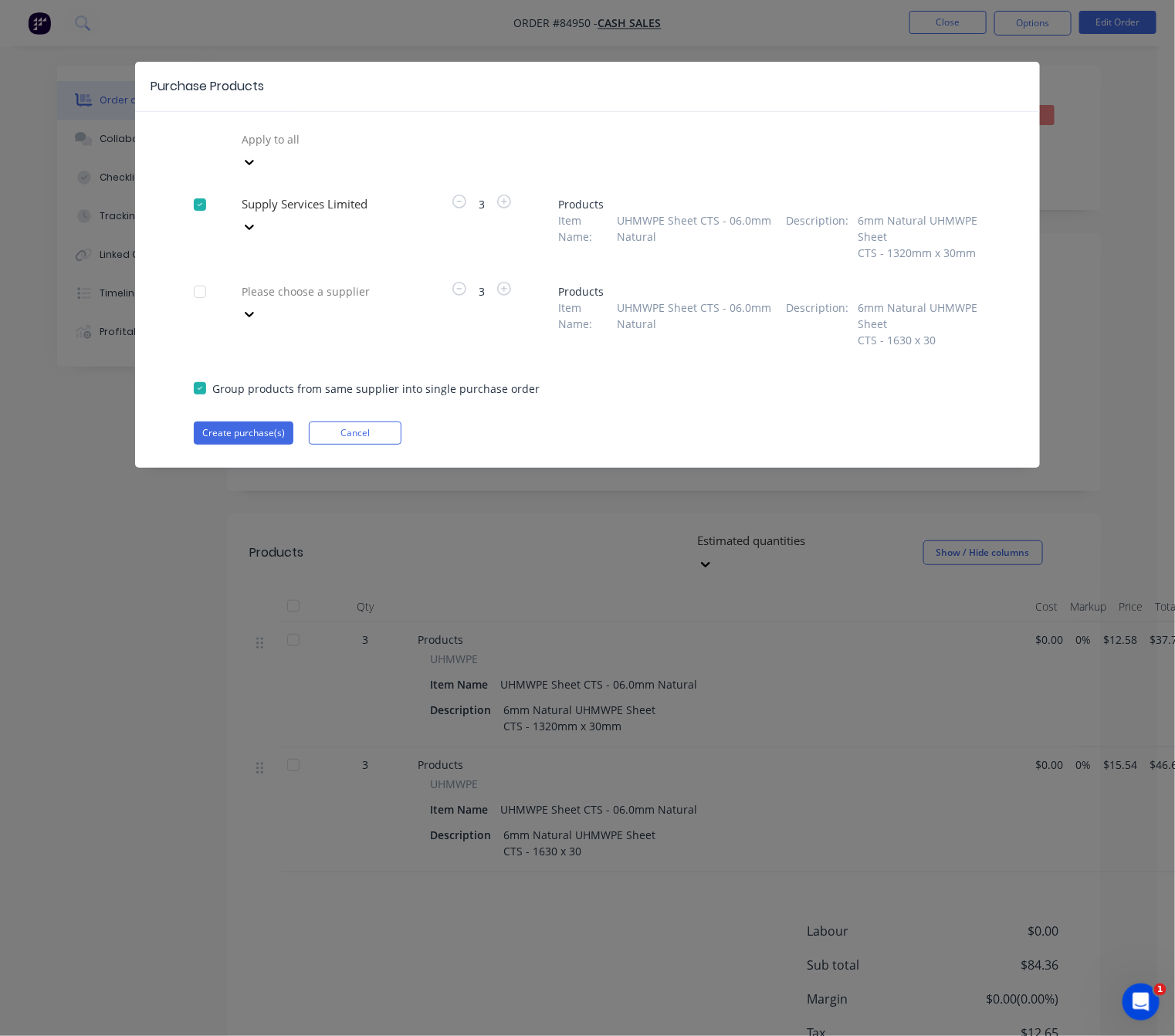
click at [339, 281] on div at bounding box center [351, 291] width 222 height 19
click at [318, 220] on div "Supply Services Limited" at bounding box center [320, 226] width 170 height 69
click at [197, 276] on div at bounding box center [200, 292] width 31 height 31
click at [343, 280] on div "Please choose a supplier" at bounding box center [320, 314] width 170 height 69
click at [366, 281] on div at bounding box center [351, 291] width 222 height 19
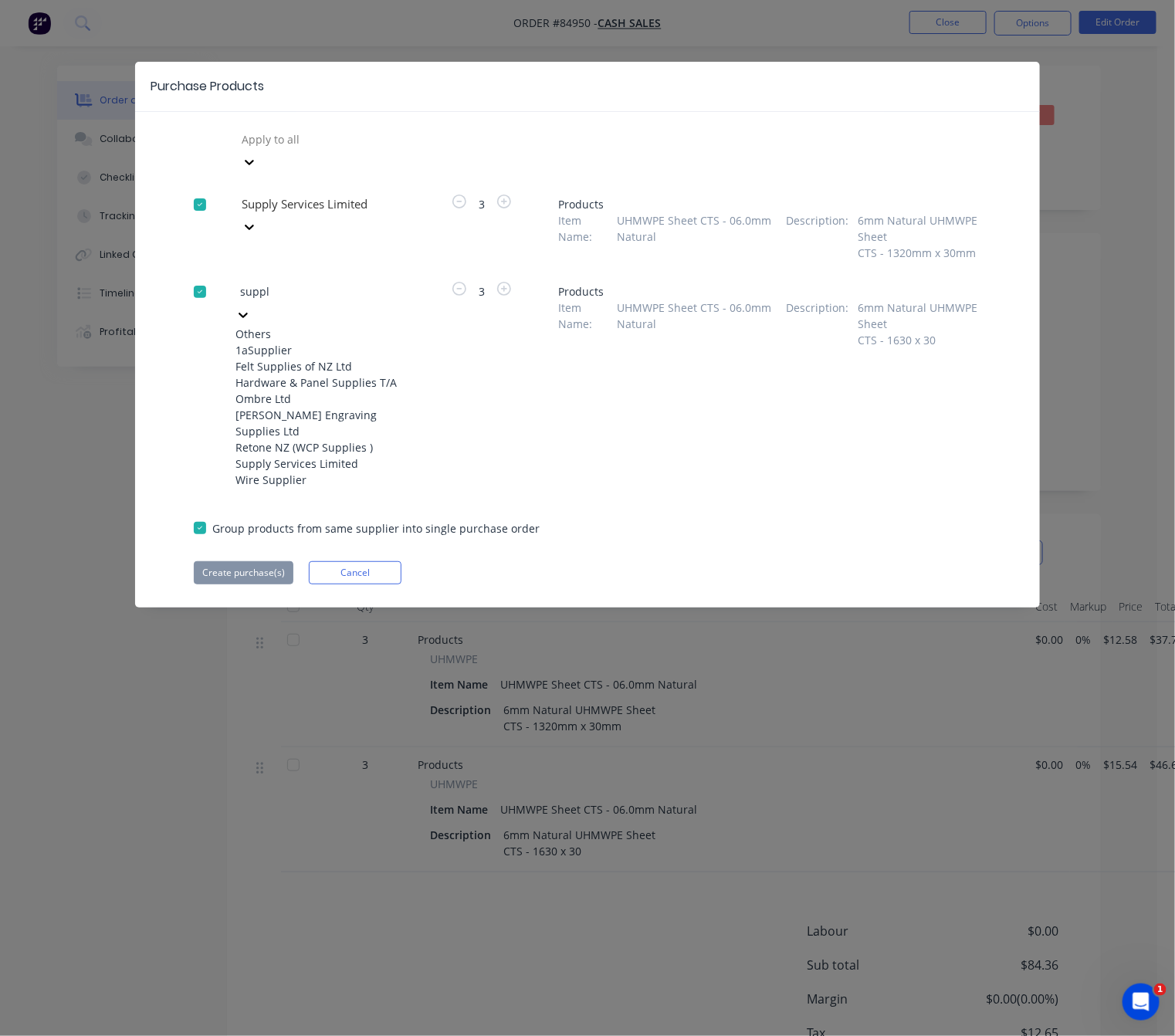
type input "supply"
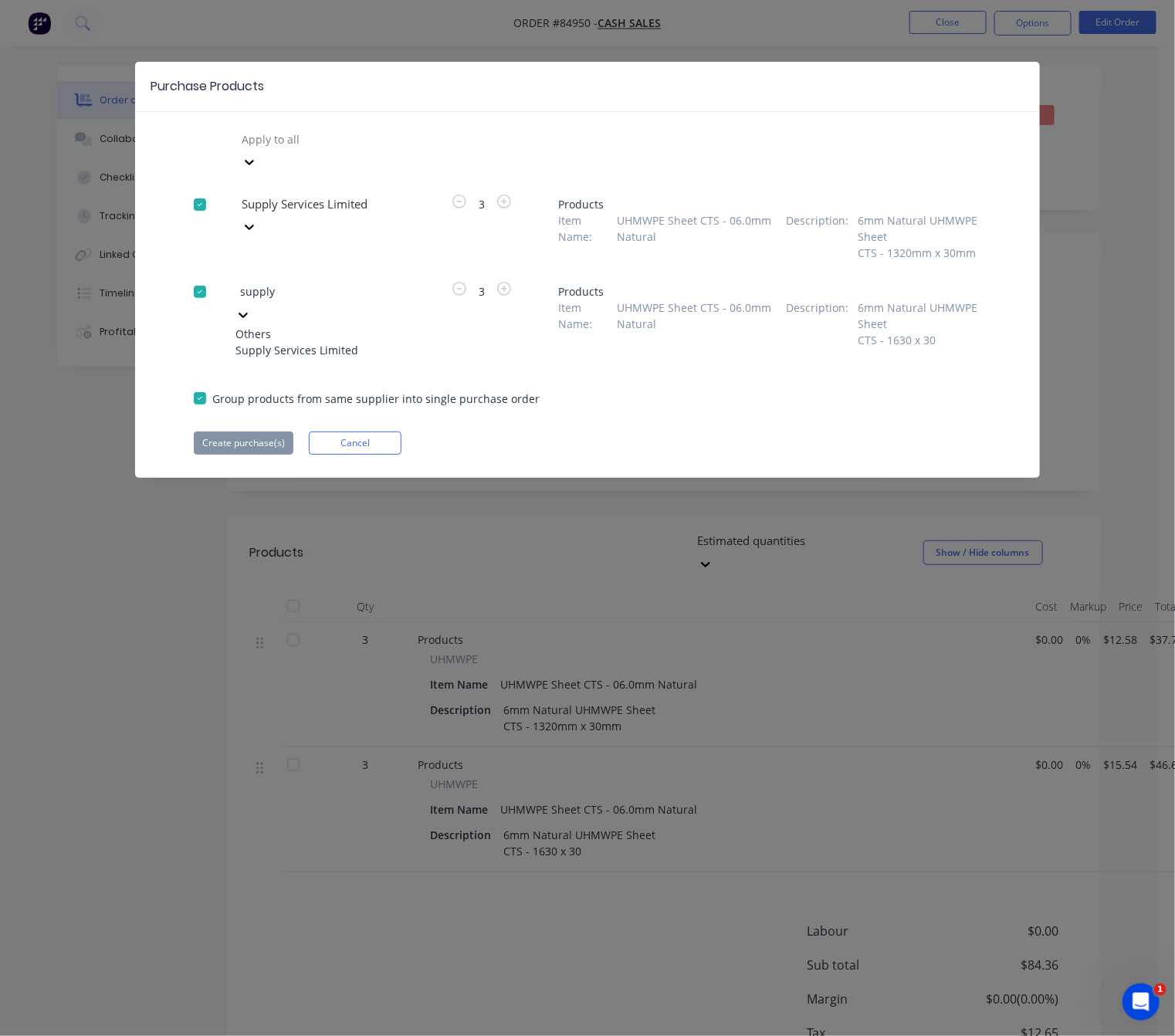
click at [338, 342] on div "Supply Services Limited" at bounding box center [320, 350] width 170 height 16
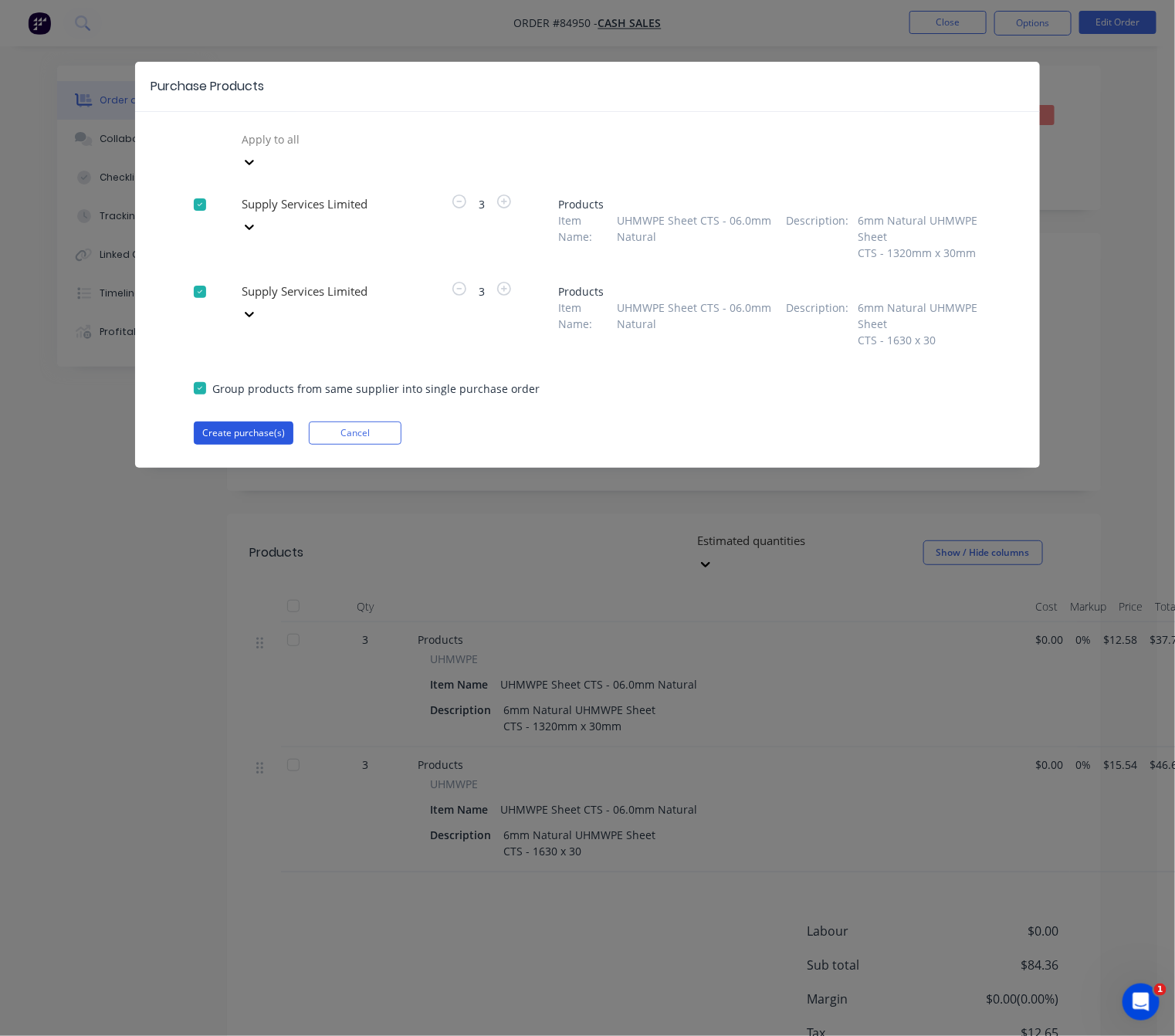
click at [244, 421] on button "Create purchase(s)" at bounding box center [244, 432] width 99 height 23
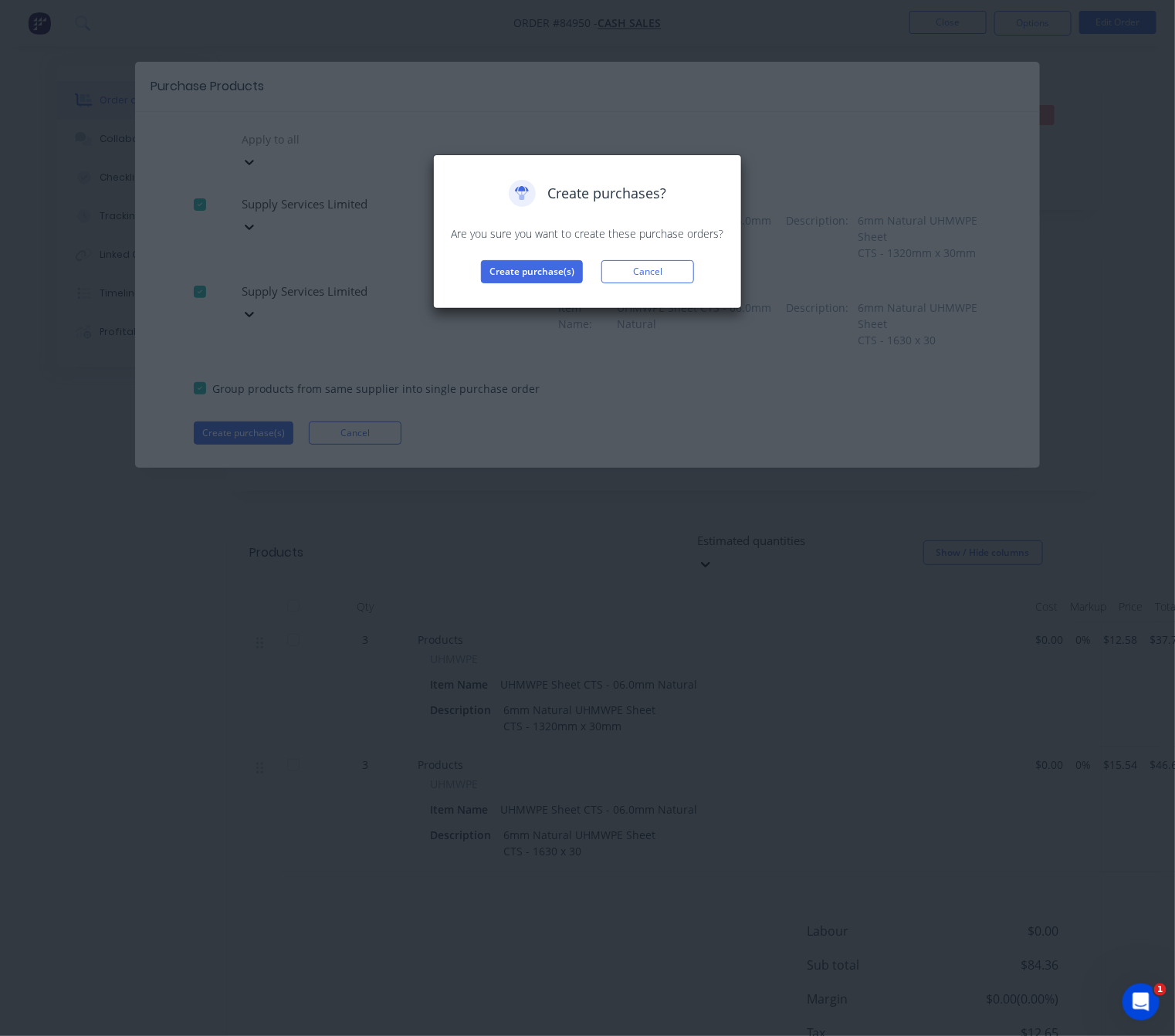
click at [628, 272] on button "Cancel" at bounding box center [648, 271] width 93 height 23
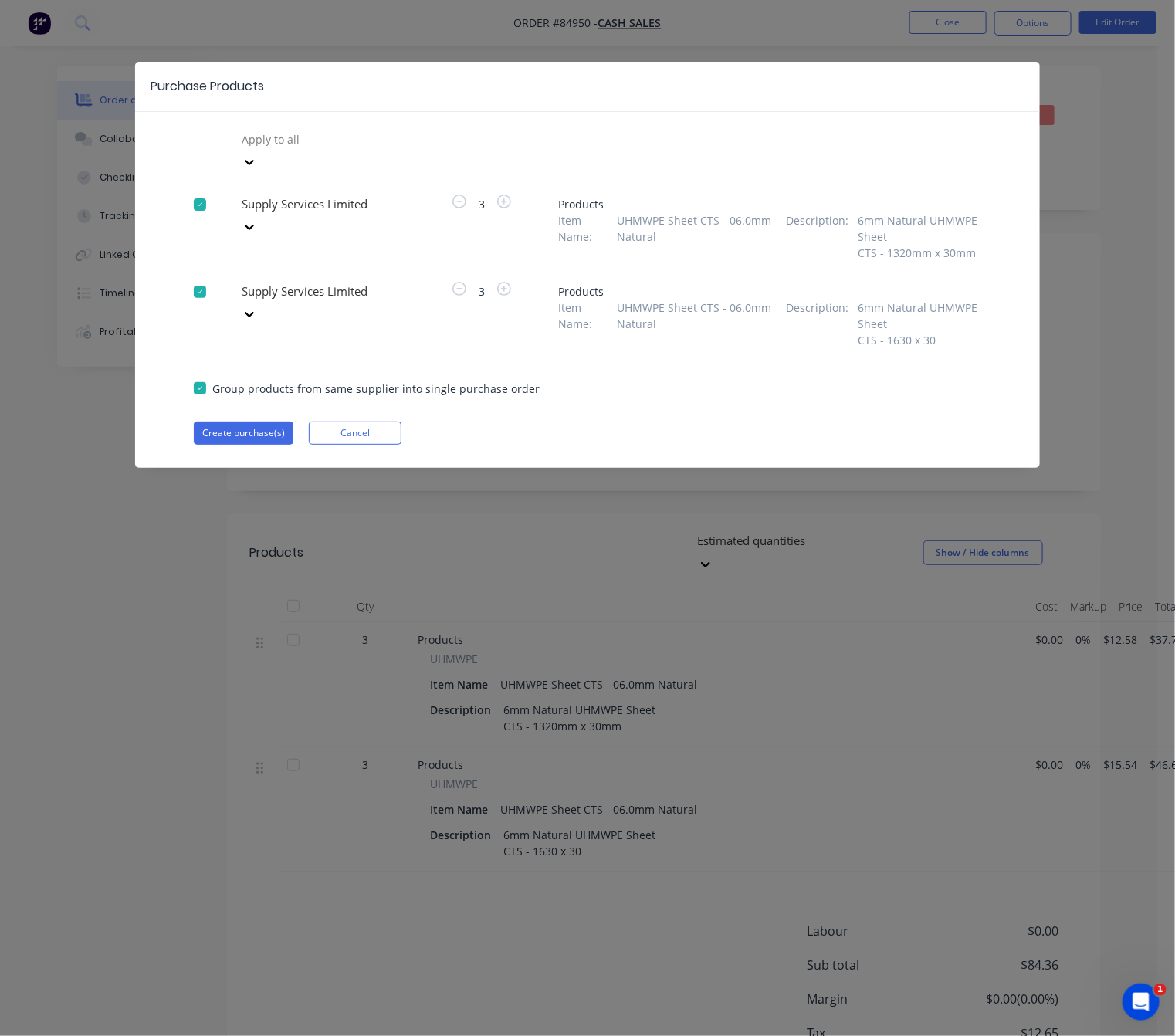
drag, startPoint x: 199, startPoint y: 362, endPoint x: 238, endPoint y: 394, distance: 50.4
click at [199, 373] on div at bounding box center [200, 388] width 31 height 31
click at [206, 373] on div at bounding box center [200, 388] width 31 height 31
click at [257, 421] on div "Purchase Products Apply to all Supply Services Limited 3 Products Item Name : U…" at bounding box center [587, 264] width 905 height 406
click at [257, 421] on button "Create purchase(s)" at bounding box center [244, 432] width 99 height 23
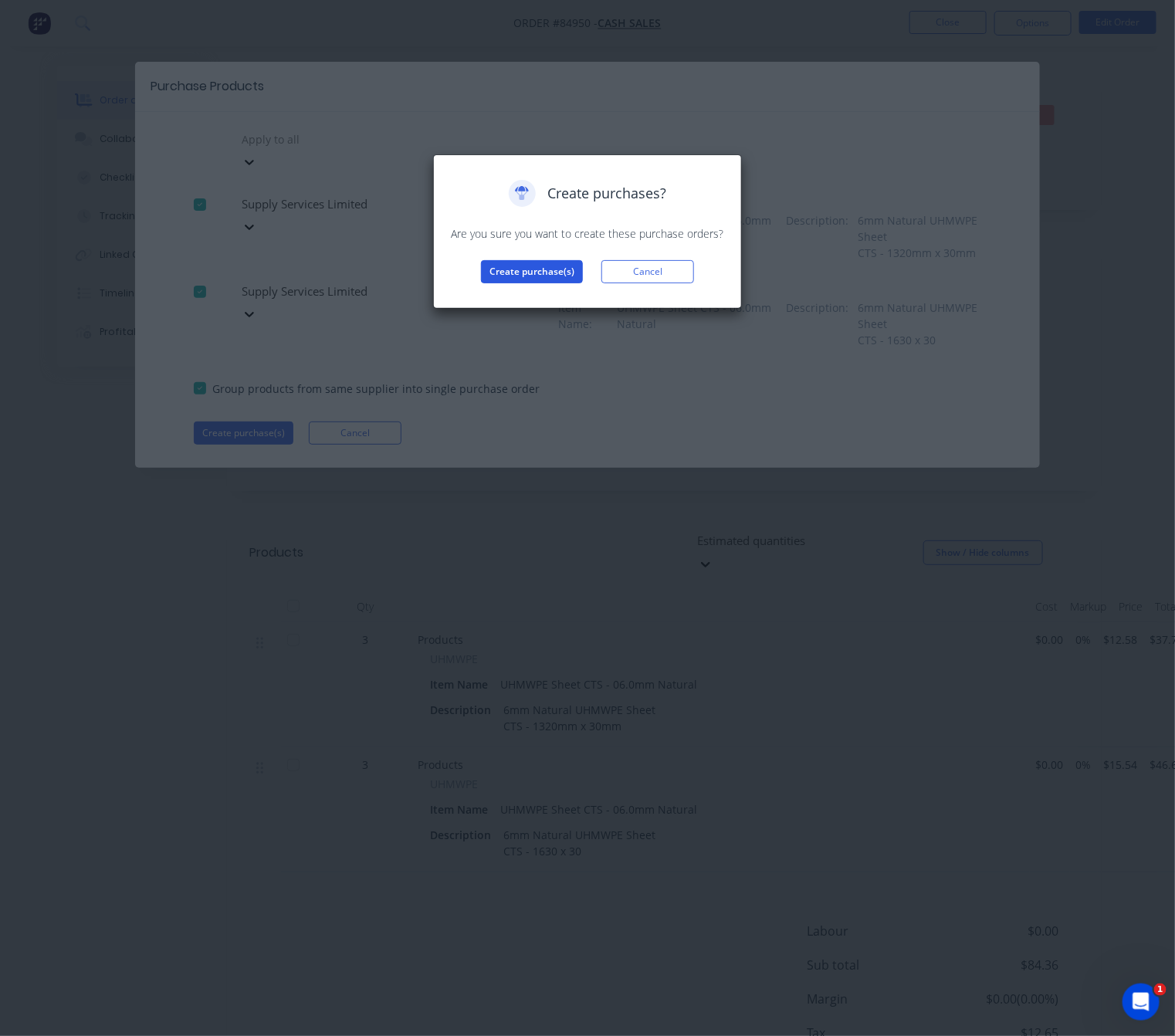
click at [533, 278] on button "Create purchase(s)" at bounding box center [532, 271] width 102 height 23
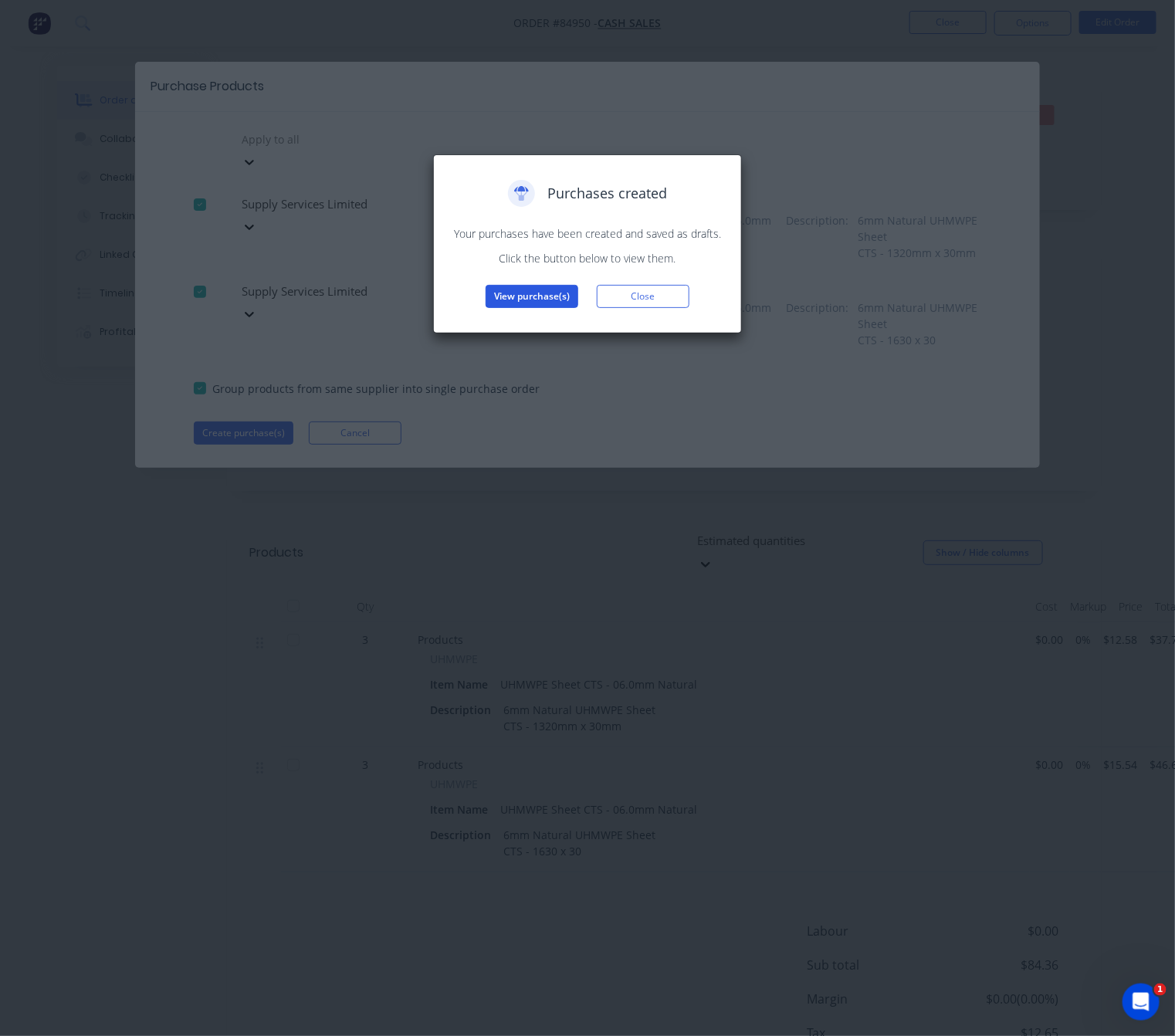
click at [546, 297] on button "View purchase(s)" at bounding box center [532, 296] width 93 height 23
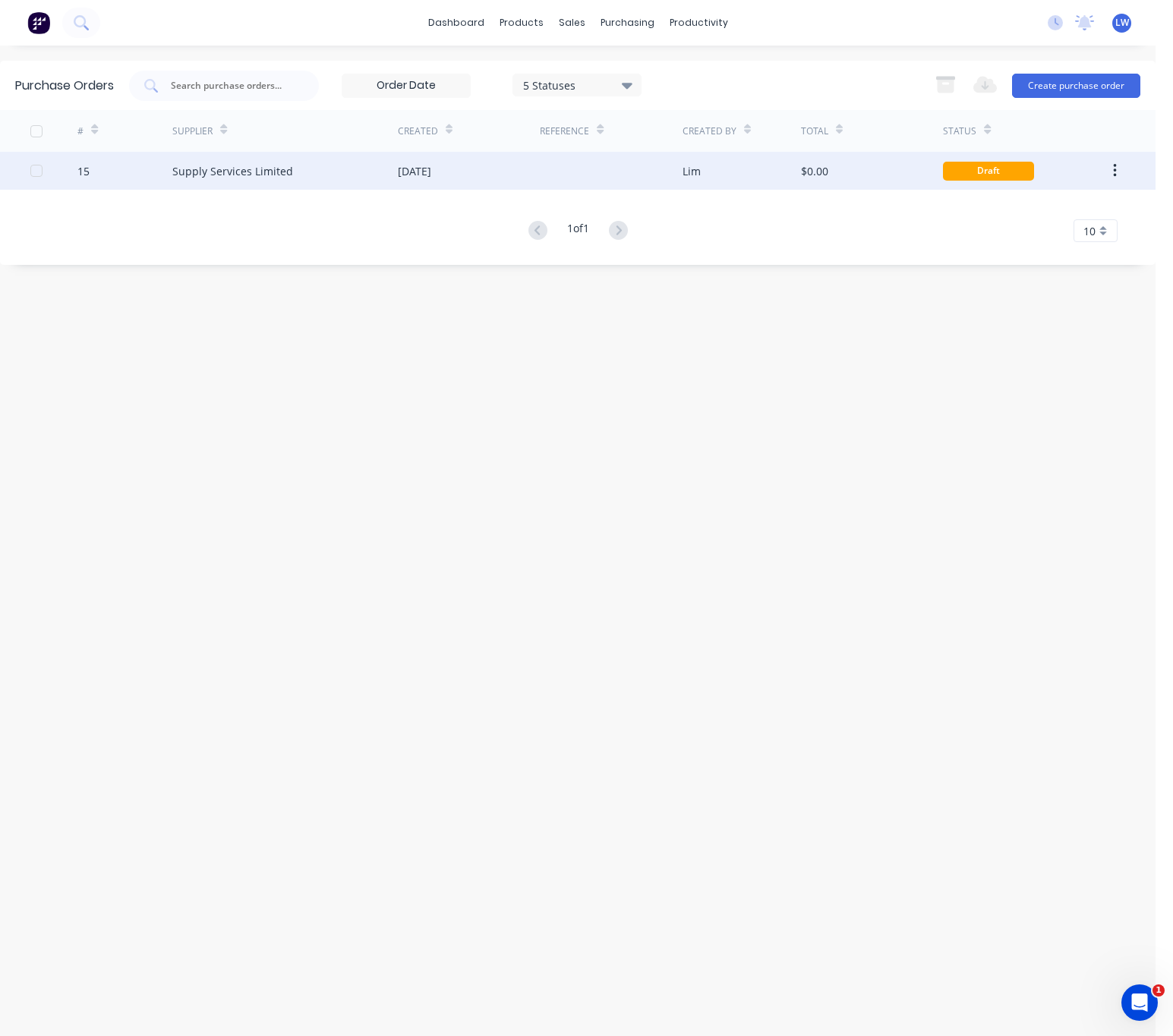
click at [431, 171] on div "[DATE]" at bounding box center [415, 170] width 34 height 16
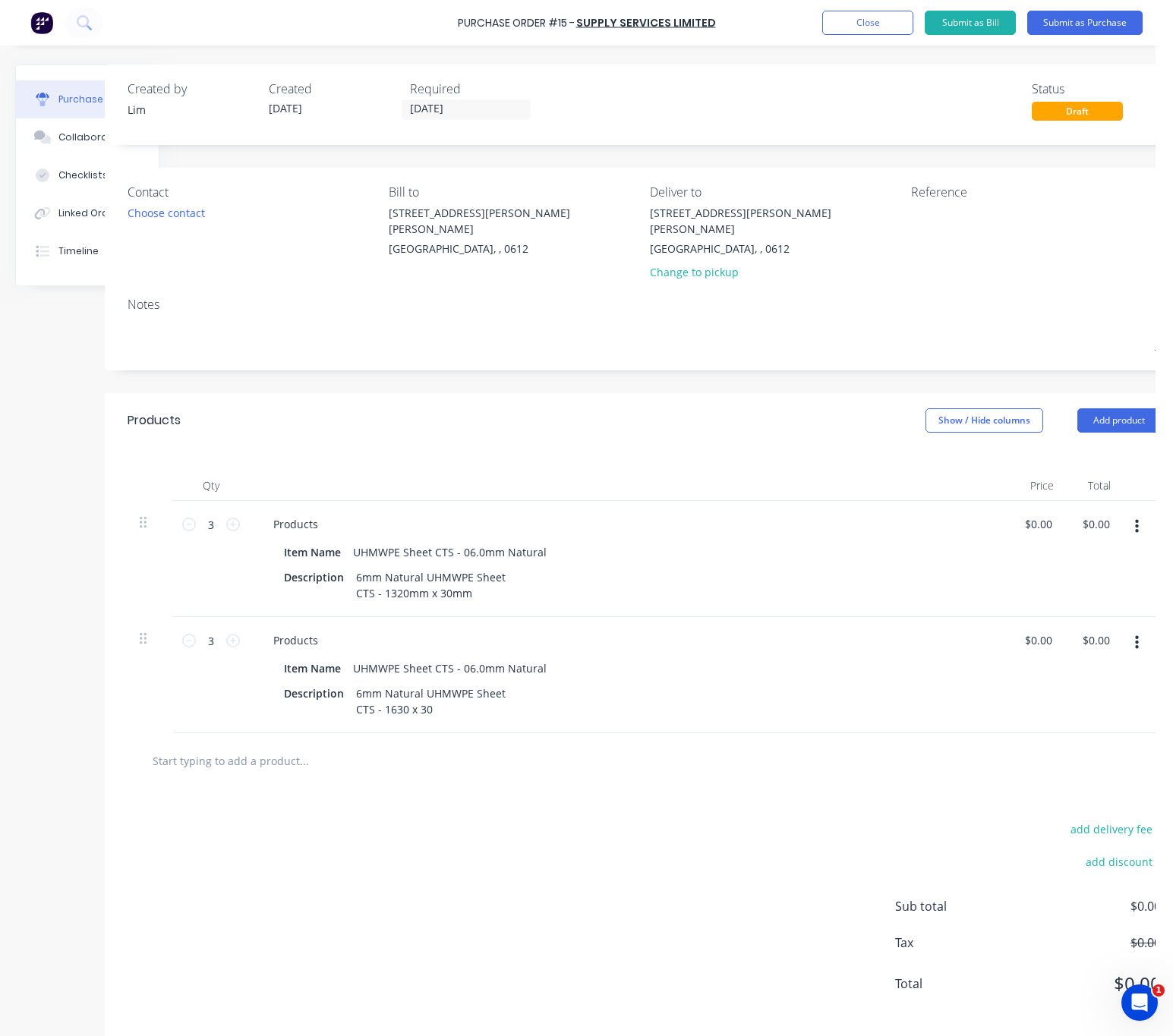
scroll to position [0, 79]
click at [932, 224] on textarea at bounding box center [1003, 222] width 190 height 34
type textarea "00086189"
click at [402, 853] on div "add delivery fee add discount Sub total $0.00 Tax $0.00 Total $0.00" at bounding box center [641, 914] width 1079 height 250
click at [1081, 20] on button "Submit as Purchase" at bounding box center [1085, 23] width 116 height 24
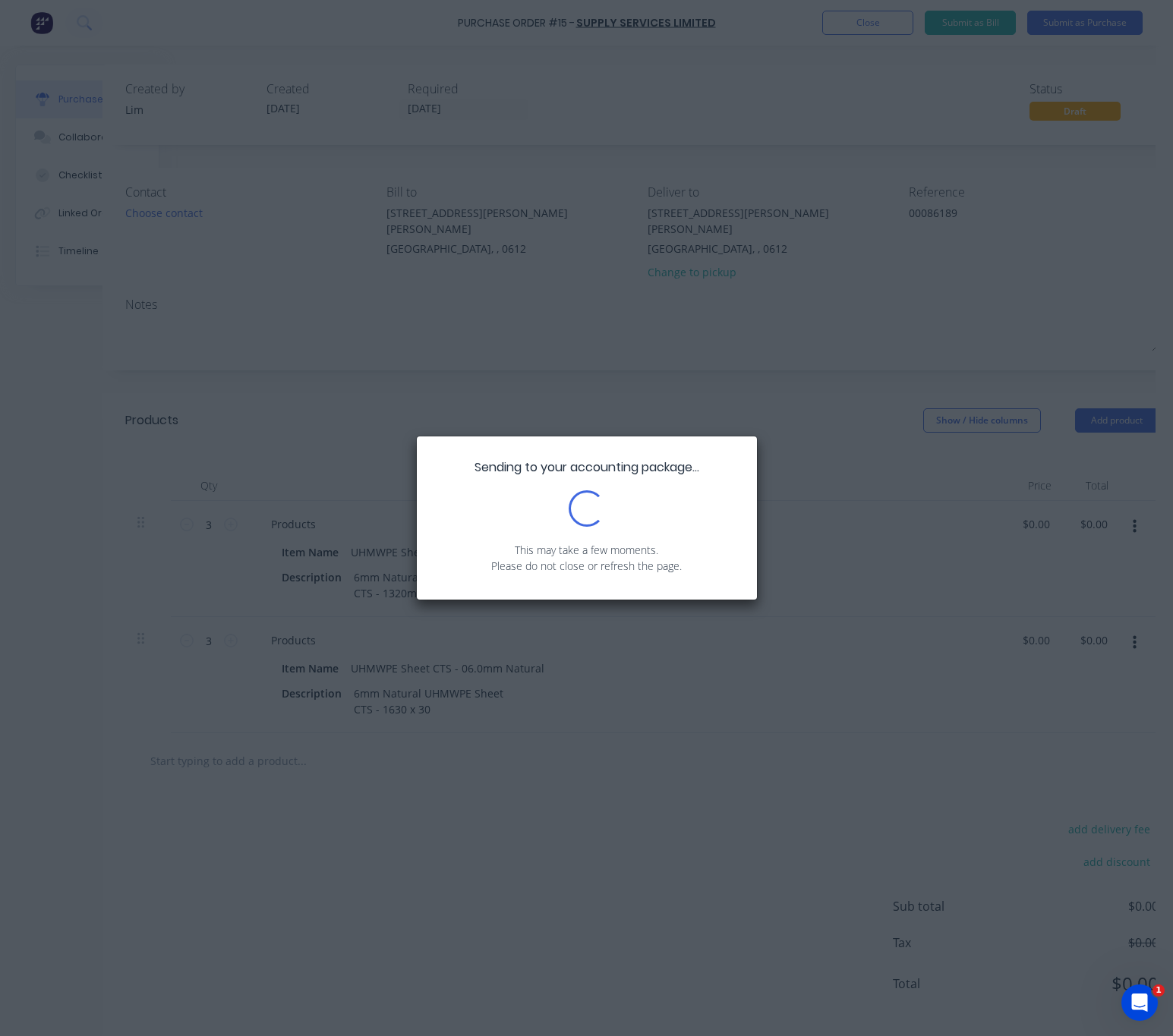
scroll to position [0, 0]
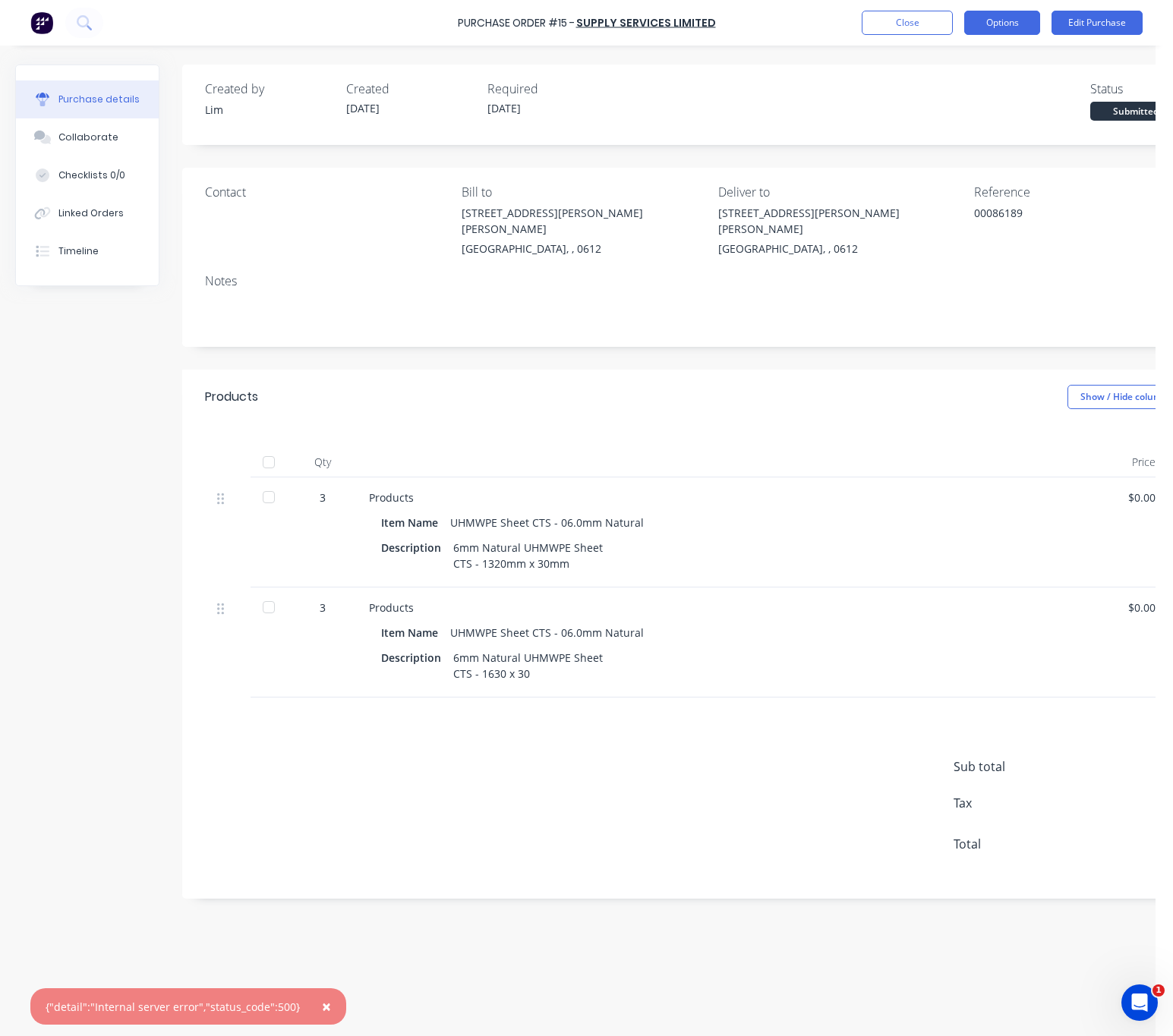
click at [1001, 19] on button "Options" at bounding box center [1003, 23] width 76 height 24
click at [984, 62] on div "Print / Email" at bounding box center [968, 62] width 117 height 22
click at [989, 98] on div "With pricing" at bounding box center [968, 92] width 117 height 22
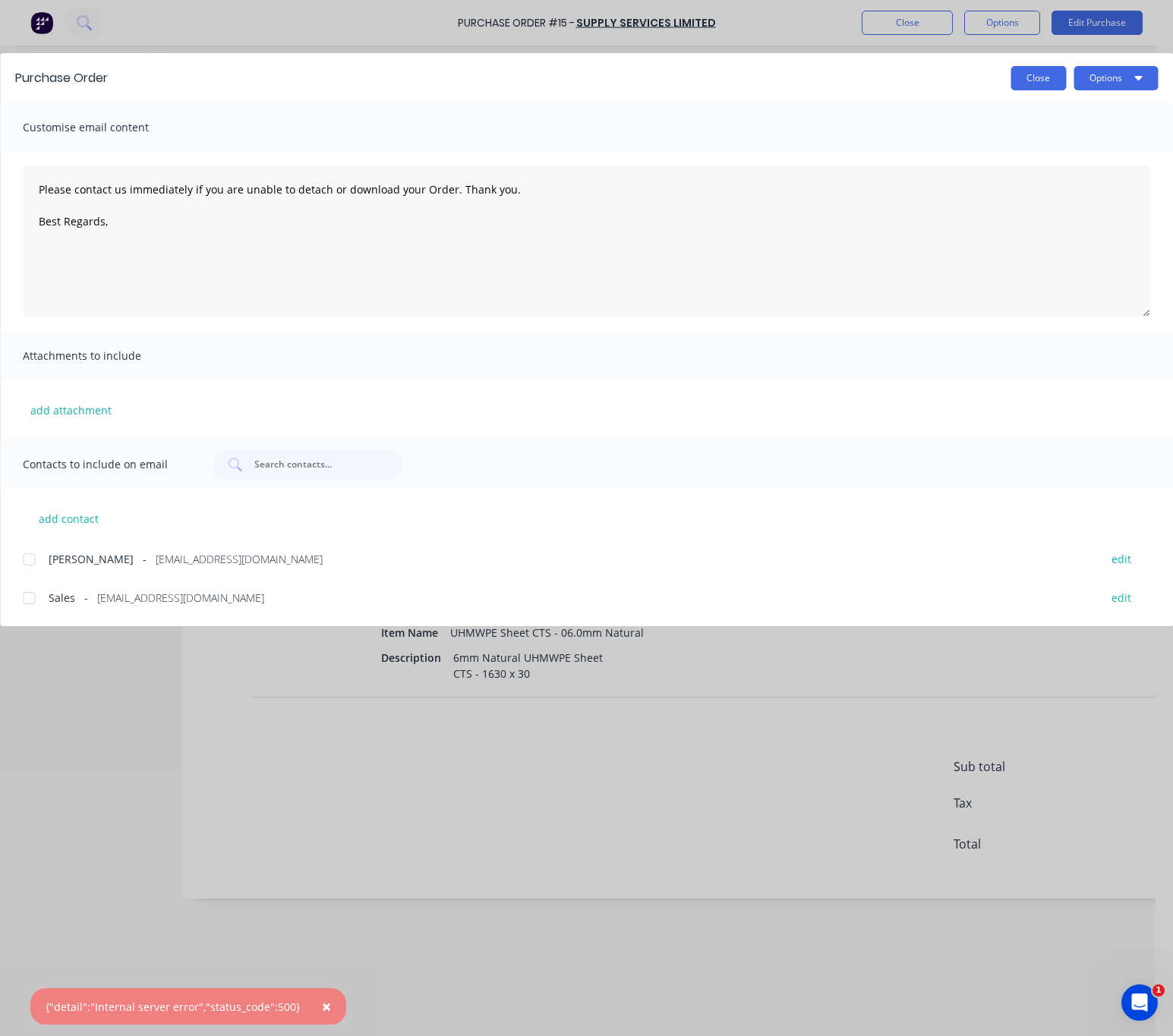
click at [1051, 87] on button "Close" at bounding box center [1039, 78] width 56 height 24
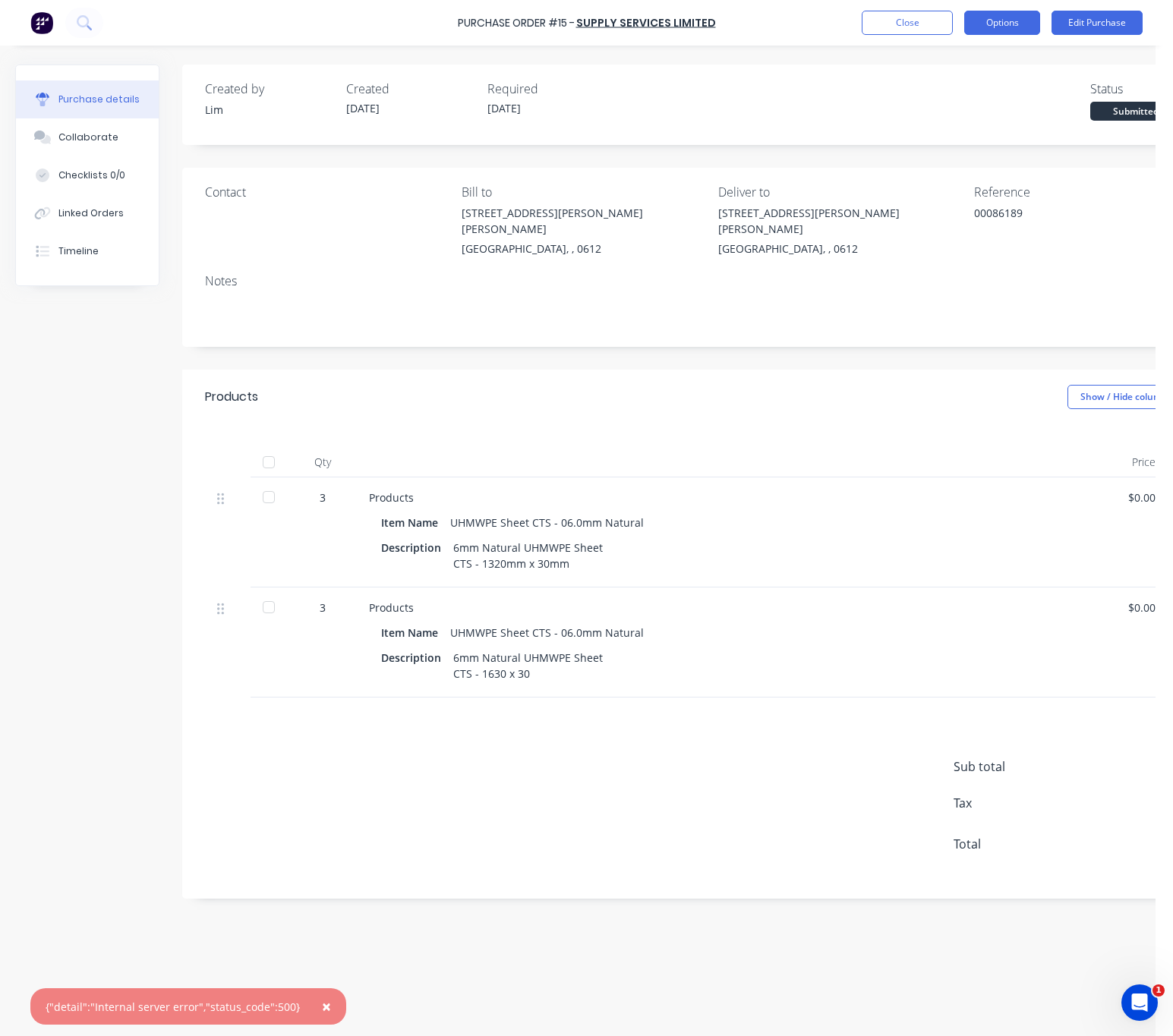
click at [1019, 19] on button "Options" at bounding box center [1003, 23] width 76 height 24
click at [983, 55] on div "Print / Email" at bounding box center [968, 62] width 117 height 22
click at [992, 117] on div "Without pricing" at bounding box center [968, 122] width 117 height 22
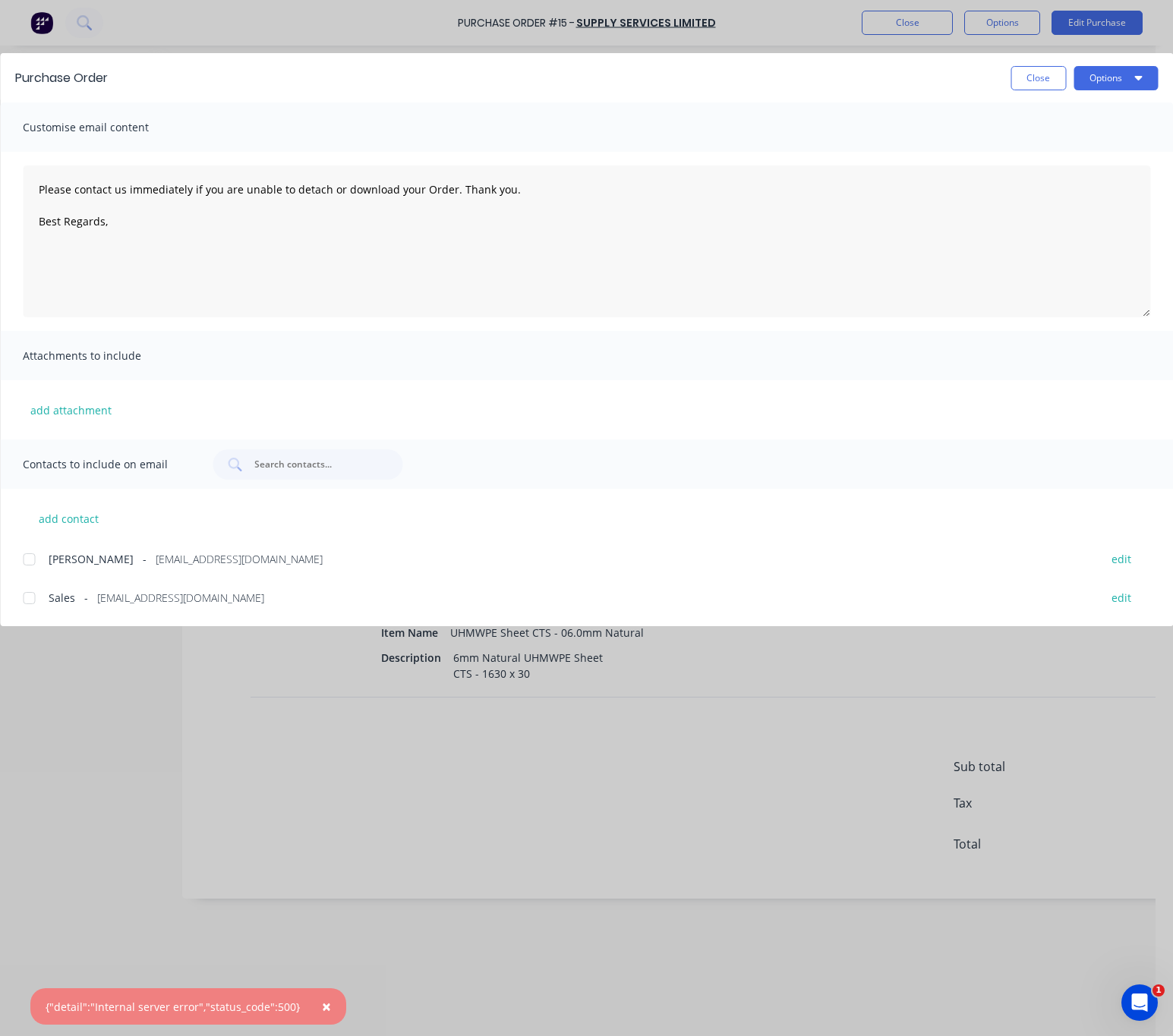
drag, startPoint x: 27, startPoint y: 597, endPoint x: 33, endPoint y: 604, distance: 9.2
click at [28, 597] on div at bounding box center [29, 598] width 30 height 30
click at [1126, 596] on button "edit" at bounding box center [1122, 598] width 38 height 20
select select "NZ"
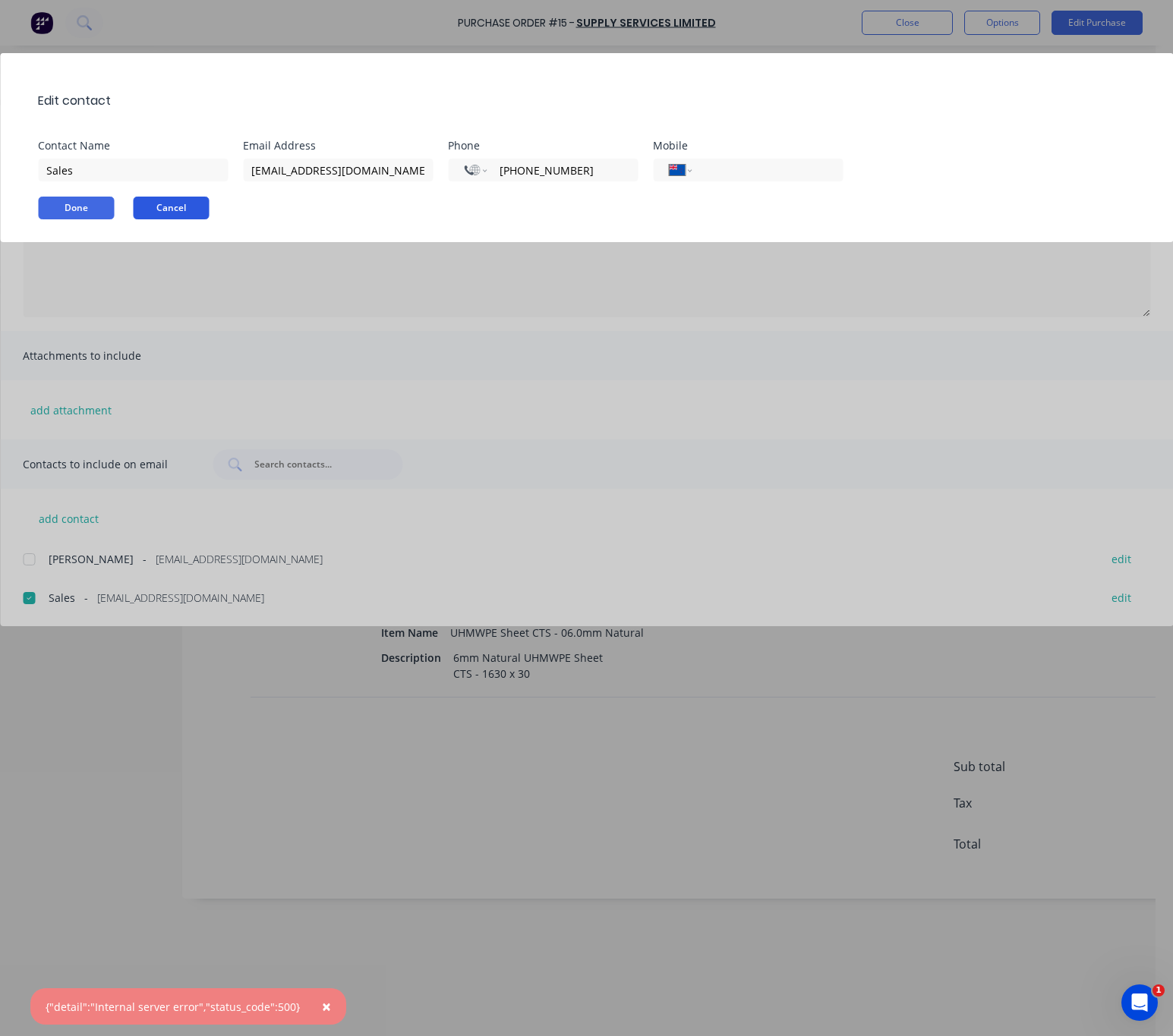
click at [171, 208] on button "Cancel" at bounding box center [170, 208] width 76 height 23
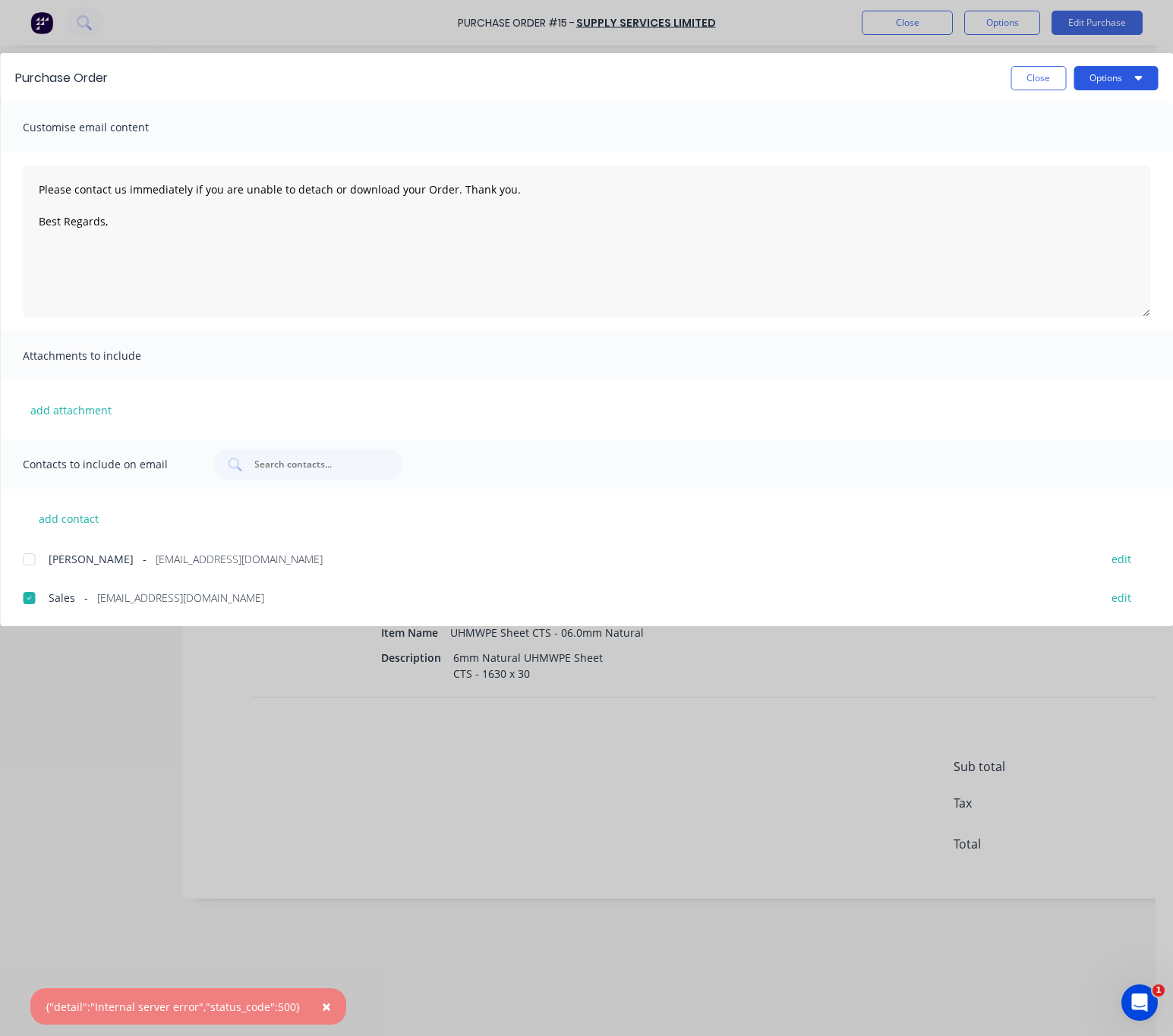
click at [1097, 80] on button "Options" at bounding box center [1116, 78] width 84 height 24
click at [1078, 169] on div "Email" at bounding box center [1086, 177] width 117 height 22
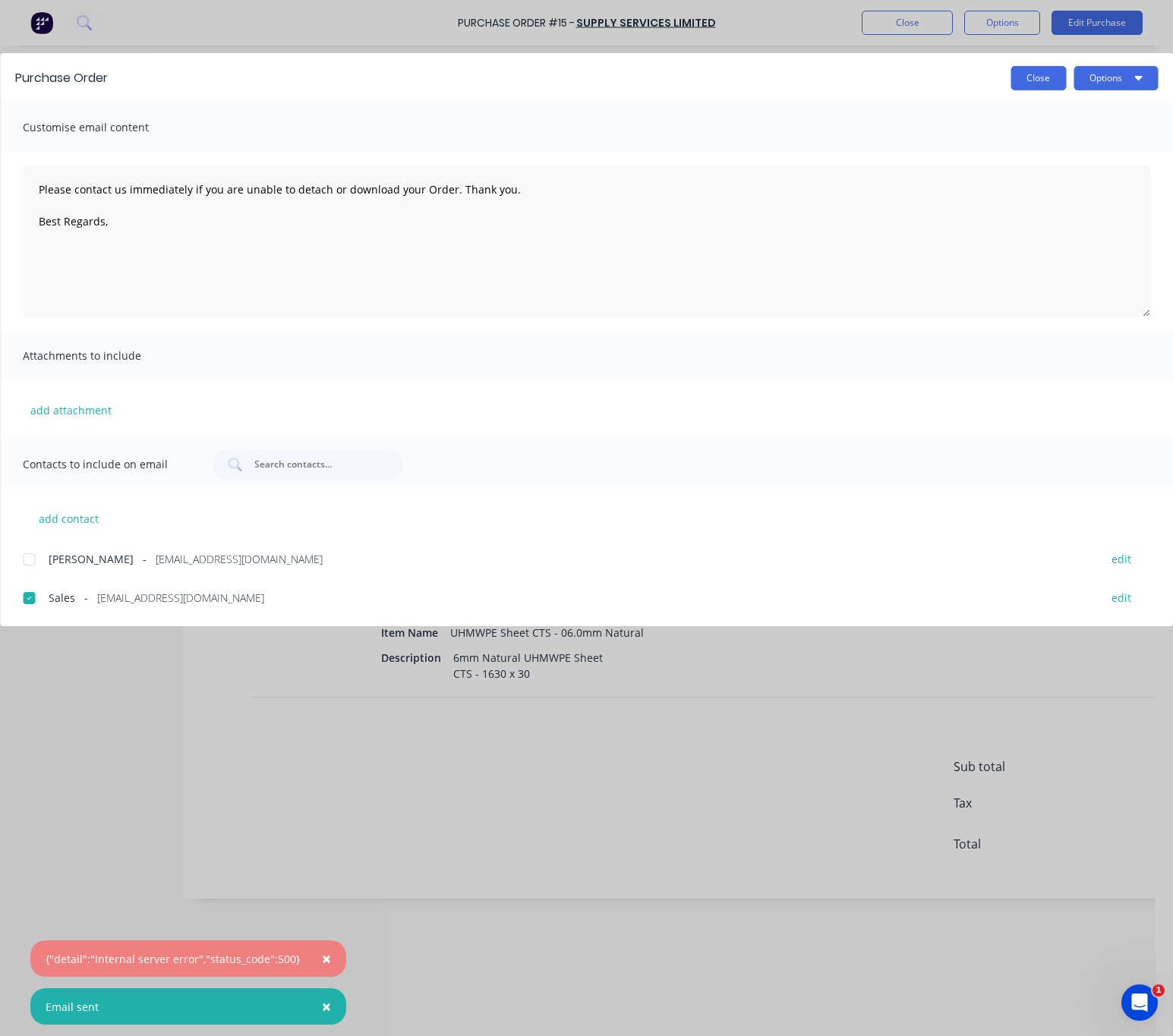
click at [1046, 71] on button "Close" at bounding box center [1039, 78] width 56 height 24
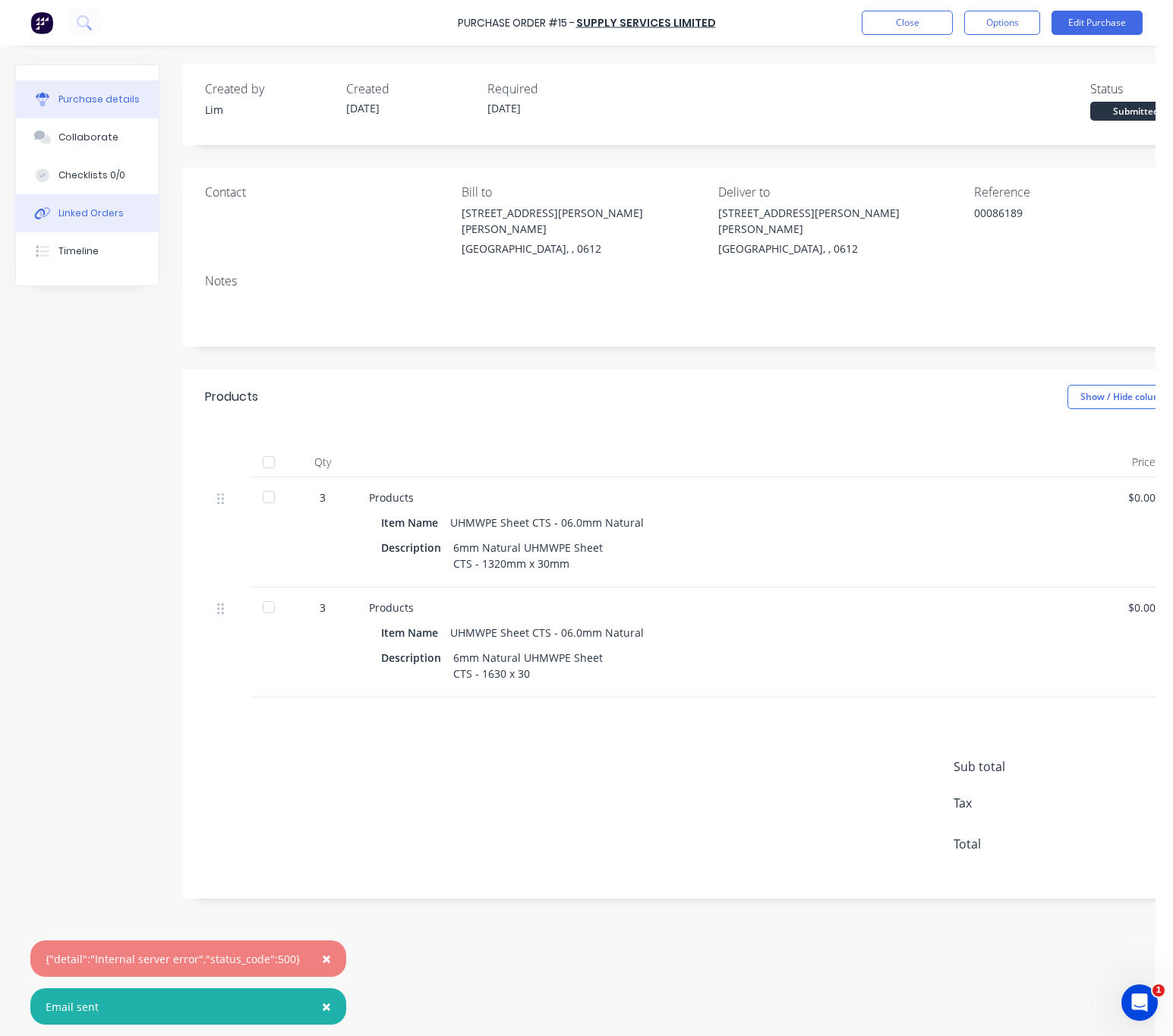
click at [87, 219] on div "Linked Orders" at bounding box center [90, 213] width 65 height 13
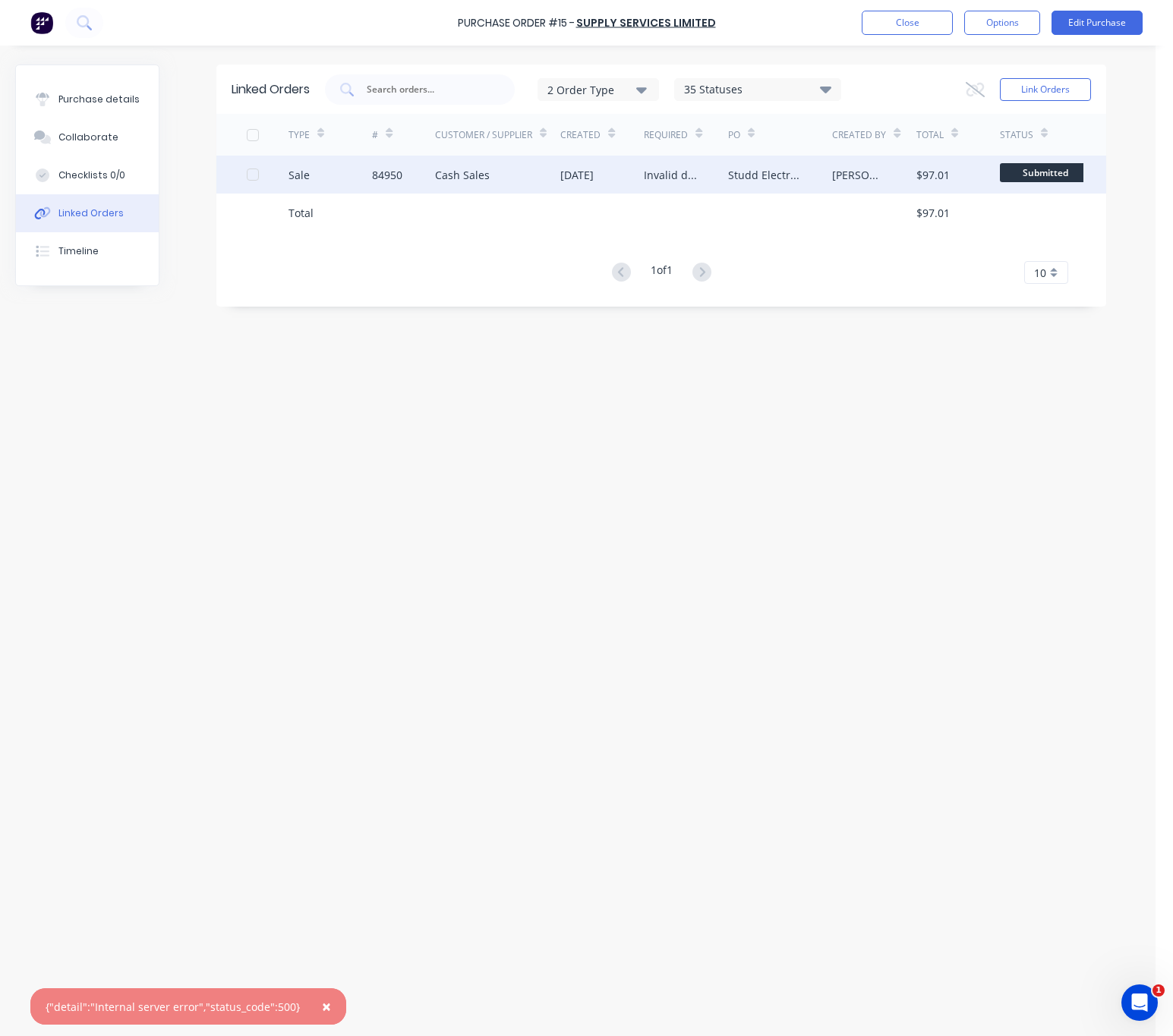
click at [729, 181] on div "Studd Electrical Ltd - Jake" at bounding box center [765, 175] width 74 height 16
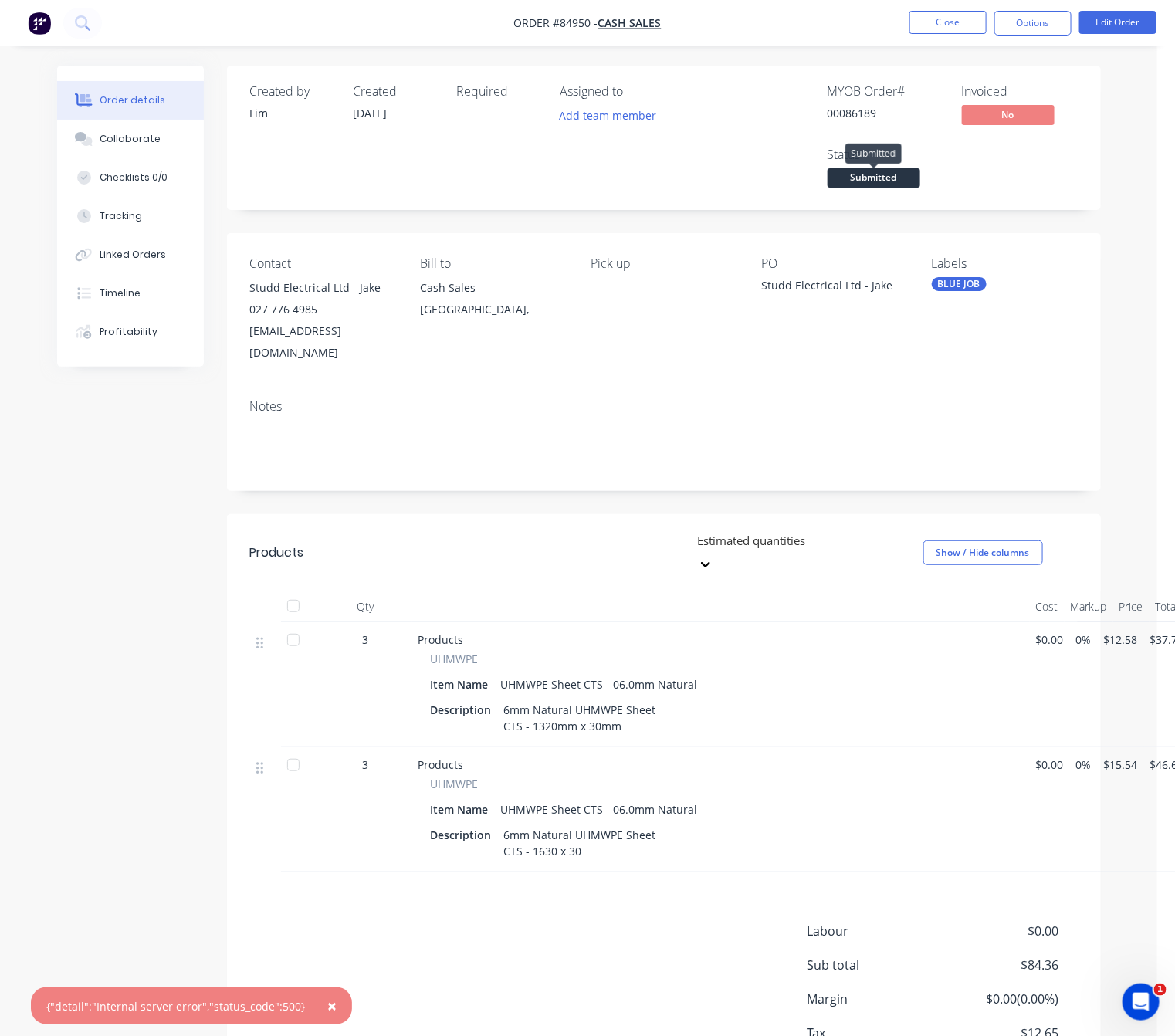
click at [885, 176] on span "Submitted" at bounding box center [874, 178] width 93 height 19
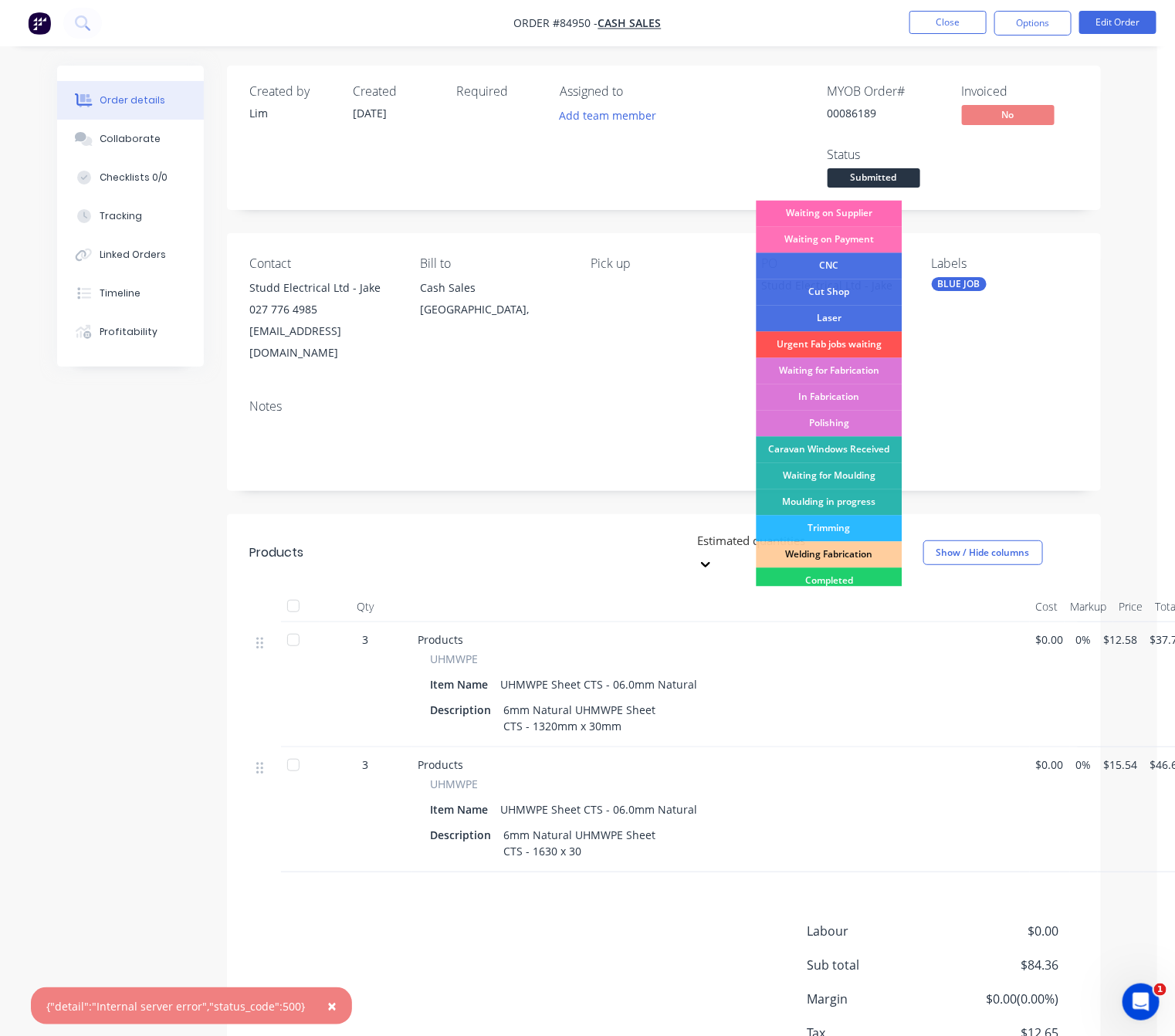
click at [877, 215] on div "Waiting on Supplier" at bounding box center [829, 214] width 146 height 27
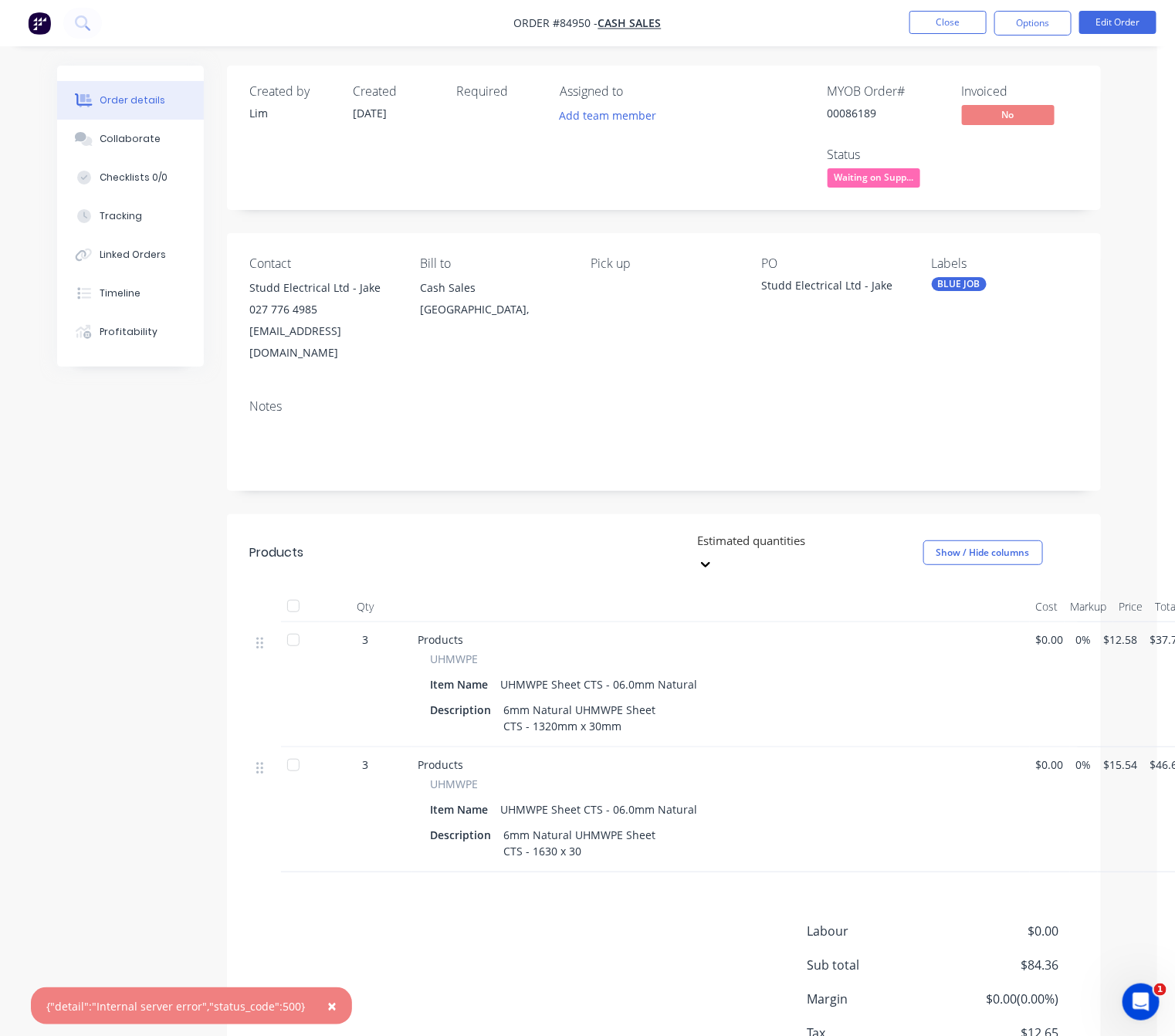
click at [329, 1005] on button "×" at bounding box center [332, 1005] width 40 height 37
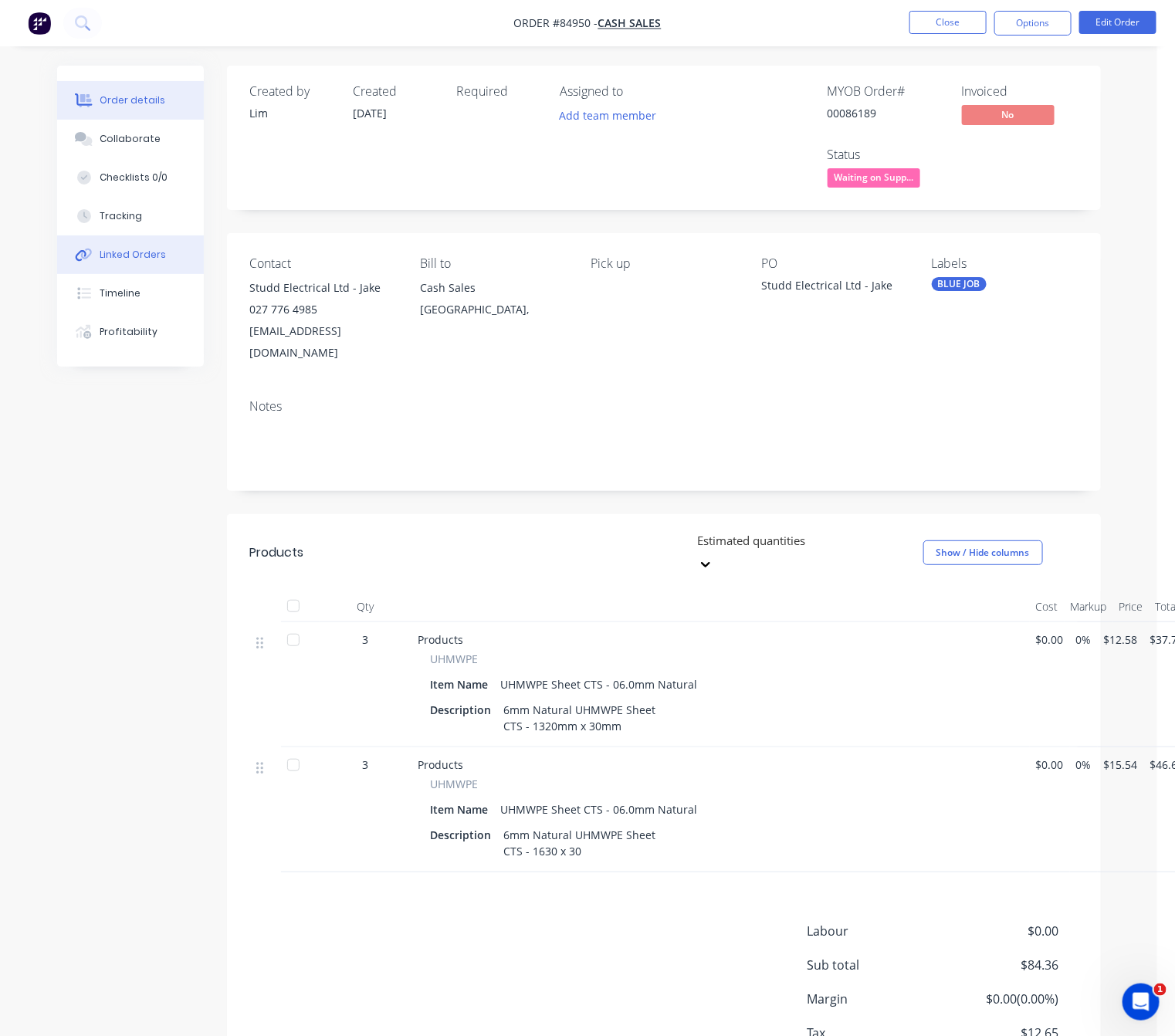
click at [100, 244] on button "Linked Orders" at bounding box center [130, 254] width 147 height 39
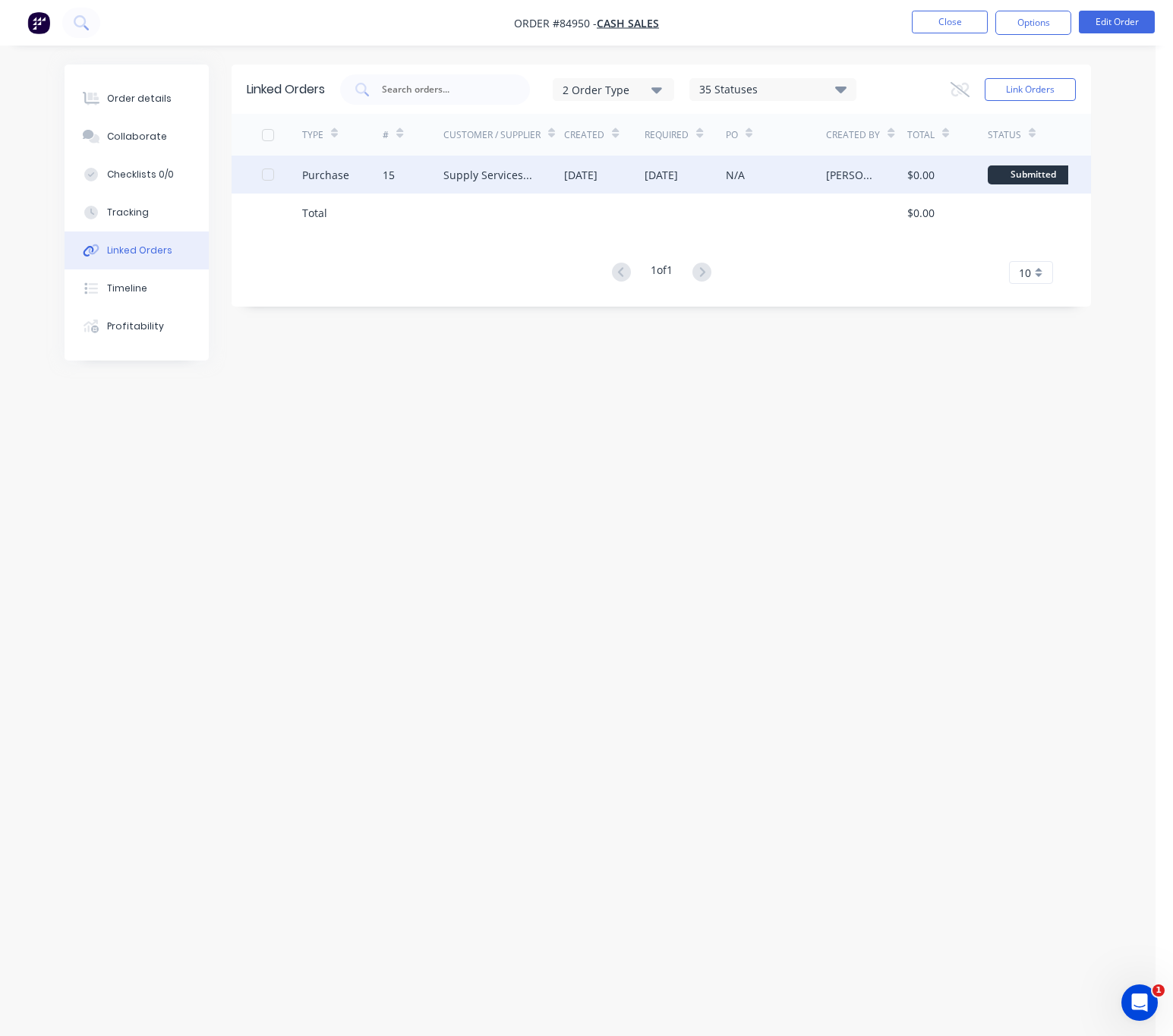
click at [549, 185] on div "Supply Services Limited" at bounding box center [504, 174] width 121 height 38
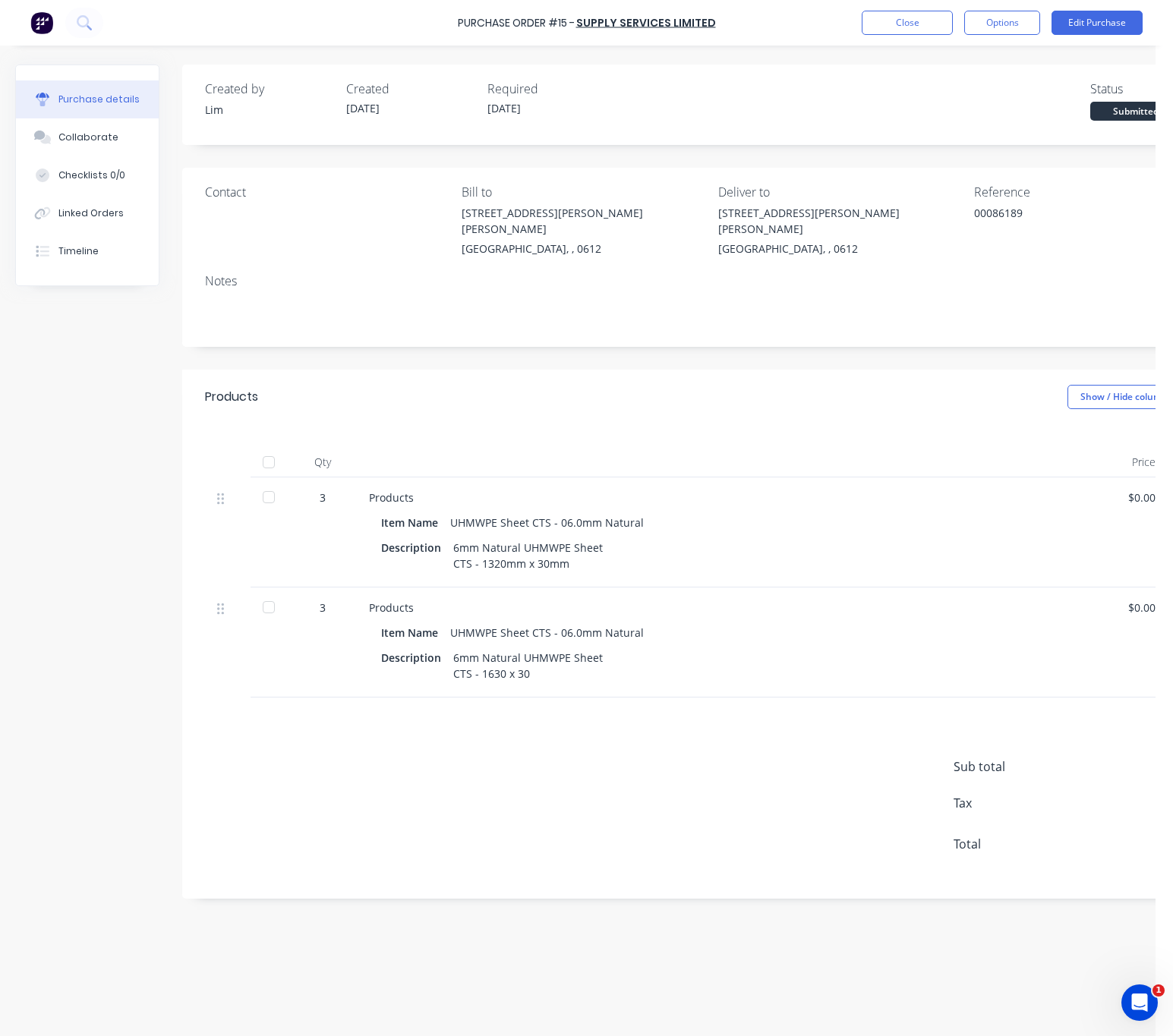
scroll to position [5, 102]
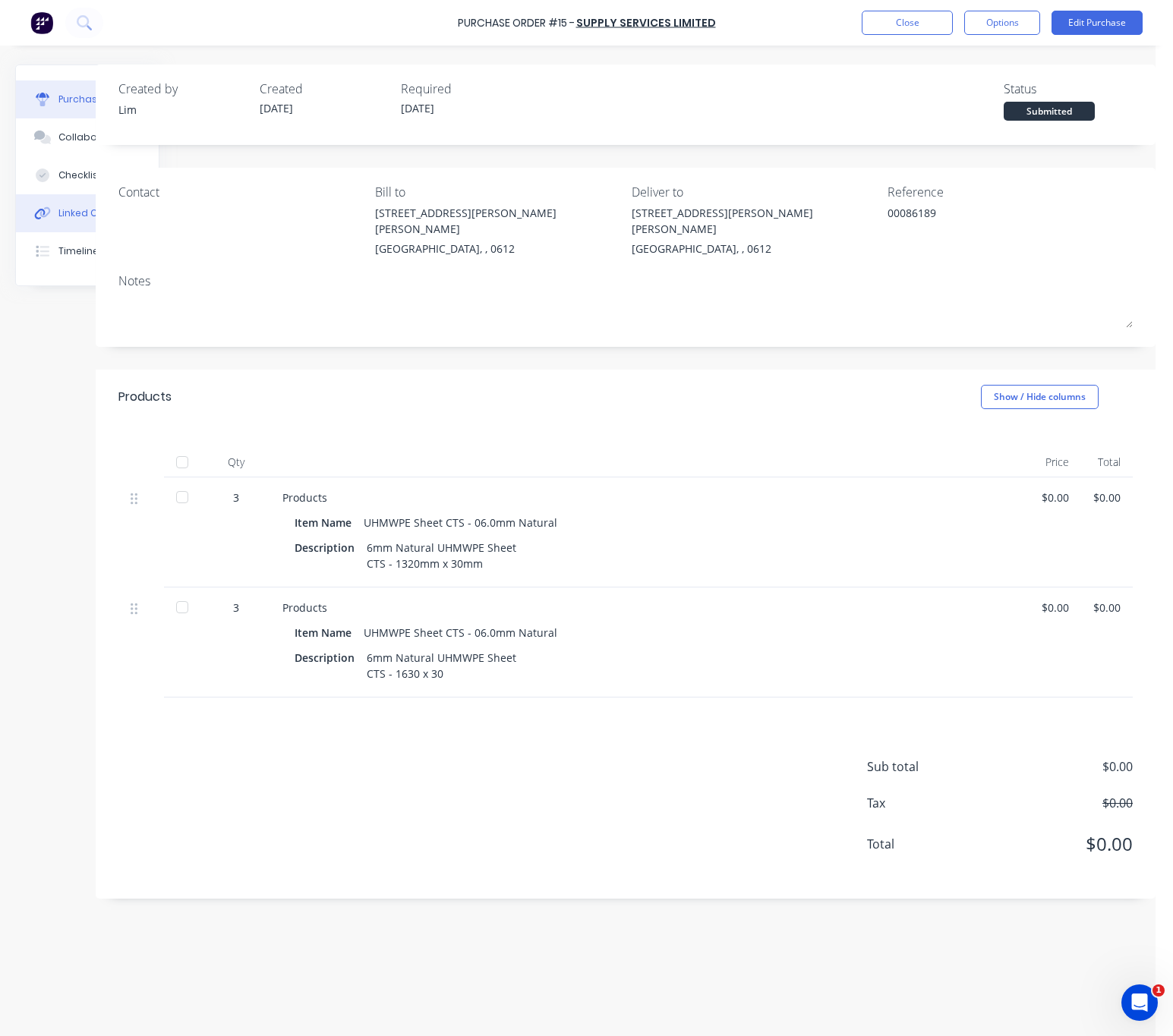
click at [55, 215] on button "Linked Orders" at bounding box center [87, 213] width 143 height 38
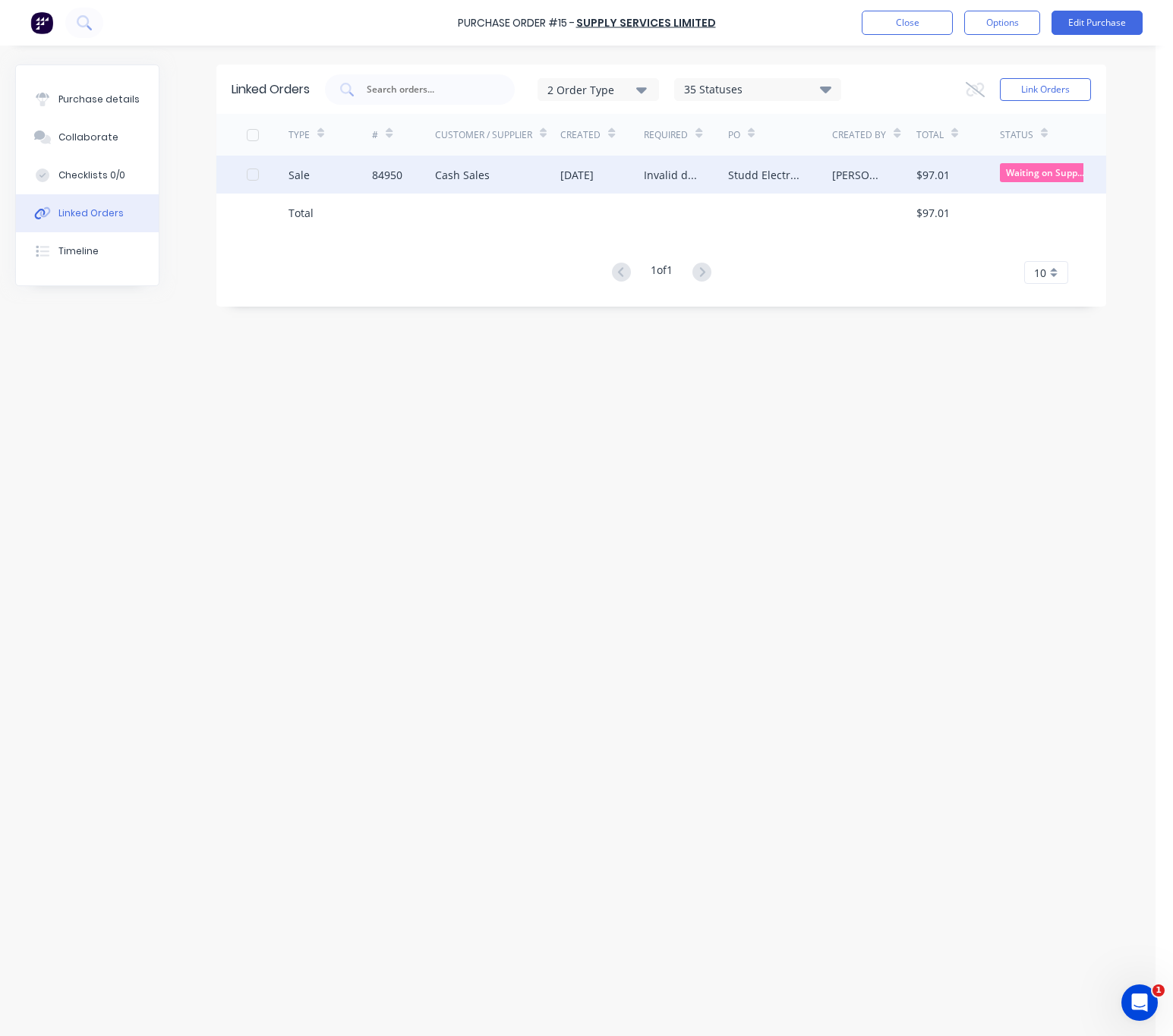
click at [520, 165] on div "Cash Sales" at bounding box center [498, 174] width 125 height 38
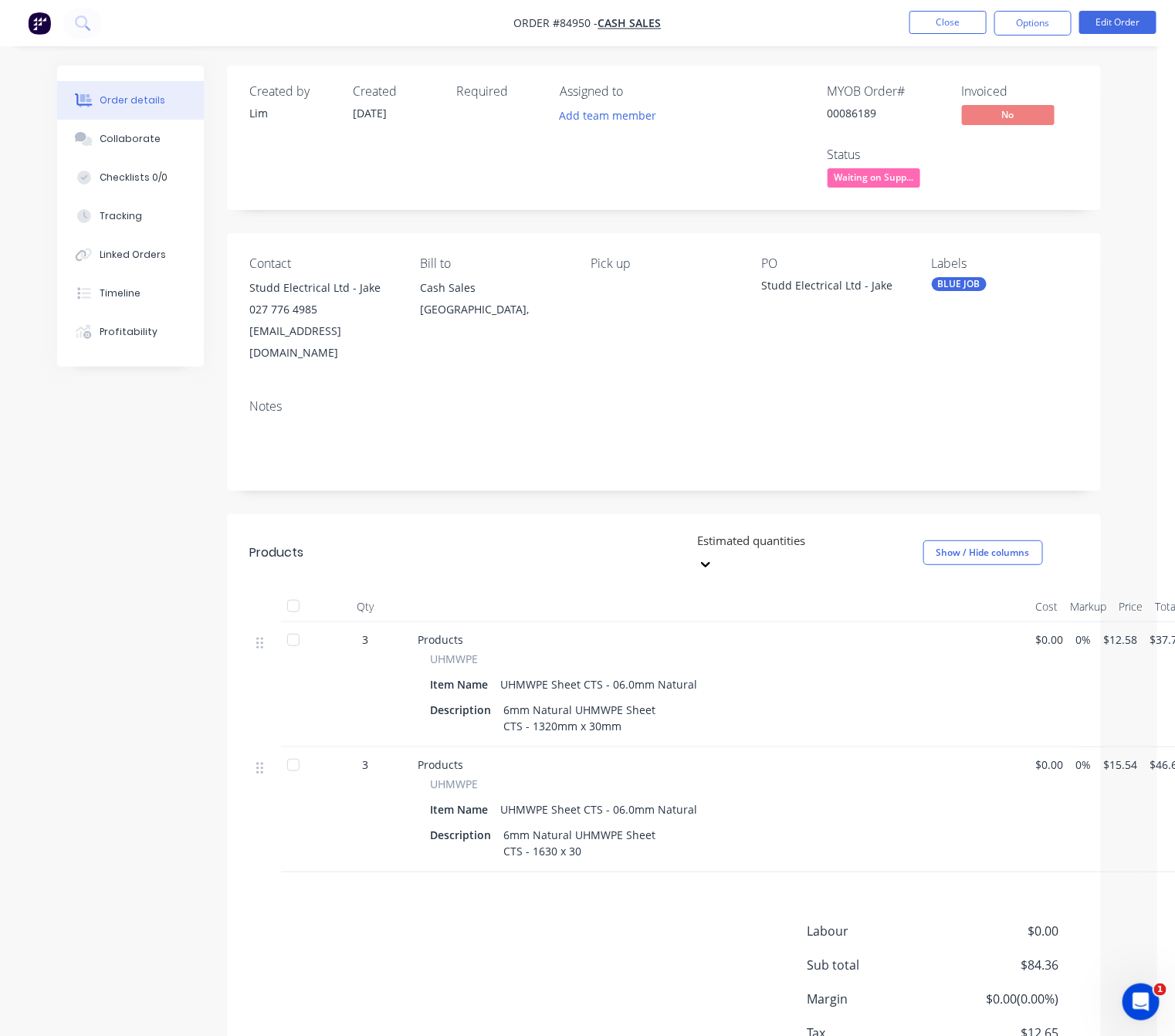
click at [621, 922] on div "Labour $0.00 Sub total $84.36 Margin $0.00 ( 0.00 %) Tax $12.65 Total $97.01" at bounding box center [664, 1011] width 828 height 179
click at [1038, 34] on button "Options" at bounding box center [1033, 23] width 77 height 25
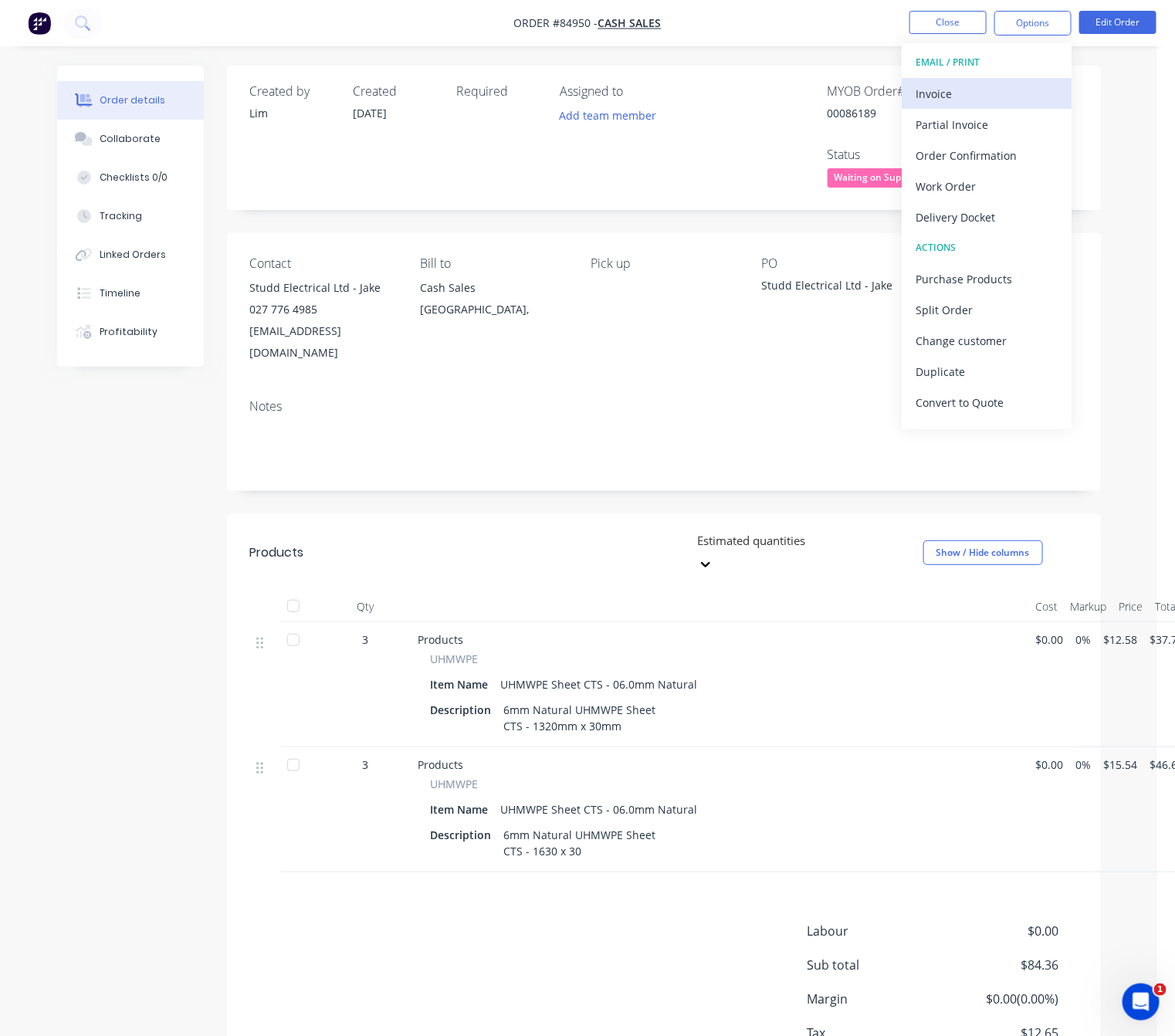
click at [1013, 97] on div "Invoice" at bounding box center [986, 93] width 142 height 22
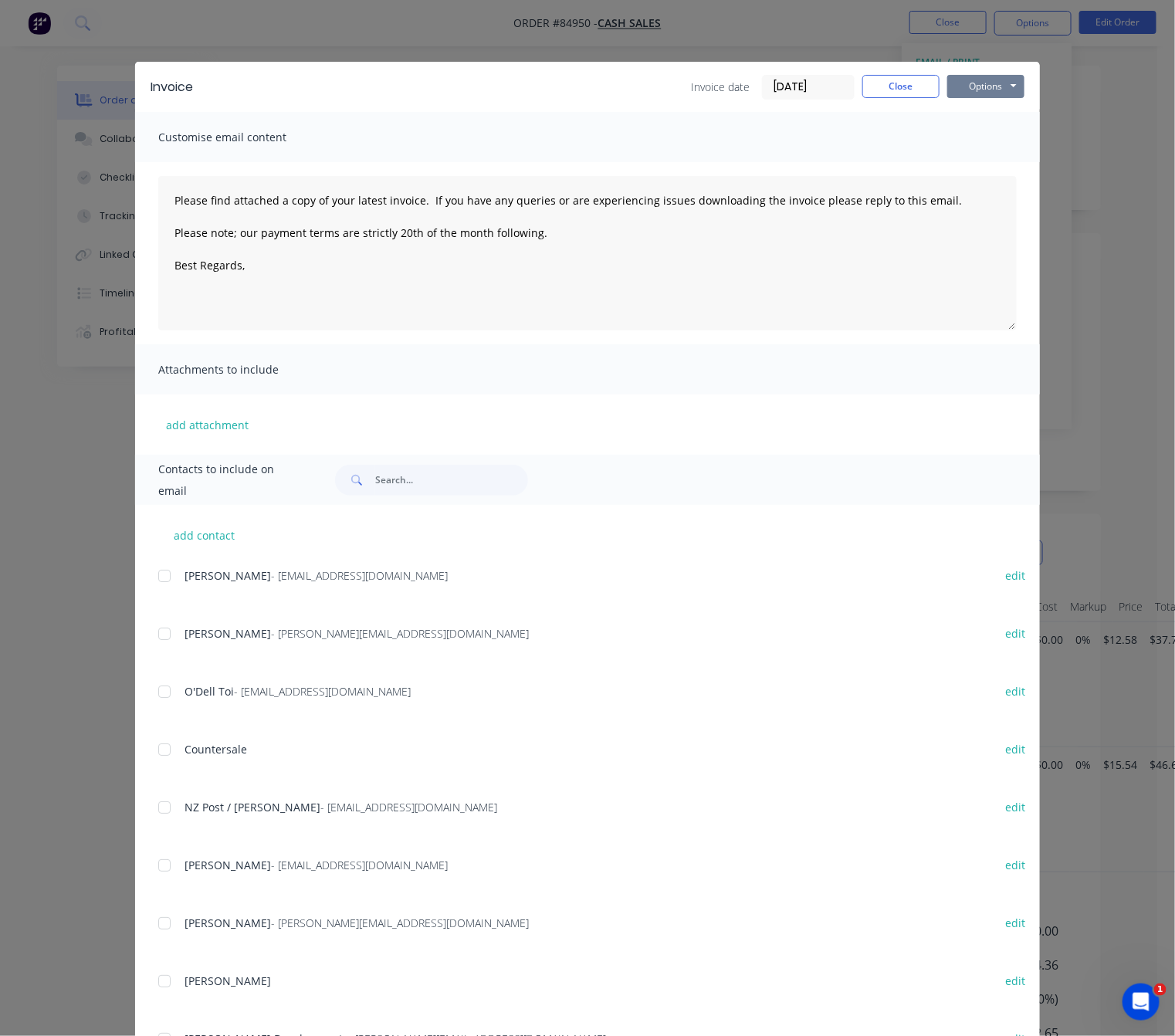
click at [996, 81] on button "Options" at bounding box center [985, 86] width 77 height 23
click at [1001, 113] on button "Preview" at bounding box center [996, 114] width 99 height 26
drag, startPoint x: 925, startPoint y: 79, endPoint x: 913, endPoint y: 84, distance: 13.0
click at [919, 80] on button "Close" at bounding box center [901, 86] width 77 height 23
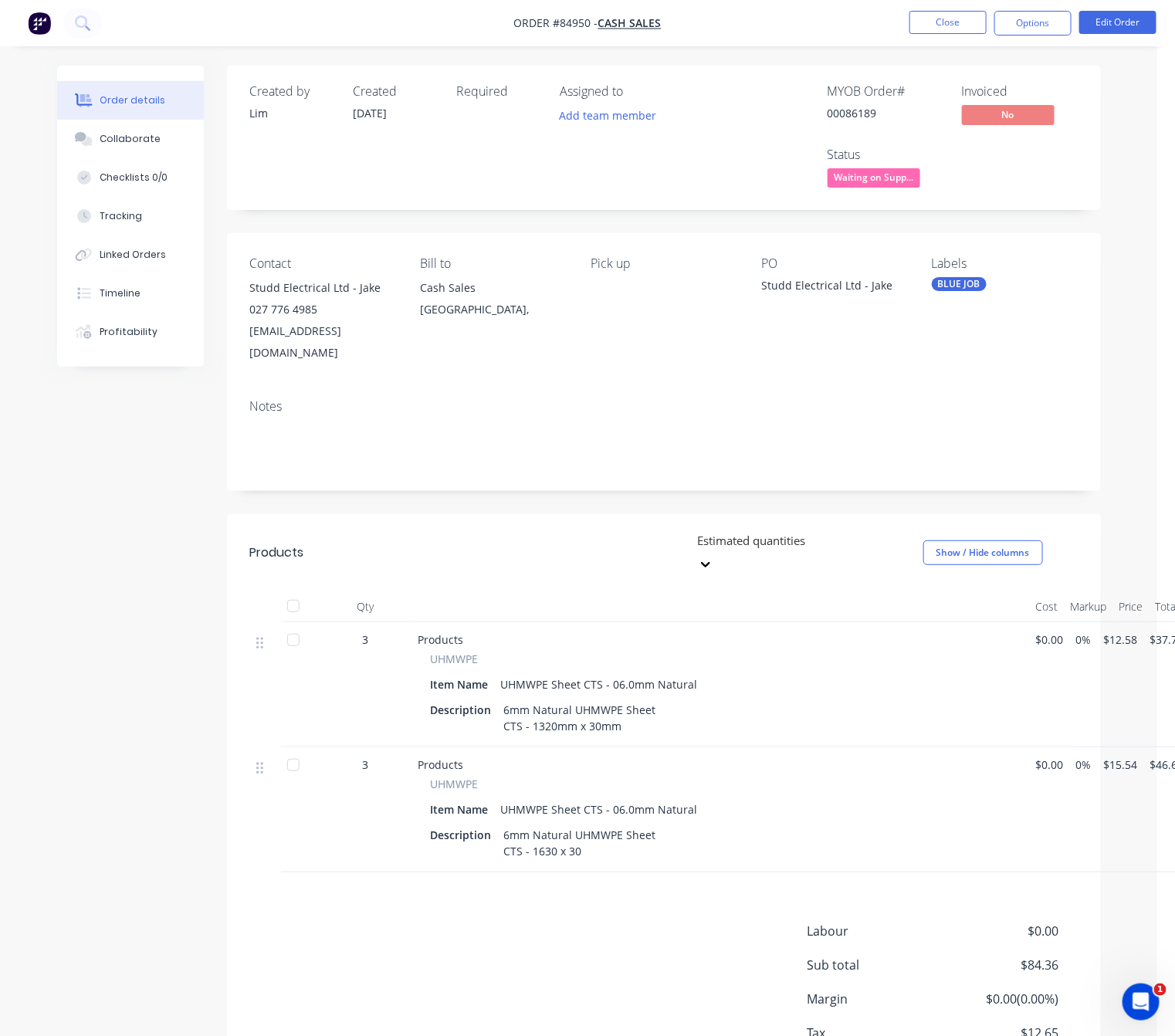
click at [65, 648] on div "Created by Lim Created 30/09/25 Required Assigned to Add team member MYOB Order…" at bounding box center [579, 605] width 1044 height 1081
click at [158, 265] on button "Linked Orders" at bounding box center [130, 254] width 147 height 39
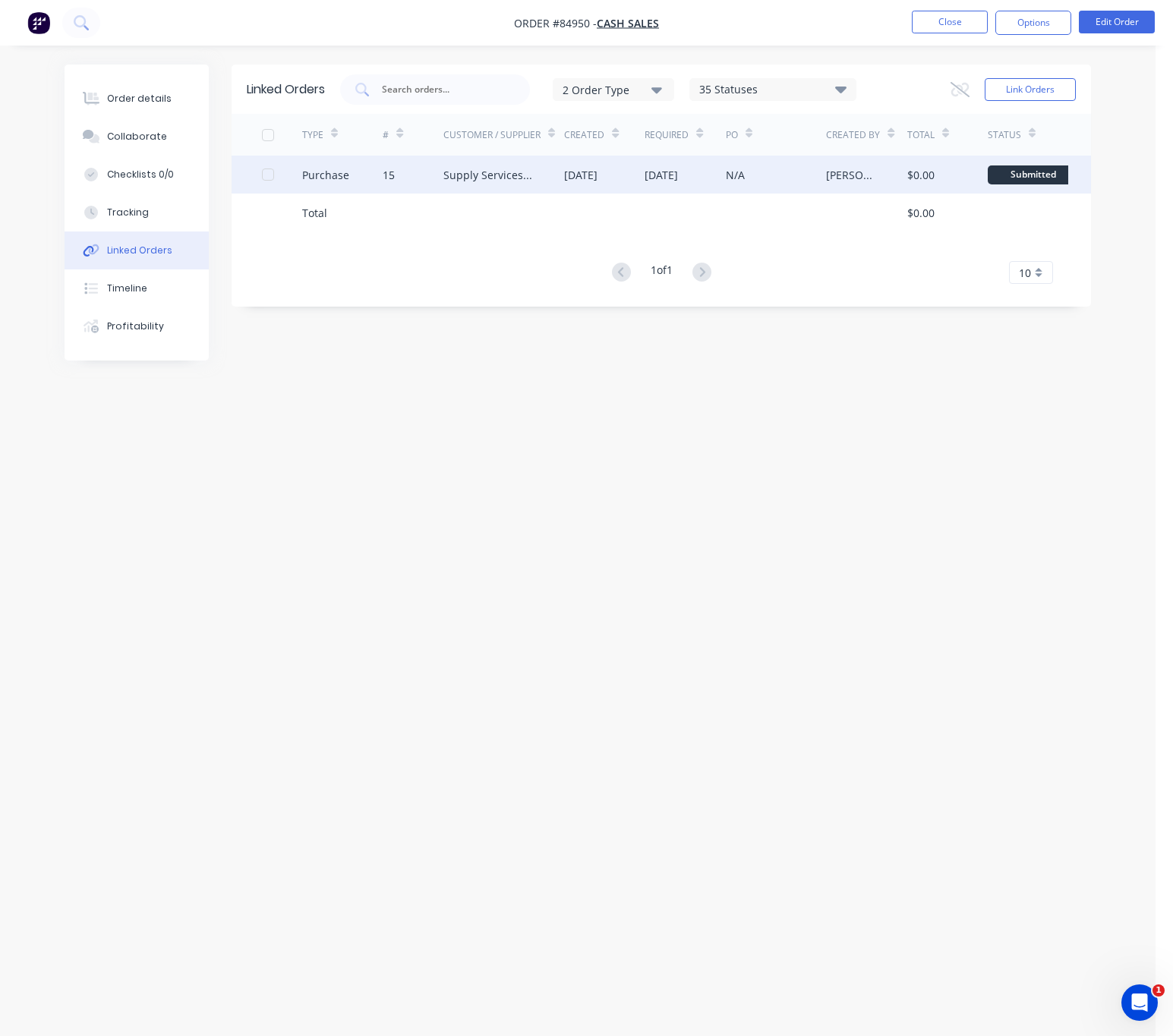
click at [376, 178] on div "Purchase" at bounding box center [342, 174] width 80 height 38
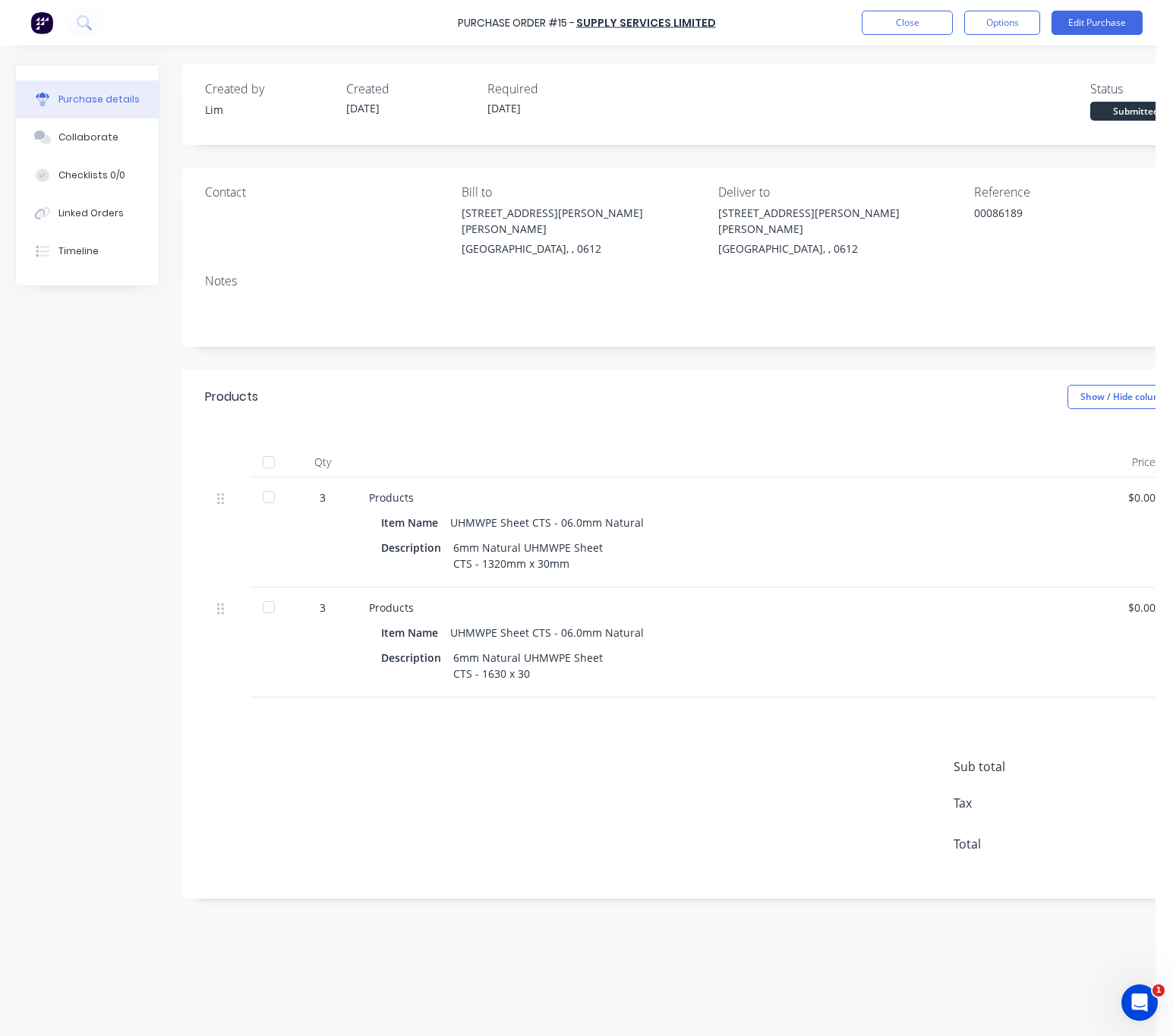
scroll to position [0, 102]
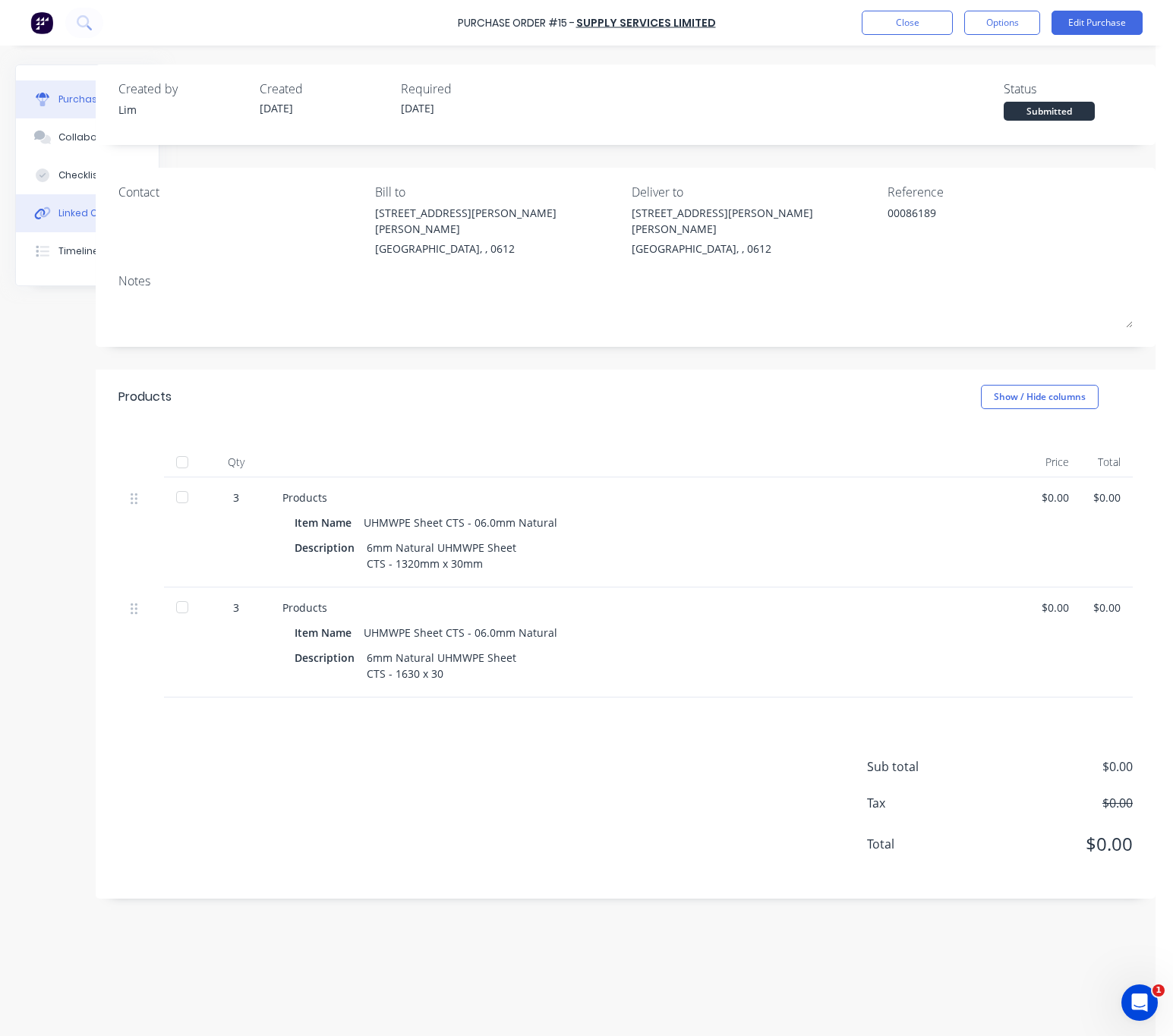
click at [53, 205] on button "Linked Orders" at bounding box center [87, 213] width 143 height 38
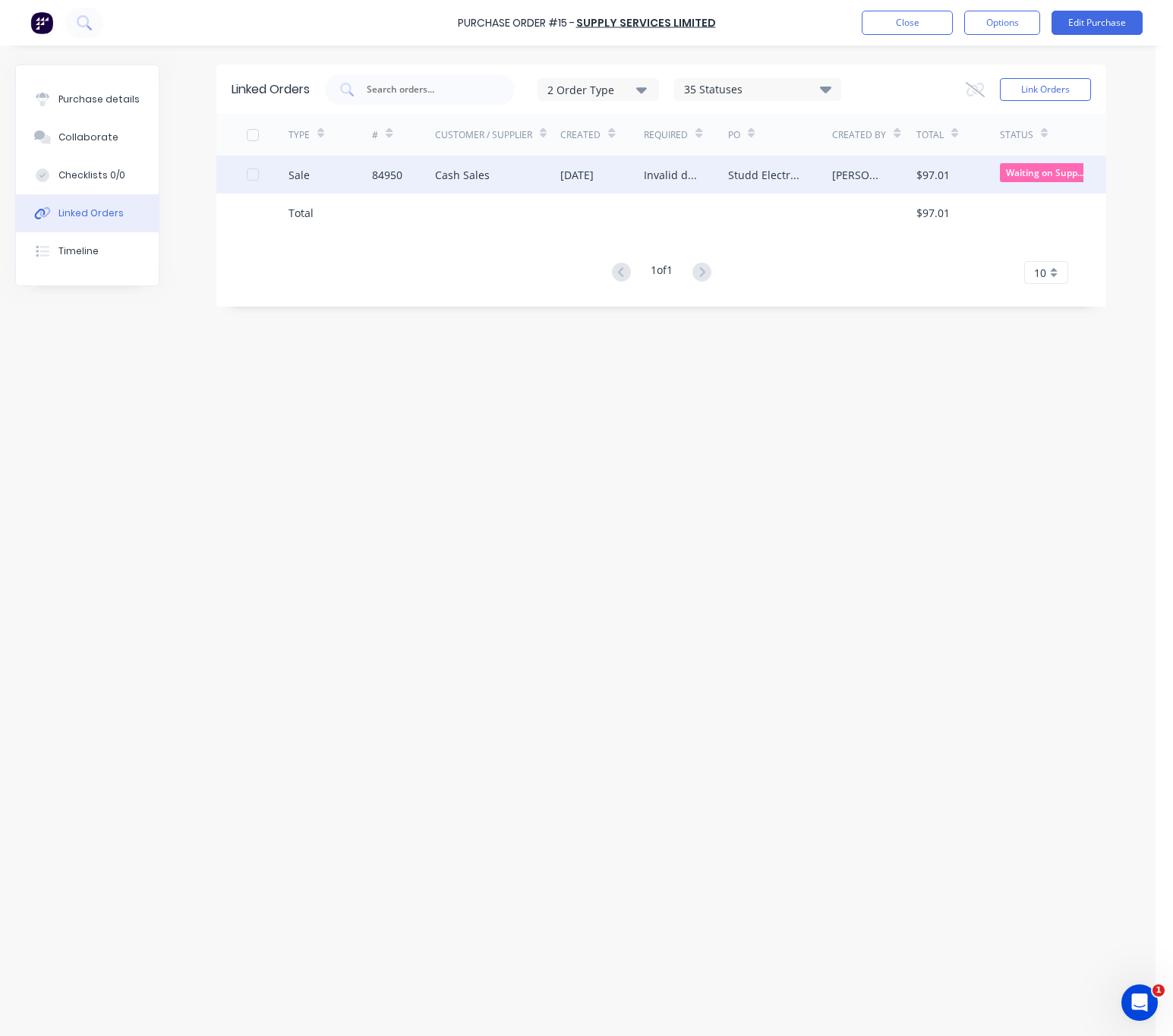
click at [709, 178] on div "Invalid date" at bounding box center [685, 174] width 84 height 38
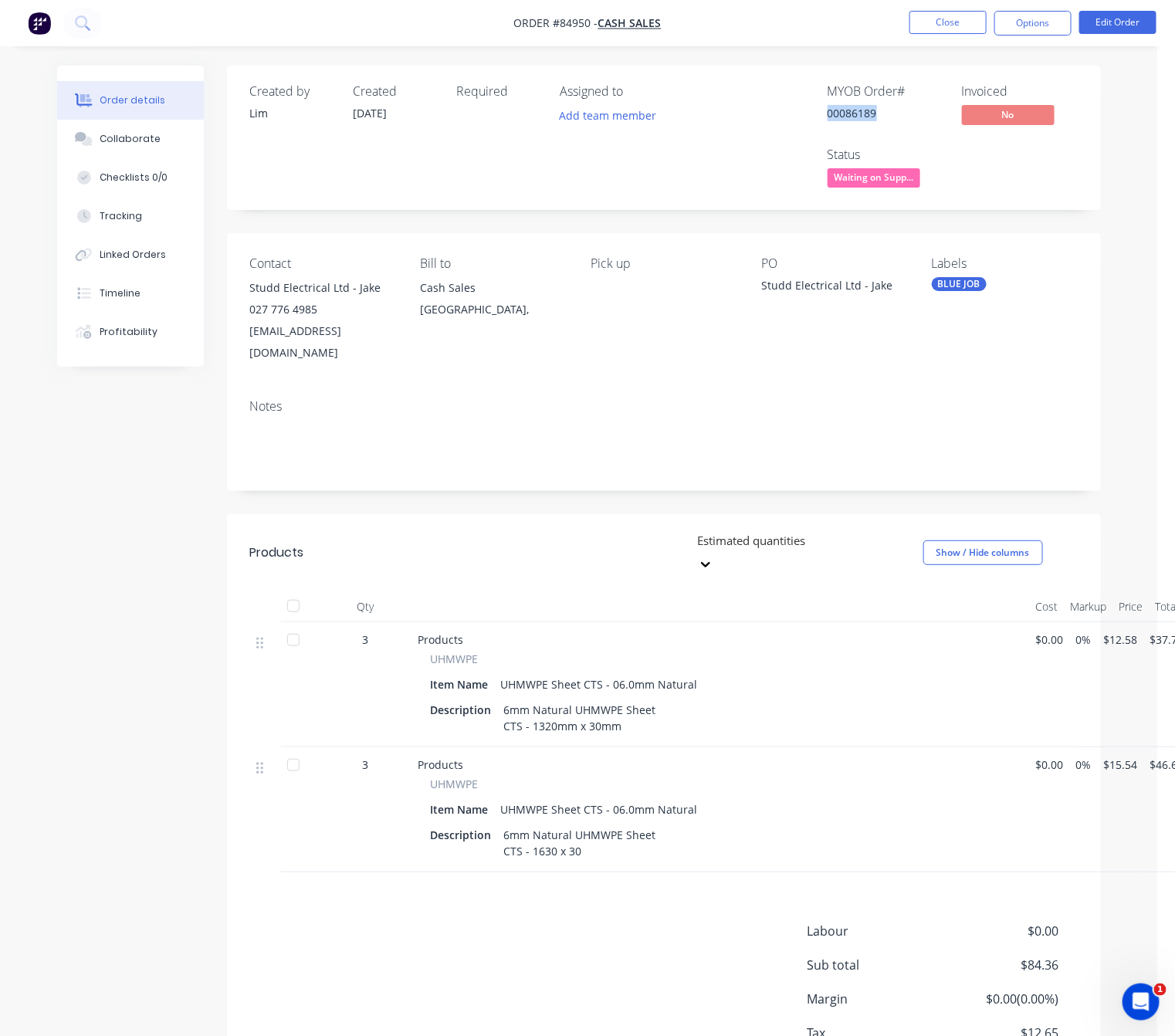
drag, startPoint x: 881, startPoint y: 113, endPoint x: 822, endPoint y: 119, distance: 59.3
click at [822, 119] on div "MYOB Order # 00086189 Invoiced No Status Waiting on Supp..." at bounding box center [895, 137] width 363 height 107
click at [148, 244] on button "Linked Orders" at bounding box center [130, 254] width 147 height 39
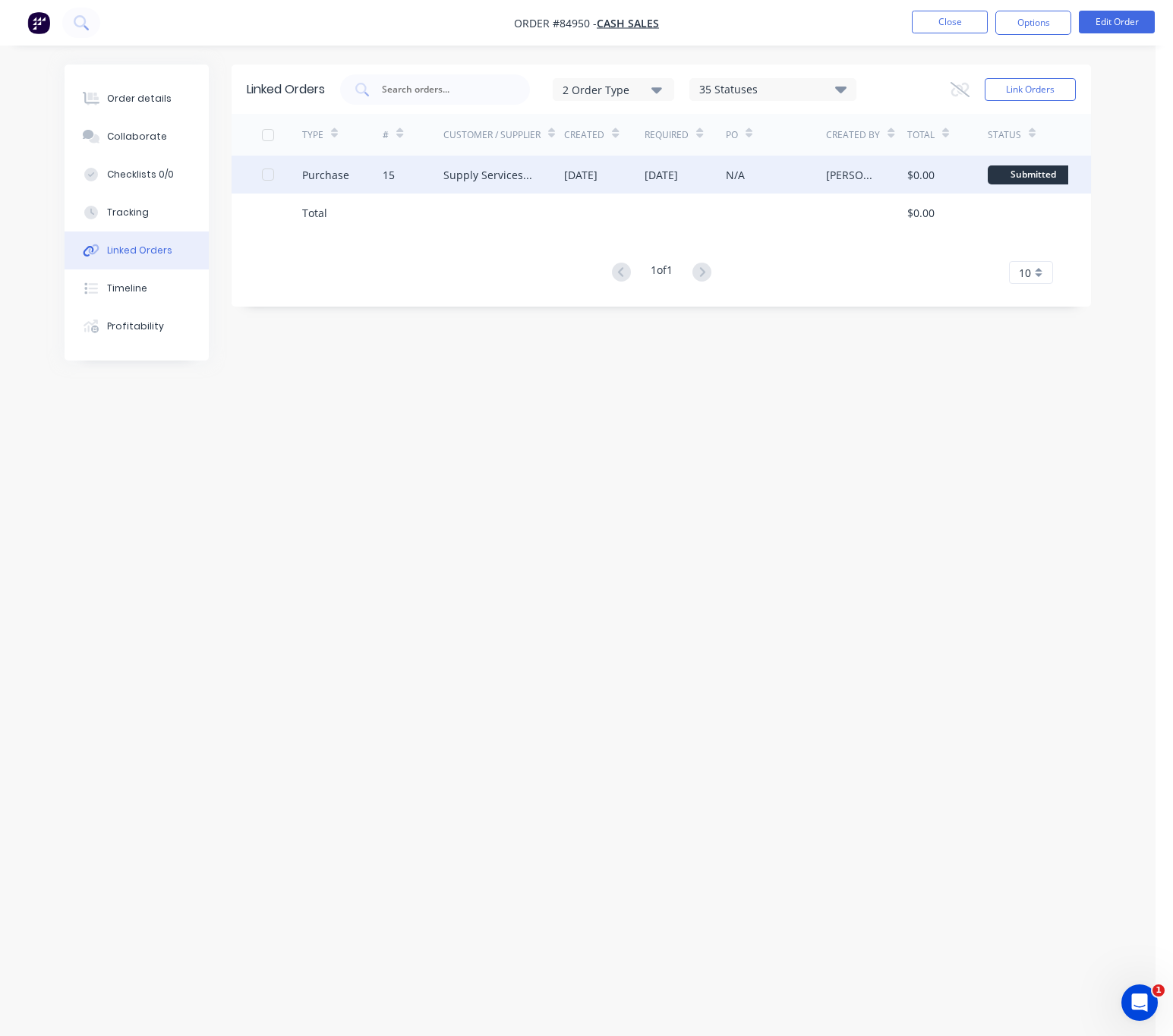
click at [527, 165] on div "Supply Services Limited" at bounding box center [504, 174] width 121 height 38
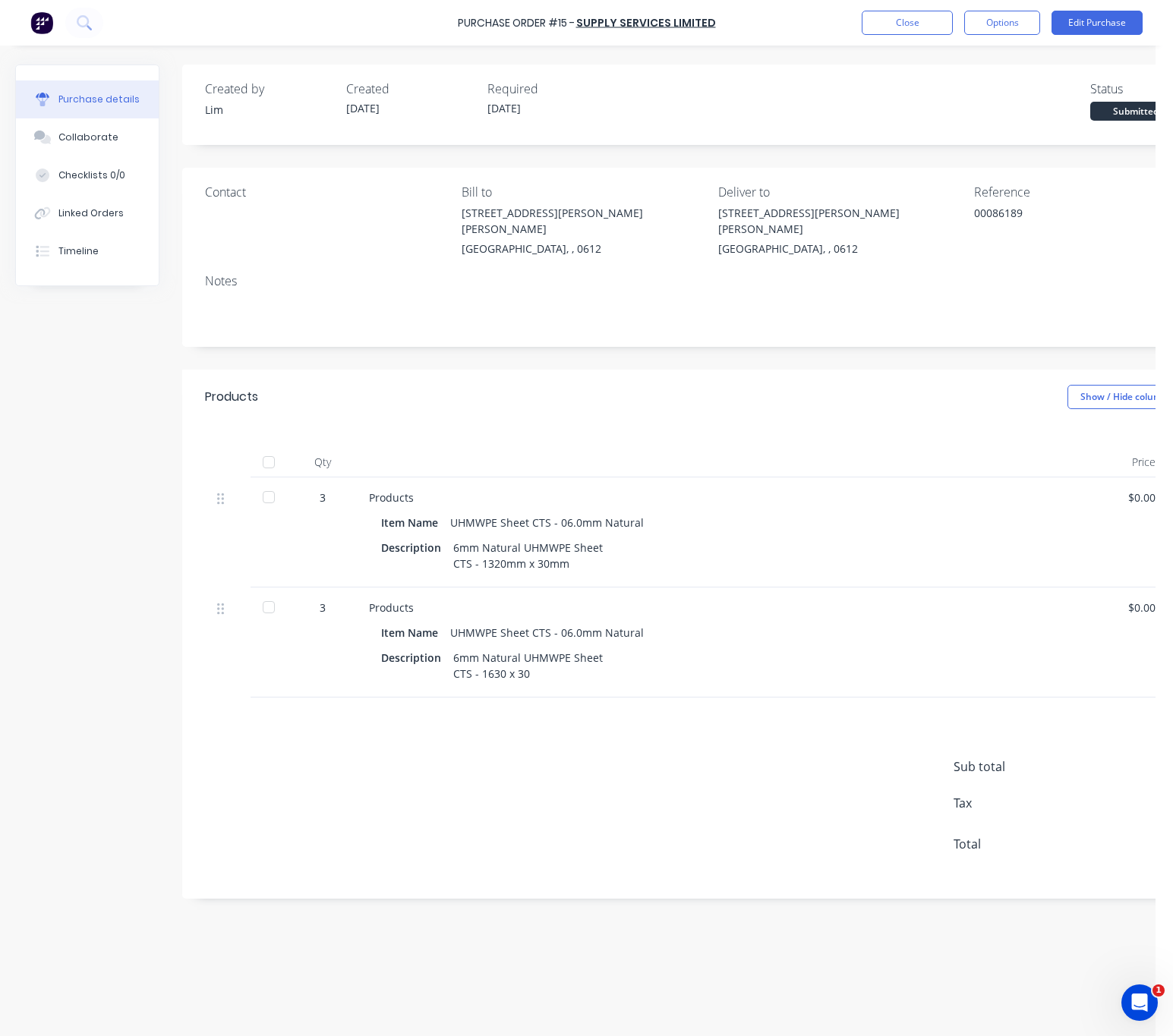
click at [975, 214] on div "00086189" at bounding box center [1069, 224] width 190 height 38
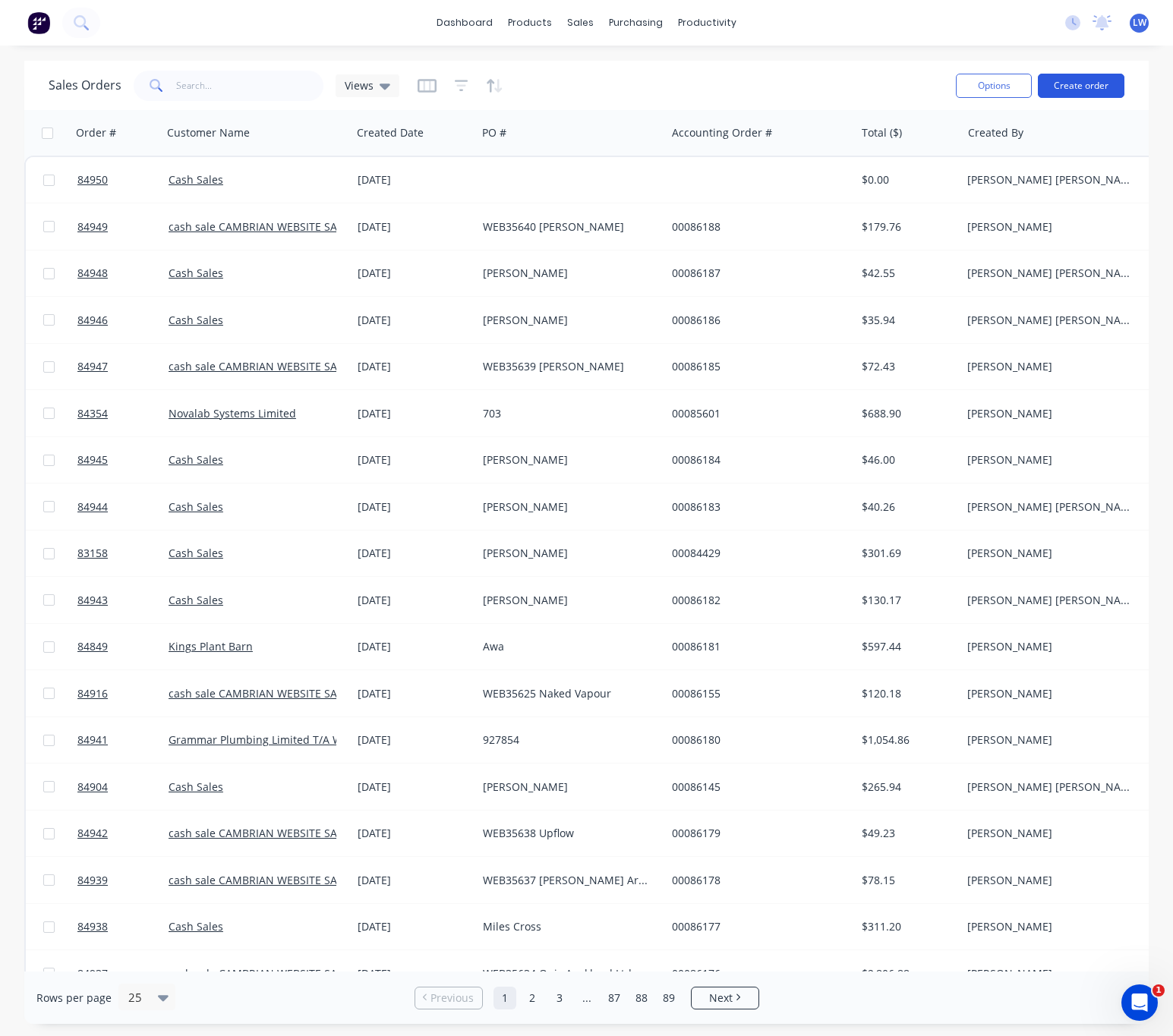
click at [1099, 92] on button "Create order" at bounding box center [1081, 85] width 87 height 24
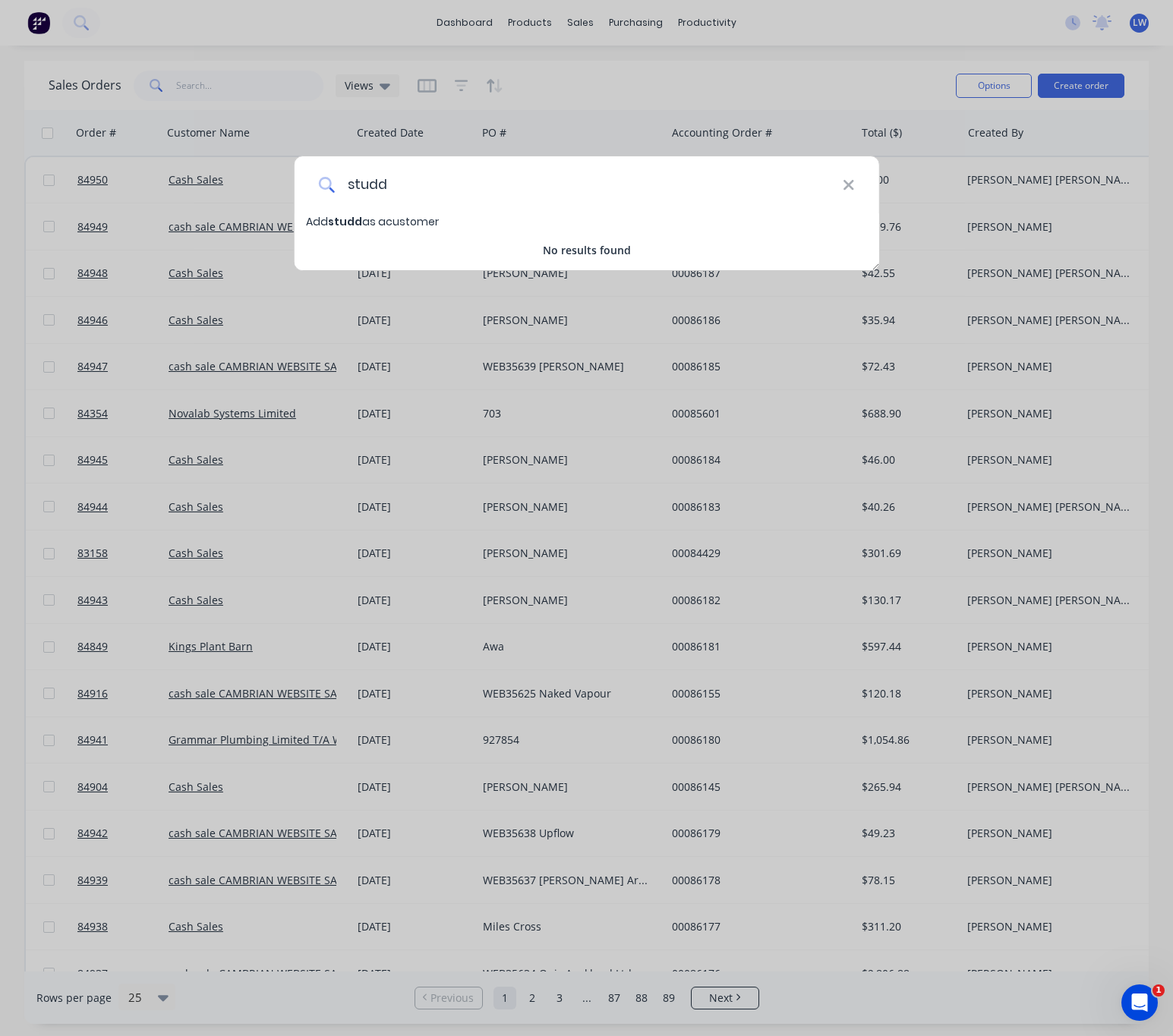
click at [798, 192] on input "studd" at bounding box center [589, 184] width 508 height 57
type input "studd"
click at [850, 180] on icon at bounding box center [849, 186] width 12 height 17
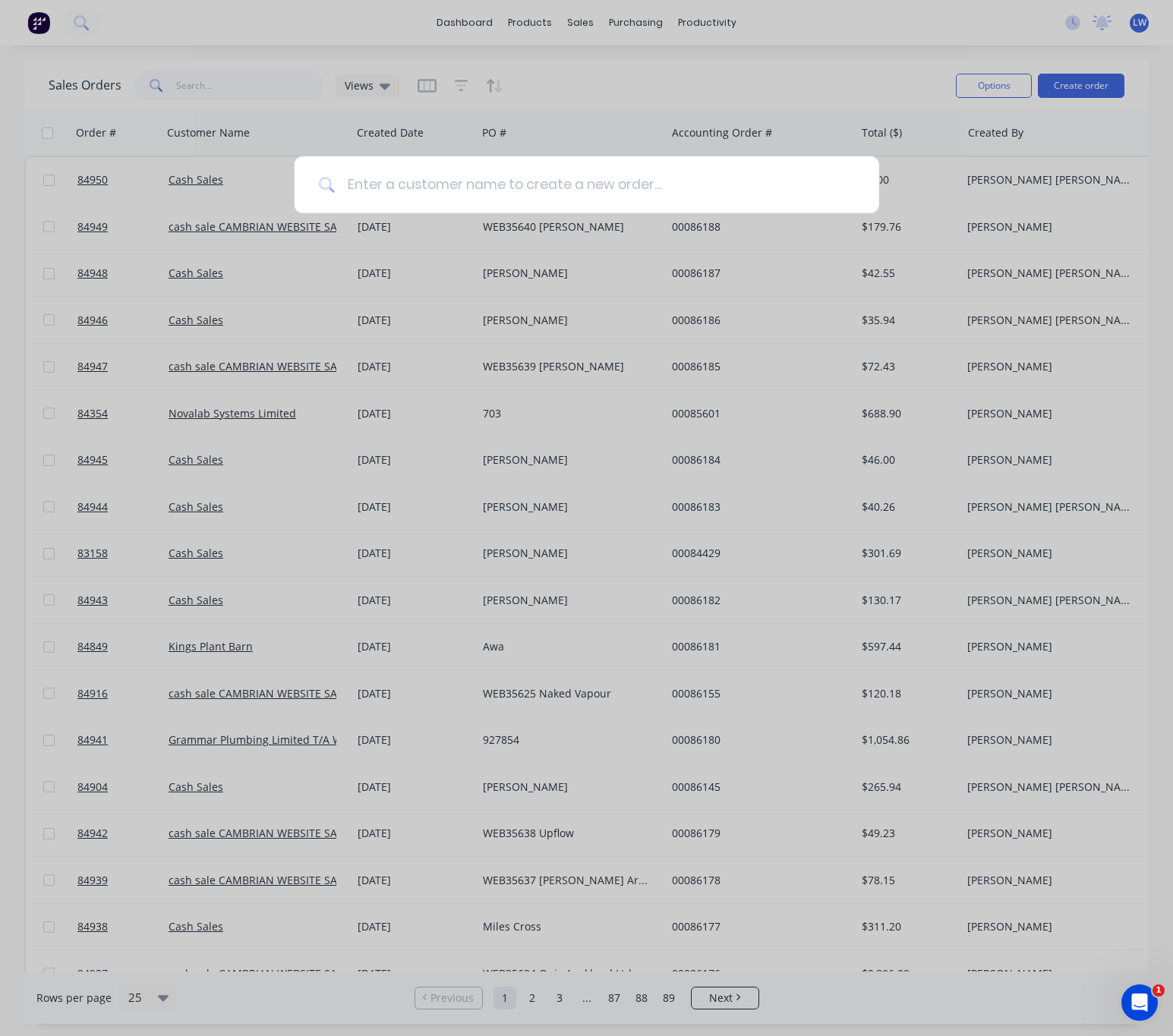
click at [846, 187] on input at bounding box center [595, 184] width 520 height 57
click at [515, 33] on div at bounding box center [586, 518] width 1173 height 1036
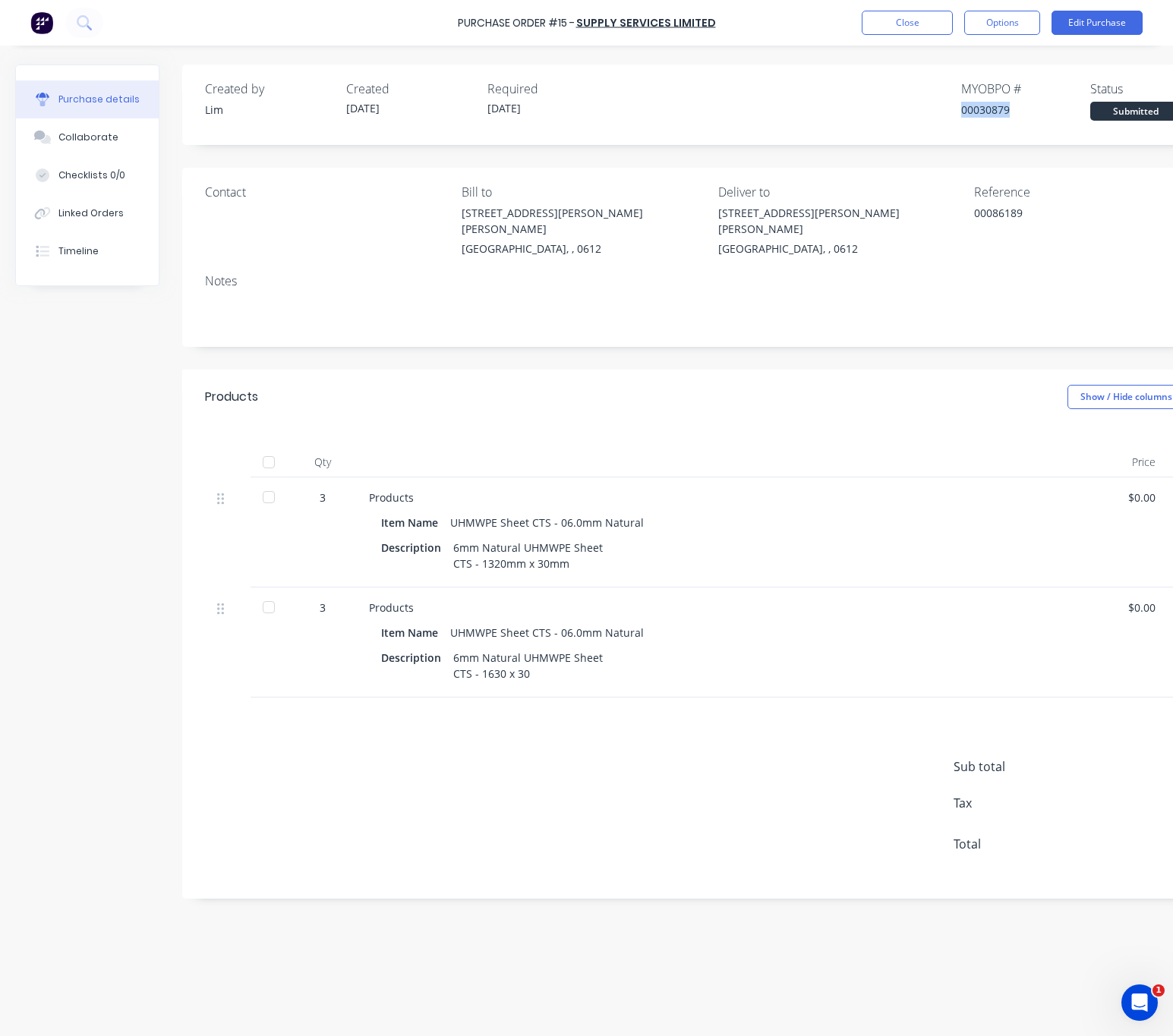
drag, startPoint x: 1014, startPoint y: 103, endPoint x: 948, endPoint y: 116, distance: 67.3
click at [950, 110] on div "Created by [PERSON_NAME] Created [DATE] Required [DATE] MYOB PO # 00030879 Stat…" at bounding box center [712, 100] width 1014 height 41
click at [795, 143] on div "Created by Lim Created 30/09/25 Required 29/09/25 MYOB PO # 00030879 Status Sub…" at bounding box center [712, 104] width 1060 height 80
click at [750, 115] on div "Created by Lim Created 30/09/25 Required 29/09/25 MYOB PO # 00030879 Status Sub…" at bounding box center [712, 100] width 1014 height 41
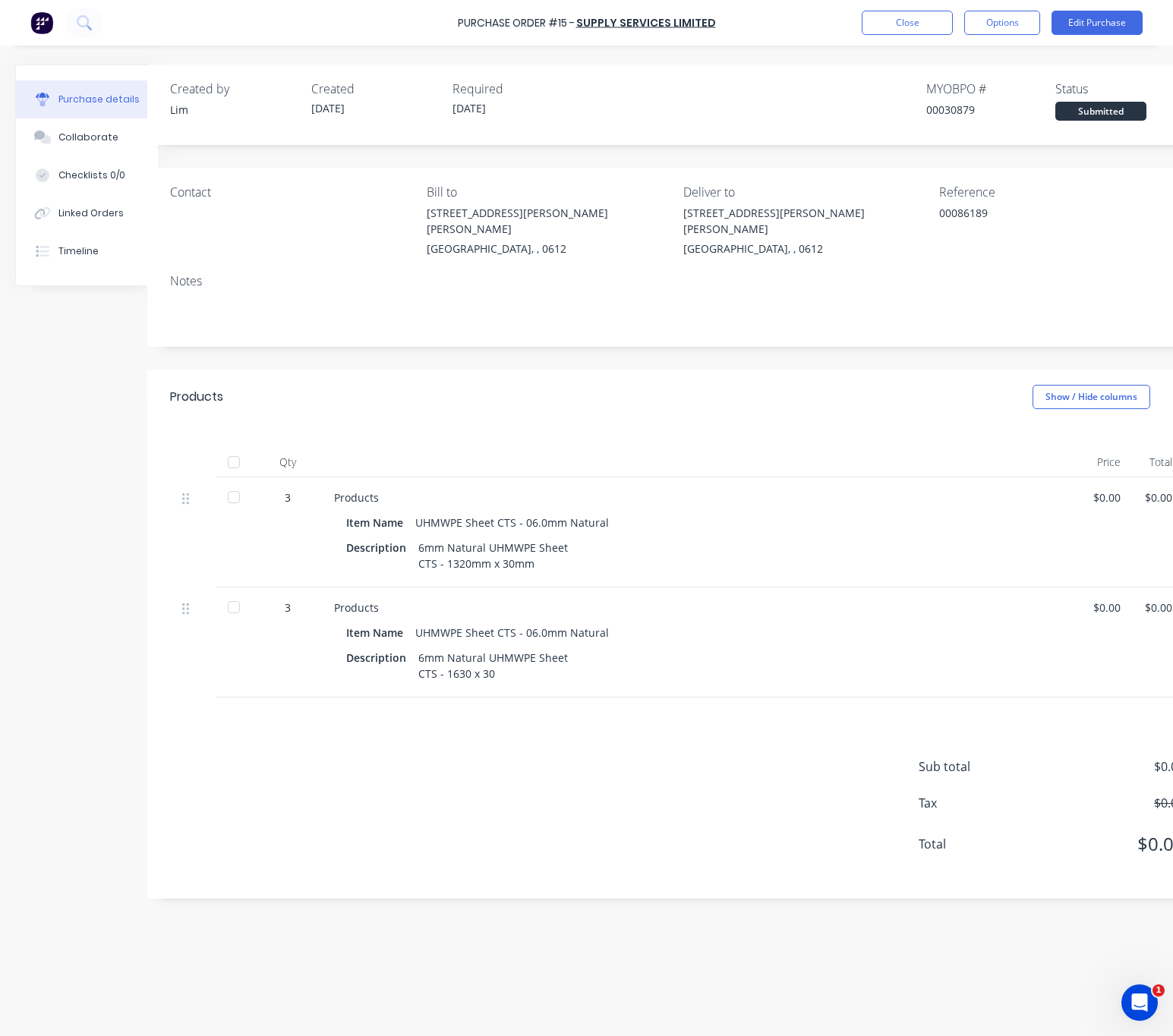
scroll to position [0, 85]
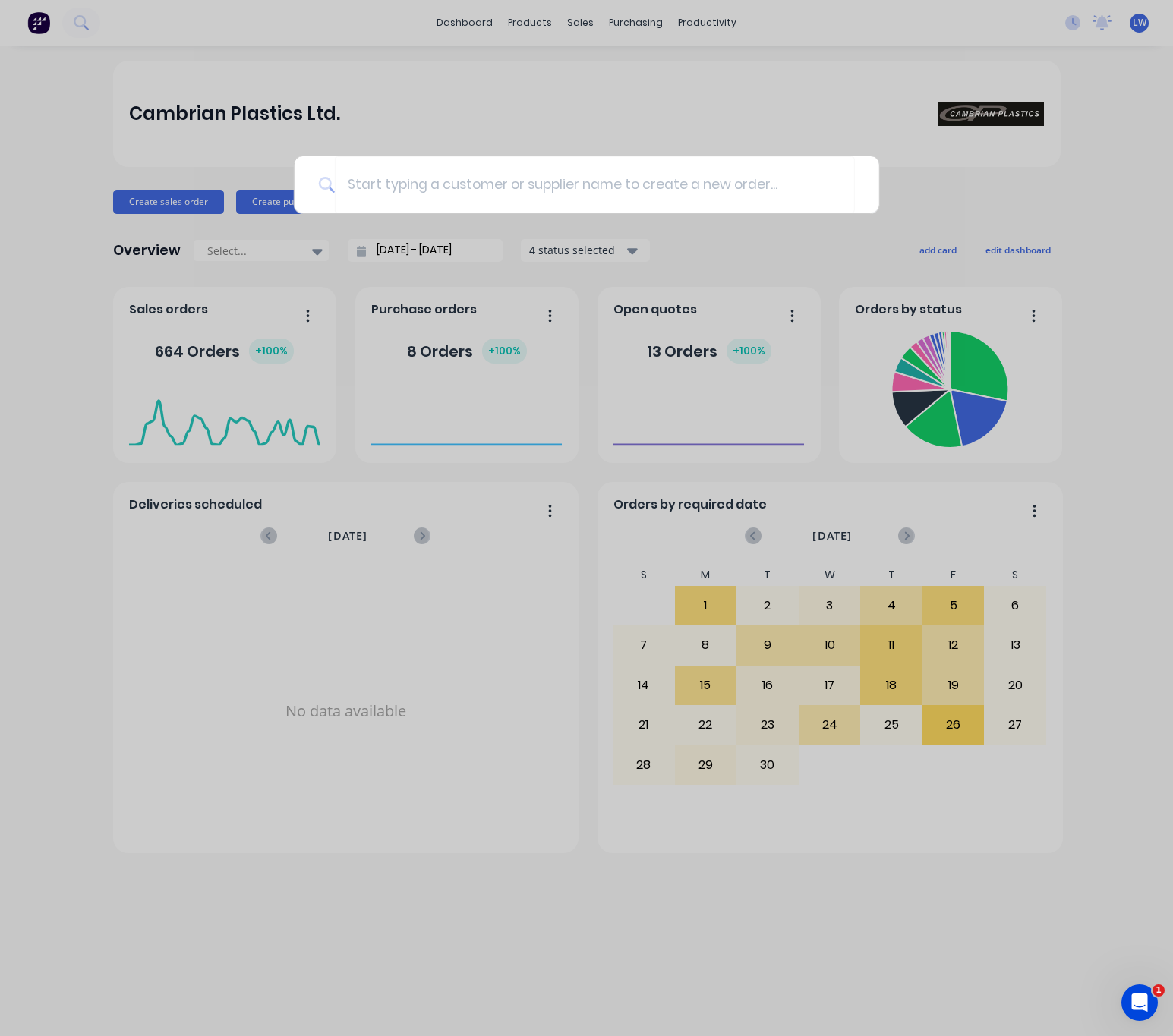
click at [329, 896] on div at bounding box center [586, 518] width 1173 height 1036
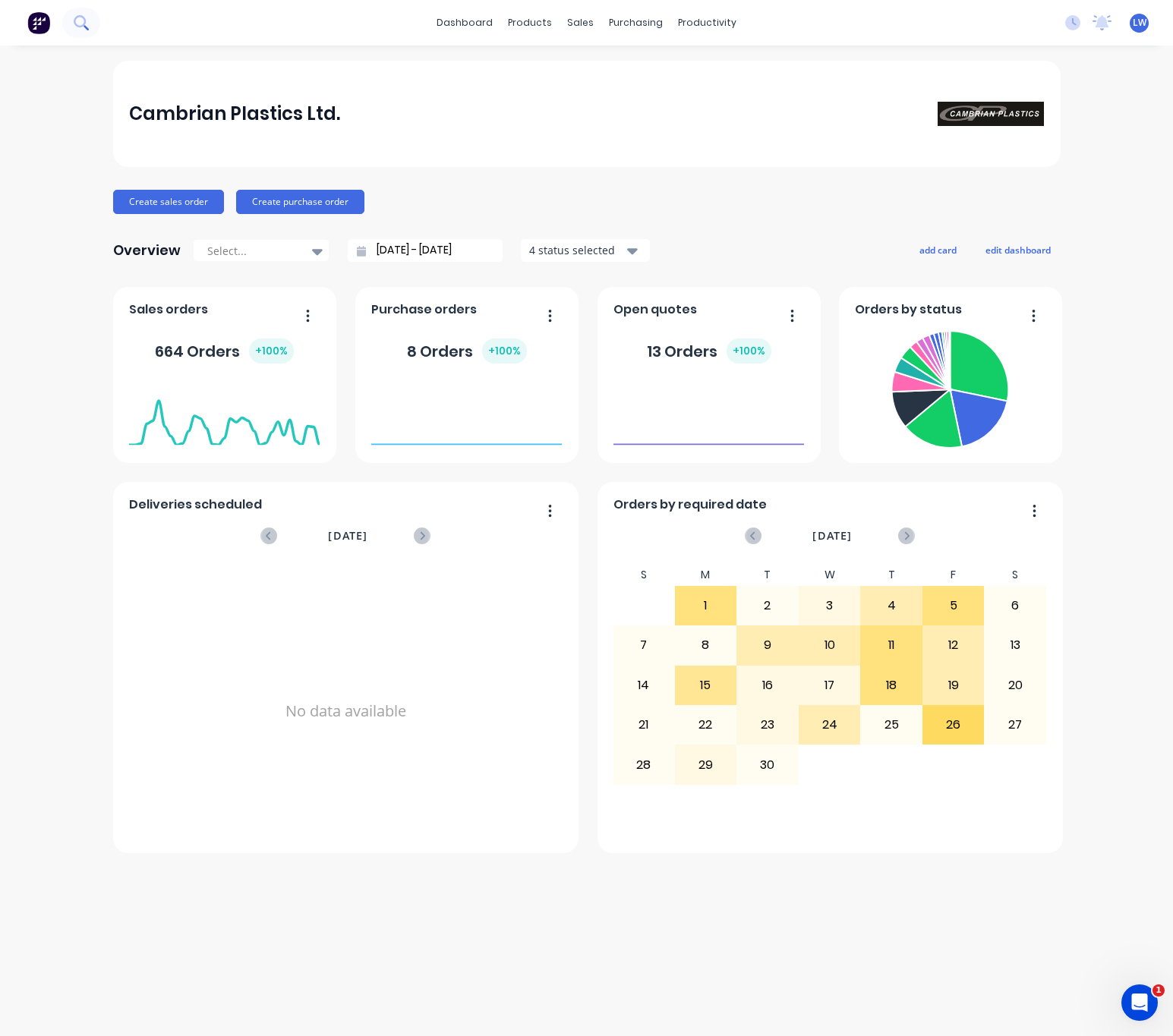
click at [79, 19] on icon at bounding box center [80, 22] width 14 height 14
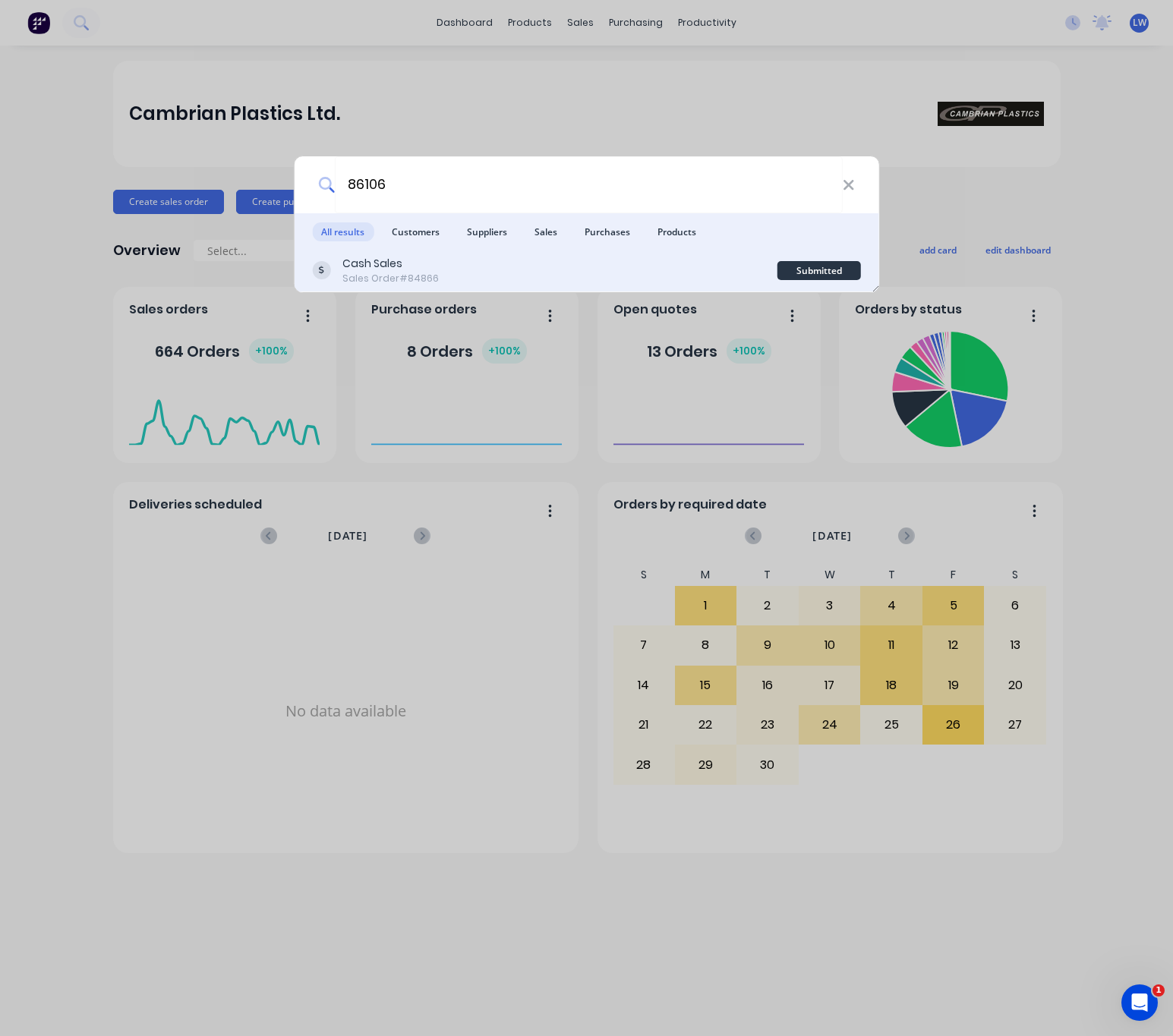
type input "86106"
click at [584, 256] on div "Cash Sales Sales Order #84866" at bounding box center [545, 270] width 466 height 30
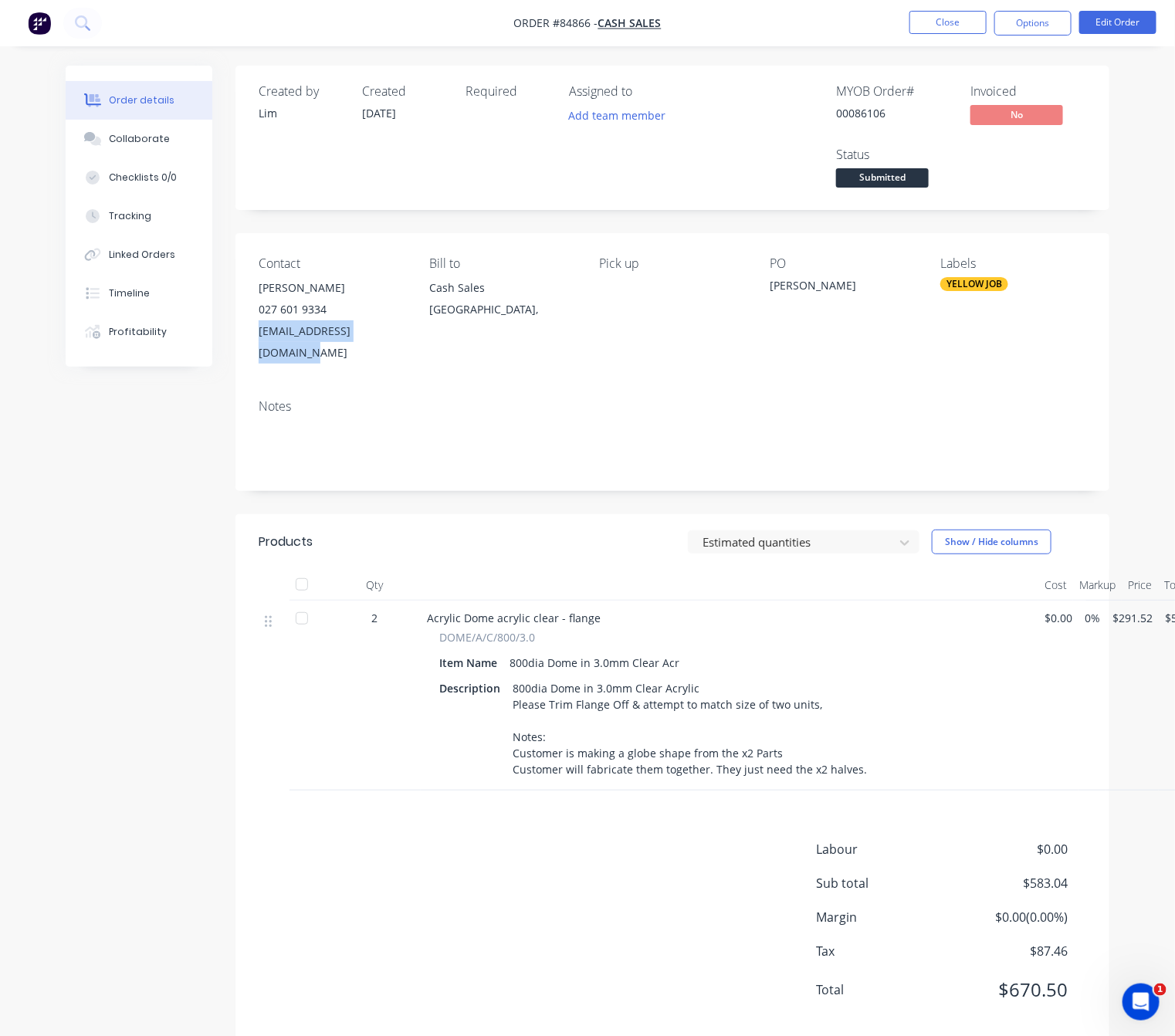
drag, startPoint x: 250, startPoint y: 332, endPoint x: 401, endPoint y: 341, distance: 151.3
click at [401, 341] on div "Contact Mark Walker 027 601 9334 mark.walker25@icloud.com Bill to Cash Sales Au…" at bounding box center [672, 310] width 874 height 154
copy div "mark.walker25@icloud.com"
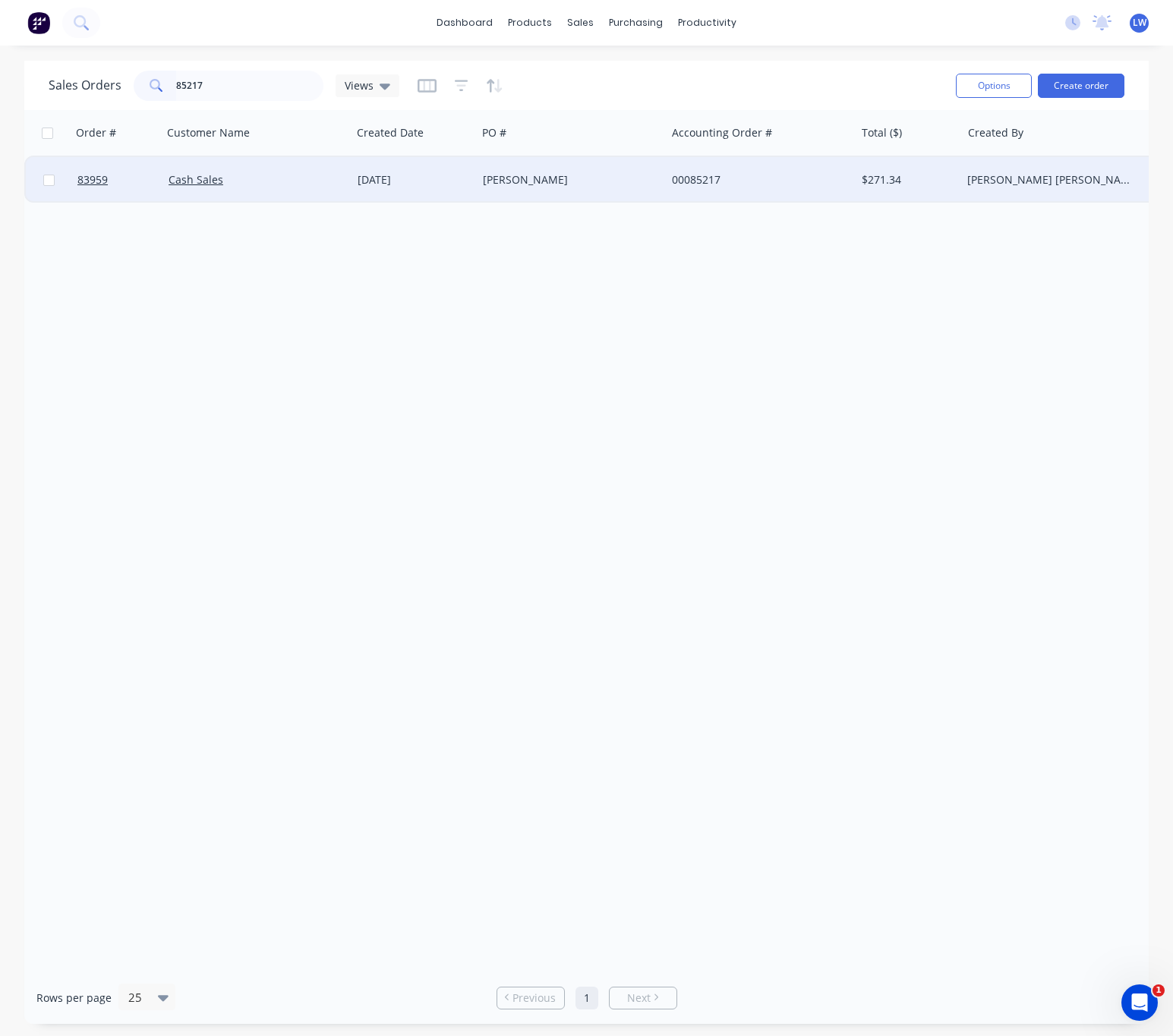
type input "85217"
click at [356, 192] on div "[DATE]" at bounding box center [414, 180] width 125 height 46
